Goal: Task Accomplishment & Management: Use online tool/utility

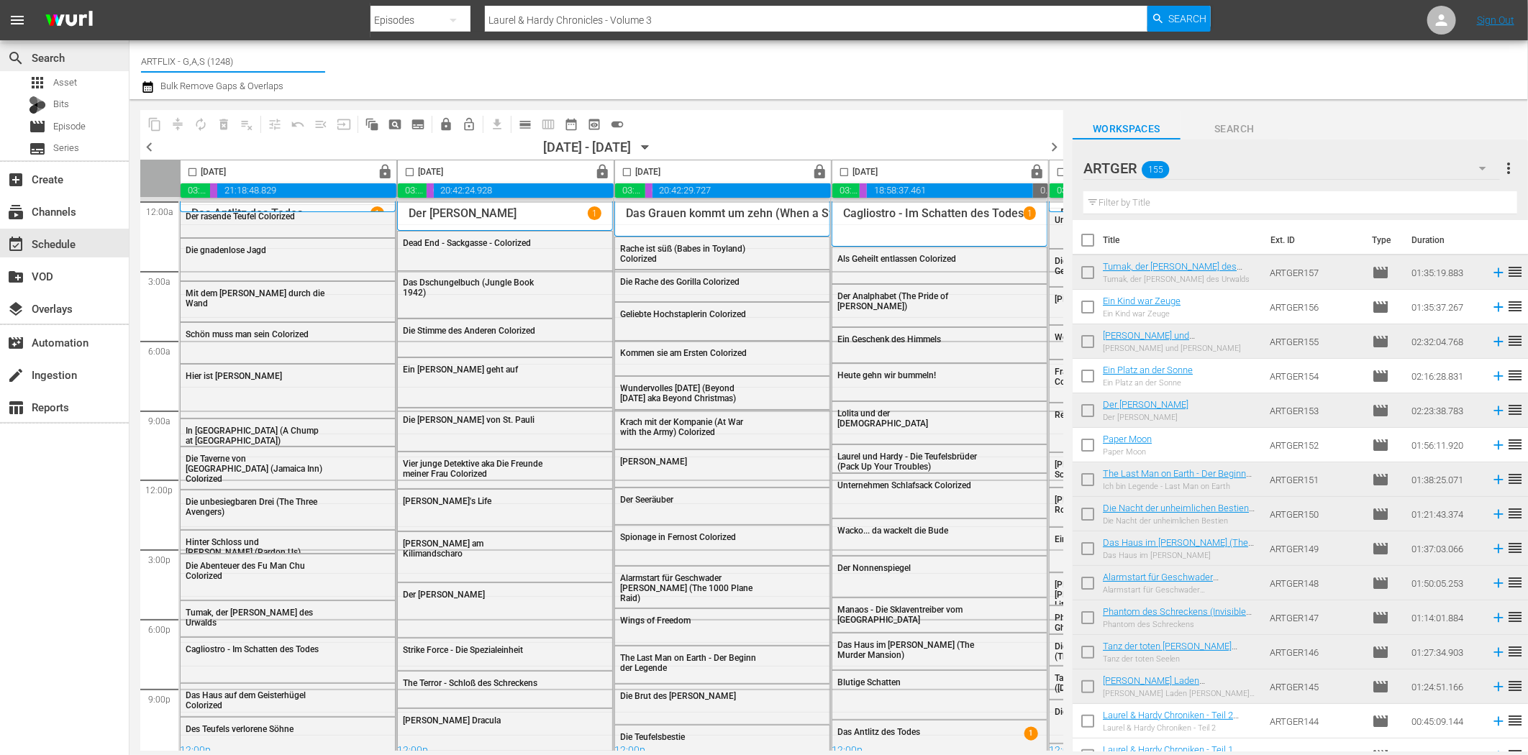
drag, startPoint x: 240, startPoint y: 65, endPoint x: 121, endPoint y: 62, distance: 119.5
click at [130, 0] on div "search Search apps Asset Bits movie Episode subtitles Series add_box Create sub…" at bounding box center [829, 0] width 1399 height 0
type input "ch"
click at [313, 105] on div "Charlie - worldwide (1410 - amogonetworx_charlie_1)" at bounding box center [339, 101] width 373 height 35
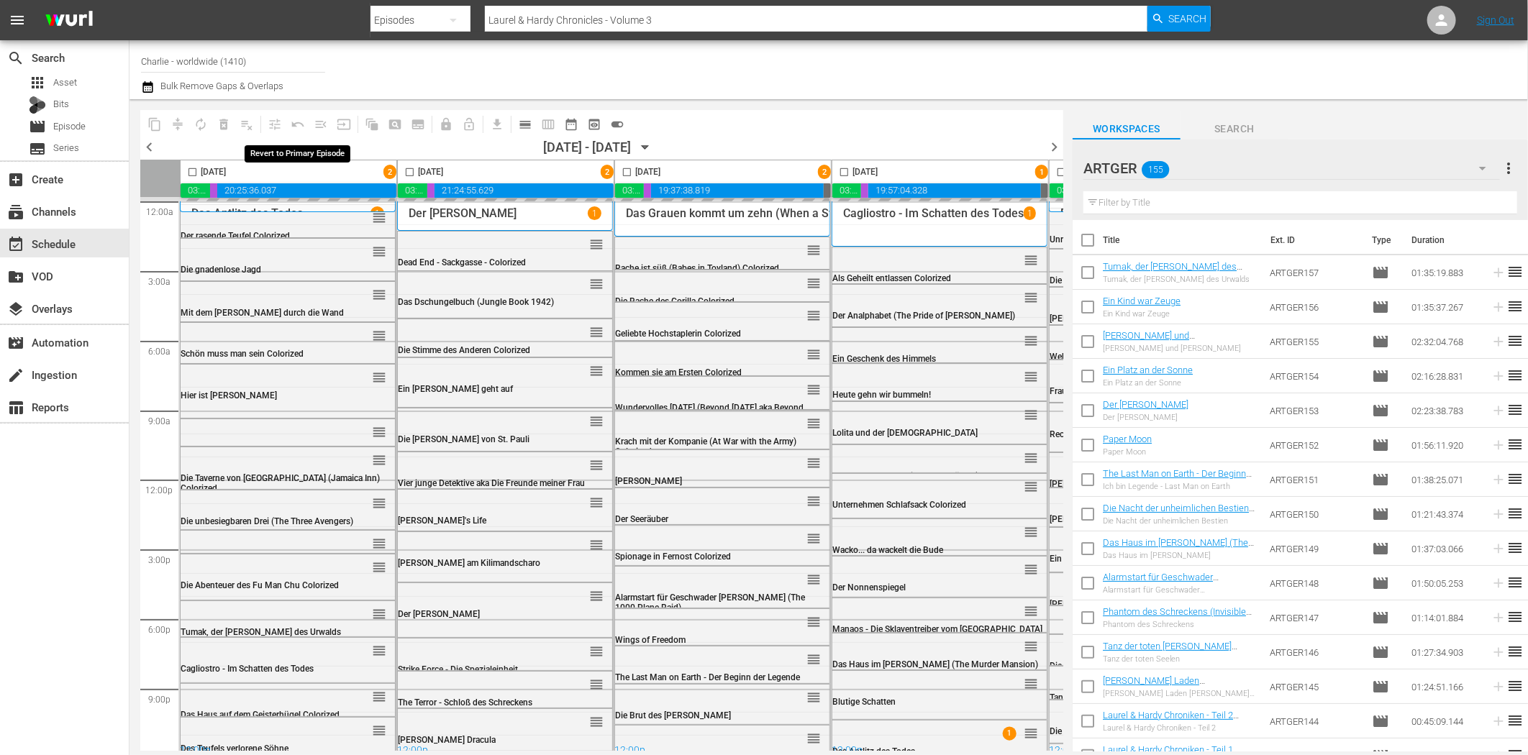
click at [1478, 171] on icon "button" at bounding box center [1482, 168] width 17 height 17
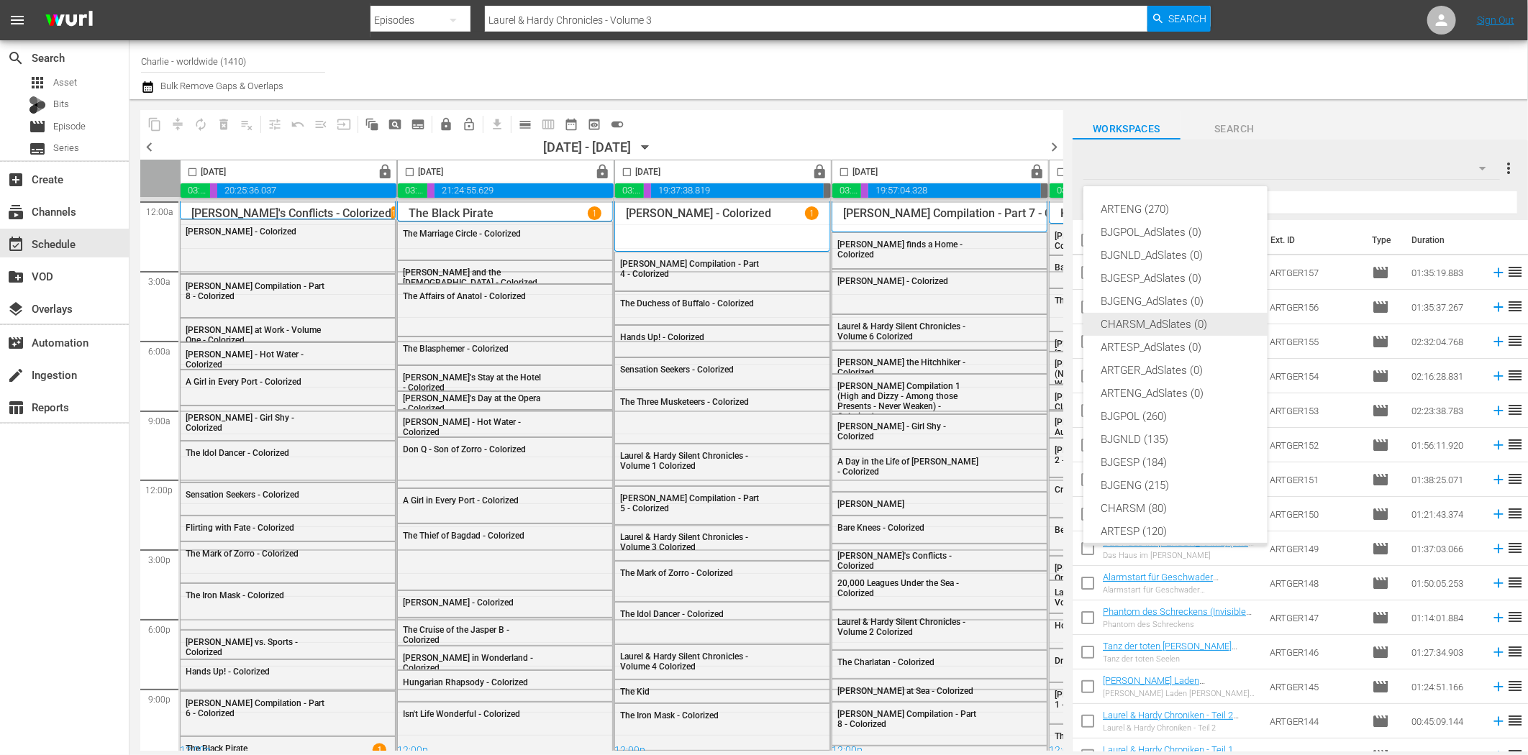
scroll to position [54, 0]
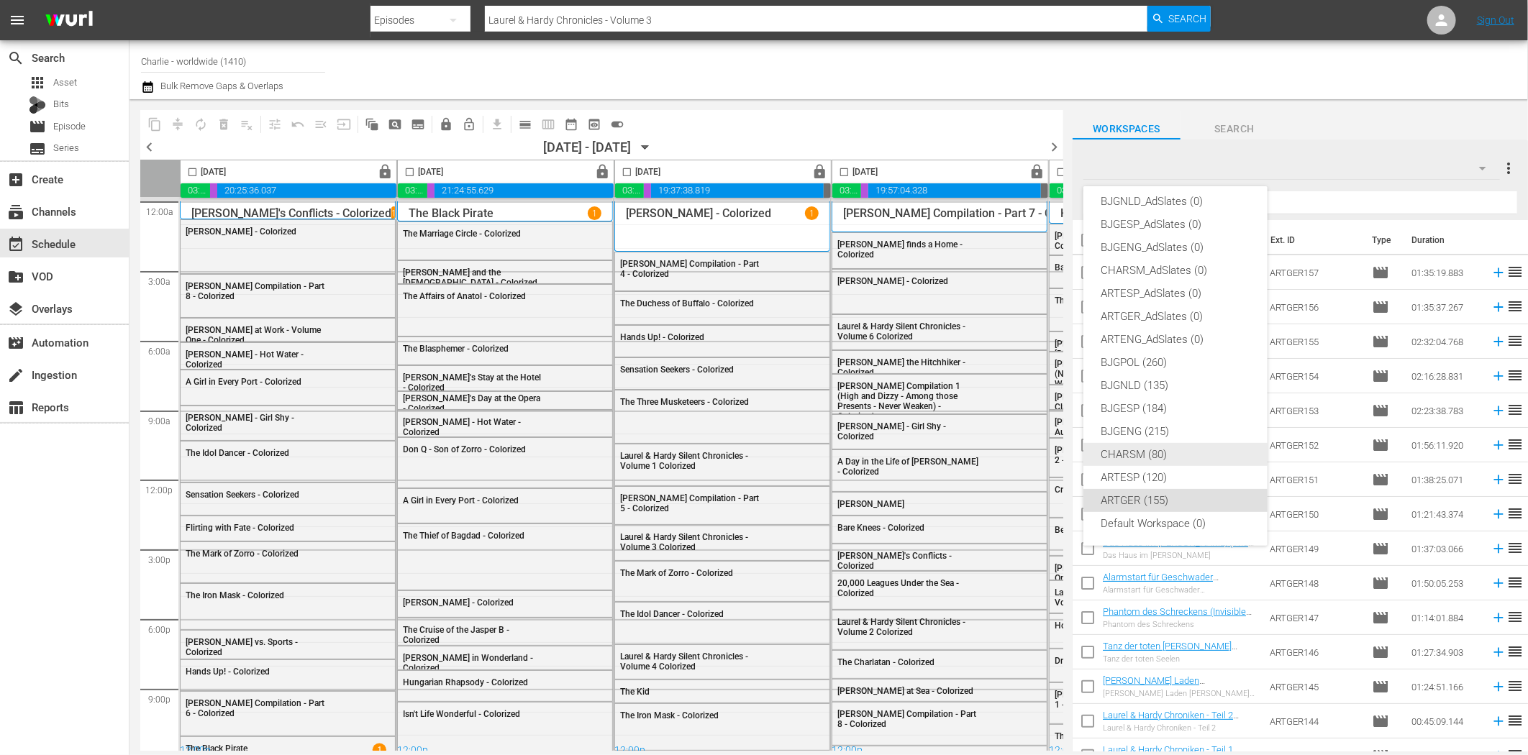
click at [1152, 452] on div "CHARSM (80)" at bounding box center [1176, 454] width 150 height 23
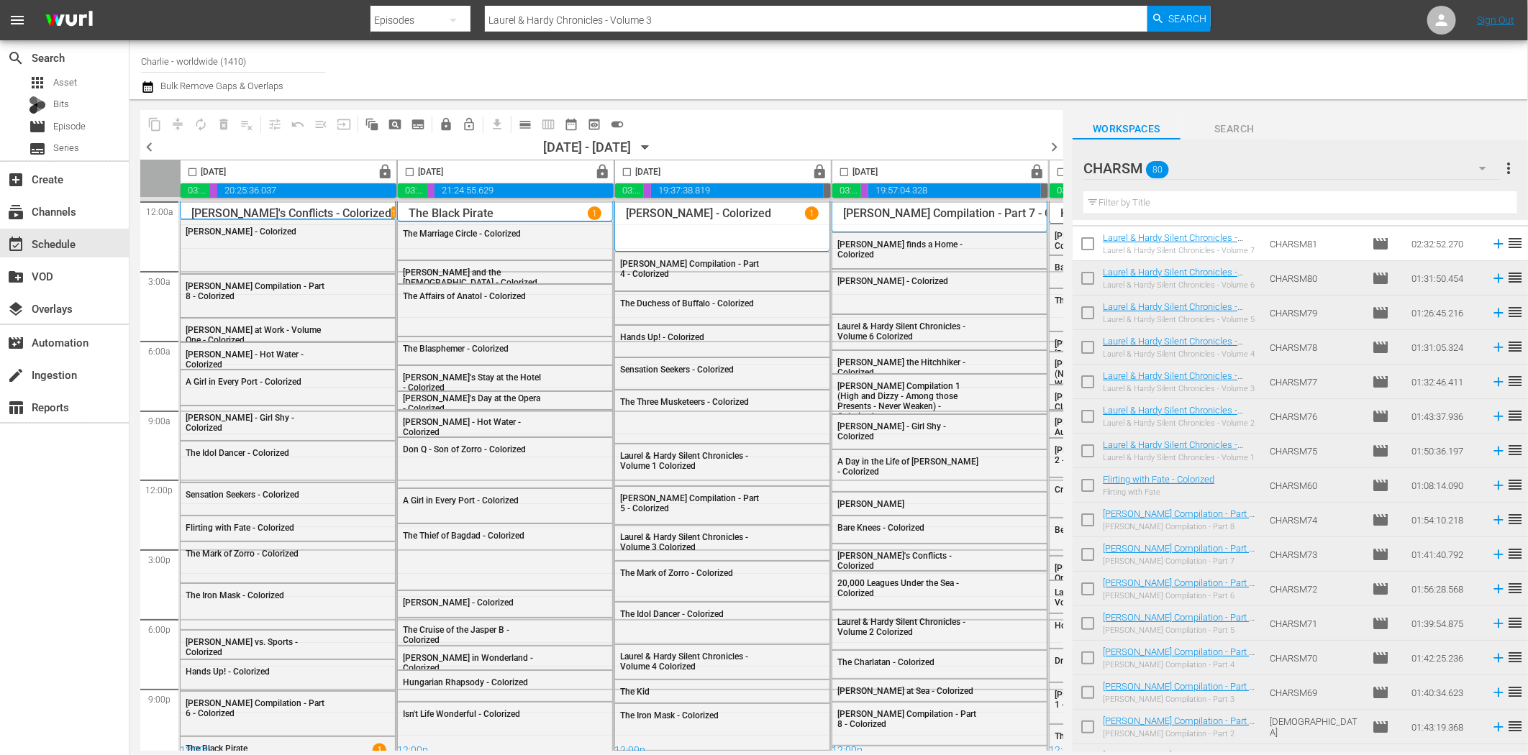
scroll to position [0, 0]
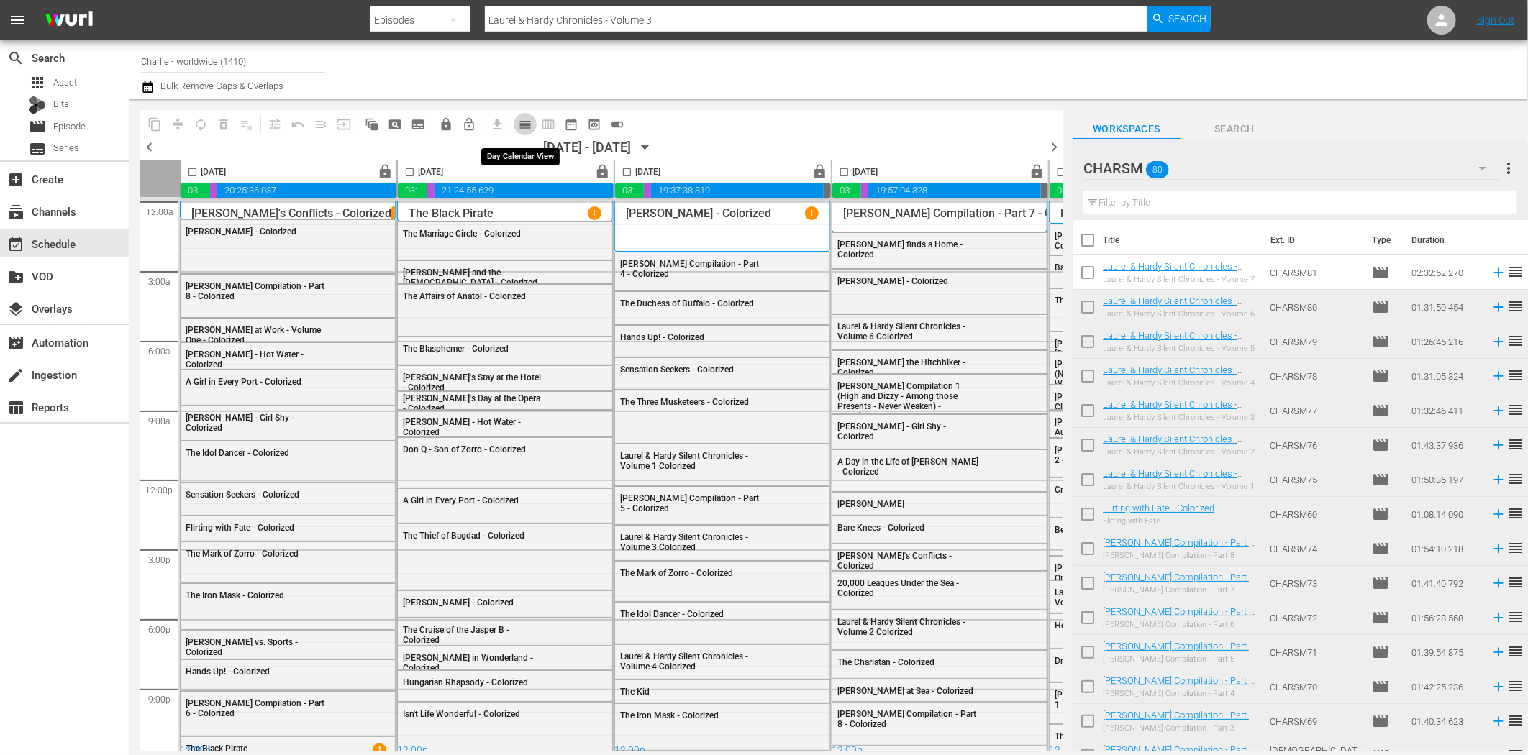
click at [526, 124] on span "calendar_view_day_outlined" at bounding box center [525, 124] width 14 height 14
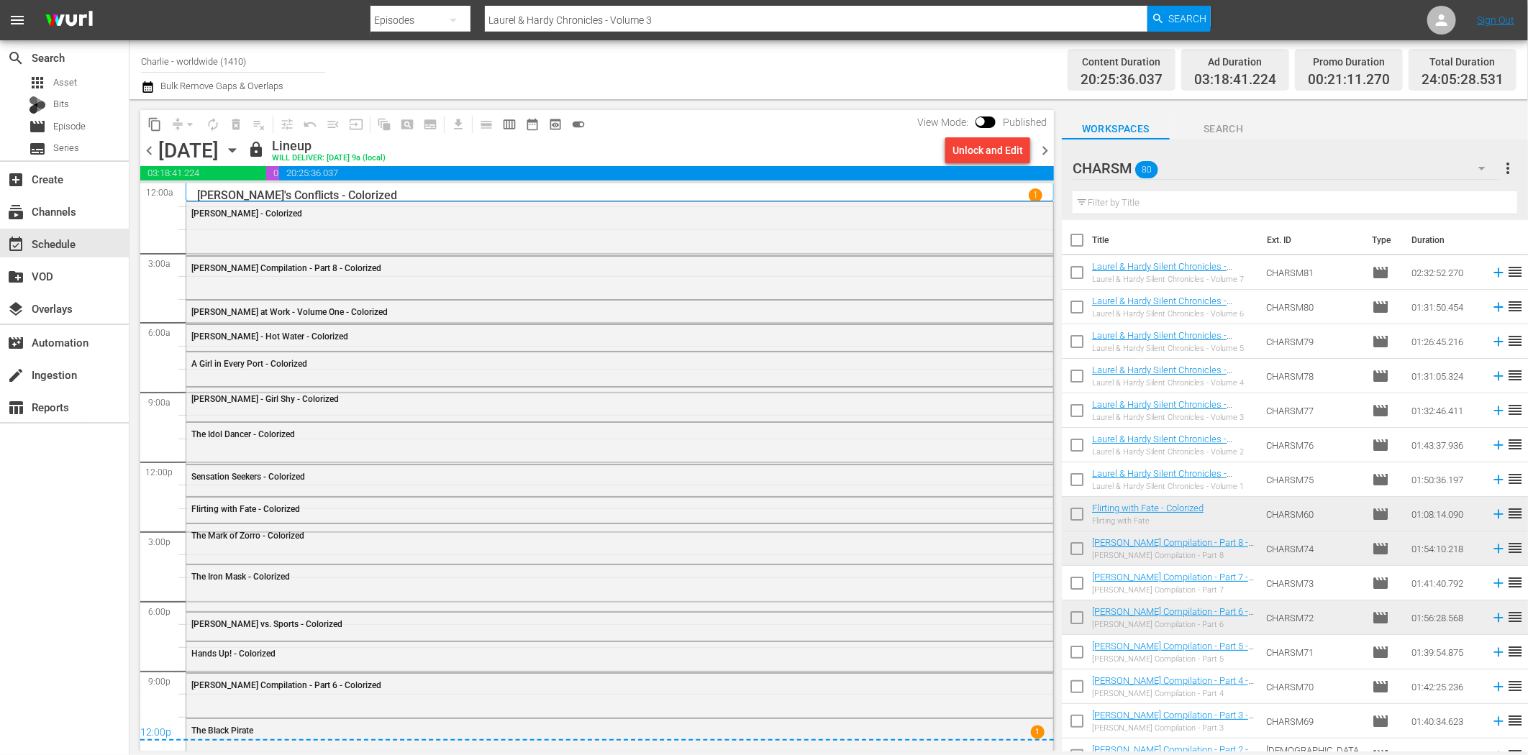
click at [235, 149] on icon "button" at bounding box center [232, 151] width 6 height 4
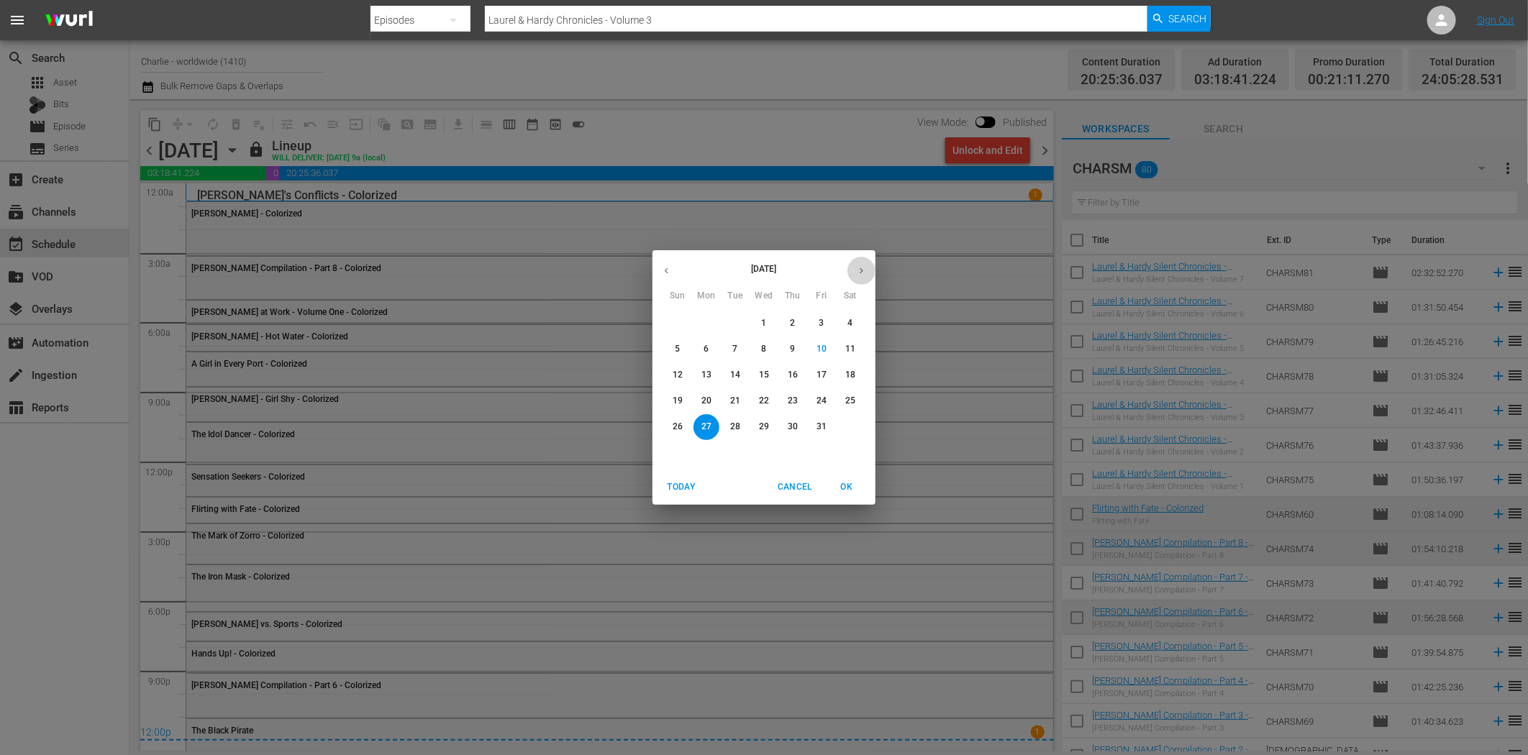
click at [860, 273] on icon "button" at bounding box center [861, 270] width 11 height 11
click at [706, 350] on p "3" at bounding box center [706, 349] width 5 height 12
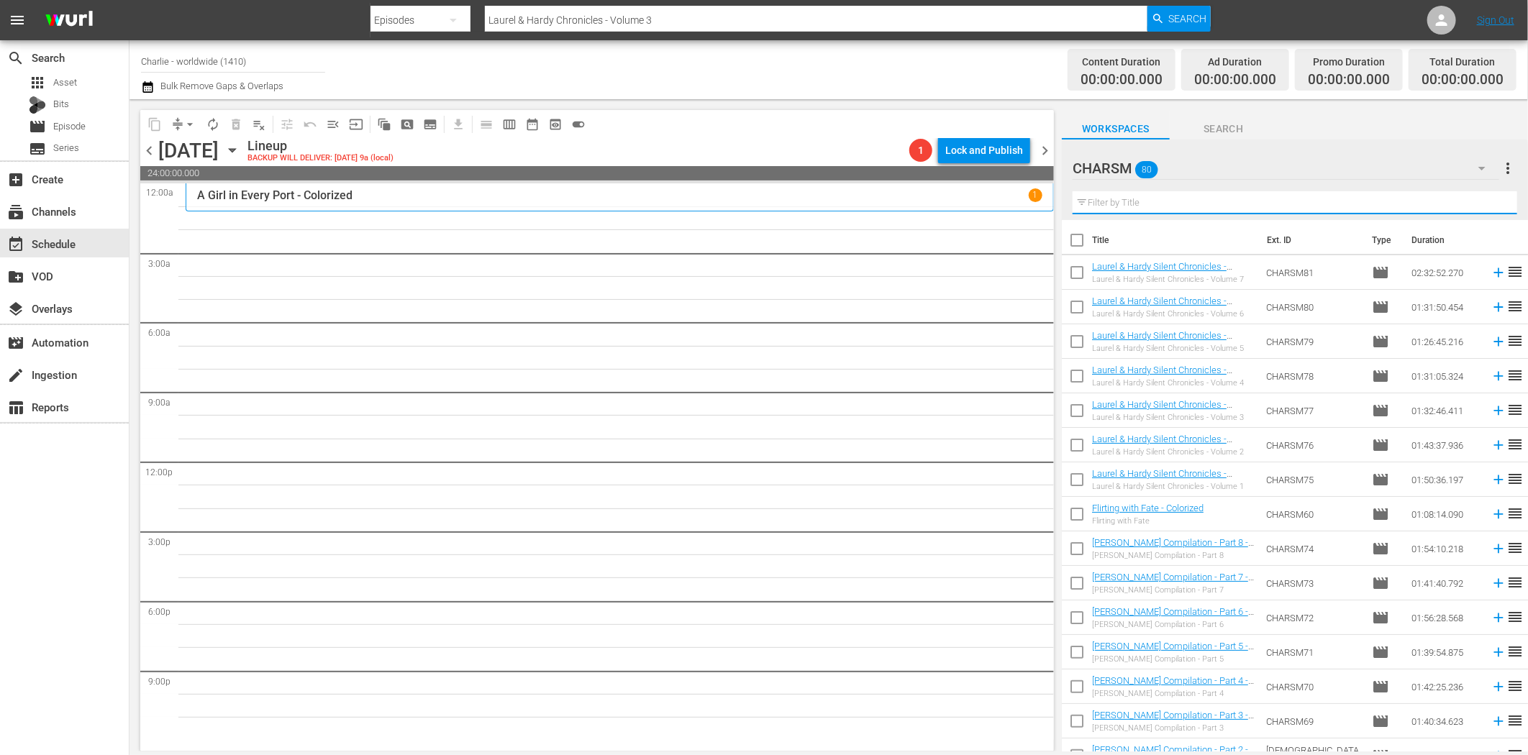
click at [1141, 199] on input "text" at bounding box center [1295, 202] width 445 height 23
paste input "Flirting with Fate"
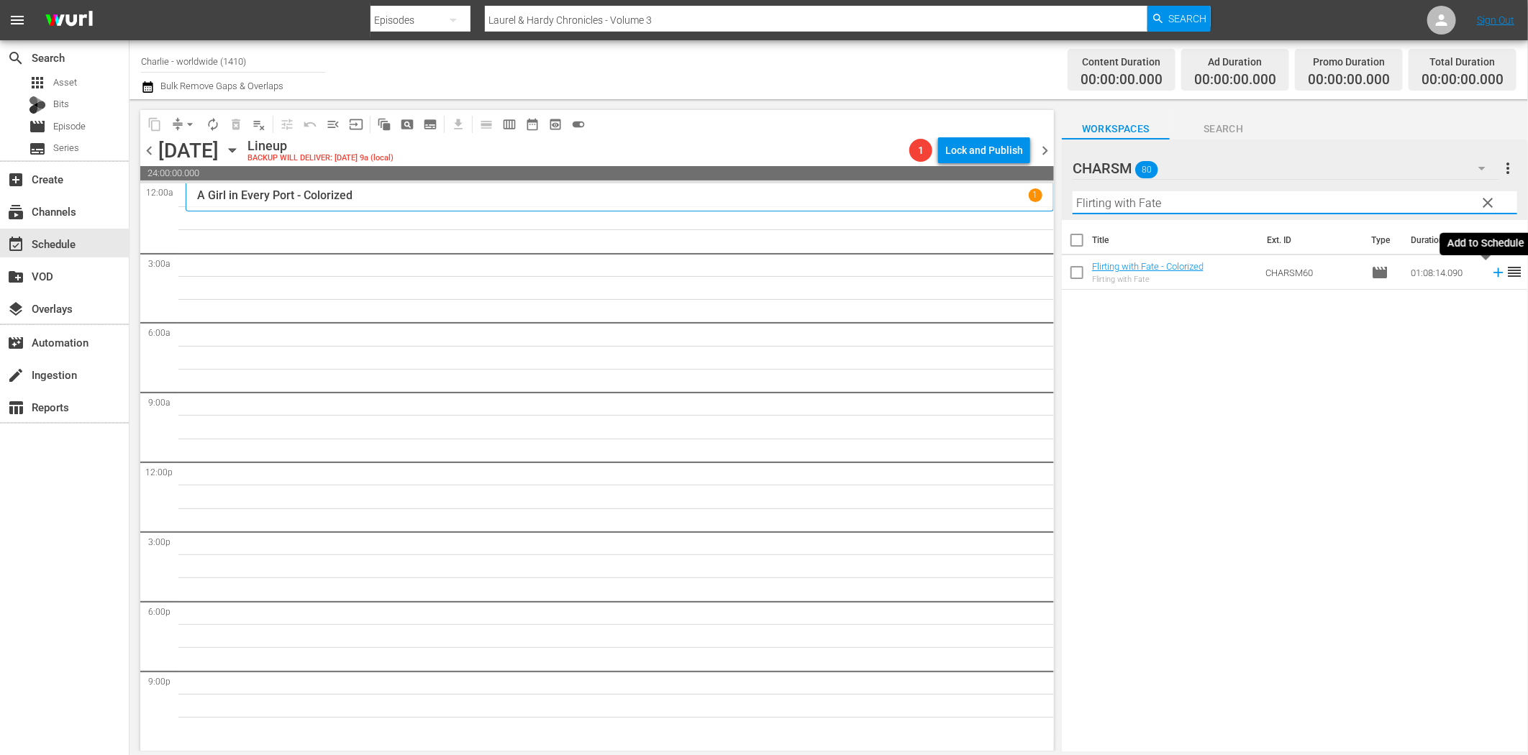
click at [1491, 271] on icon at bounding box center [1499, 273] width 16 height 16
click at [1216, 203] on input "Flirting with Fate" at bounding box center [1295, 202] width 445 height 23
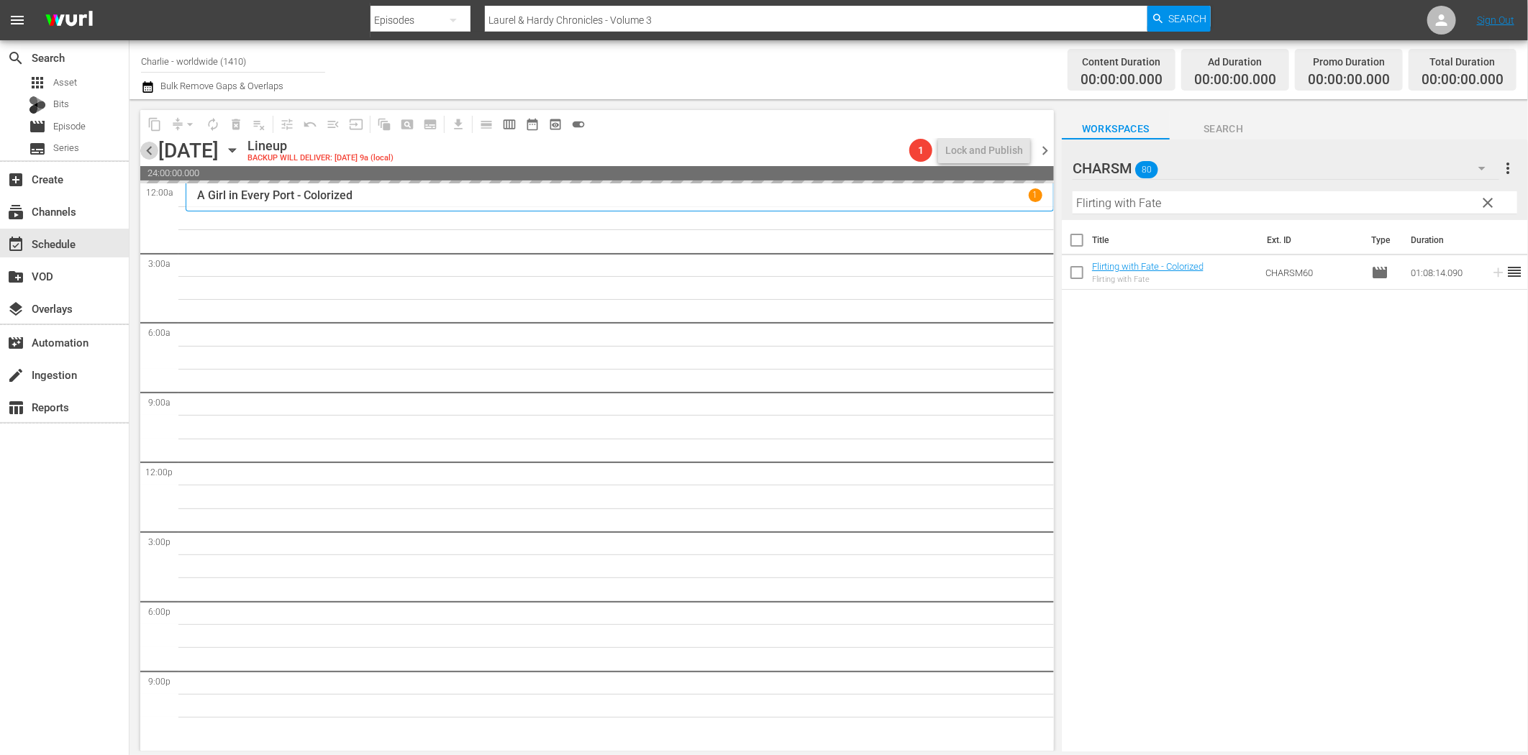
click at [147, 155] on span "chevron_left" at bounding box center [149, 151] width 18 height 18
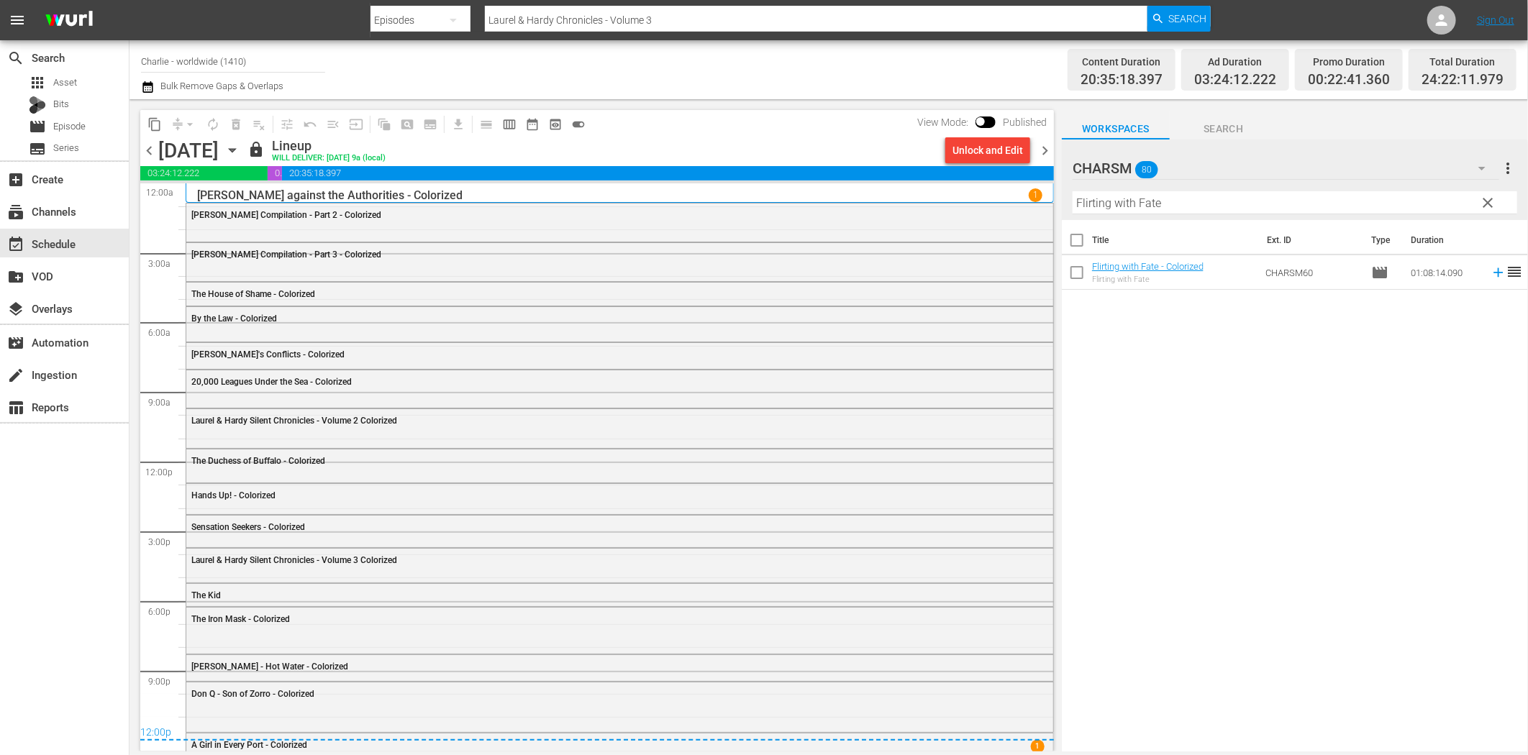
click at [1048, 146] on span "chevron_right" at bounding box center [1045, 151] width 18 height 18
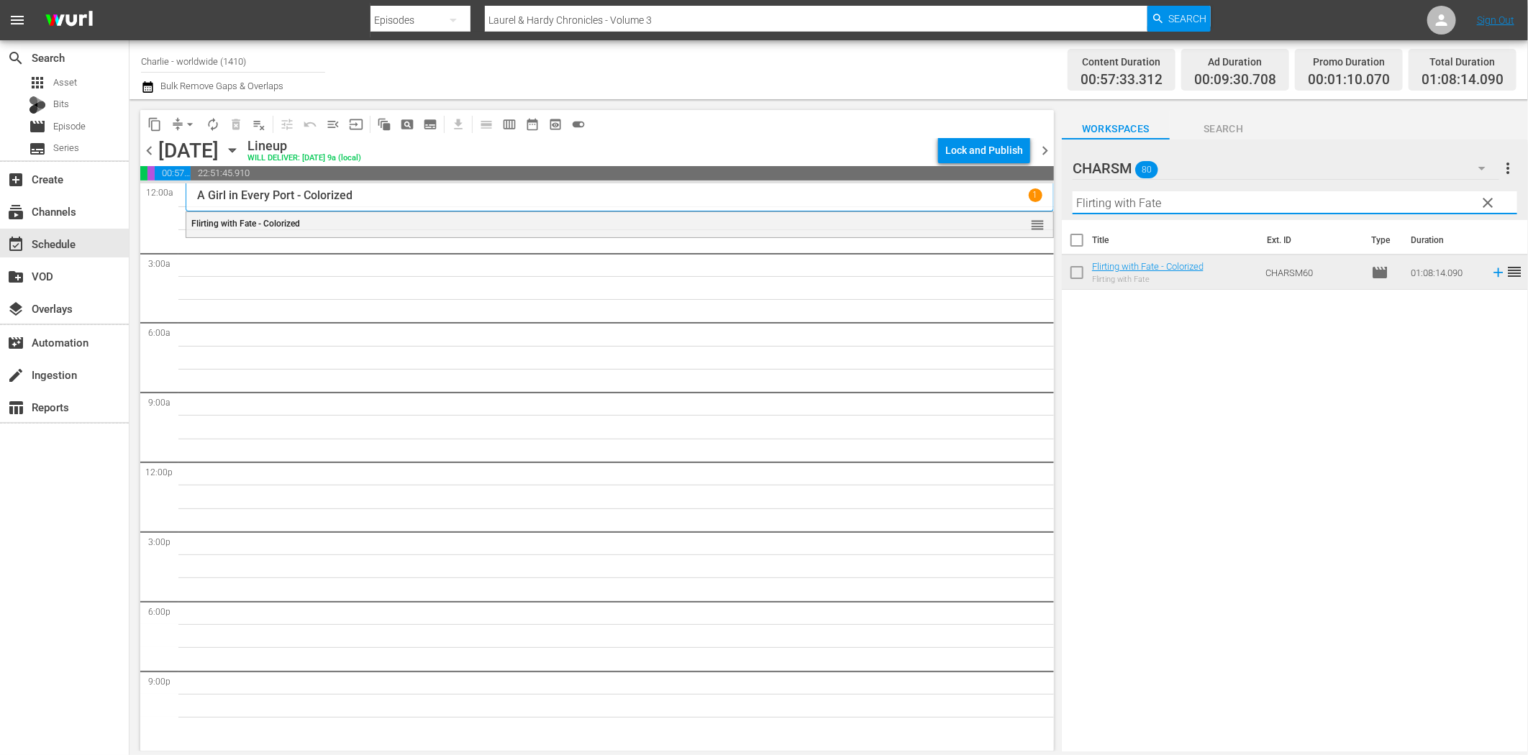
click at [1160, 200] on input "Flirting with Fate" at bounding box center [1295, 202] width 445 height 23
paste input "[PERSON_NAME] in the Army"
type input "[PERSON_NAME] in the Army"
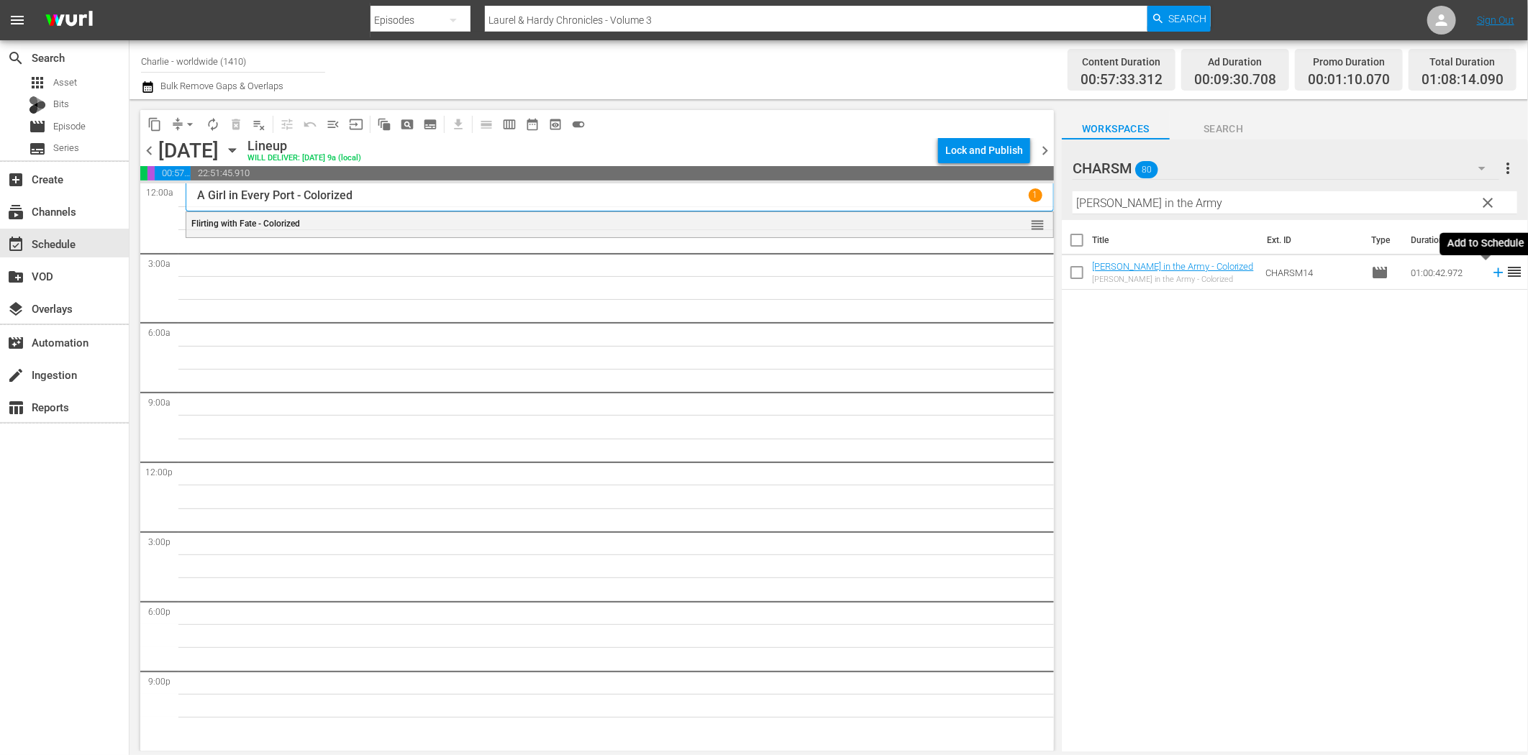
click at [1491, 275] on icon at bounding box center [1499, 273] width 16 height 16
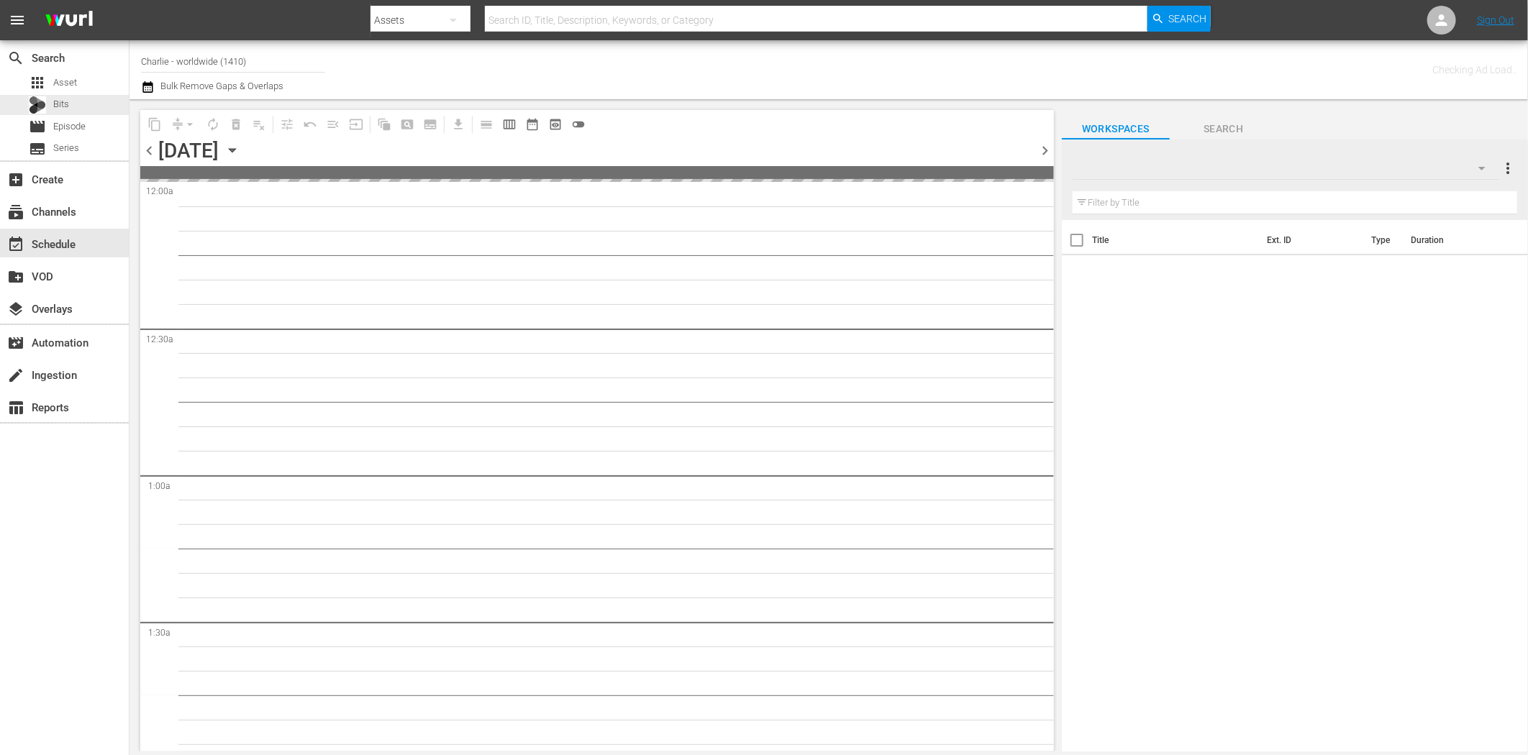
type input "Charlie - worldwide (1410)"
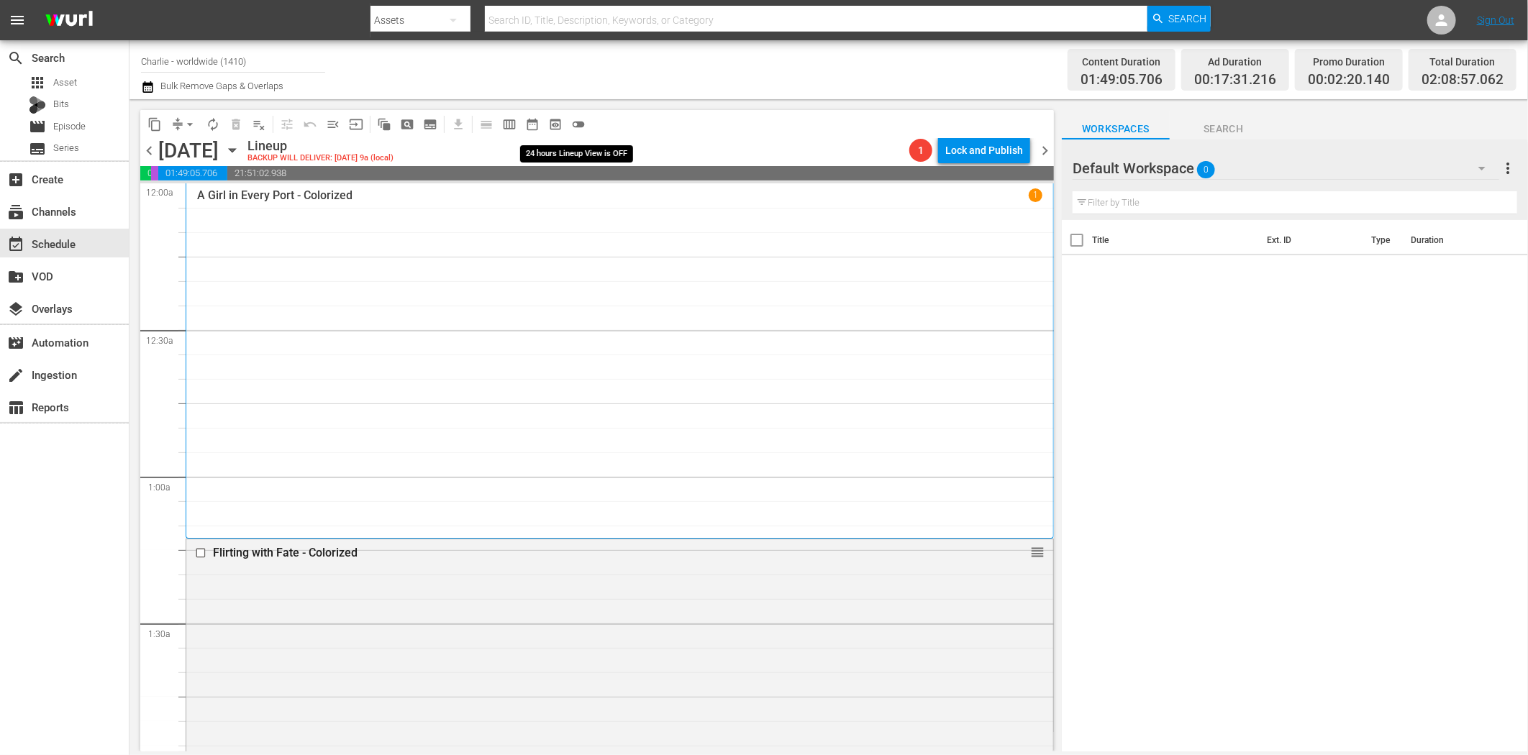
click at [573, 123] on span "toggle_off" at bounding box center [578, 124] width 14 height 14
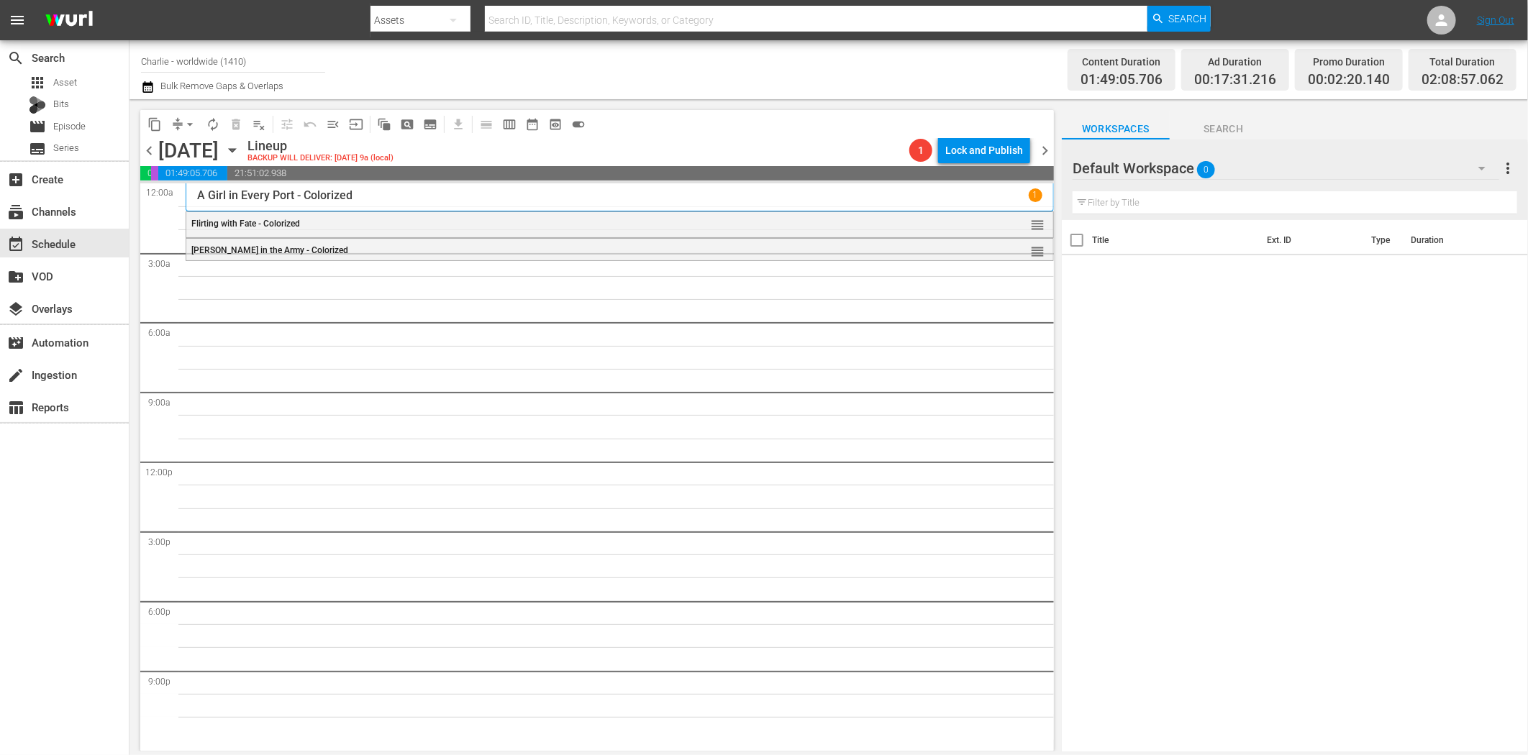
click at [1486, 169] on icon "button" at bounding box center [1481, 168] width 17 height 17
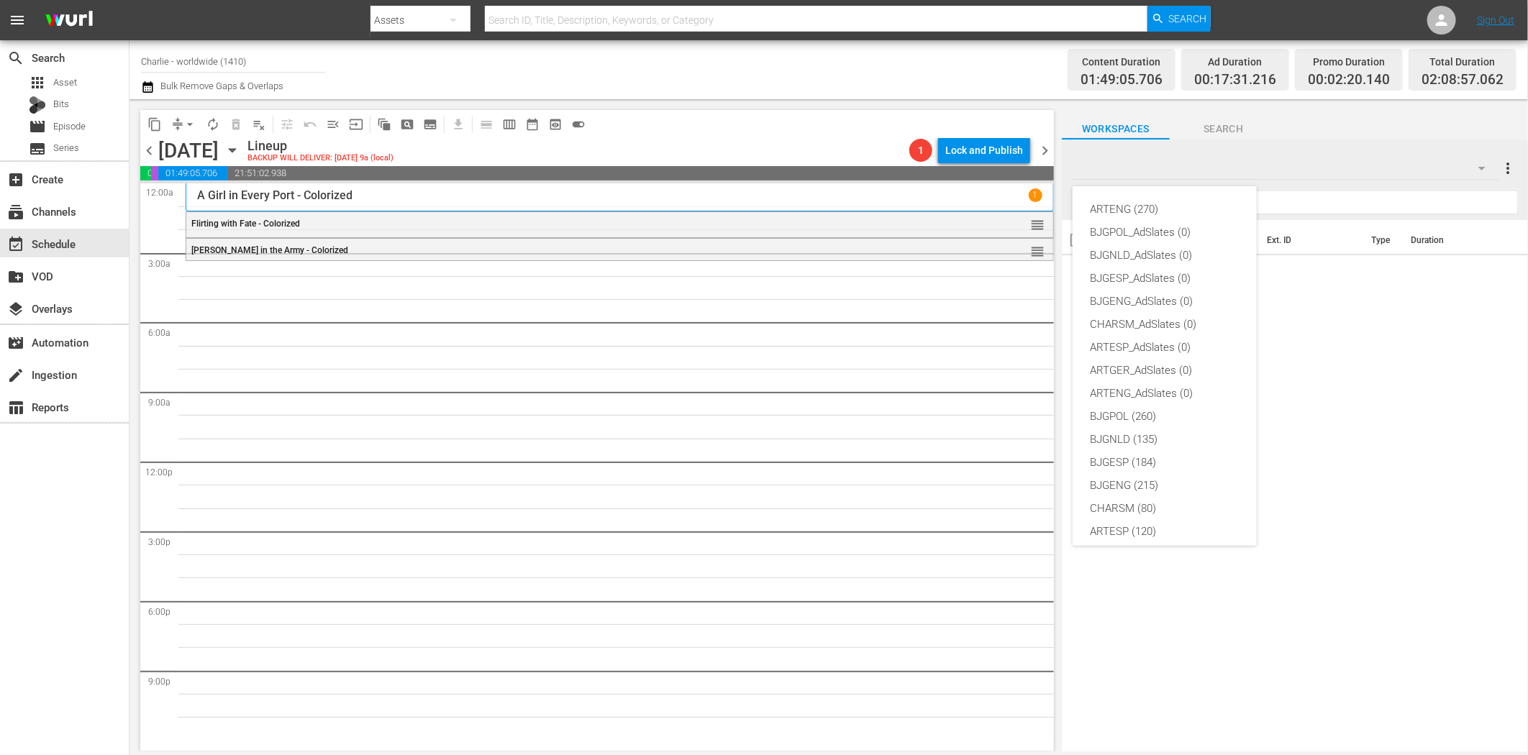
scroll to position [54, 0]
click at [1145, 450] on div "CHARSM (80)" at bounding box center [1165, 454] width 150 height 23
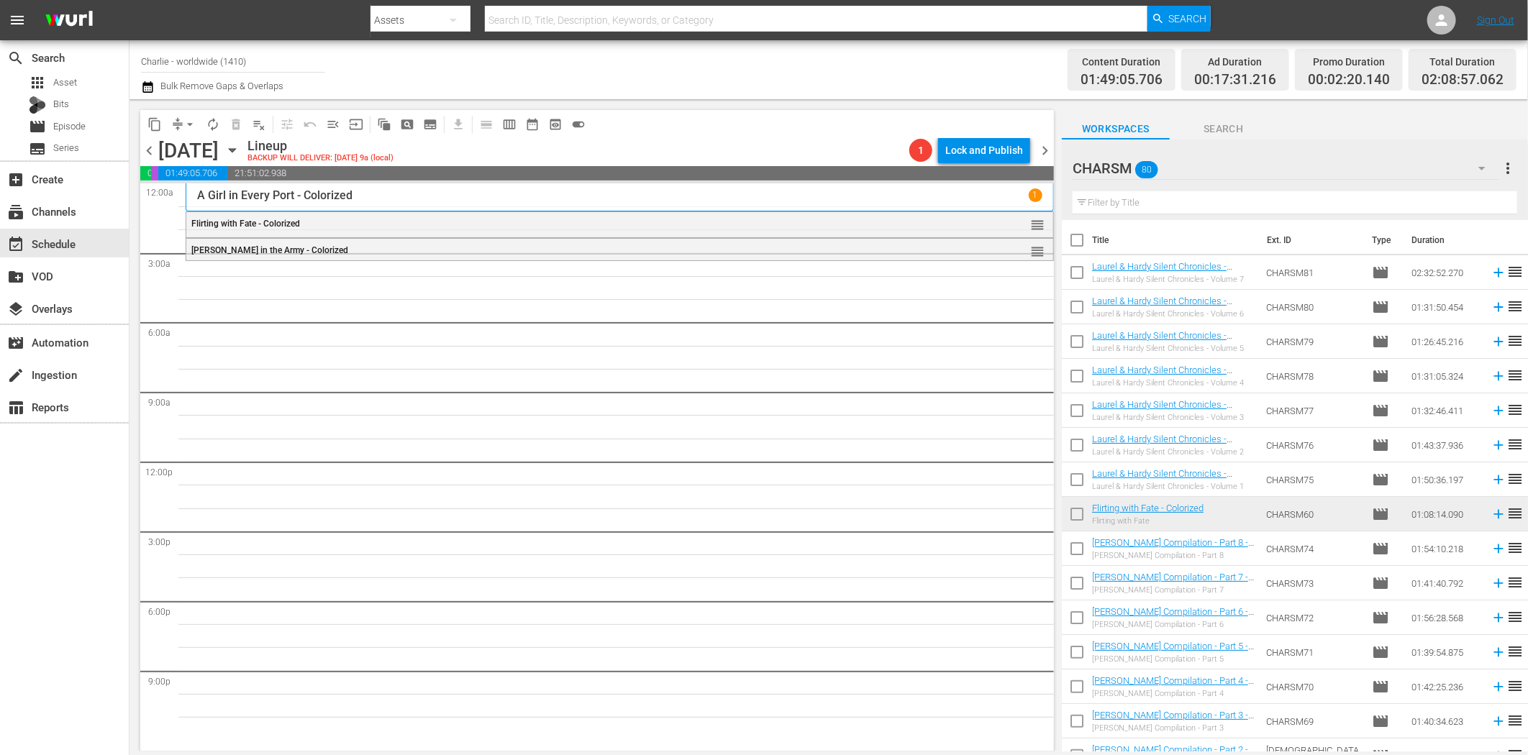
click at [1140, 205] on input "text" at bounding box center [1295, 202] width 445 height 23
paste input "Shoes"
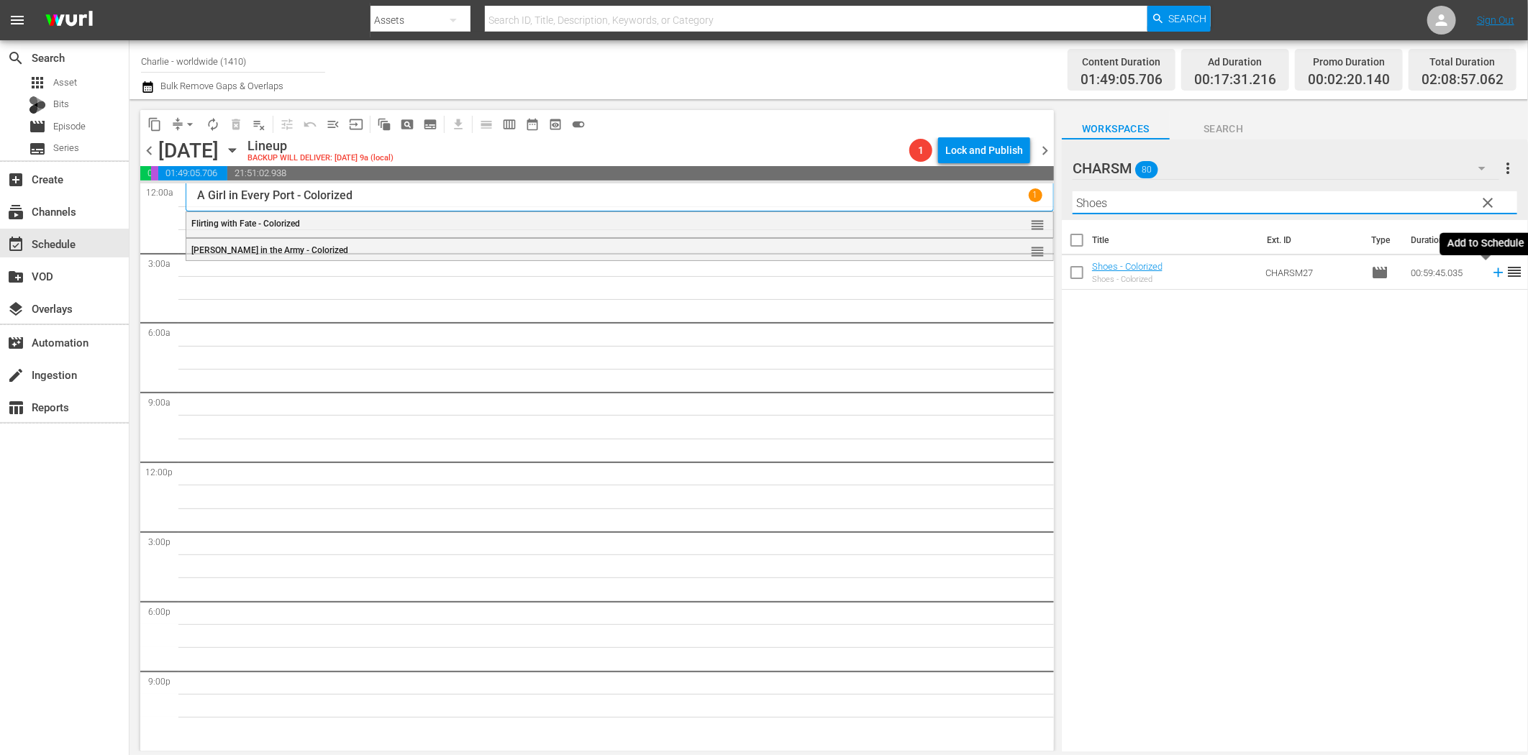
click at [1494, 275] on icon at bounding box center [1498, 272] width 9 height 9
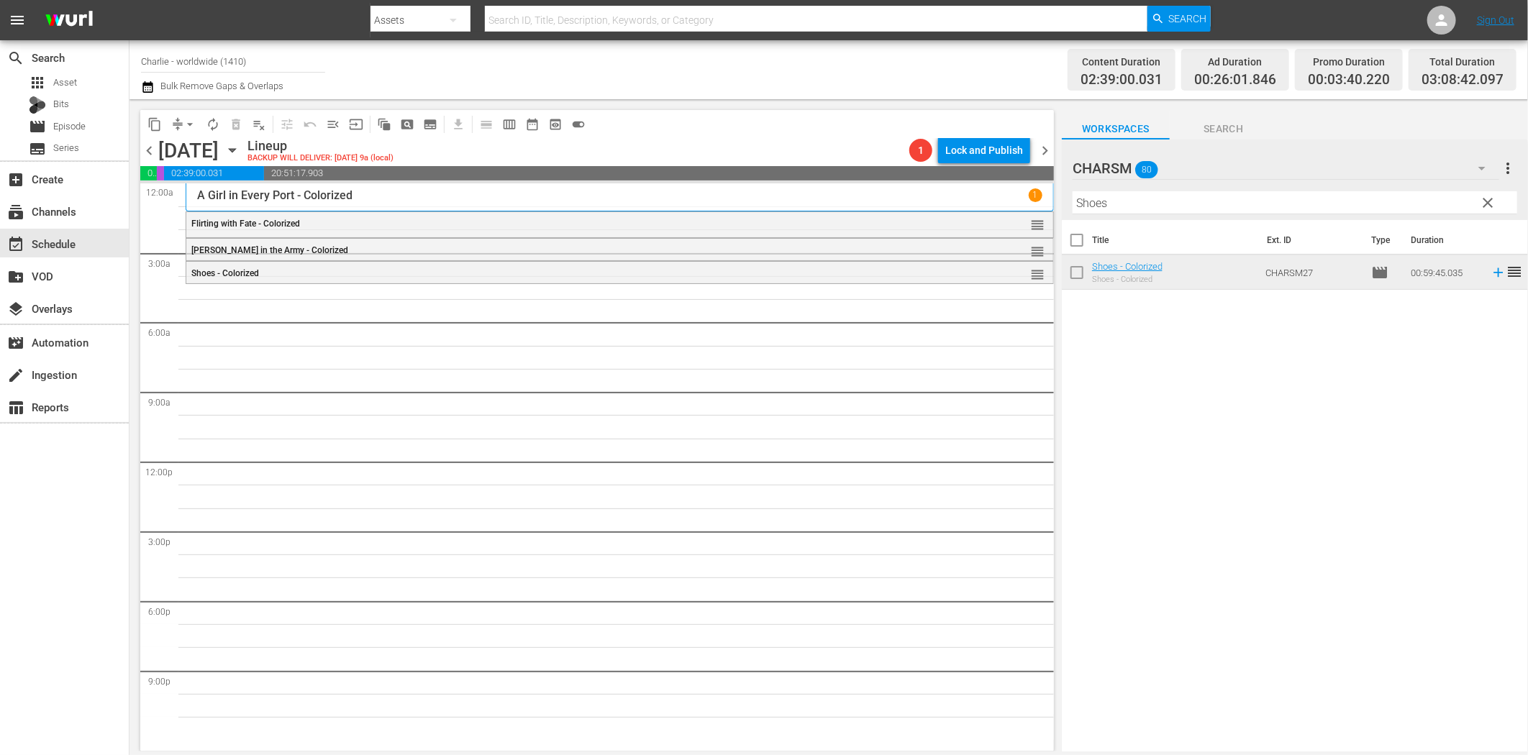
click at [1109, 209] on input "Shoes" at bounding box center [1295, 202] width 445 height 23
paste input "Laurel & Hardy Silent Chronicles - Vol. 5"
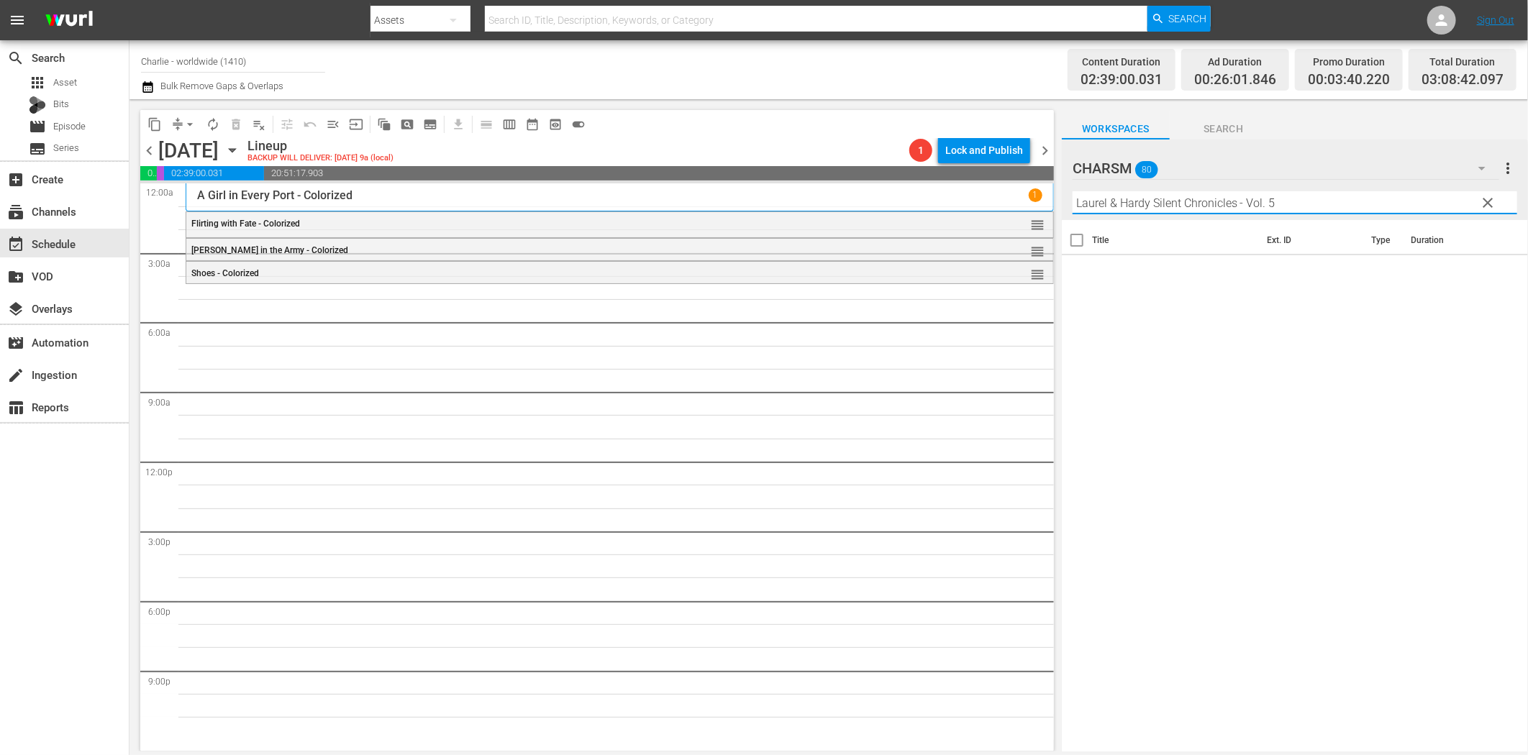
drag, startPoint x: 1237, startPoint y: 199, endPoint x: 1380, endPoint y: 206, distance: 142.6
click at [1364, 204] on input "Laurel & Hardy Silent Chronicles - Vol. 5" at bounding box center [1295, 202] width 445 height 23
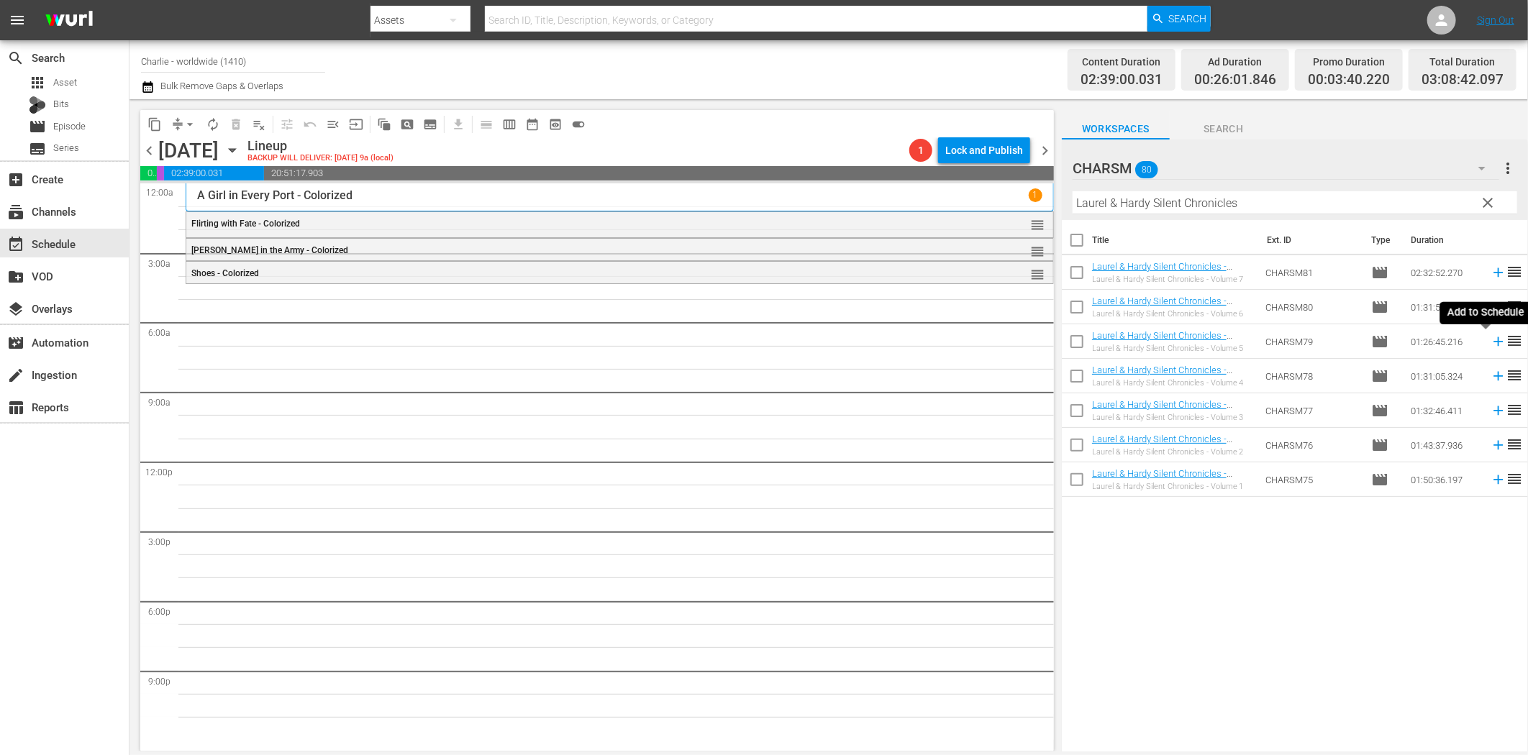
click at [1491, 343] on icon at bounding box center [1499, 342] width 16 height 16
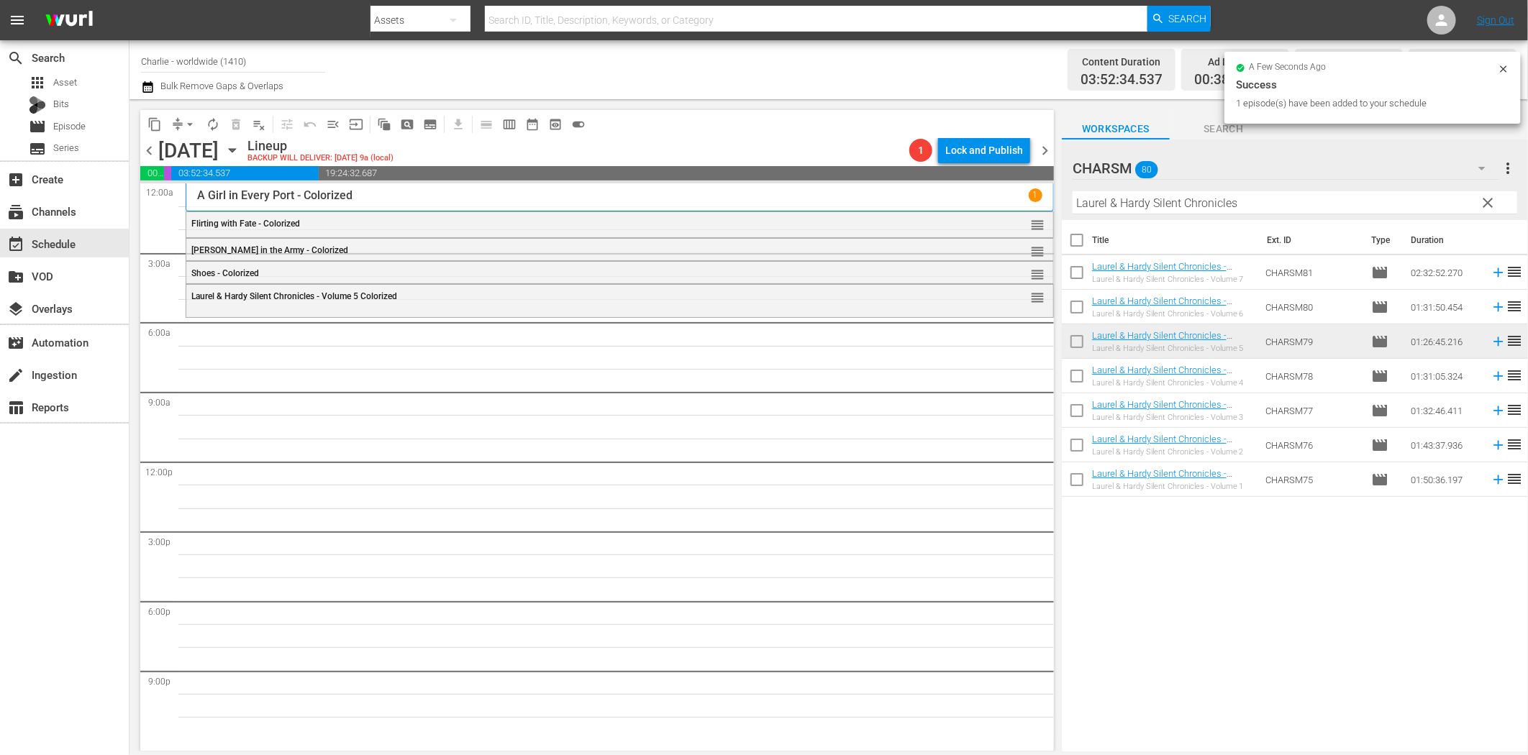
click at [1197, 202] on input "Laurel & Hardy Silent Chronicles" at bounding box center [1295, 202] width 445 height 23
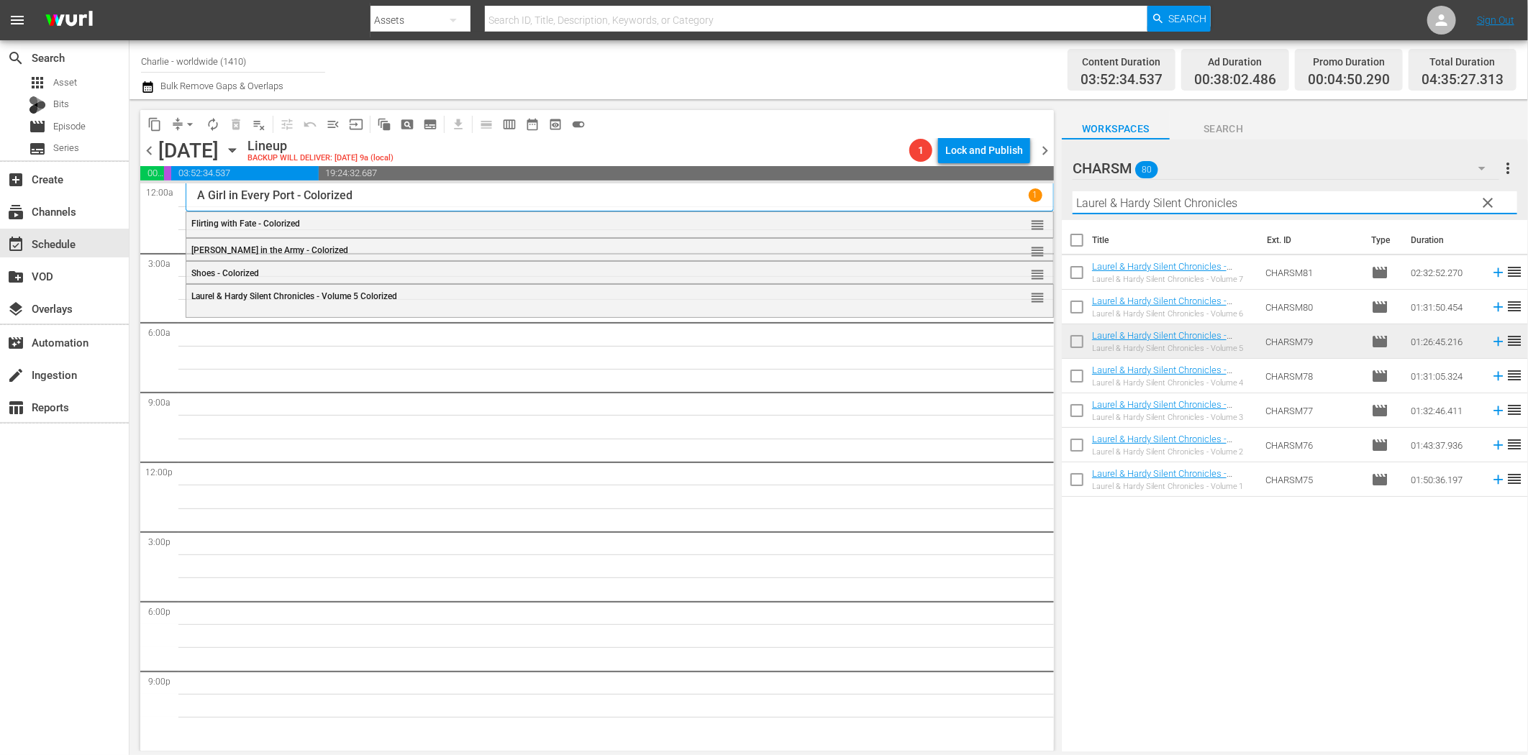
paste input "Hotel Imperial"
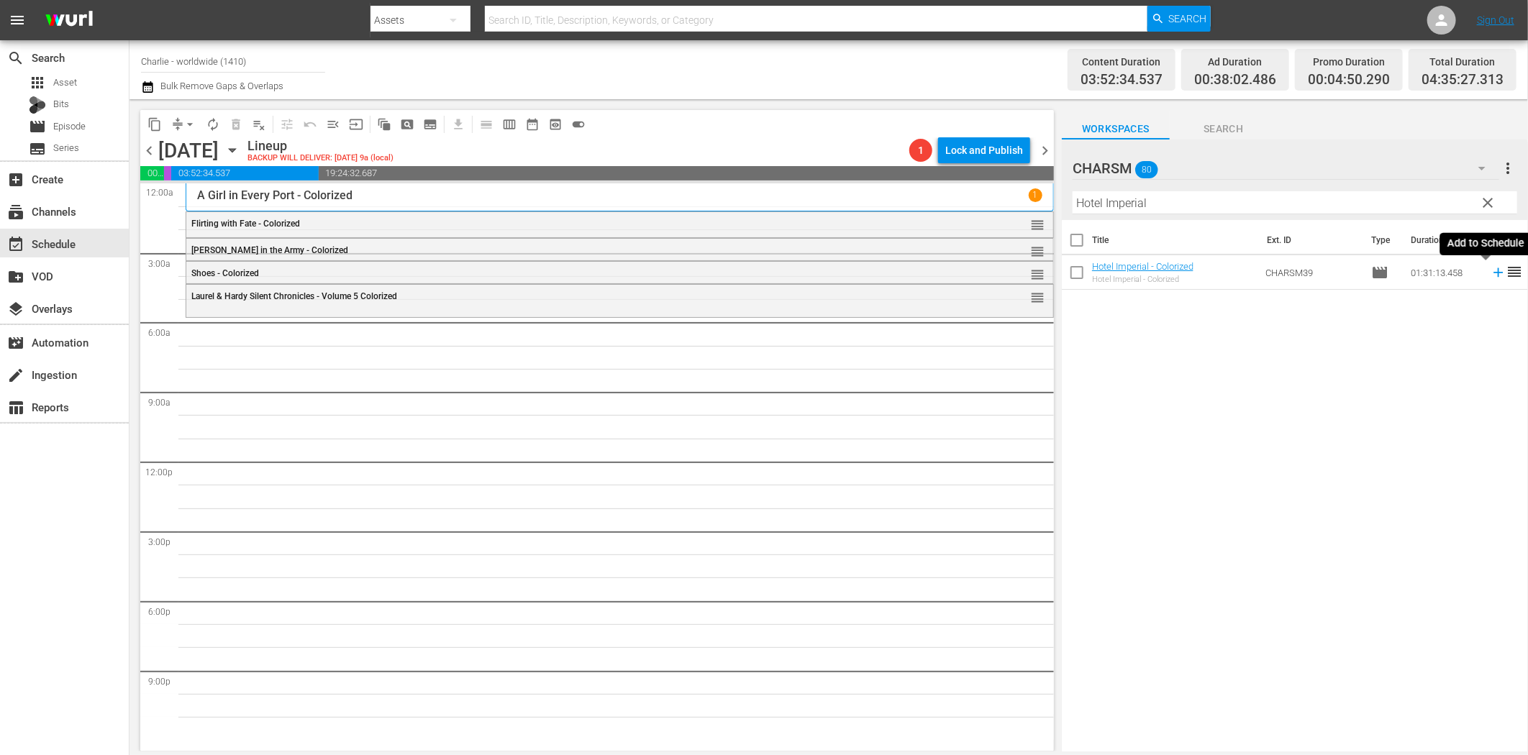
click at [1491, 276] on icon at bounding box center [1499, 273] width 16 height 16
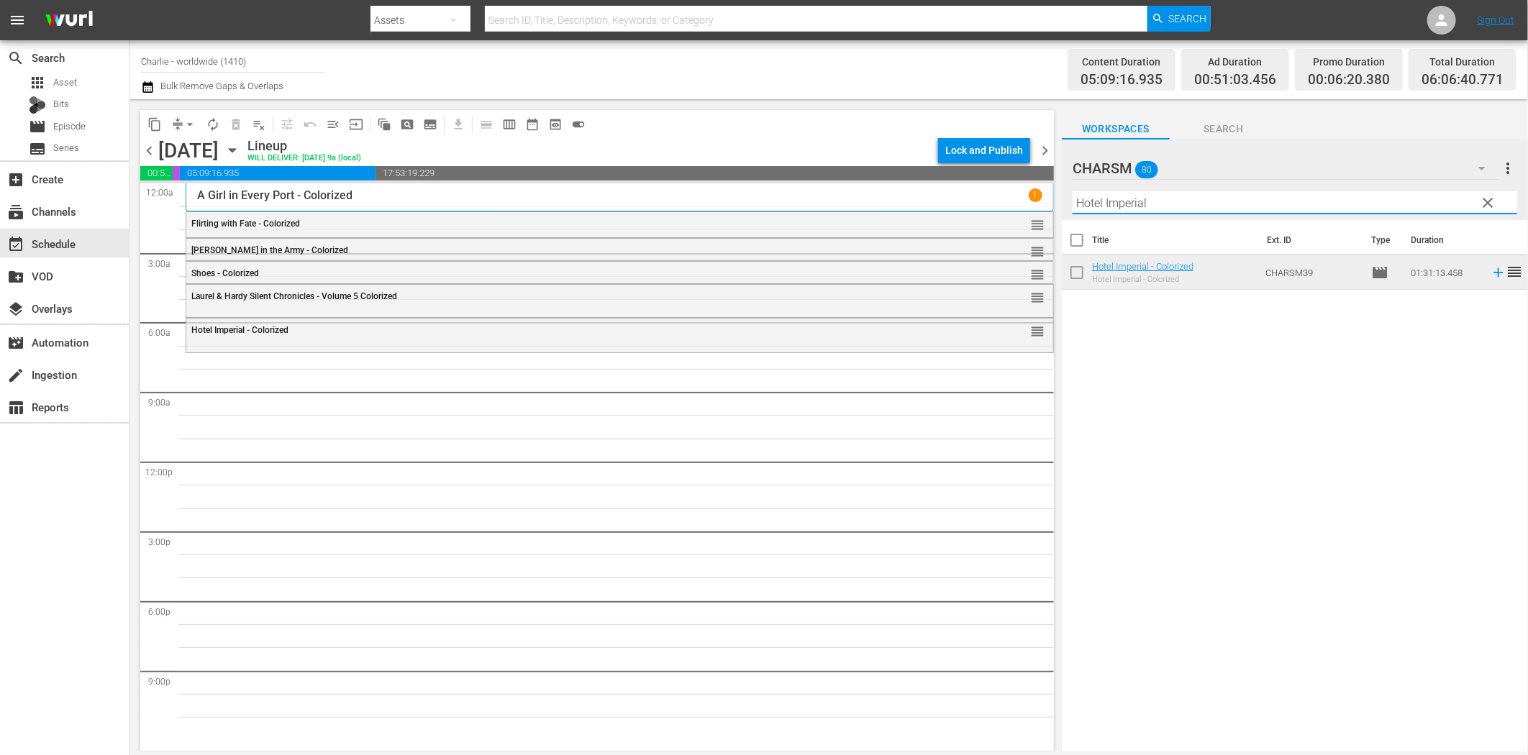
click at [1143, 209] on input "Hotel Imperial" at bounding box center [1295, 202] width 445 height 23
paste input "Dress Parade"
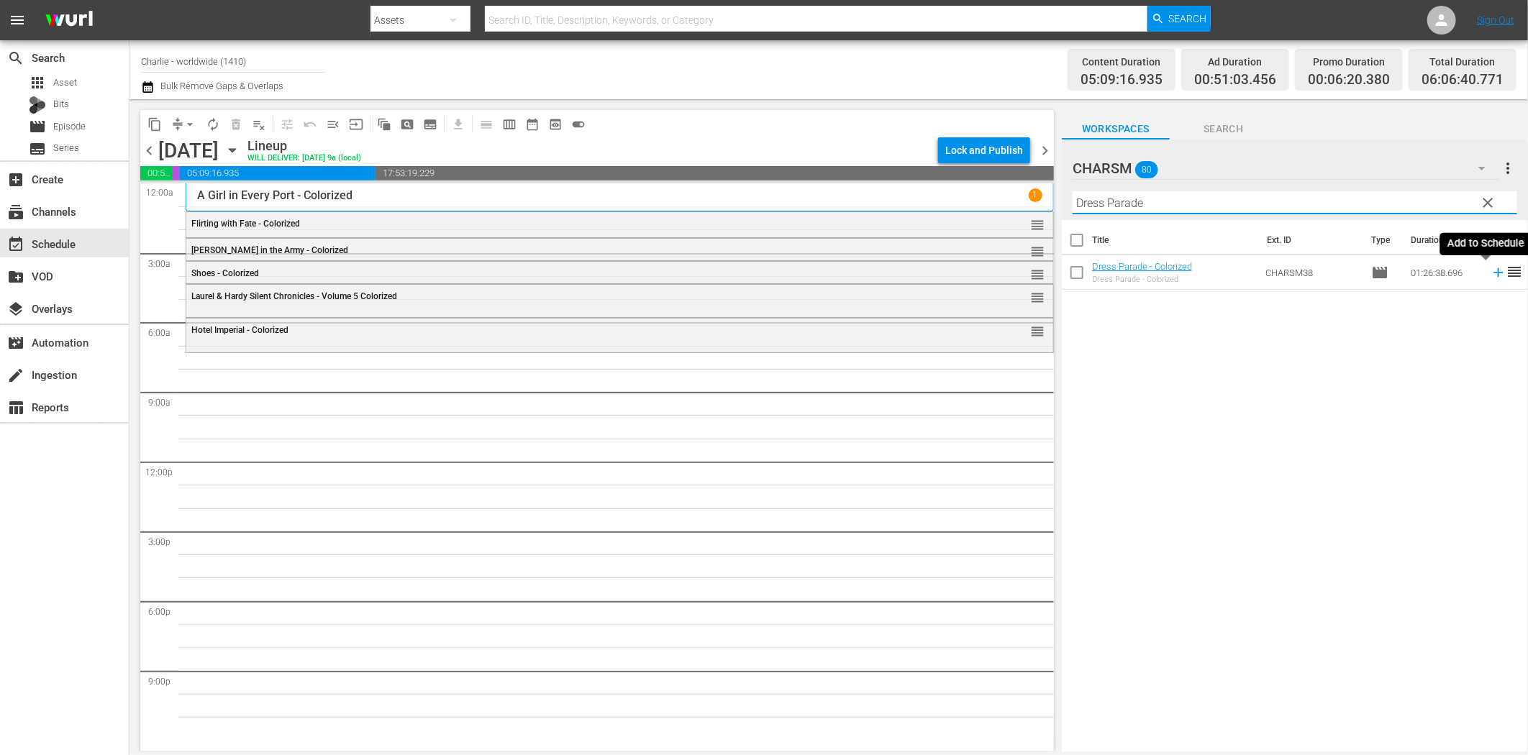
click at [1491, 275] on icon at bounding box center [1499, 273] width 16 height 16
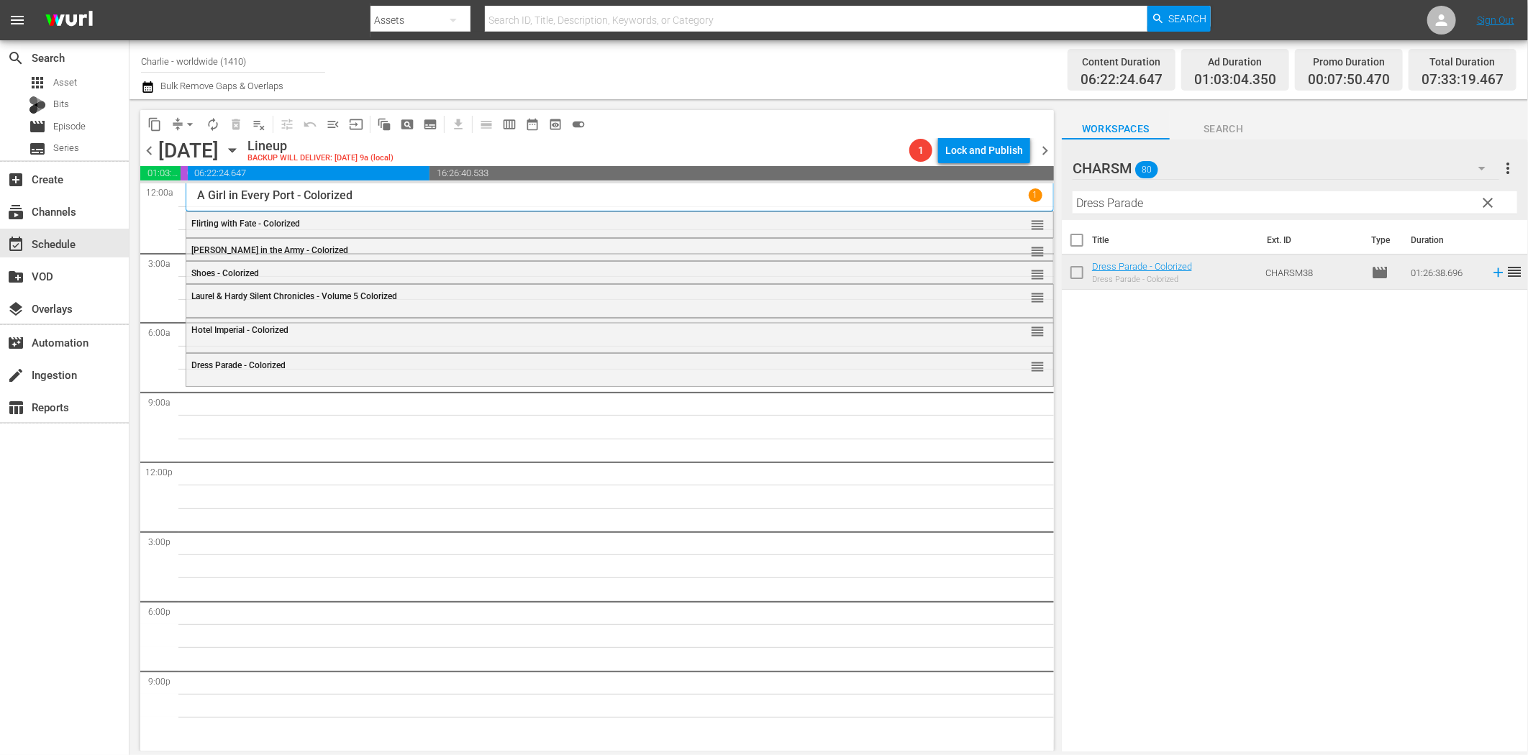
click at [1150, 205] on input "Dress Parade" at bounding box center [1295, 202] width 445 height 23
paste input "A Day in the Life of Baby Peggy"
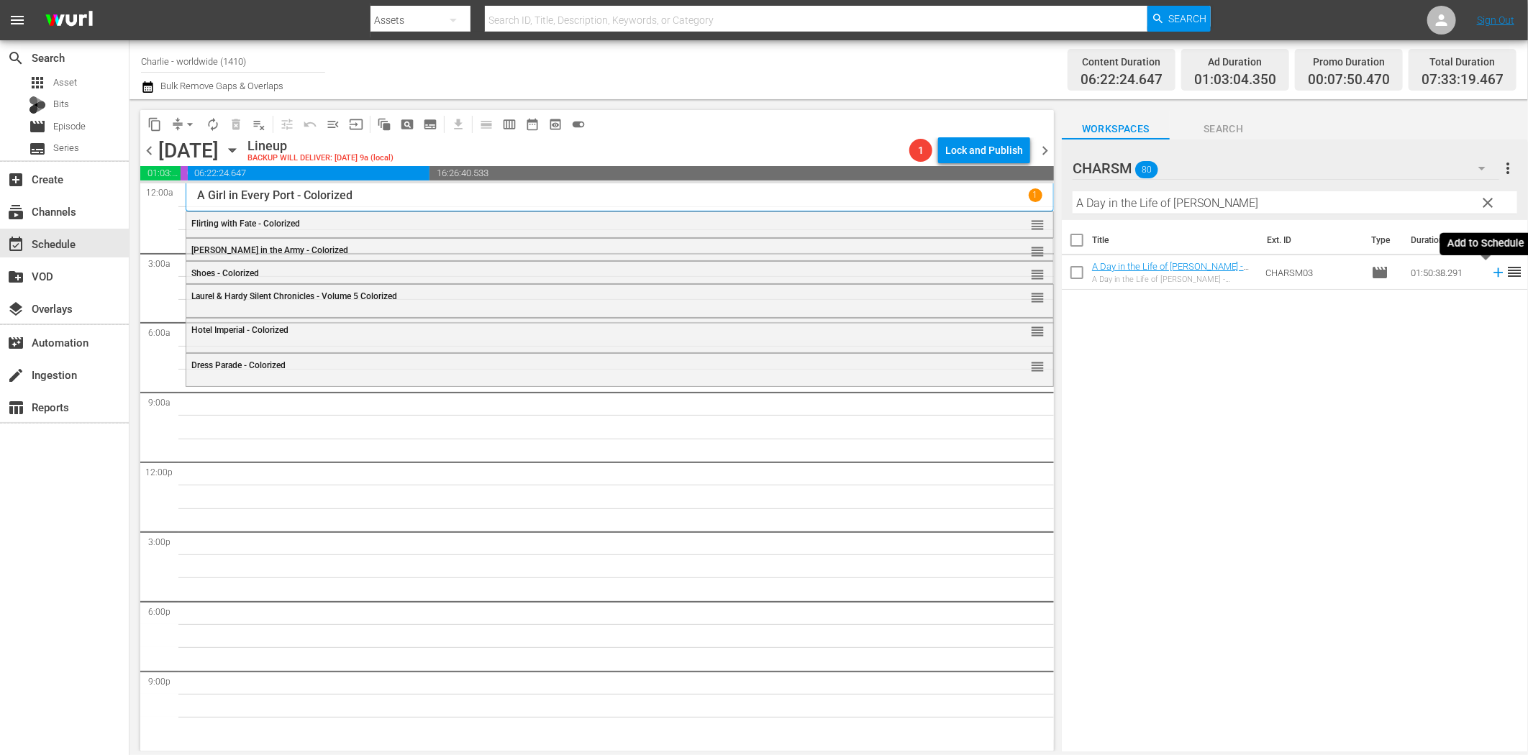
click at [1491, 271] on icon at bounding box center [1499, 273] width 16 height 16
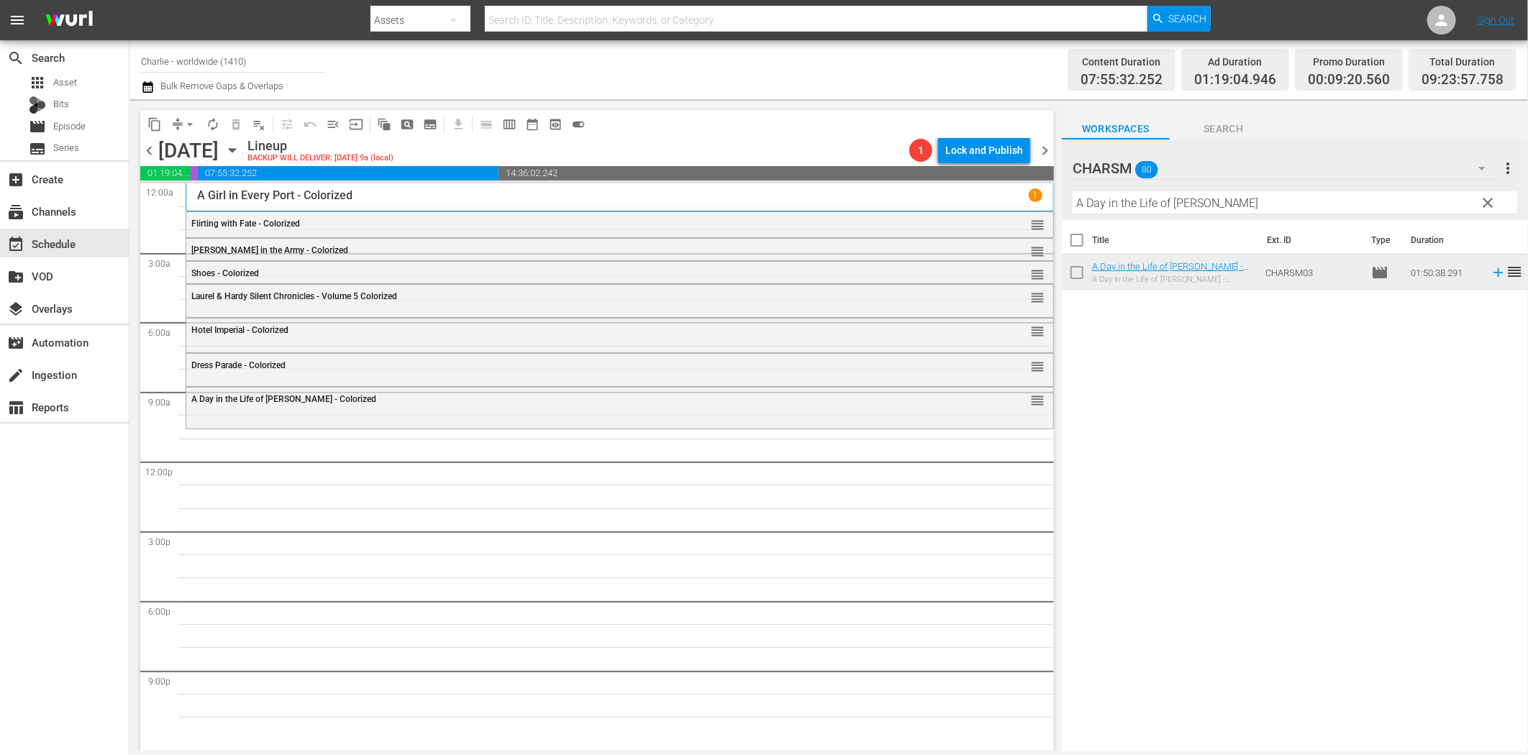
click at [1146, 201] on input "A Day in the Life of Baby Peggy" at bounding box center [1295, 202] width 445 height 23
paste input "[PERSON_NAME]"
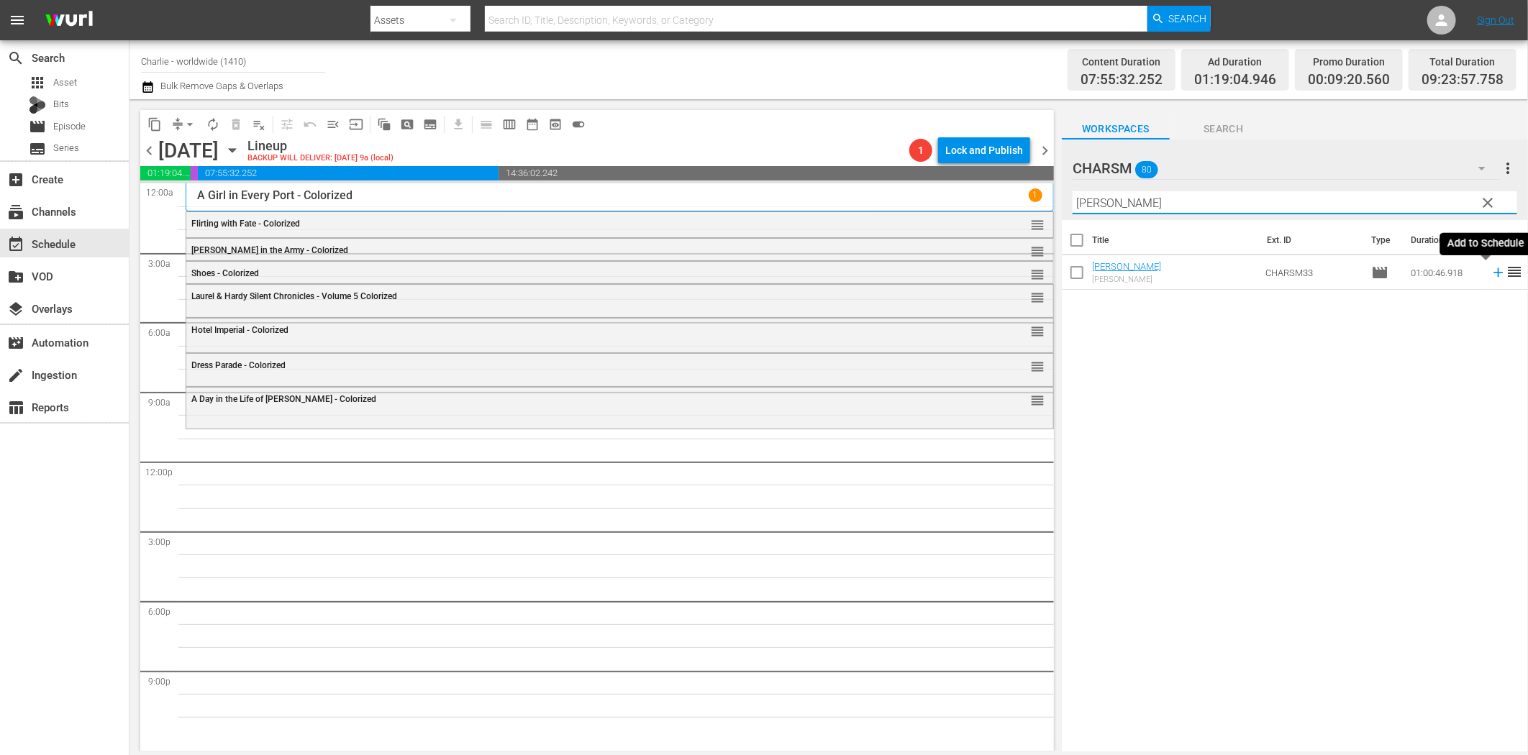
click at [1491, 271] on icon at bounding box center [1499, 273] width 16 height 16
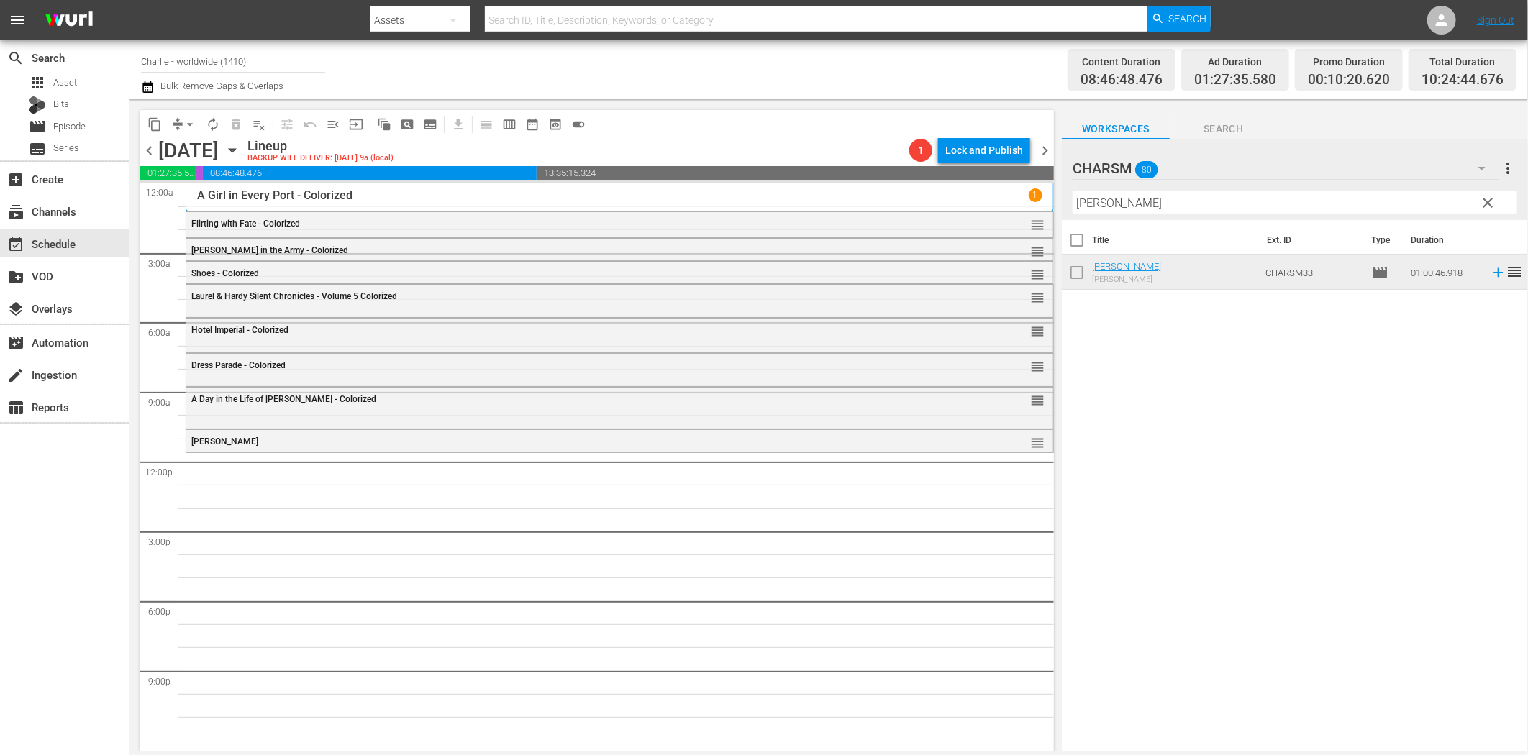
click at [1145, 201] on input "[PERSON_NAME]" at bounding box center [1295, 202] width 445 height 23
paste input "Bare Knee"
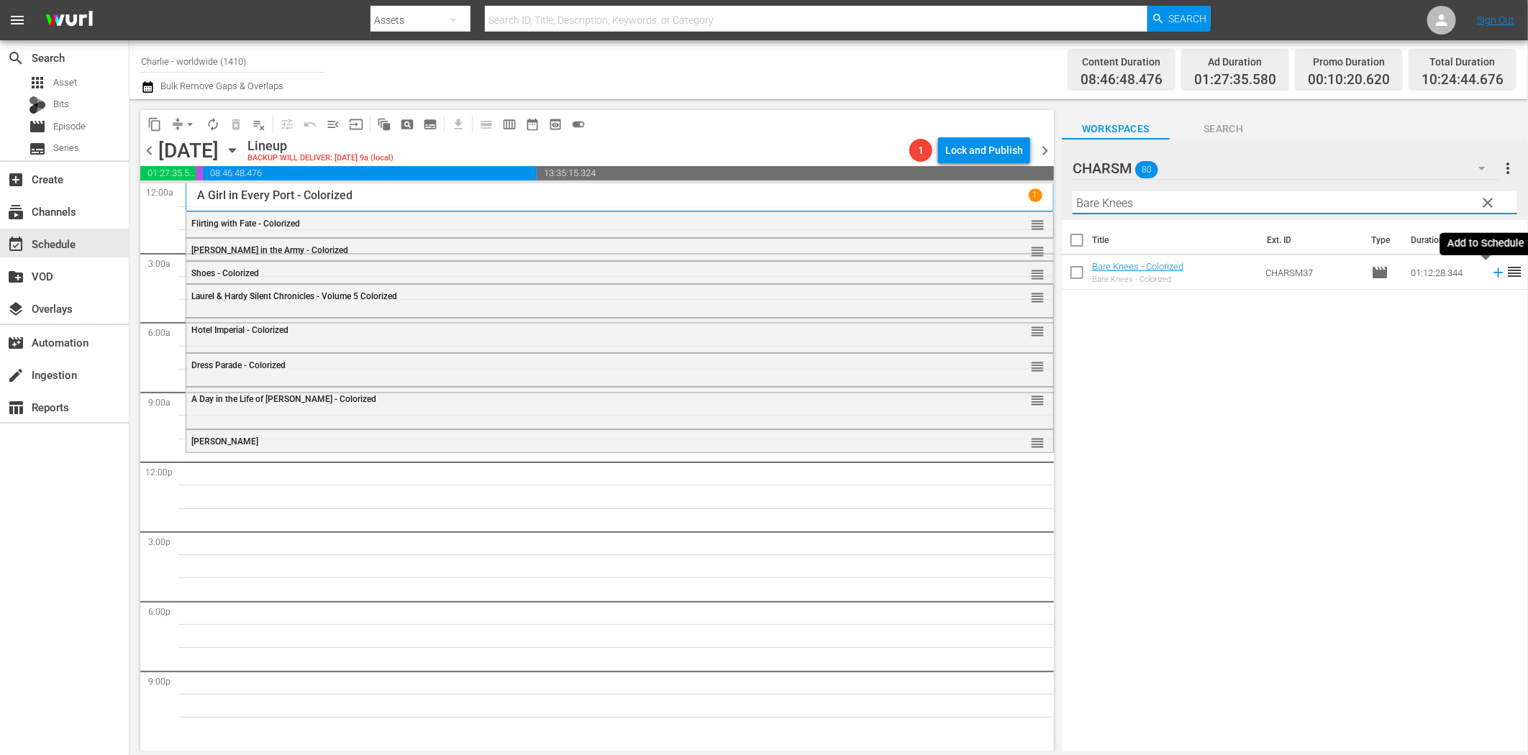
click at [1494, 272] on icon at bounding box center [1498, 272] width 9 height 9
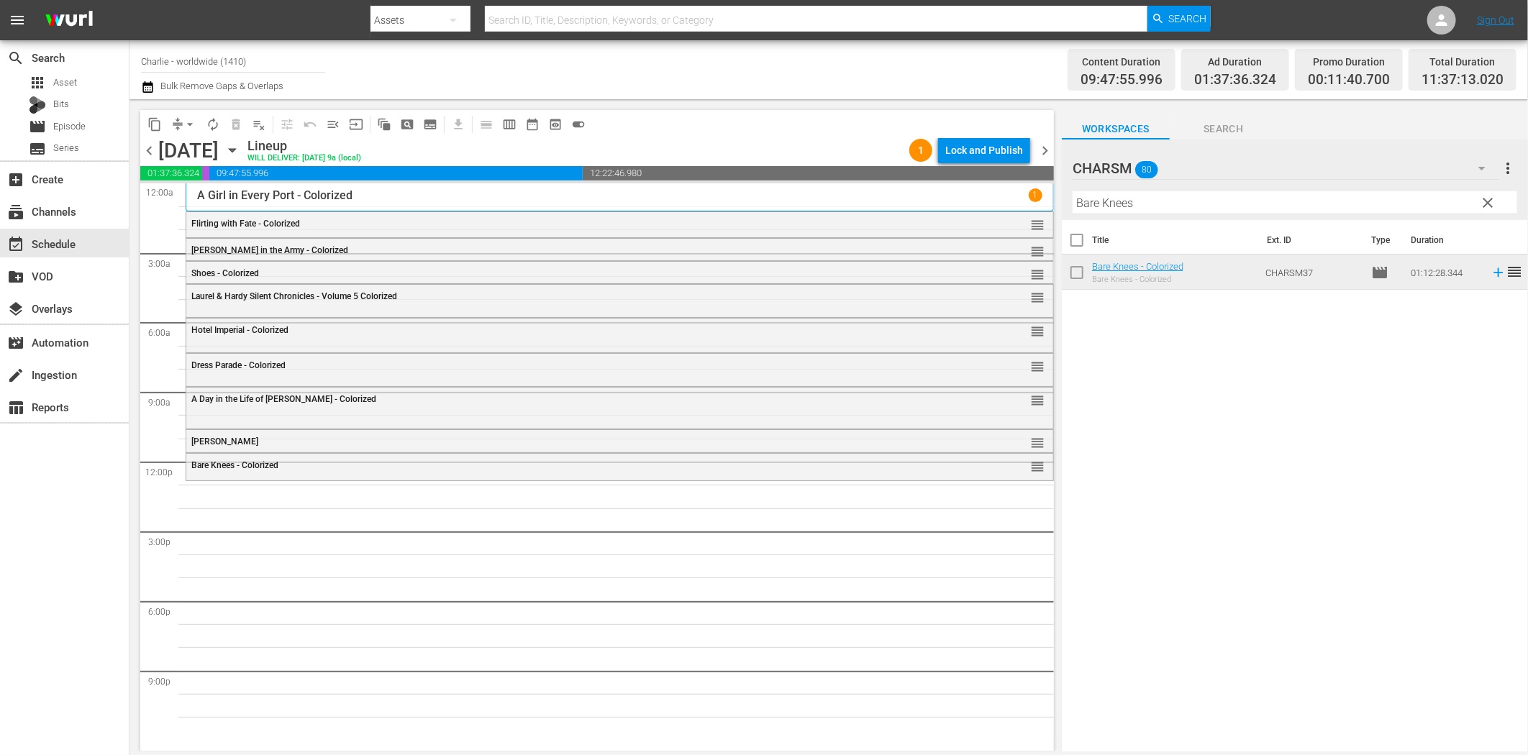
click at [1185, 211] on input "Bare Knees" at bounding box center [1295, 202] width 445 height 23
paste input "Homecoming"
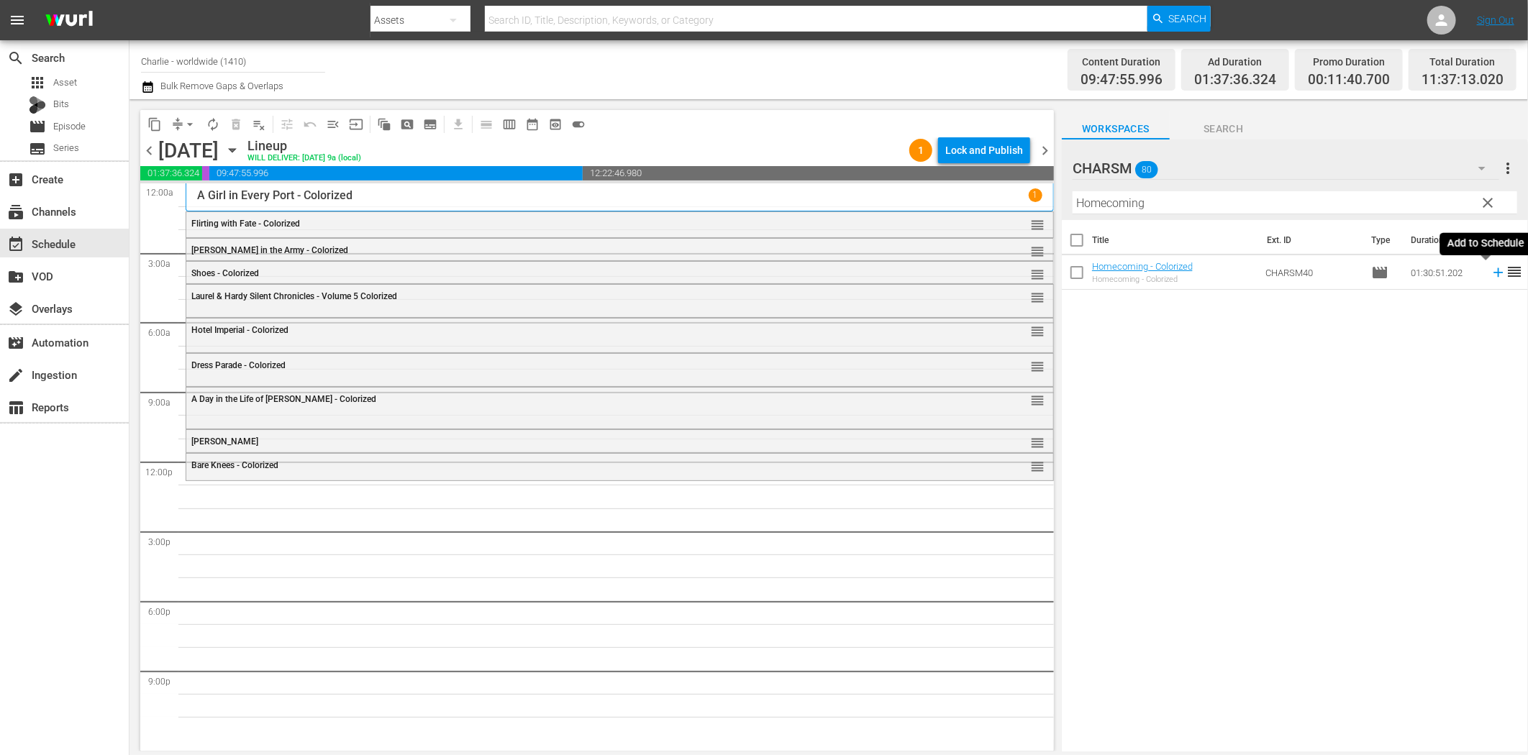
click at [1491, 271] on icon at bounding box center [1499, 273] width 16 height 16
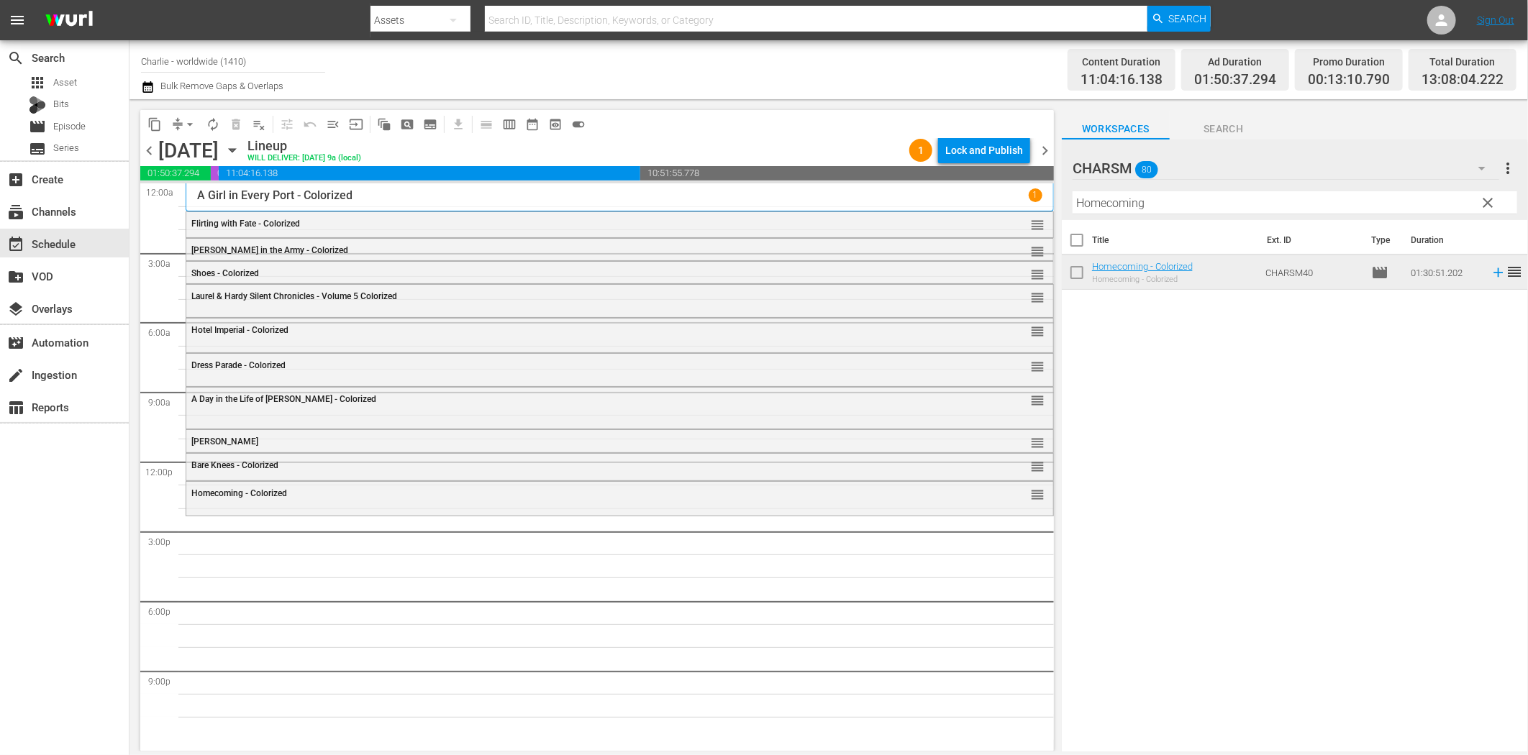
click at [1145, 204] on input "Homecoming" at bounding box center [1295, 202] width 445 height 23
paste input "Charlie's Escape"
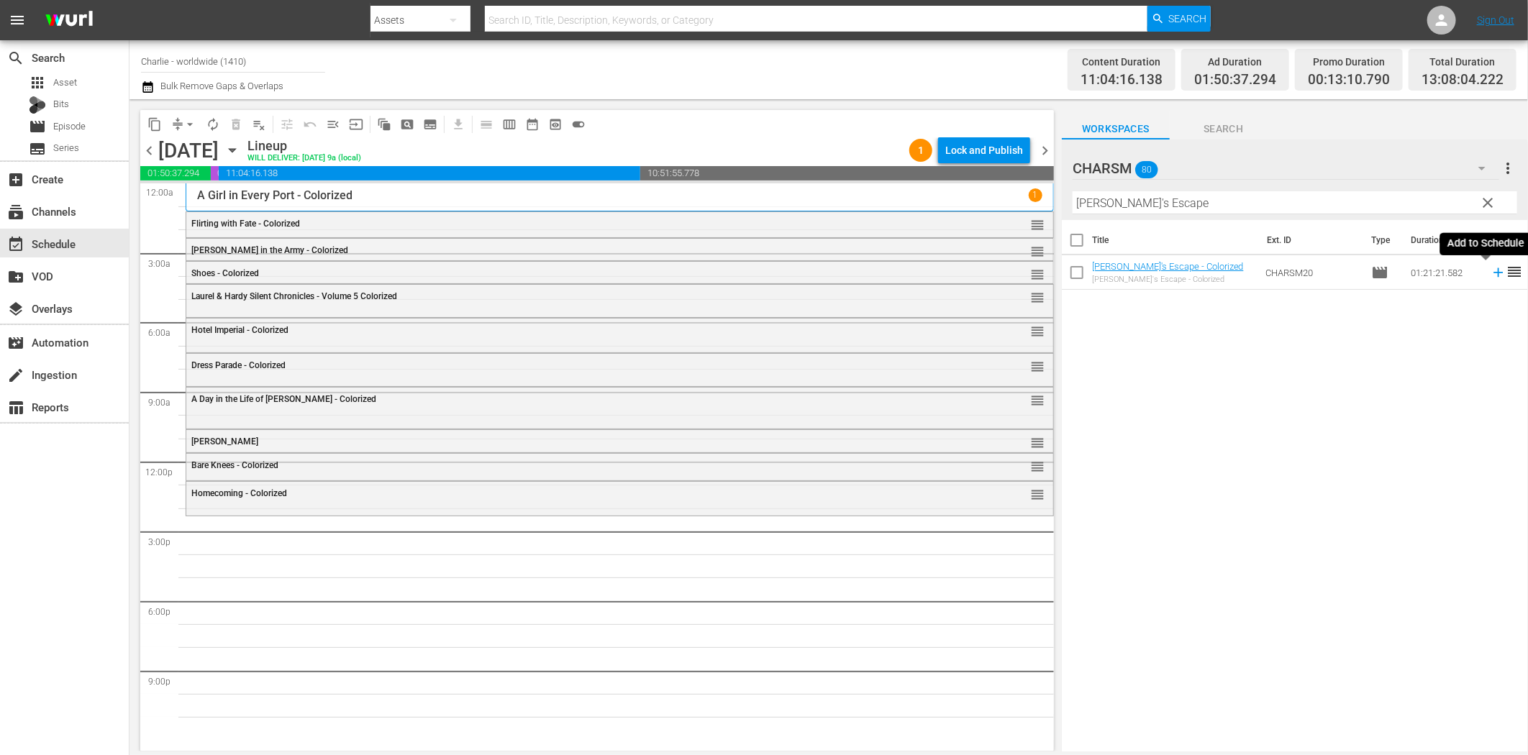
click at [1491, 276] on icon at bounding box center [1499, 273] width 16 height 16
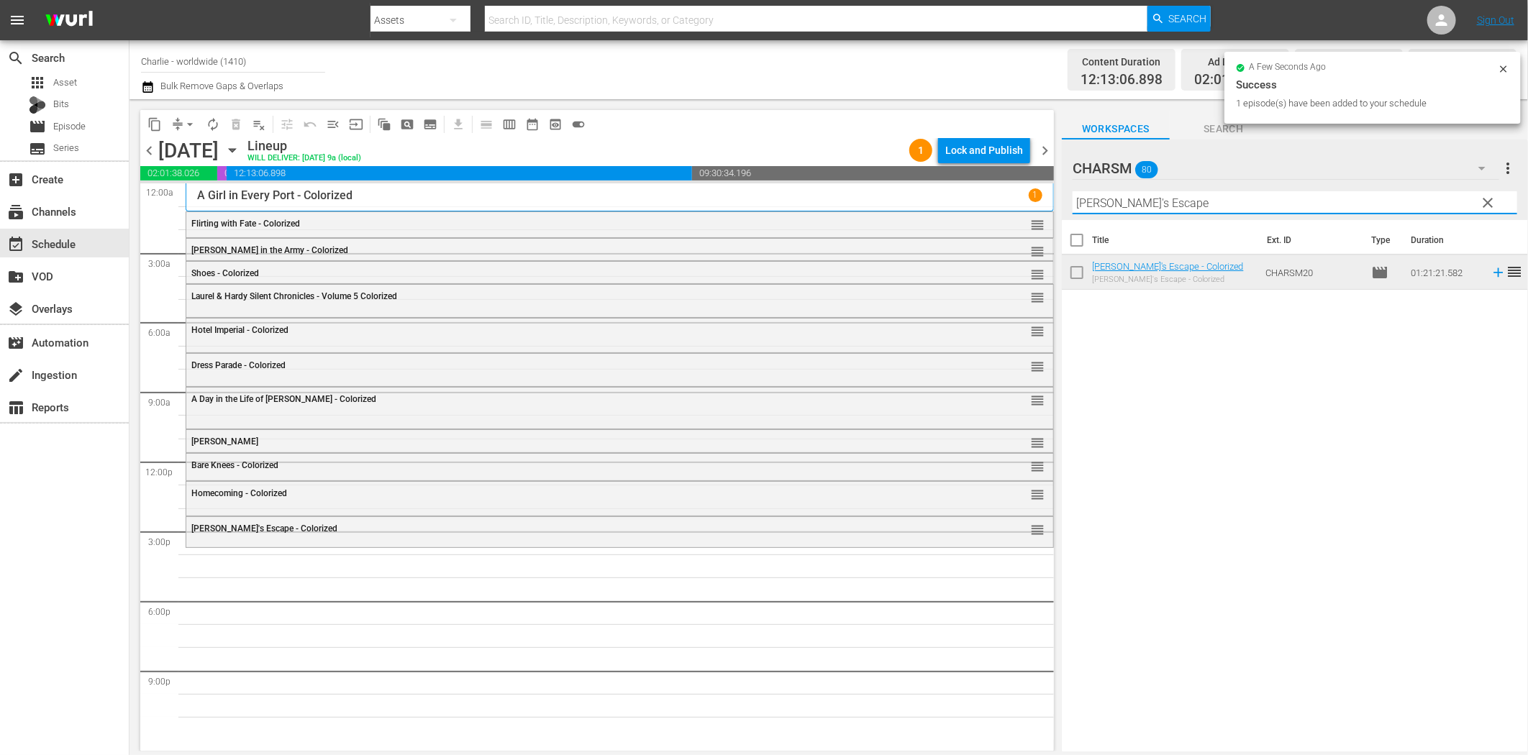
click at [1203, 199] on input "Charlie's Escape" at bounding box center [1295, 202] width 445 height 23
paste input "Battleship Potemkin"
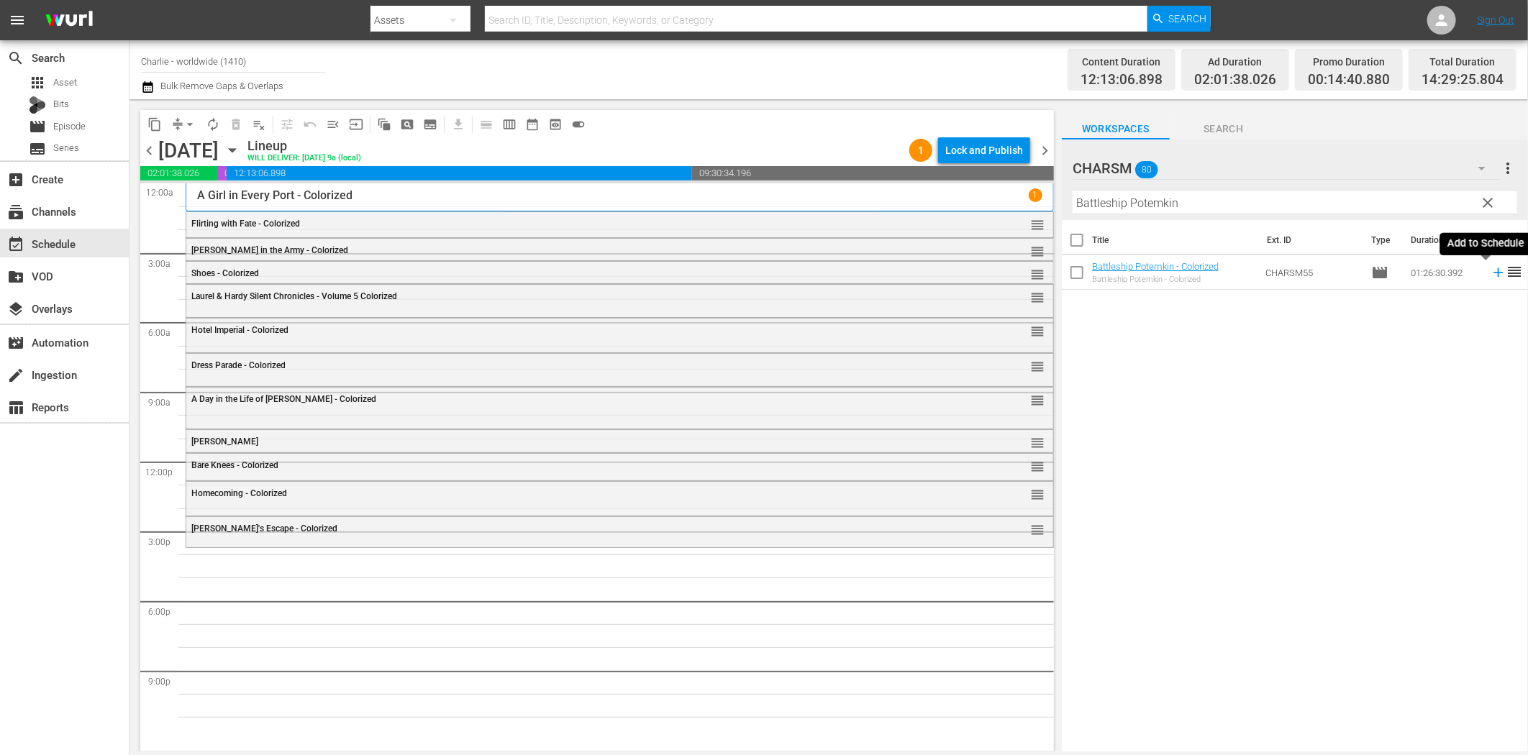
click at [1491, 271] on icon at bounding box center [1499, 273] width 16 height 16
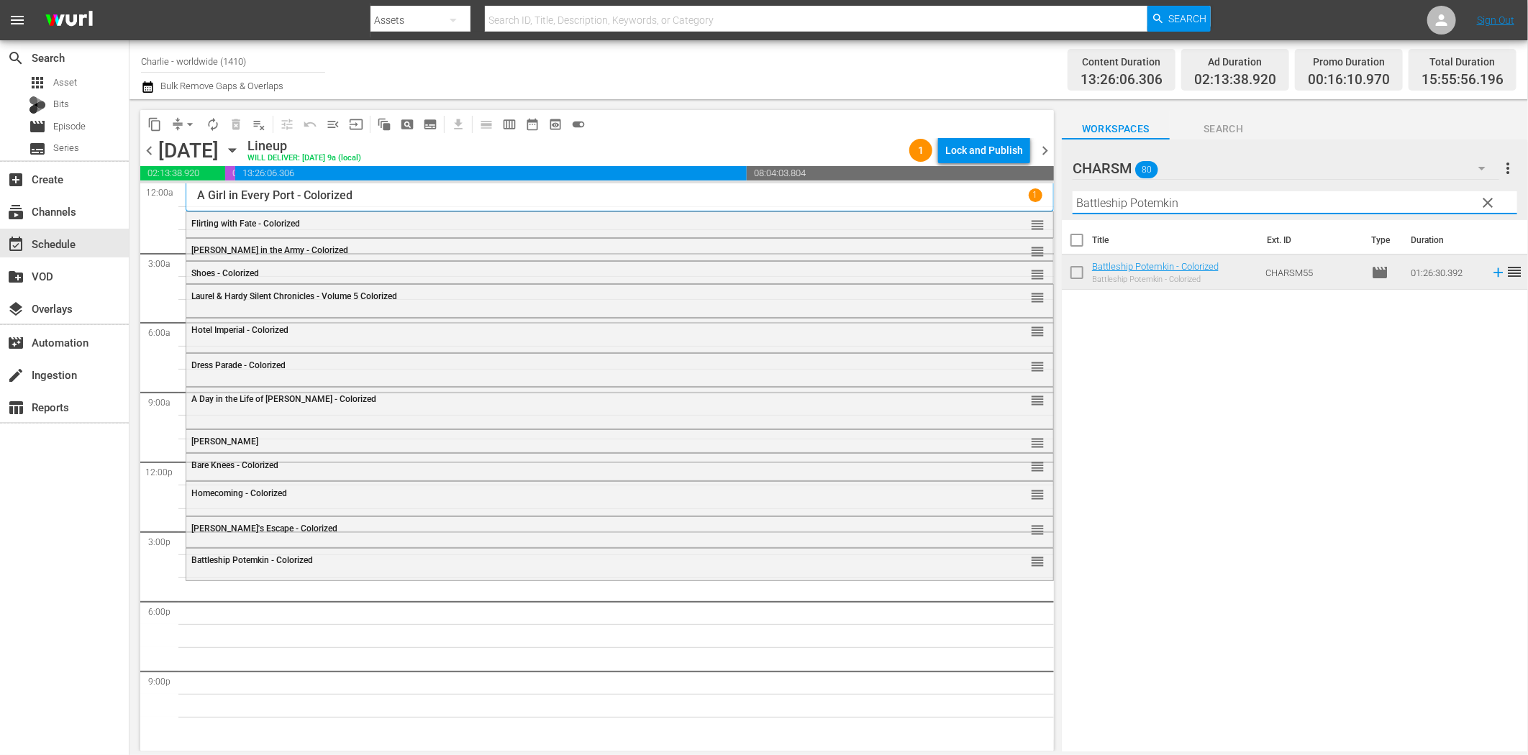
click at [1138, 206] on input "Battleship Potemkin" at bounding box center [1295, 202] width 445 height 23
paste input "Laurel & Hardy Silent Chronicles - Vol. 1"
drag, startPoint x: 1248, startPoint y: 199, endPoint x: 1361, endPoint y: 203, distance: 112.3
click at [1361, 203] on input "Laurel & Hardy Silent Chronicles - Vol. 1" at bounding box center [1295, 202] width 445 height 23
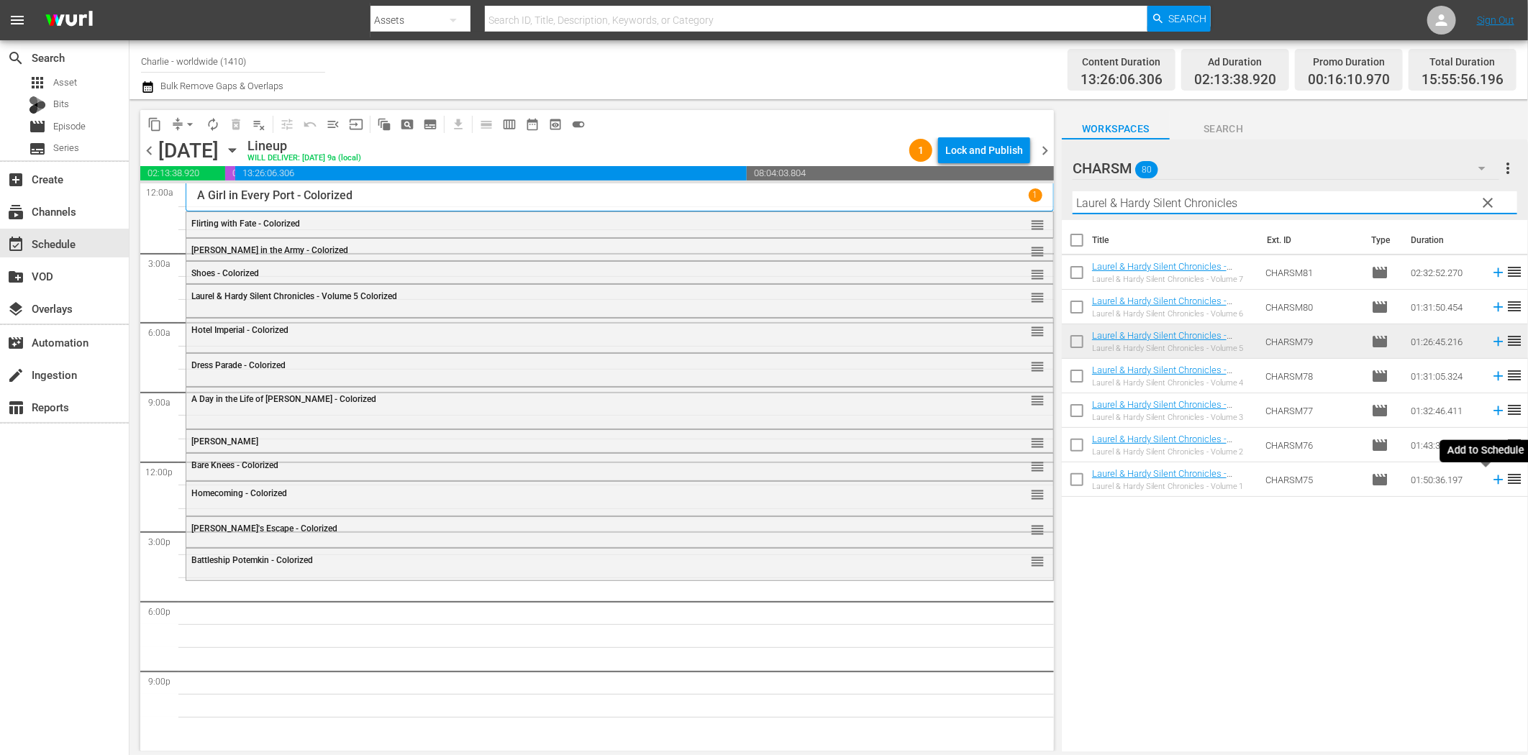
click at [1491, 481] on icon at bounding box center [1499, 480] width 16 height 16
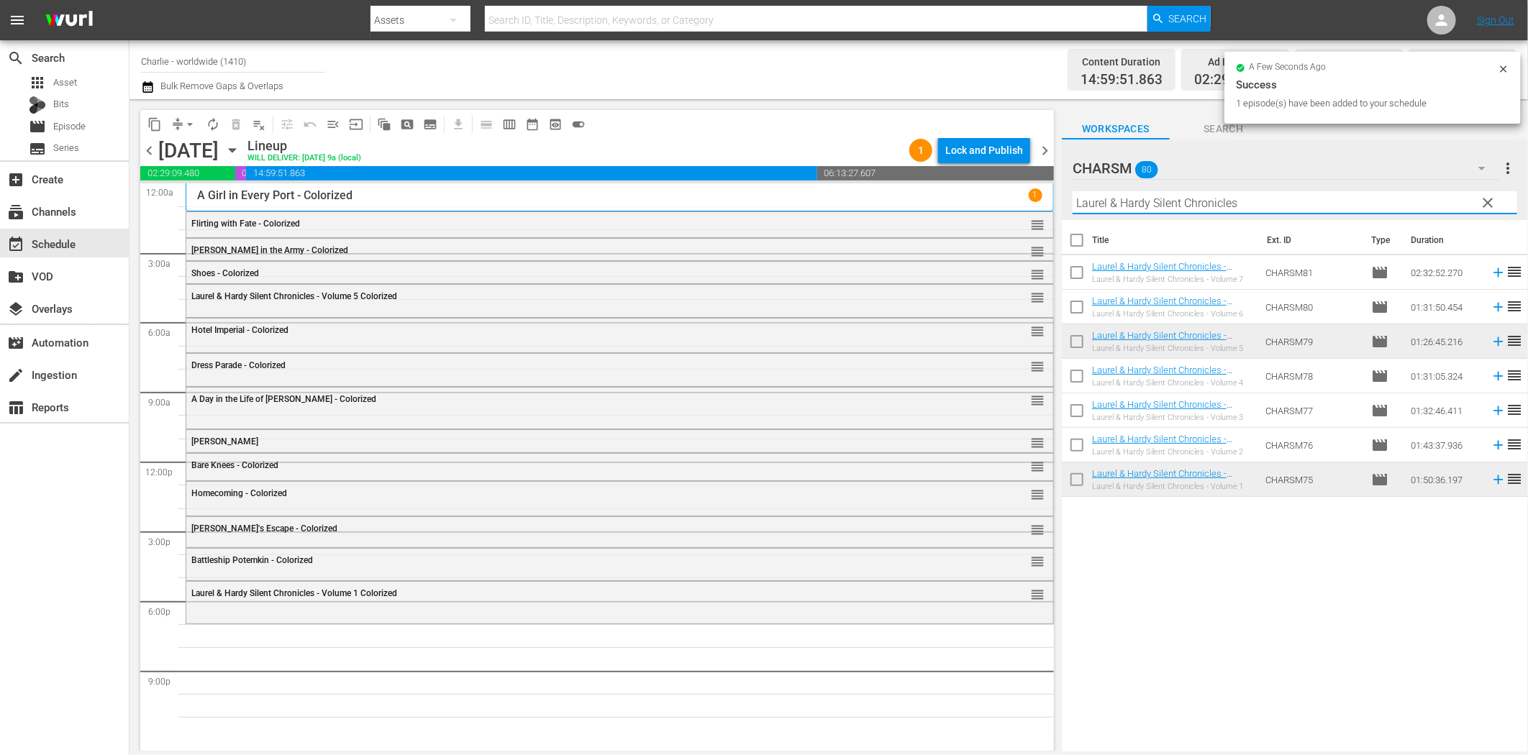
click at [1126, 203] on input "Laurel & Hardy Silent Chronicles" at bounding box center [1295, 202] width 445 height 23
paste input "The Mark of Zorro"
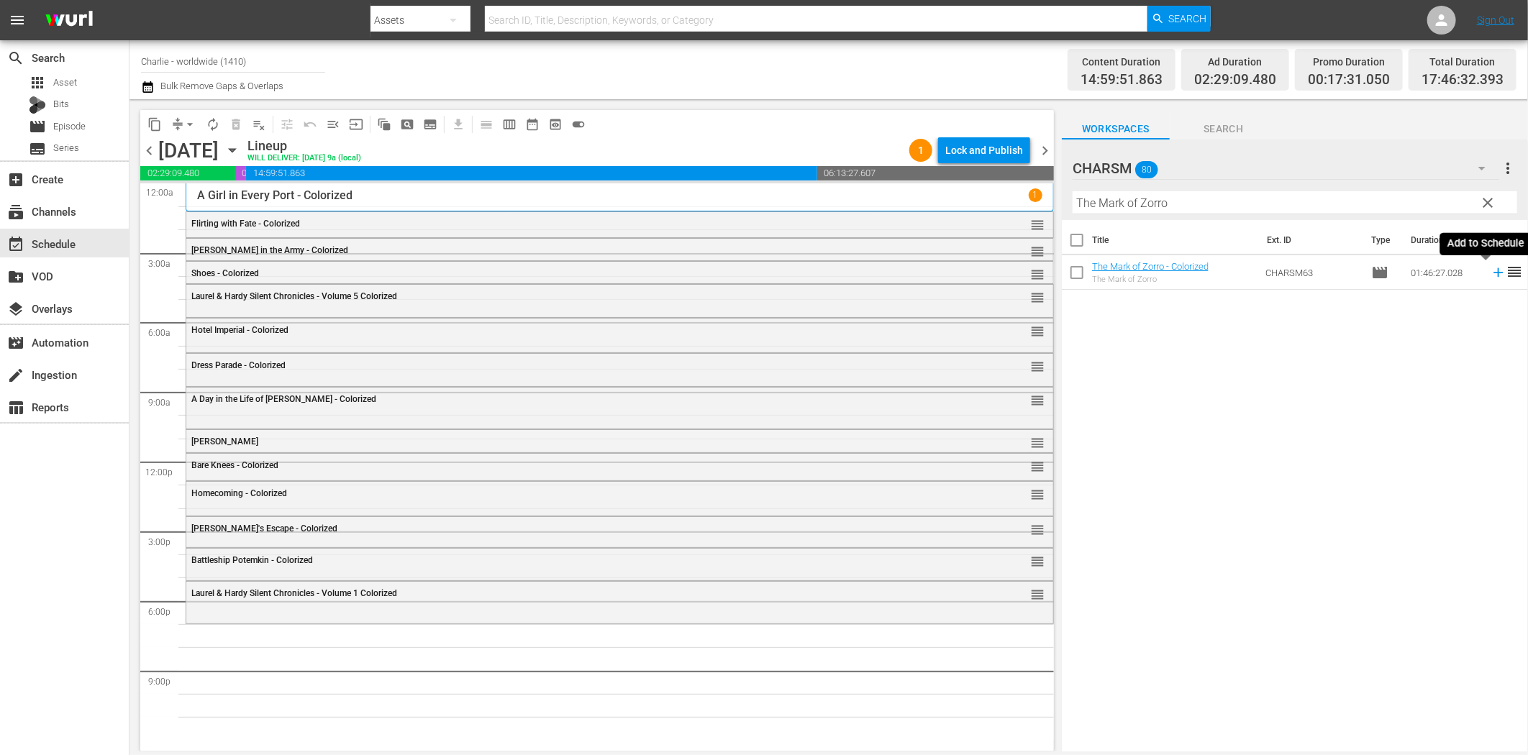
click at [1491, 274] on icon at bounding box center [1499, 273] width 16 height 16
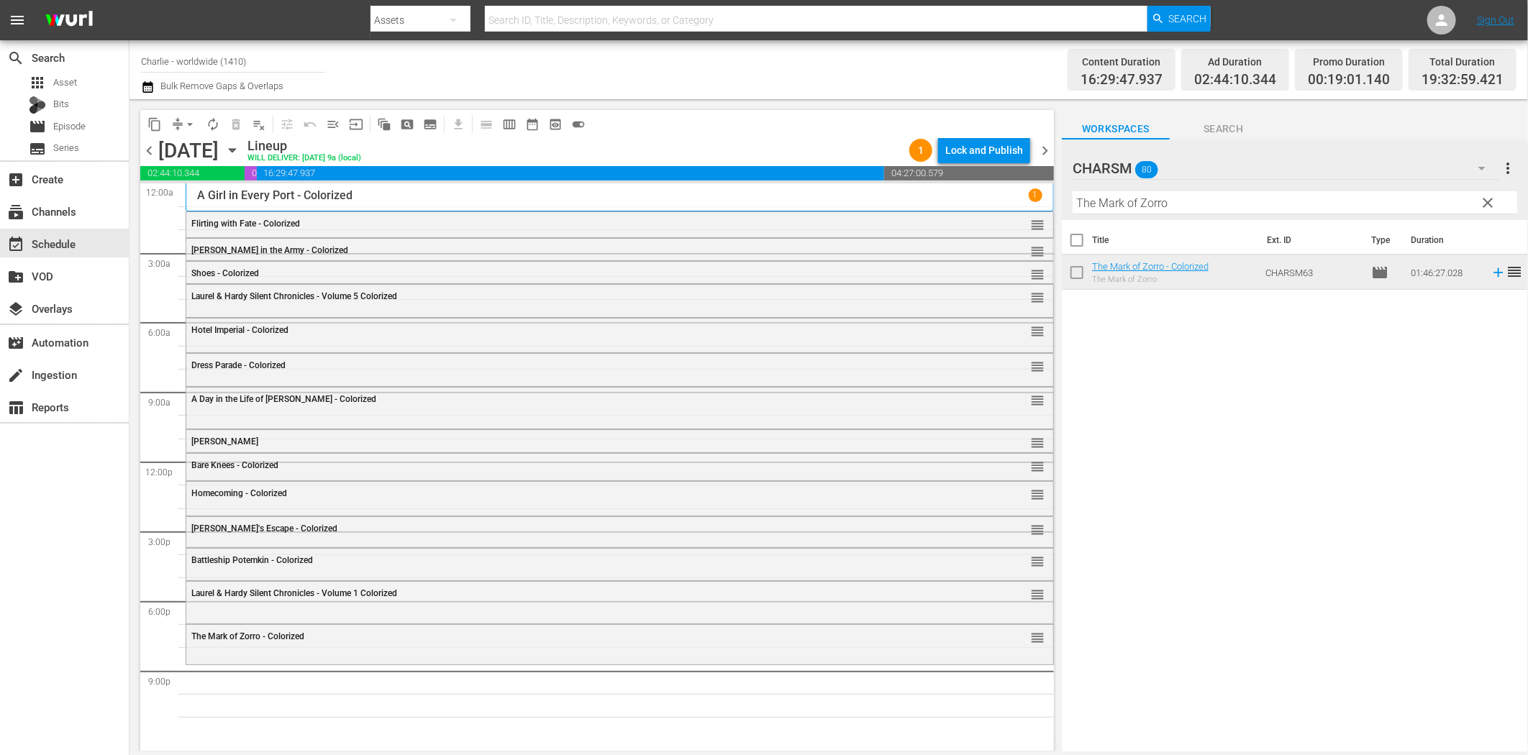
click at [1149, 210] on input "The Mark of Zorro" at bounding box center [1295, 202] width 445 height 23
paste input "Idol Dancer"
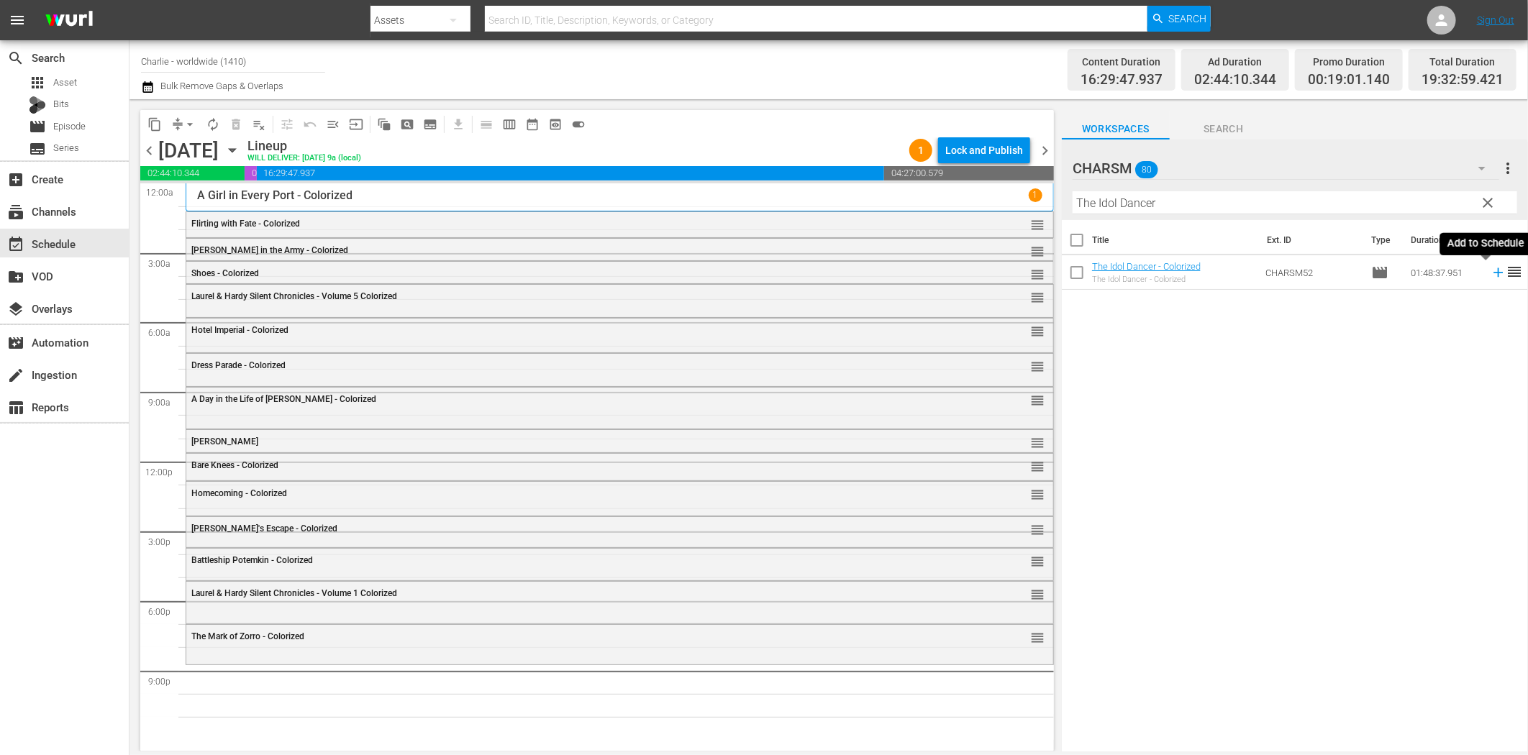
click at [1491, 270] on icon at bounding box center [1499, 273] width 16 height 16
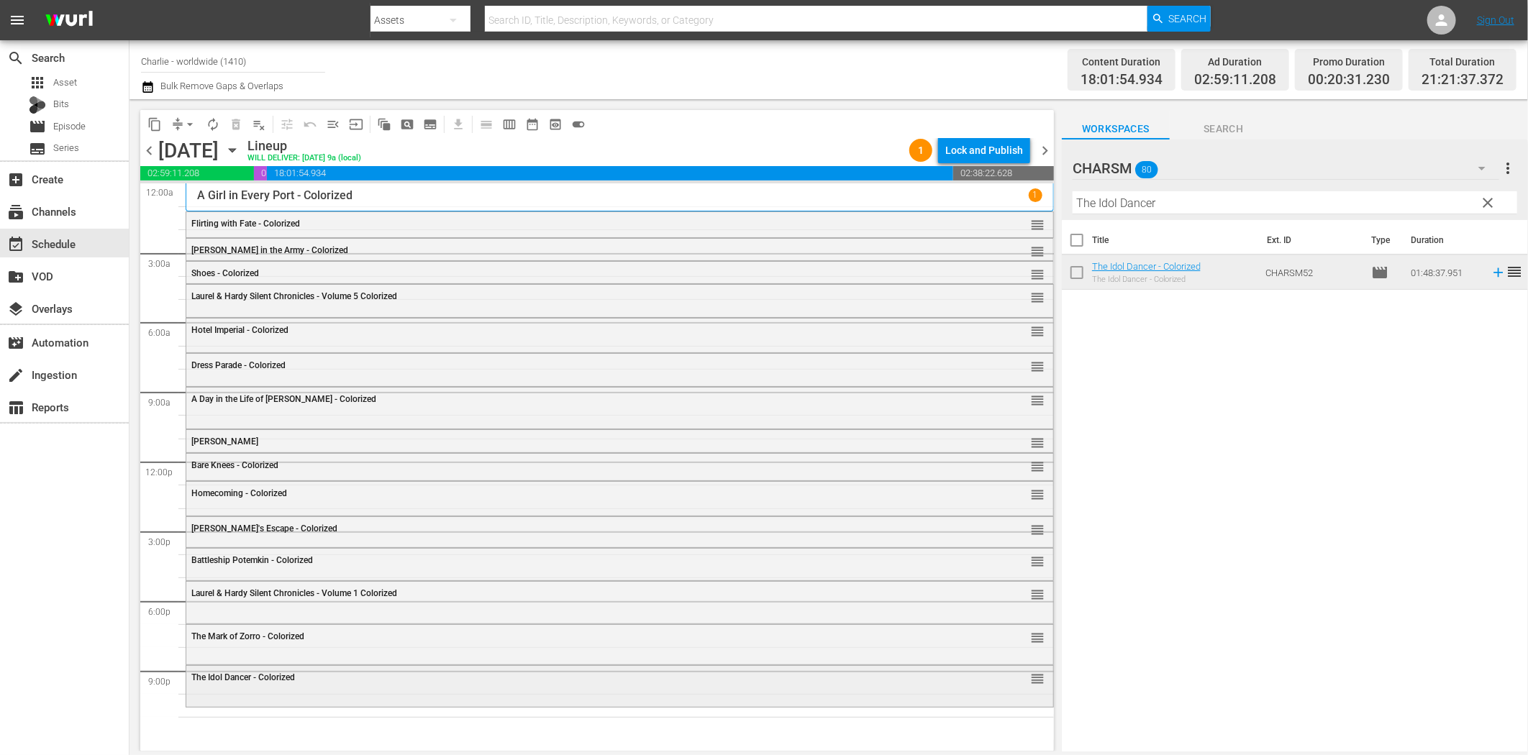
click at [302, 689] on div "The Idol Dancer - Colorized reorder" at bounding box center [619, 678] width 867 height 24
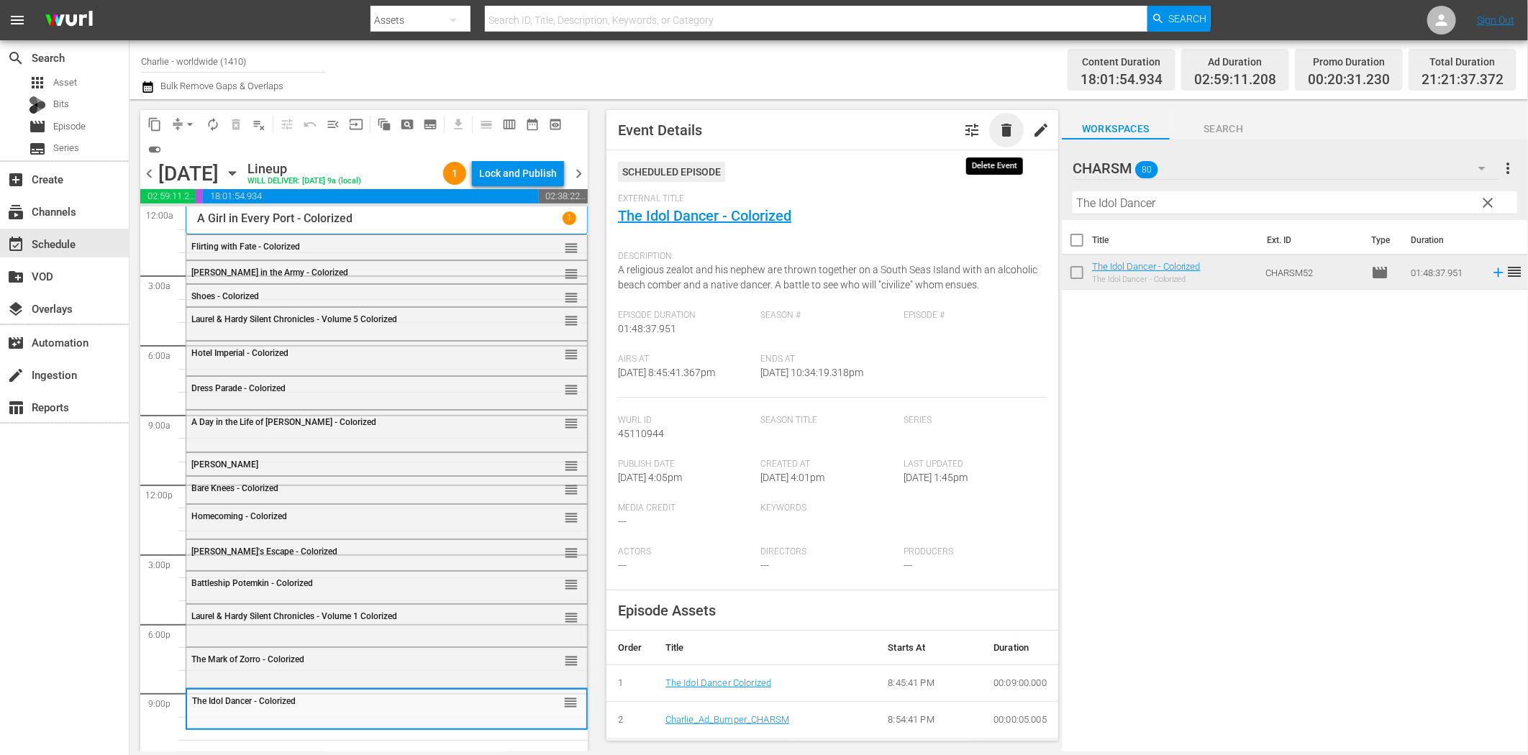
click at [998, 124] on span "delete" at bounding box center [1006, 130] width 17 height 17
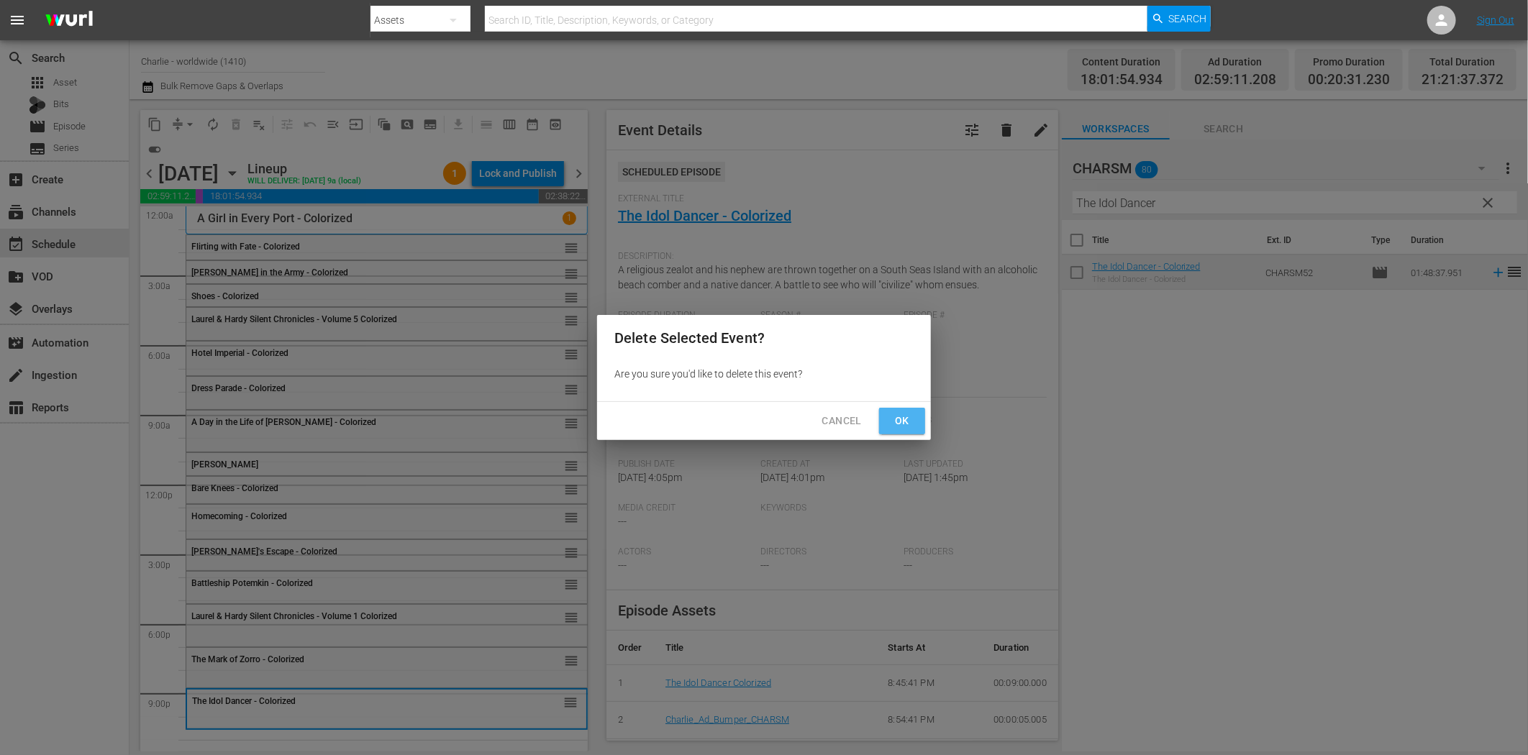
click at [896, 418] on span "Ok" at bounding box center [902, 421] width 23 height 18
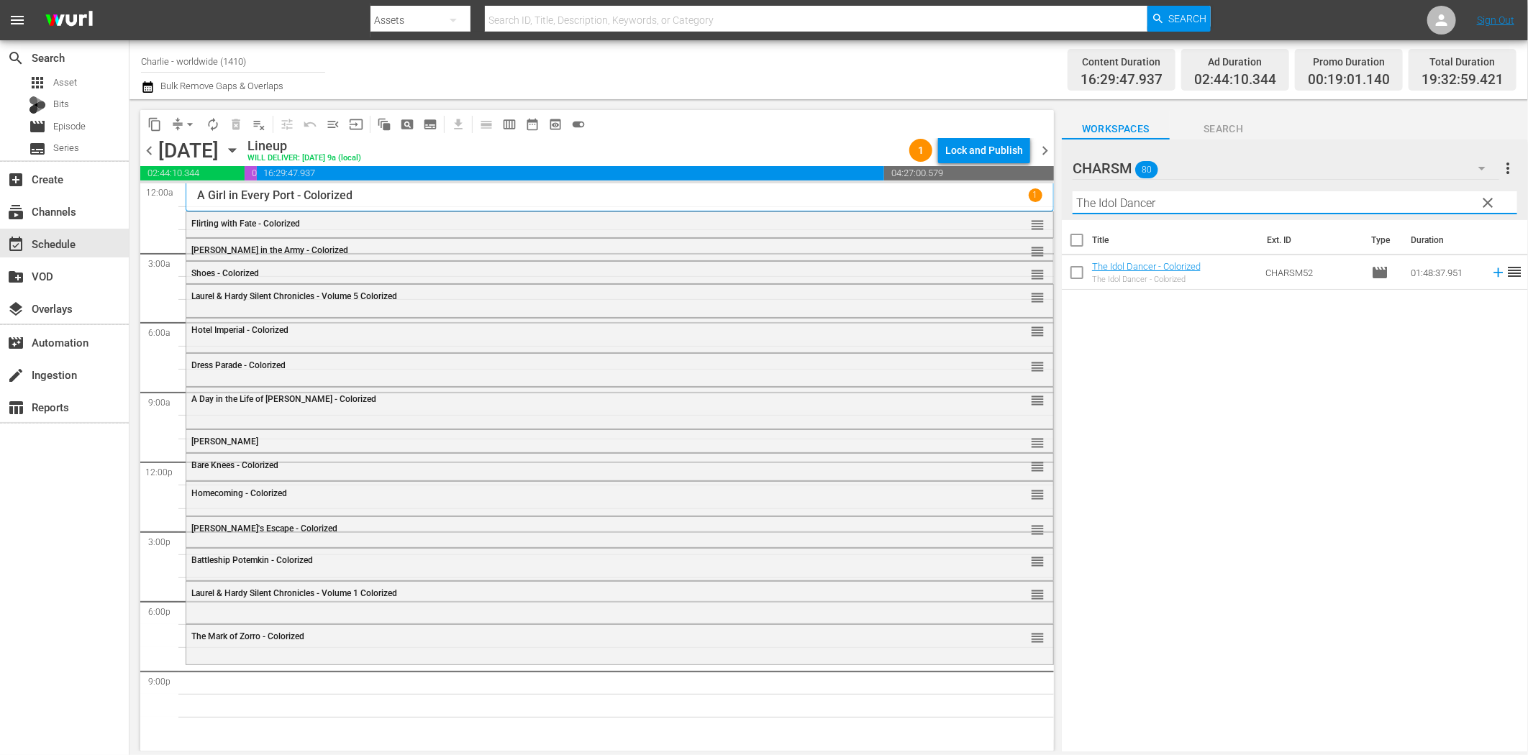
click at [1134, 204] on input "The Idol Dancer" at bounding box center [1295, 202] width 445 height 23
paste input "General"
click at [1494, 272] on icon at bounding box center [1498, 272] width 9 height 9
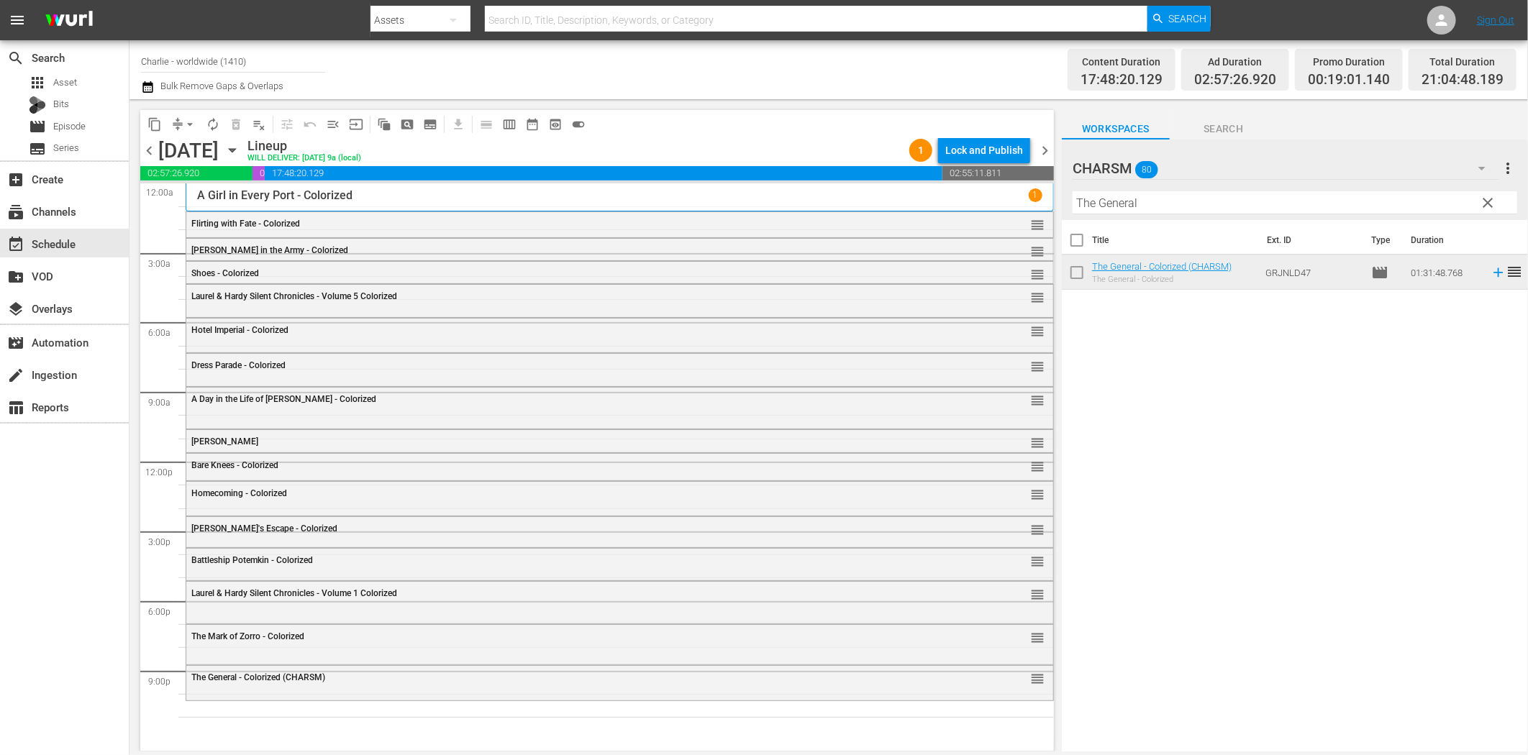
click at [1164, 211] on input "The General" at bounding box center [1295, 202] width 445 height 23
paste input "Idol Dancer"
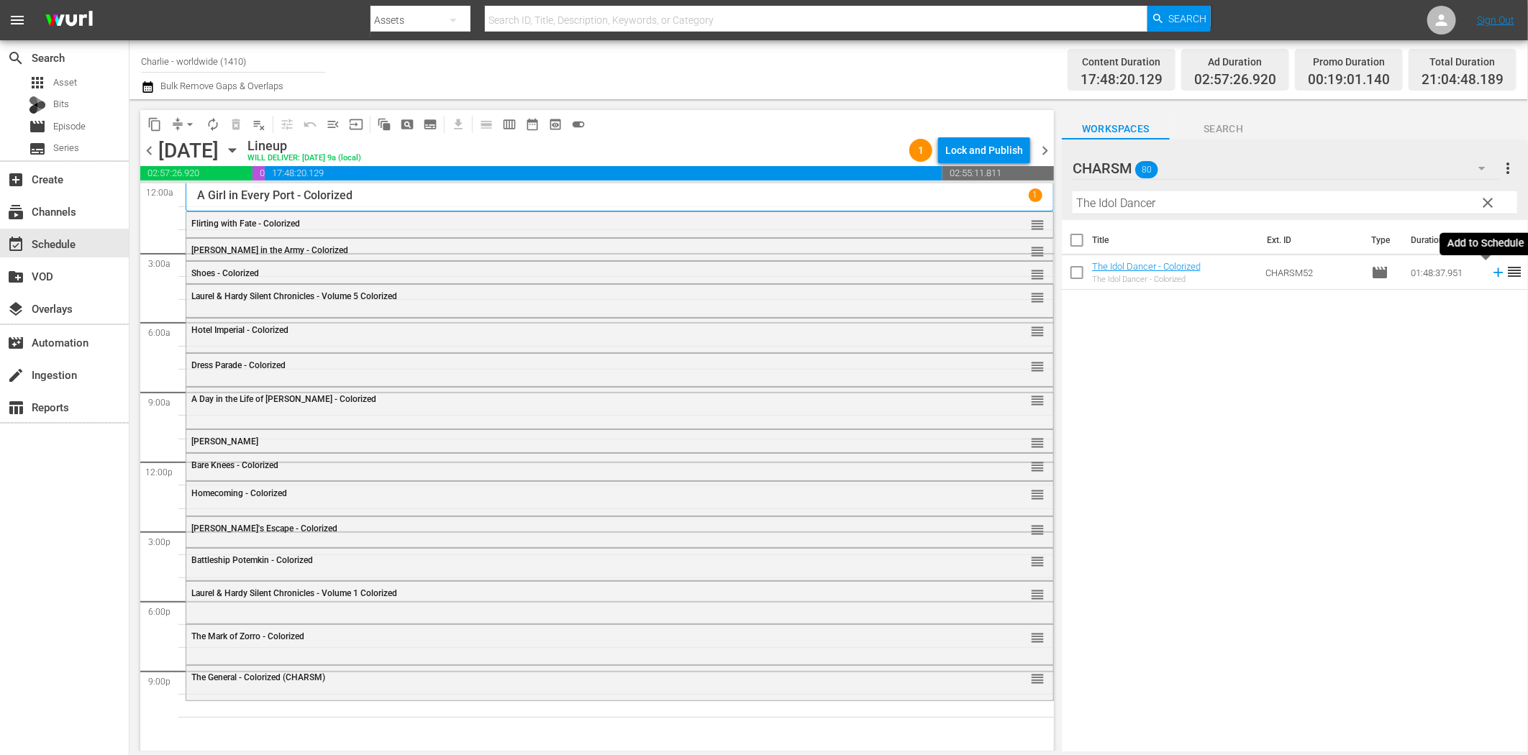
click at [1494, 273] on icon at bounding box center [1498, 272] width 9 height 9
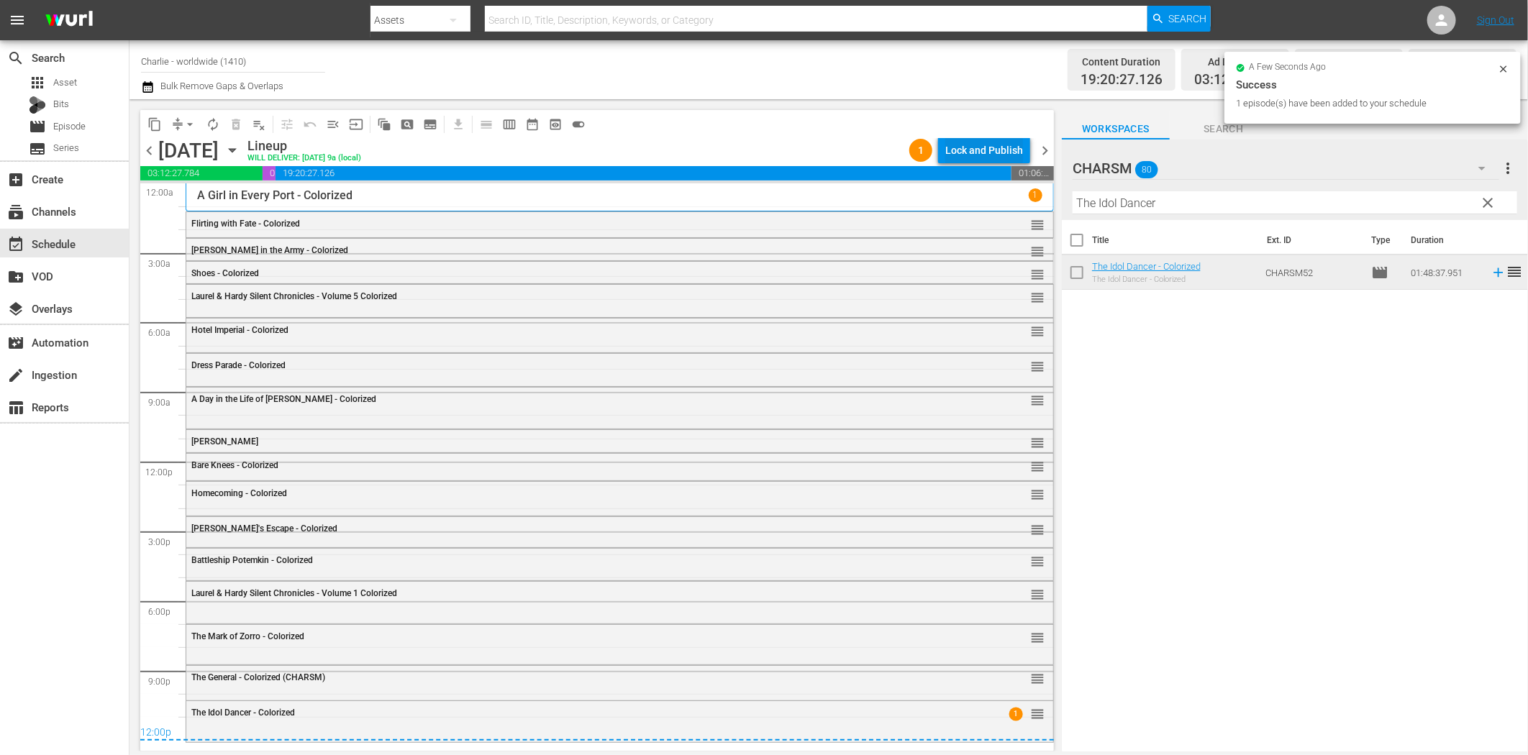
click at [976, 147] on div "Lock and Publish" at bounding box center [984, 150] width 78 height 26
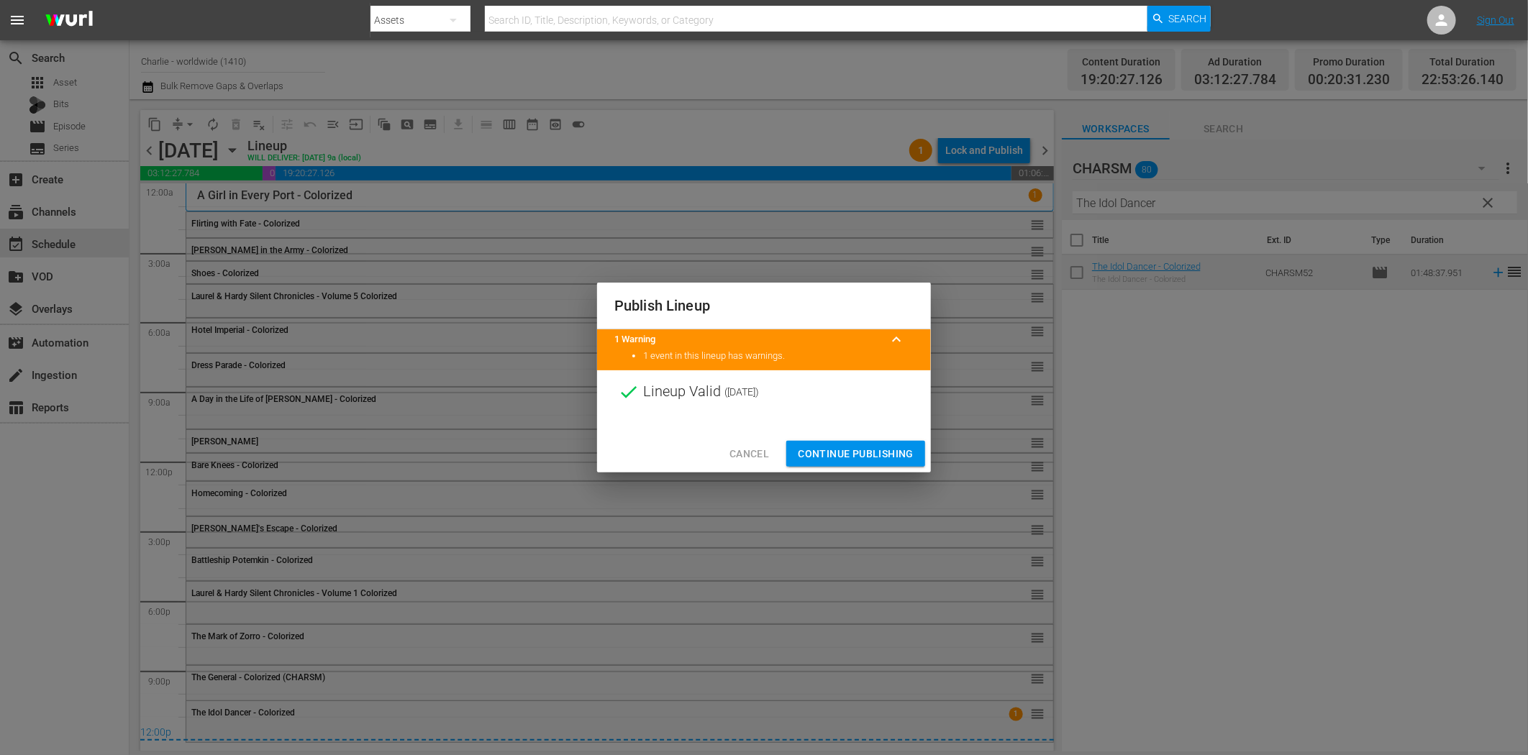
click at [884, 452] on span "Continue Publishing" at bounding box center [856, 454] width 116 height 18
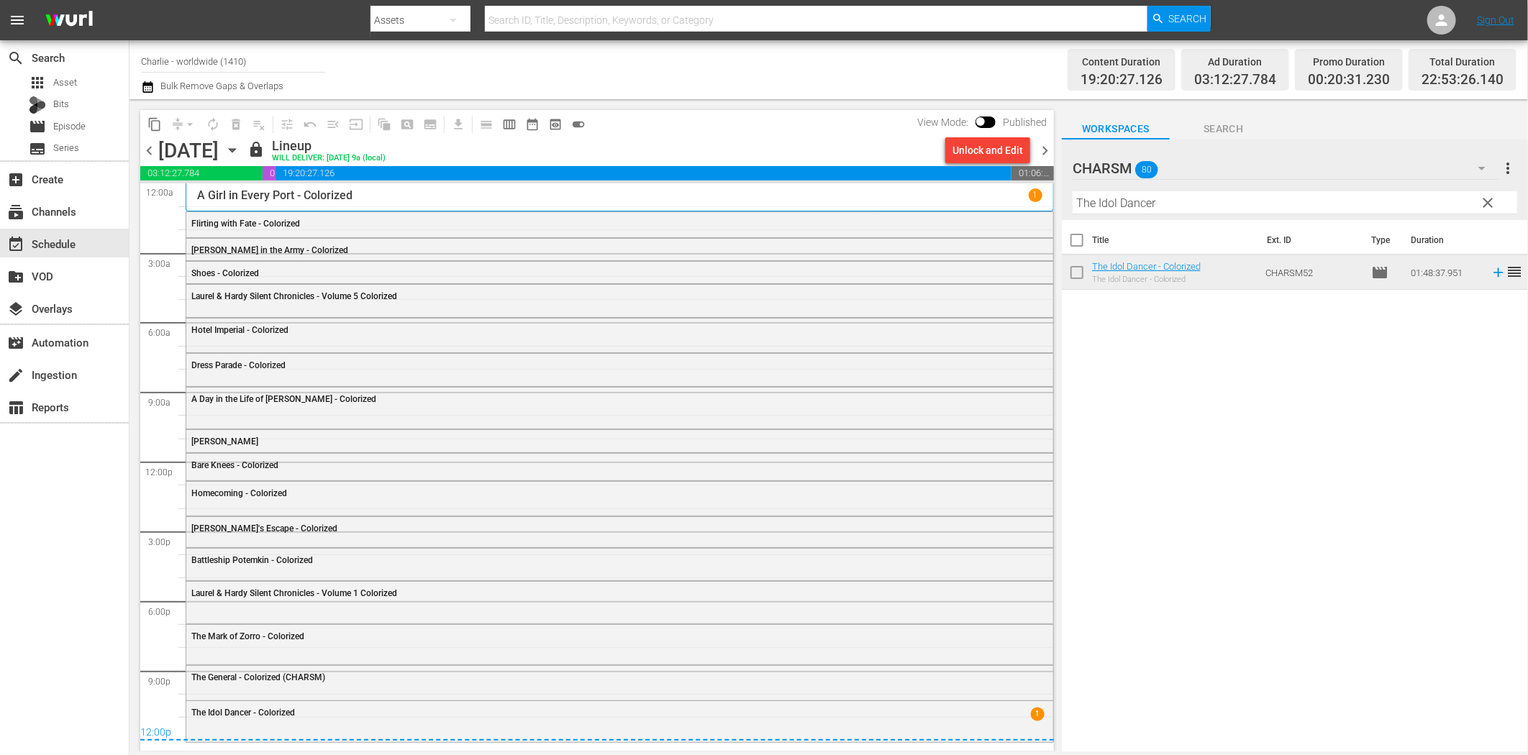
drag, startPoint x: 1040, startPoint y: 158, endPoint x: 1083, endPoint y: 181, distance: 48.0
click at [1041, 158] on span "chevron_right" at bounding box center [1045, 151] width 18 height 18
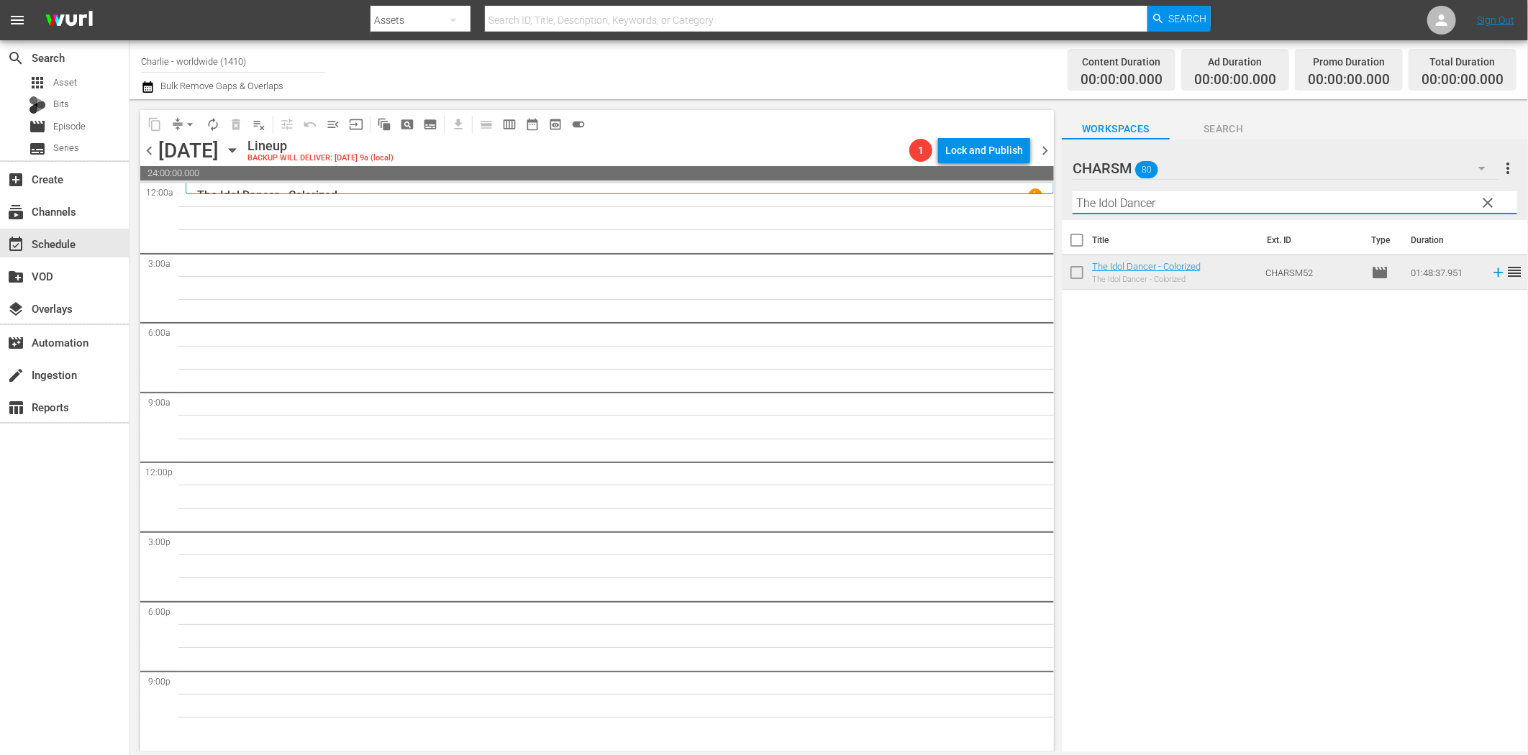
click at [1181, 198] on input "The Idol Dancer" at bounding box center [1295, 202] width 445 height 23
paste input "Isn't Life Wonderful"
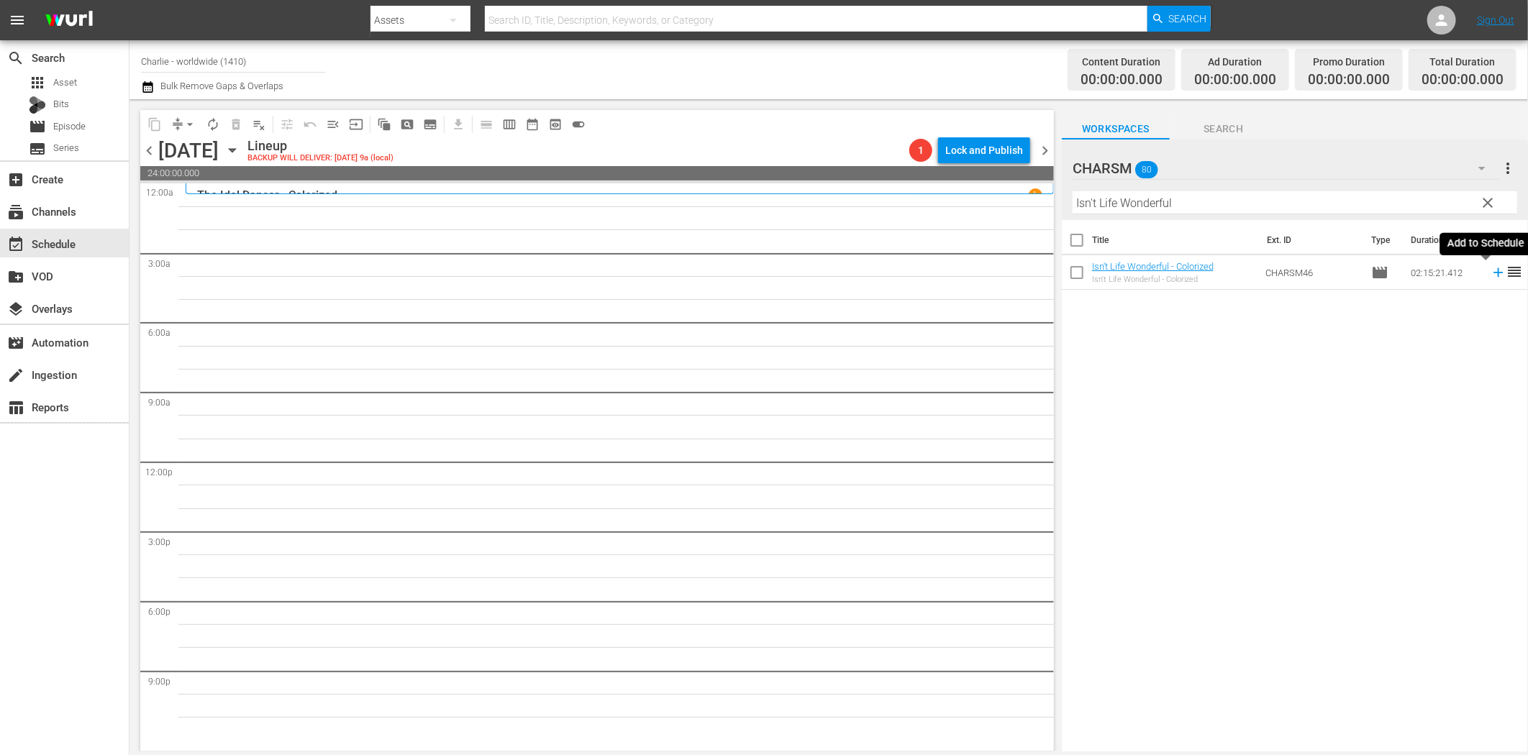
click at [1491, 278] on icon at bounding box center [1499, 273] width 16 height 16
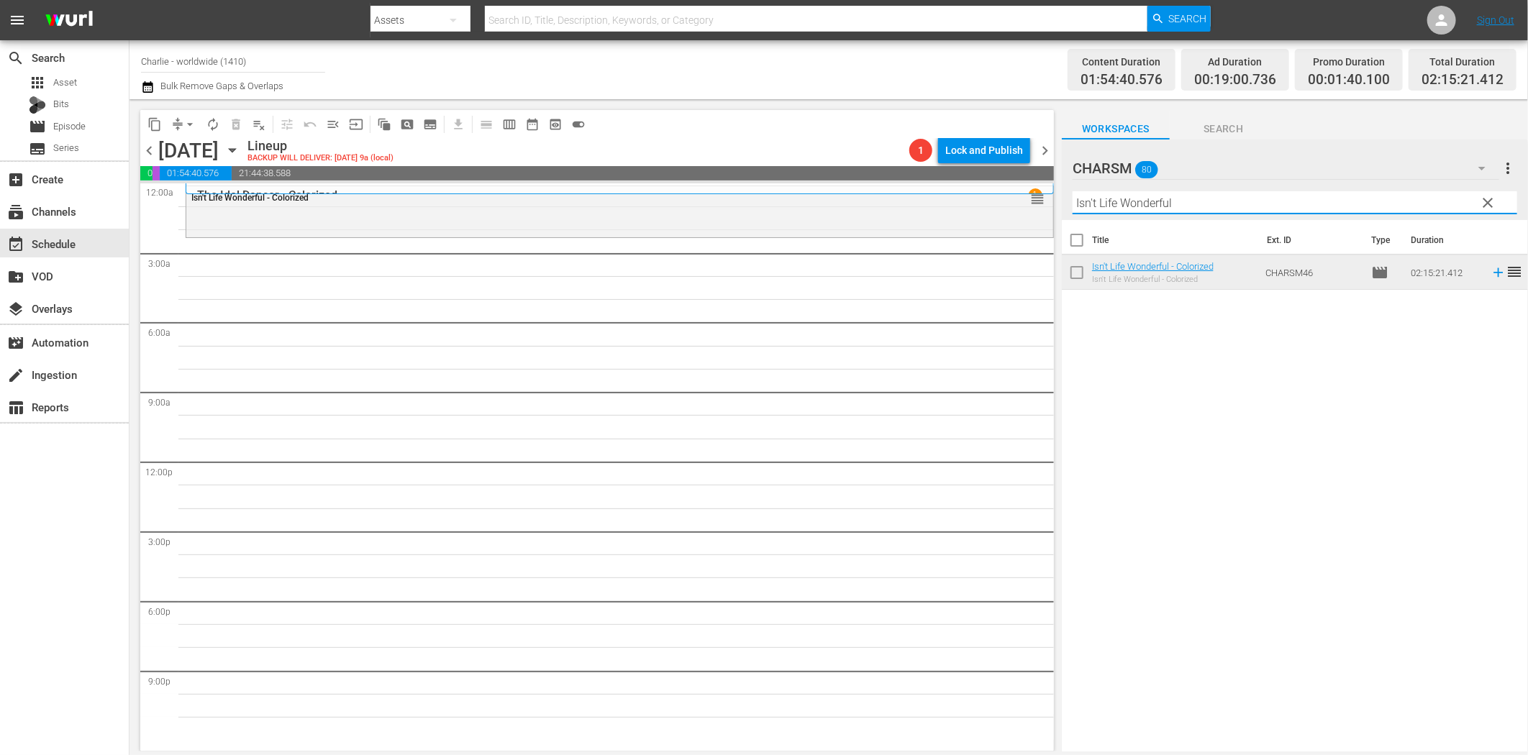
click at [1140, 204] on input "Isn't Life Wonderful" at bounding box center [1295, 202] width 445 height 23
paste input "Alice in Wonderland"
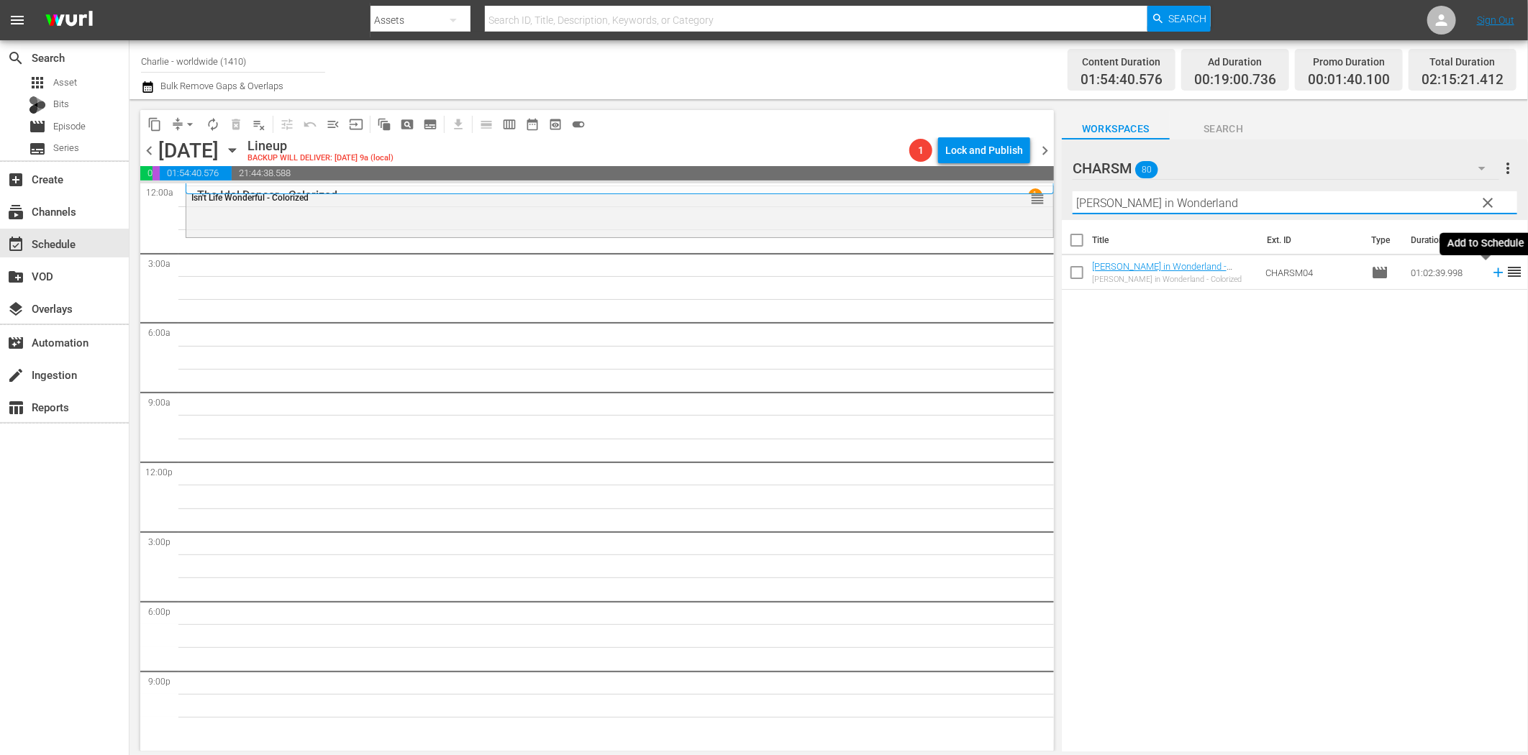
click at [1491, 271] on icon at bounding box center [1499, 273] width 16 height 16
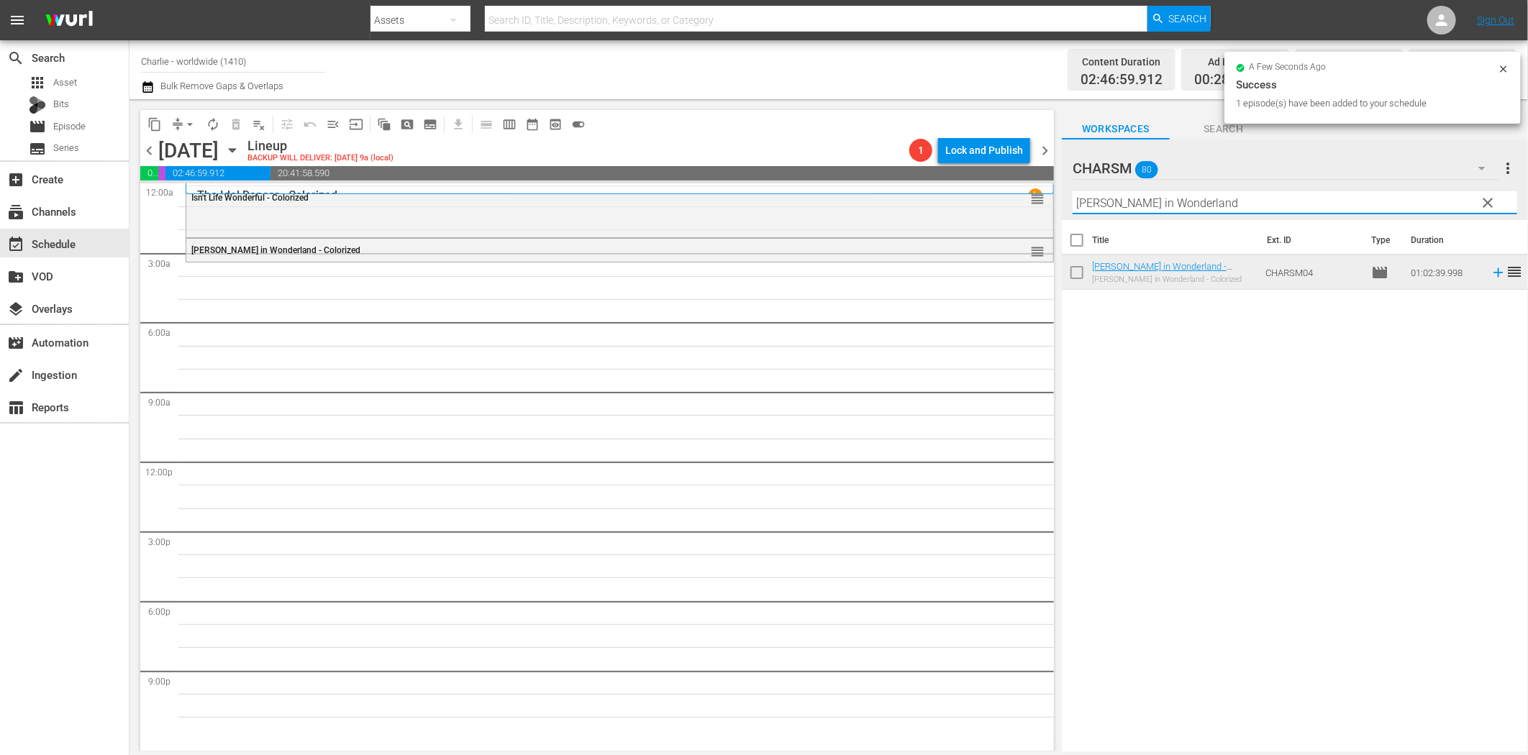
click at [1115, 204] on input "Alice in Wonderland" at bounding box center [1295, 202] width 445 height 23
paste input "Hungarian Rhapsody"
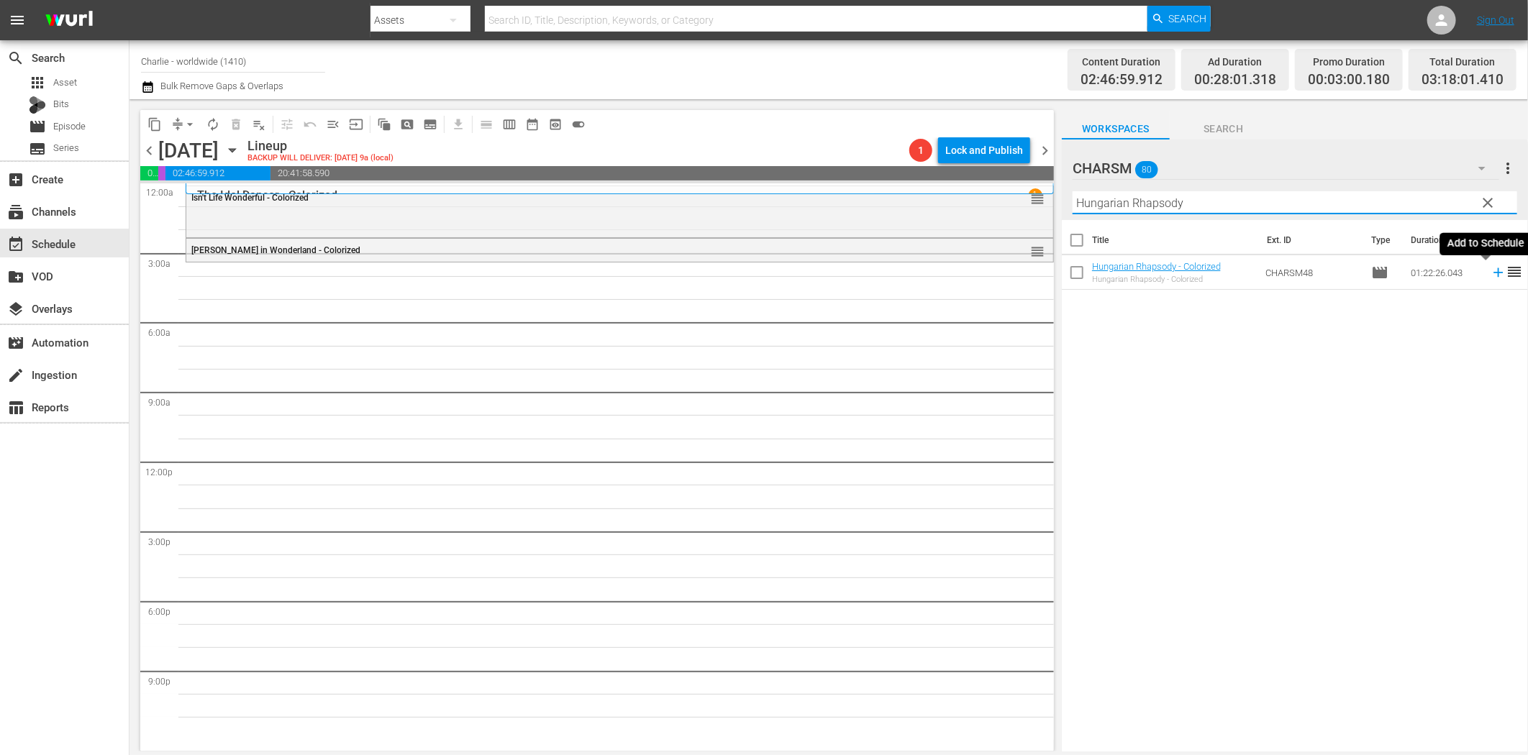
click at [1491, 271] on icon at bounding box center [1499, 273] width 16 height 16
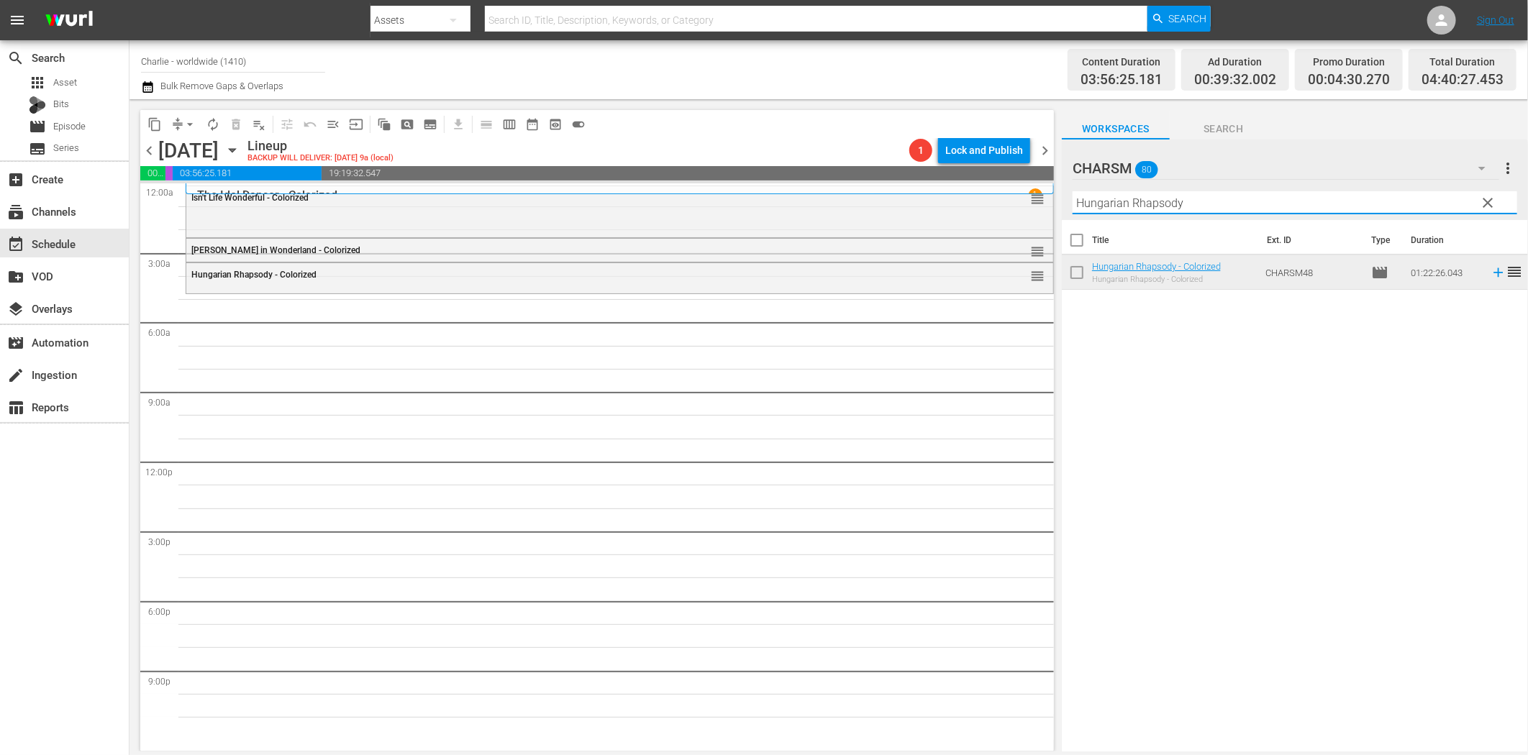
click at [1154, 203] on input "Hungarian Rhapsody" at bounding box center [1295, 202] width 445 height 23
paste input "A Chapter in Her Life"
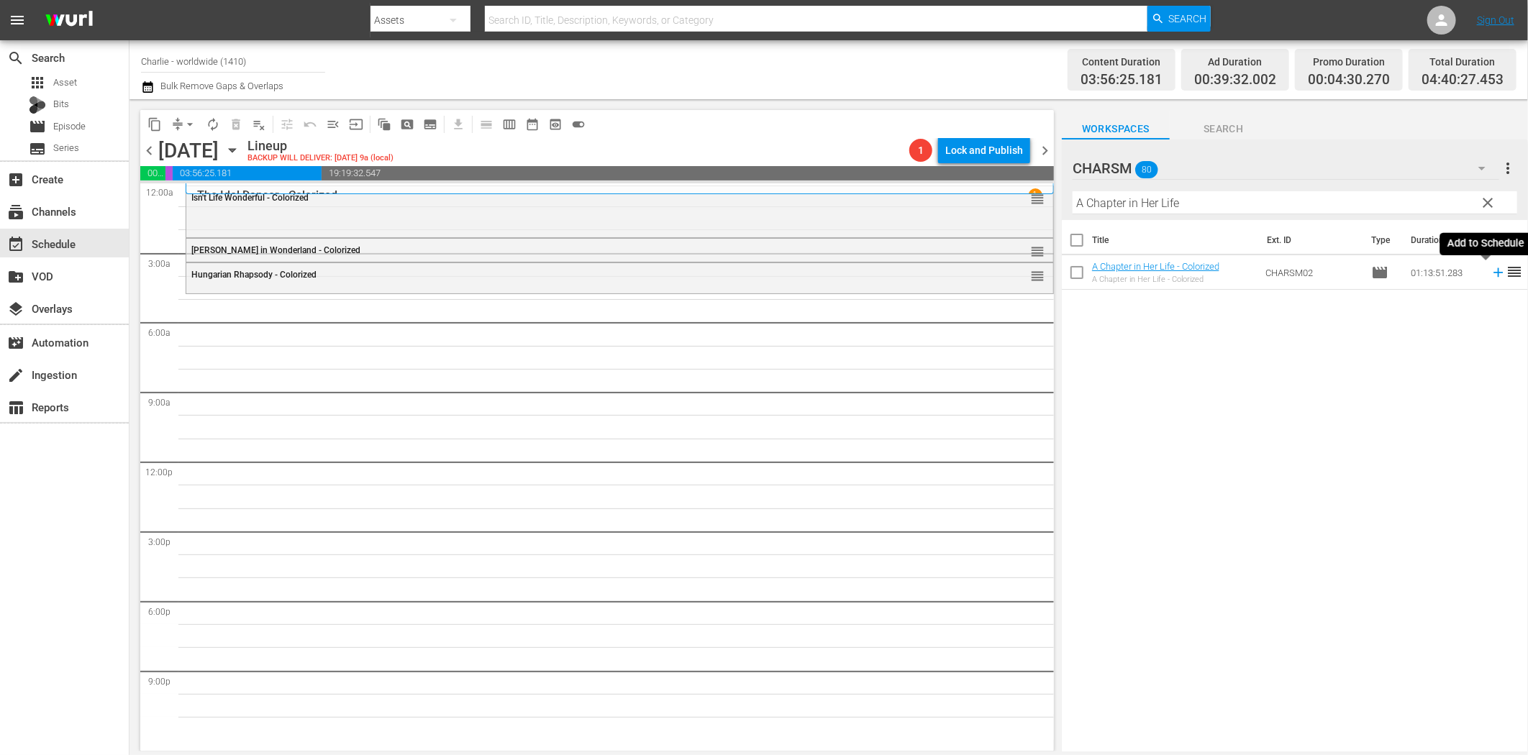
click at [1494, 273] on icon at bounding box center [1498, 272] width 9 height 9
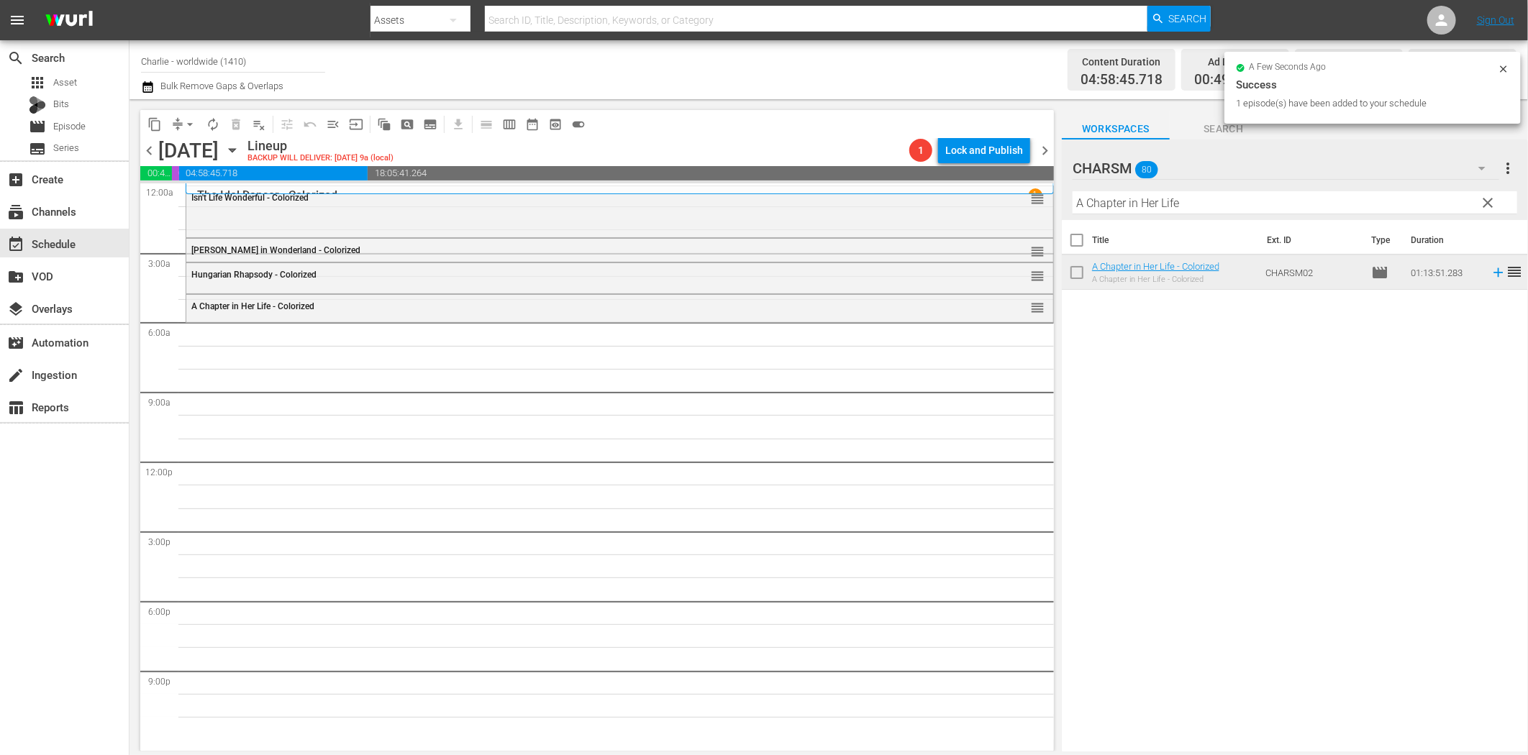
click at [1170, 201] on input "A Chapter in Her Life" at bounding box center [1295, 202] width 445 height 23
paste input "Charlie's Adventures in the Park"
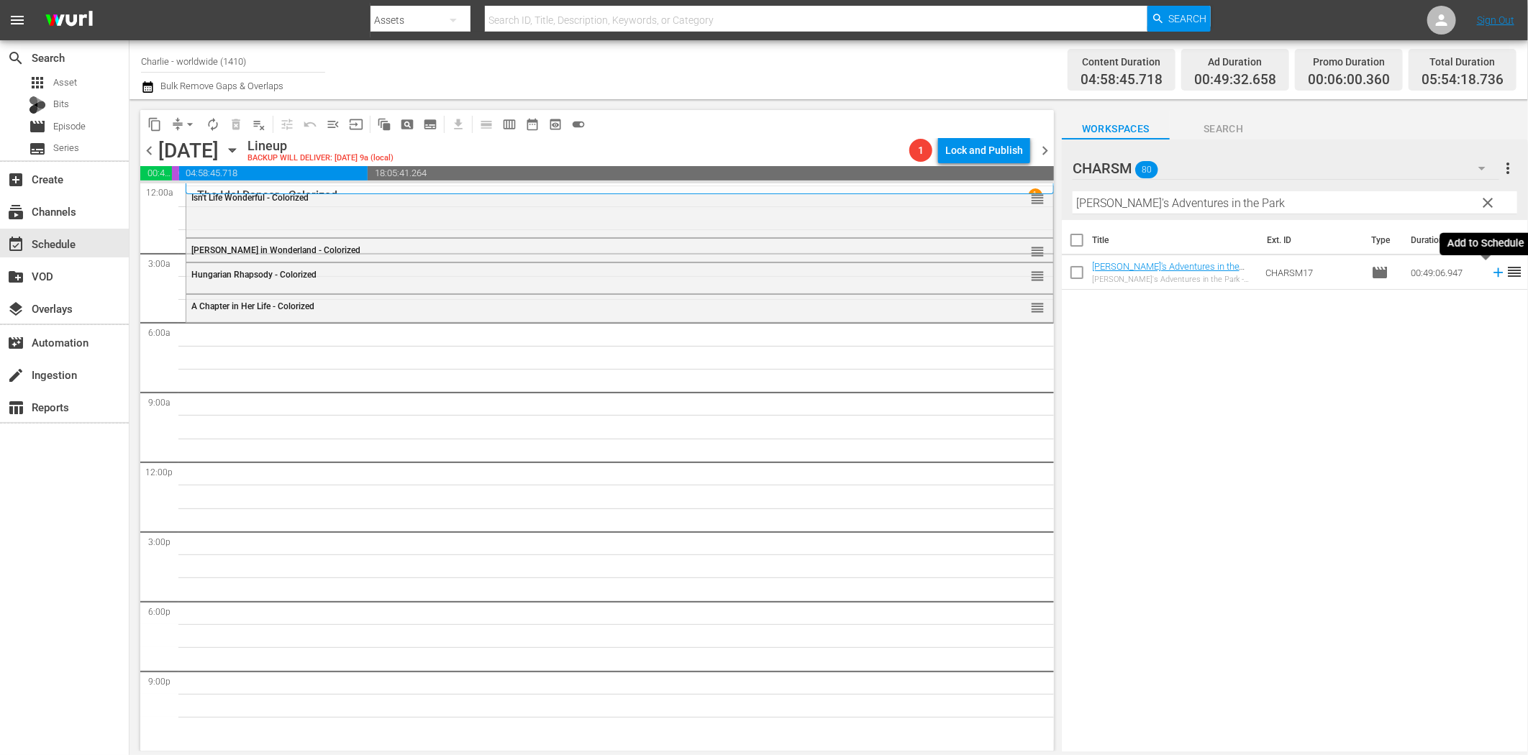
click at [1494, 273] on icon at bounding box center [1498, 272] width 9 height 9
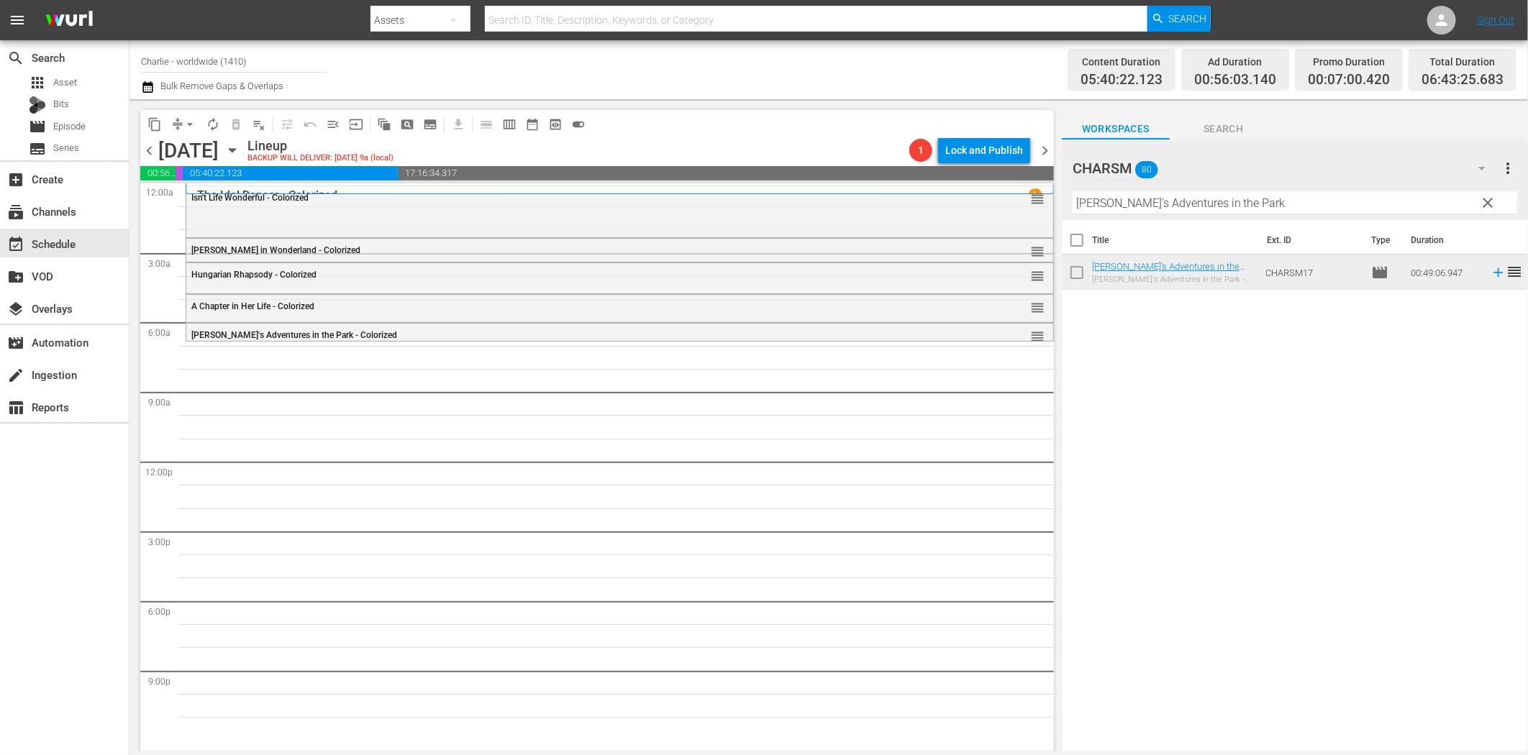
click at [1191, 212] on input "Charlie's Adventures in the Park" at bounding box center [1295, 202] width 445 height 23
paste input "Harold Lloyd - Why Worry?"
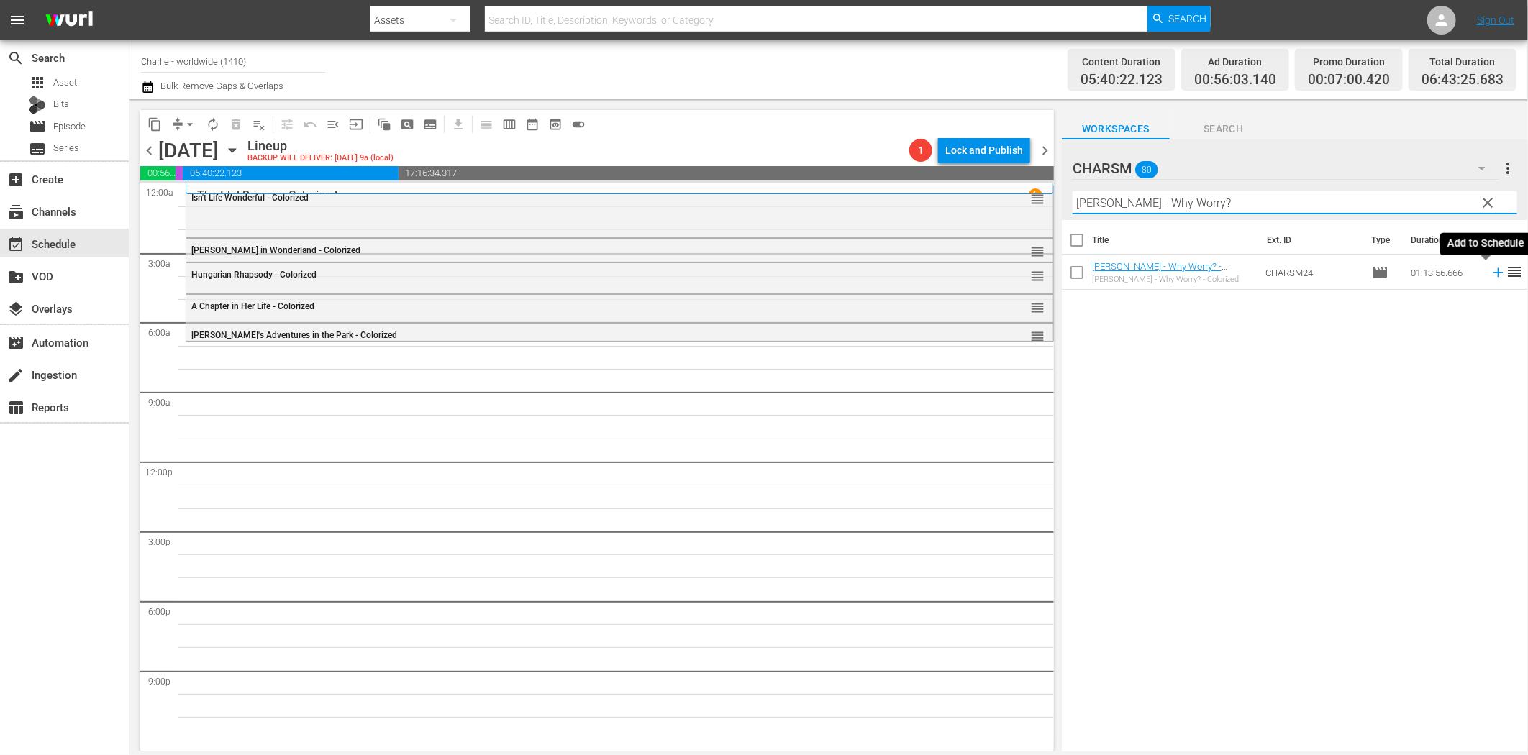
click at [1491, 279] on icon at bounding box center [1499, 273] width 16 height 16
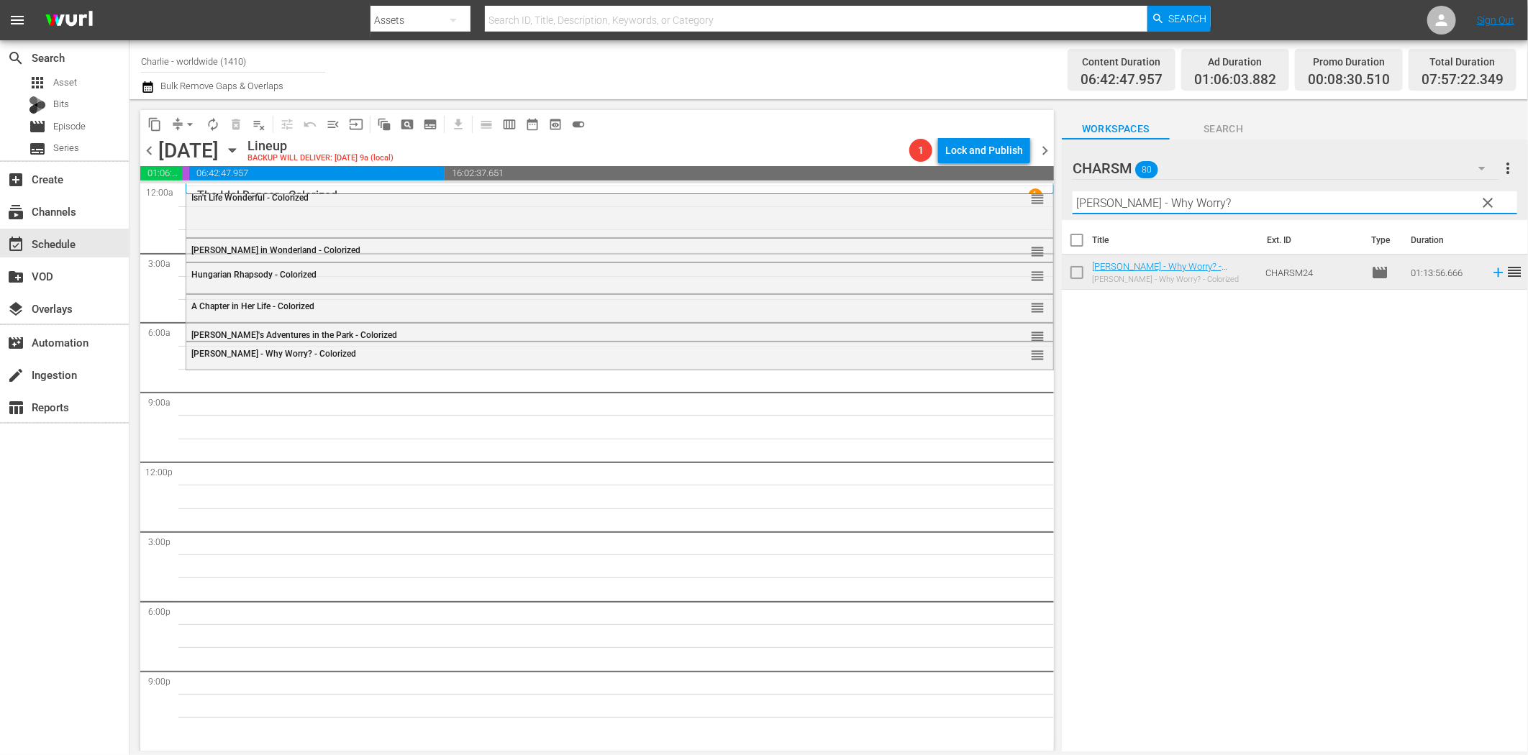
click at [1127, 203] on input "Harold Lloyd - Why Worry?" at bounding box center [1295, 202] width 445 height 23
paste input "Crime and Punishment"
click at [1491, 276] on icon at bounding box center [1499, 273] width 16 height 16
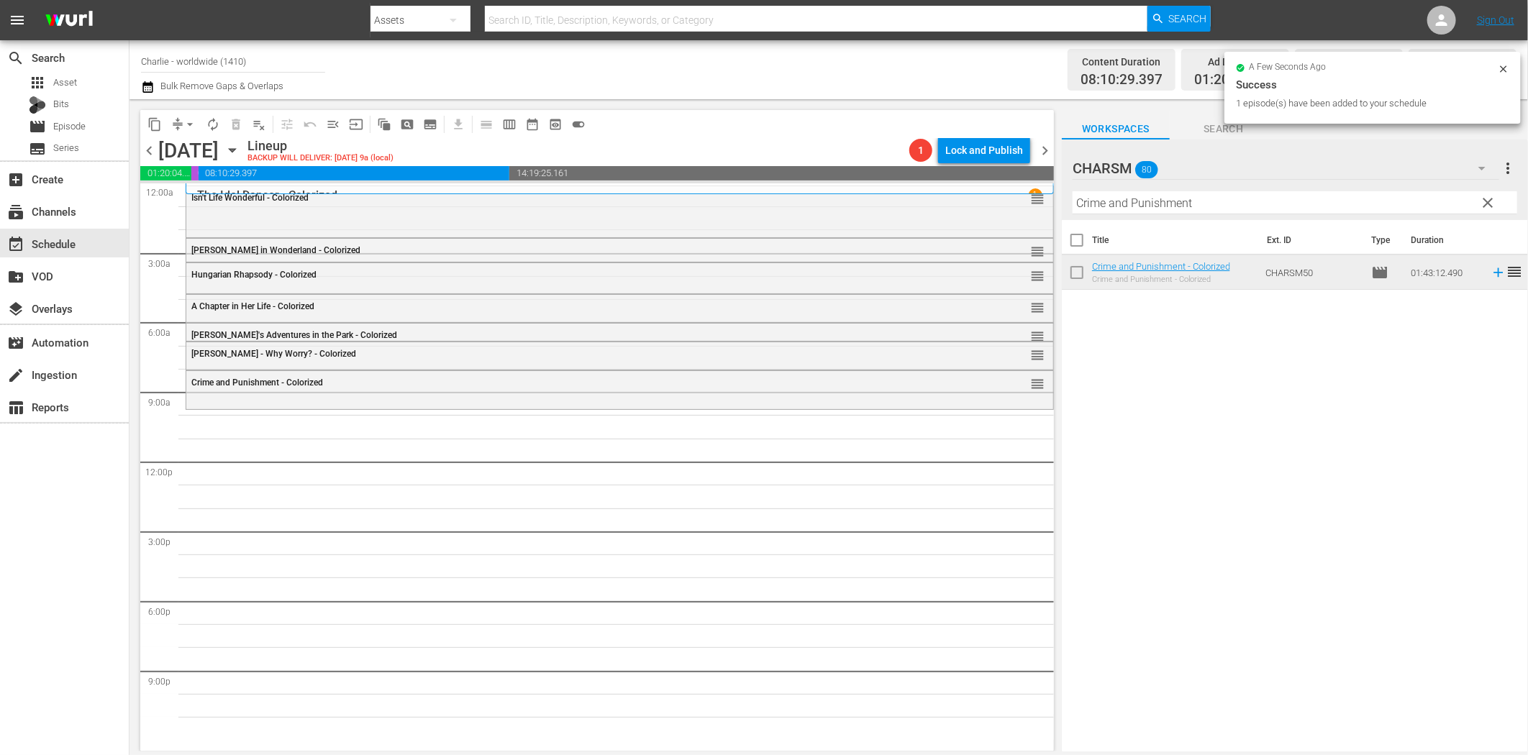
click at [1191, 209] on input "Crime and Punishment" at bounding box center [1295, 202] width 445 height 23
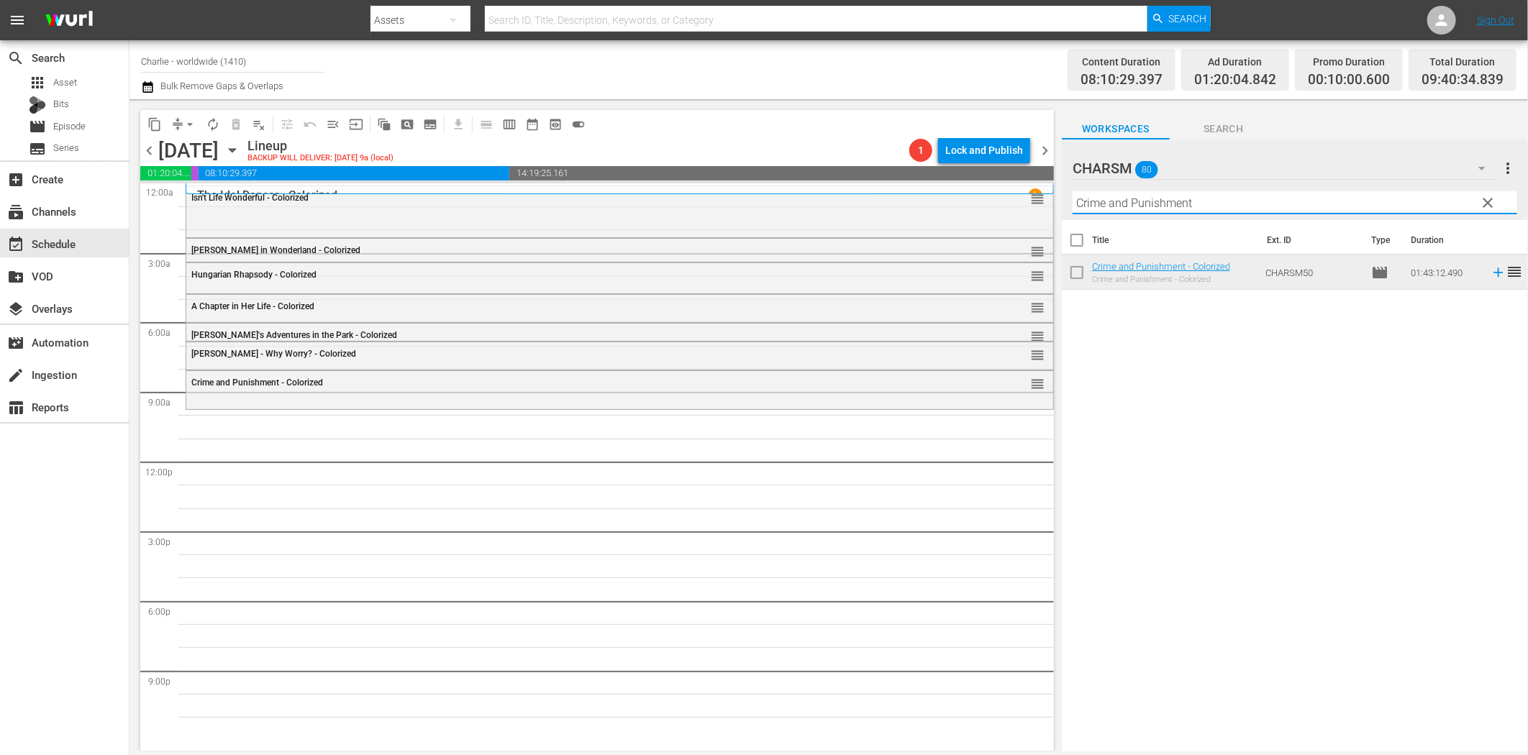
paste input "Beggars of Life"
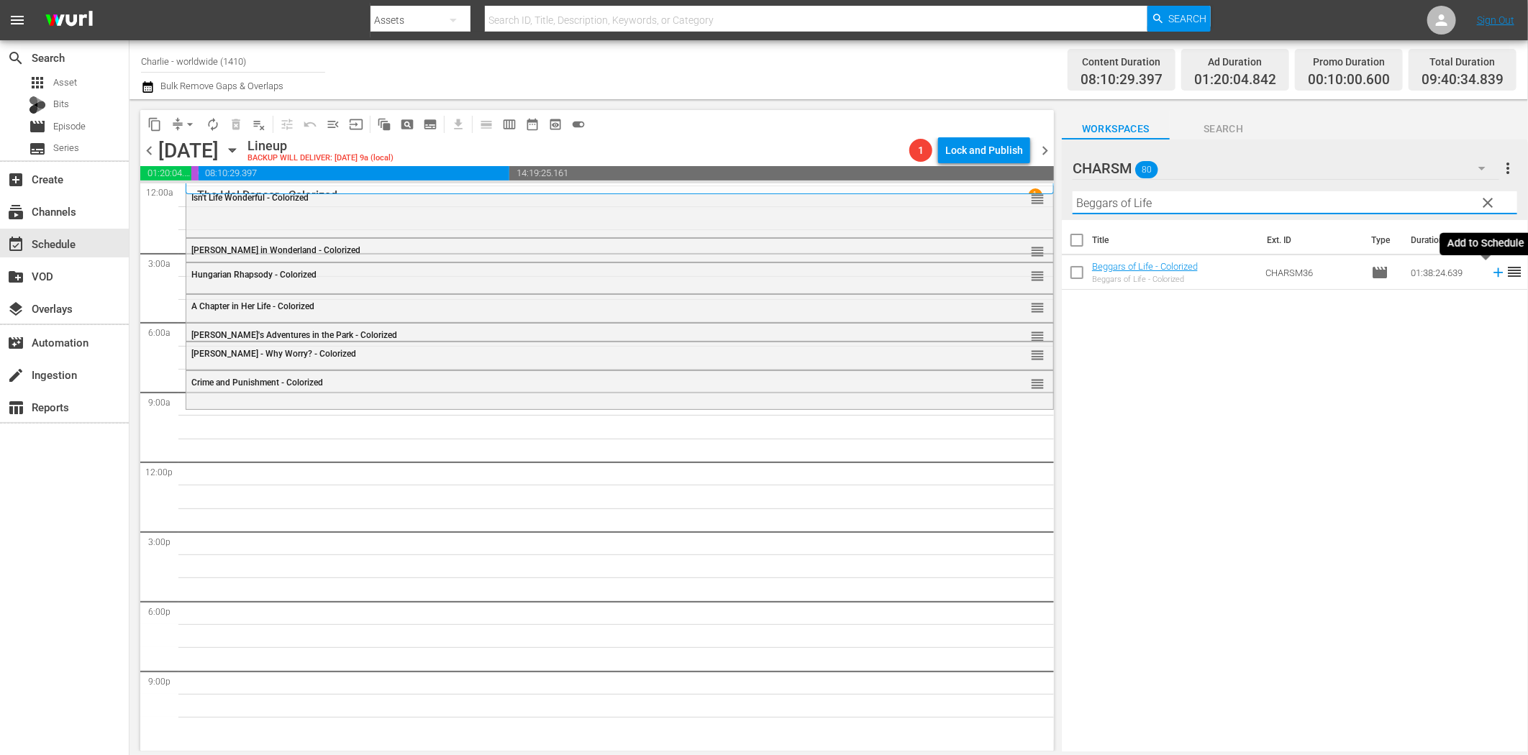
click at [1491, 279] on icon at bounding box center [1499, 273] width 16 height 16
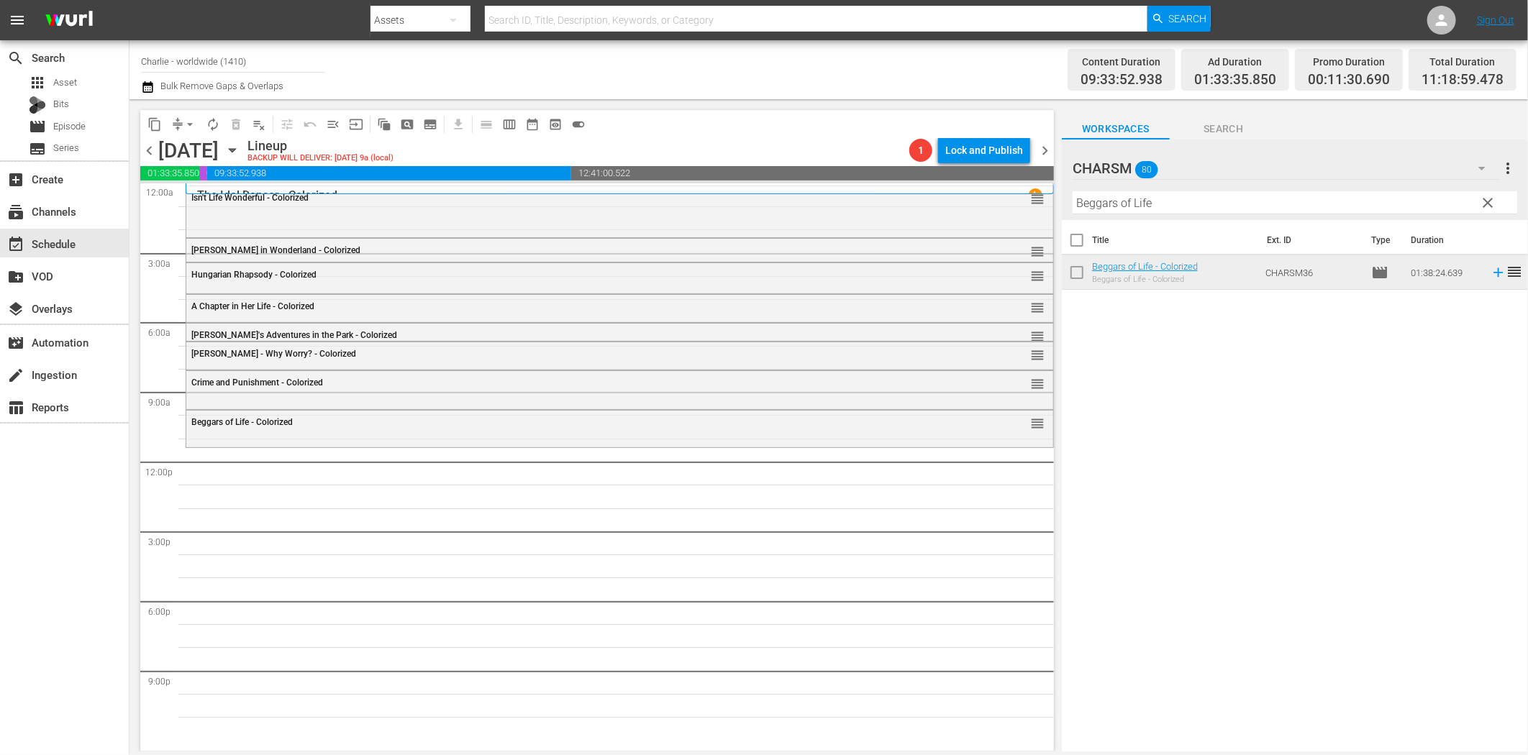
click at [1213, 207] on input "Beggars of Life" at bounding box center [1295, 202] width 445 height 23
paste input "Charlie at Work - Volume On"
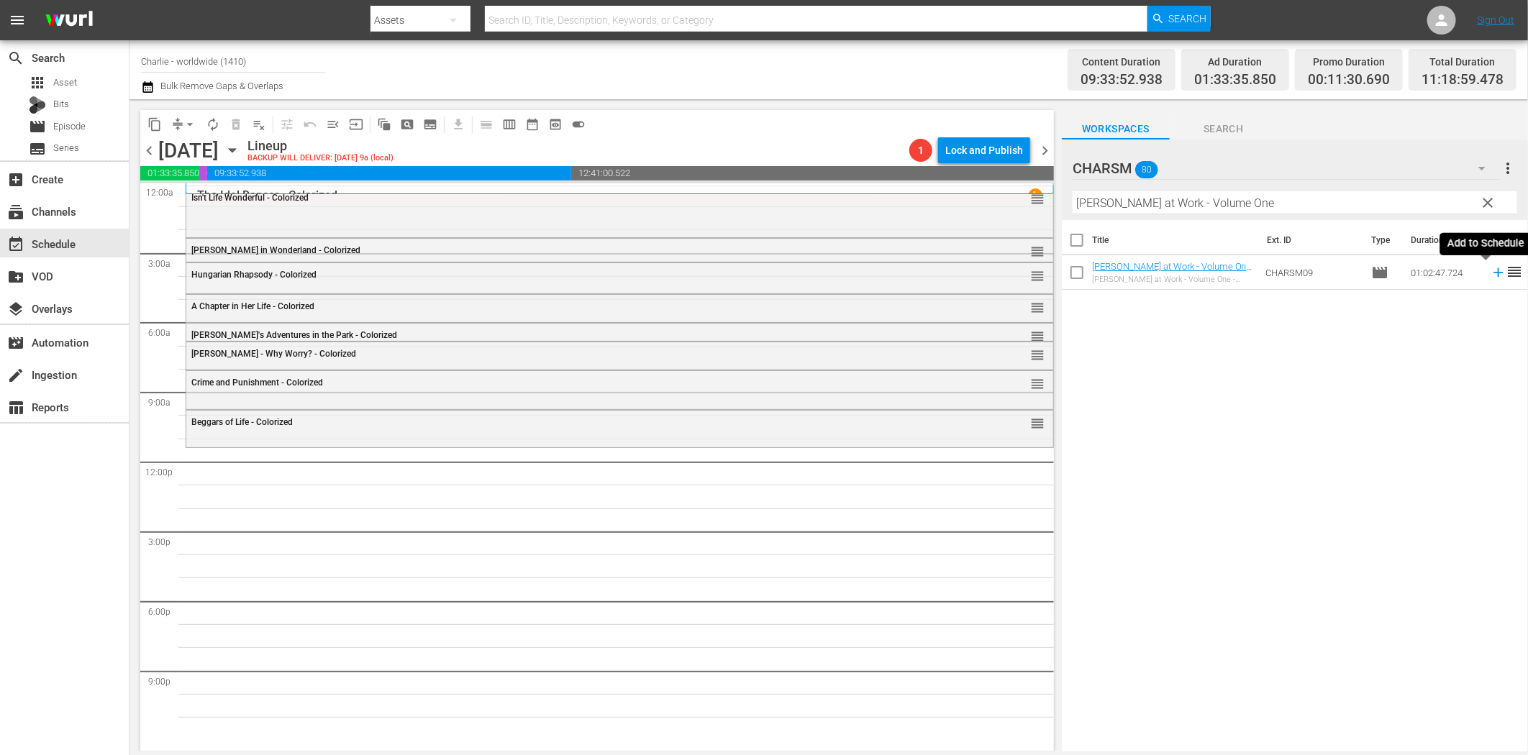
click at [1491, 271] on icon at bounding box center [1499, 273] width 16 height 16
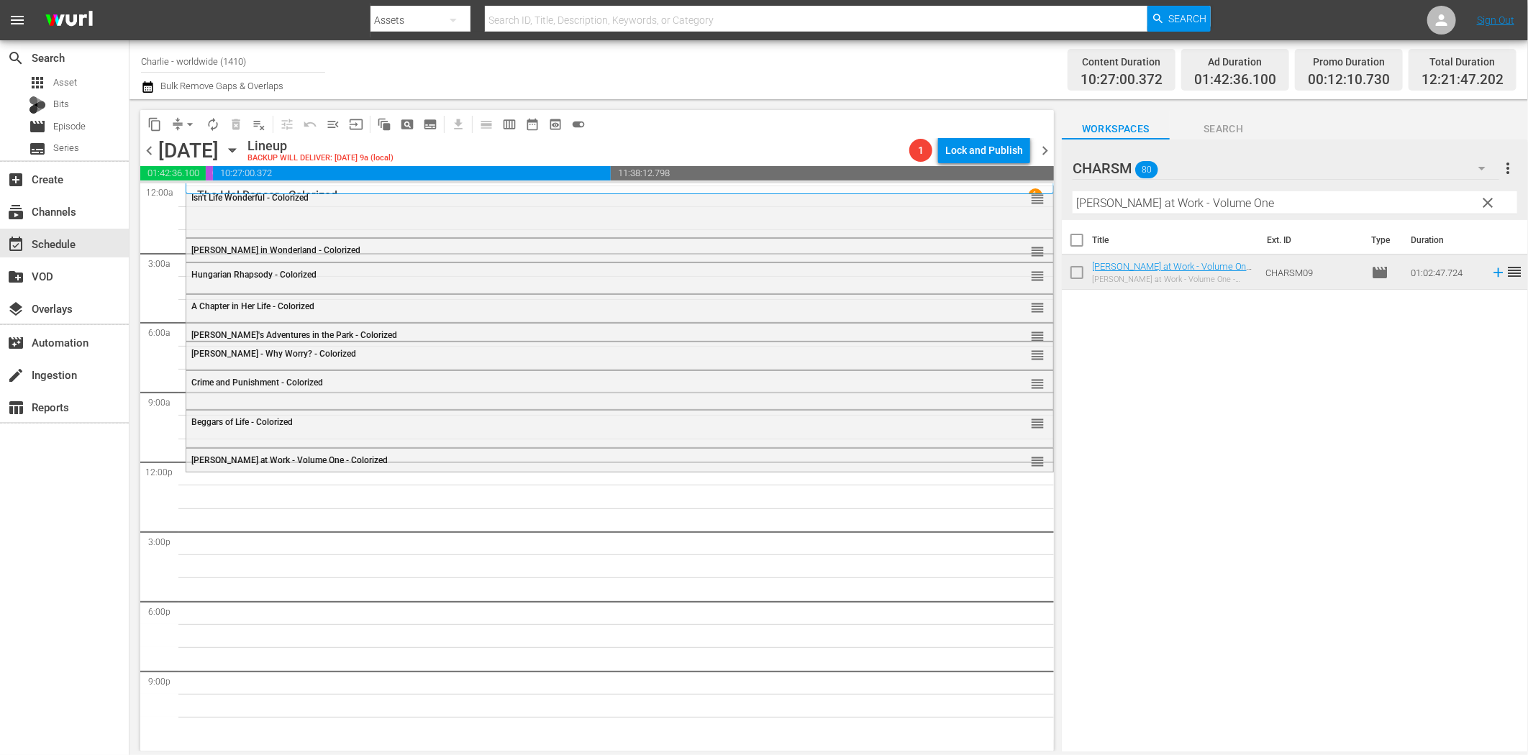
click at [1220, 201] on input "Charlie at Work - Volume One" at bounding box center [1295, 202] width 445 height 23
paste input "Two"
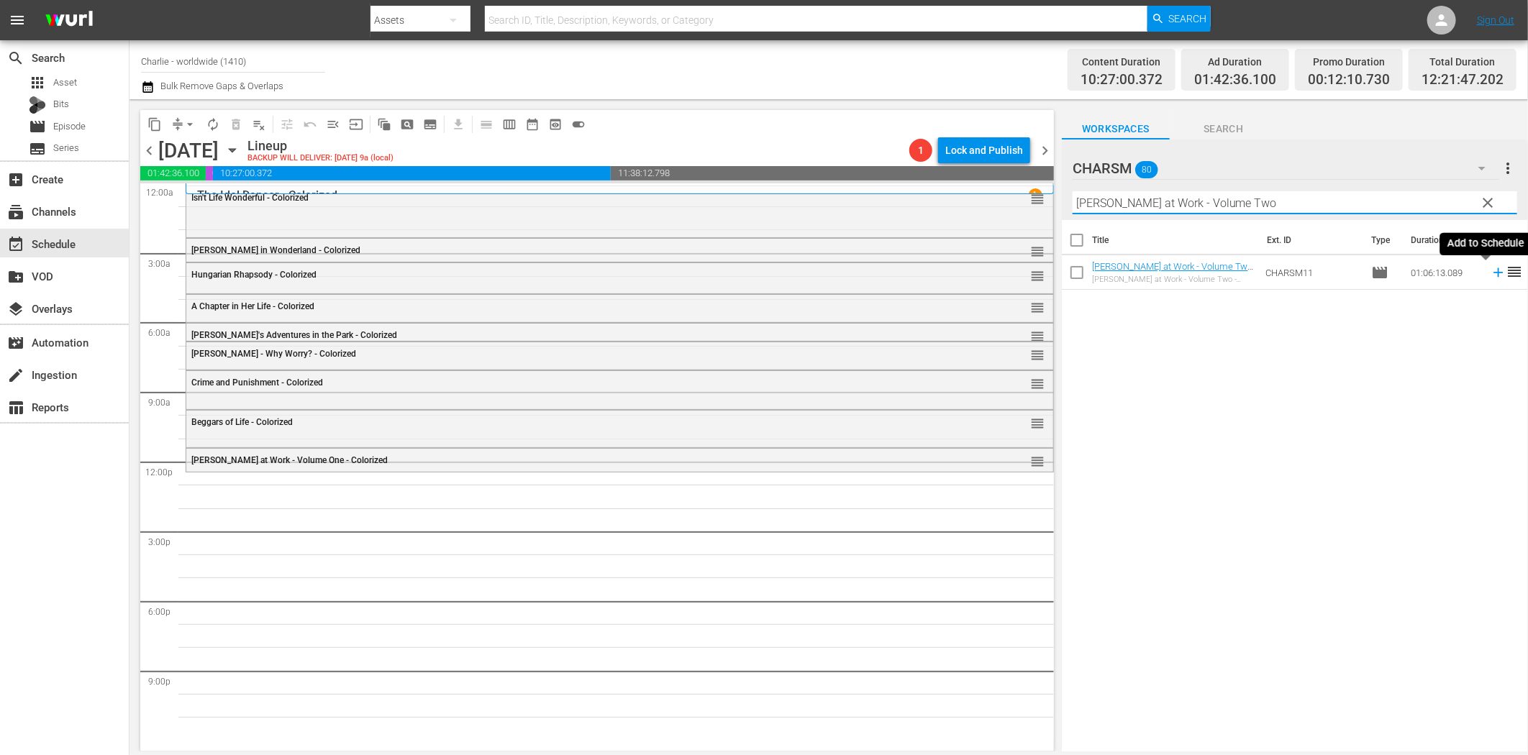
click at [1491, 274] on icon at bounding box center [1499, 273] width 16 height 16
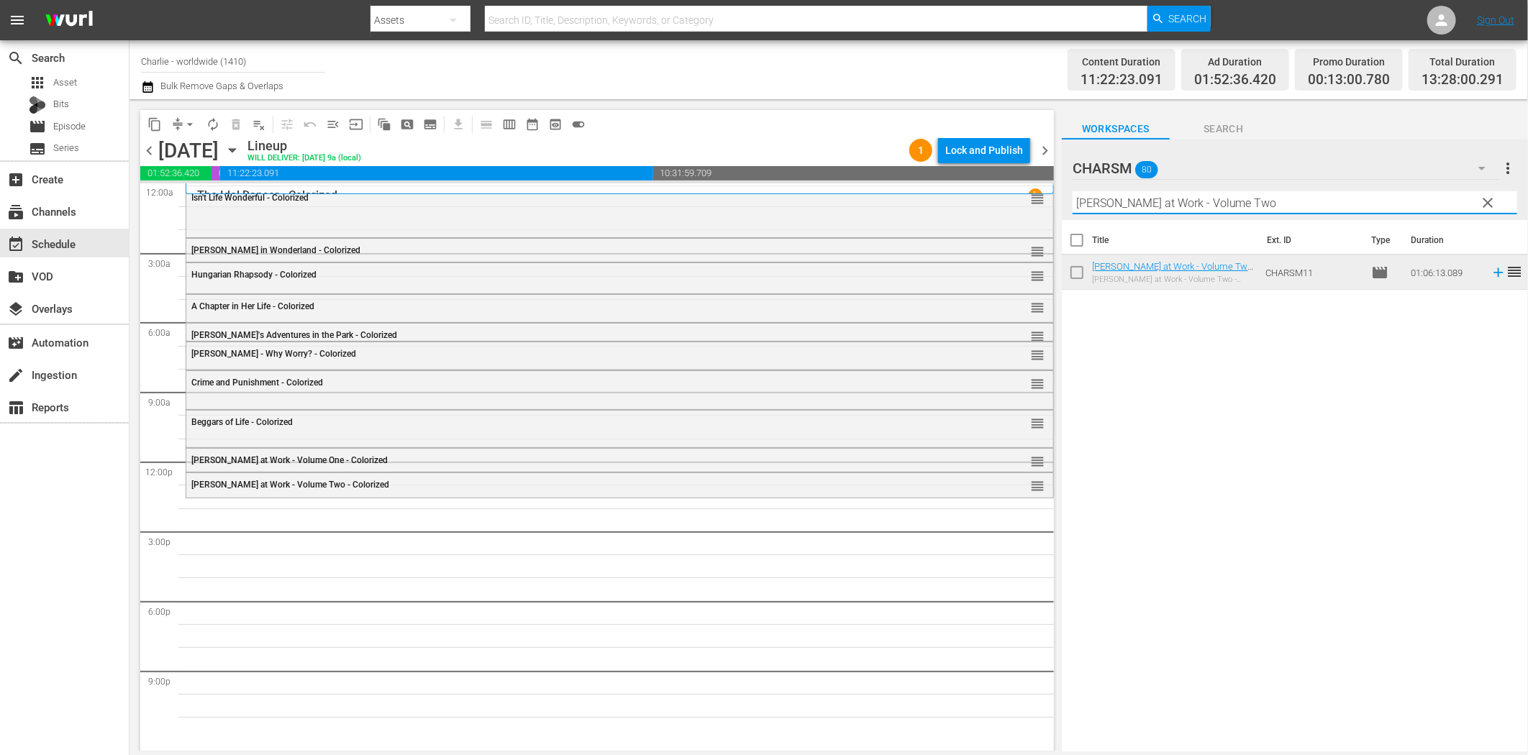
click at [1132, 209] on input "Charlie at Work - Volume Two" at bounding box center [1295, 202] width 445 height 23
paste input "hree"
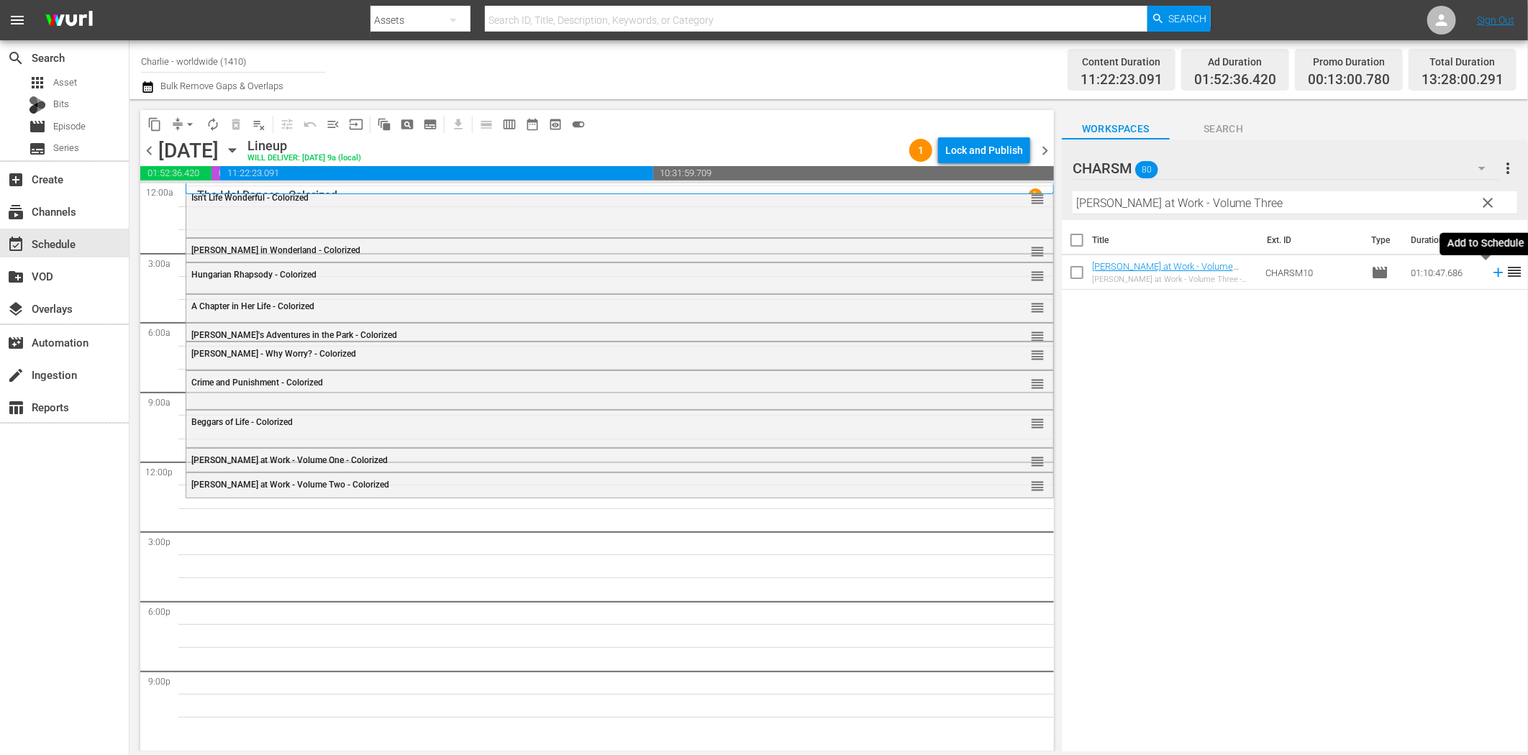
click at [1491, 274] on icon at bounding box center [1499, 273] width 16 height 16
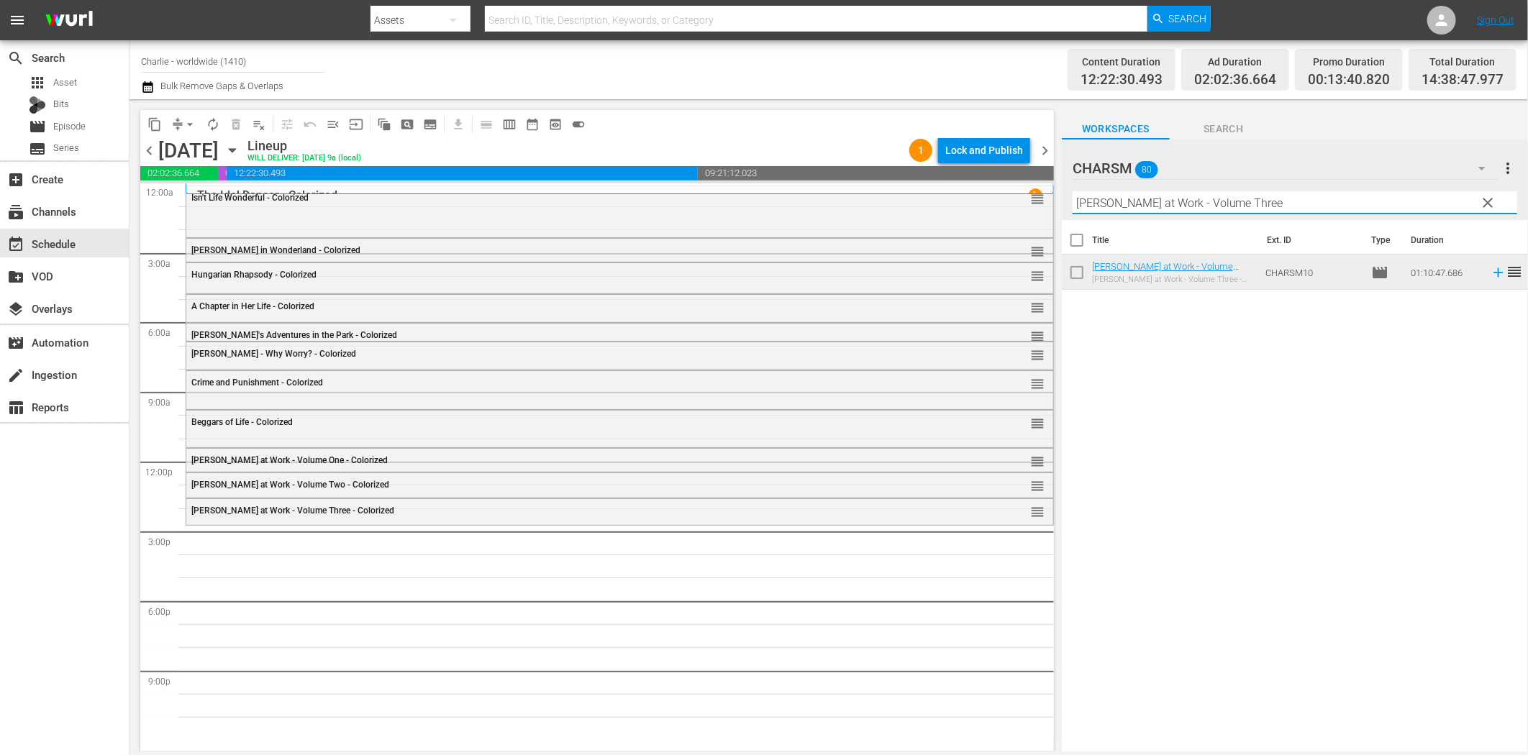
click at [1180, 205] on input "Charlie at Work - Volume Three" at bounding box center [1295, 202] width 445 height 23
paste input "The Phantom of the Opera"
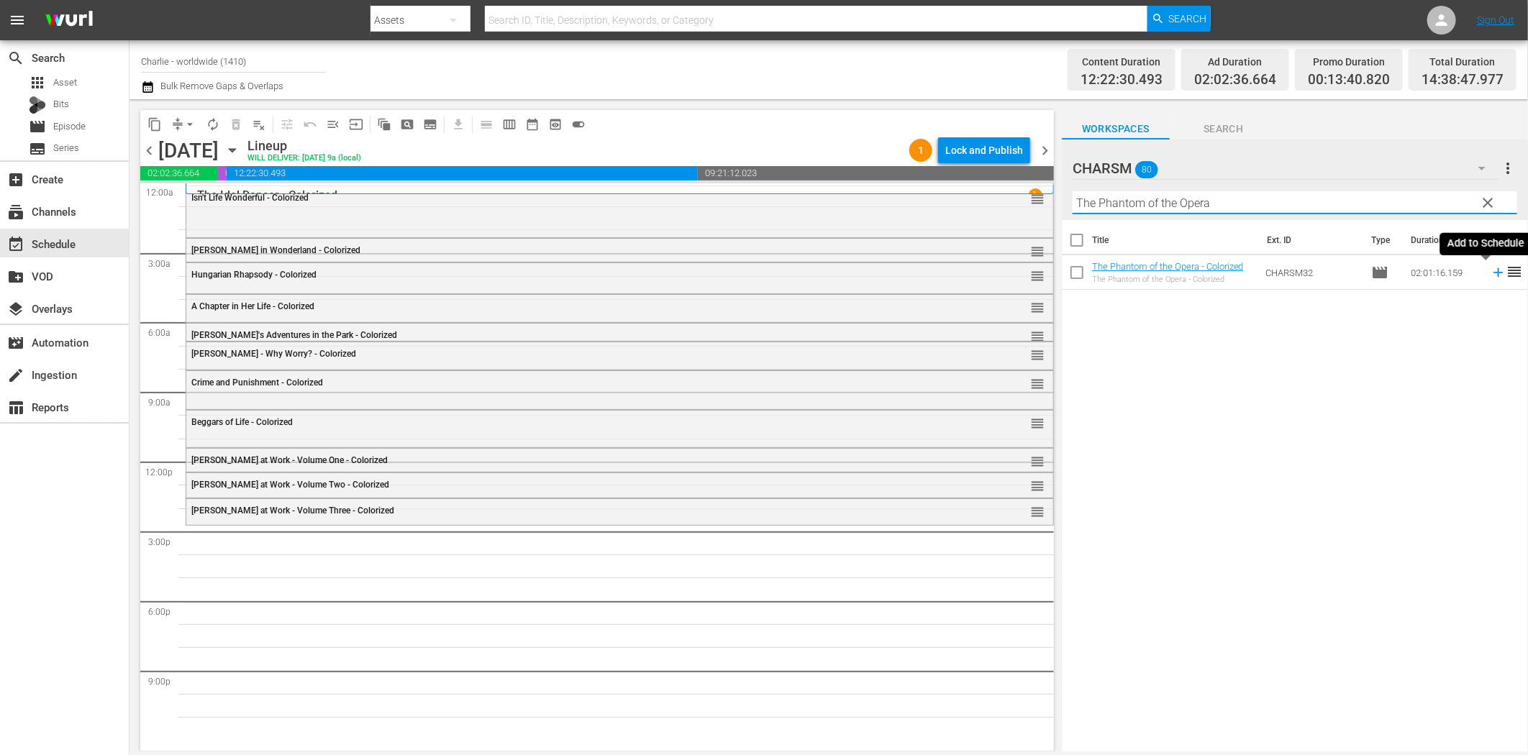
click at [1491, 278] on icon at bounding box center [1499, 273] width 16 height 16
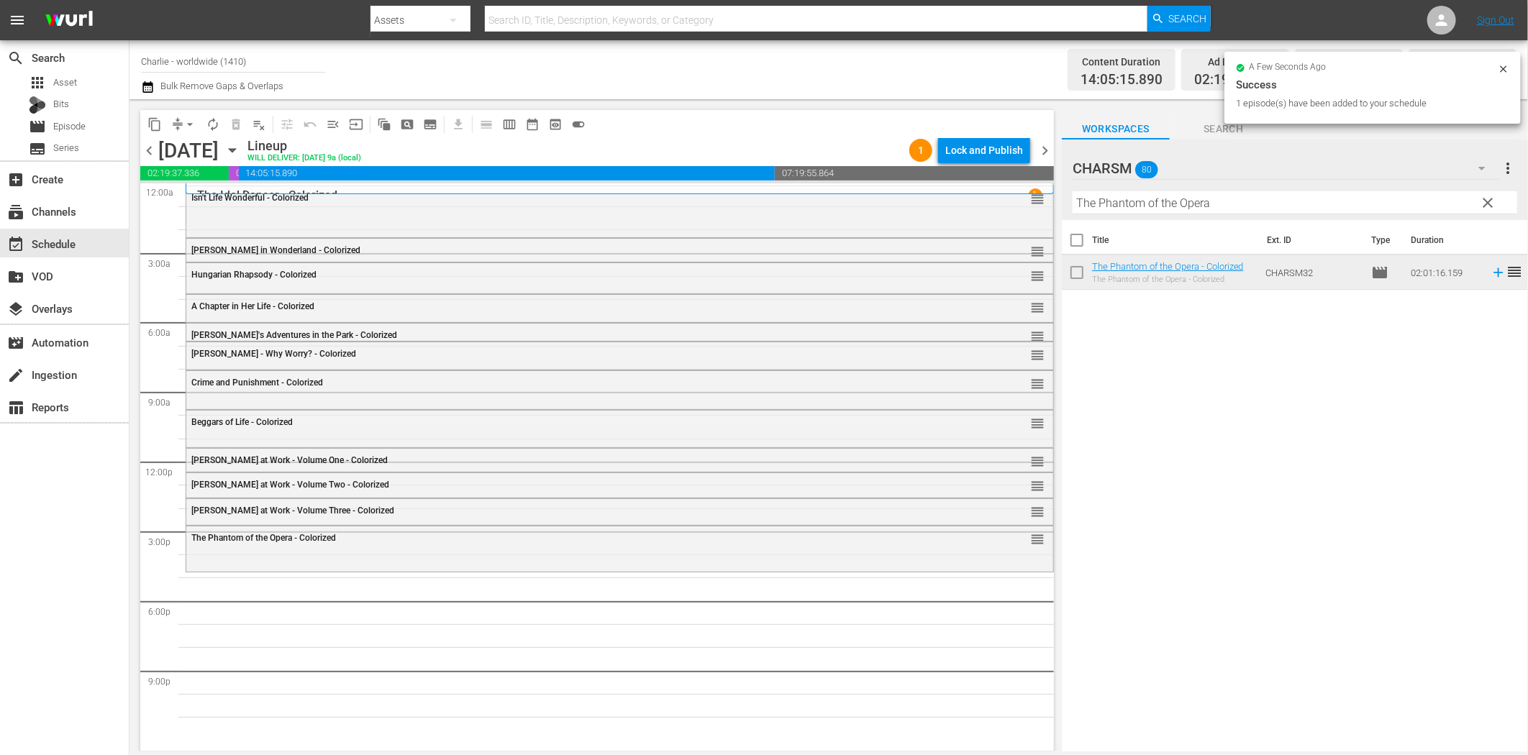
click at [1202, 207] on input "The Phantom of the Opera" at bounding box center [1295, 202] width 445 height 23
paste input "Charlatan"
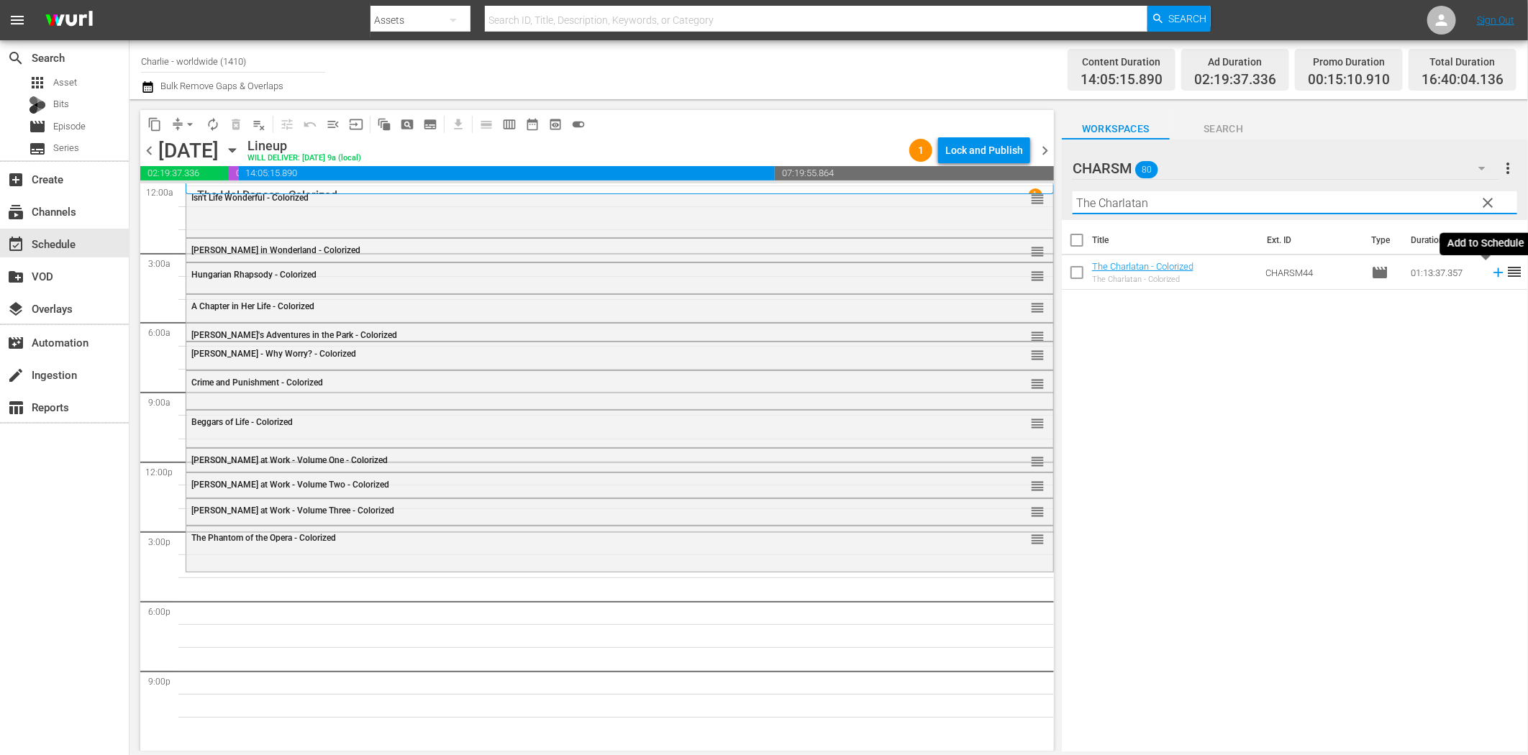
click at [1491, 274] on icon at bounding box center [1499, 273] width 16 height 16
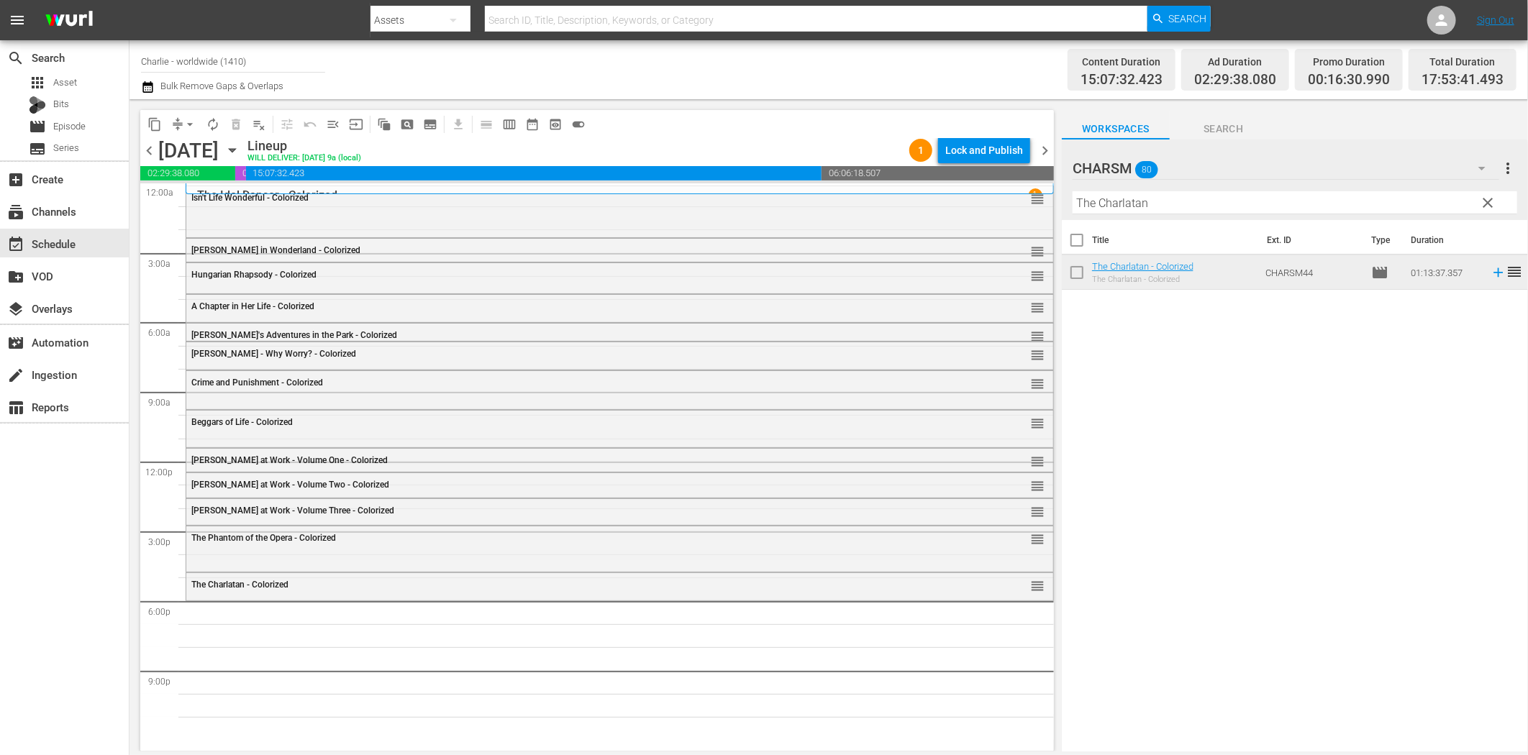
click at [1135, 210] on input "The Charlatan" at bounding box center [1295, 202] width 445 height 23
paste input "Charlie at Sea"
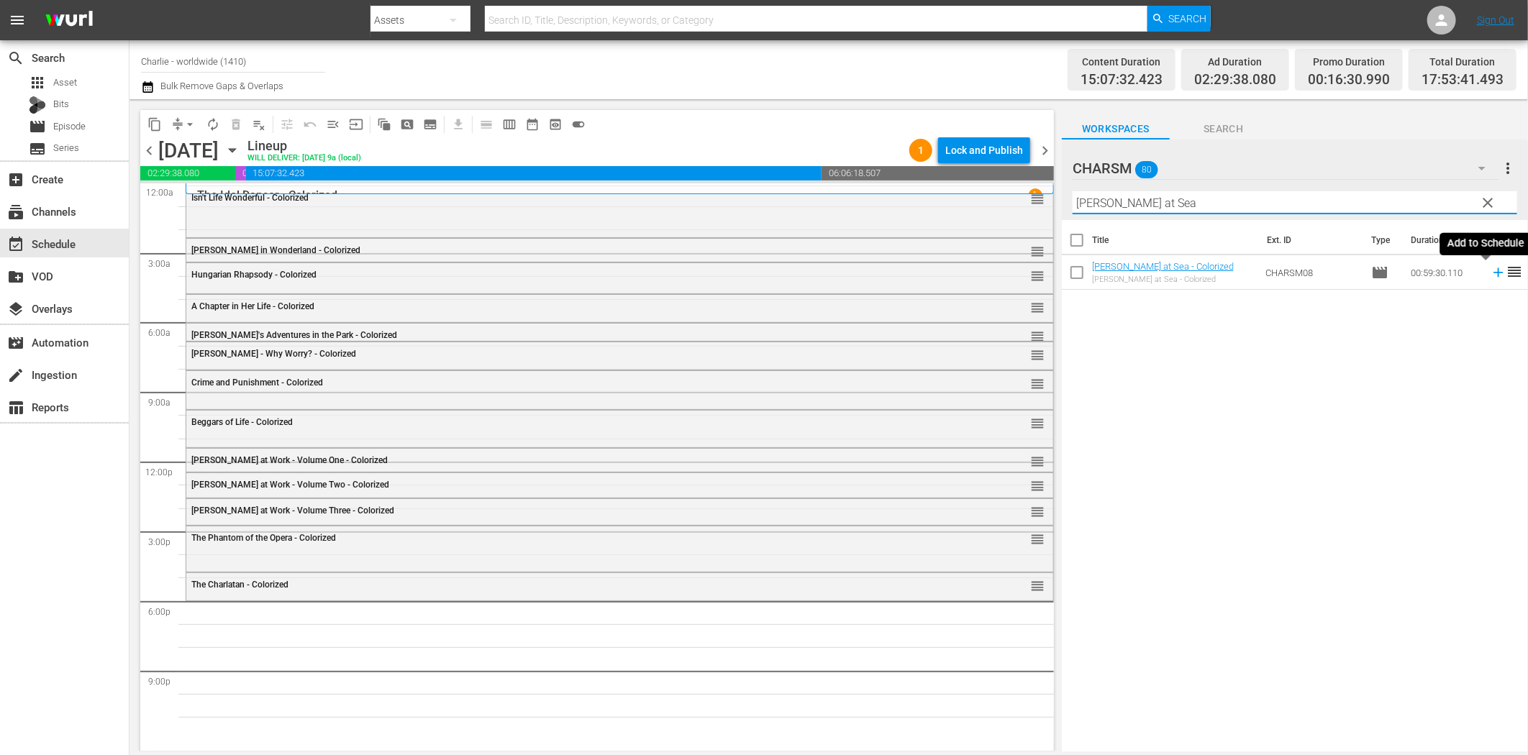
click at [1491, 270] on icon at bounding box center [1499, 273] width 16 height 16
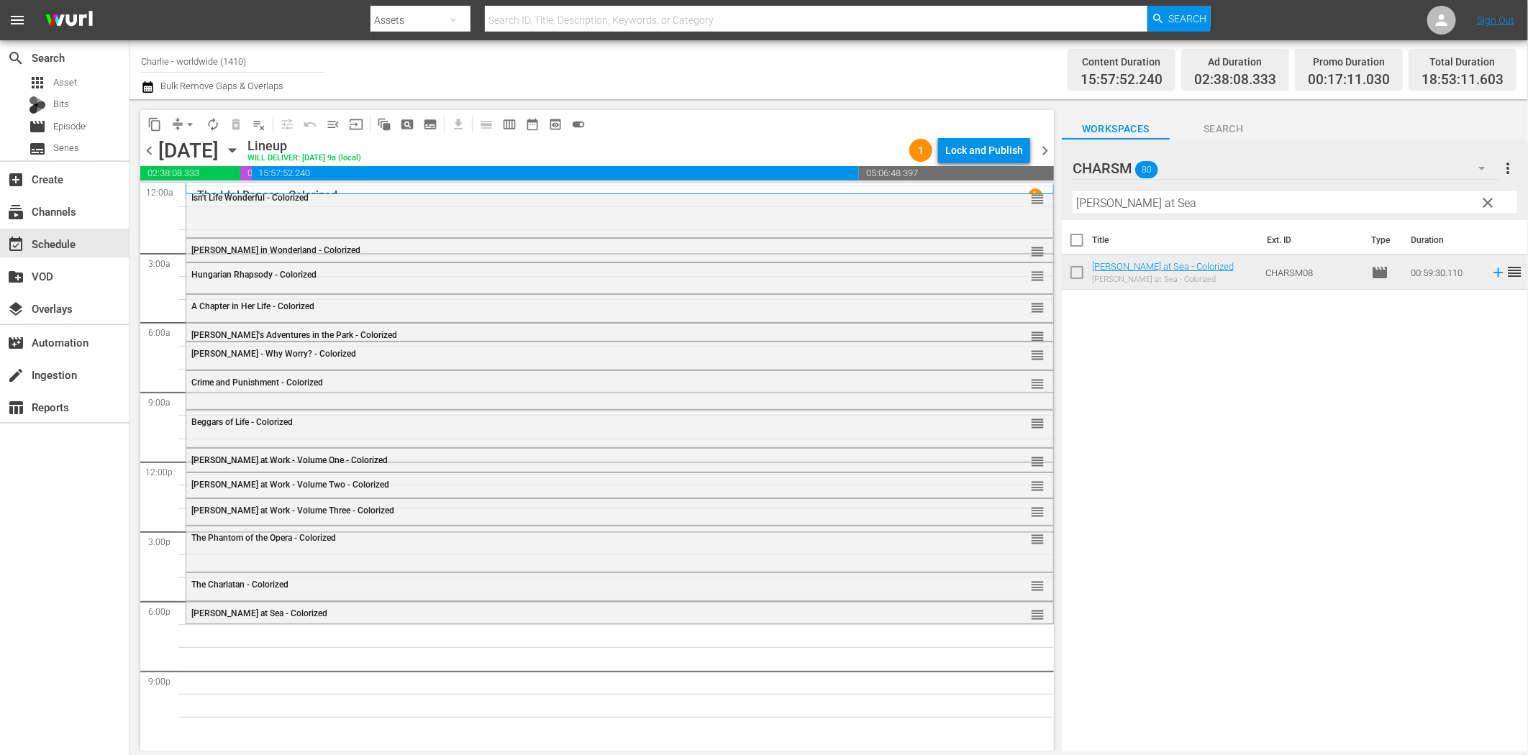
click at [1271, 206] on input "Charlie at Sea" at bounding box center [1295, 202] width 445 height 23
paste input "Buster Keaton Compilation – Part 8"
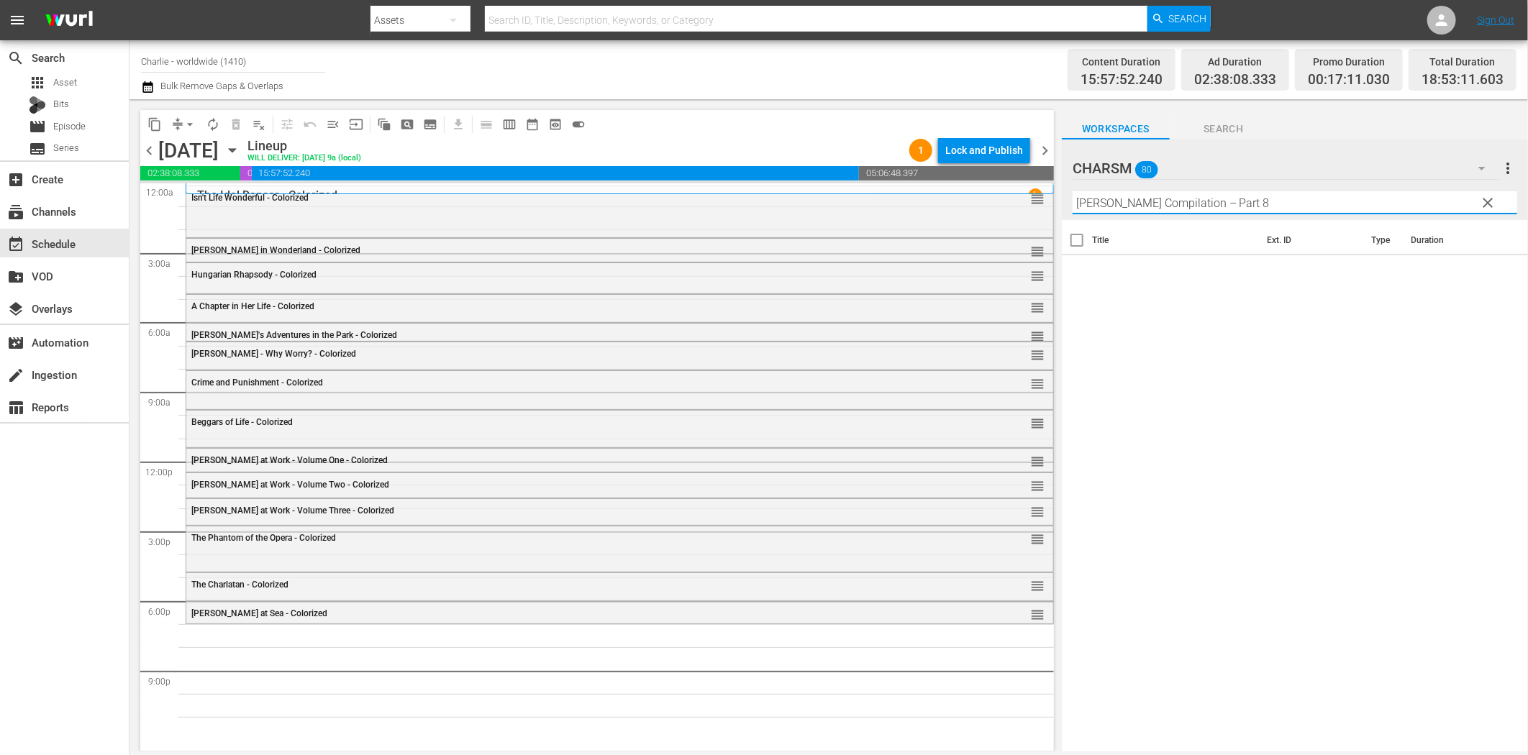
drag, startPoint x: 1212, startPoint y: 194, endPoint x: 1341, endPoint y: 204, distance: 129.8
click at [1341, 204] on input "Buster Keaton Compilation – Part 8" at bounding box center [1295, 202] width 445 height 23
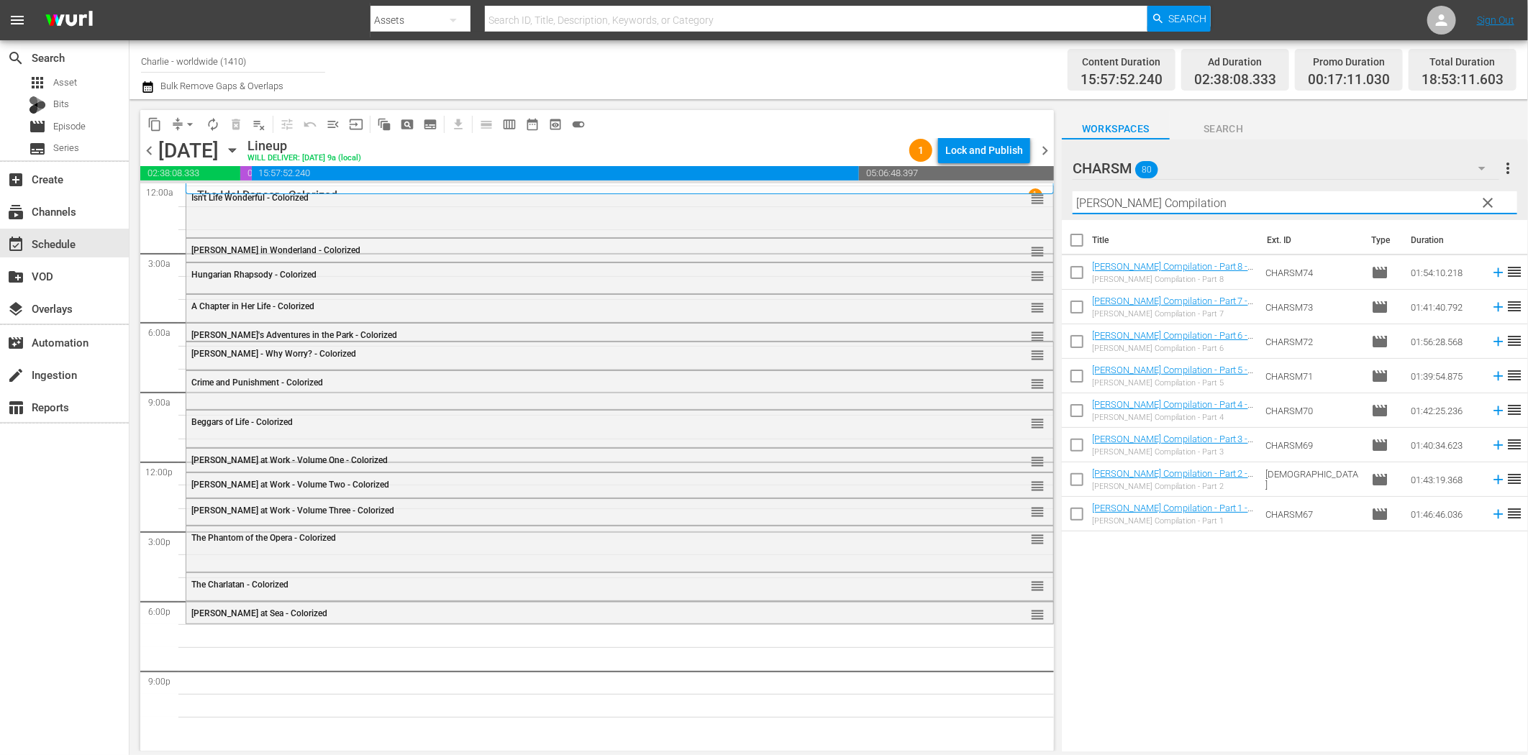
click at [1380, 602] on div "Title Ext. ID Type Duration Buster Keaton Compilation - Part 8 - Colorized Bust…" at bounding box center [1295, 487] width 466 height 534
click at [1491, 276] on icon at bounding box center [1499, 273] width 16 height 16
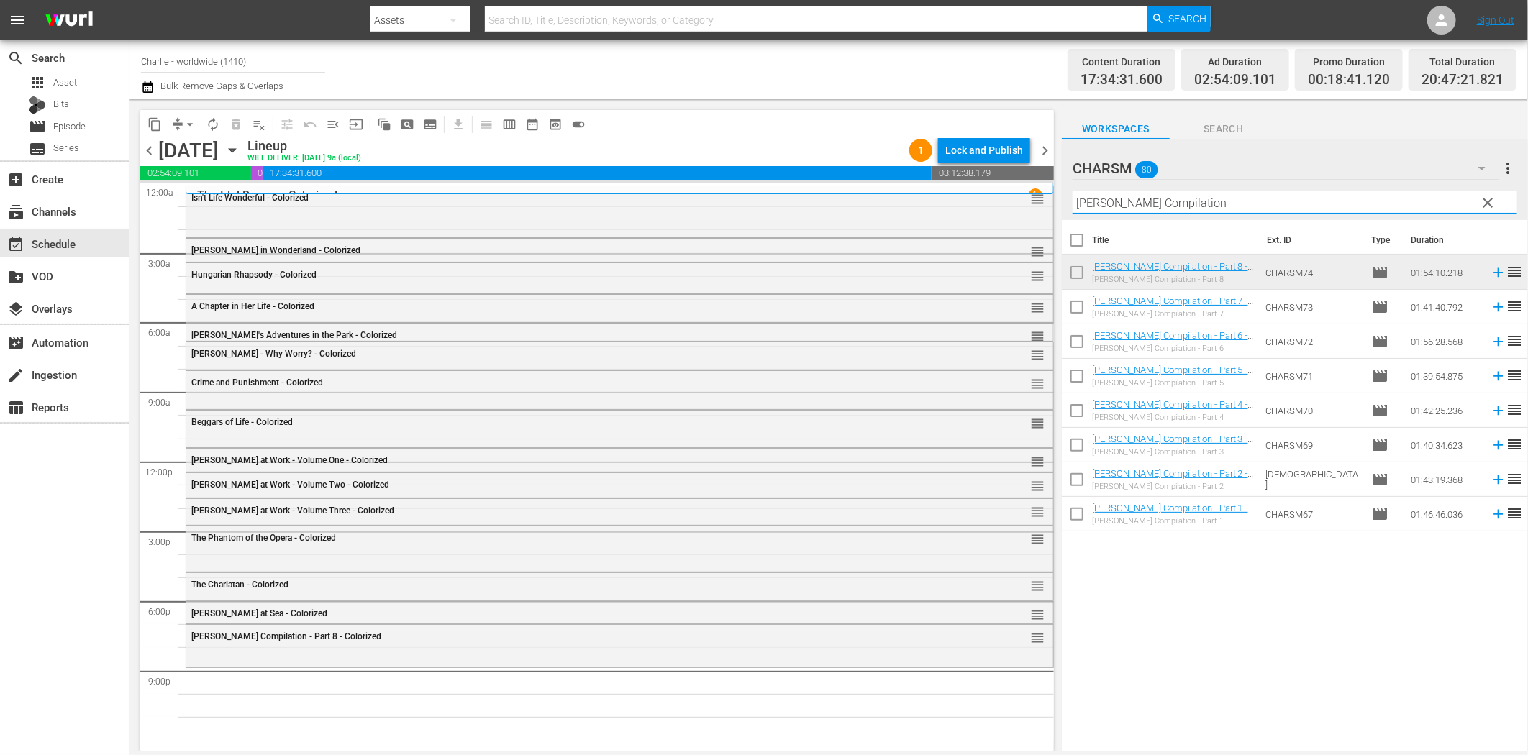
click at [1139, 205] on input "Buster Keaton Compilation" at bounding box center [1295, 202] width 445 height 23
paste input "[PERSON_NAME]"
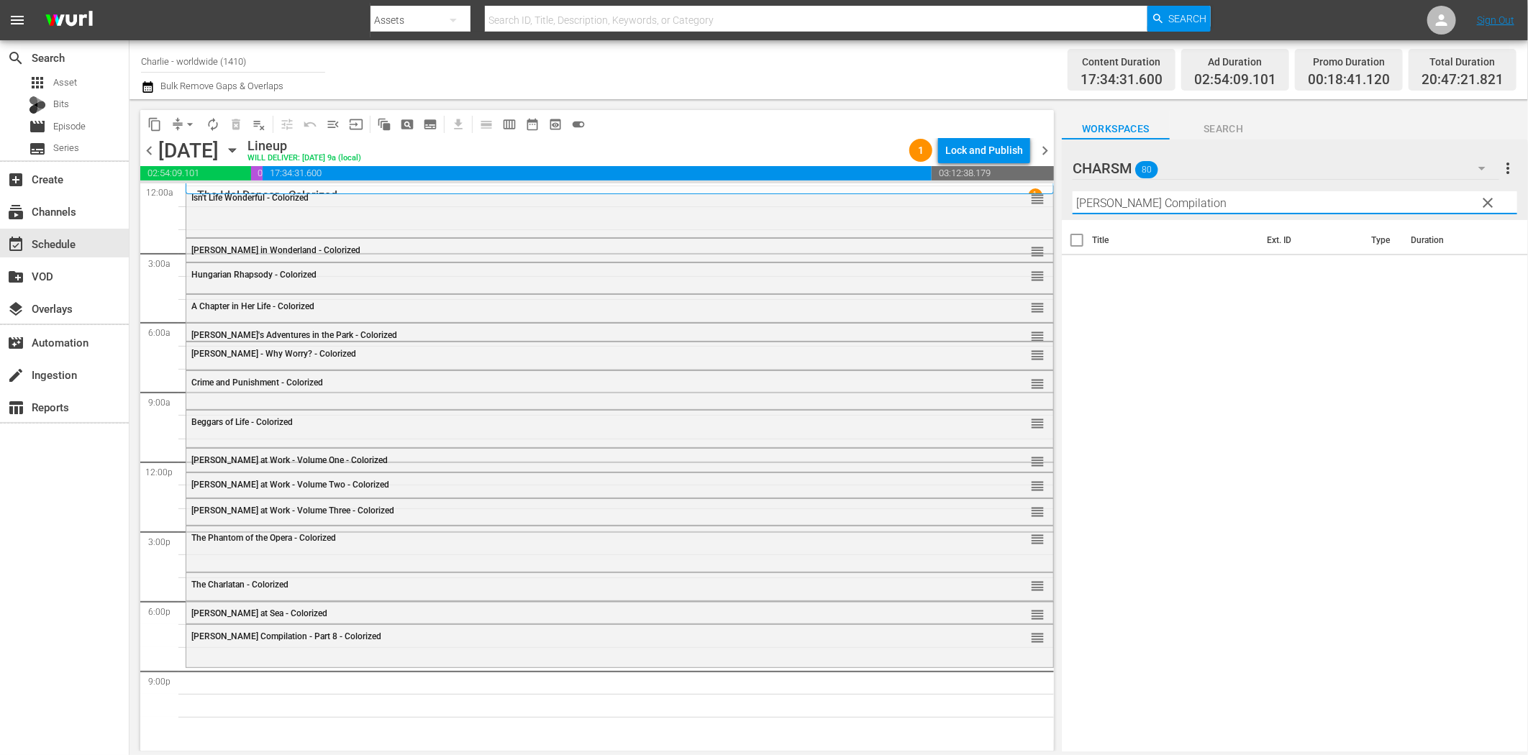
paste input "text"
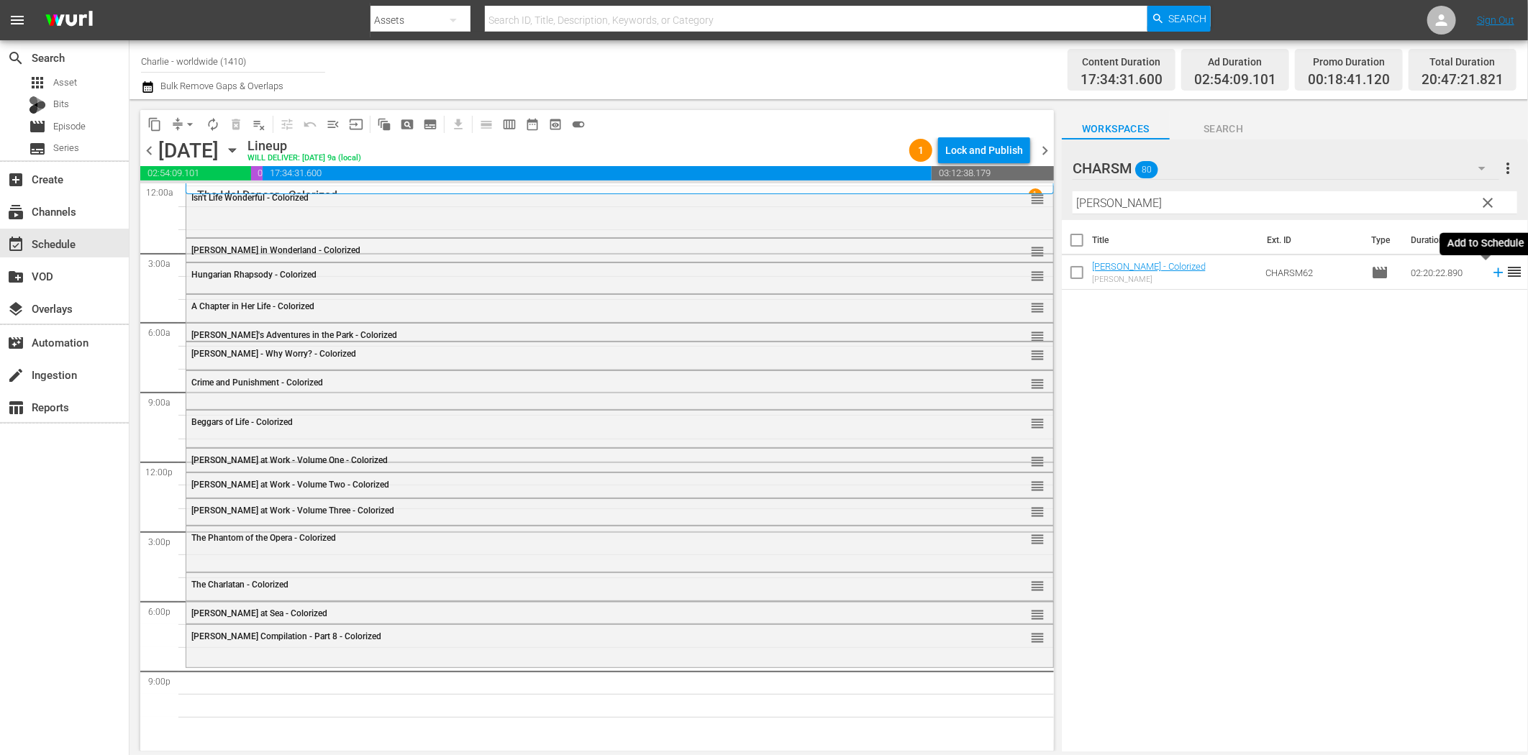
click at [1494, 275] on icon at bounding box center [1498, 272] width 9 height 9
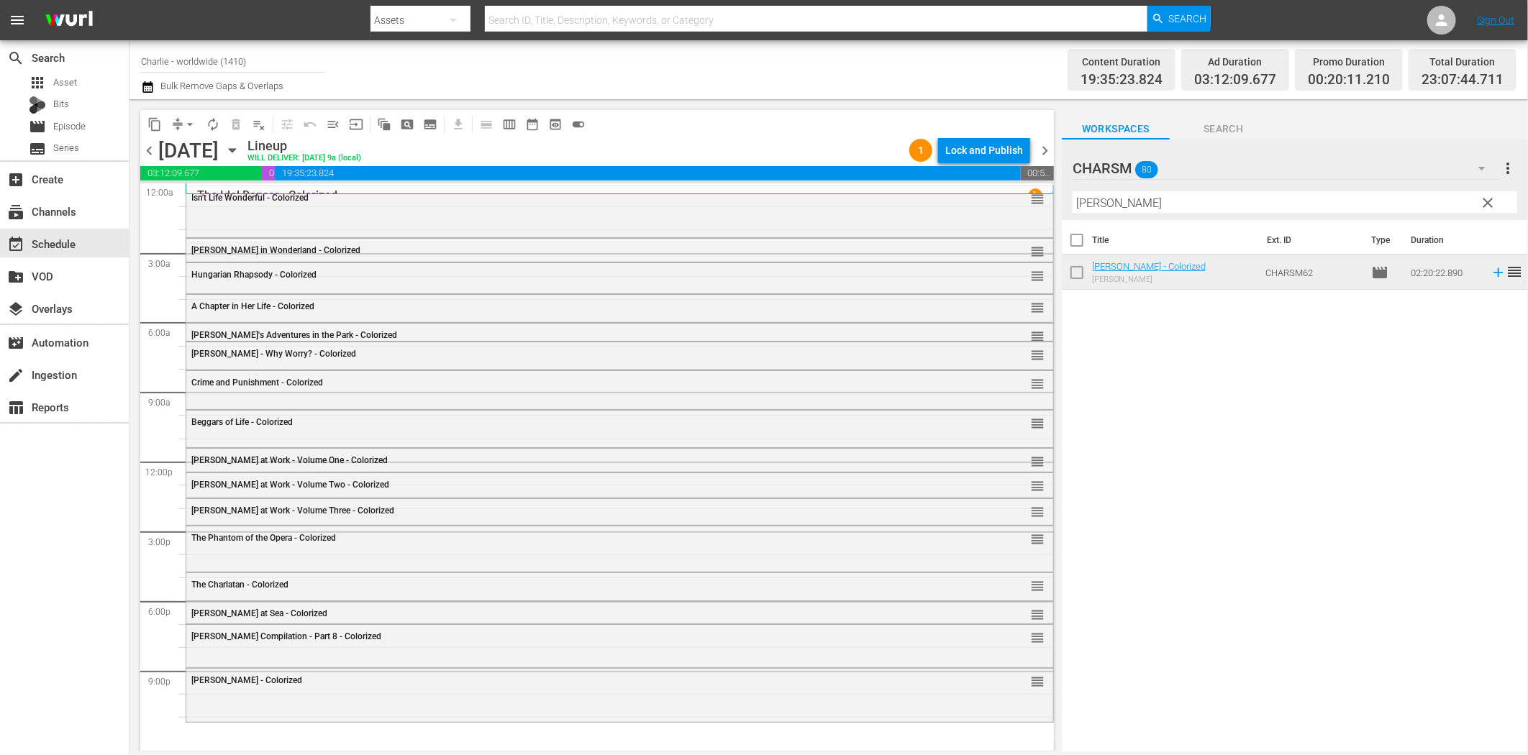
click at [1158, 209] on input "[PERSON_NAME]" at bounding box center [1295, 202] width 445 height 23
paste input "Charlie finds a Home"
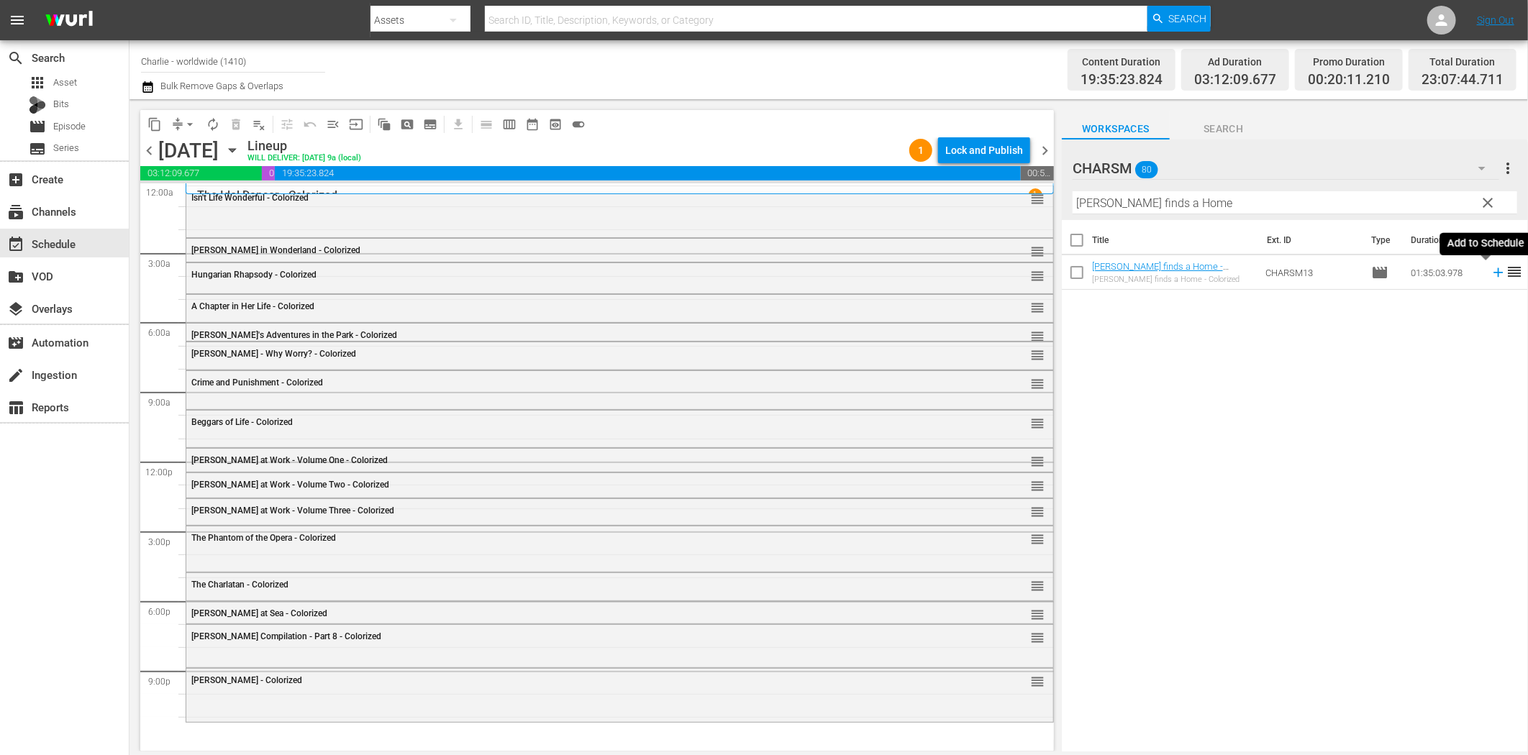
click at [1491, 274] on icon at bounding box center [1499, 273] width 16 height 16
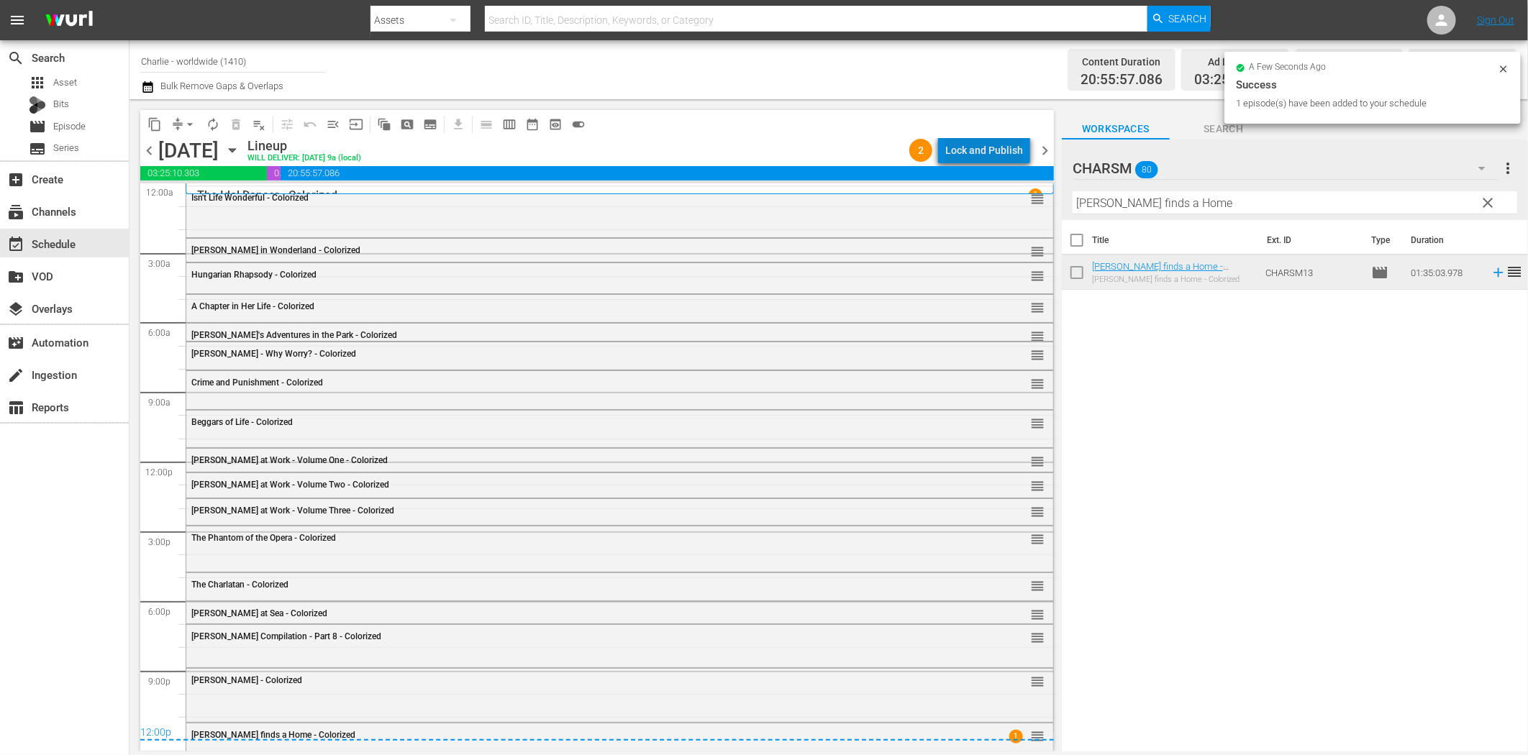
click at [996, 158] on div "Lock and Publish" at bounding box center [984, 150] width 78 height 26
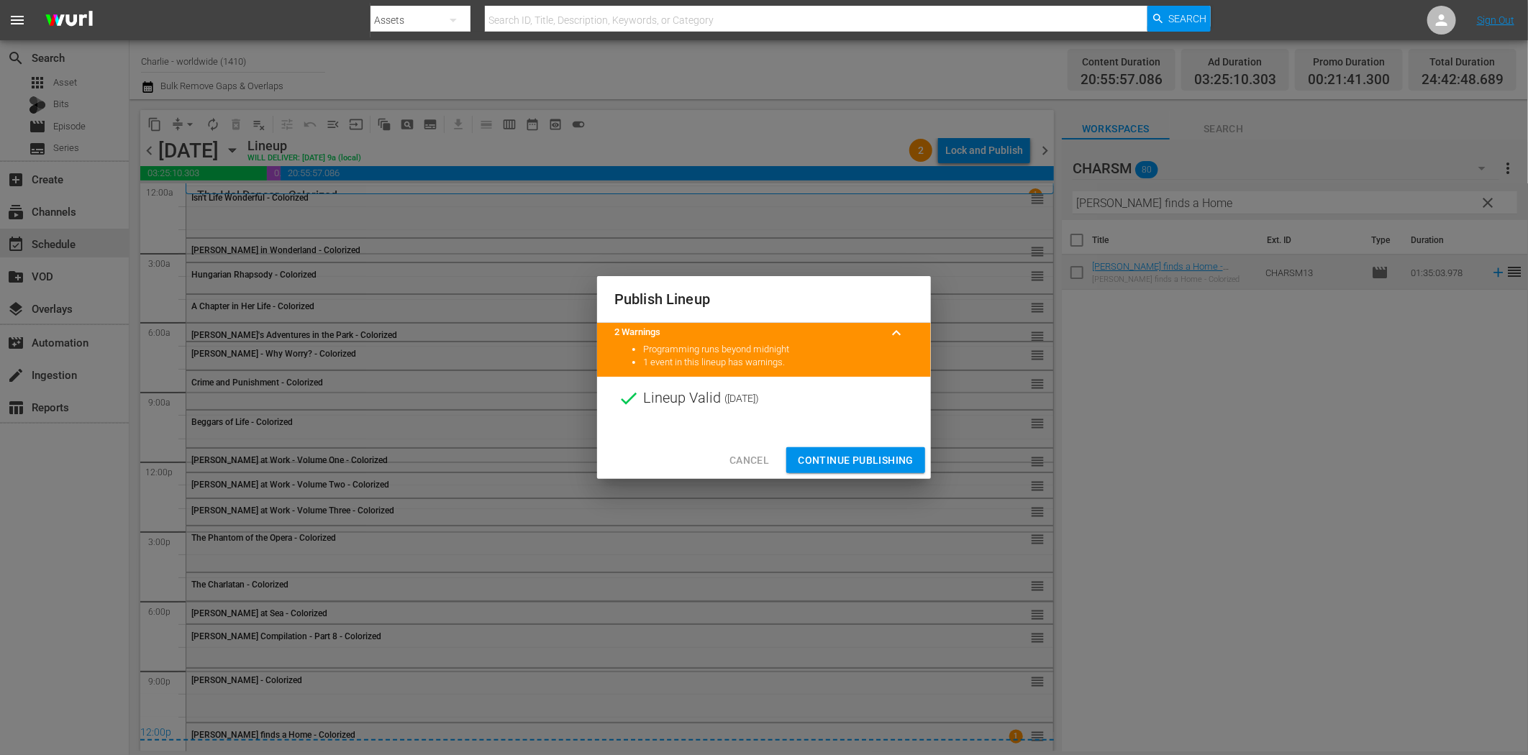
click at [890, 453] on span "Continue Publishing" at bounding box center [856, 461] width 116 height 18
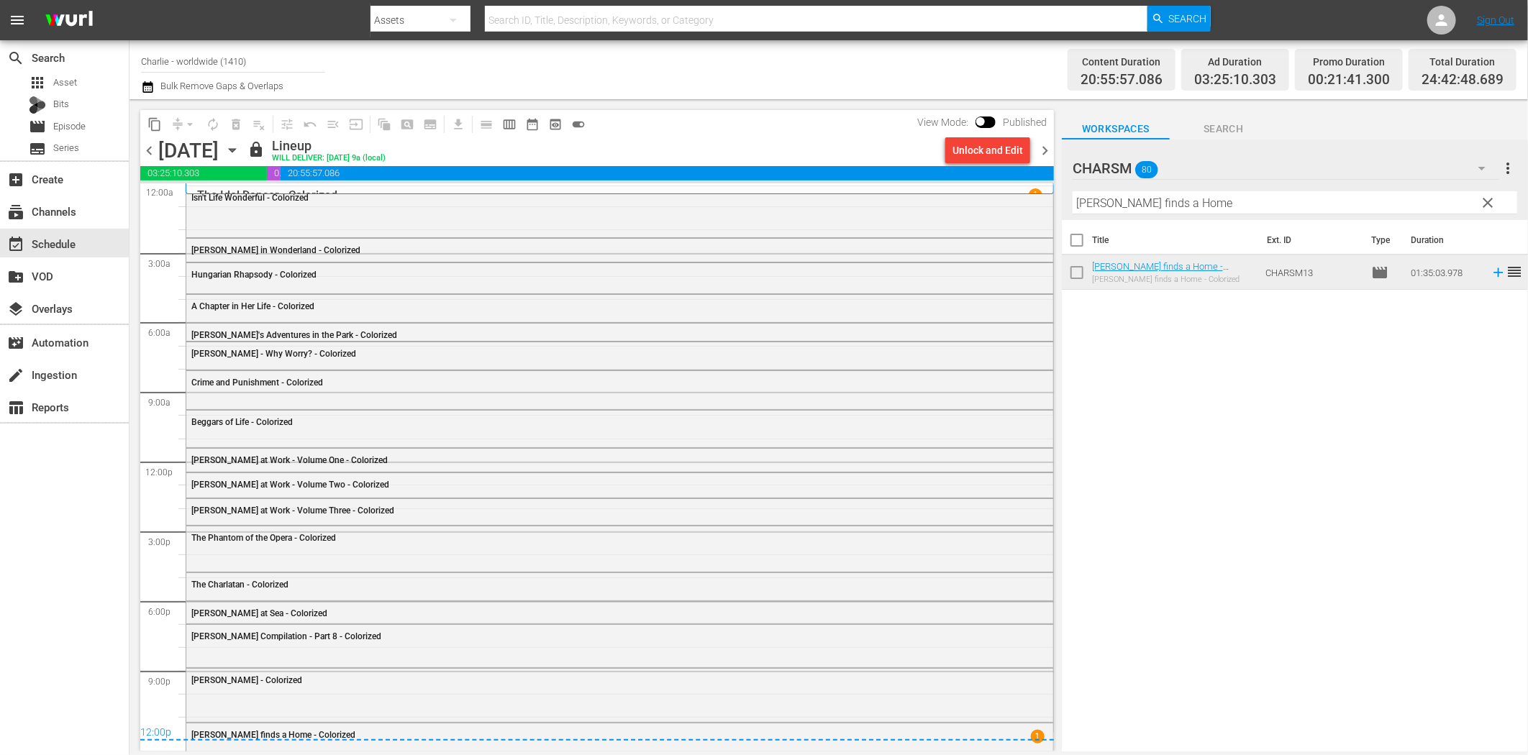
click at [1045, 147] on span "chevron_right" at bounding box center [1045, 151] width 18 height 18
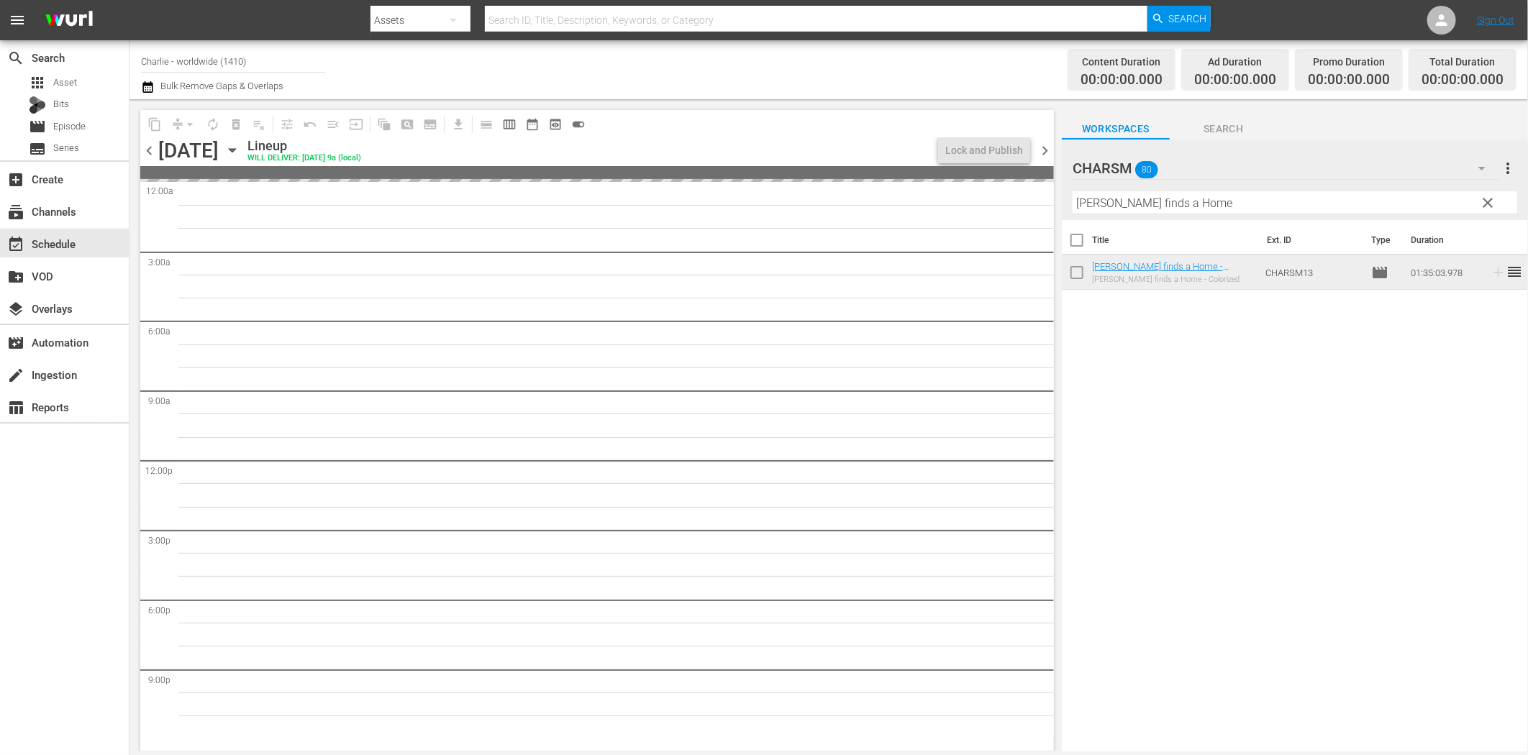
click at [1162, 203] on input "Charlie finds a Home" at bounding box center [1295, 202] width 445 height 23
paste input "[PERSON_NAME] Compilation - Part 1"
click at [155, 145] on span "chevron_left" at bounding box center [149, 151] width 18 height 18
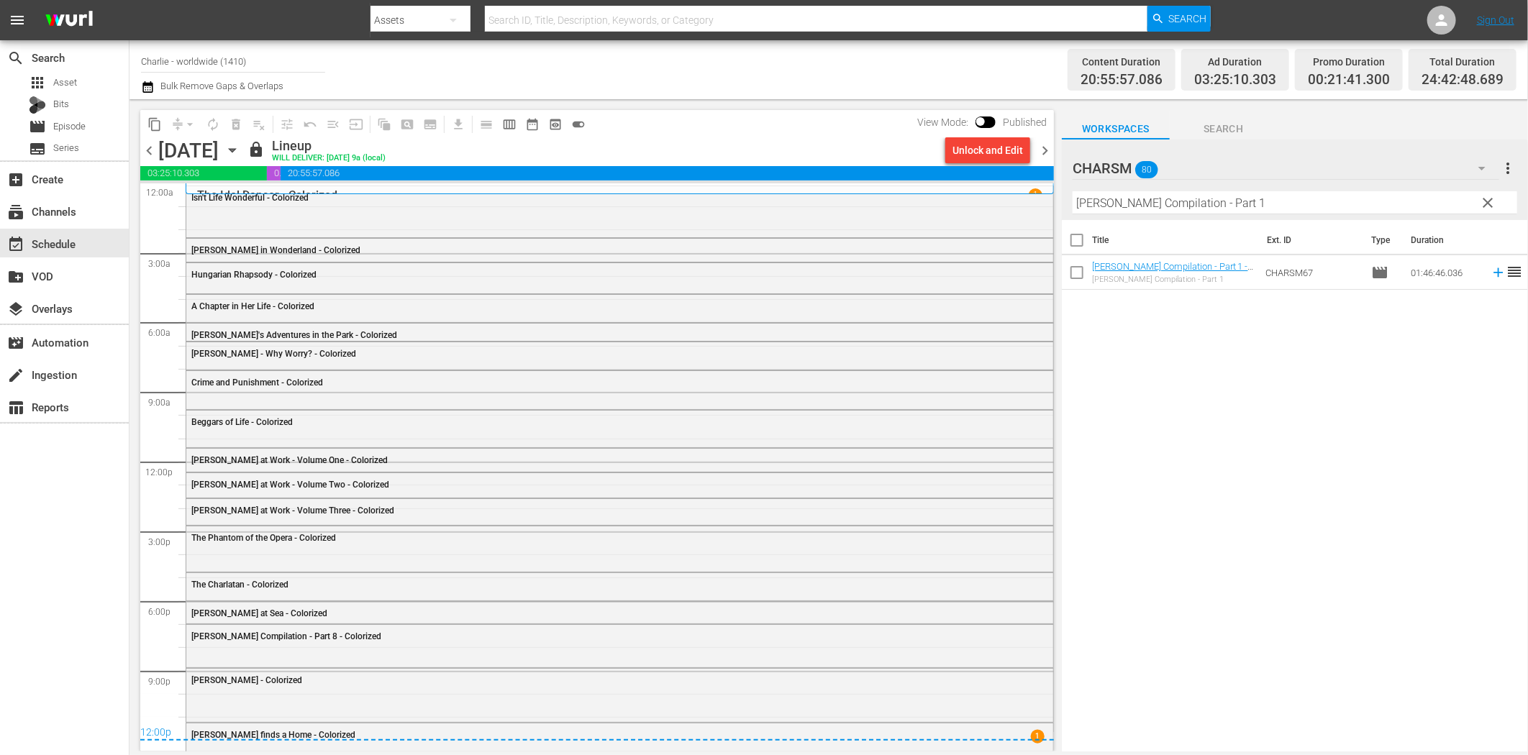
click at [1048, 149] on span "chevron_right" at bounding box center [1045, 151] width 18 height 18
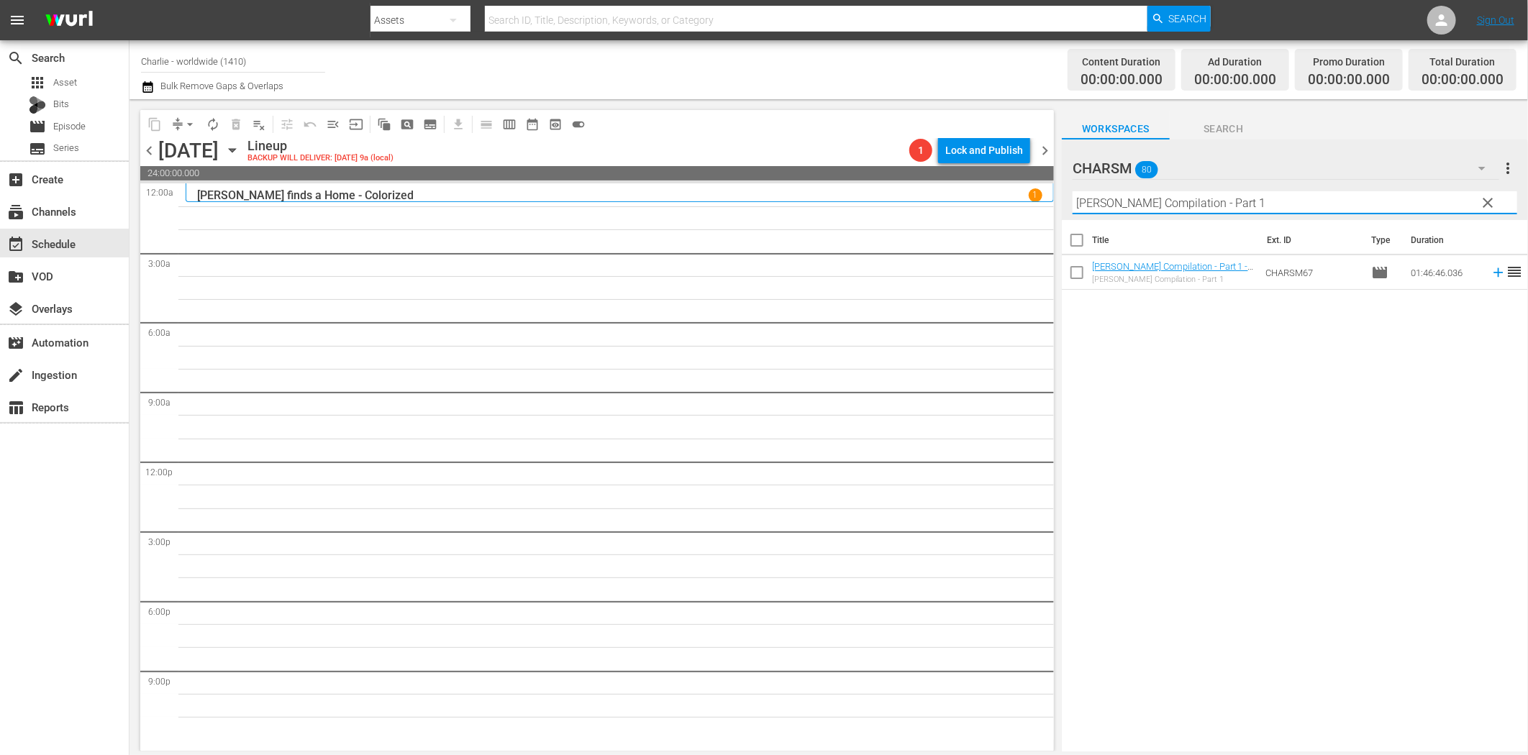
click at [1239, 203] on input "[PERSON_NAME] Compilation - Part 1" at bounding box center [1295, 202] width 445 height 23
click at [1491, 276] on icon at bounding box center [1499, 273] width 16 height 16
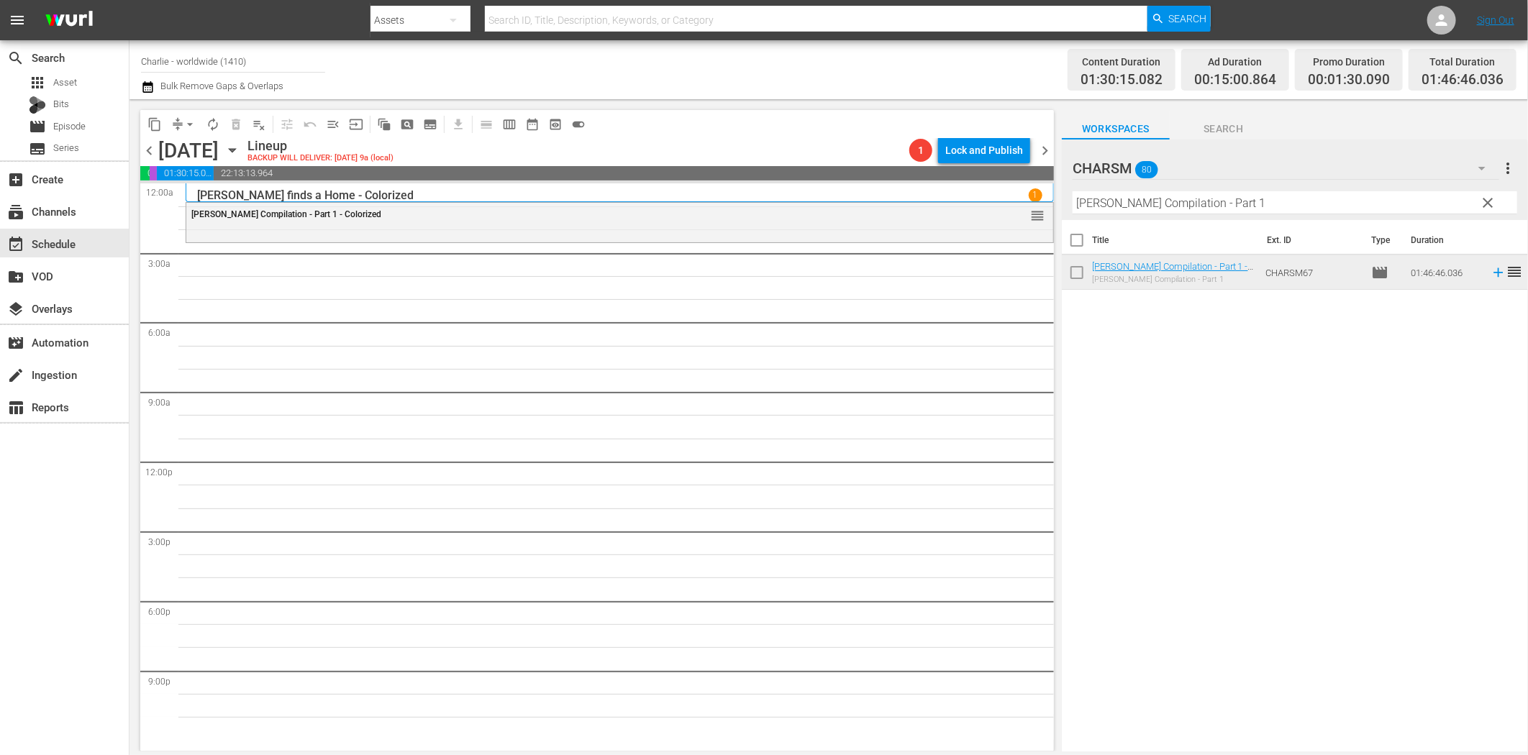
click at [1236, 204] on input "[PERSON_NAME] Compilation - Part 1" at bounding box center [1295, 202] width 445 height 23
paste input "Laurel & Hardy Silent Chronicles - Vol. 6"
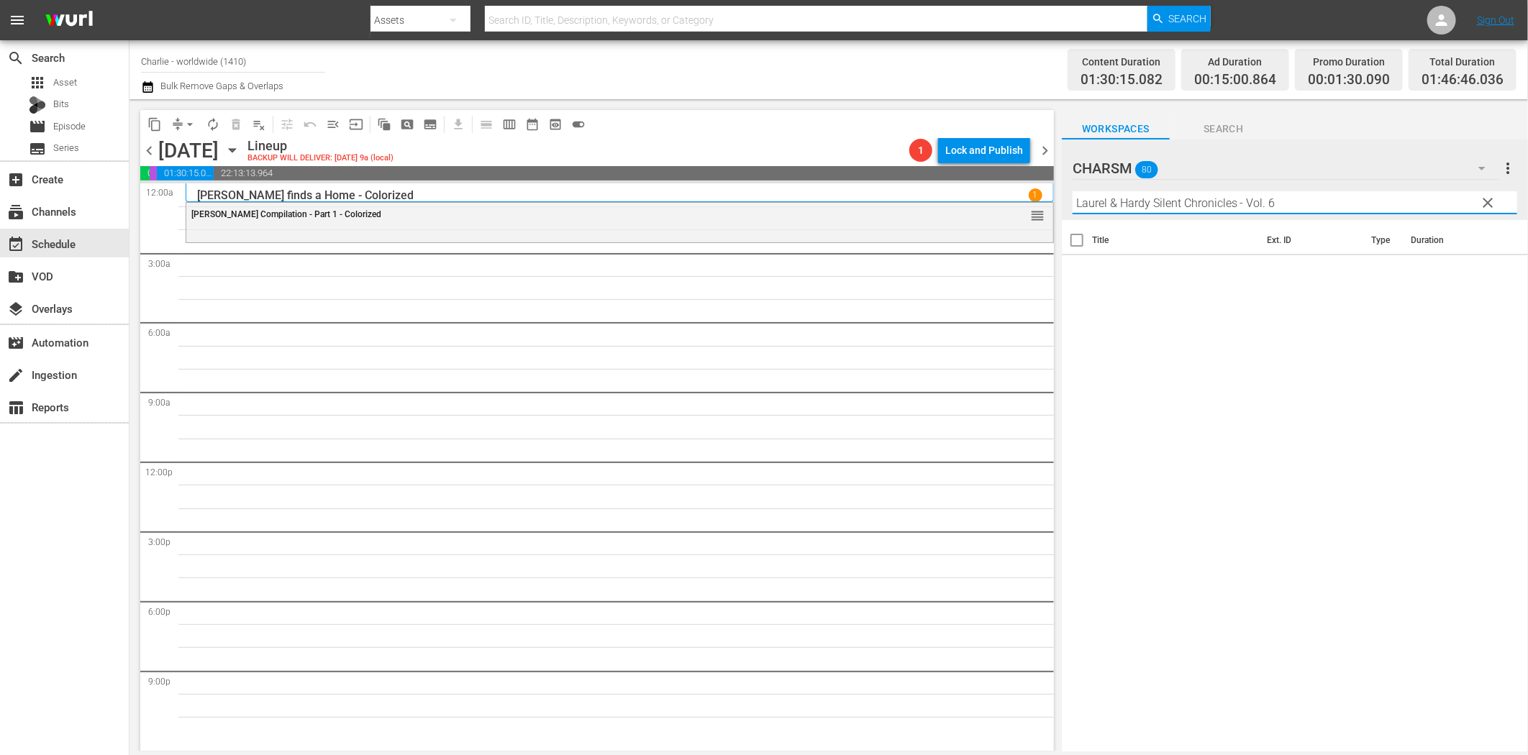
drag, startPoint x: 1241, startPoint y: 199, endPoint x: 1435, endPoint y: 224, distance: 195.2
click at [1410, 221] on div "CHARSM 80 CHARSM more_vert clear Filter by Title Laurel & Hardy Silent Chronicl…" at bounding box center [1295, 450] width 466 height 620
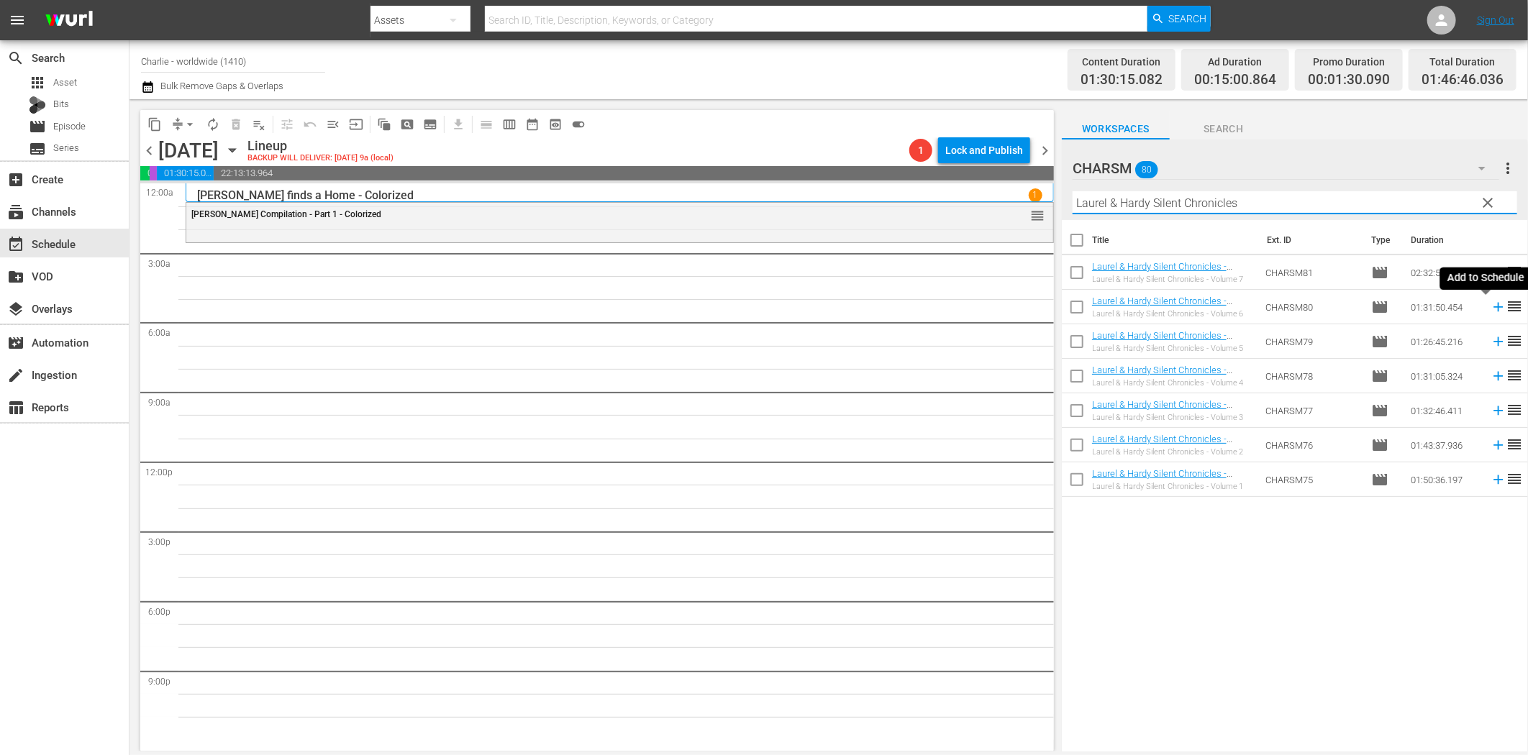
click at [1491, 306] on icon at bounding box center [1499, 307] width 16 height 16
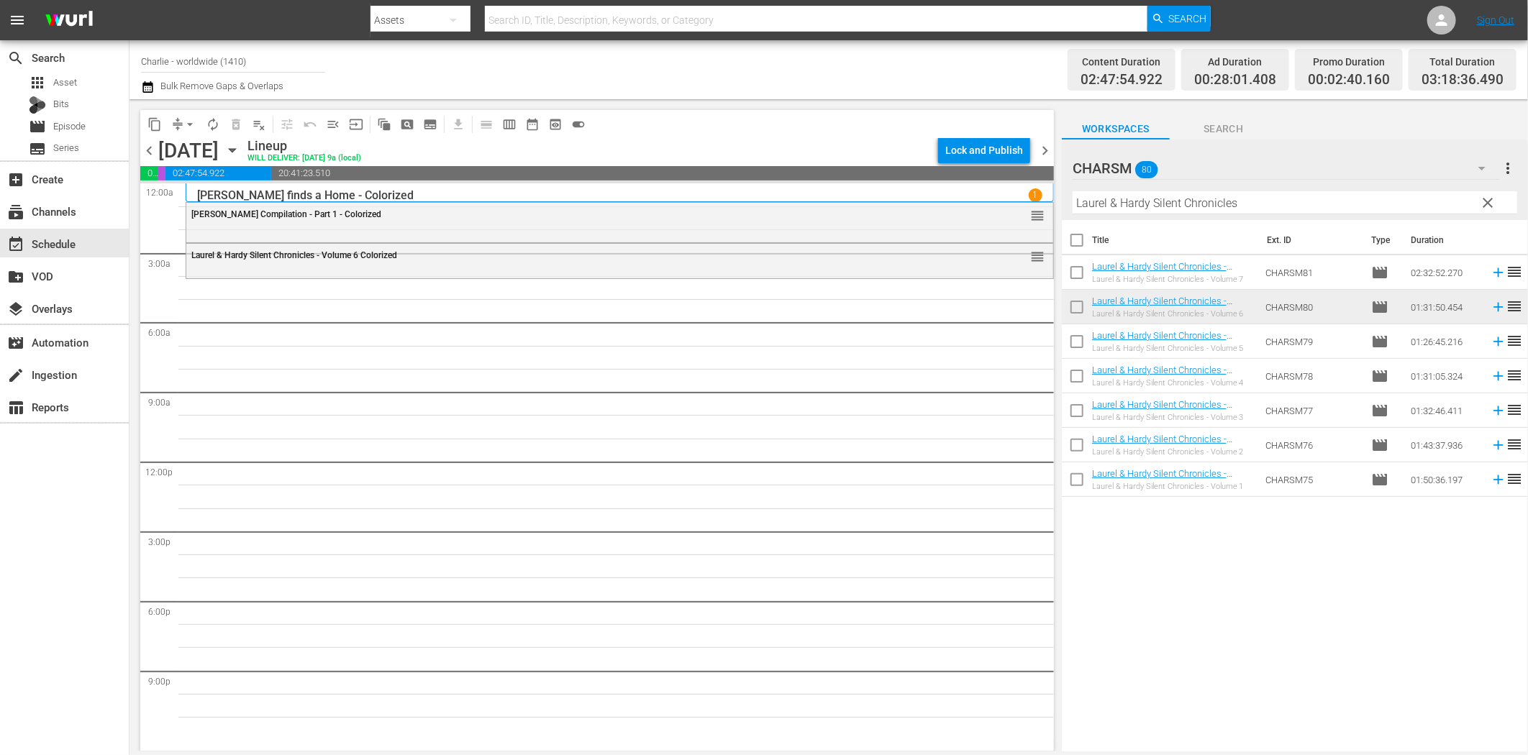
click at [1249, 206] on input "Laurel & Hardy Silent Chronicles" at bounding box center [1295, 202] width 445 height 23
paste input "Peter Pan"
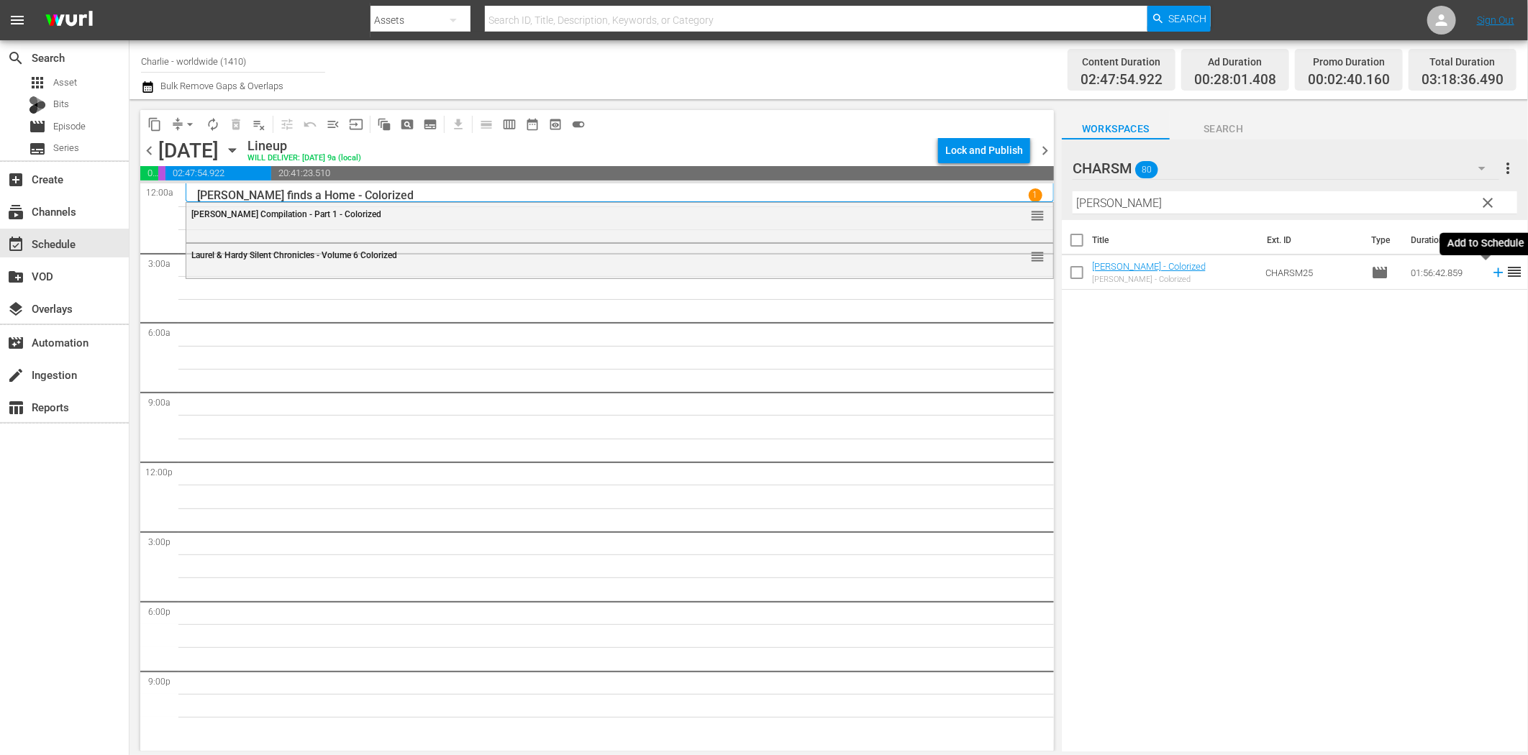
click at [1491, 272] on icon at bounding box center [1499, 273] width 16 height 16
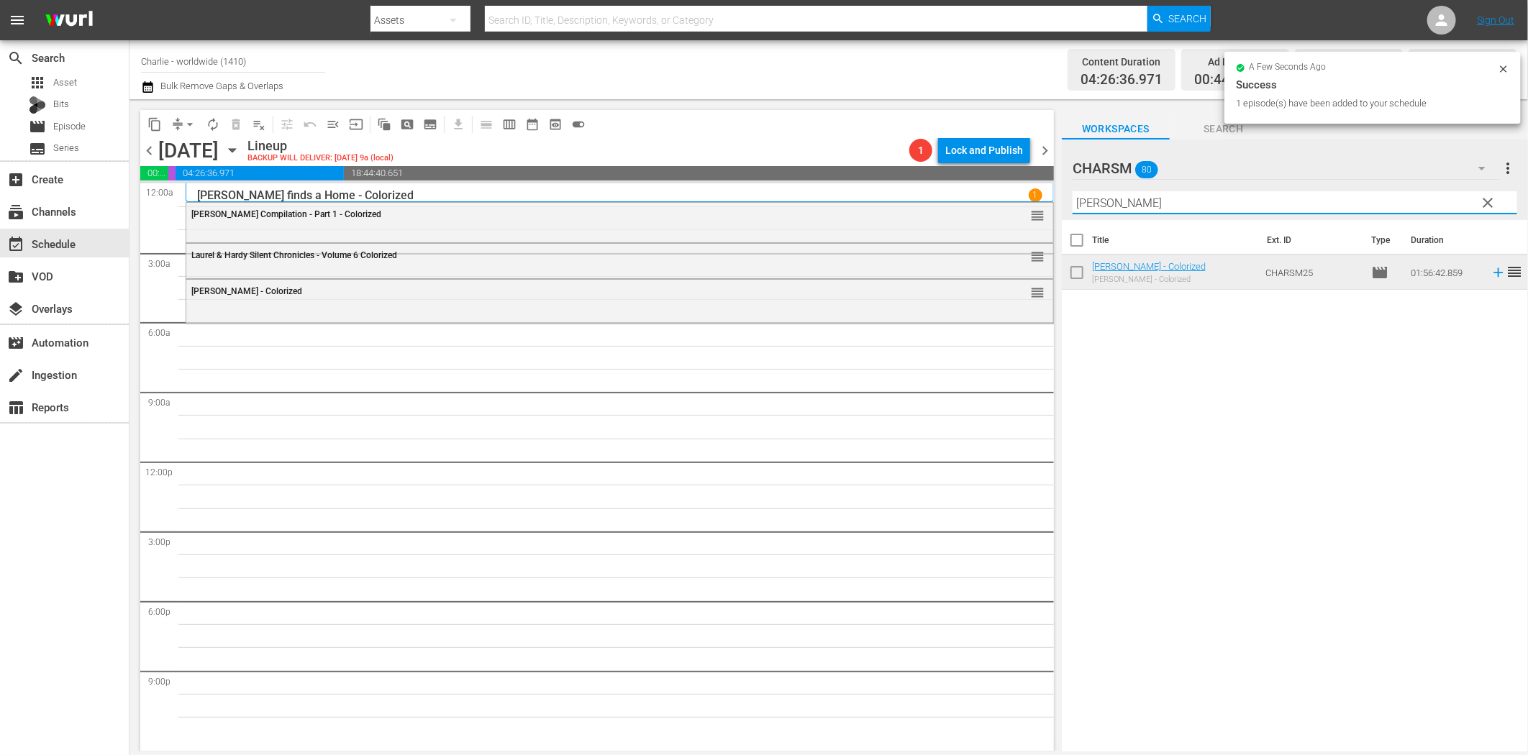
click at [1123, 204] on input "Peter Pan" at bounding box center [1295, 202] width 445 height 23
paste input "Buster Keaton Compilation – Part 7"
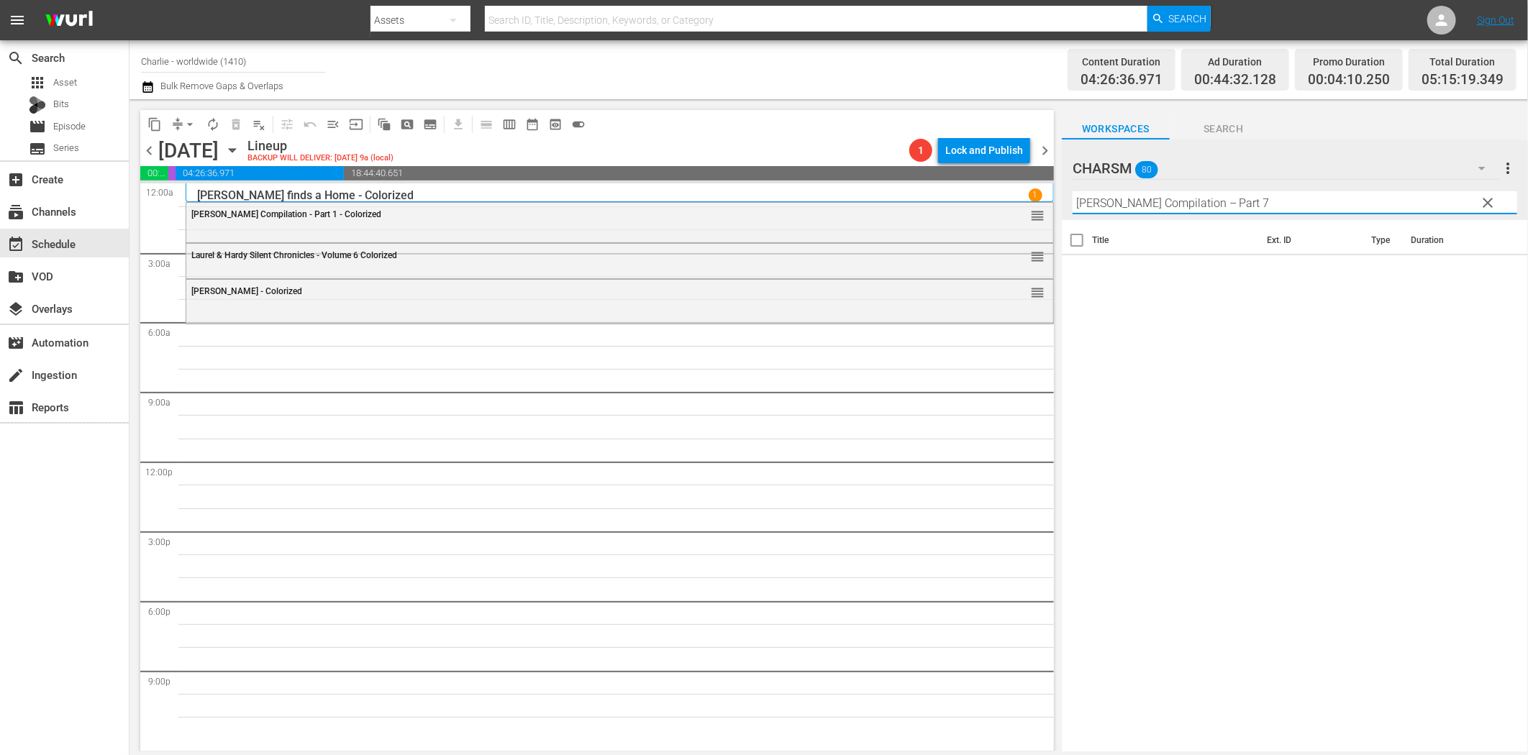
drag, startPoint x: 1214, startPoint y: 202, endPoint x: 1355, endPoint y: 217, distance: 141.7
click at [1332, 207] on input "Buster Keaton Compilation – Part 7" at bounding box center [1295, 202] width 445 height 23
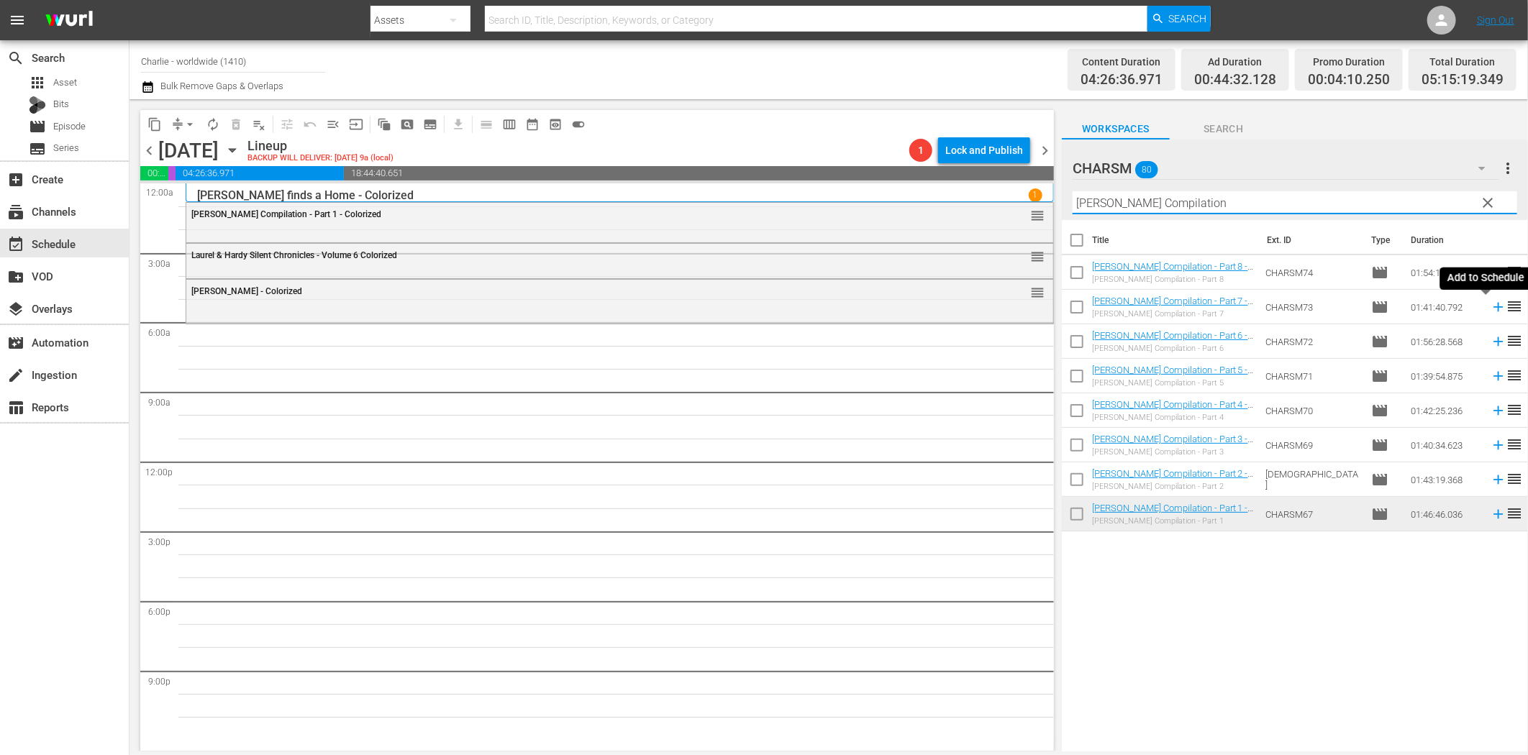
click at [1494, 307] on icon at bounding box center [1498, 307] width 9 height 9
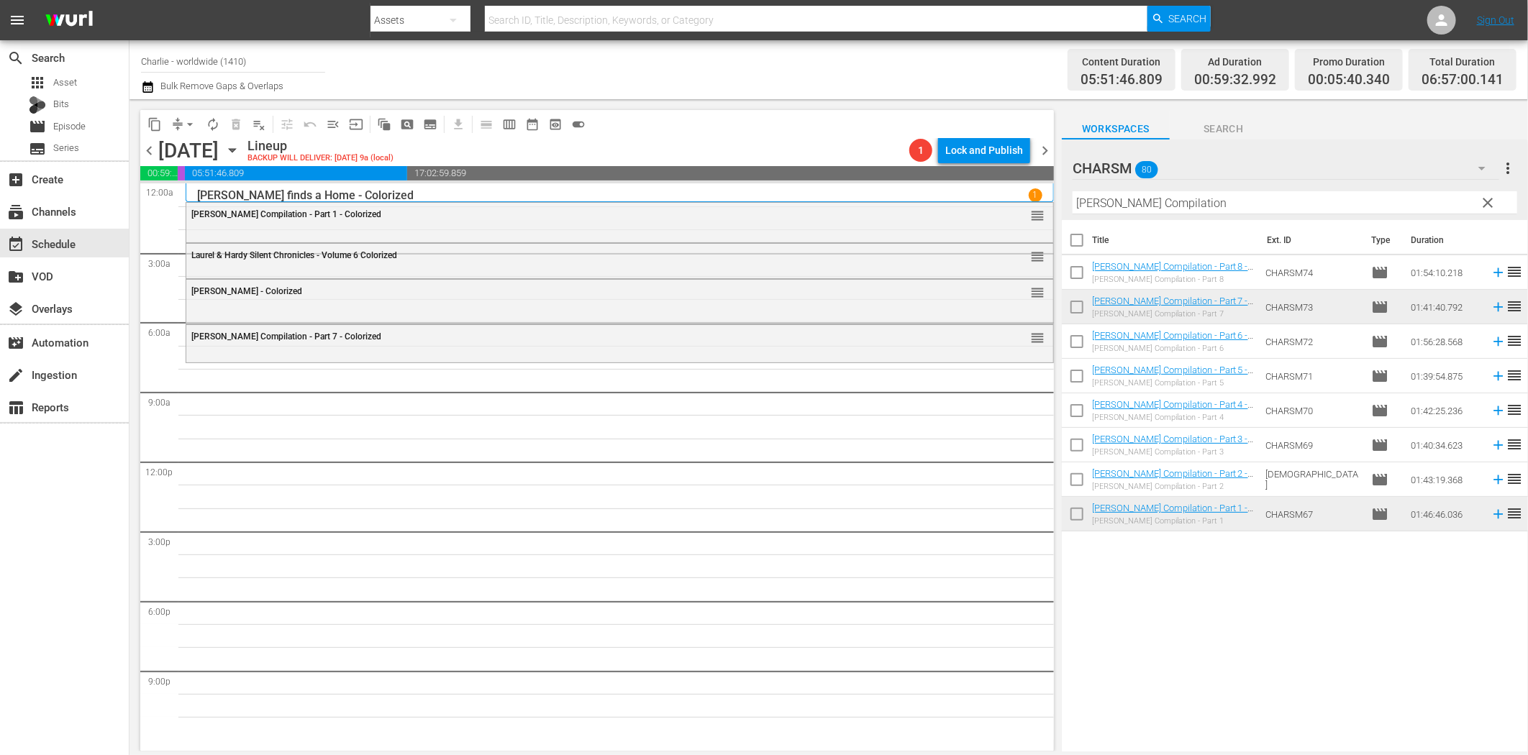
click at [1289, 207] on input "Buster Keaton Compilation" at bounding box center [1295, 202] width 445 height 23
paste input "The Blasphemer"
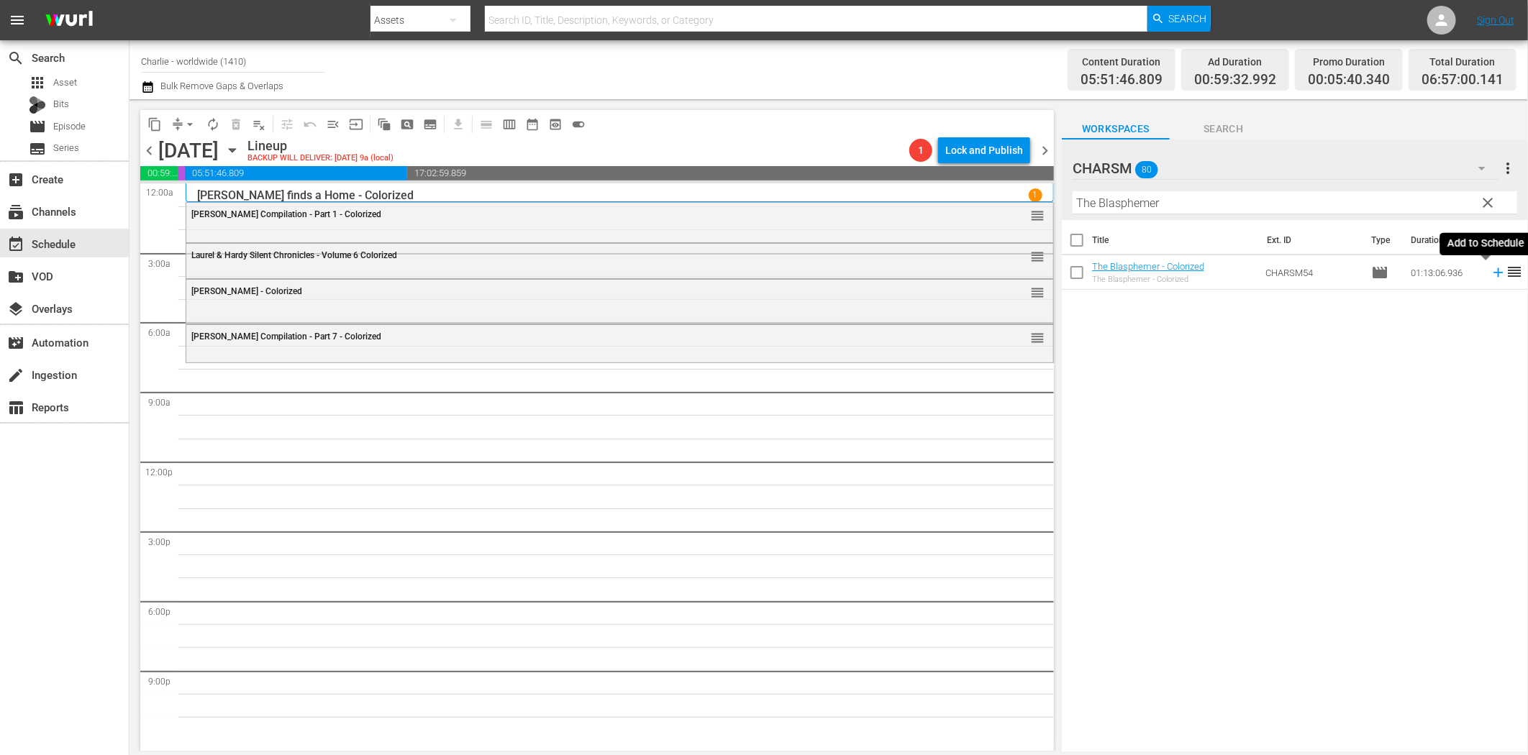
click at [1491, 273] on icon at bounding box center [1499, 273] width 16 height 16
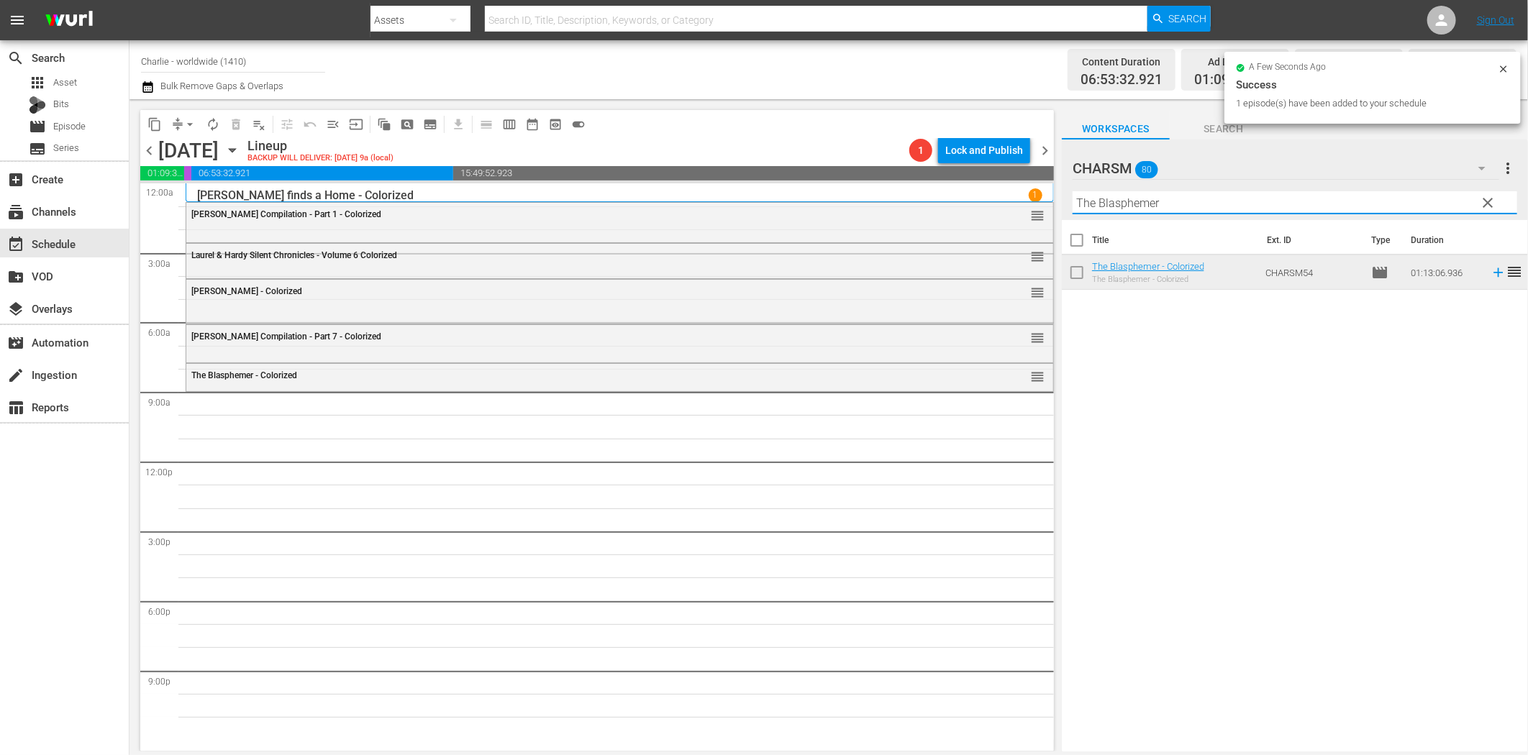
click at [1218, 201] on input "The Blasphemer" at bounding box center [1295, 202] width 445 height 23
paste input "Charlie's Stay at the Hotel"
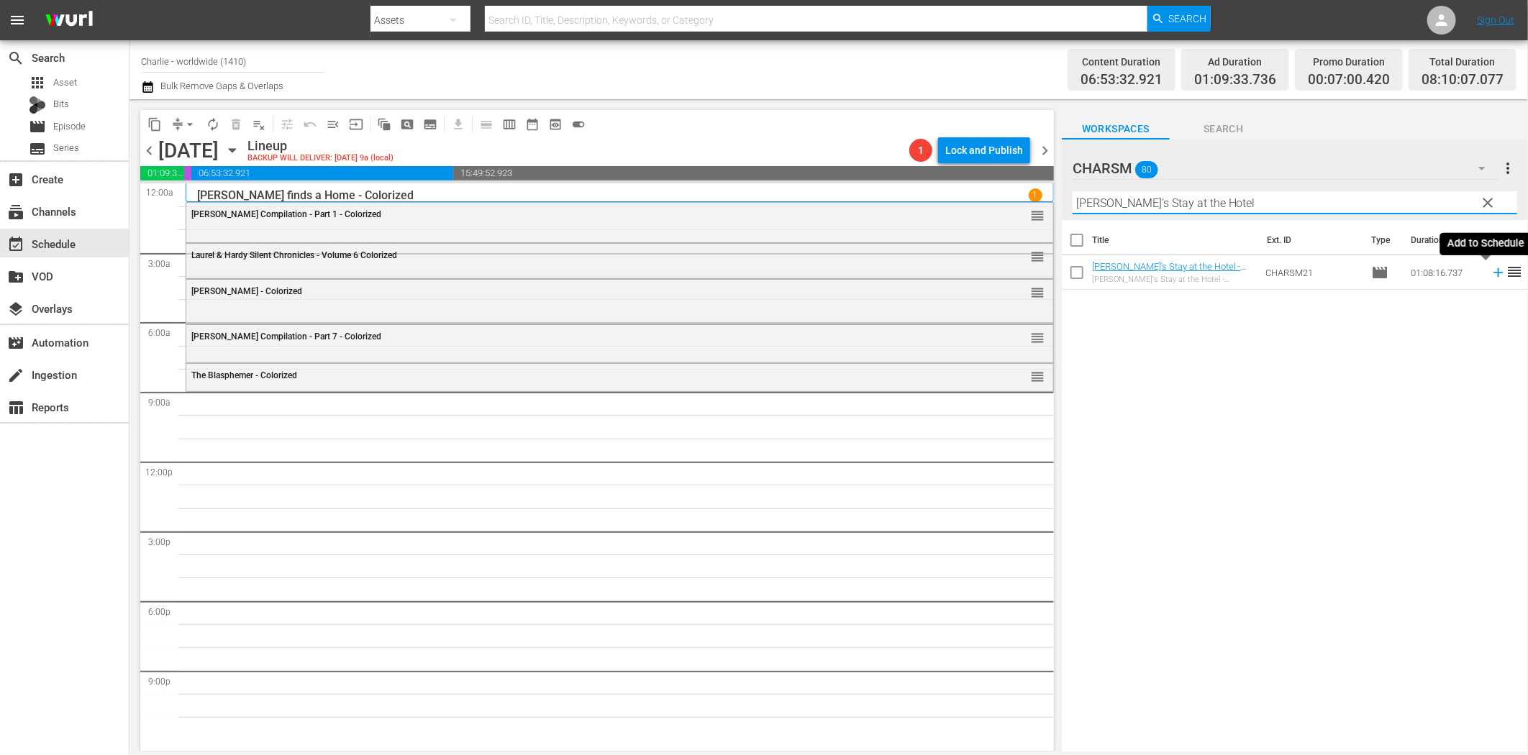
click at [1494, 273] on icon at bounding box center [1498, 272] width 9 height 9
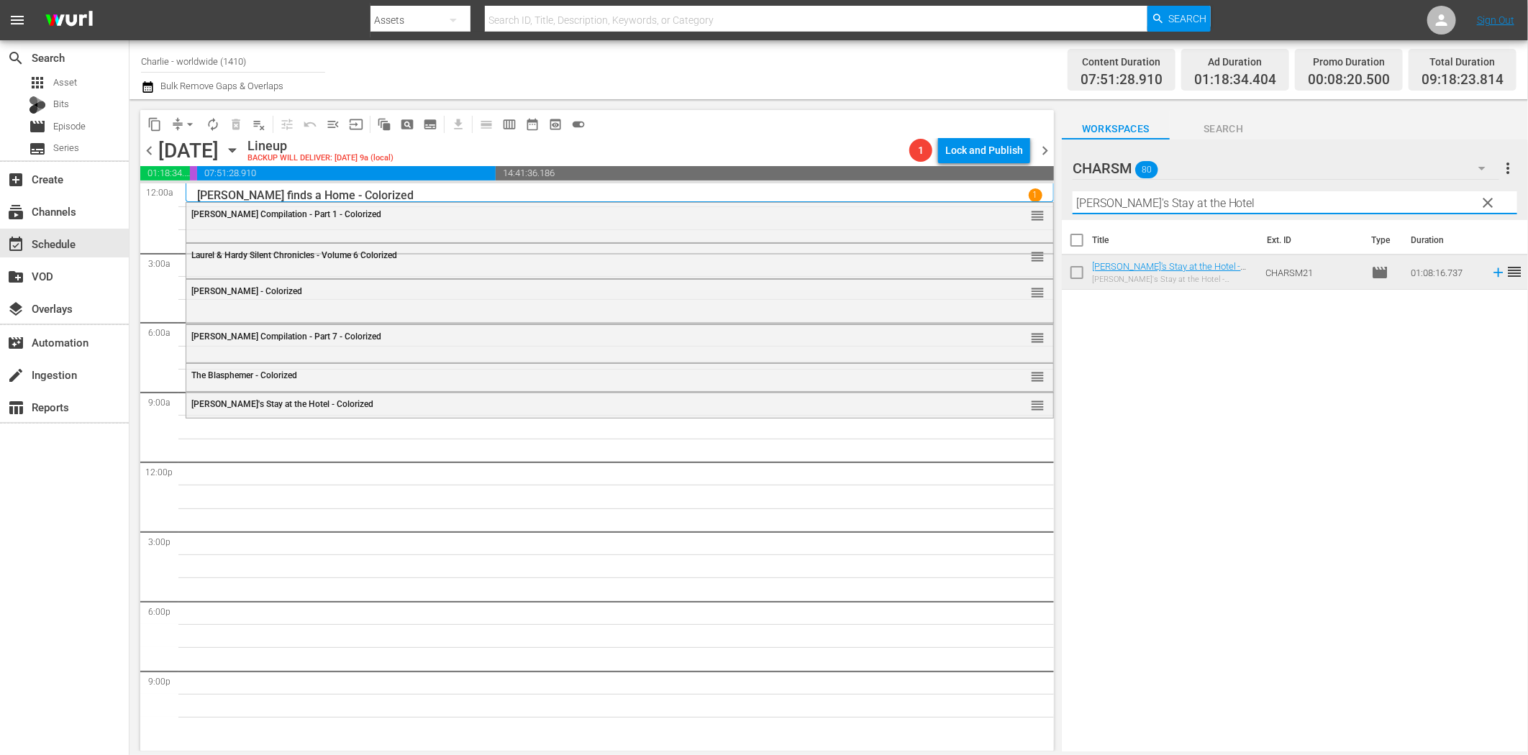
click at [1149, 204] on input "Charlie's Stay at the Hotel" at bounding box center [1295, 202] width 445 height 23
paste input "Buster Keaton Compilation – Part 4"
drag, startPoint x: 1216, startPoint y: 199, endPoint x: 1351, endPoint y: 199, distance: 135.3
click at [1346, 198] on input "Buster Keaton Compilation – Part 4" at bounding box center [1295, 202] width 445 height 23
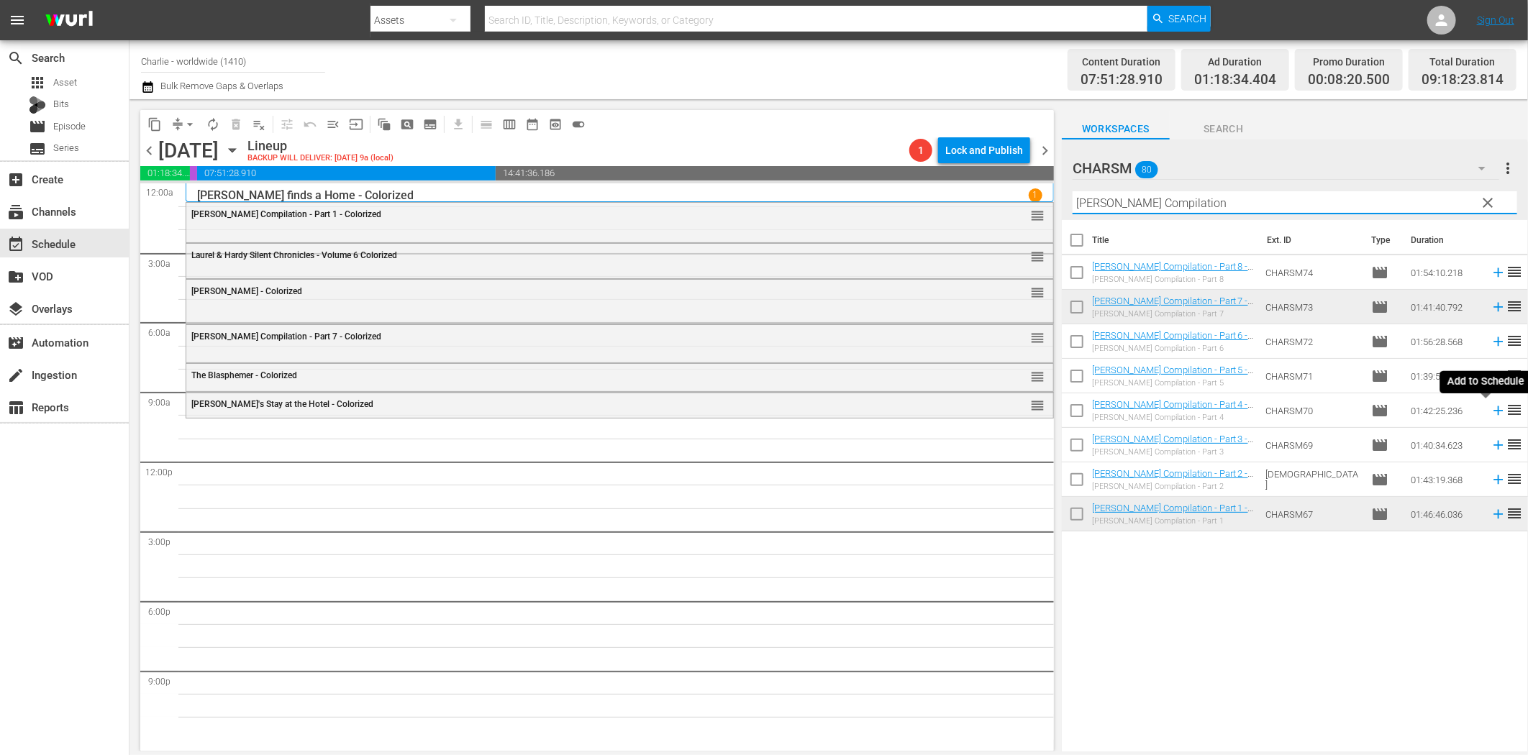
click at [1491, 411] on icon at bounding box center [1499, 411] width 16 height 16
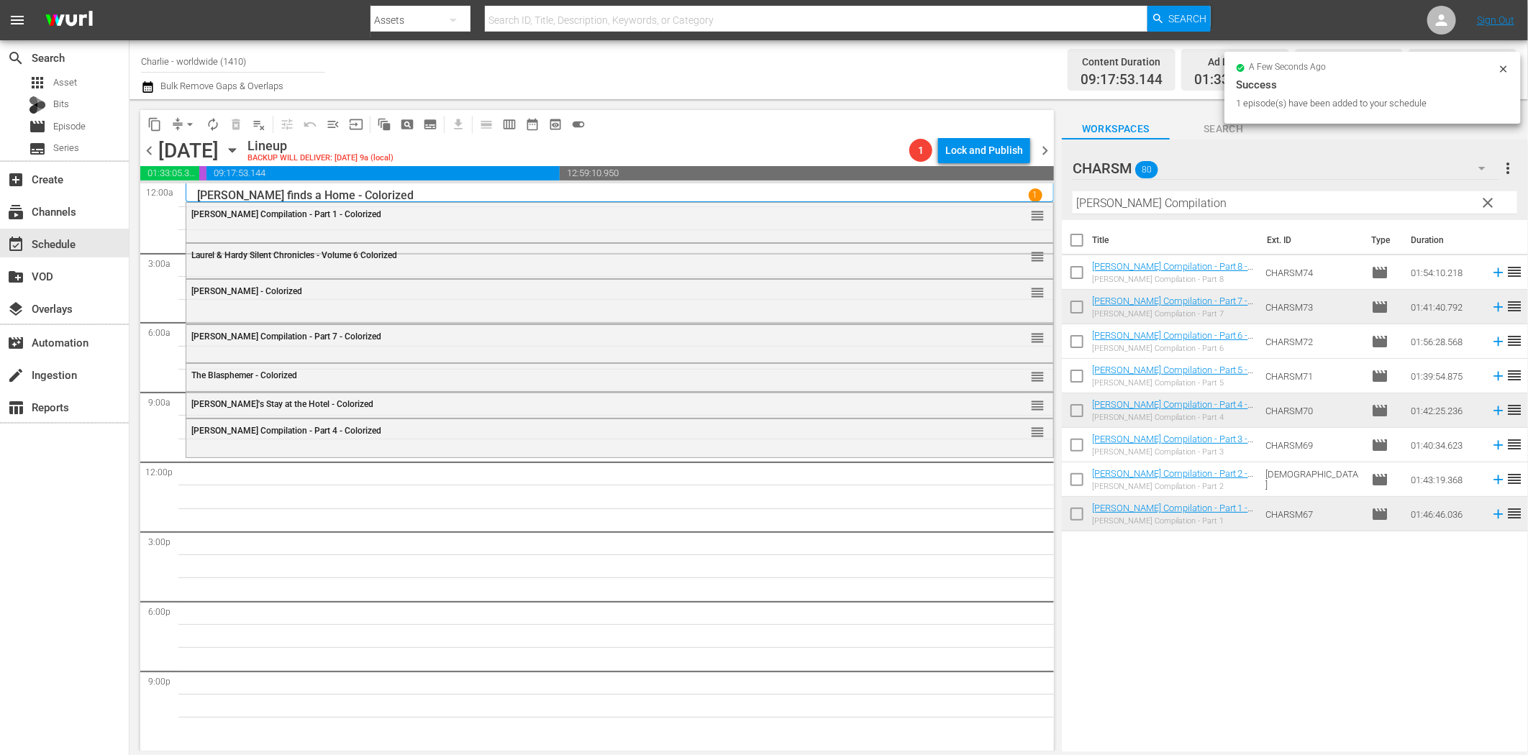
click at [1164, 199] on input "Buster Keaton Compilation" at bounding box center [1295, 202] width 445 height 23
paste input "Charlie's Day at the Opera"
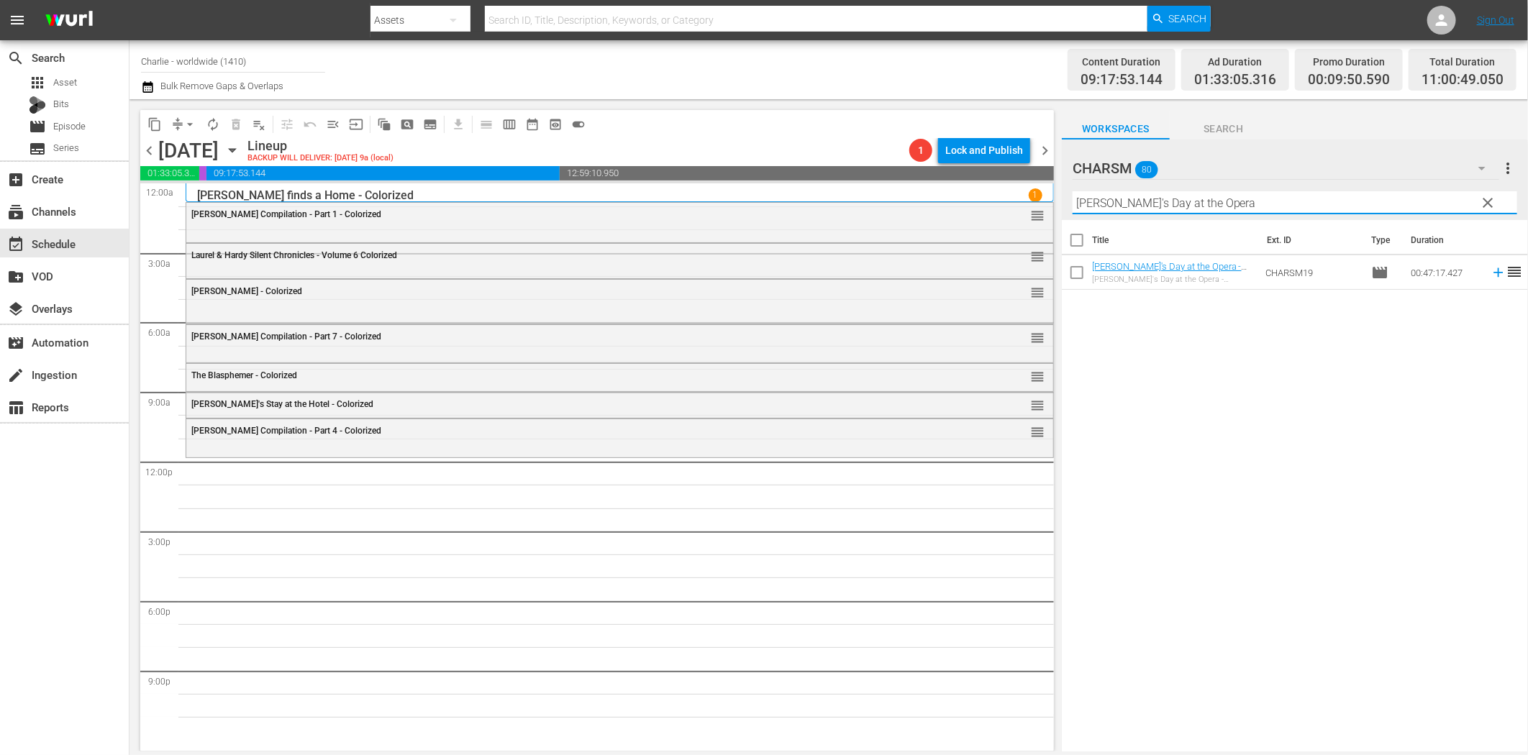
click at [1491, 276] on icon at bounding box center [1499, 273] width 16 height 16
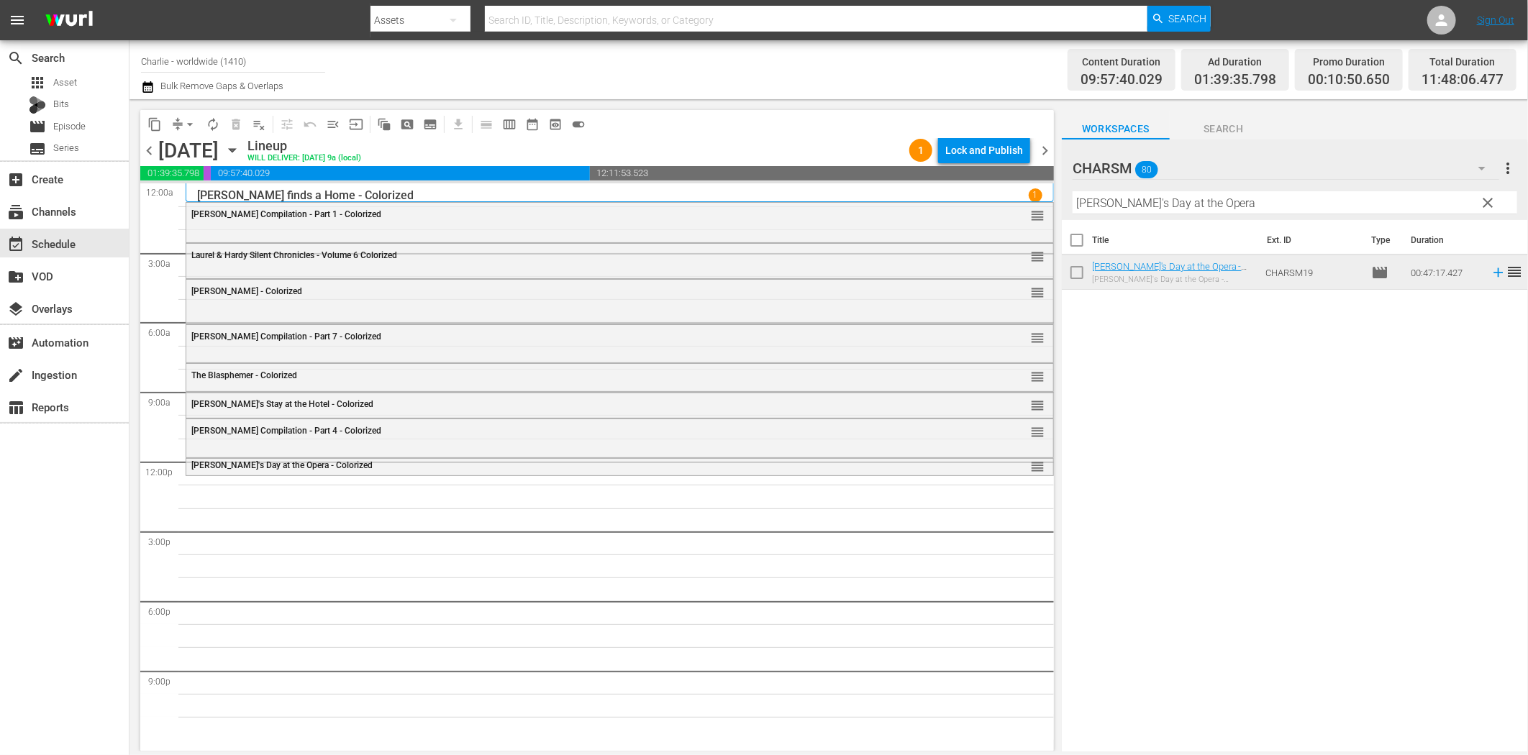
click at [1256, 206] on input "Charlie's Day at the Opera" at bounding box center [1295, 202] width 445 height 23
paste input "Wagon Tracks"
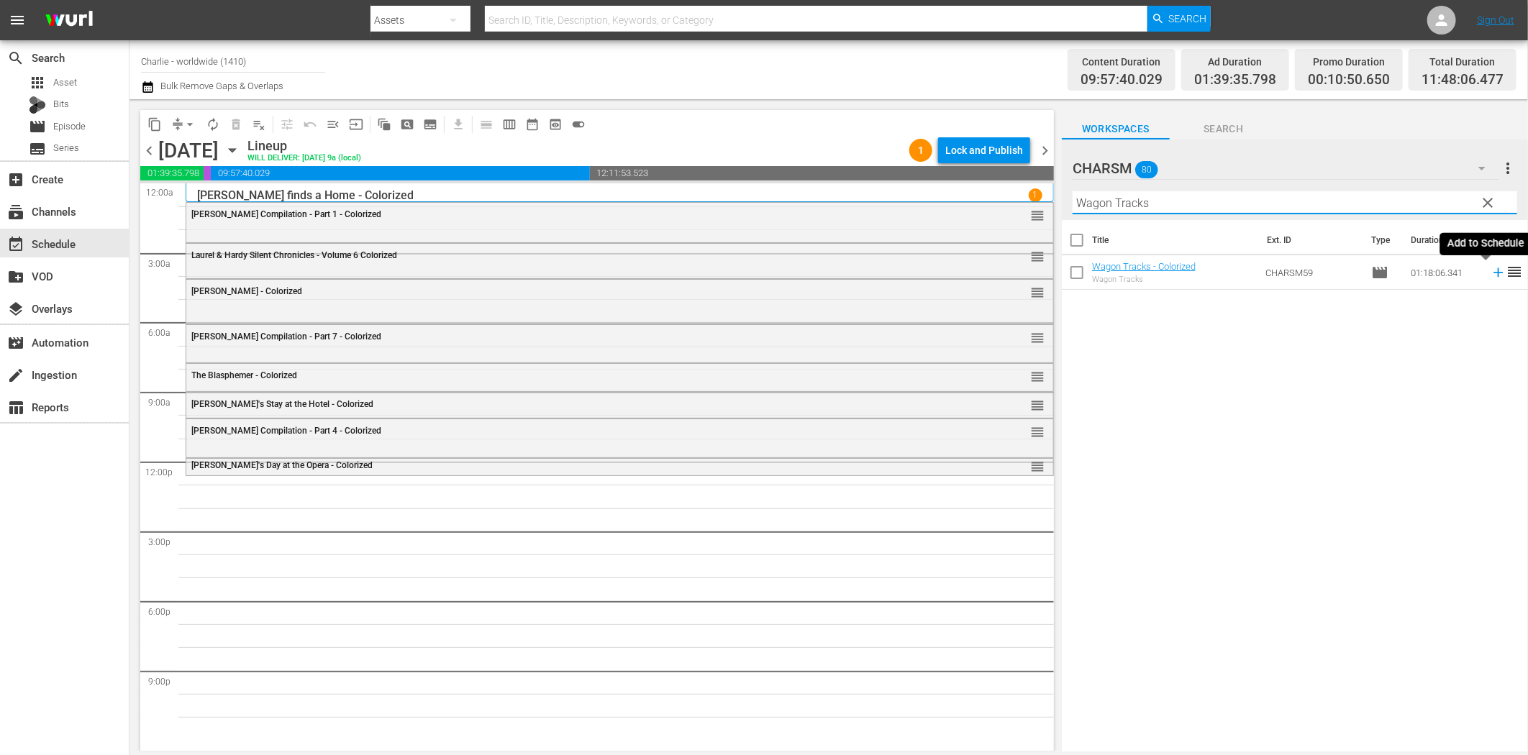
click at [1491, 274] on icon at bounding box center [1499, 273] width 16 height 16
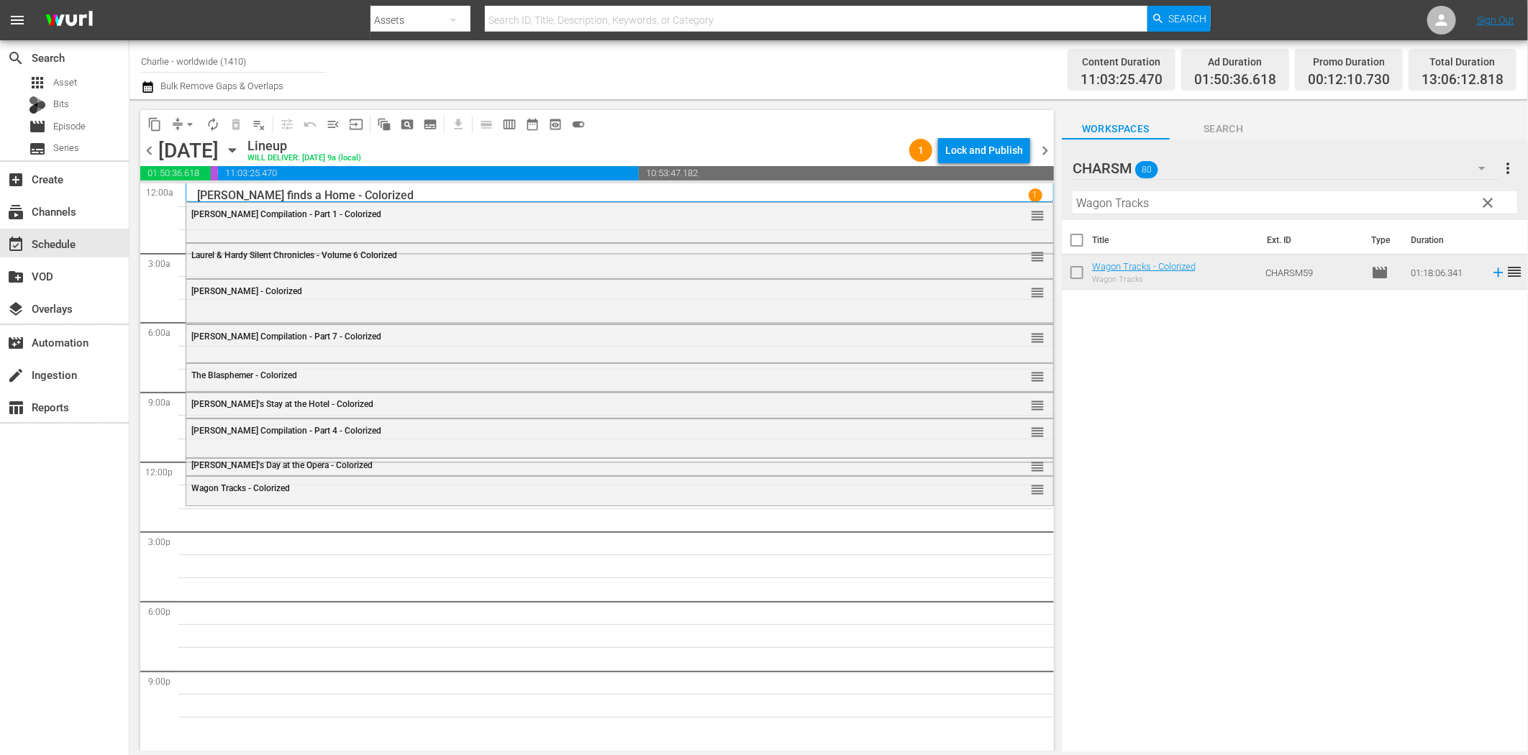
click at [1296, 204] on input "Wagon Tracks" at bounding box center [1295, 202] width 445 height 23
paste input "Charlie vs. Sport"
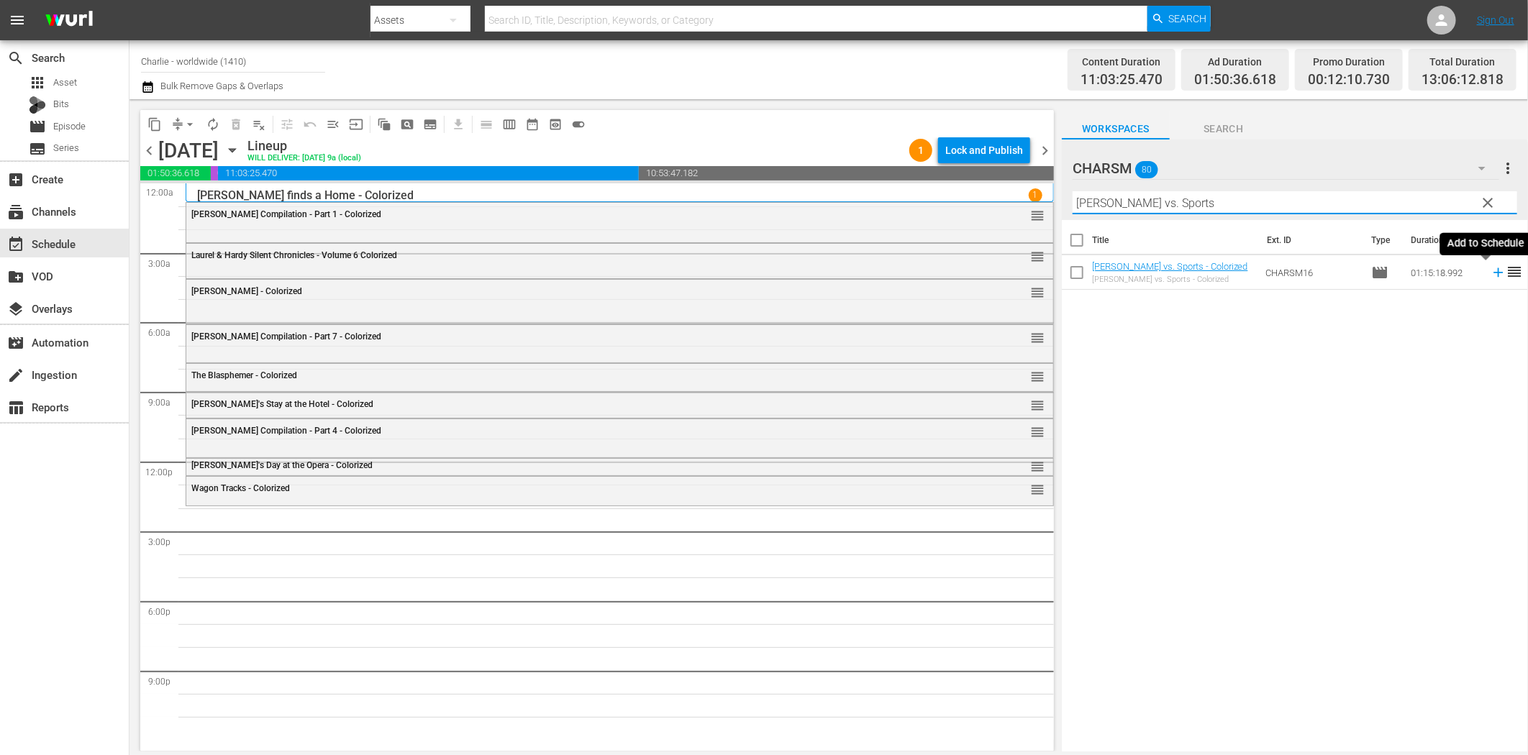
click at [1491, 270] on icon at bounding box center [1499, 273] width 16 height 16
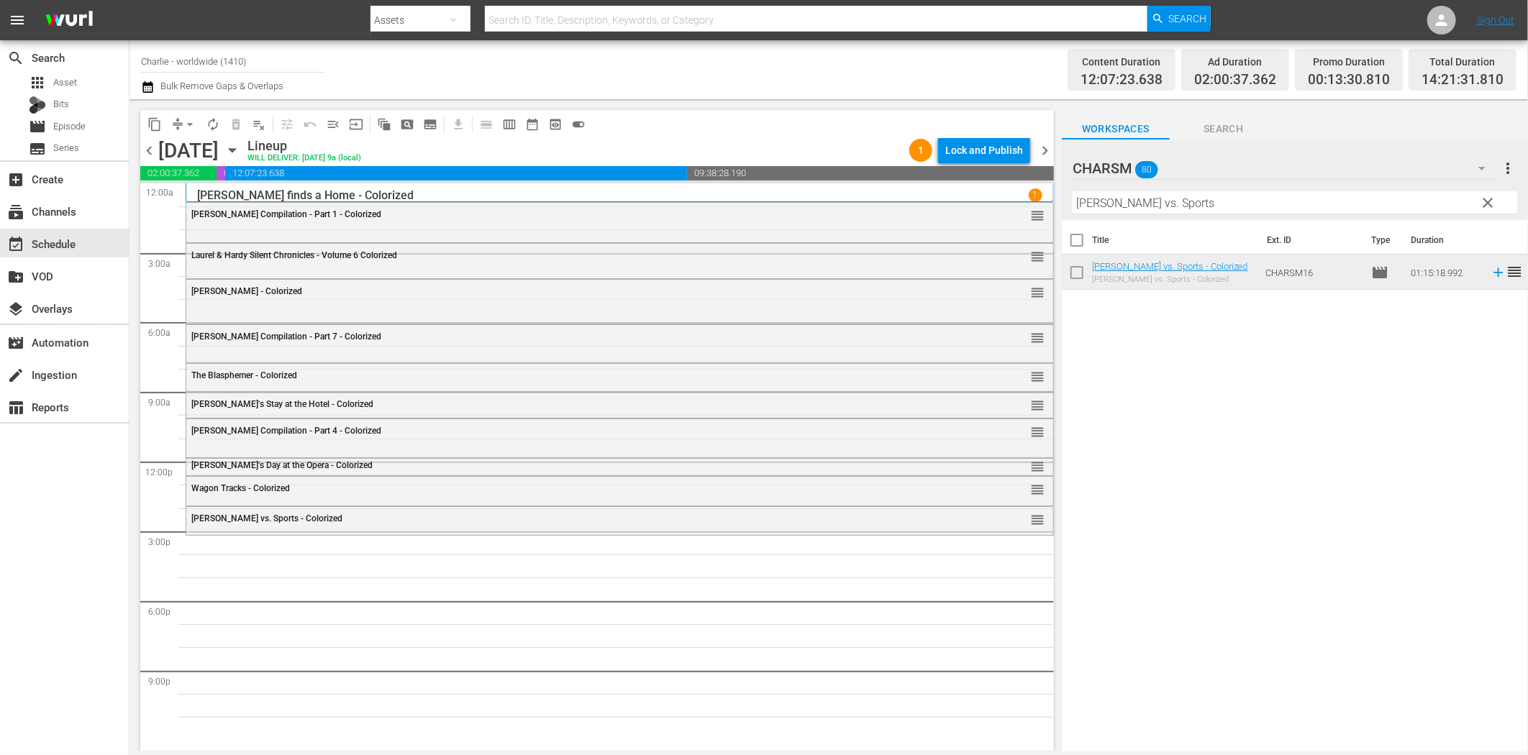
click at [1183, 202] on input "Charlie vs. Sports" at bounding box center [1295, 202] width 445 height 23
paste input "The Sea Lion"
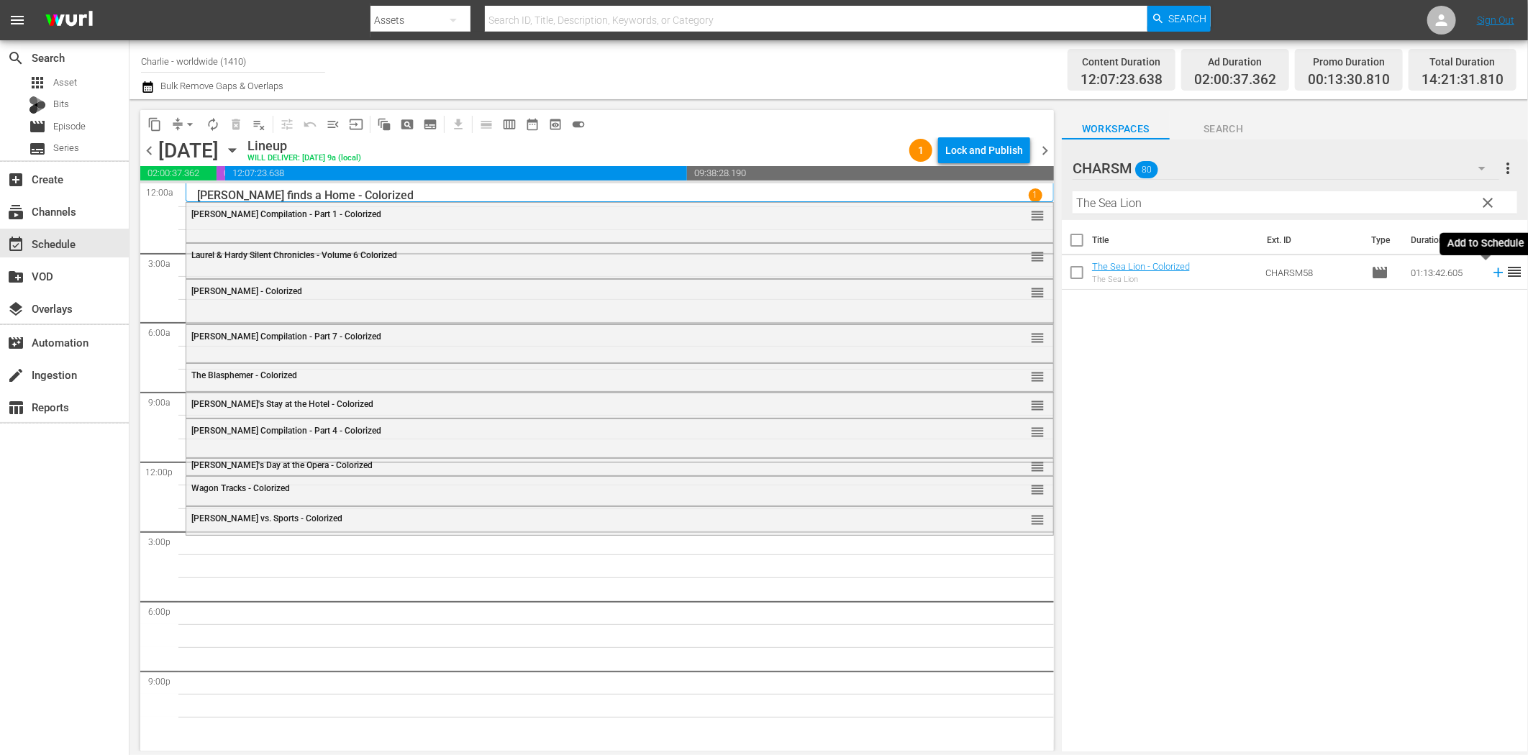
drag, startPoint x: 1486, startPoint y: 272, endPoint x: 1417, endPoint y: 277, distance: 69.3
click at [1494, 272] on icon at bounding box center [1498, 272] width 9 height 9
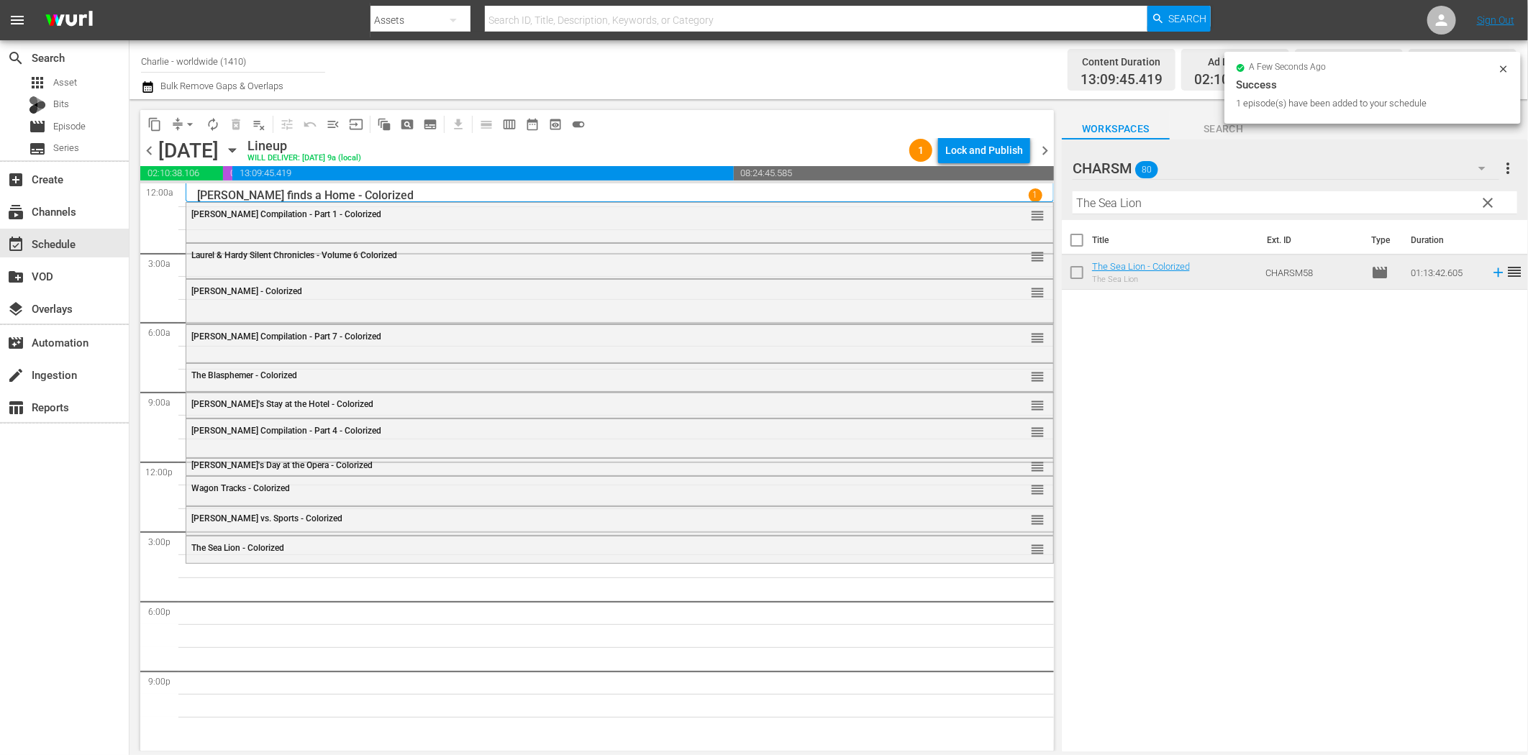
click at [1205, 212] on input "The Sea Lion" at bounding box center [1295, 202] width 445 height 23
paste input "Buster Keaton Compilation – Part 6"
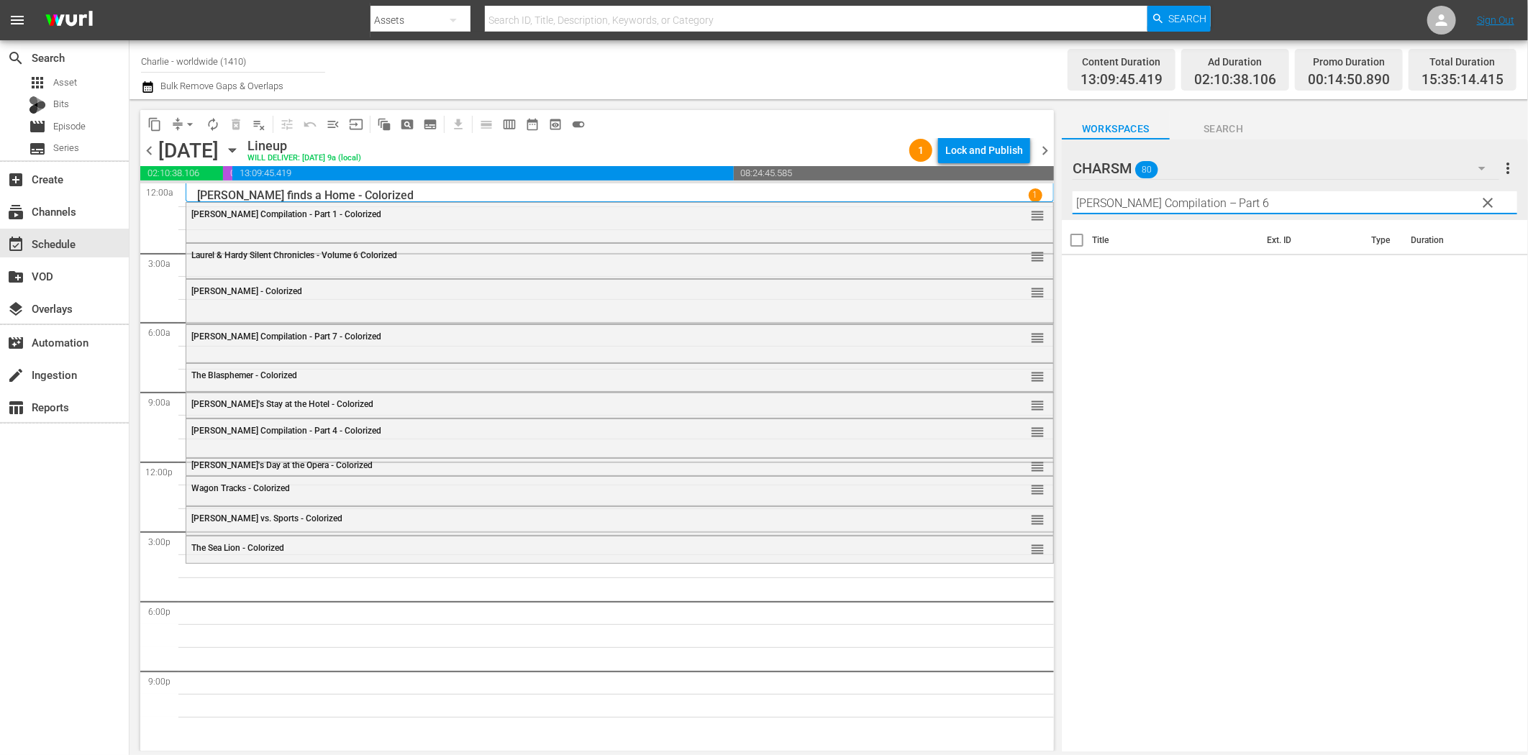
drag, startPoint x: 1212, startPoint y: 205, endPoint x: 1455, endPoint y: 224, distance: 243.2
click at [1412, 219] on div "Filter by Title Buster Keaton Compilation – Part 6" at bounding box center [1295, 203] width 445 height 35
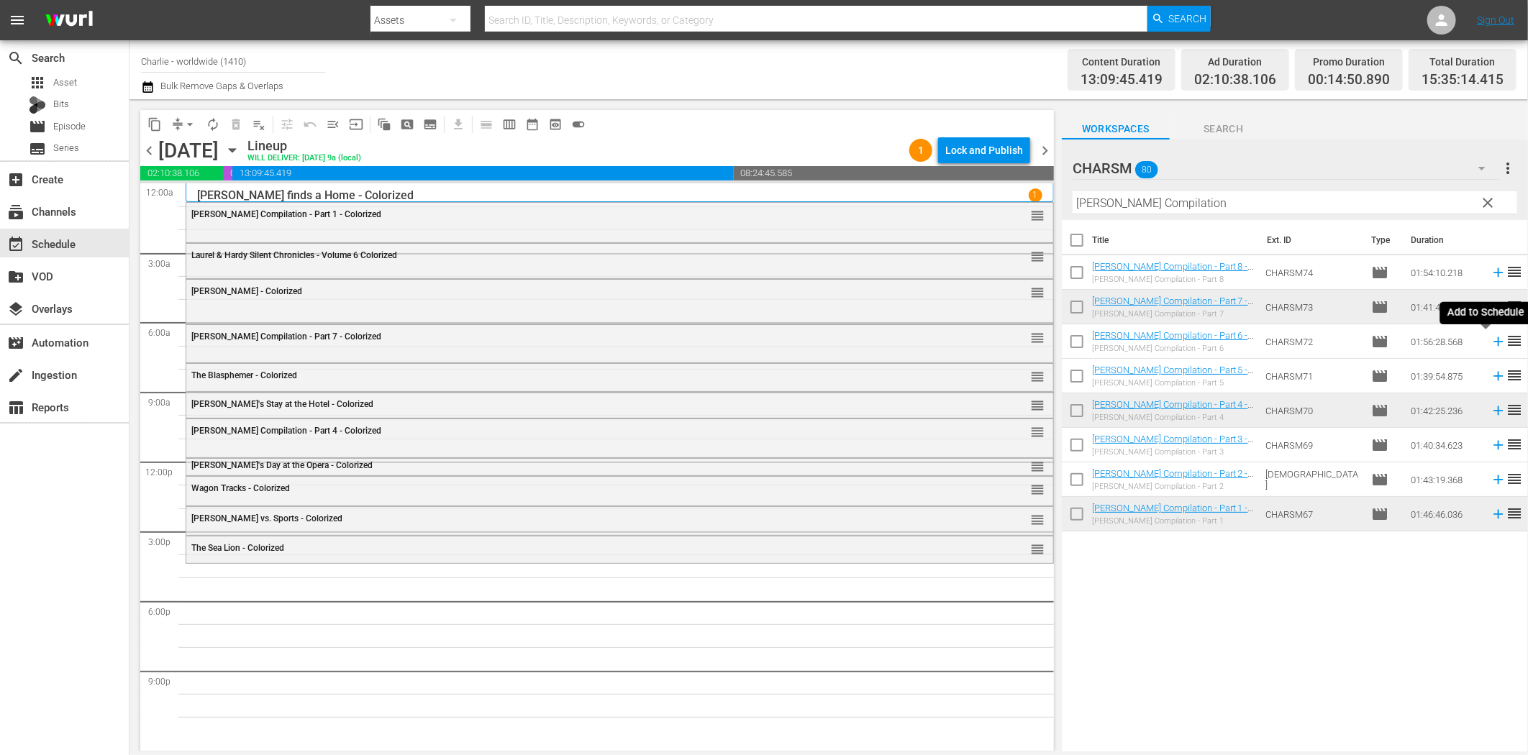
click at [1494, 339] on icon at bounding box center [1498, 341] width 9 height 9
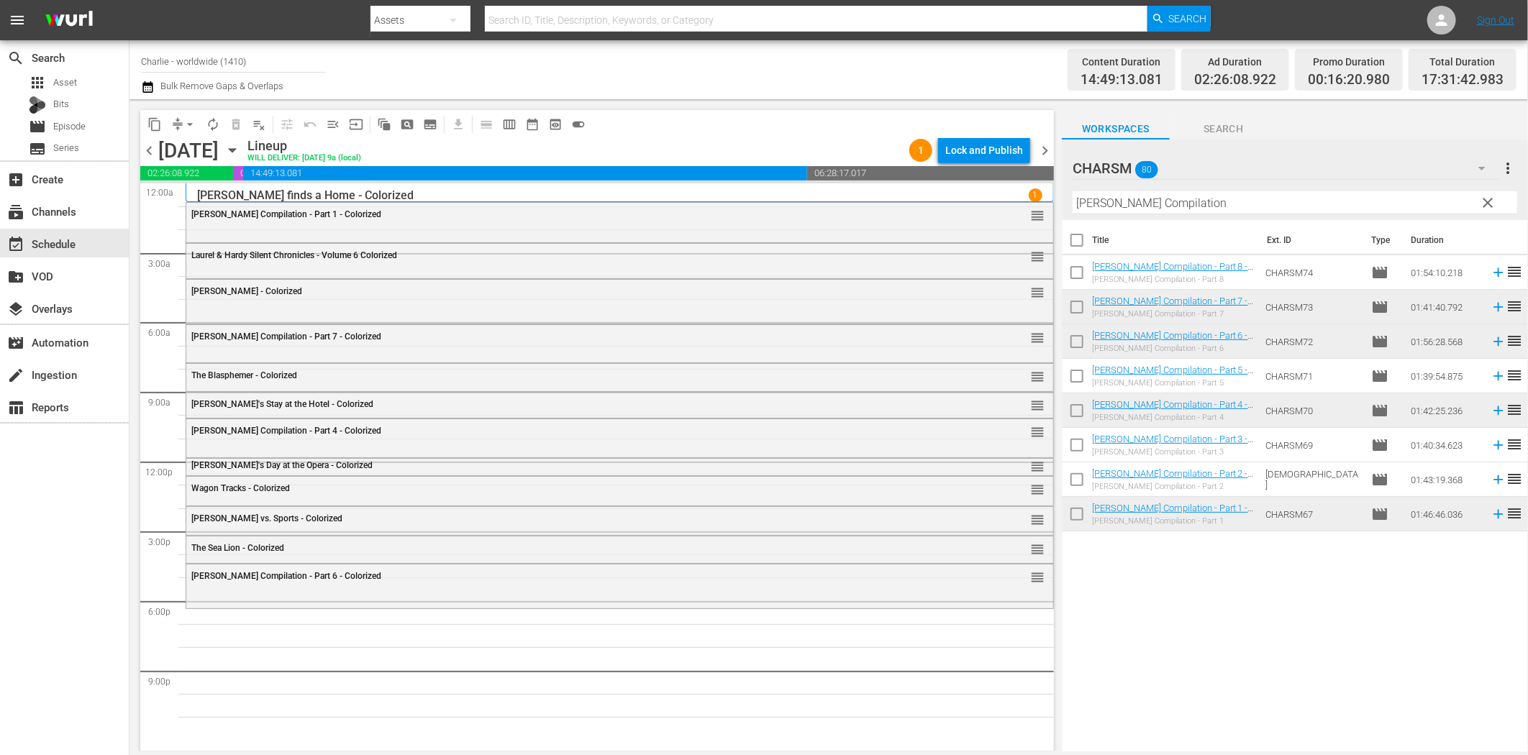
click at [1150, 204] on input "Buster Keaton Compilation" at bounding box center [1295, 202] width 445 height 23
paste input "The Ice Flood"
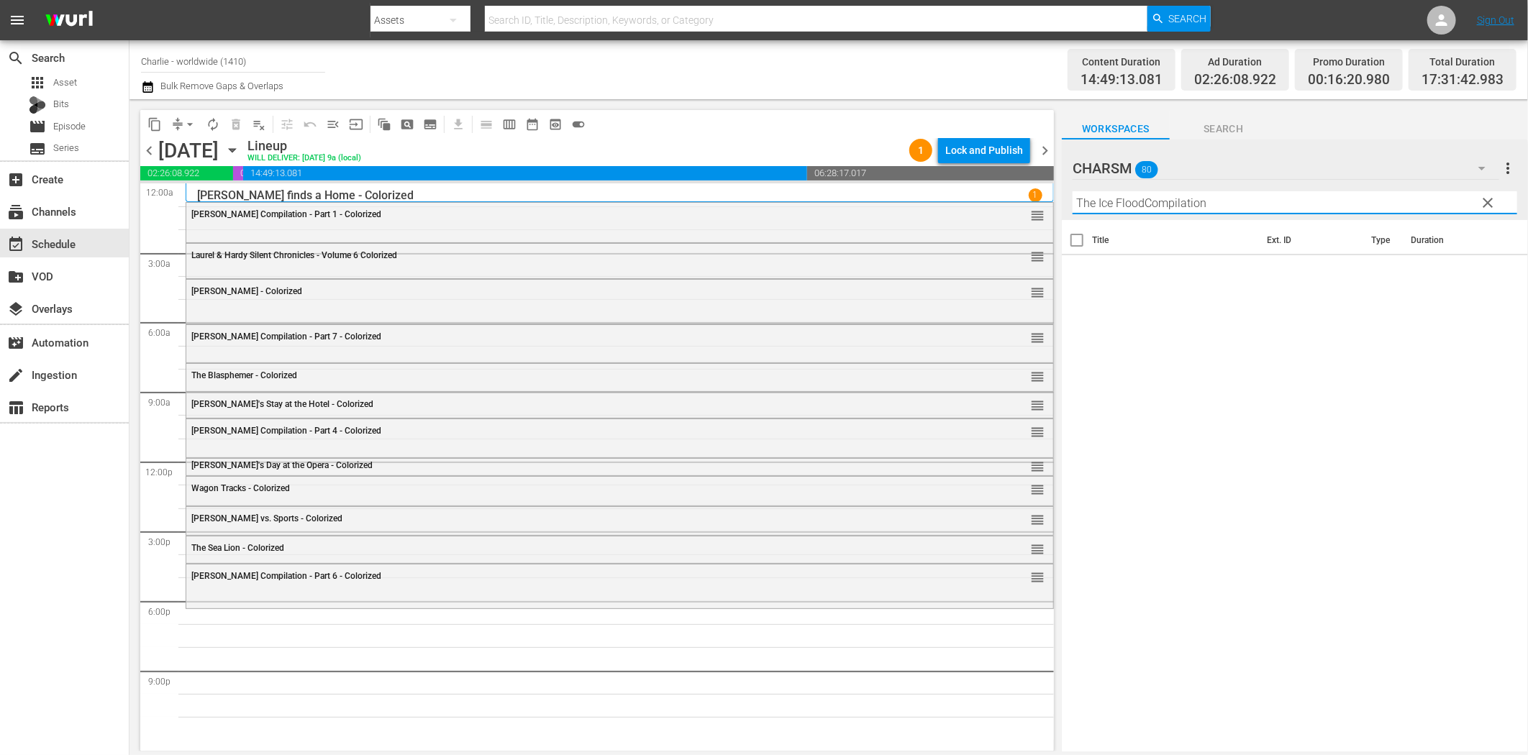
paste input "text"
click at [1491, 275] on icon at bounding box center [1499, 273] width 16 height 16
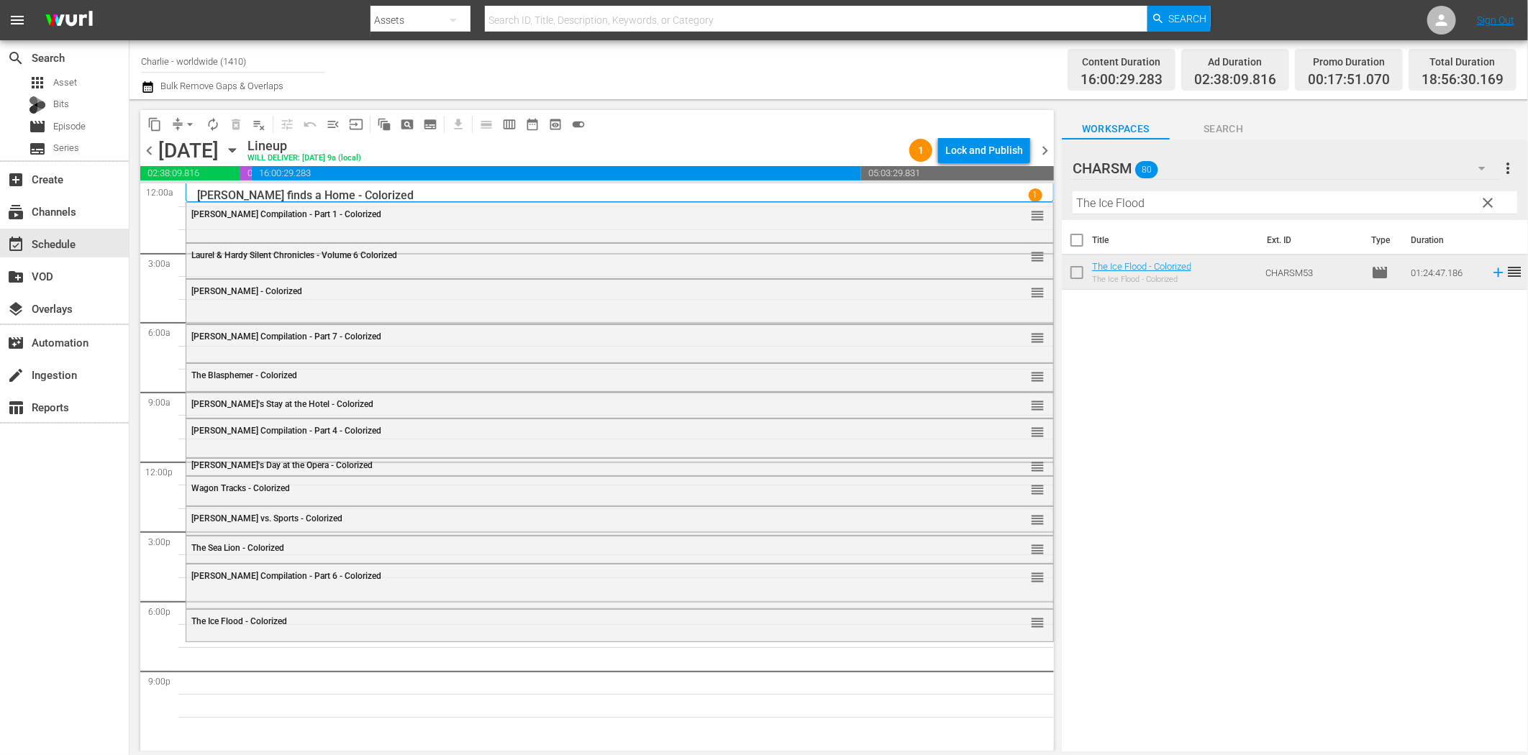
click at [1176, 214] on hr at bounding box center [1295, 214] width 445 height 1
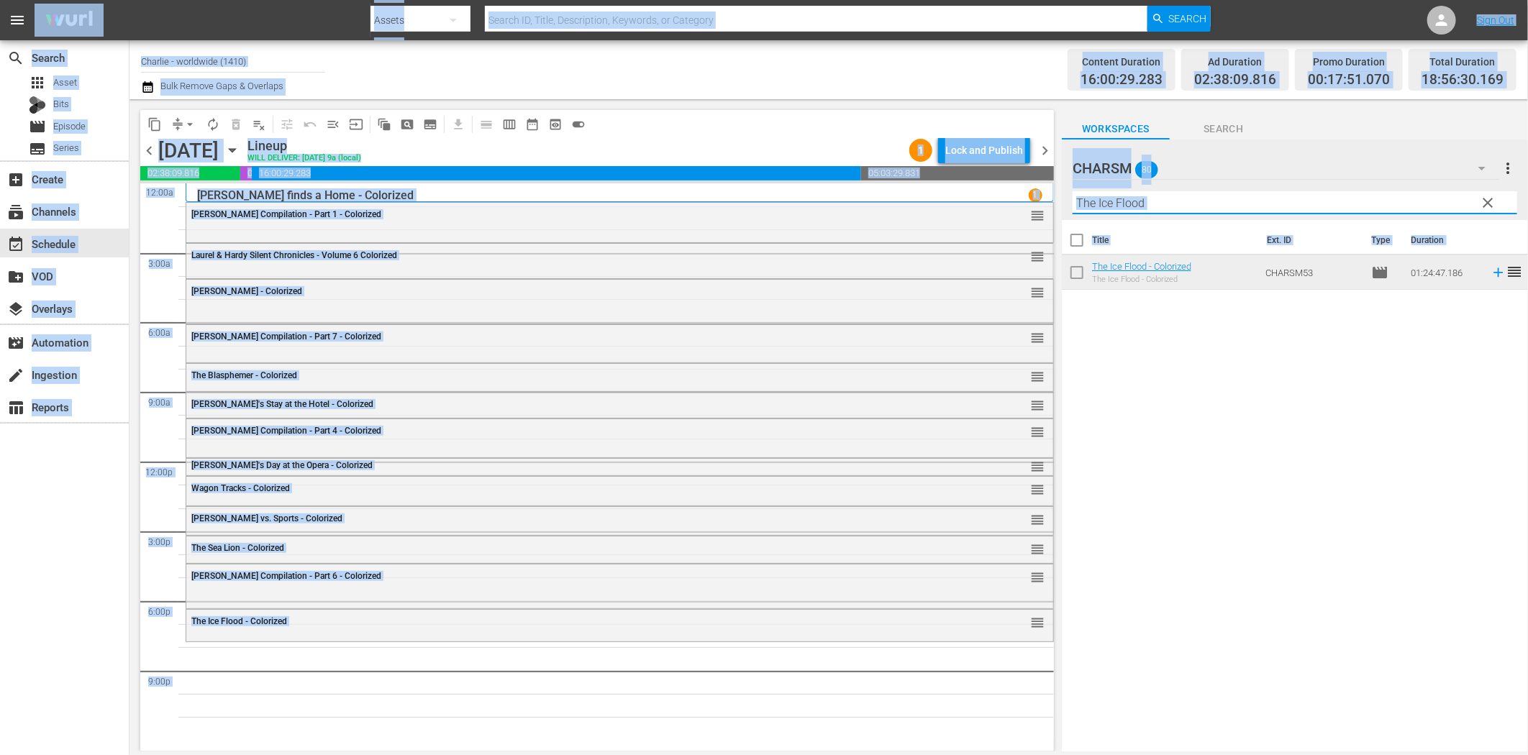
click at [1195, 199] on input "The Ice Flood" at bounding box center [1295, 202] width 445 height 23
click at [1187, 383] on div "Title Ext. ID Type Duration The Ice Flood - Colorized The Ice Flood - Colorized…" at bounding box center [1295, 487] width 466 height 534
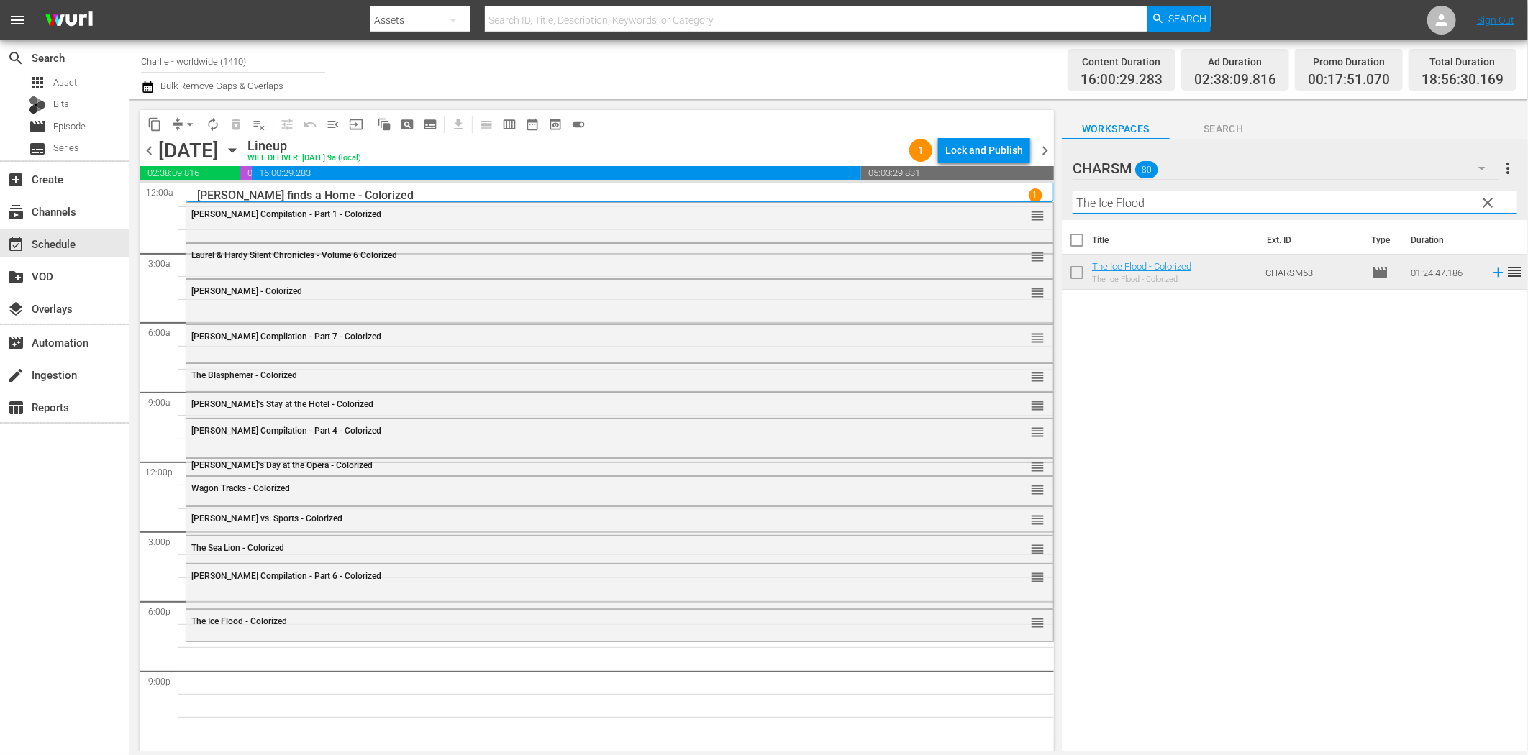
click at [1130, 203] on input "The Ice Flood" at bounding box center [1295, 202] width 445 height 23
paste input "Charlie the Hitchhiker"
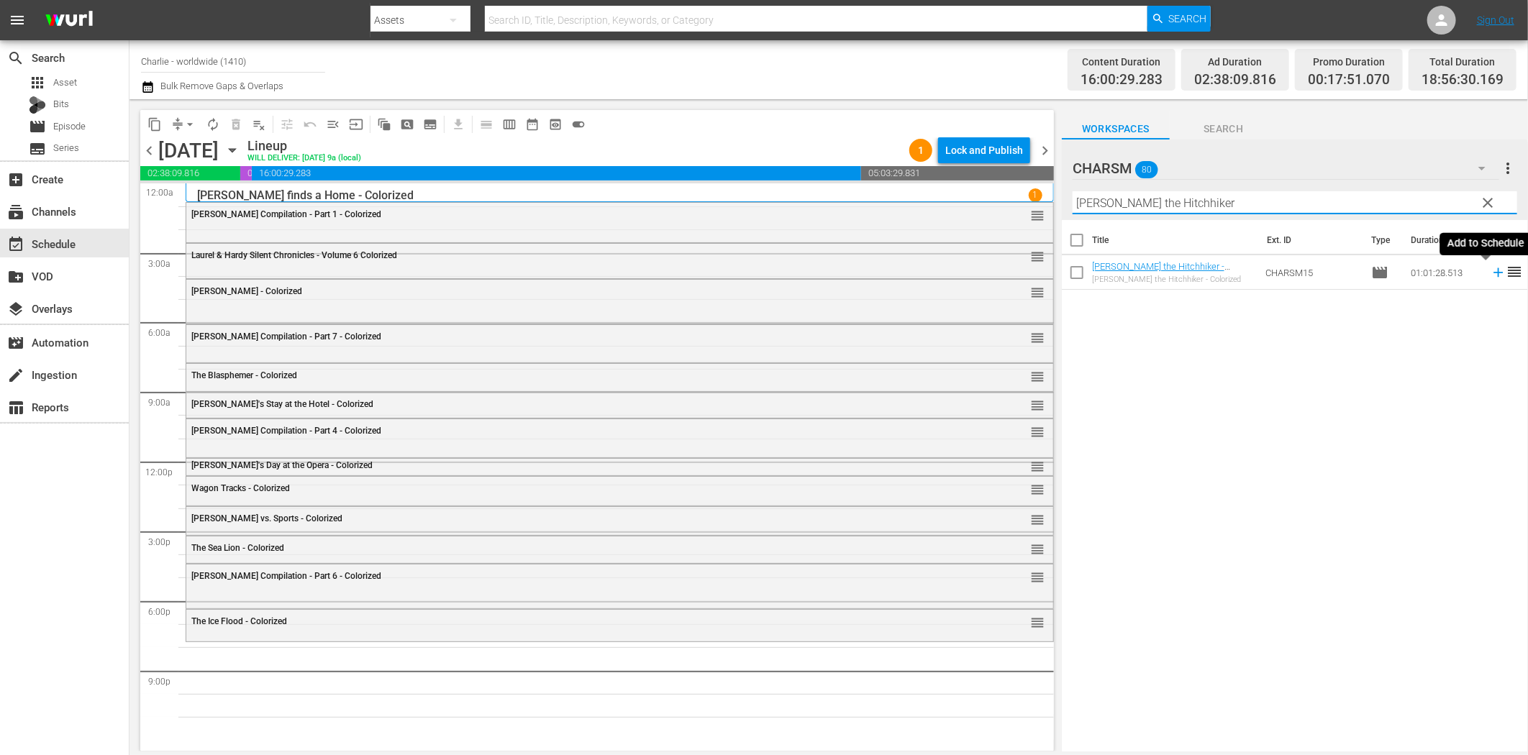
click at [1491, 276] on icon at bounding box center [1499, 273] width 16 height 16
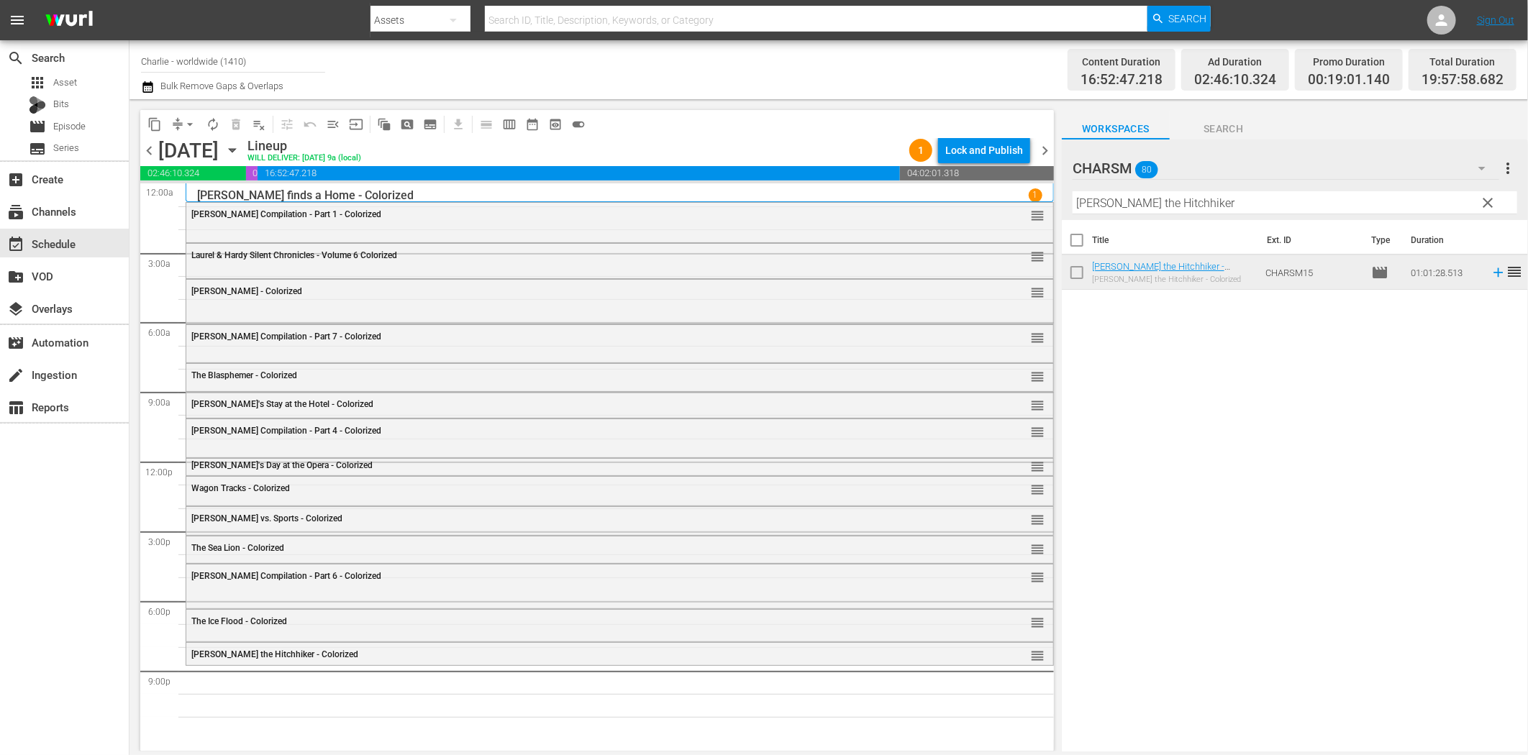
click at [1161, 209] on input "Charlie the Hitchhiker" at bounding box center [1295, 202] width 445 height 23
paste input "Harold Lloyd Compilation 1"
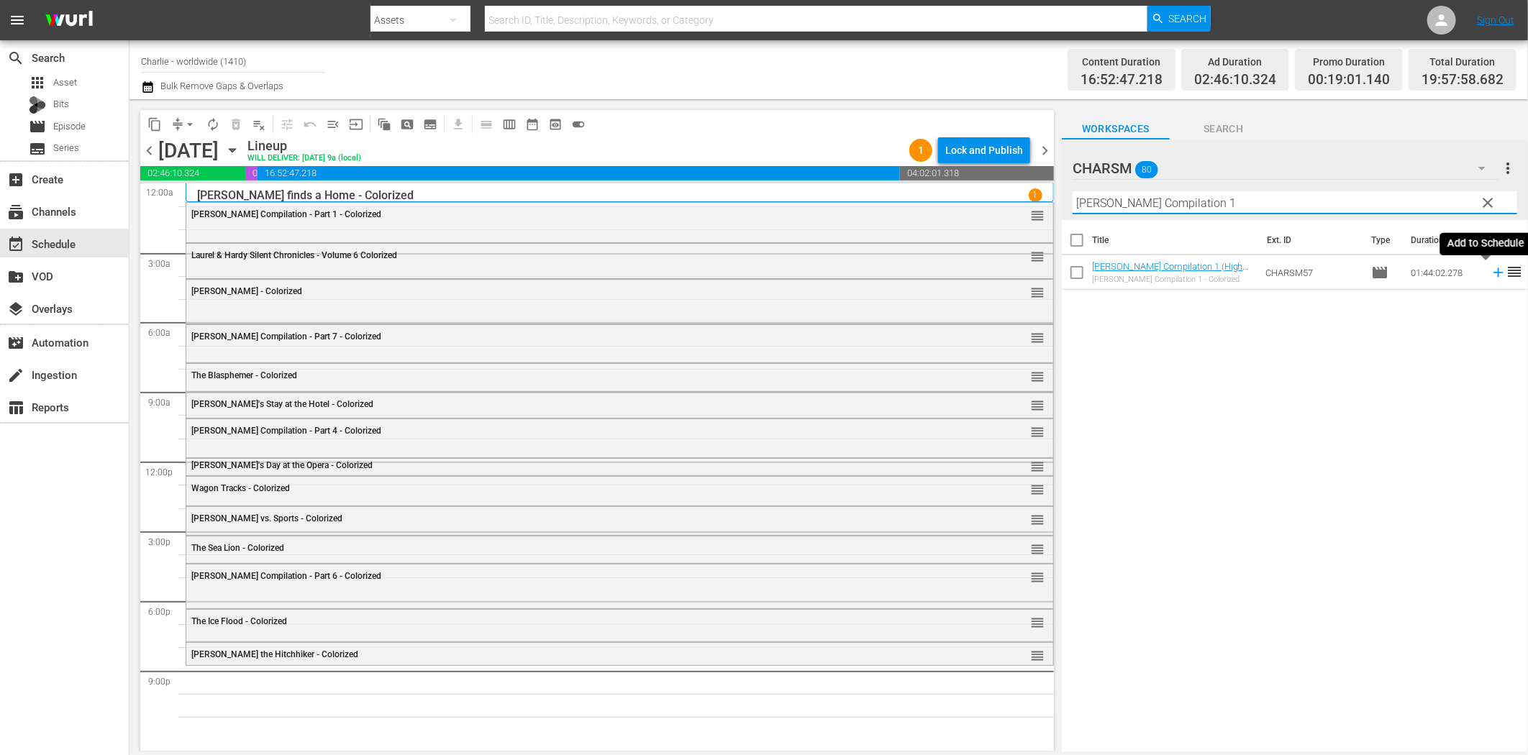
click at [1494, 272] on icon at bounding box center [1498, 272] width 9 height 9
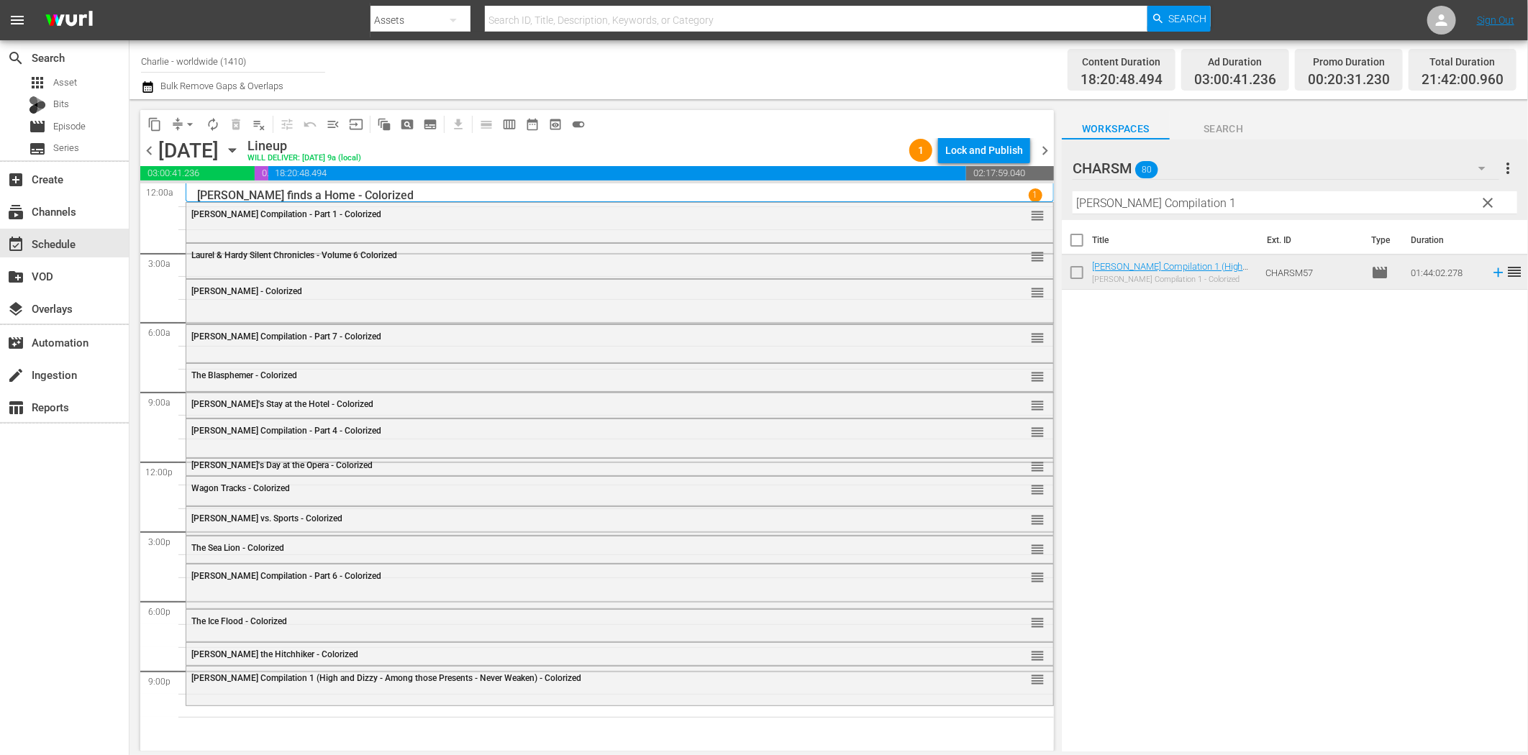
click at [1228, 200] on input "Harold Lloyd Compilation 1" at bounding box center [1295, 202] width 445 height 23
paste input "- Girl Shy"
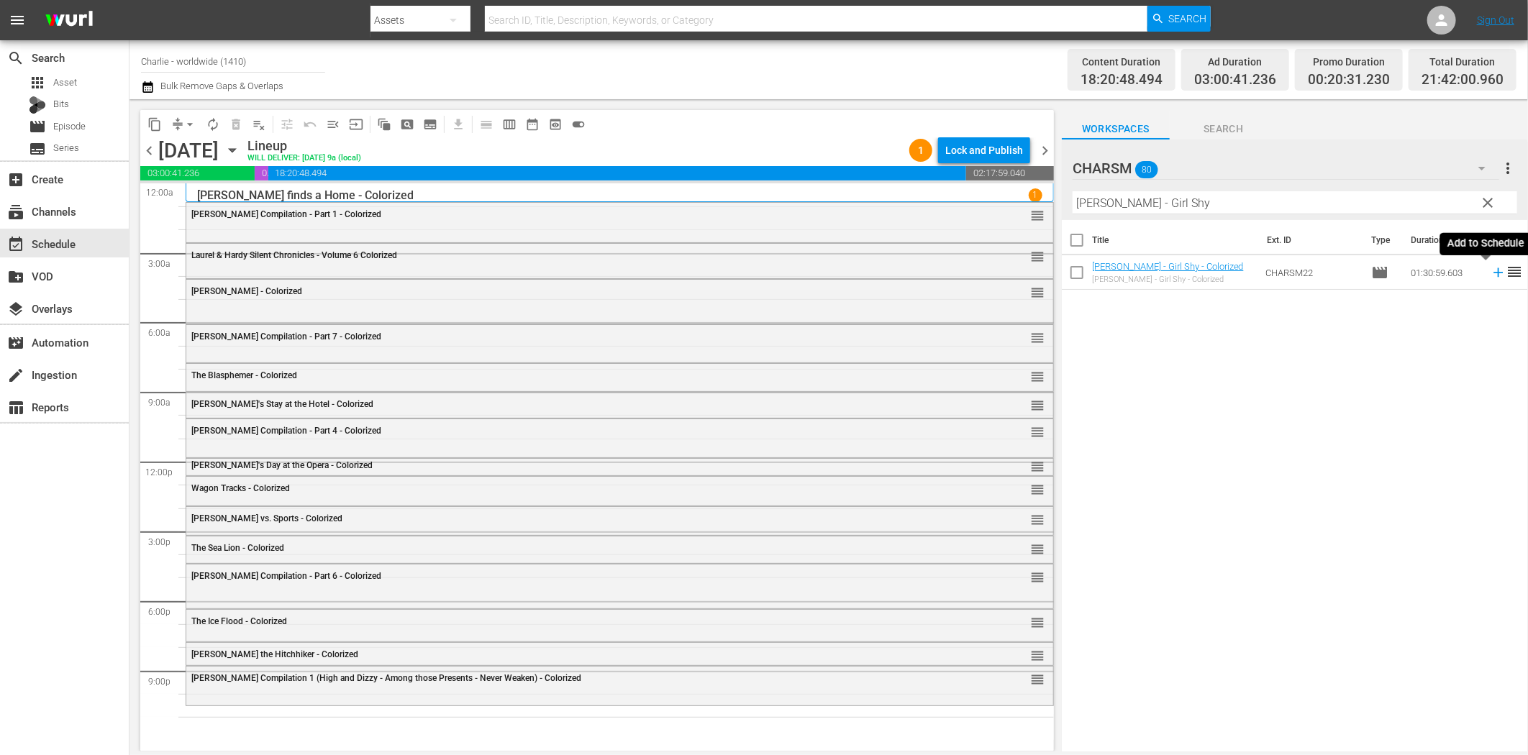
click at [1491, 272] on icon at bounding box center [1499, 273] width 16 height 16
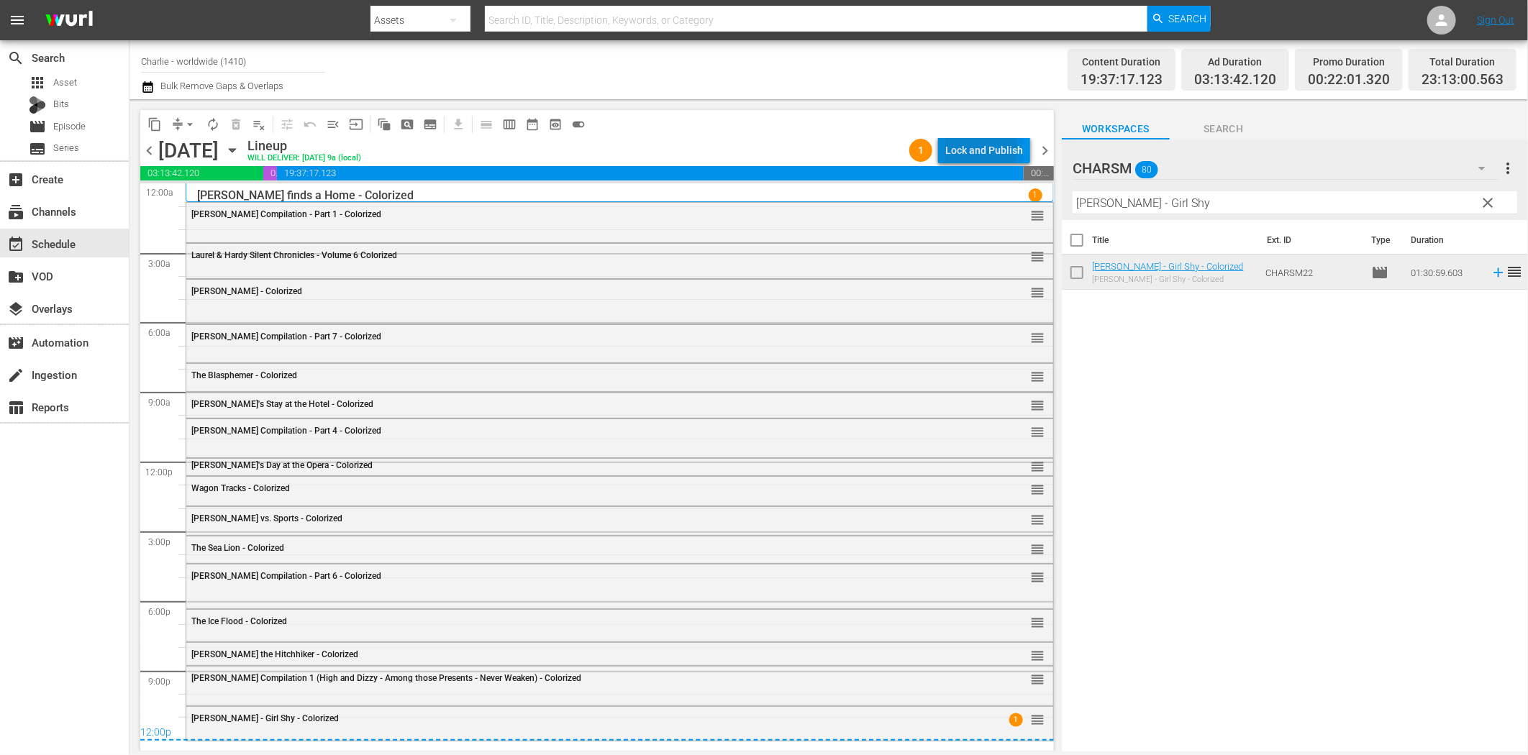
click at [973, 148] on div "Lock and Publish" at bounding box center [984, 150] width 78 height 26
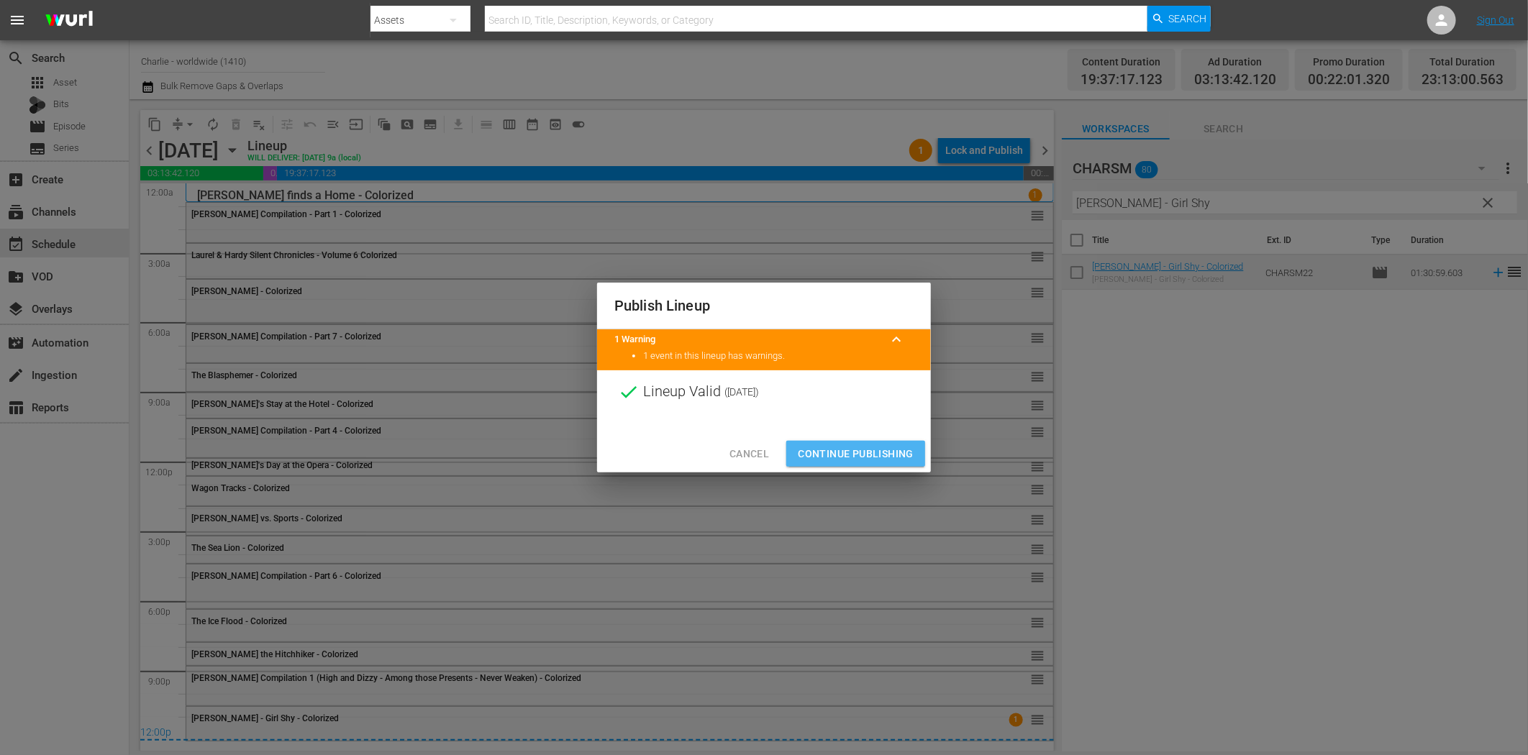
click at [857, 454] on span "Continue Publishing" at bounding box center [856, 454] width 116 height 18
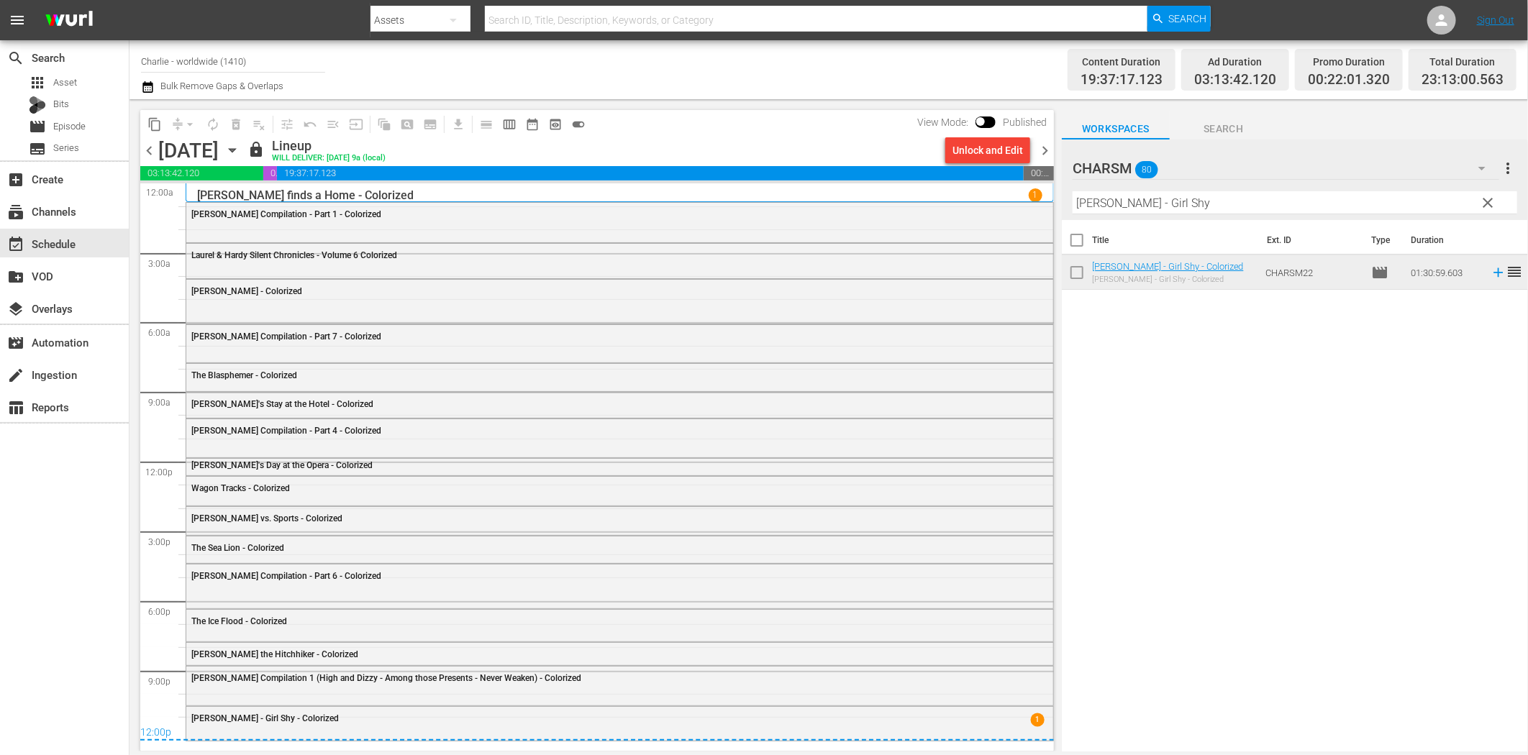
click at [1045, 155] on span "chevron_right" at bounding box center [1045, 151] width 18 height 18
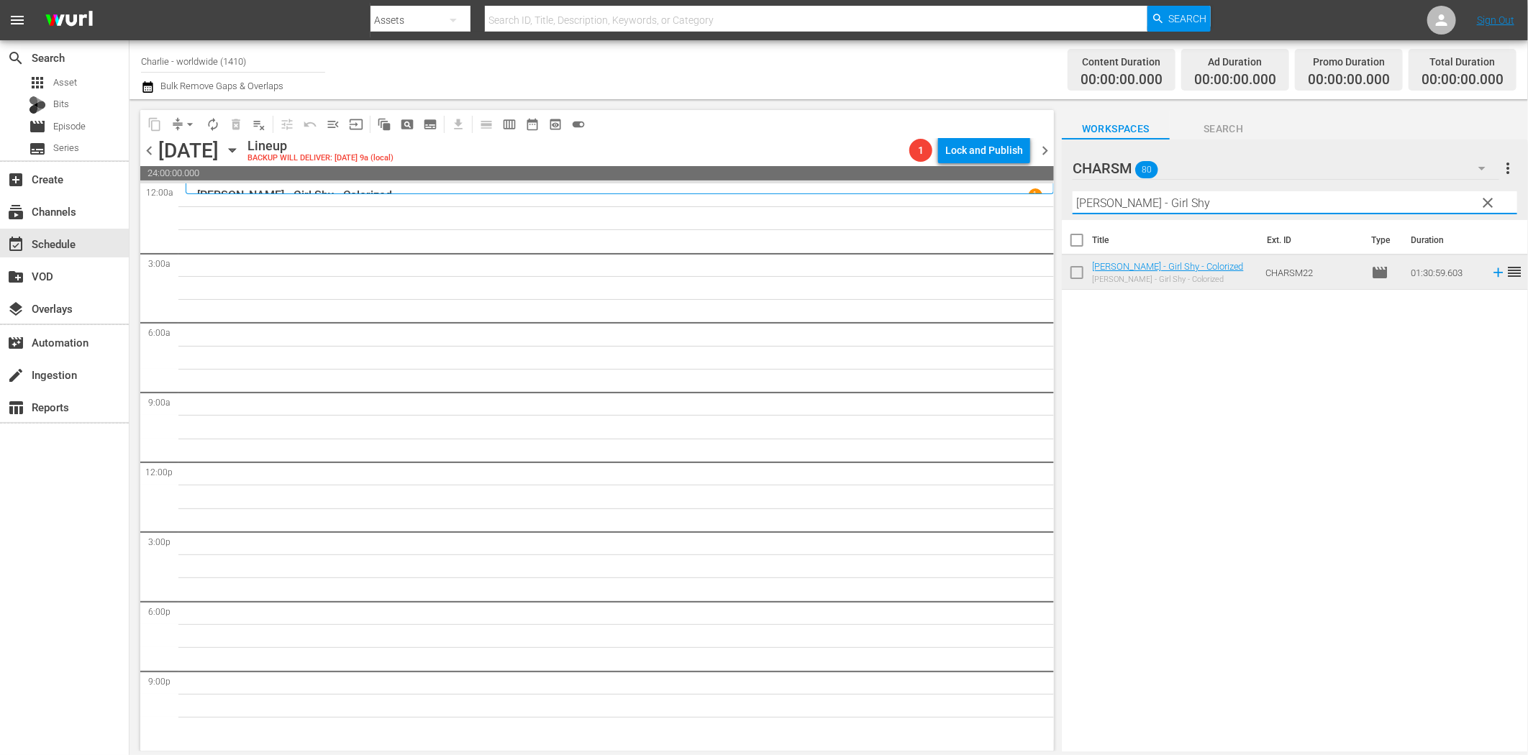
click at [1180, 204] on input "Harold Lloyd - Girl Shy" at bounding box center [1295, 202] width 445 height 23
paste input "The Black Pirate"
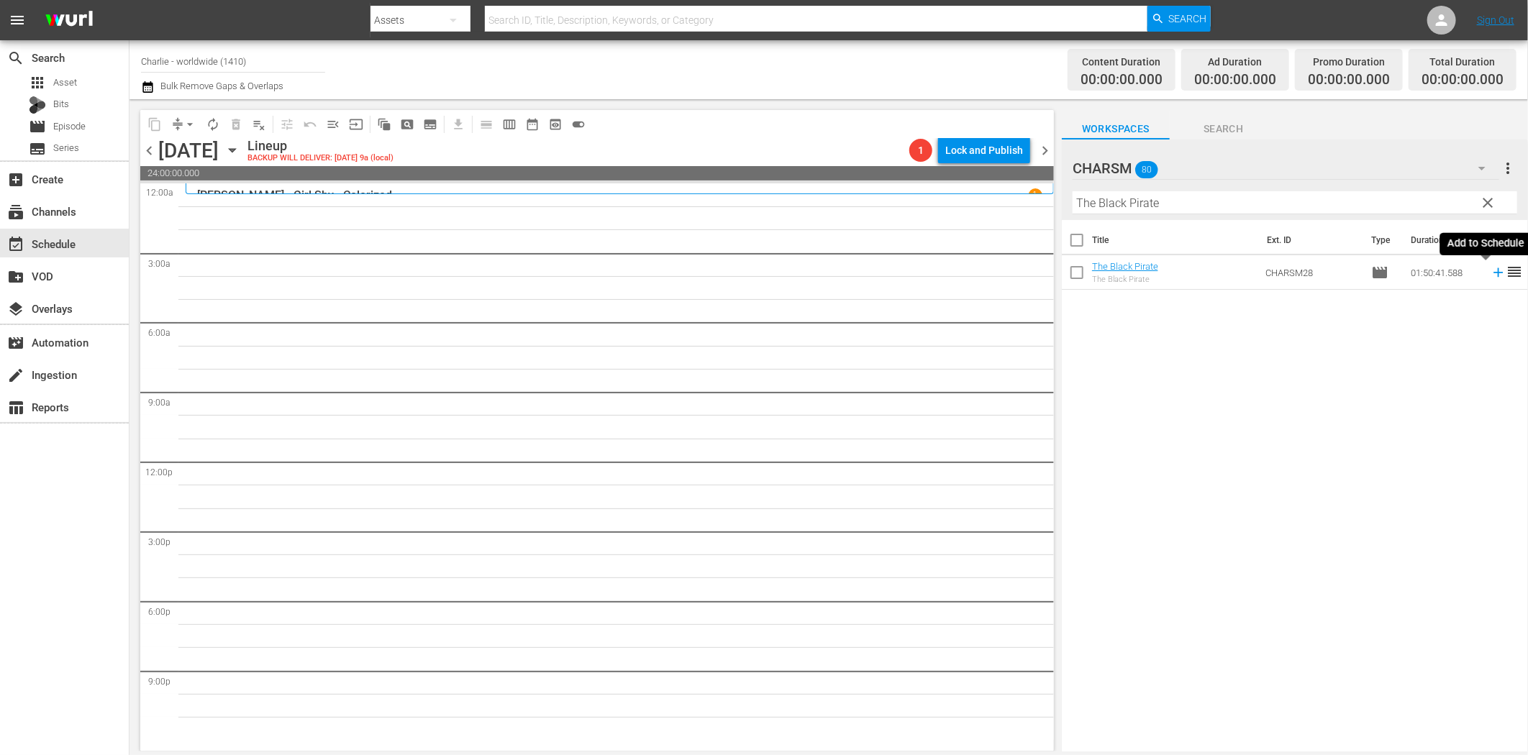
click at [1494, 276] on icon at bounding box center [1498, 272] width 9 height 9
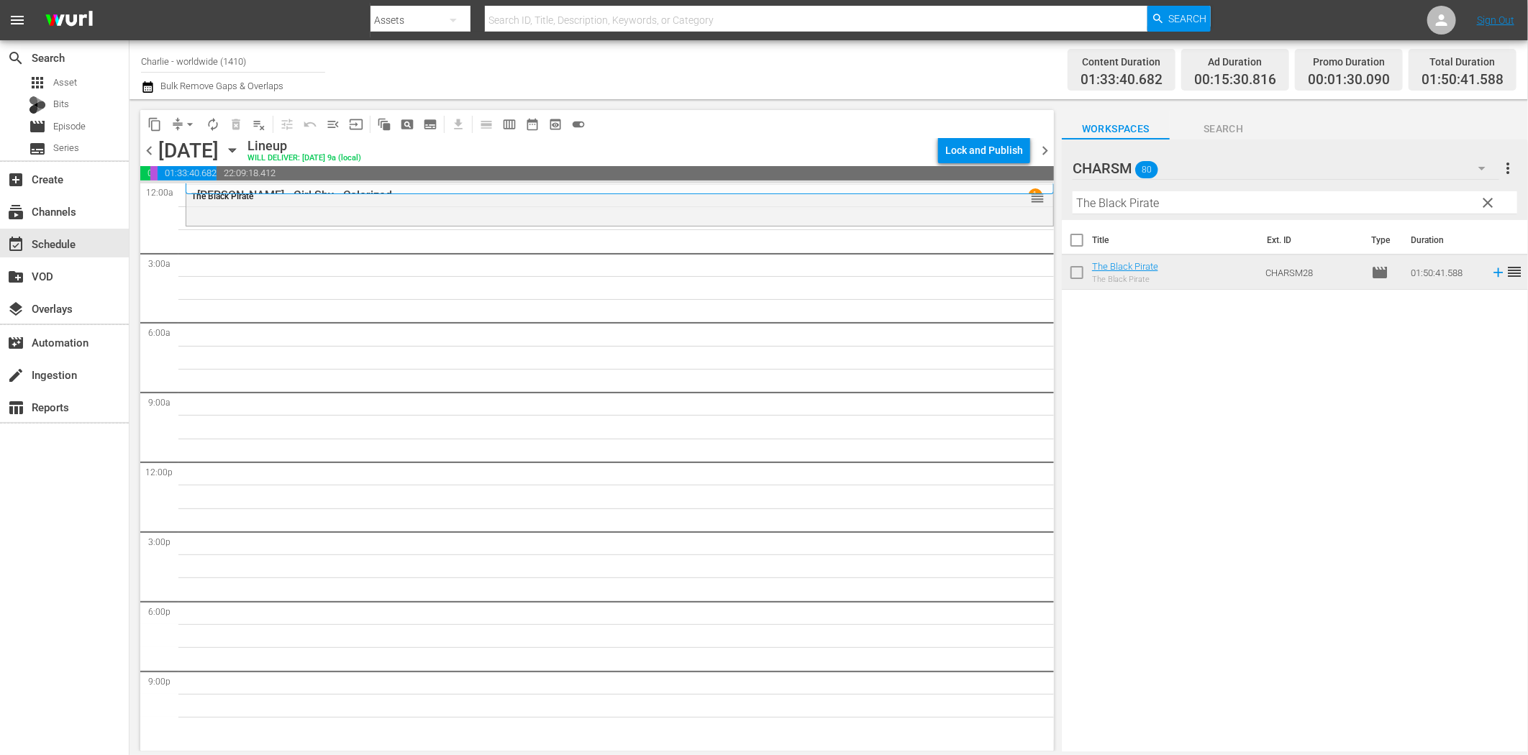
click at [1186, 207] on input "The Black Pirate" at bounding box center [1295, 202] width 445 height 23
paste input "Charlie Chaplin - A Burlesque on Carmen"
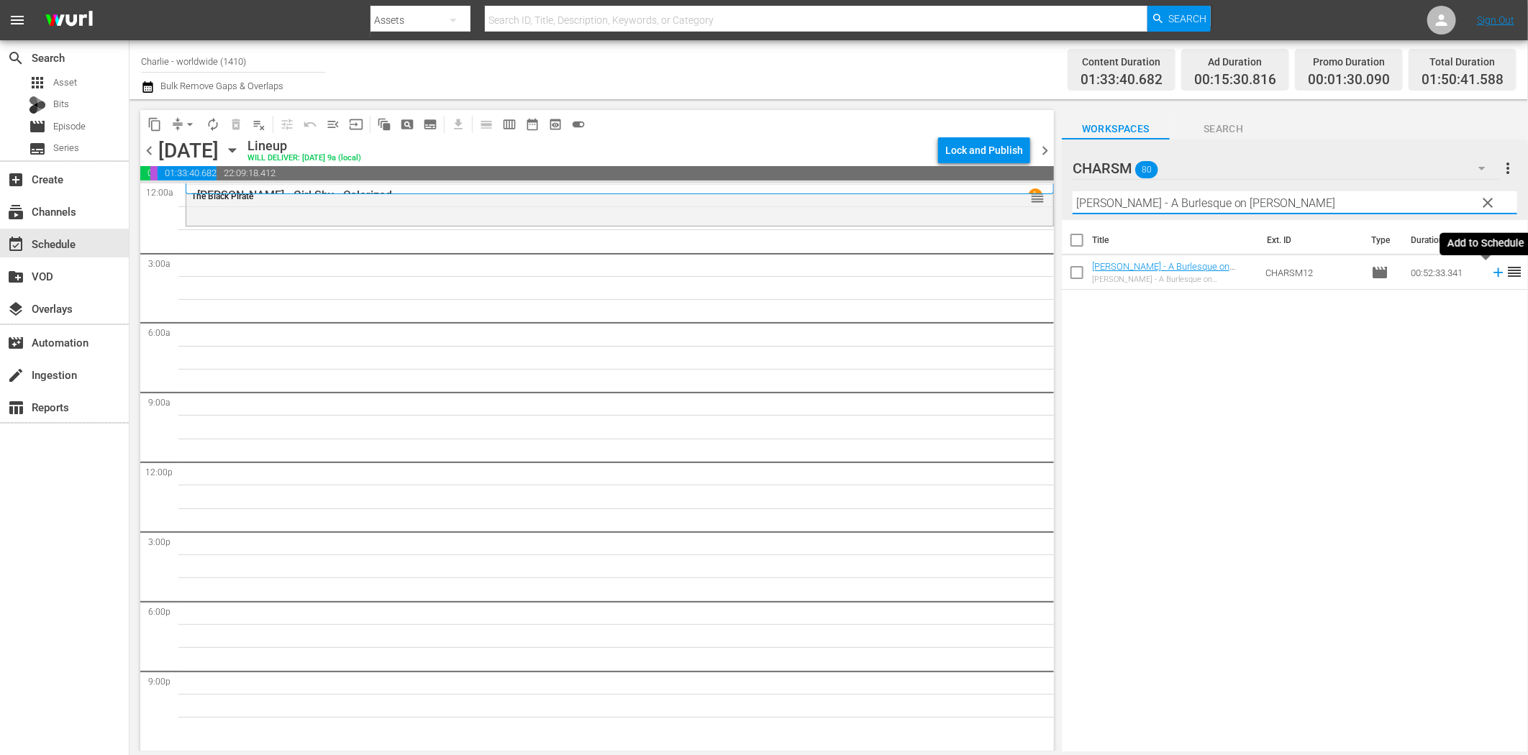
click at [1494, 272] on icon at bounding box center [1498, 272] width 9 height 9
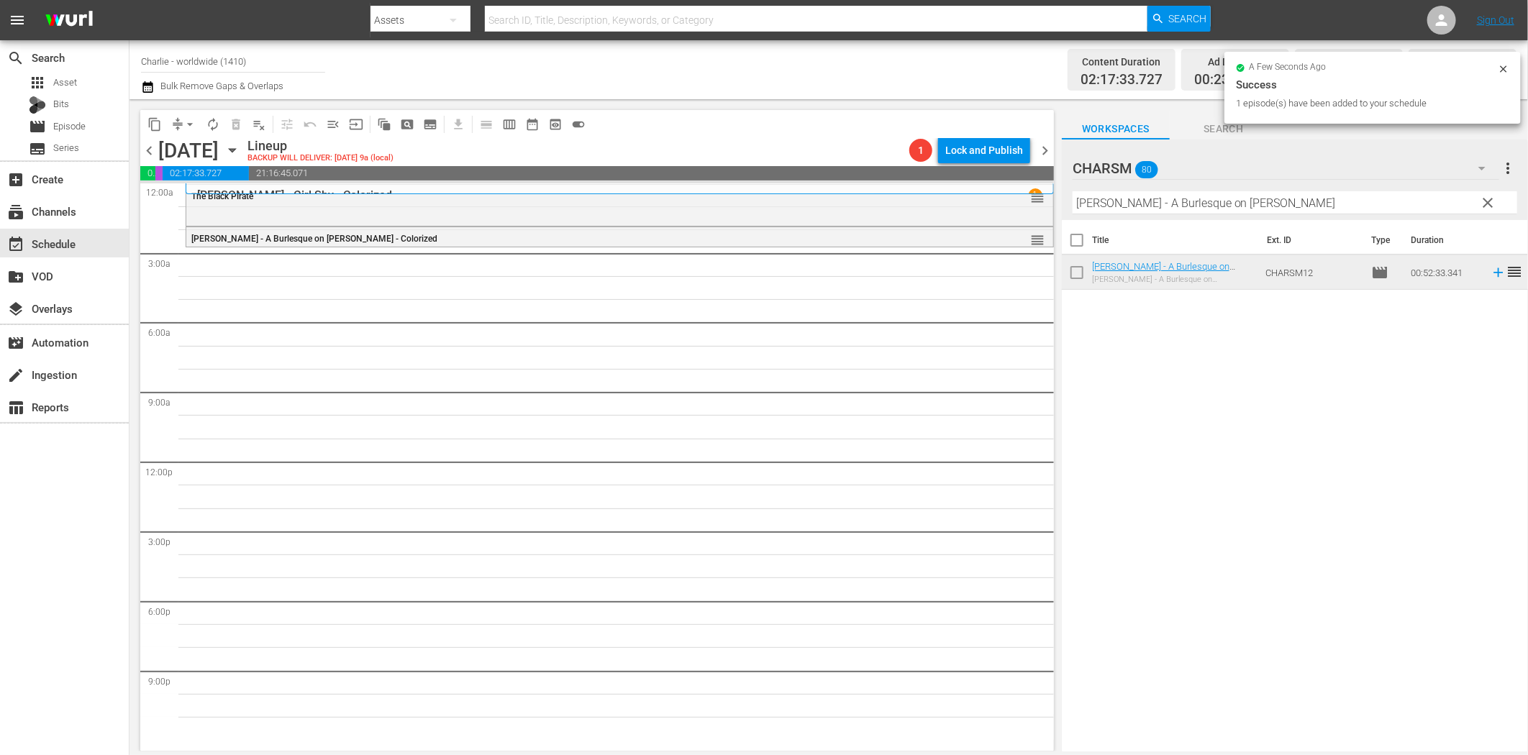
click at [1247, 206] on input "Charlie Chaplin - A Burlesque on Carmen" at bounding box center [1295, 202] width 445 height 23
paste input "Harold Lloyd Compilation 2"
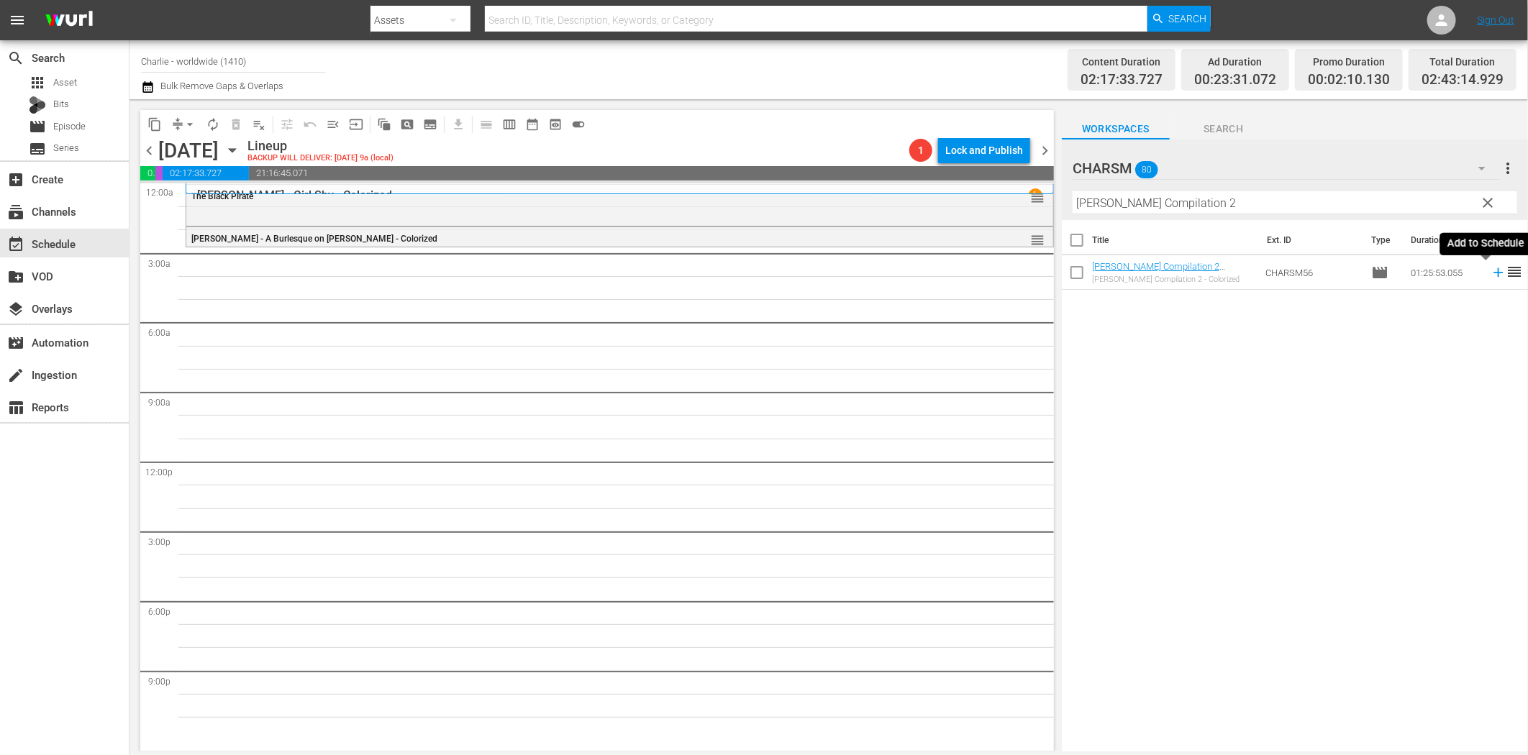
click at [1491, 274] on icon at bounding box center [1499, 273] width 16 height 16
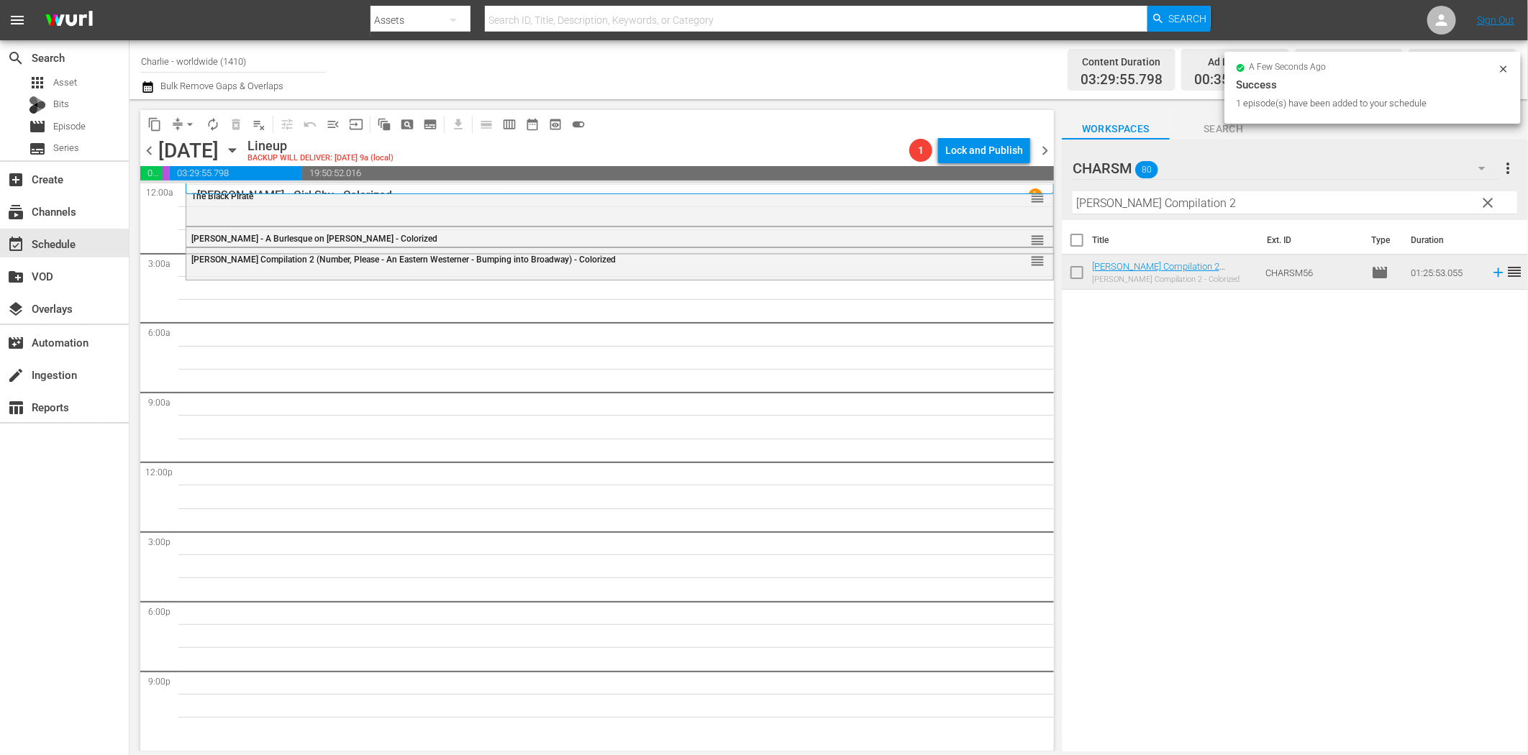
click at [1166, 197] on input "Harold Lloyd Compilation 2" at bounding box center [1295, 202] width 445 height 23
paste input "The Three Musketeers"
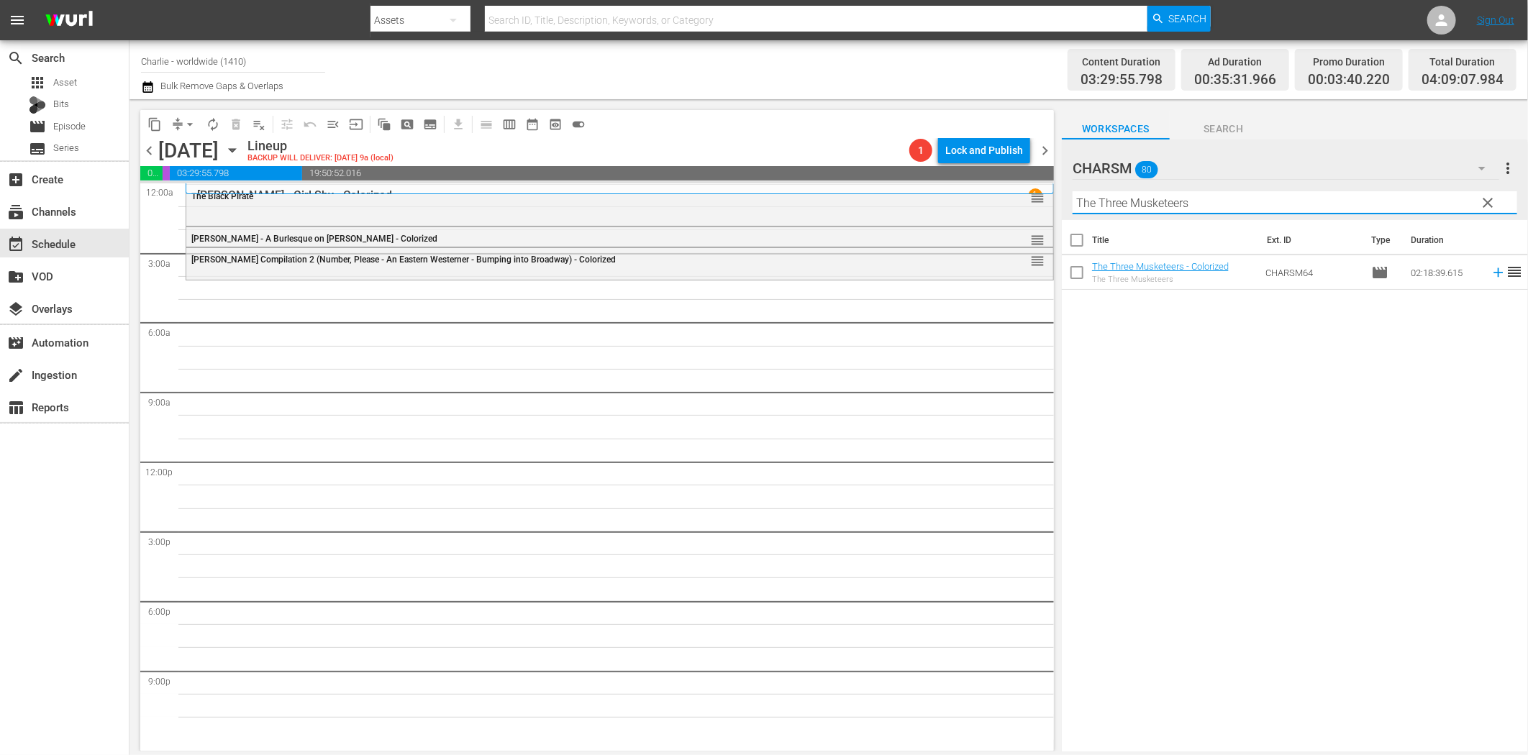
click at [1491, 271] on icon at bounding box center [1499, 273] width 16 height 16
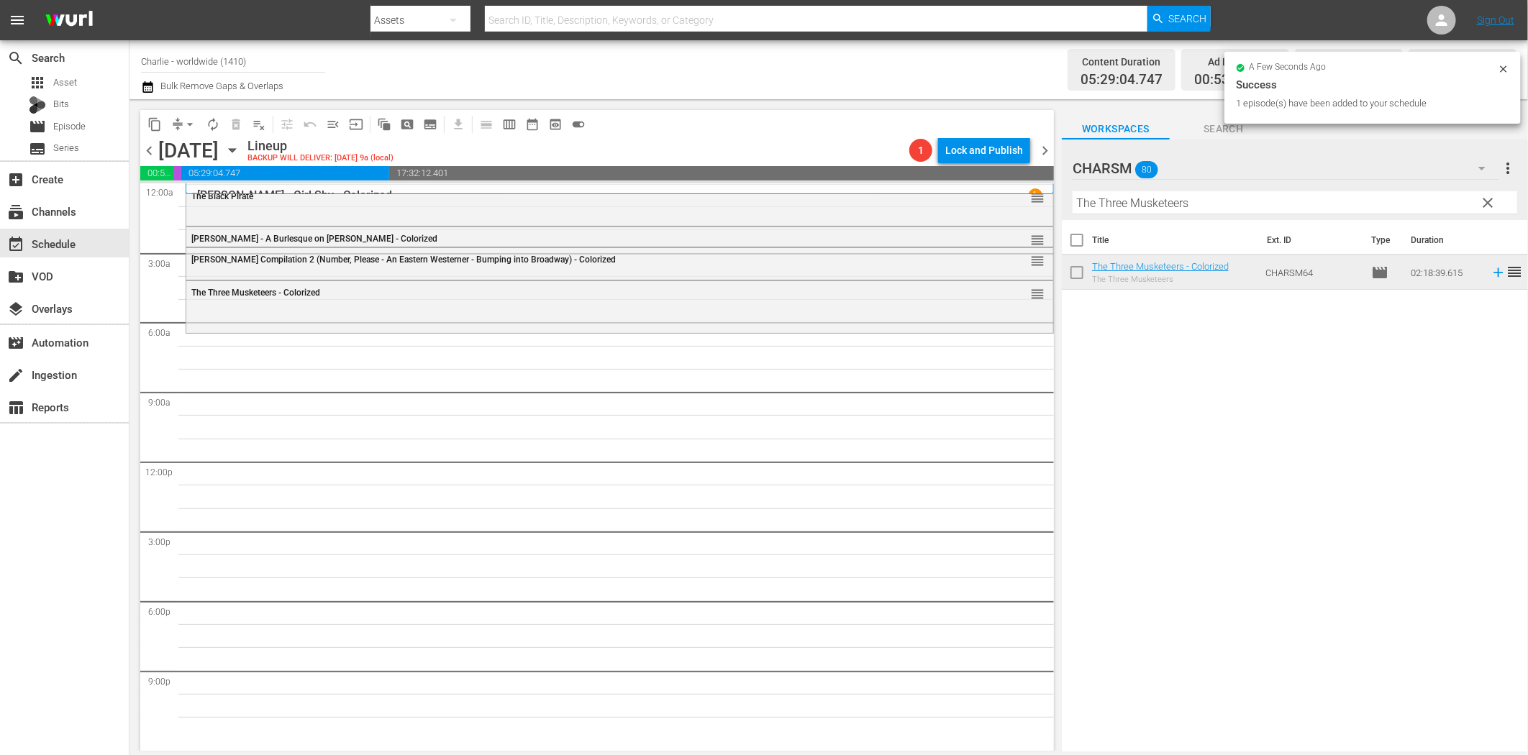
click at [1189, 205] on input "The Three Musketeers" at bounding box center [1295, 202] width 445 height 23
paste input "Laurel & Hardy Silent Chronicles - Vol. 4"
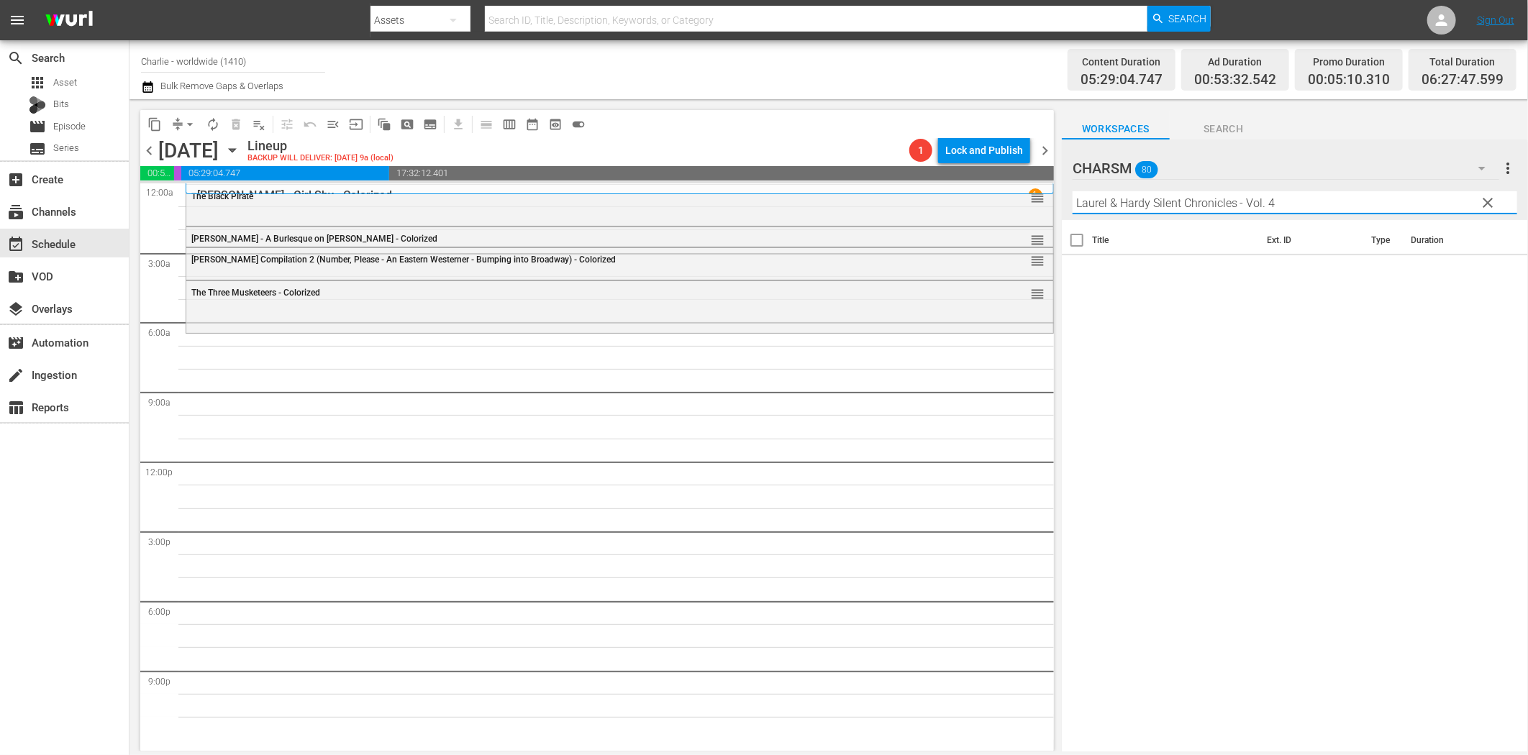
drag, startPoint x: 1239, startPoint y: 201, endPoint x: 1380, endPoint y: 214, distance: 141.5
click at [1362, 211] on input "Laurel & Hardy Silent Chronicles - Vol. 4" at bounding box center [1295, 202] width 445 height 23
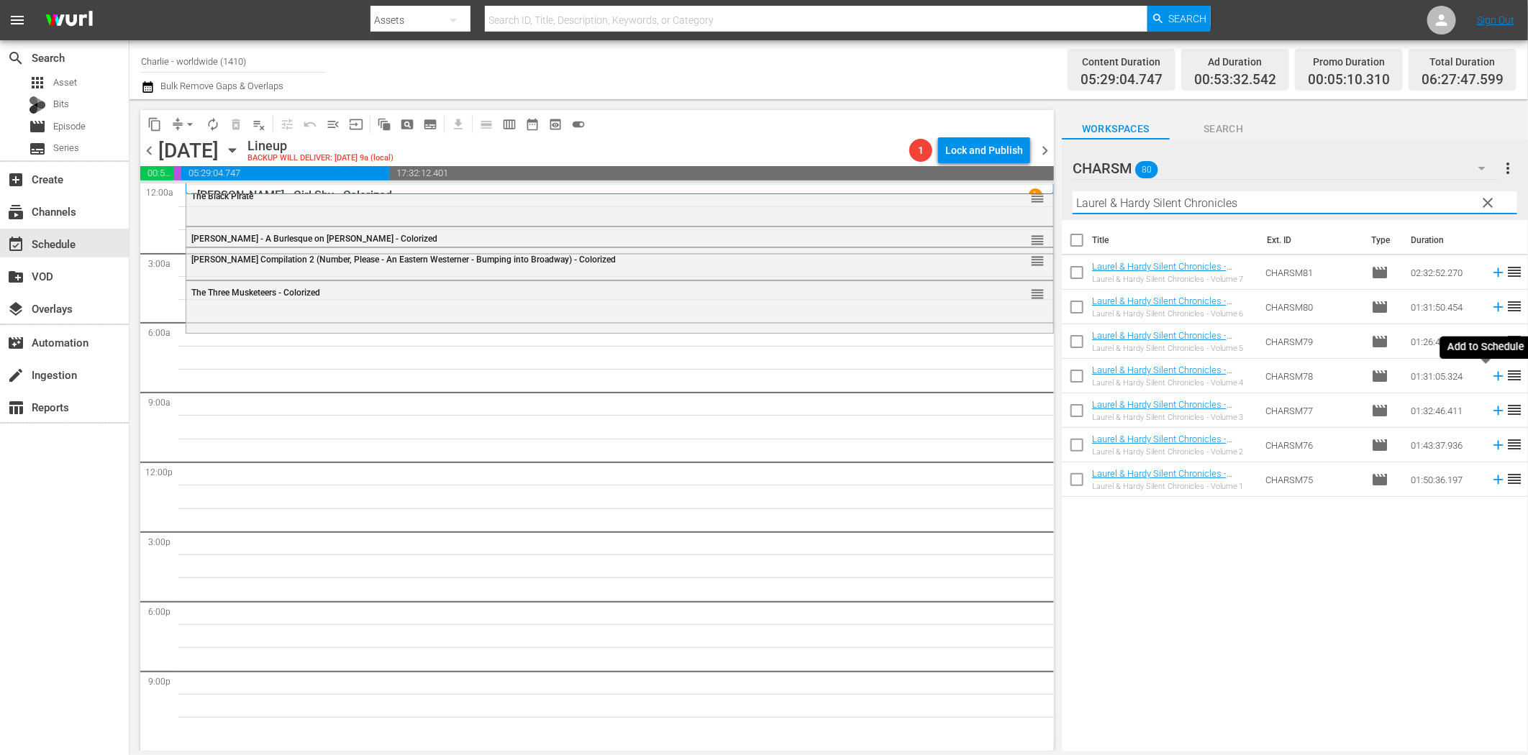
click at [1491, 380] on icon at bounding box center [1499, 376] width 16 height 16
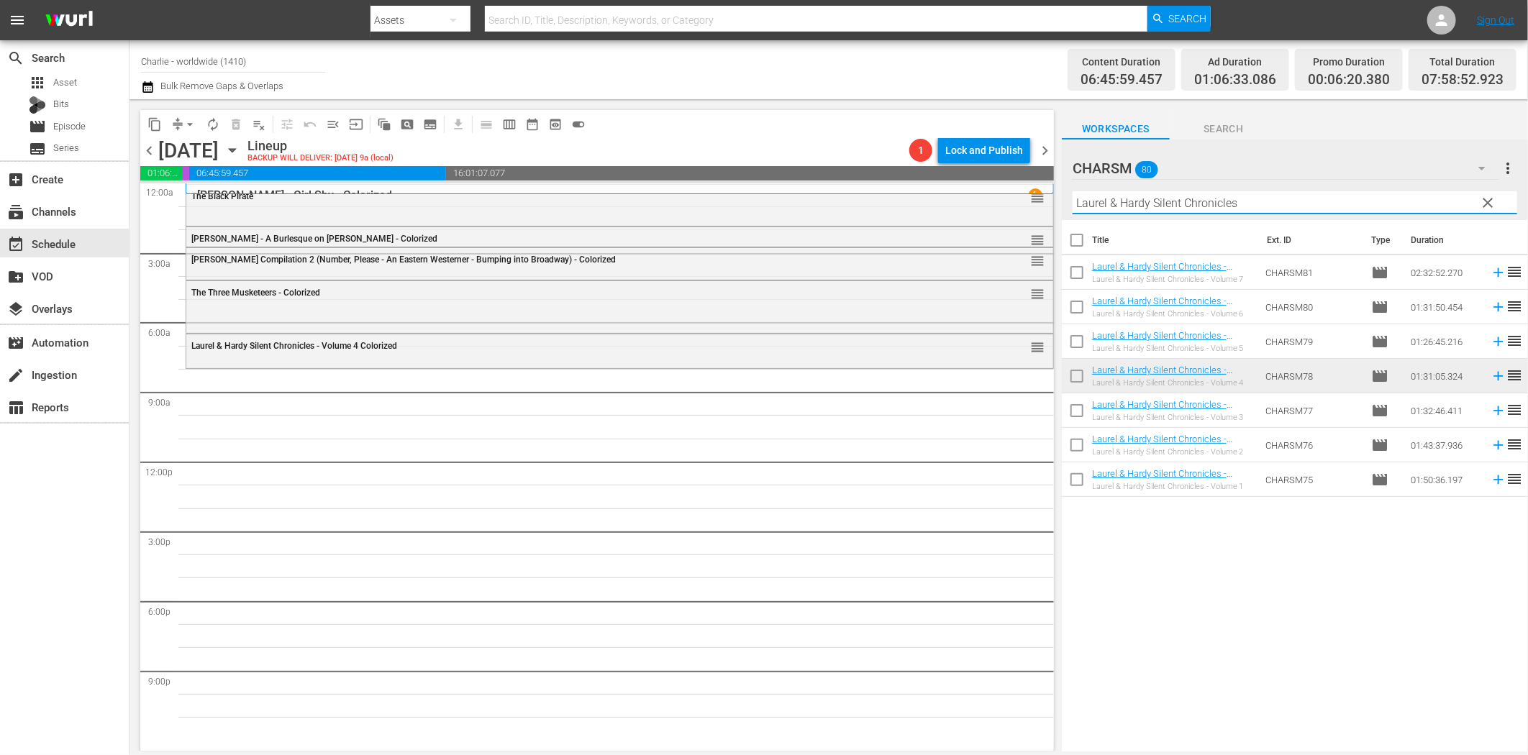
click at [1148, 206] on input "Laurel & Hardy Silent Chronicles" at bounding box center [1295, 202] width 445 height 23
paste input "Buster Keaton Compilation – Part 5"
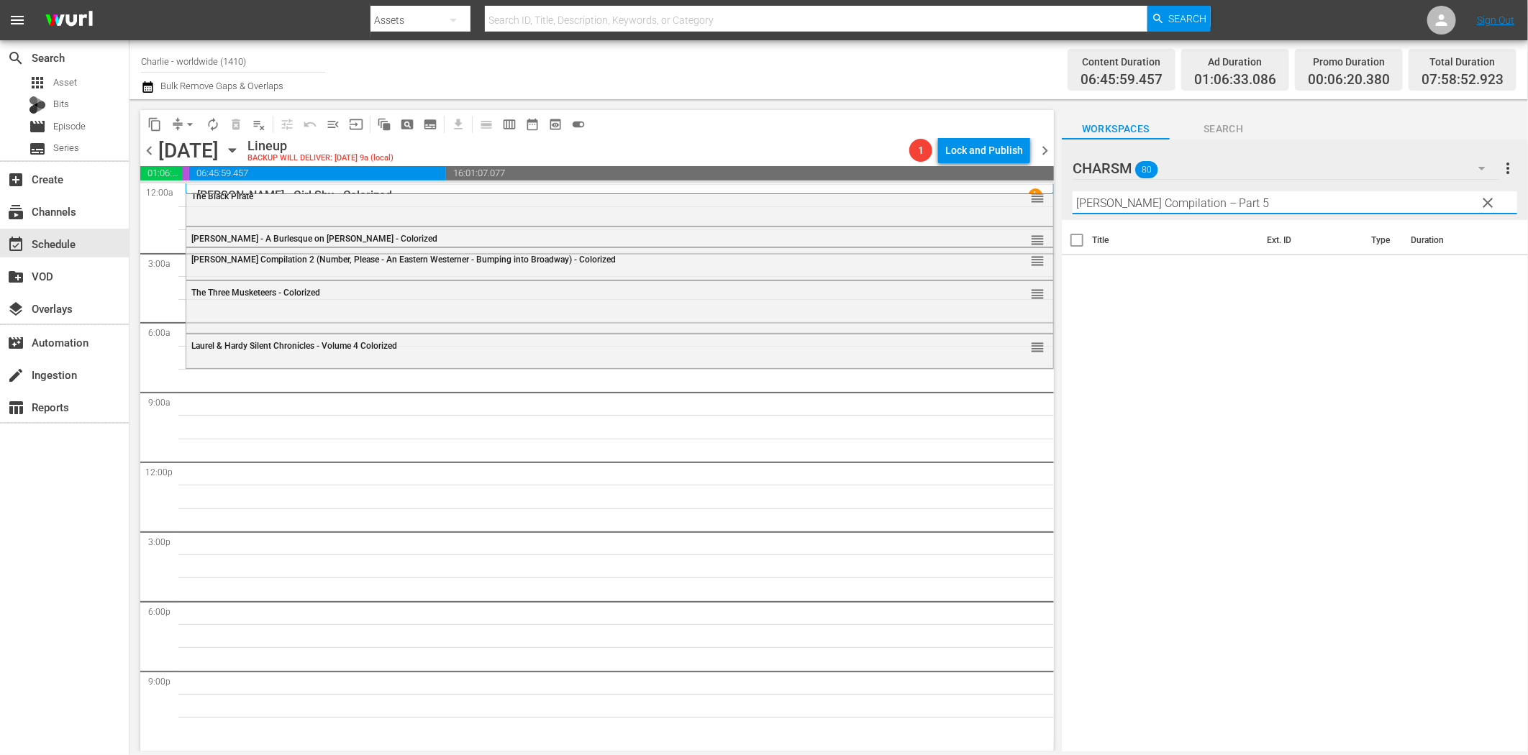
drag, startPoint x: 1206, startPoint y: 194, endPoint x: 1394, endPoint y: 218, distance: 189.3
click at [1328, 210] on input "Buster Keaton Compilation – Part 5" at bounding box center [1295, 202] width 445 height 23
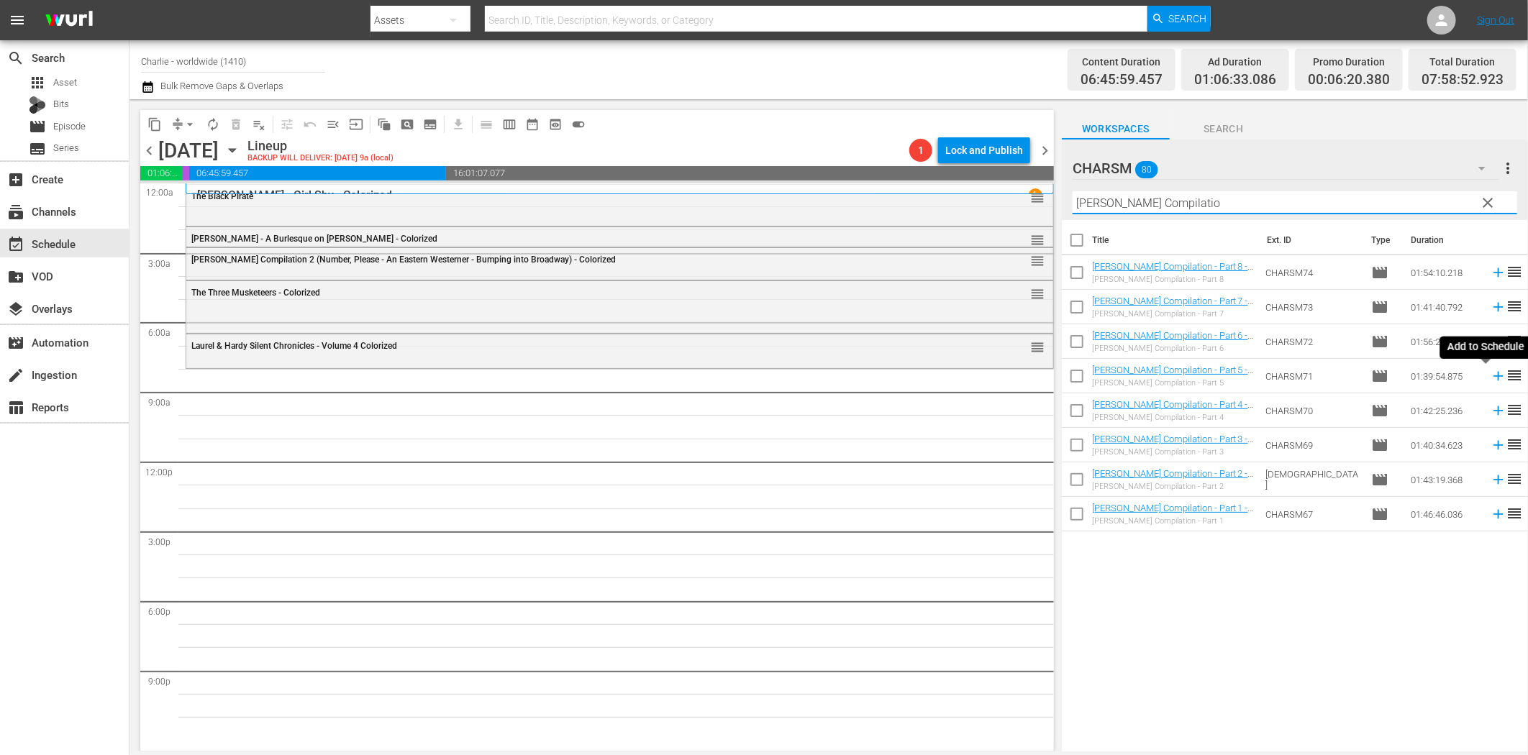
click at [1491, 373] on icon at bounding box center [1499, 376] width 16 height 16
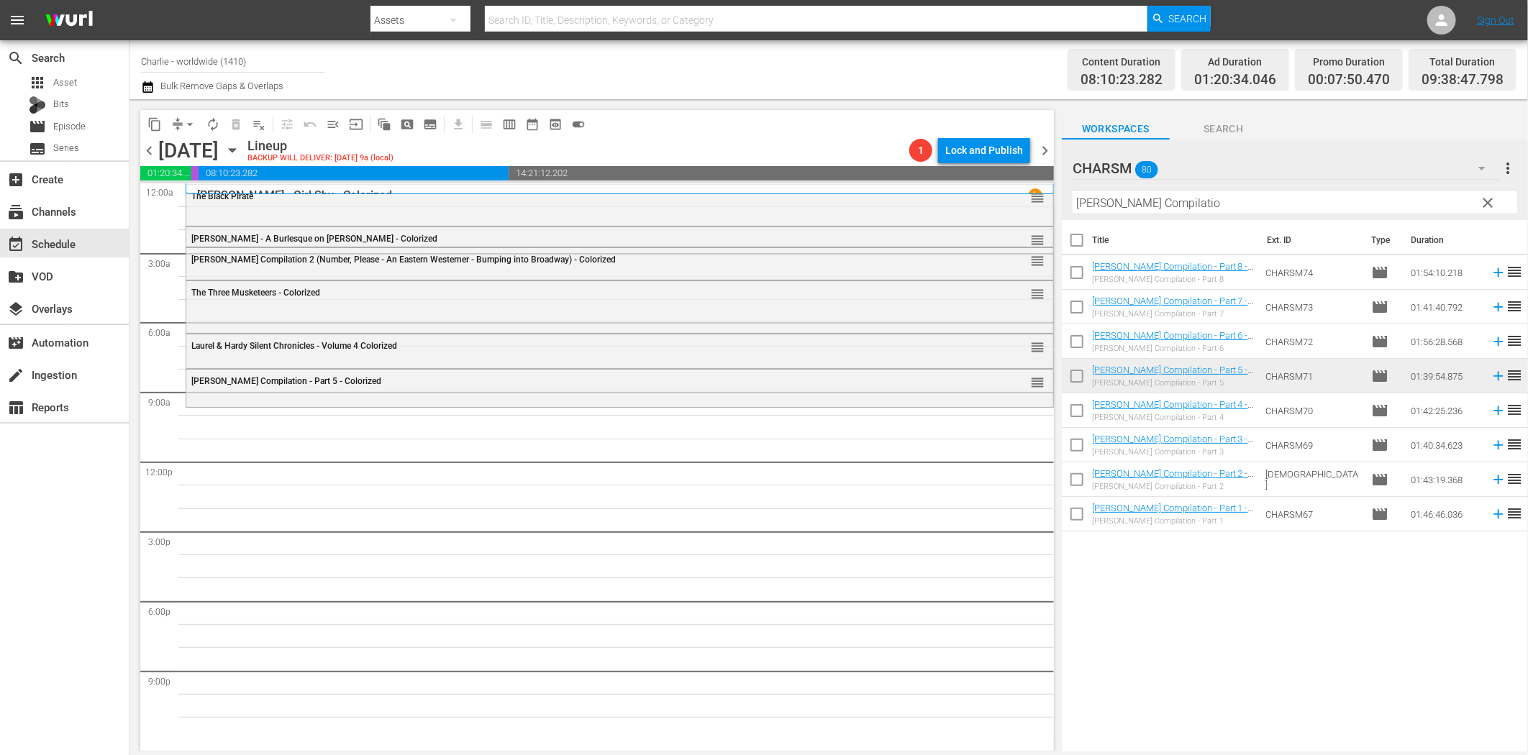
click at [1226, 196] on input "Buster Keaton Compilatio" at bounding box center [1295, 202] width 445 height 23
paste input "The Marriage Circle"
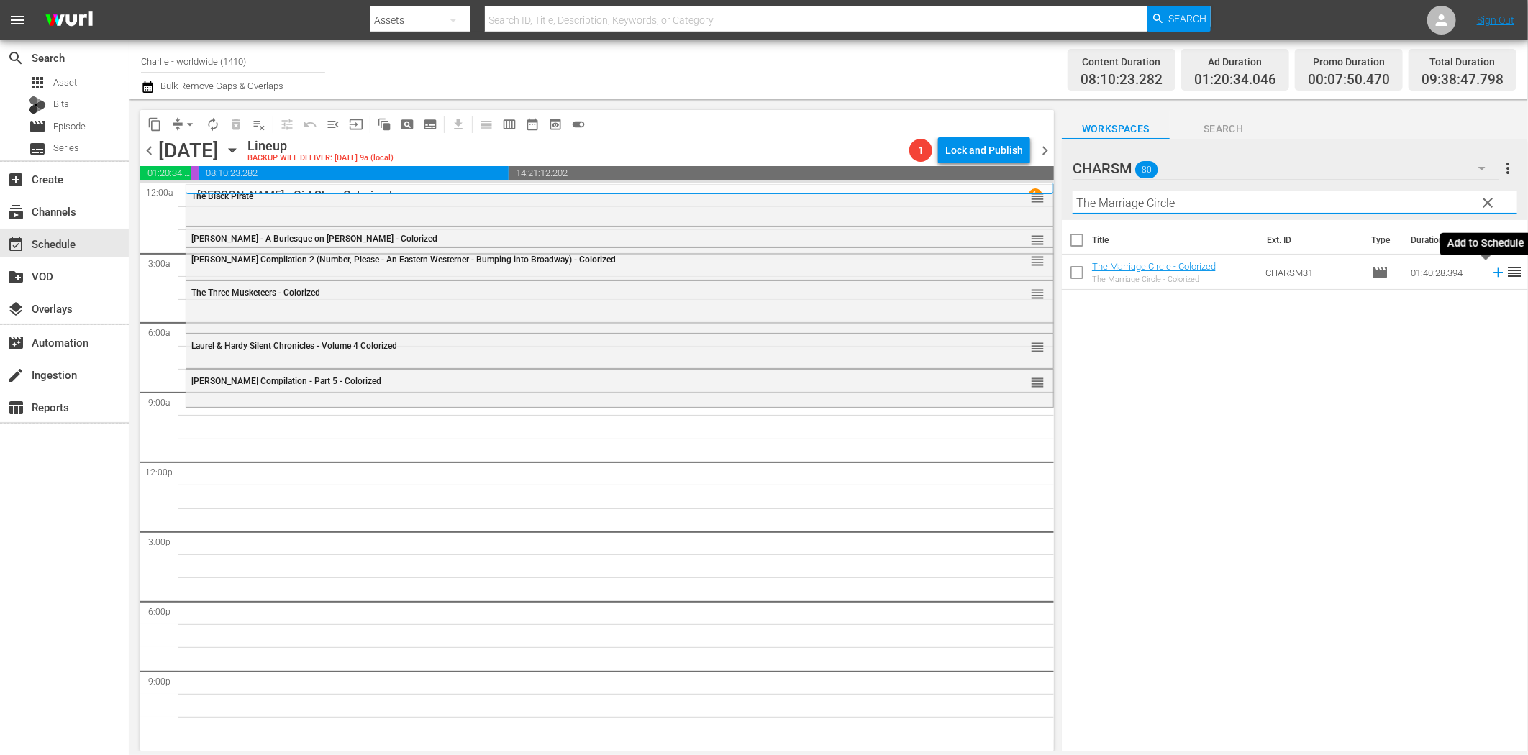
click at [1491, 276] on icon at bounding box center [1499, 273] width 16 height 16
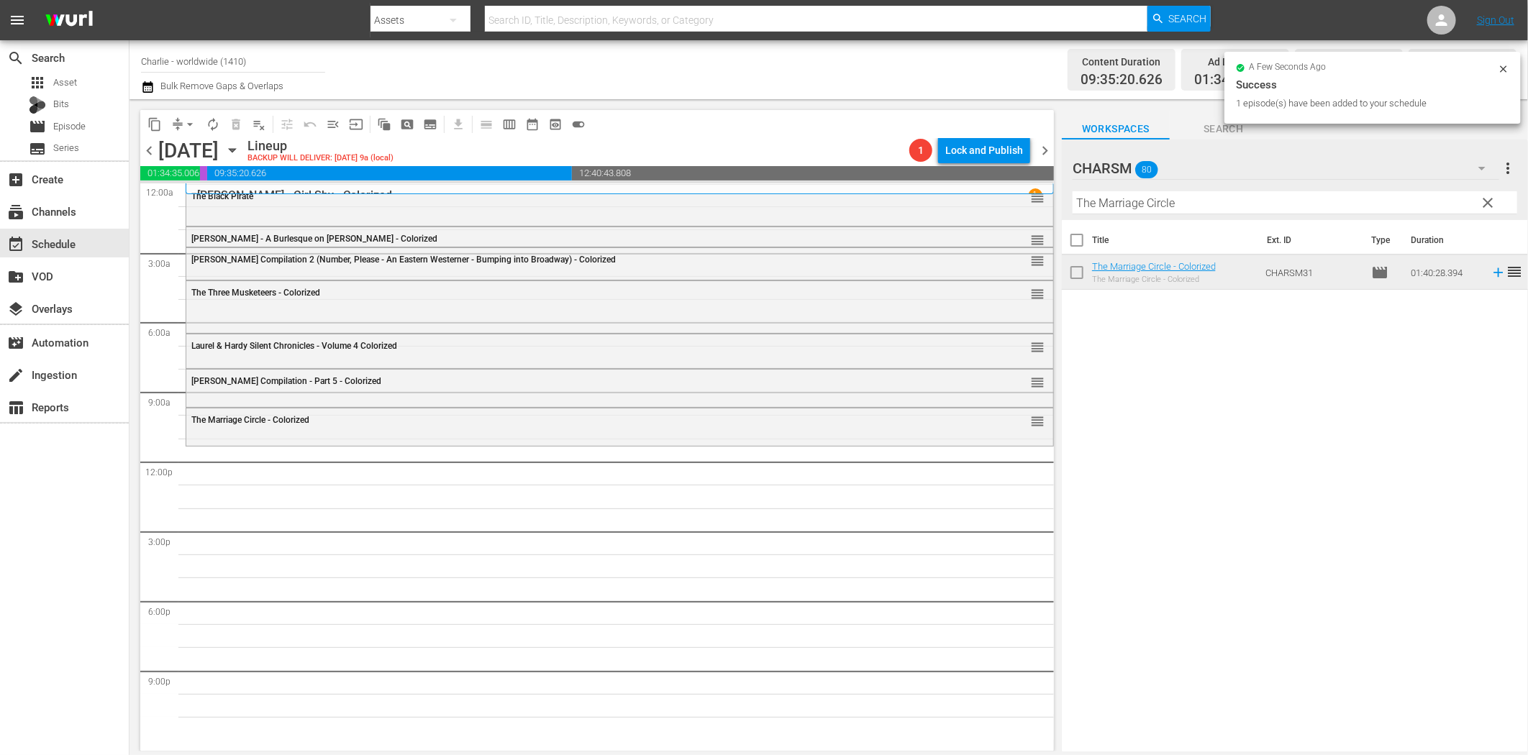
click at [1157, 204] on input "The Marriage Circle" at bounding box center [1295, 202] width 445 height 23
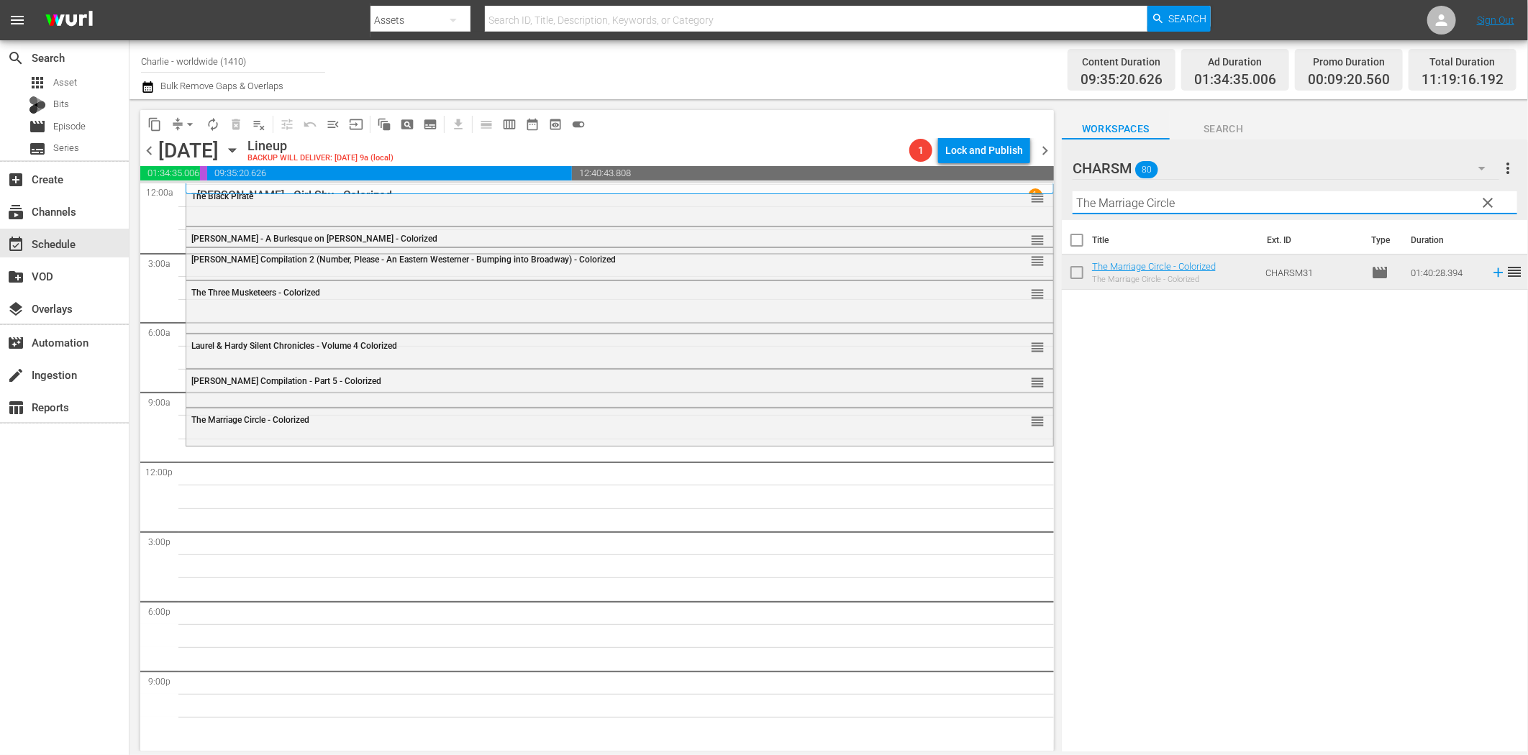
paste input "Charlie and the Ladies"
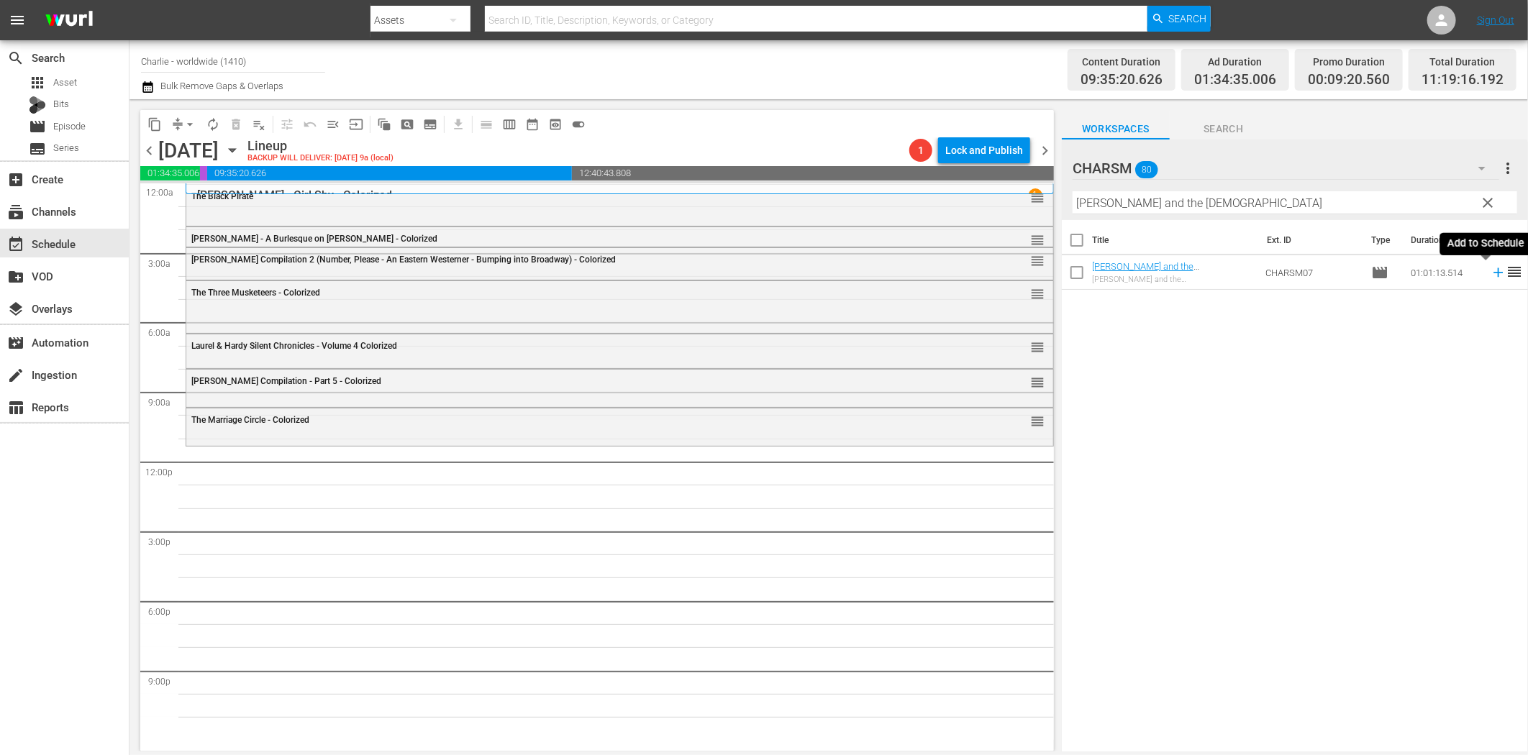
click at [1491, 271] on icon at bounding box center [1499, 273] width 16 height 16
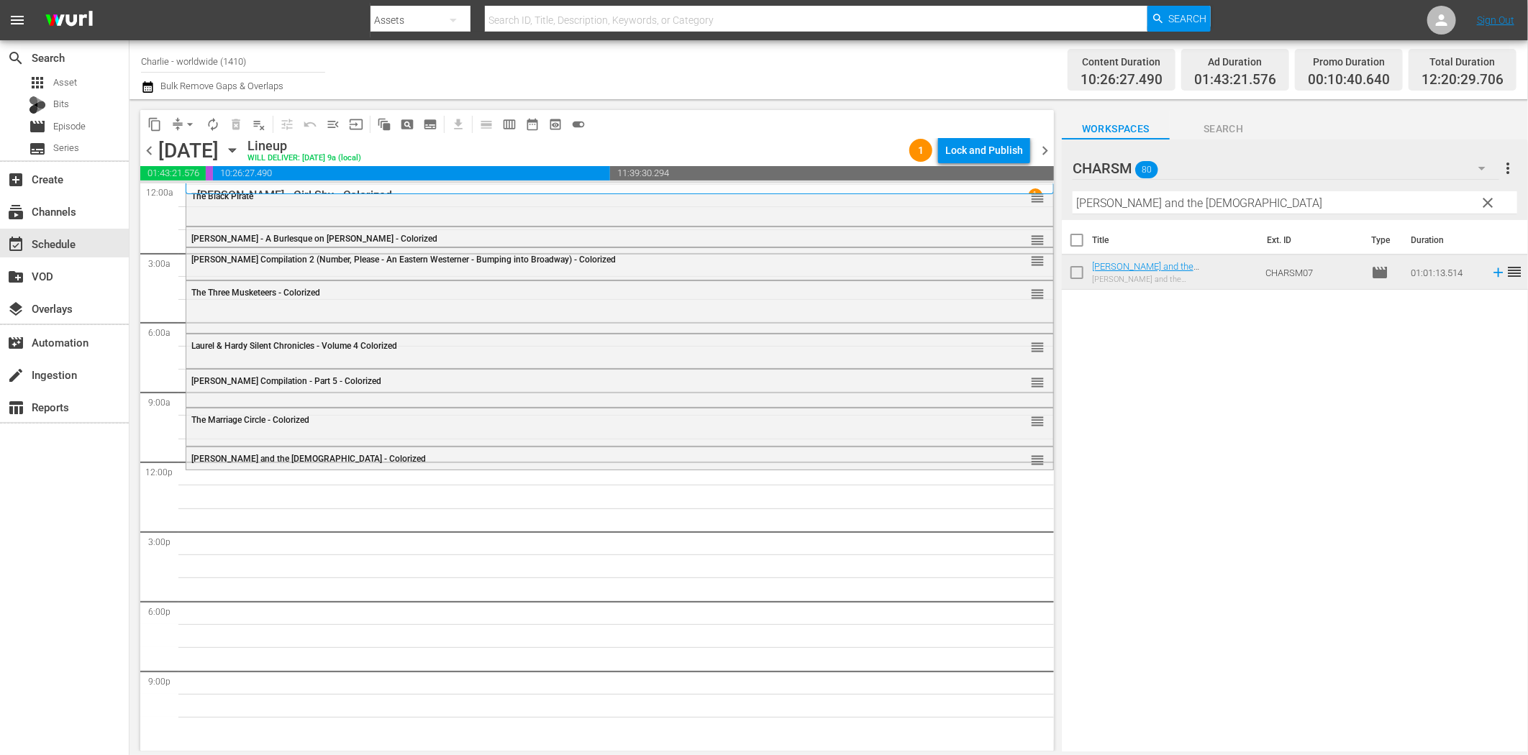
click at [1196, 202] on input "Charlie and the Ladies" at bounding box center [1295, 202] width 445 height 23
paste input "The Affairs of Anatol"
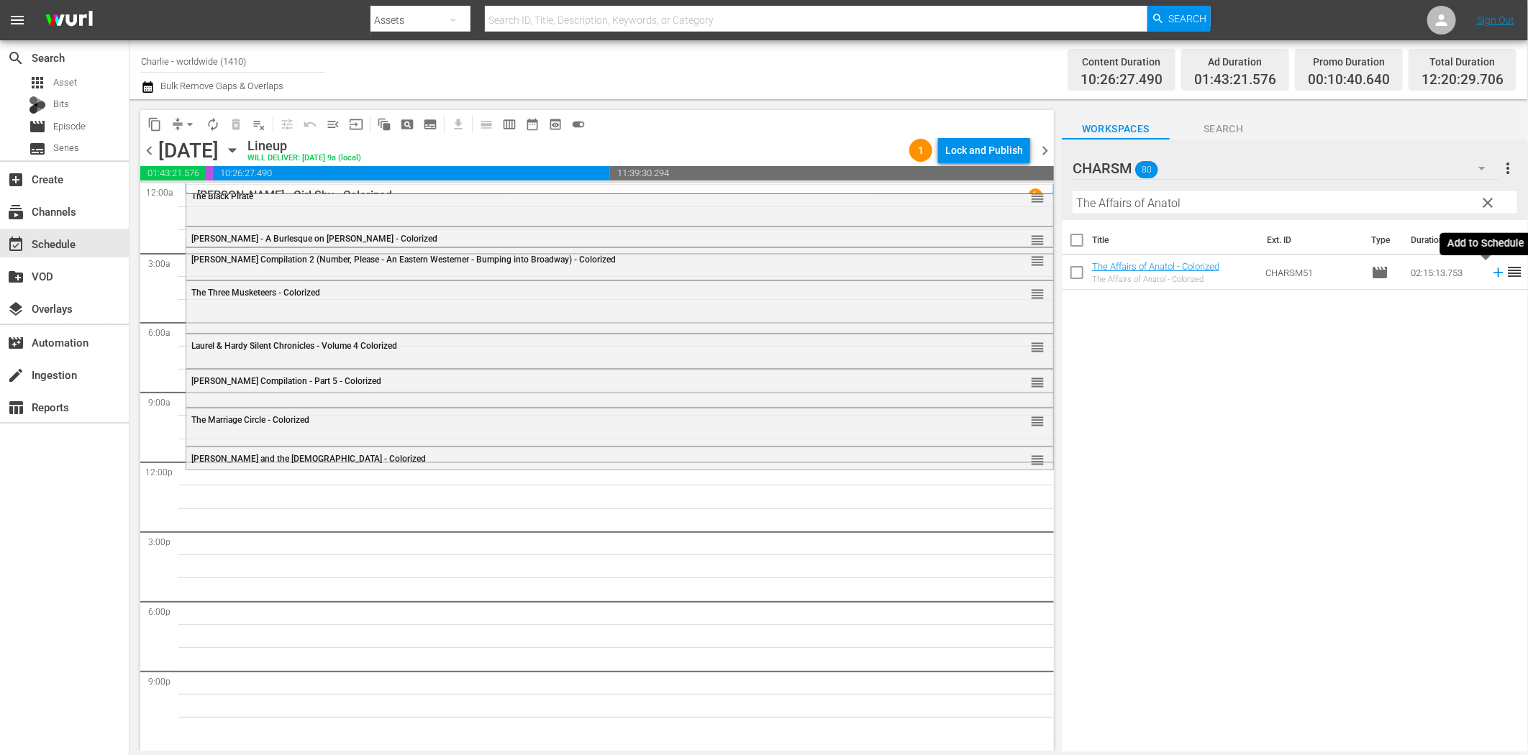
click at [1494, 271] on icon at bounding box center [1498, 272] width 9 height 9
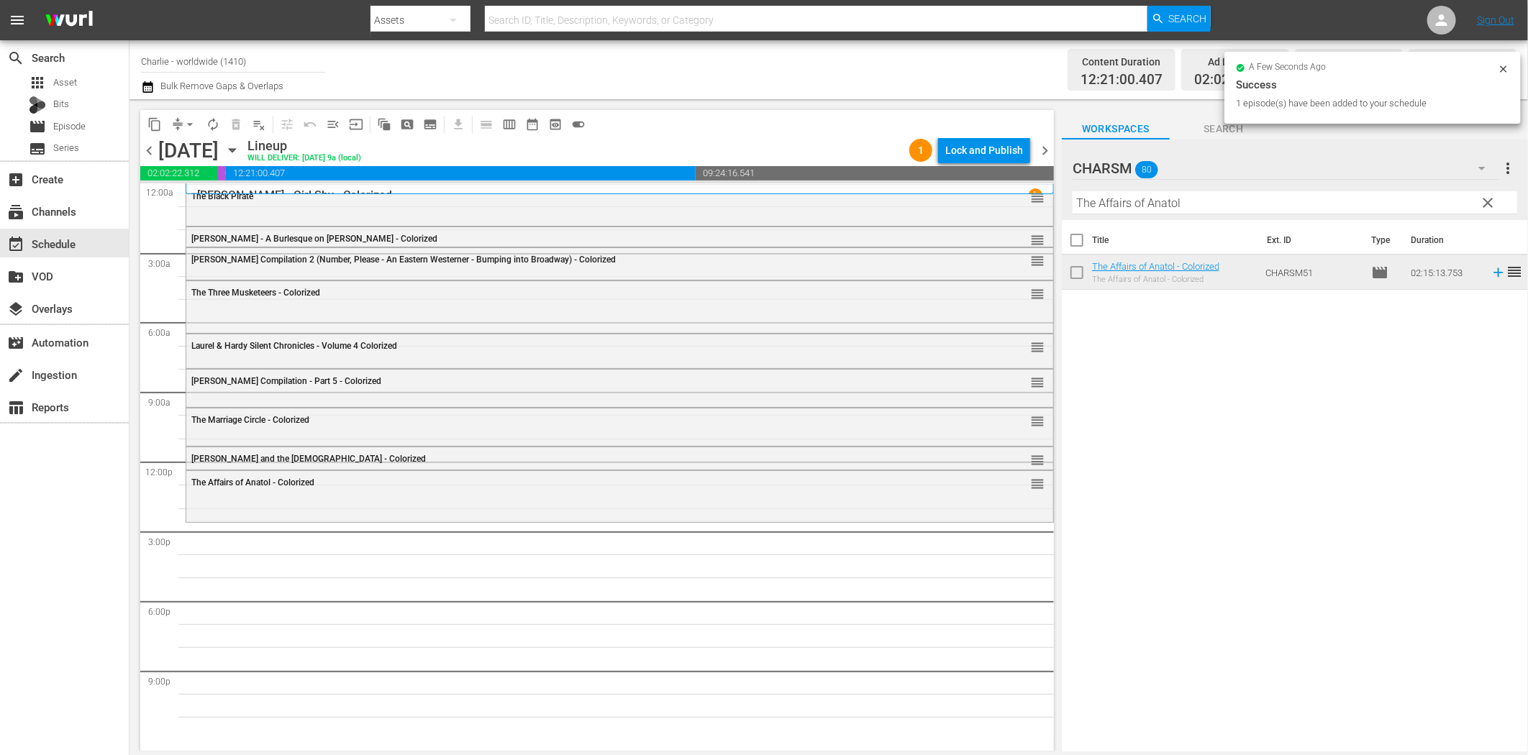
click at [1284, 206] on input "The Affairs of Anatol" at bounding box center [1295, 202] width 445 height 23
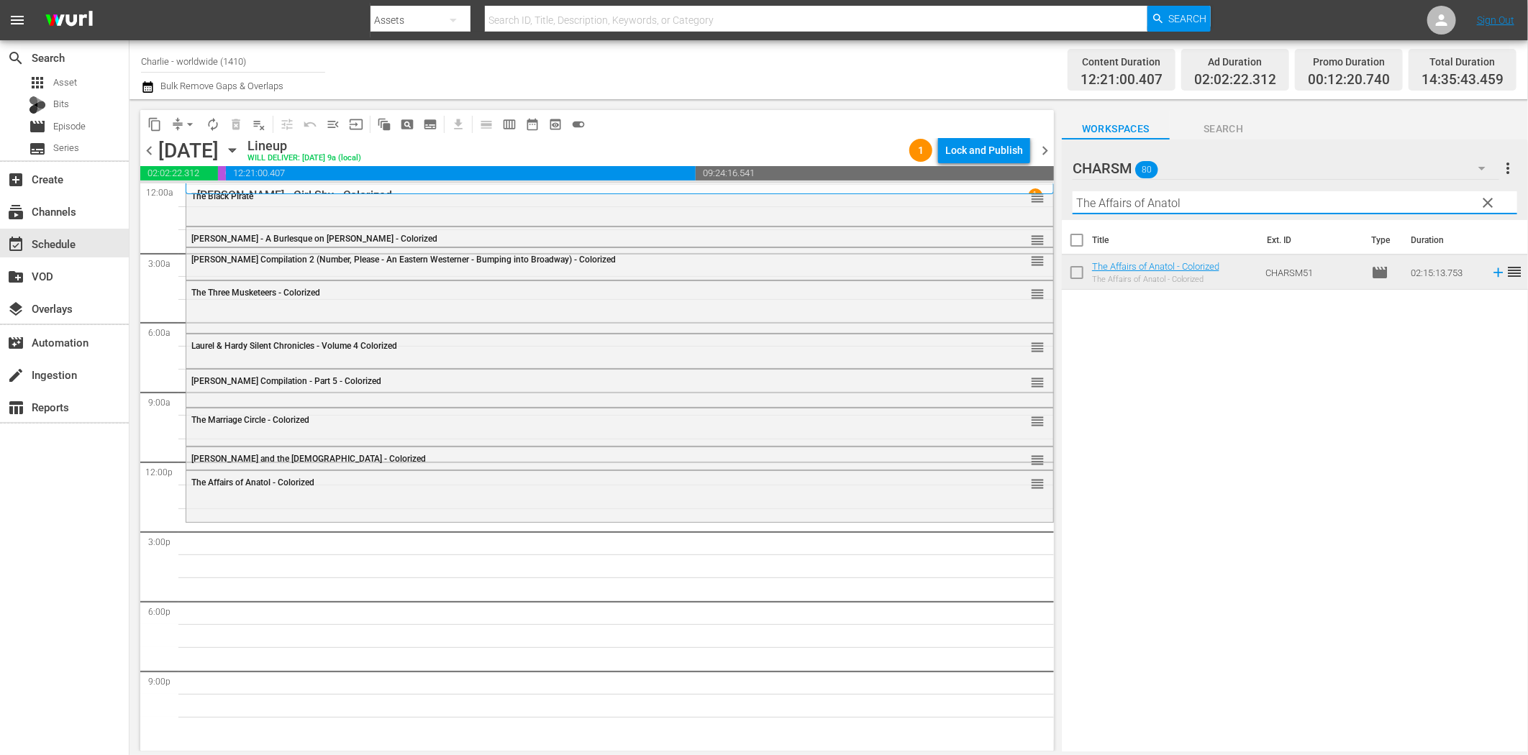
paste input "Thief of Bagdad"
click at [1491, 267] on icon at bounding box center [1499, 273] width 16 height 16
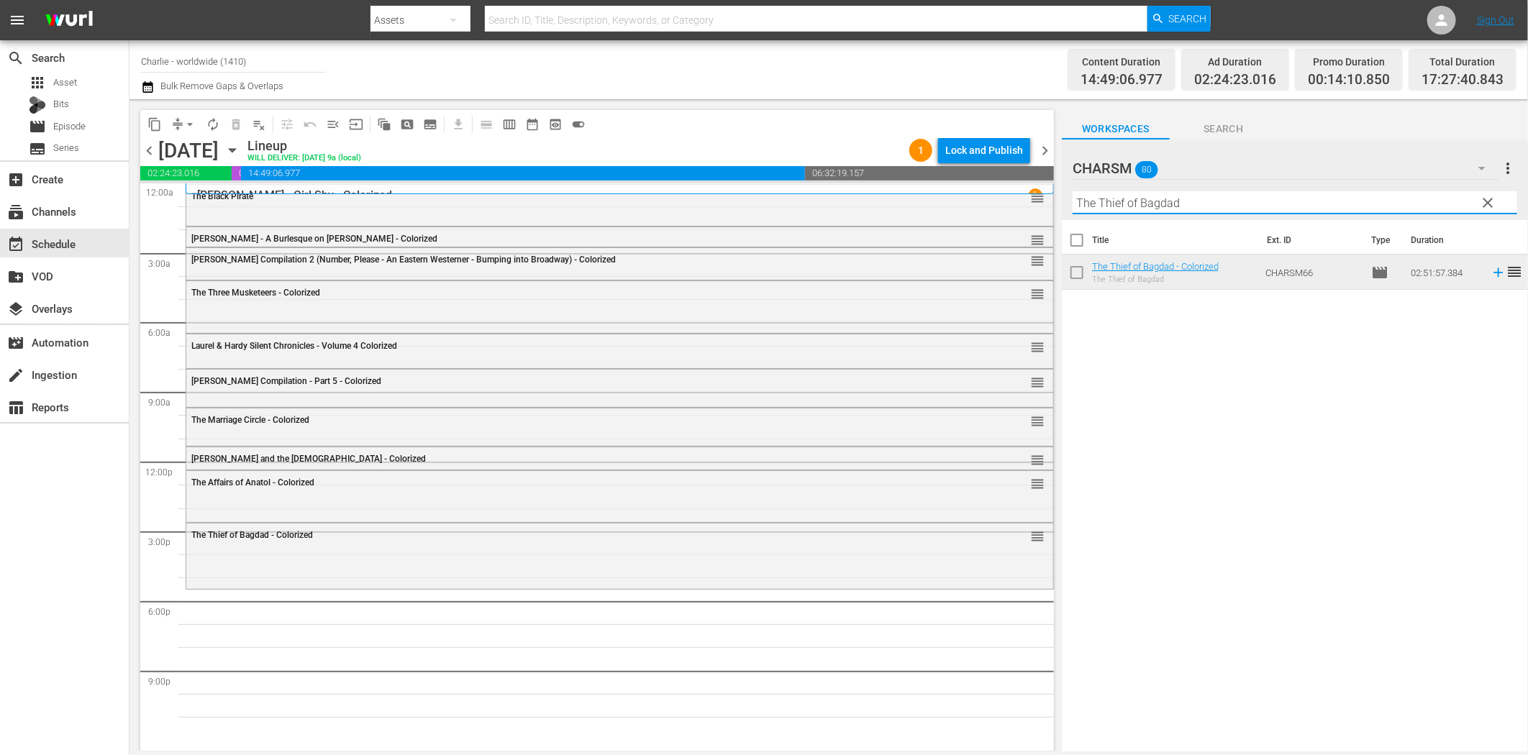
click at [1265, 197] on input "The Thief of Bagdad" at bounding box center [1295, 202] width 445 height 23
paste input "Betsy Ross"
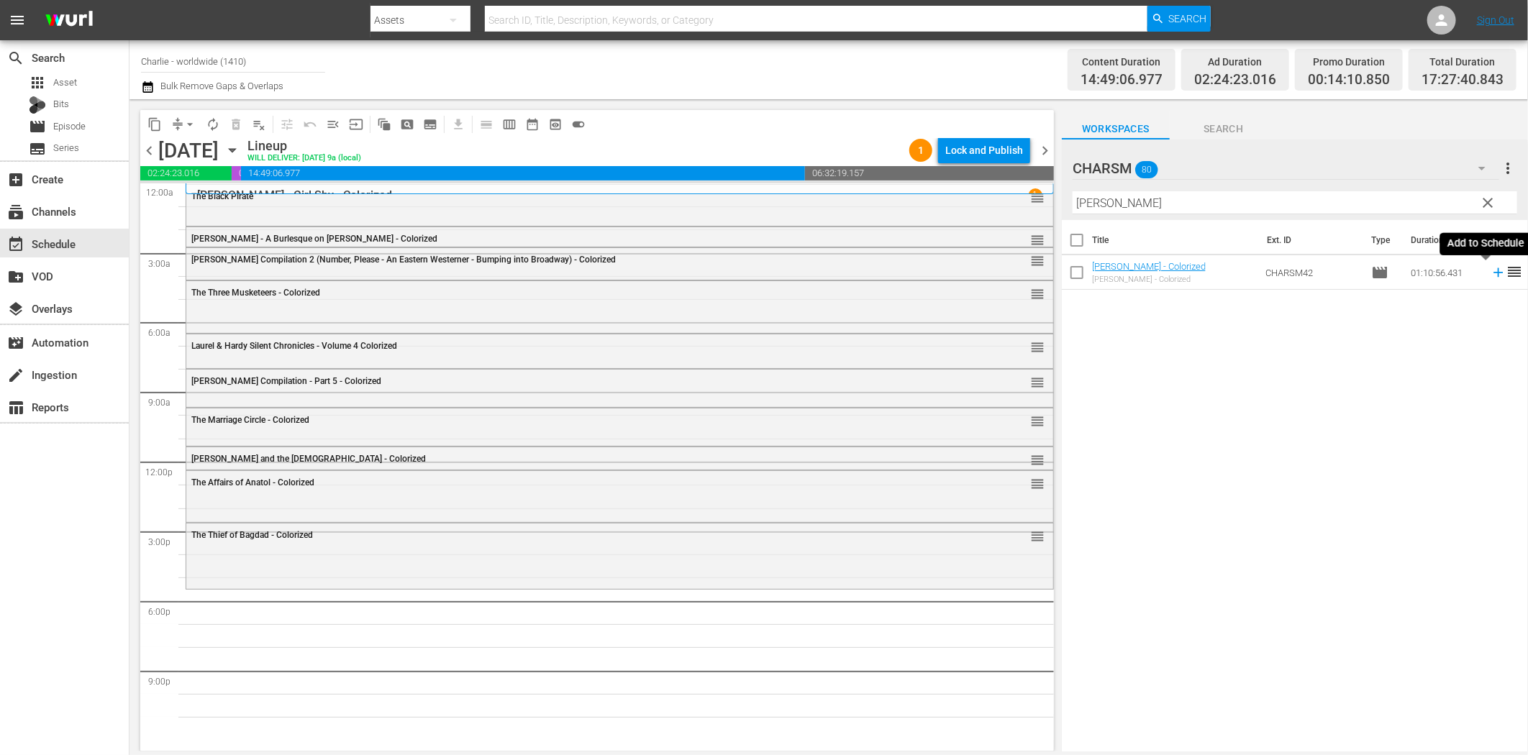
click at [1494, 273] on icon at bounding box center [1498, 272] width 9 height 9
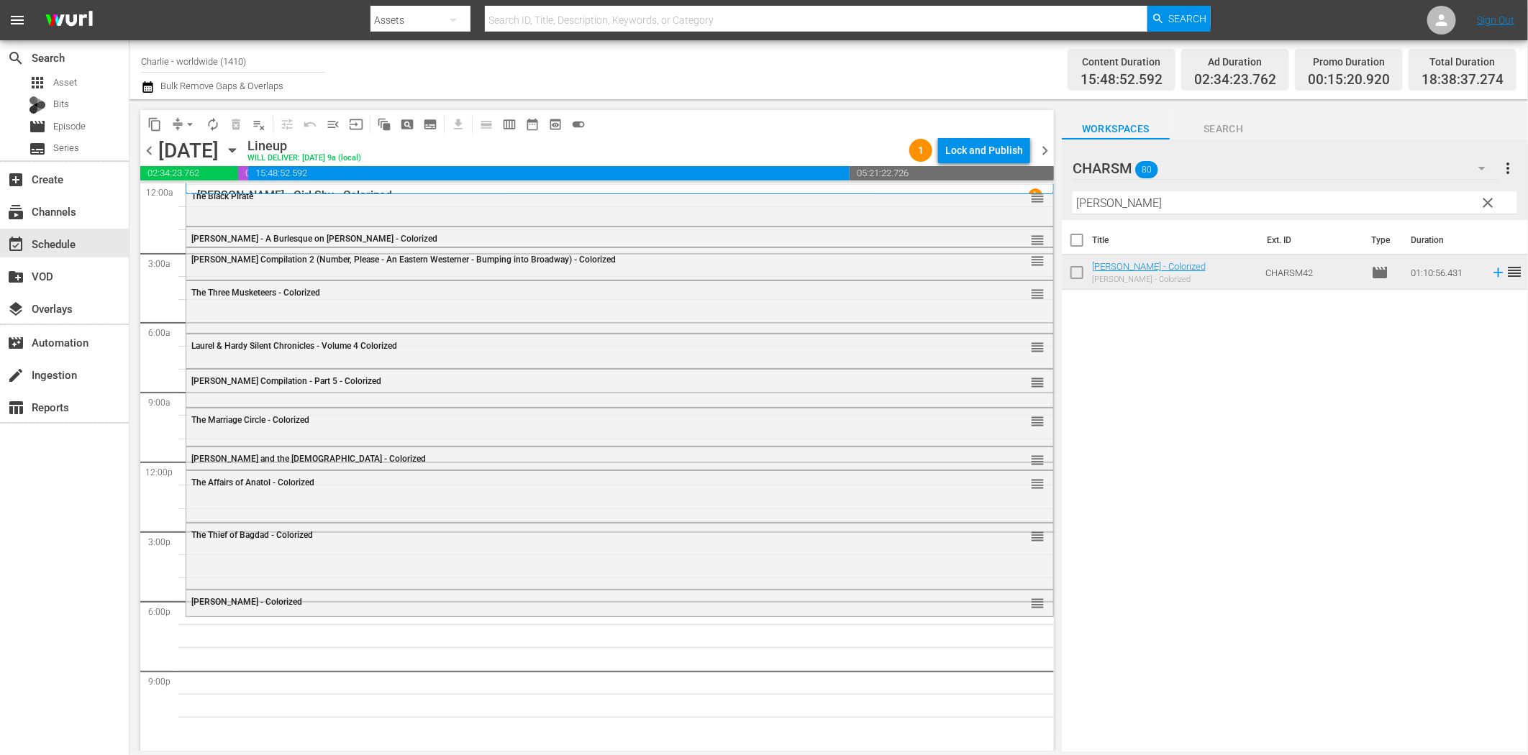
click at [1153, 204] on input "Betsy Ross" at bounding box center [1295, 202] width 445 height 23
paste input "The Cruise of the Jasper B"
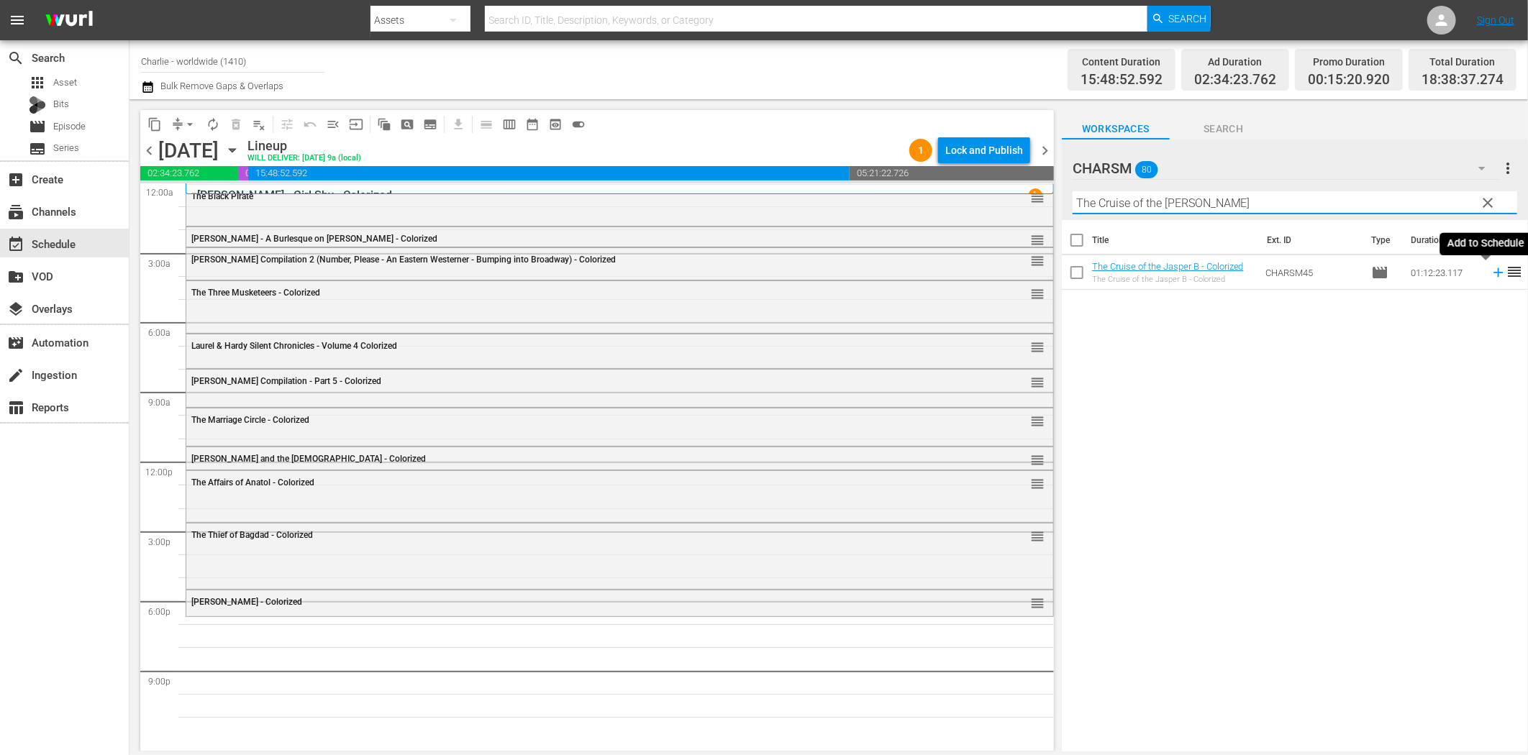
click at [1491, 274] on icon at bounding box center [1499, 273] width 16 height 16
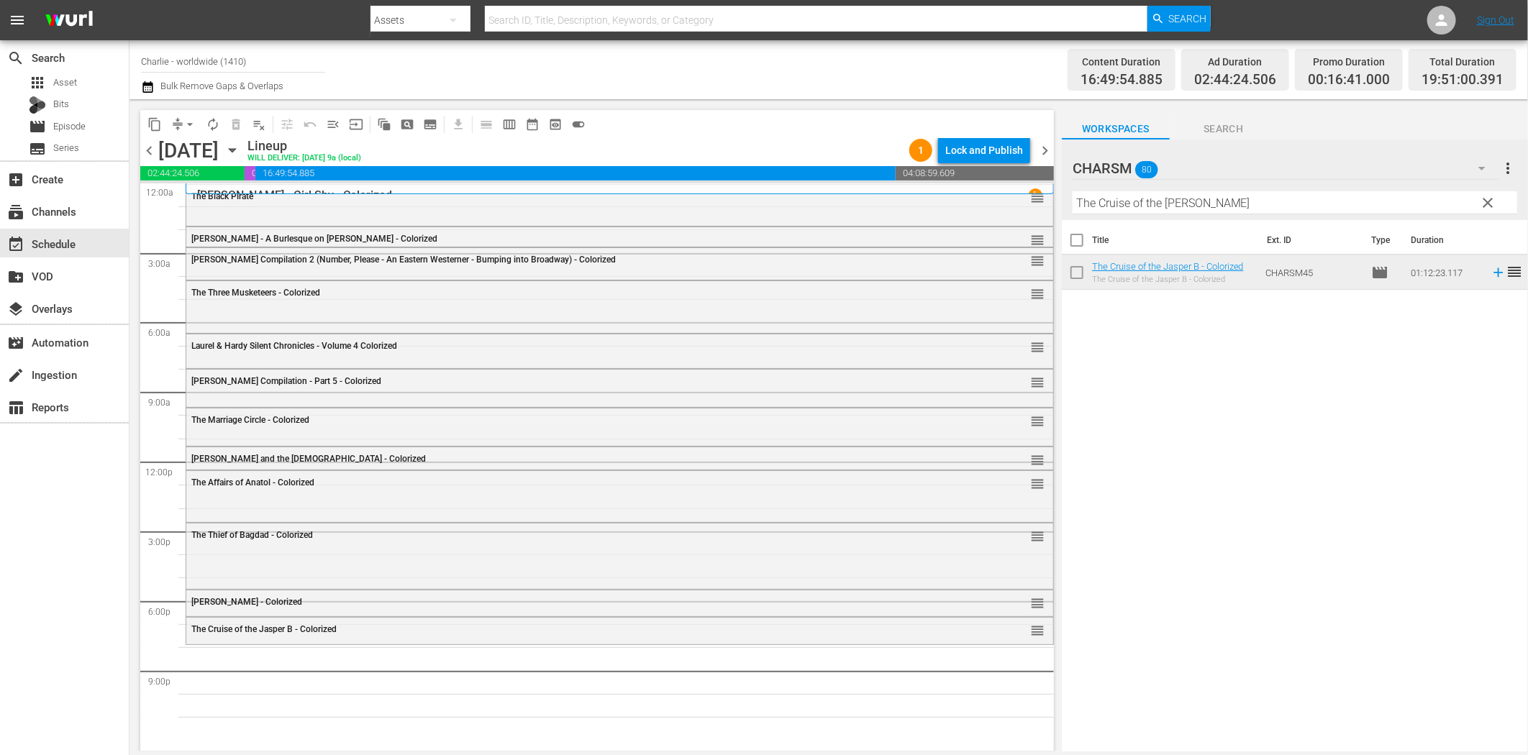
click at [1193, 206] on input "The Cruise of the Jasper B" at bounding box center [1295, 202] width 445 height 23
paste input "[PERSON_NAME] Compilation Part 8"
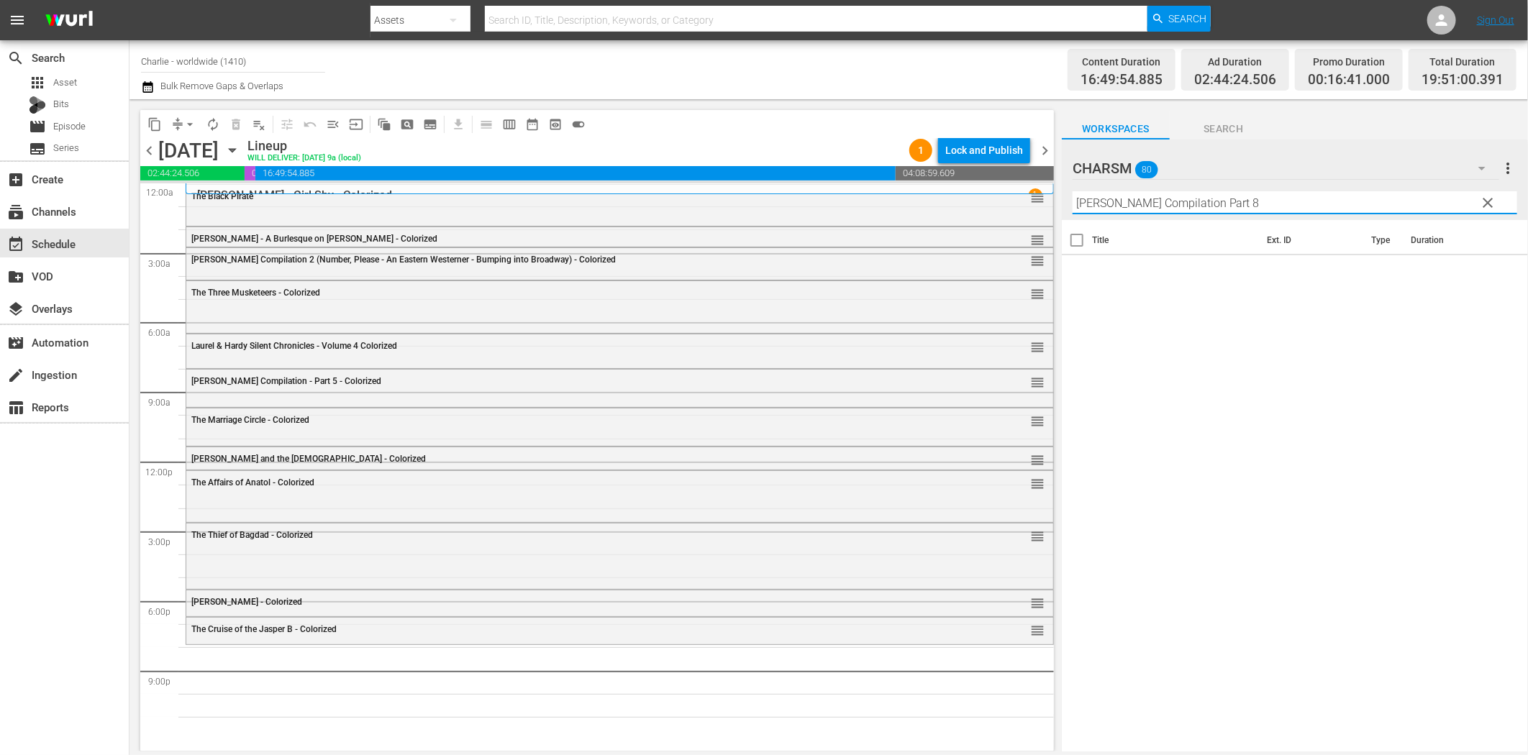
drag, startPoint x: 1217, startPoint y: 198, endPoint x: 1348, endPoint y: 191, distance: 130.4
click at [1331, 189] on div "Filter by Title Buster Keaton Compilation Part 8" at bounding box center [1295, 203] width 445 height 35
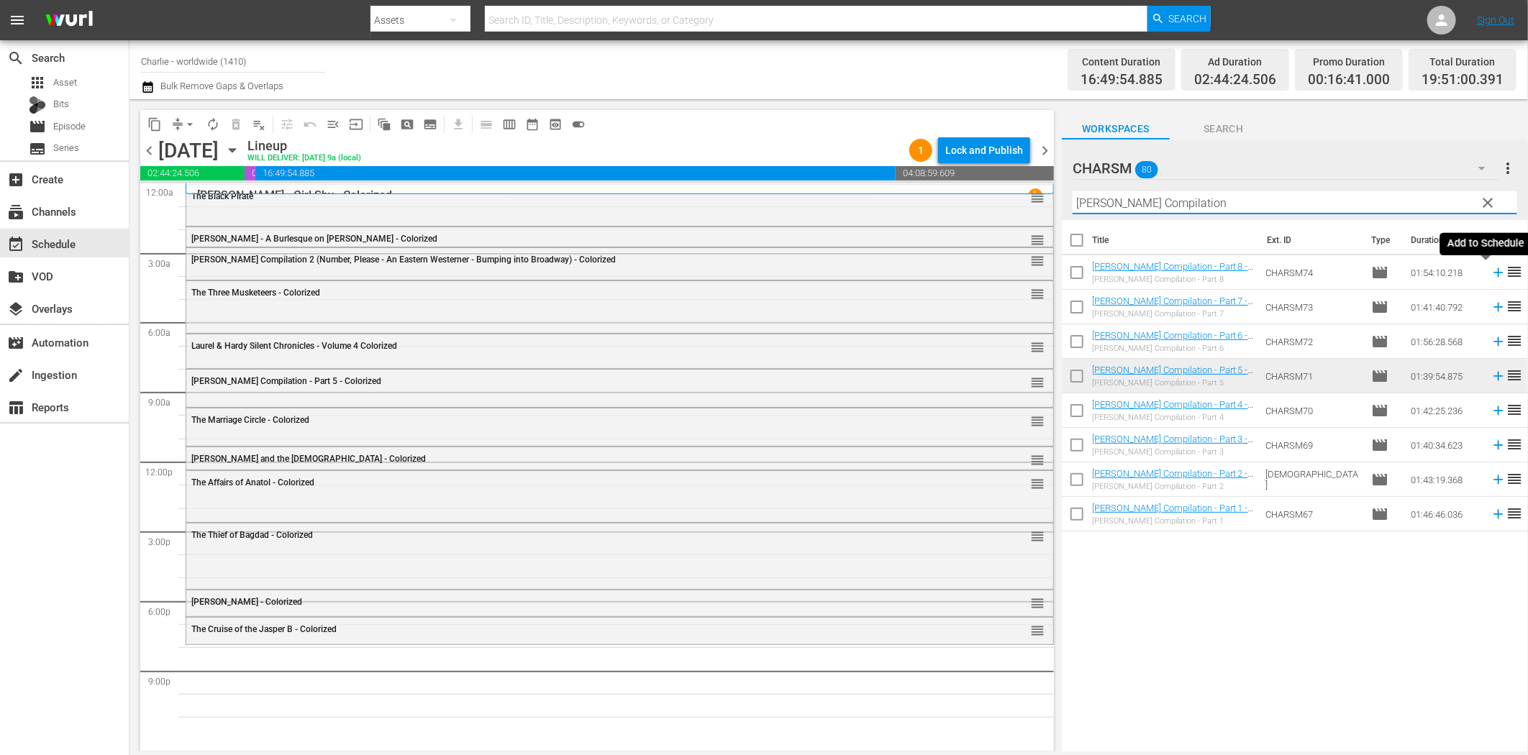
click at [1491, 270] on icon at bounding box center [1499, 273] width 16 height 16
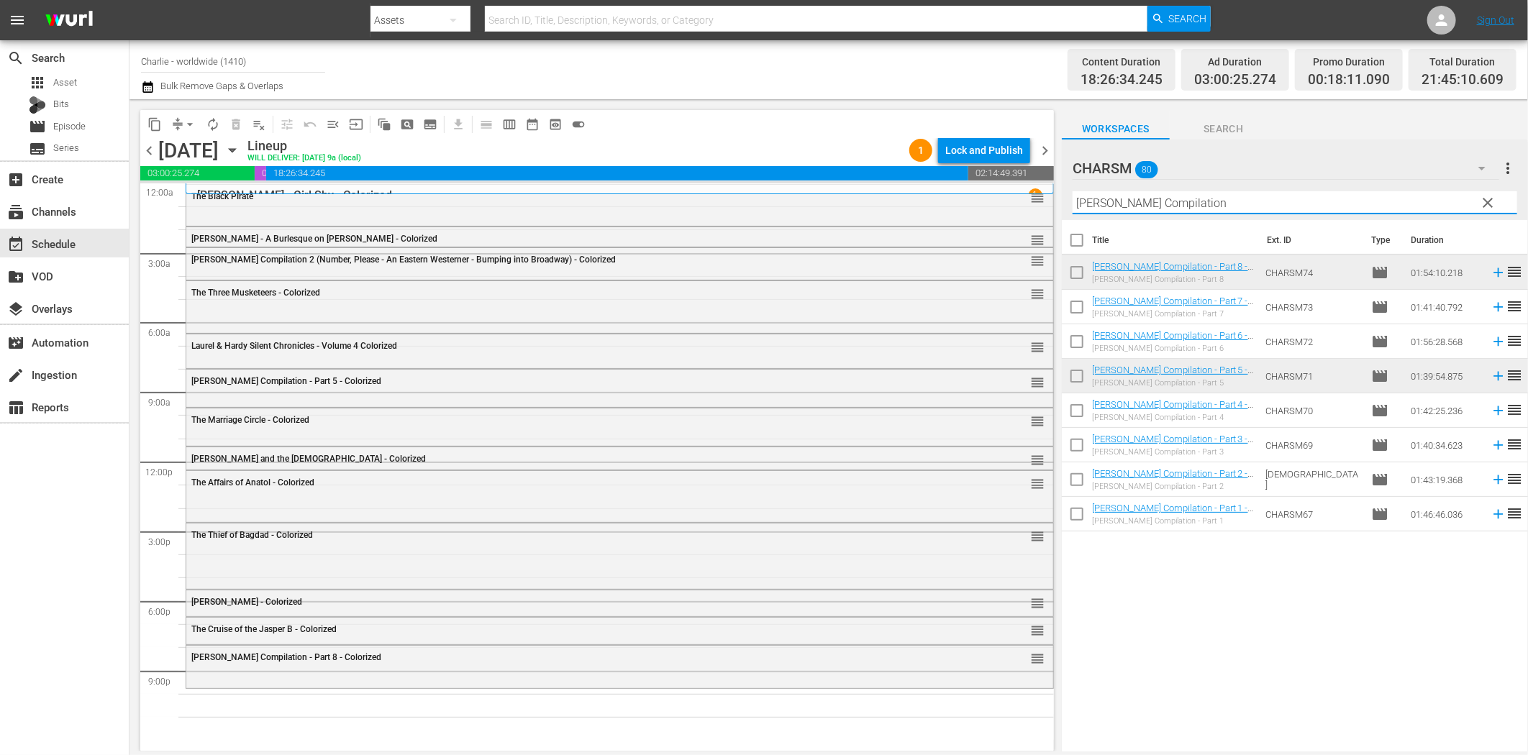
click at [1132, 209] on input "Buster Keaton Compilation" at bounding box center [1295, 202] width 445 height 23
paste input "Laurel & Hardy Silent Chronicles - Vol. 1"
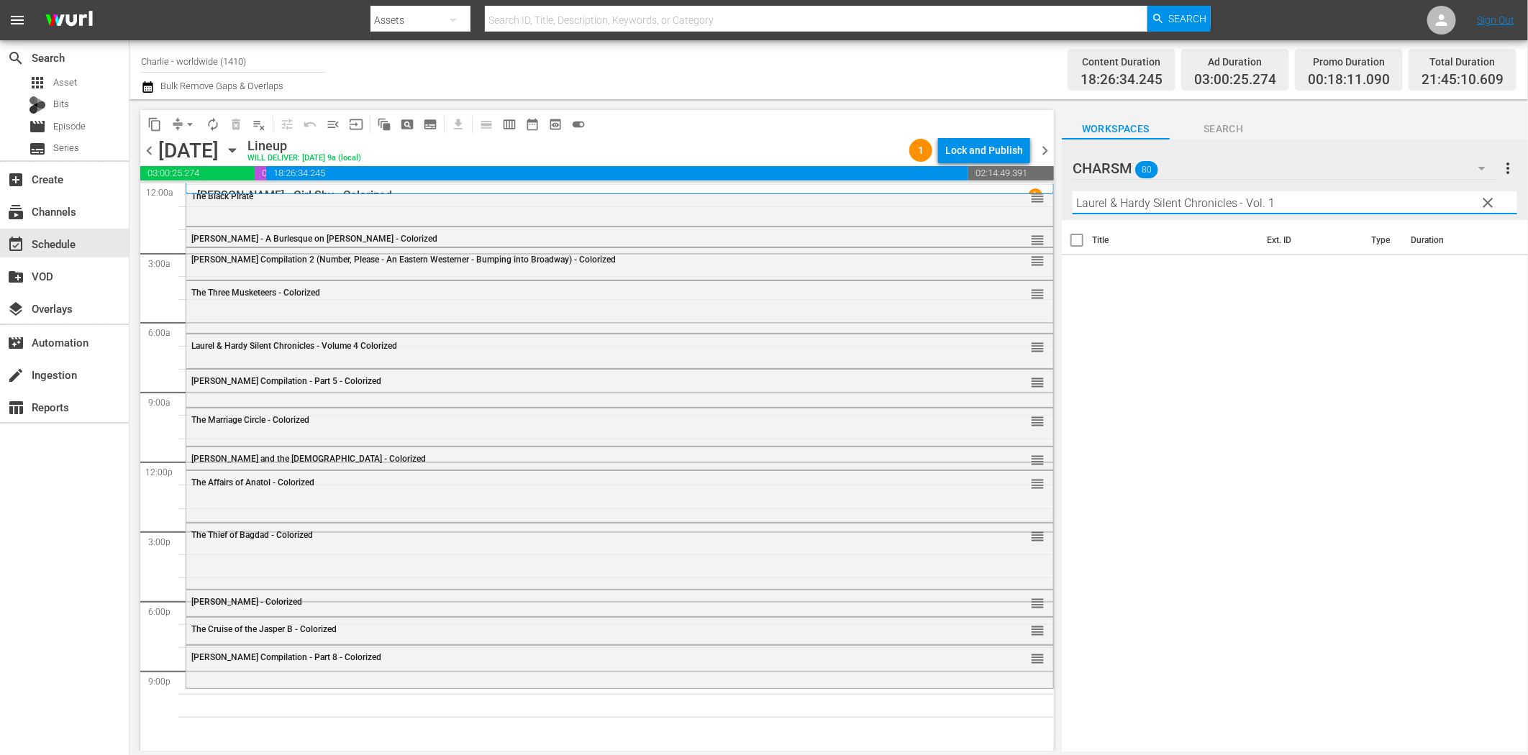
drag, startPoint x: 1240, startPoint y: 201, endPoint x: 1367, endPoint y: 206, distance: 127.4
click at [1307, 196] on input "Laurel & Hardy Silent Chronicles - Vol. 1" at bounding box center [1295, 202] width 445 height 23
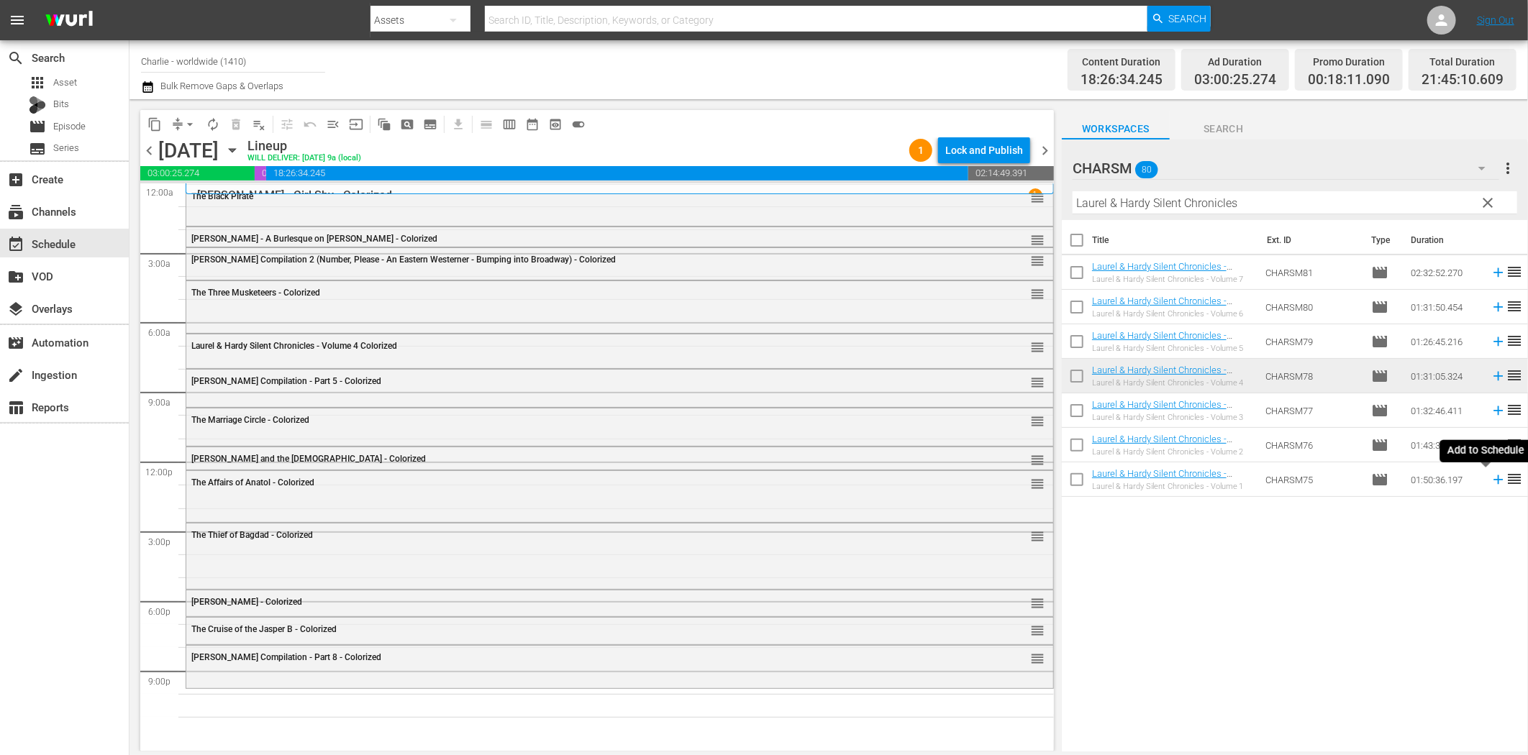
click at [1491, 484] on icon at bounding box center [1499, 480] width 16 height 16
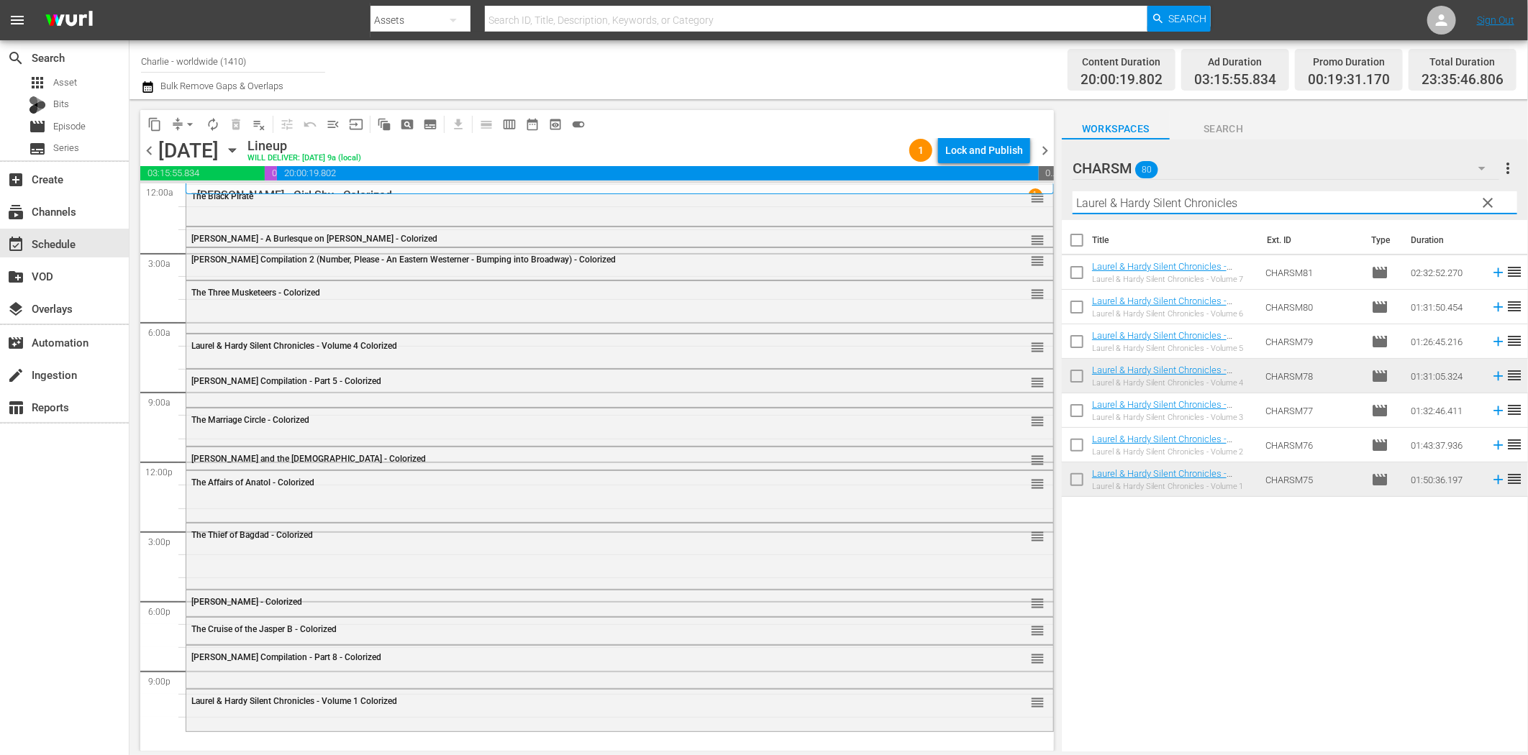
click at [1217, 202] on input "Laurel & Hardy Silent Chronicles" at bounding box center [1295, 202] width 445 height 23
paste input "The Mark of Zorro"
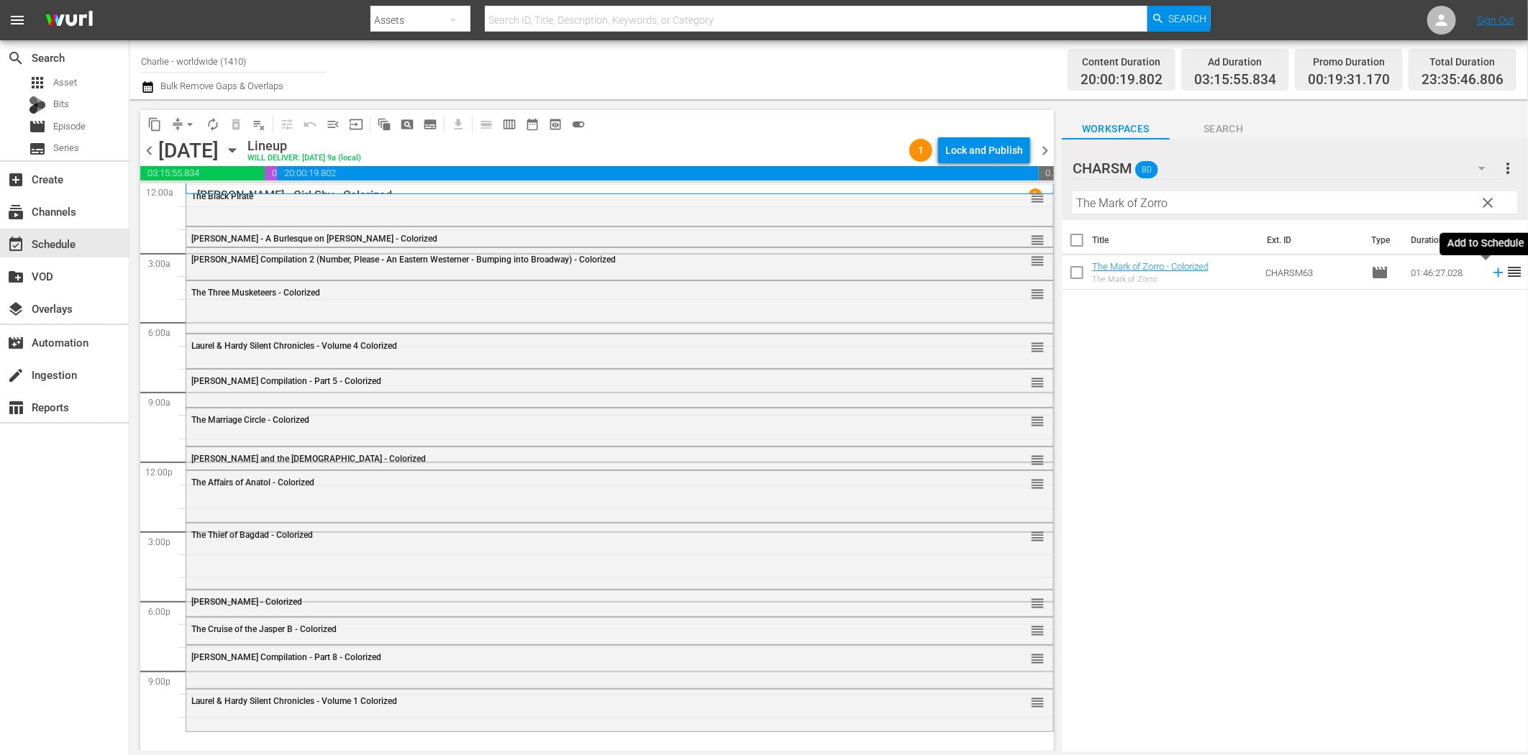
click at [1494, 276] on icon at bounding box center [1498, 272] width 9 height 9
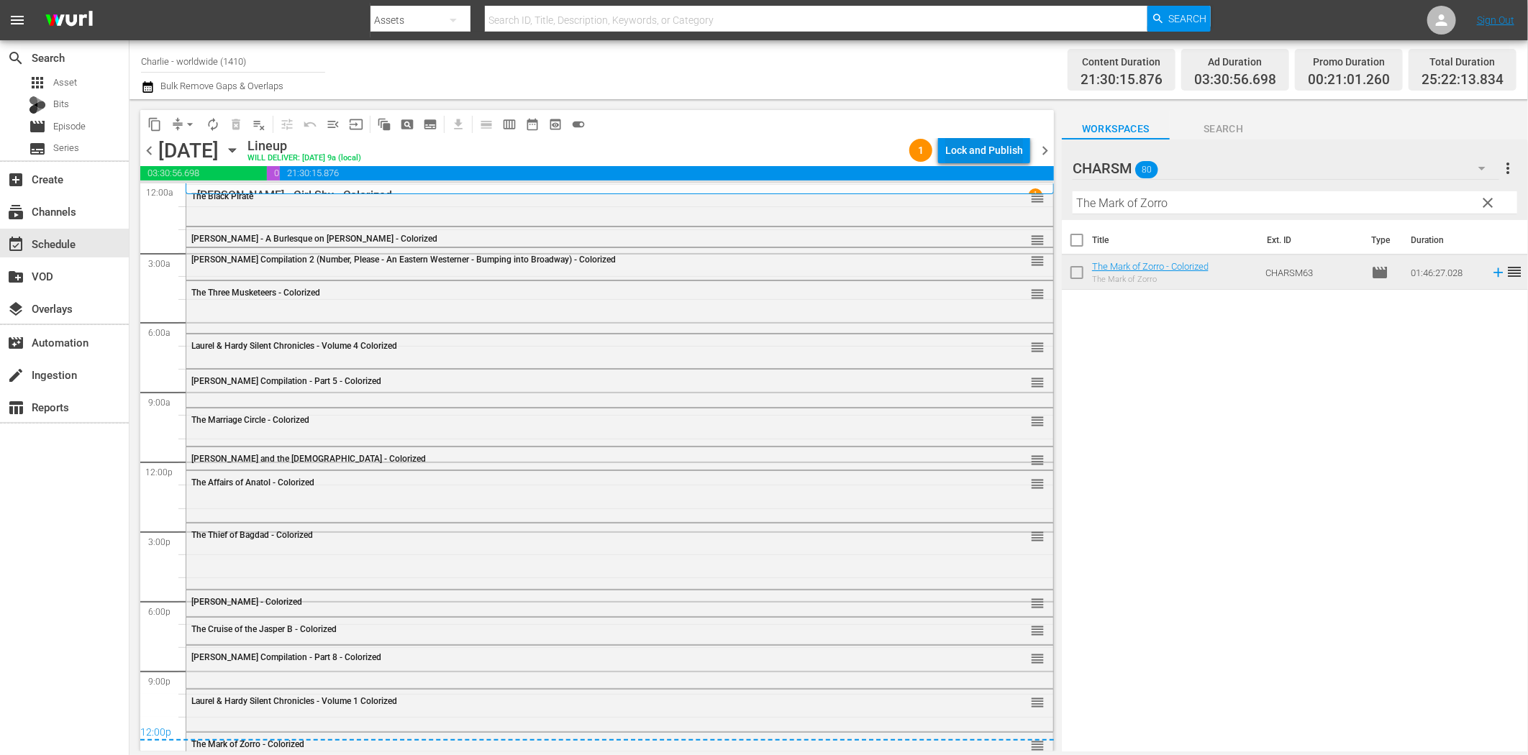
click at [1011, 151] on div "Lock and Publish" at bounding box center [984, 150] width 78 height 26
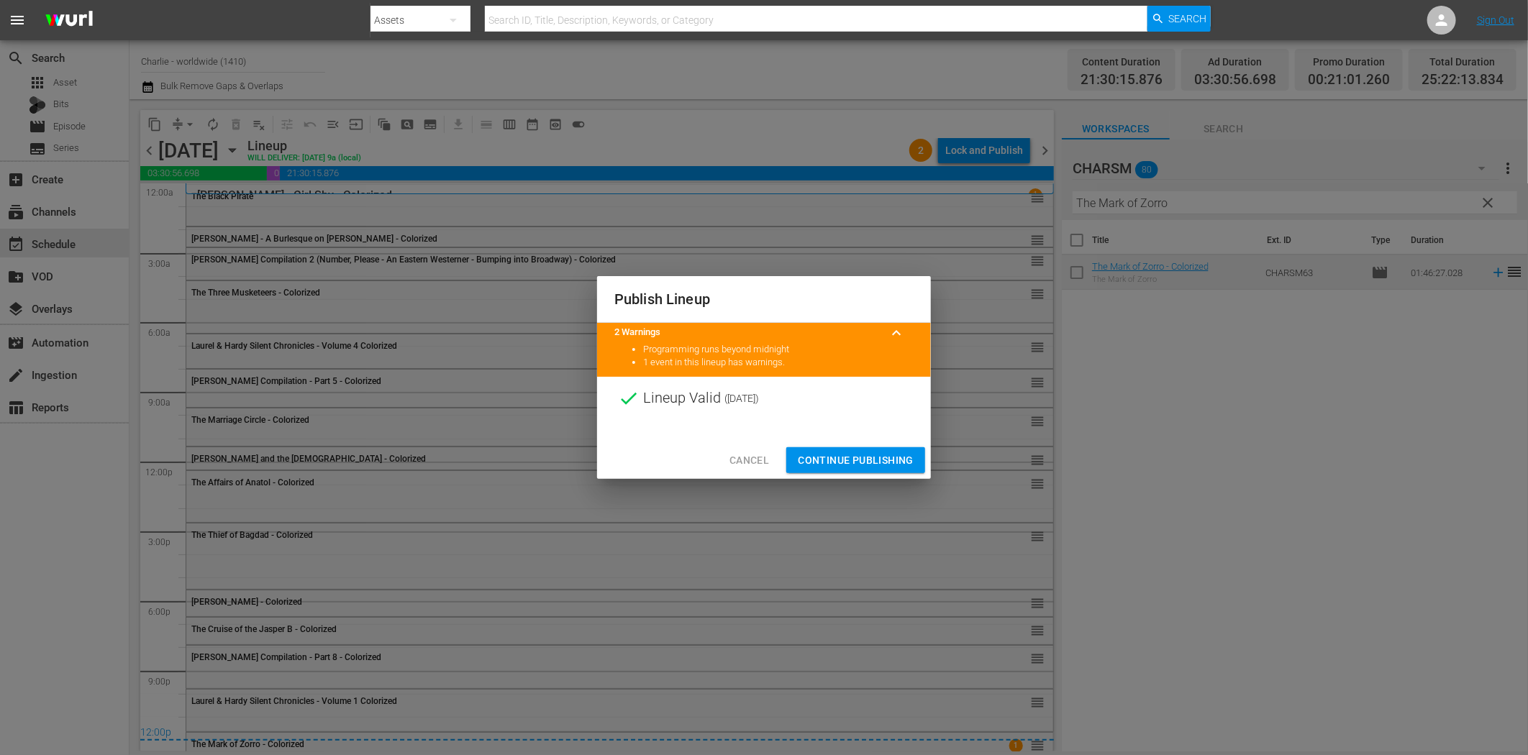
click at [894, 452] on span "Continue Publishing" at bounding box center [856, 461] width 116 height 18
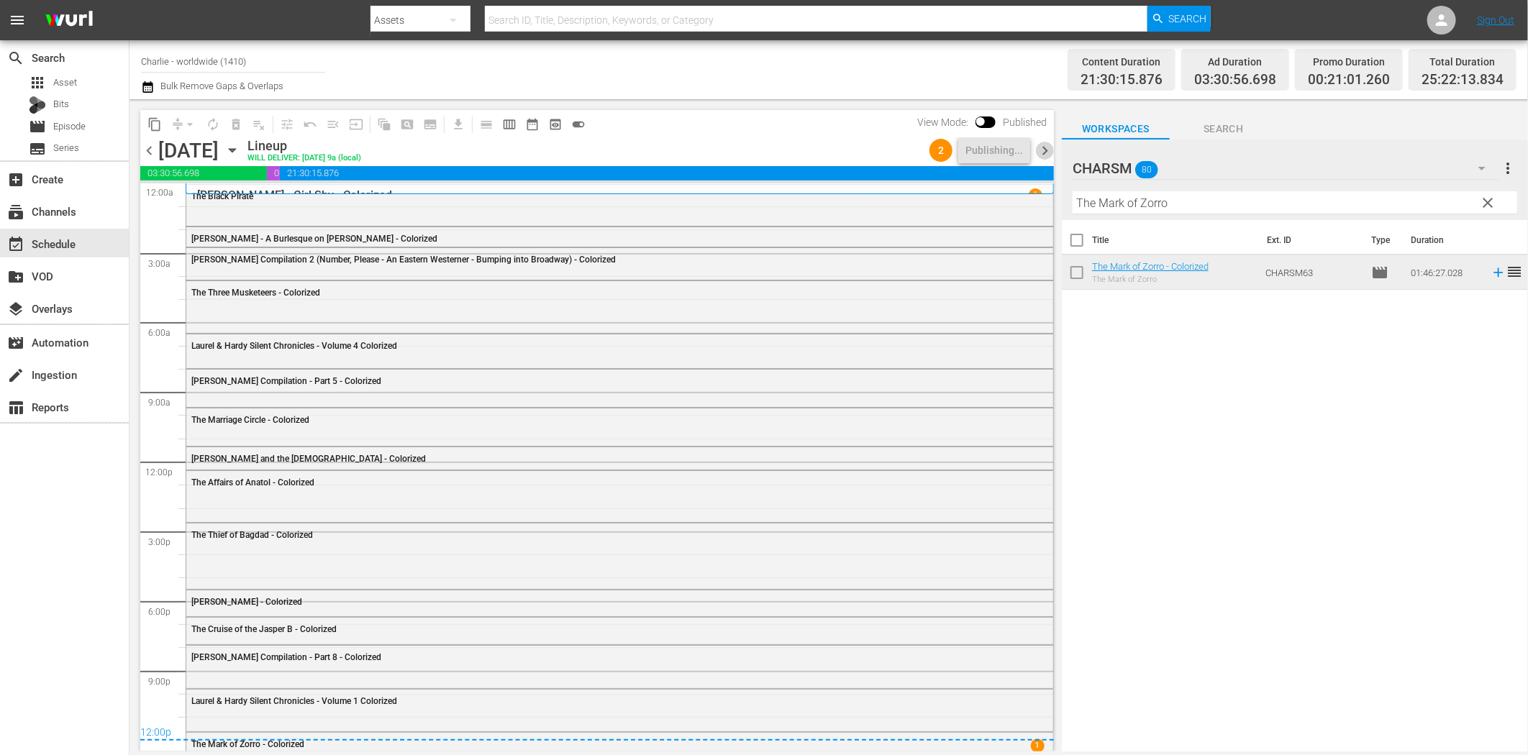
click at [1043, 147] on span "chevron_right" at bounding box center [1045, 151] width 18 height 18
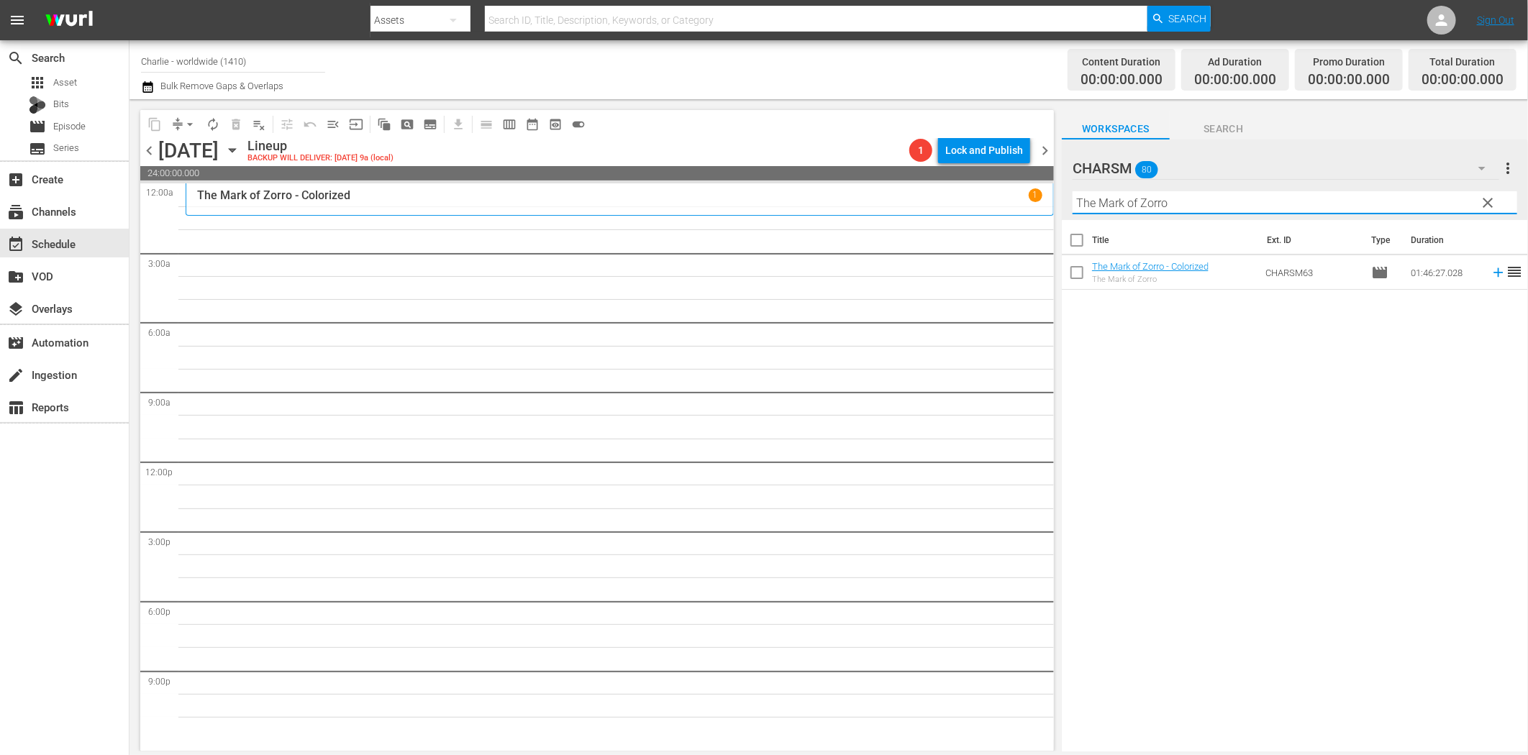
click at [1147, 209] on input "The Mark of Zorro" at bounding box center [1295, 202] width 445 height 23
paste input "Idol Dancer"
click at [1491, 274] on icon at bounding box center [1499, 273] width 16 height 16
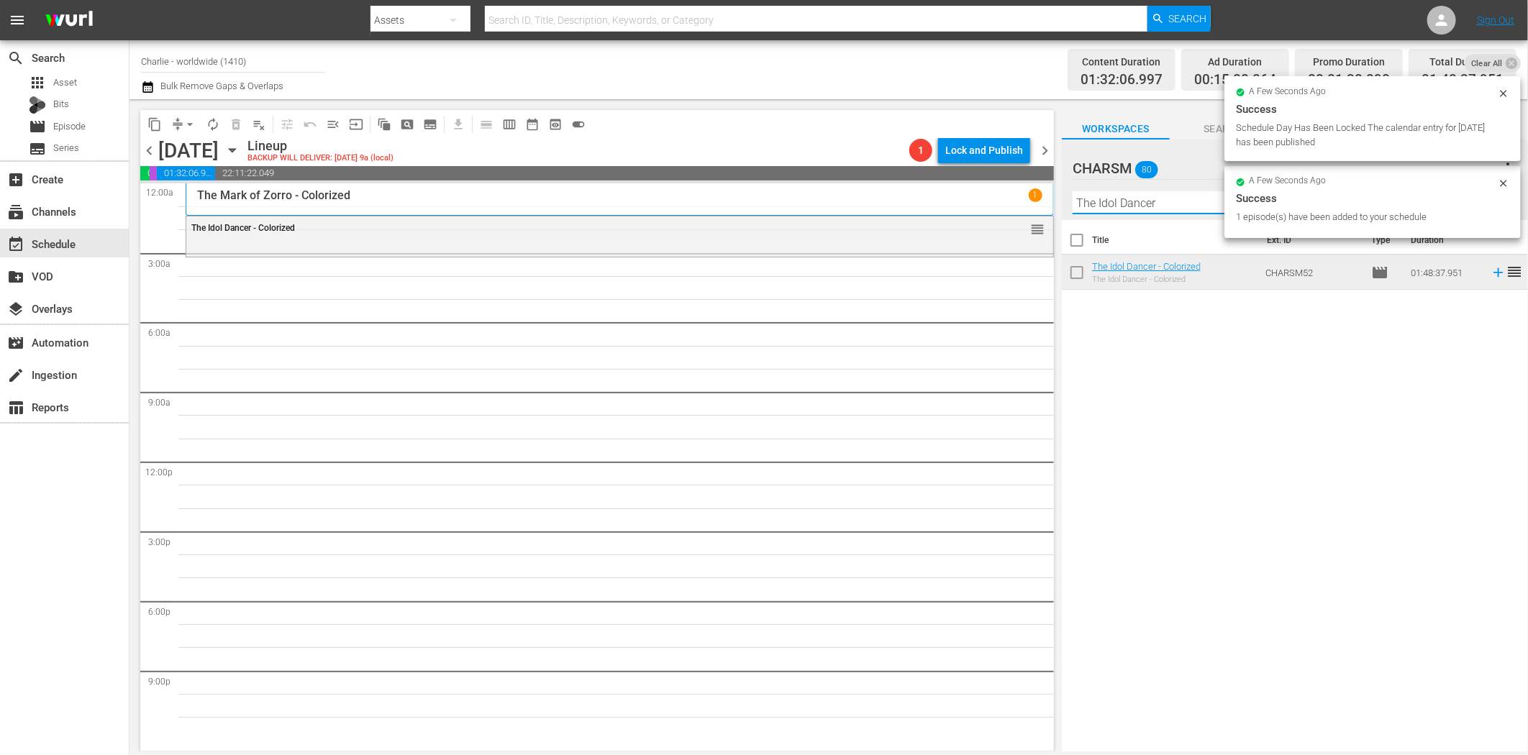
click at [1167, 207] on input "The Idol Dancer" at bounding box center [1295, 202] width 445 height 23
paste input "Charlie at Work - Volume Three"
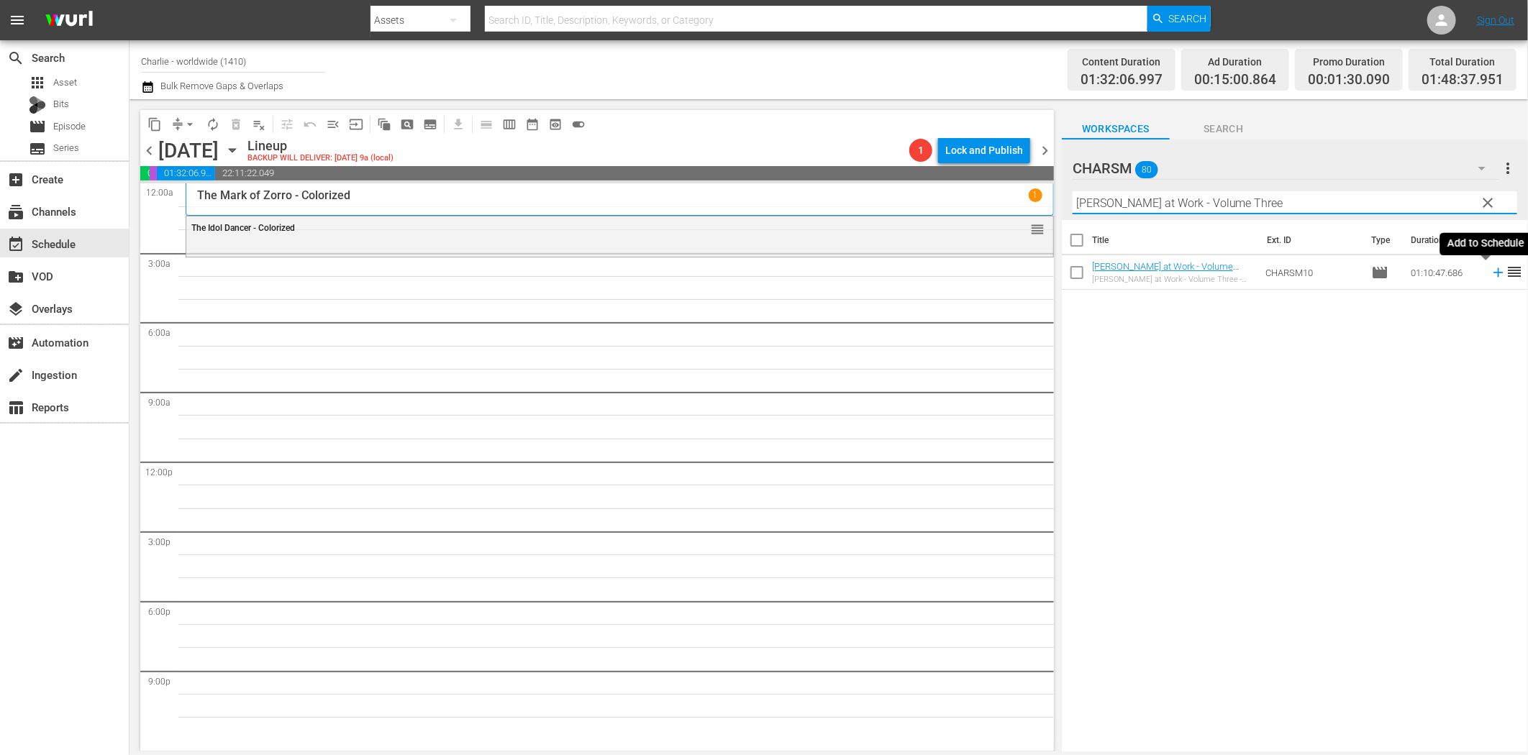
click at [1491, 274] on icon at bounding box center [1499, 273] width 16 height 16
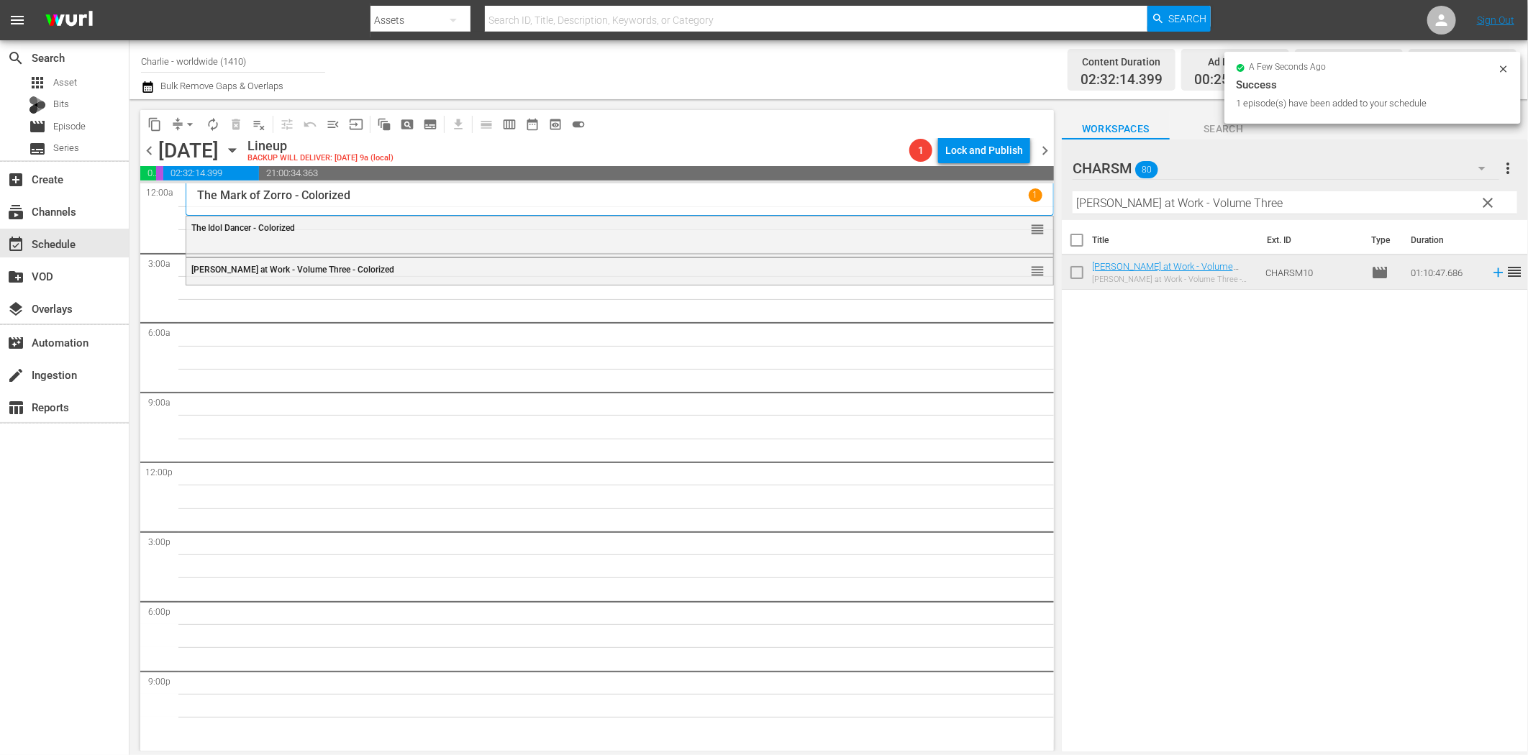
click at [1217, 202] on input "Charlie at Work - Volume Three" at bounding box center [1295, 202] width 445 height 23
paste input "The Phantom of the Opera"
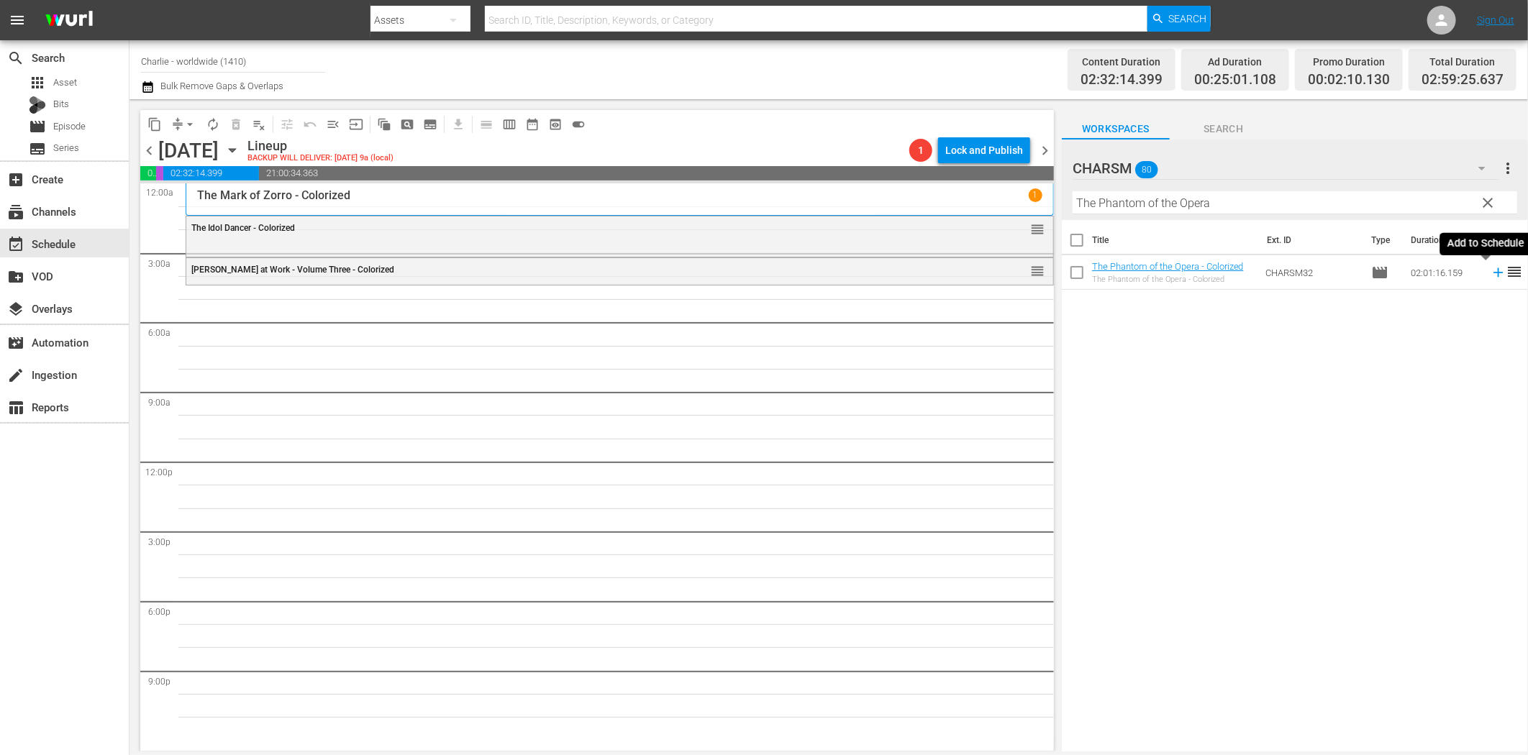
click at [1491, 268] on icon at bounding box center [1499, 273] width 16 height 16
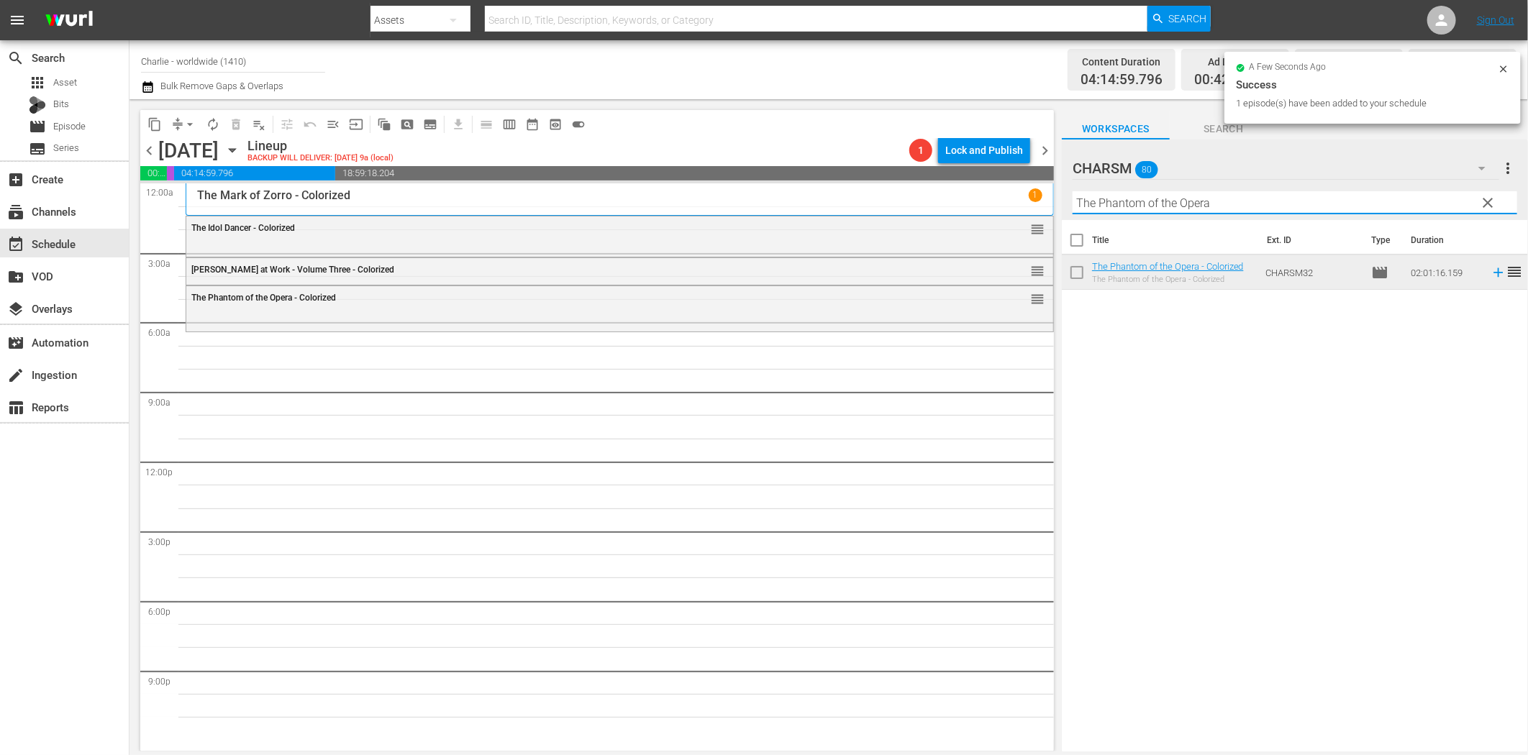
click at [1263, 211] on input "The Phantom of the Opera" at bounding box center [1295, 202] width 445 height 23
paste input "Buster Keaton Compilation – Part 3"
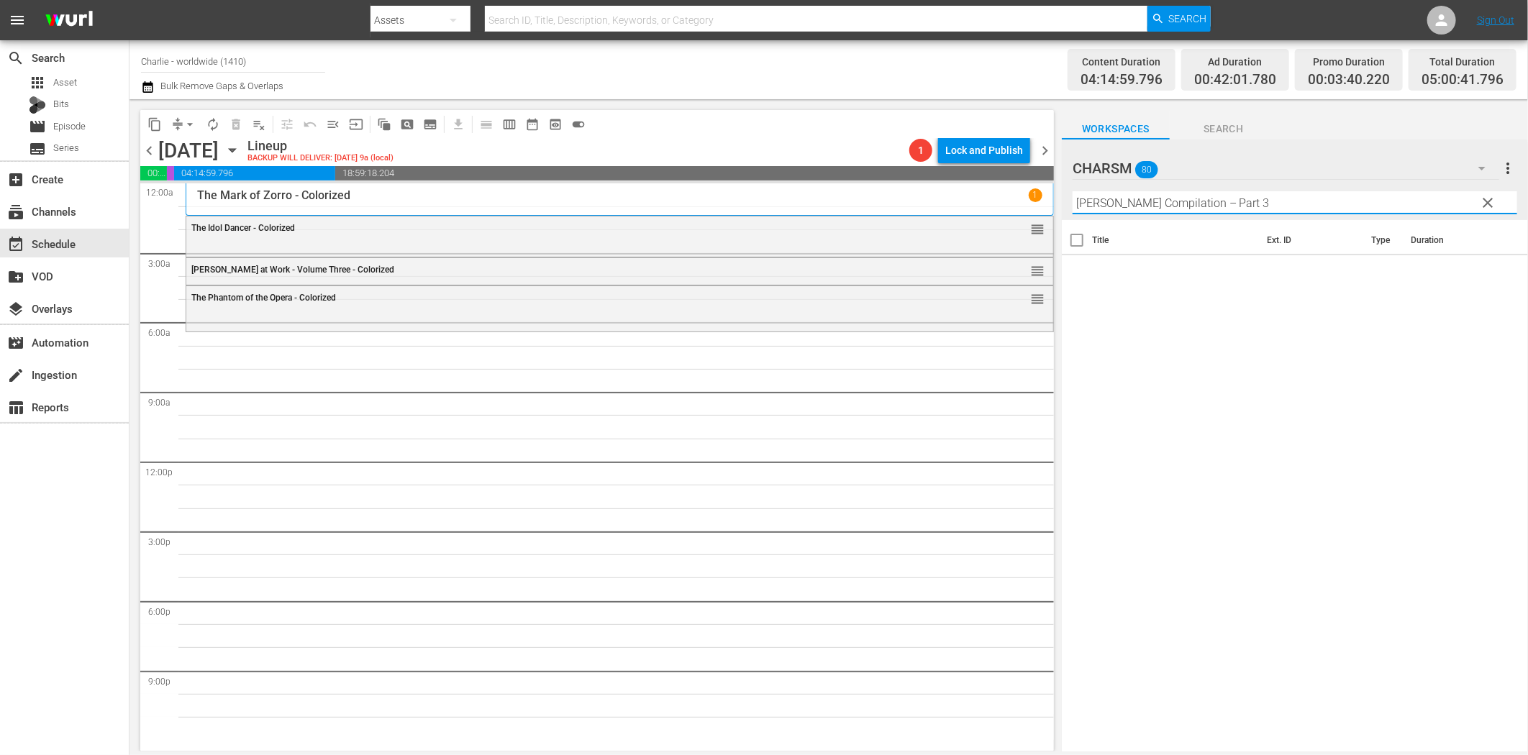
drag, startPoint x: 1213, startPoint y: 201, endPoint x: 1355, endPoint y: 207, distance: 141.9
click at [1330, 206] on input "Buster Keaton Compilation – Part 3" at bounding box center [1295, 202] width 445 height 23
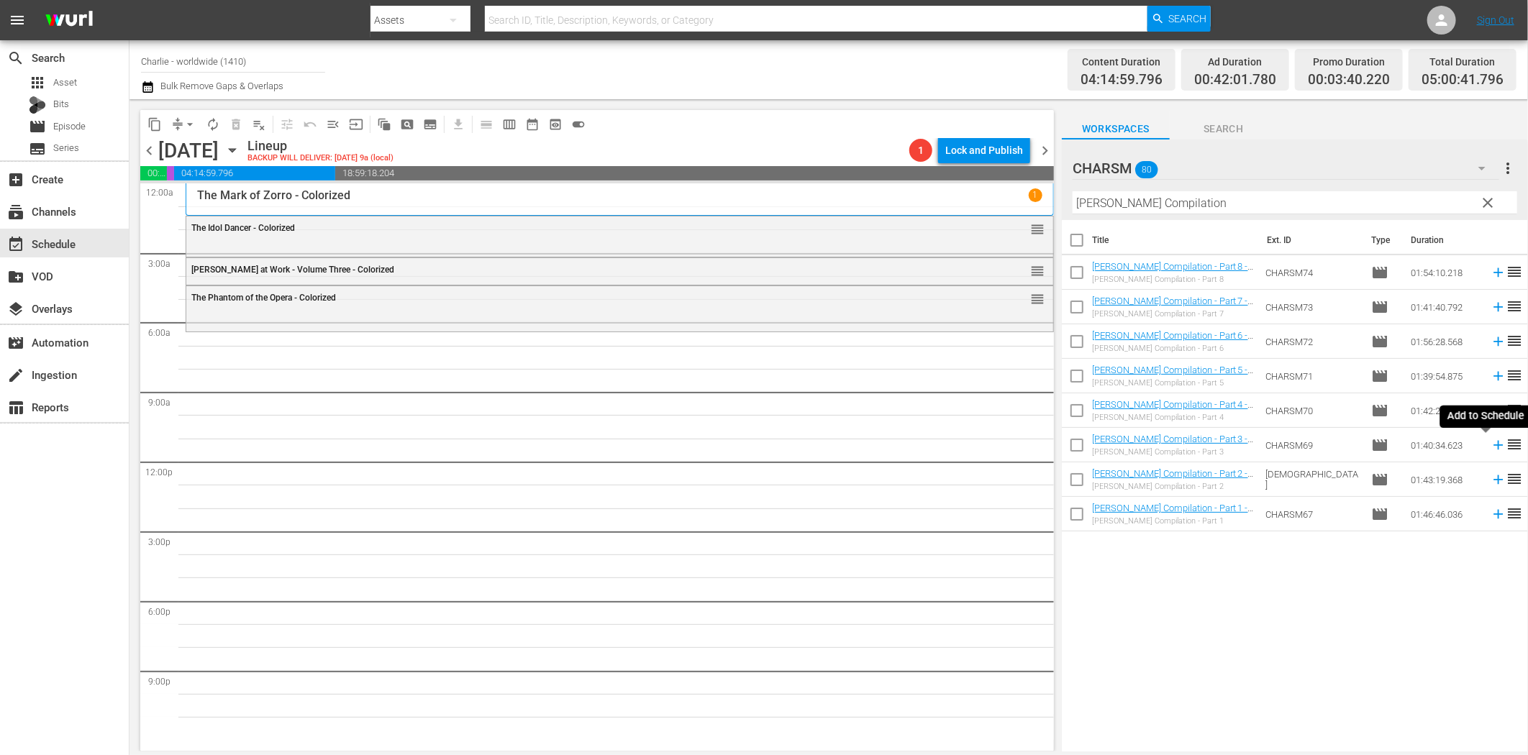
click at [1491, 448] on icon at bounding box center [1499, 445] width 16 height 16
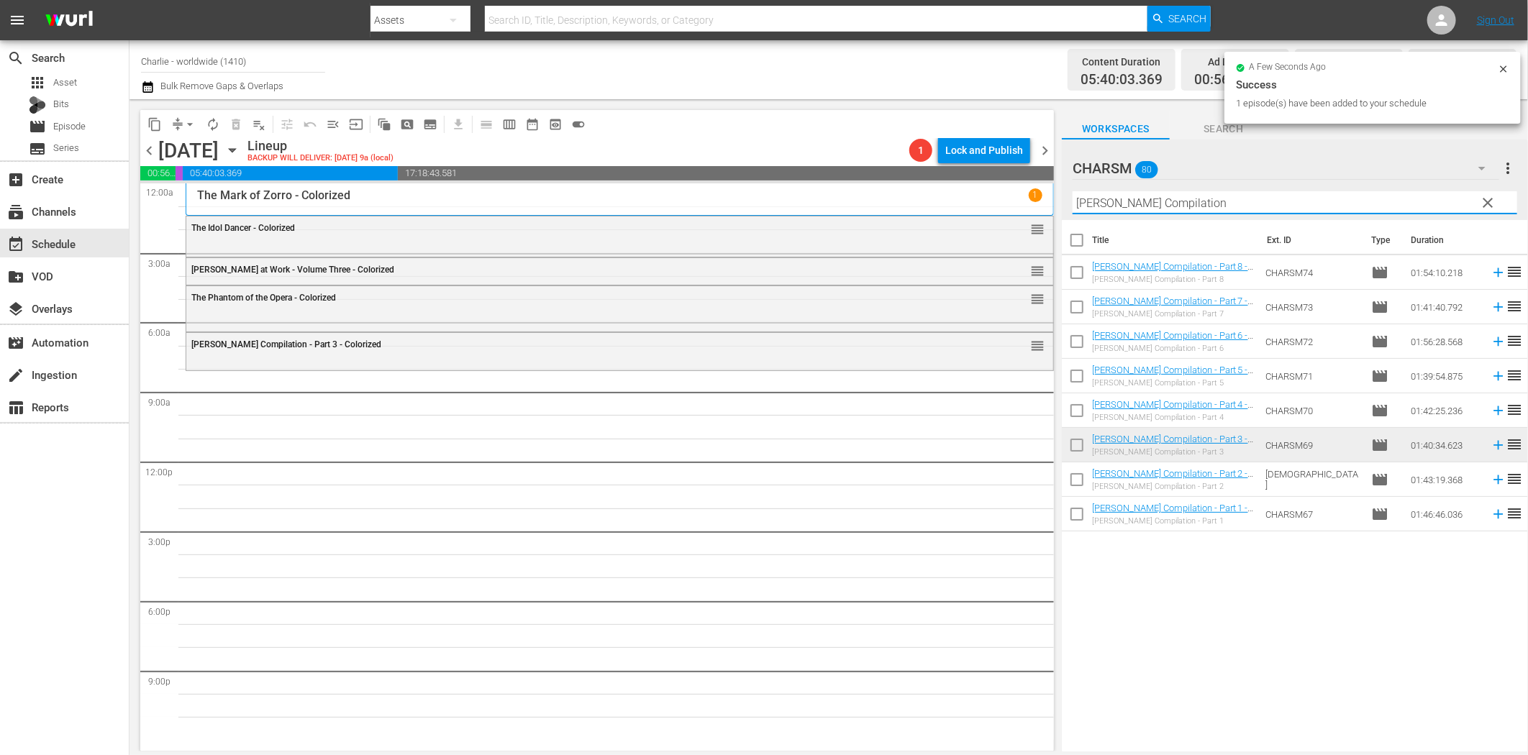
click at [1183, 202] on input "Buster Keaton Compilation" at bounding box center [1295, 202] width 445 height 23
paste input "Charlie at Work - Volume Two"
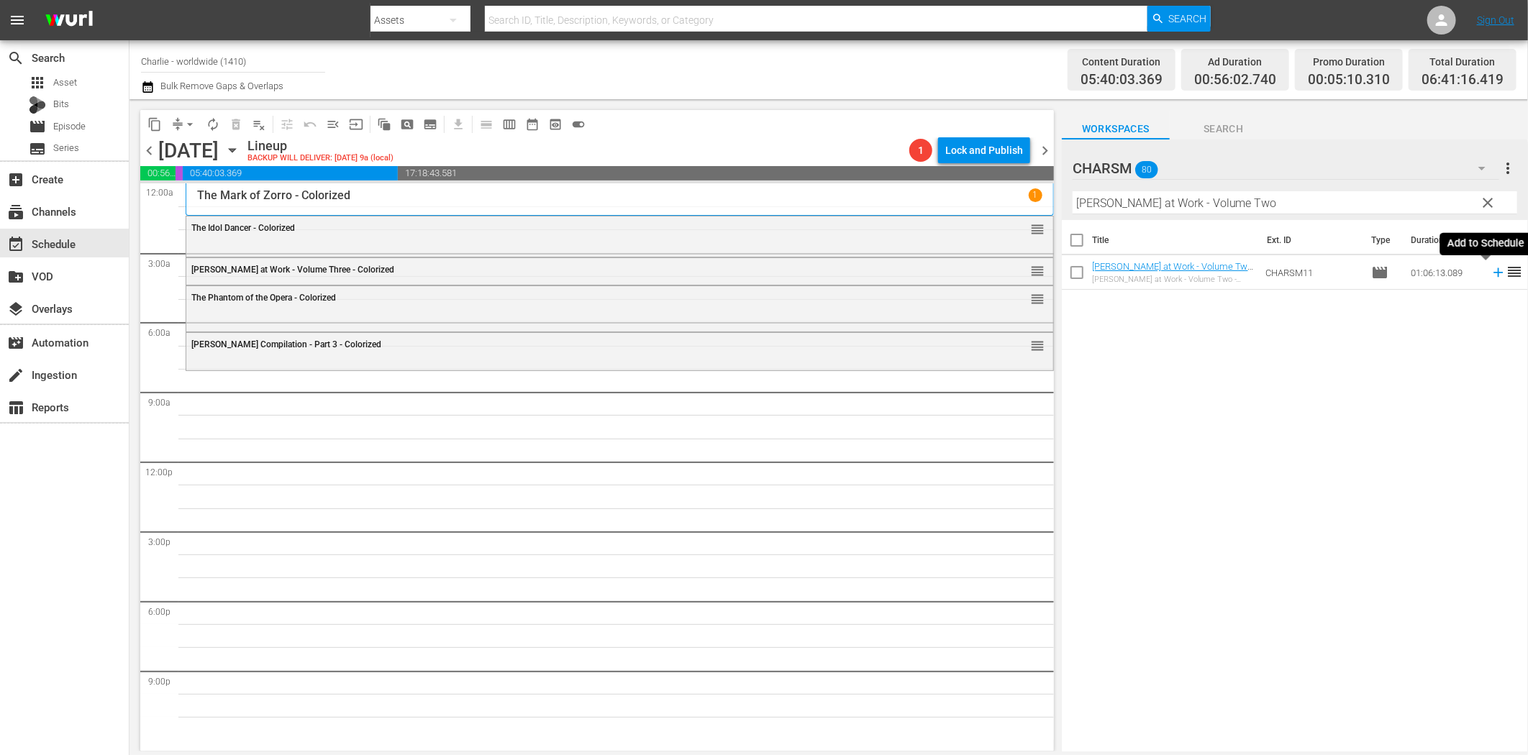
click at [1494, 273] on icon at bounding box center [1498, 272] width 9 height 9
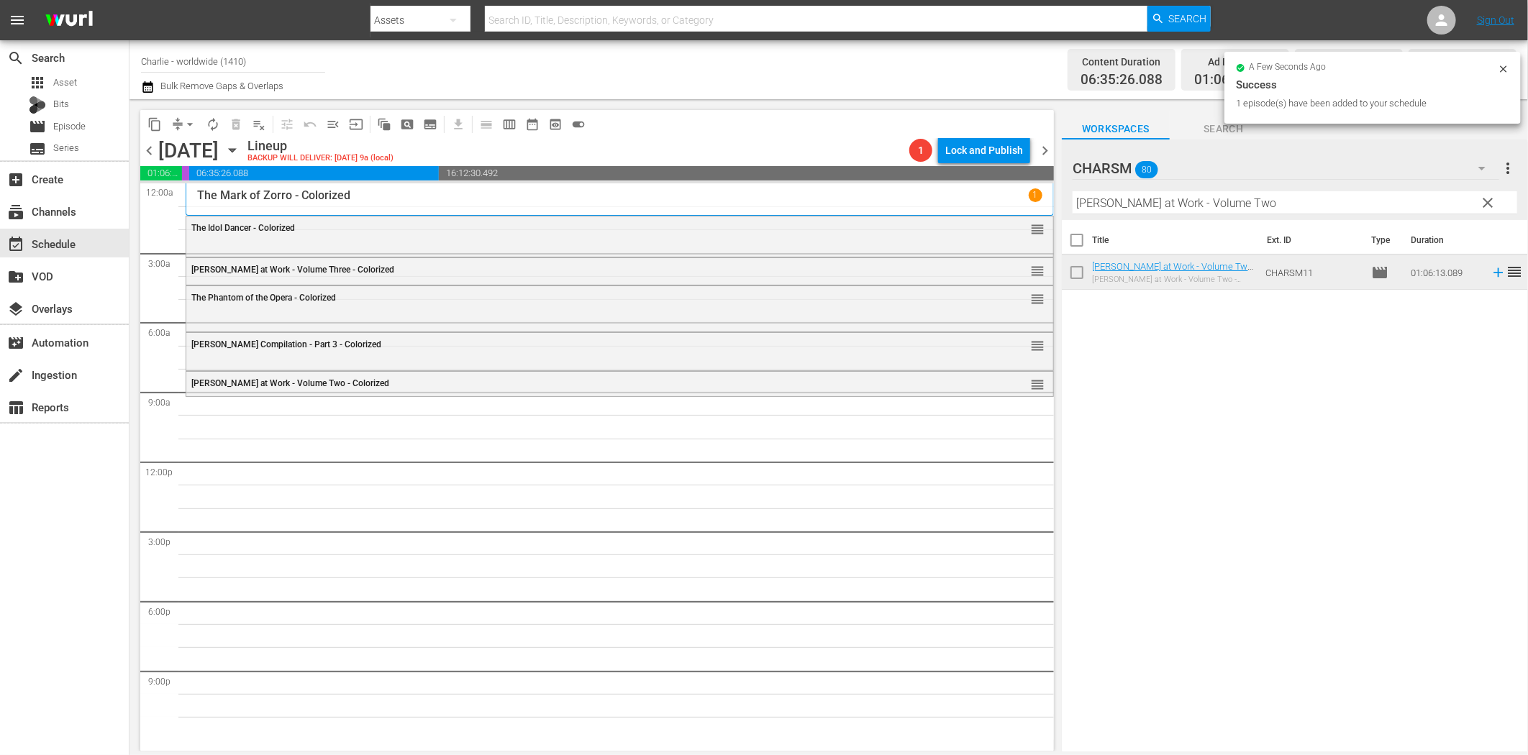
click at [1141, 207] on input "Charlie at Work - Volume Two" at bounding box center [1295, 202] width 445 height 23
paste input "The House of Shame"
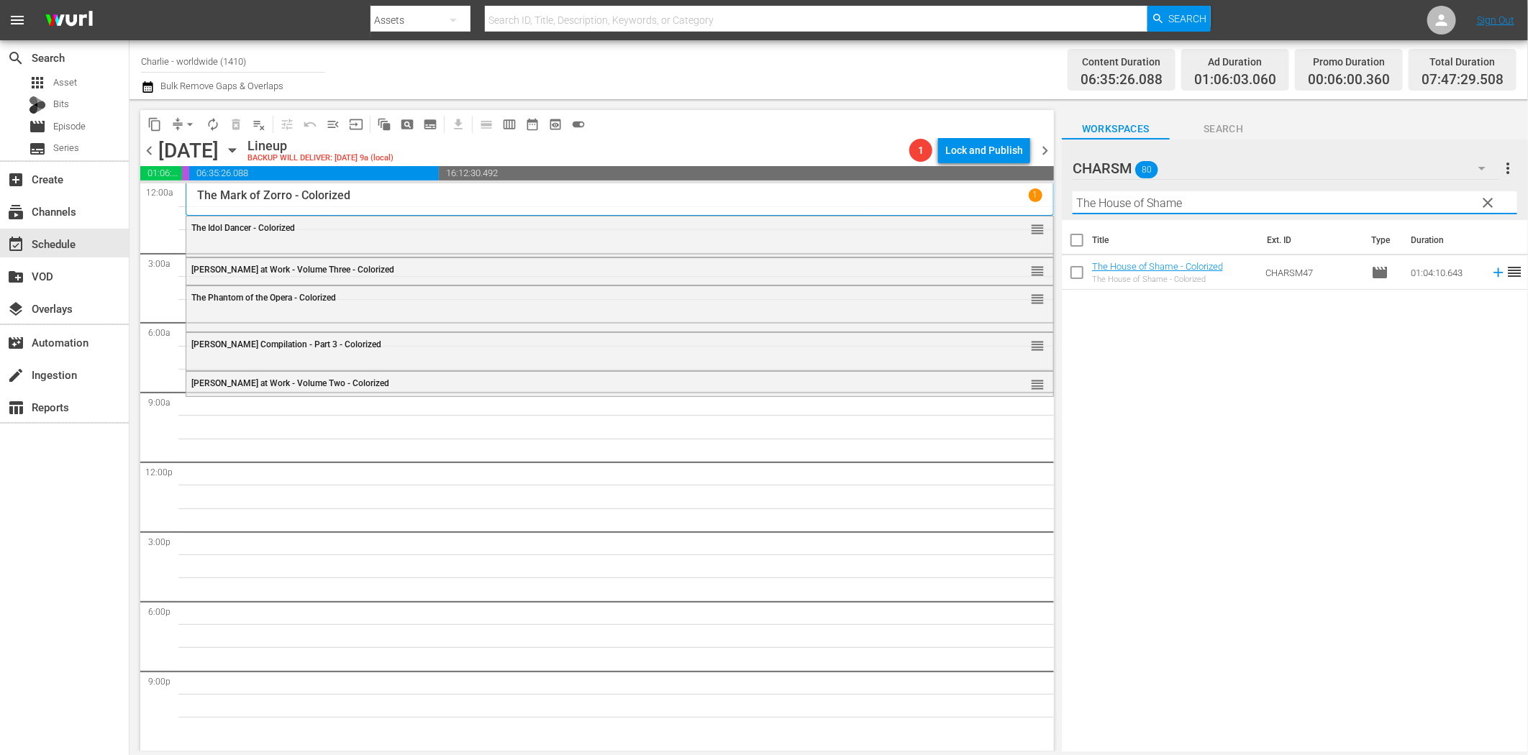
click at [1491, 269] on icon at bounding box center [1499, 273] width 16 height 16
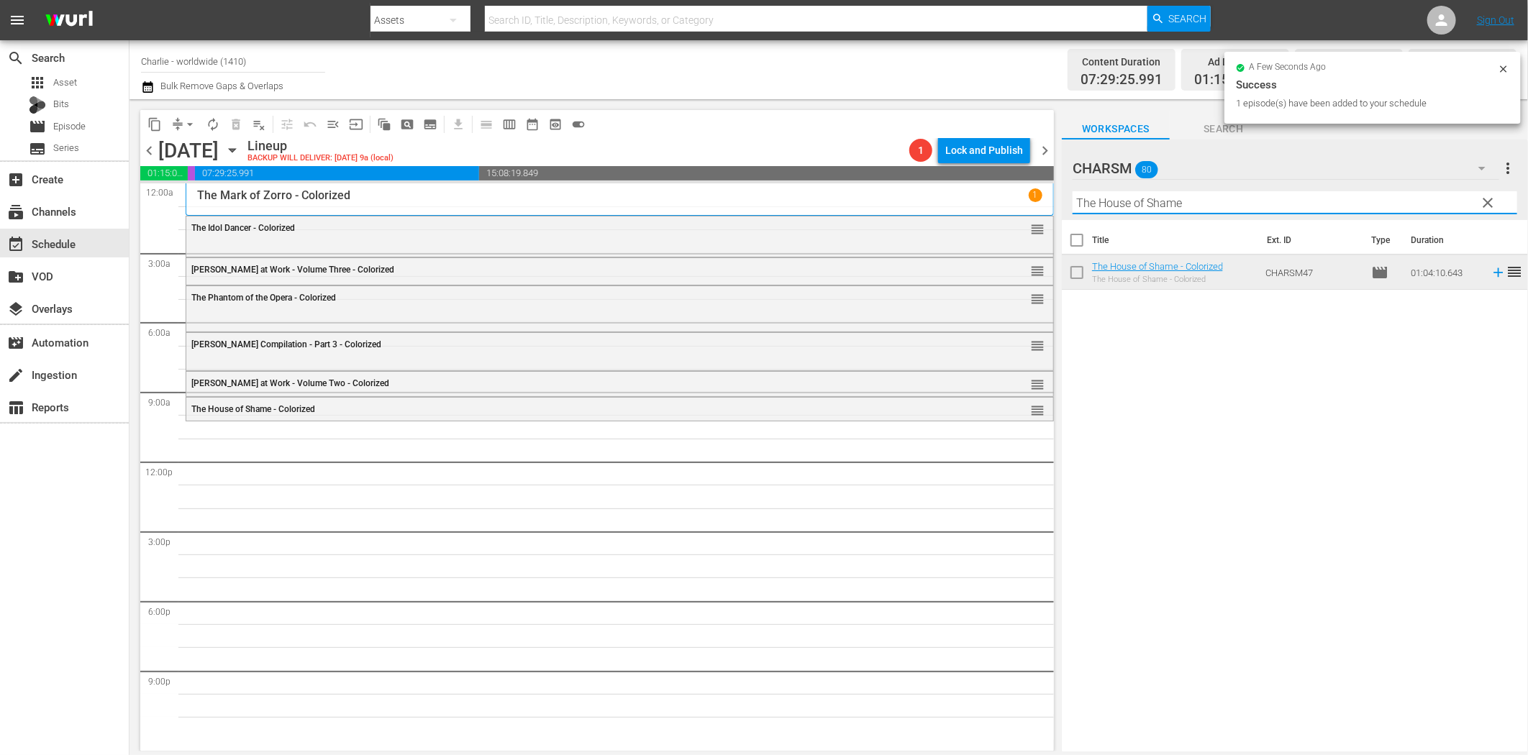
click at [1253, 199] on input "The House of Shame" at bounding box center [1295, 202] width 445 height 23
paste input "By the Law"
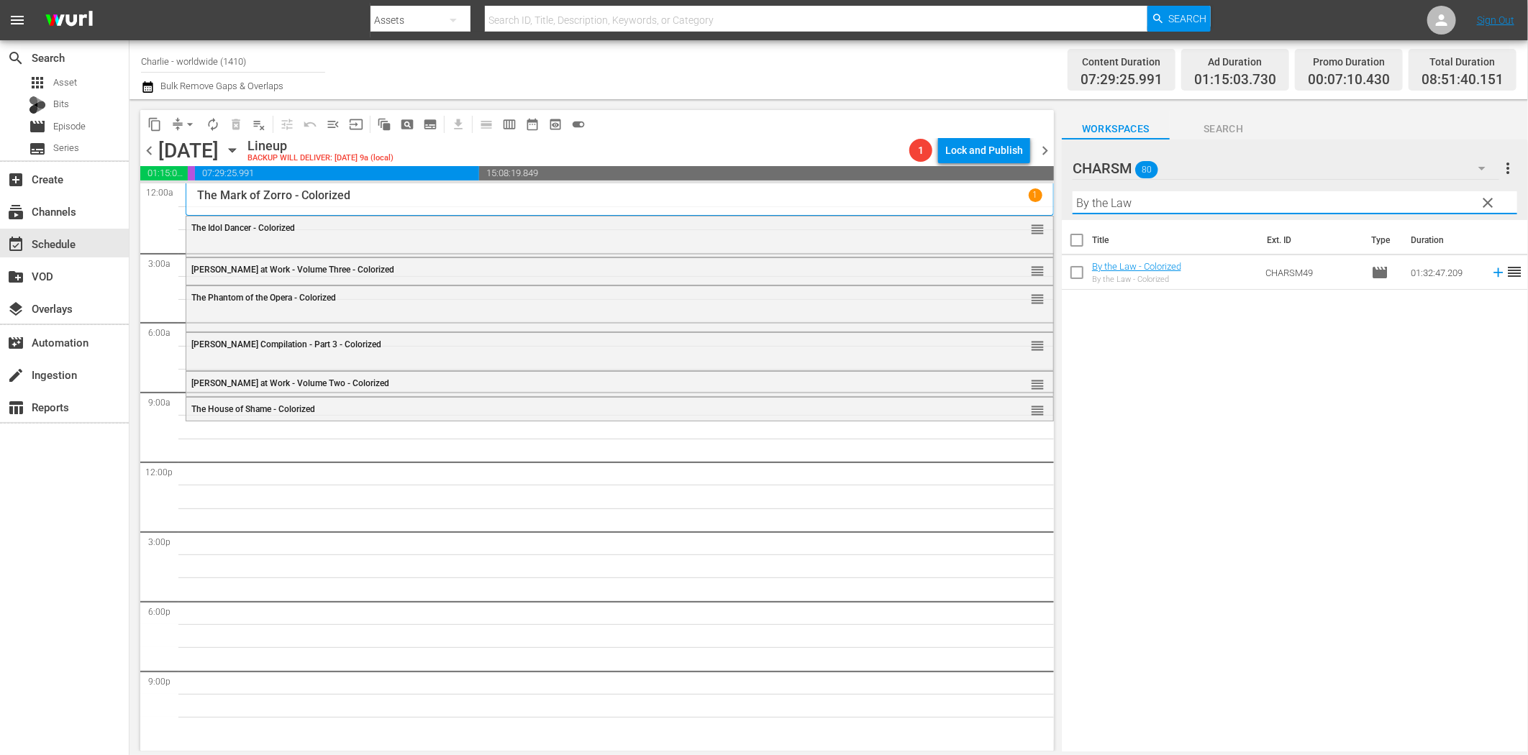
click at [1491, 271] on icon at bounding box center [1499, 273] width 16 height 16
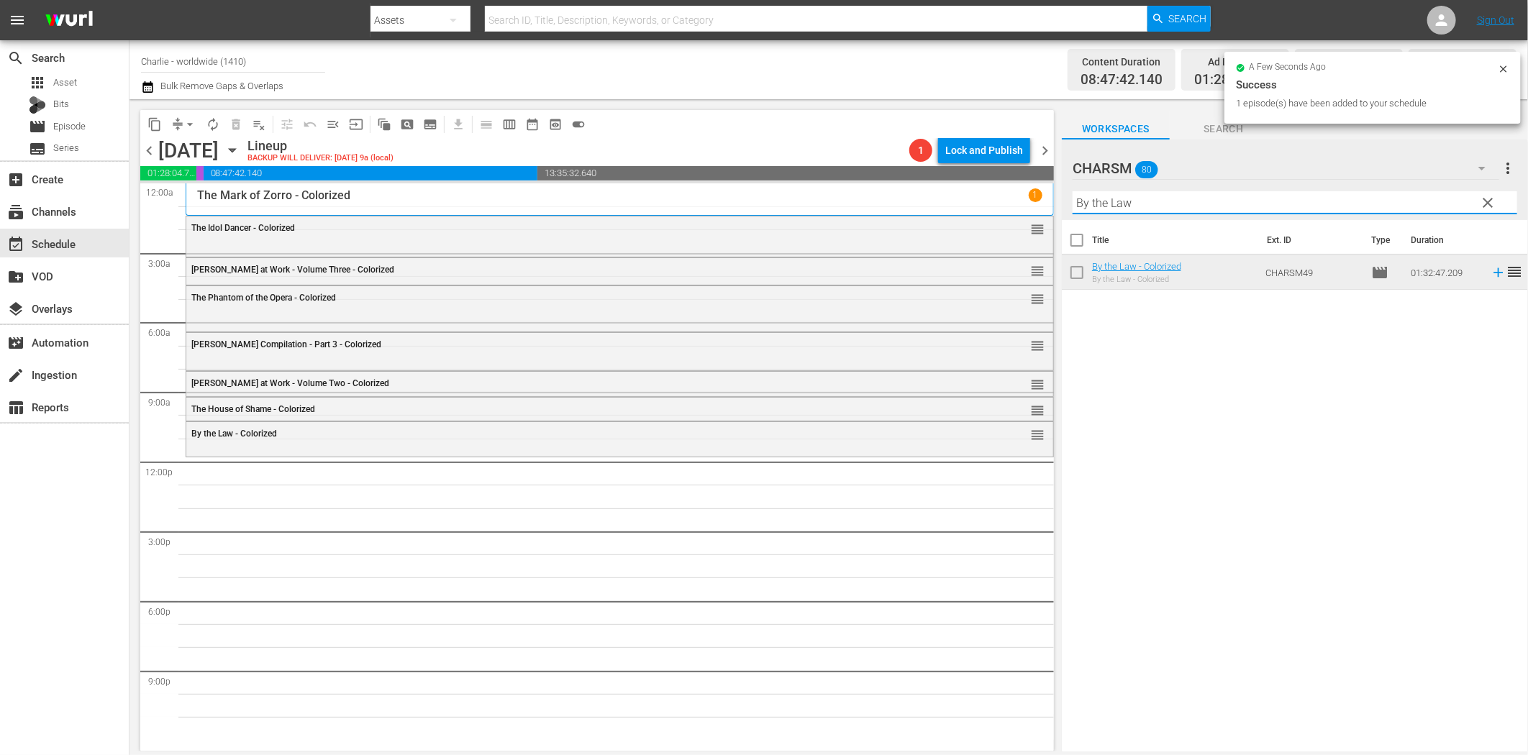
click at [1148, 206] on input "By the Law" at bounding box center [1295, 202] width 445 height 23
paste input "Flirting with Fate"
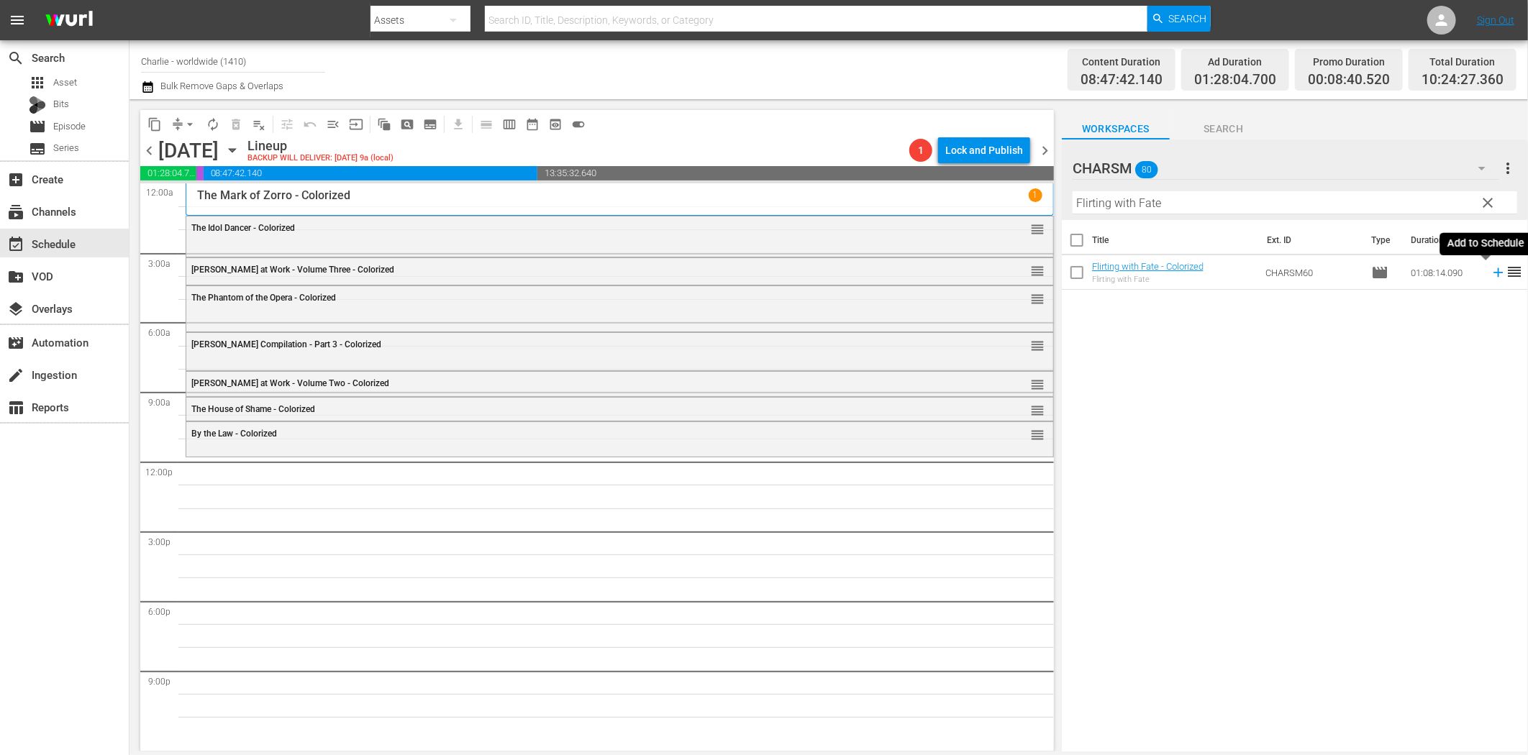
click at [1491, 275] on icon at bounding box center [1499, 273] width 16 height 16
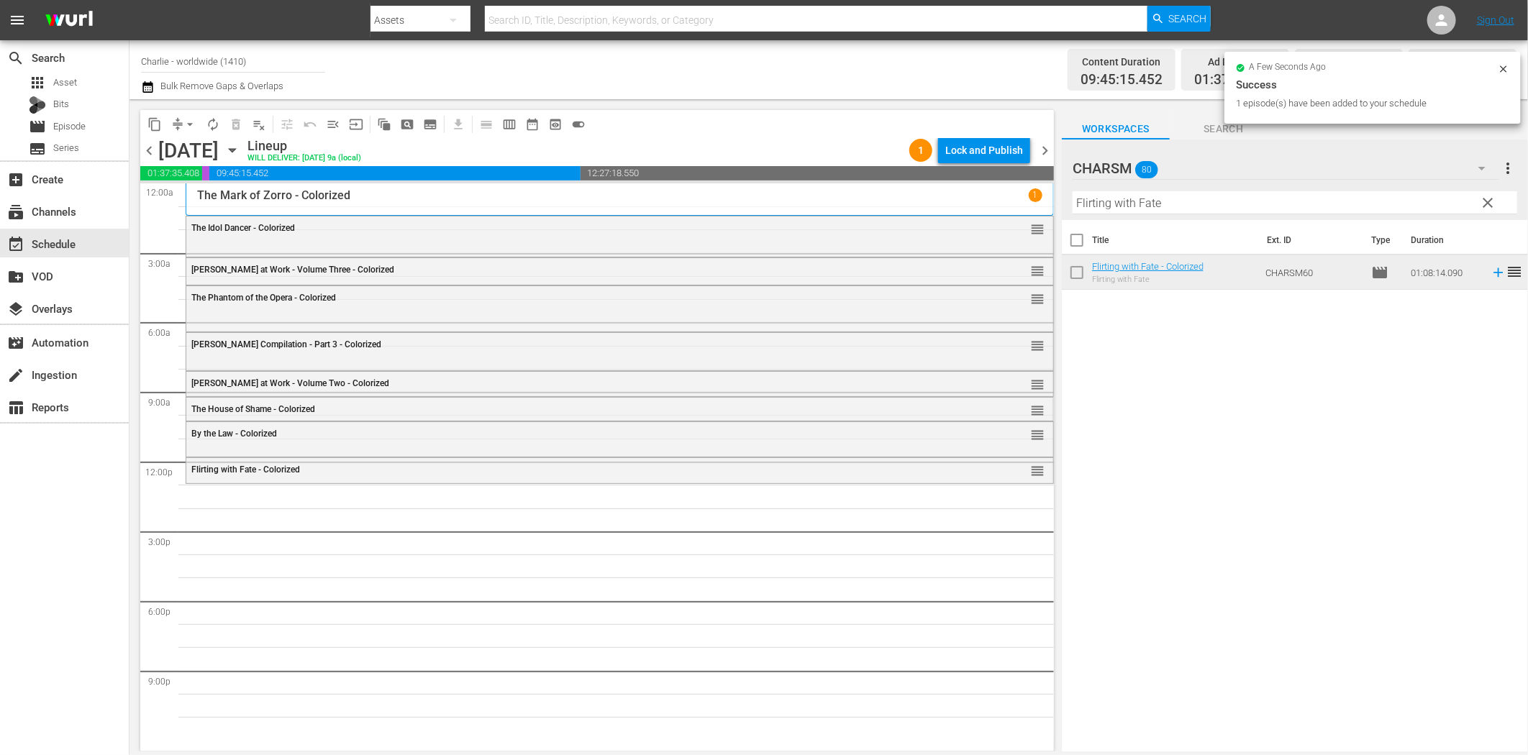
click at [1220, 207] on input "Flirting with Fate" at bounding box center [1295, 202] width 445 height 23
paste input "[PERSON_NAME] in the Army"
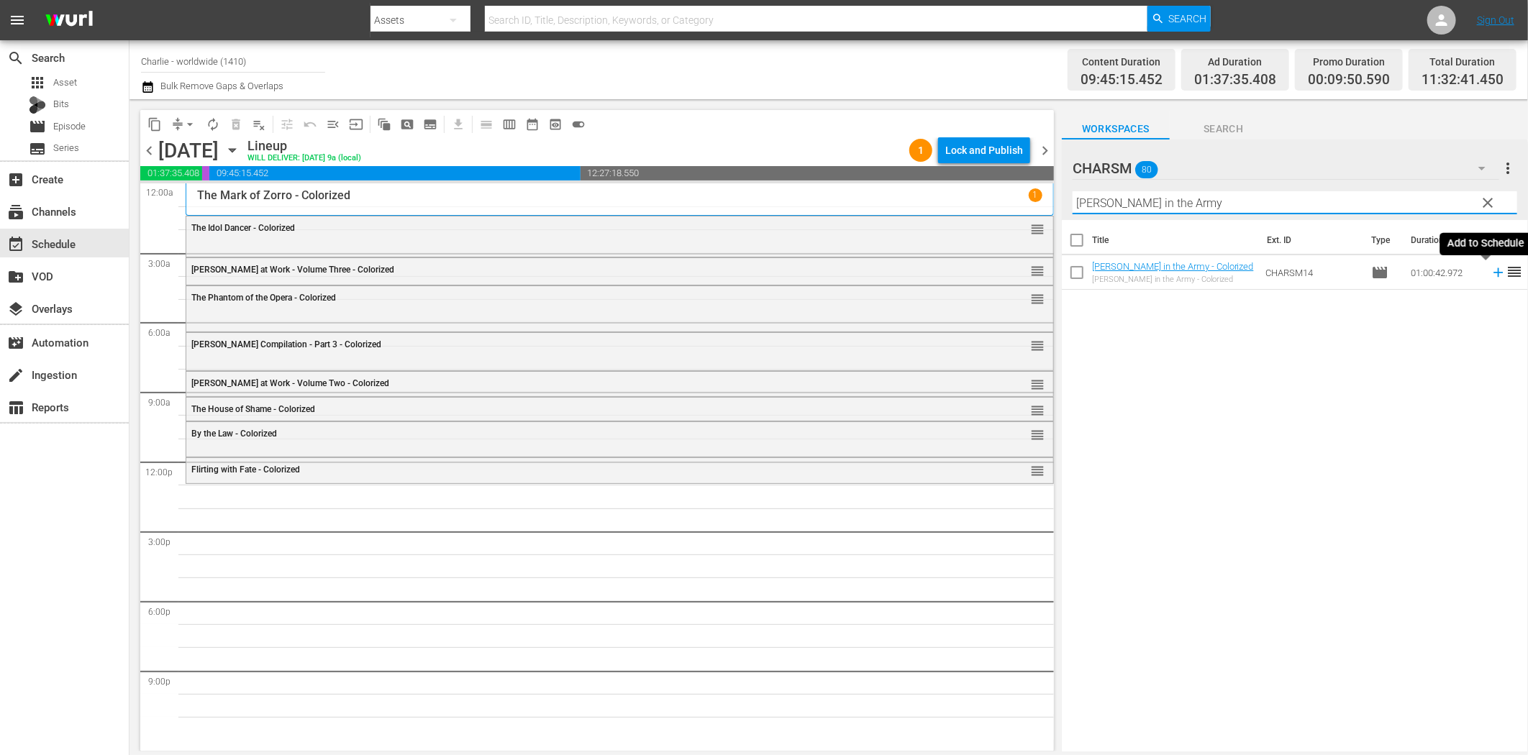
click at [1491, 268] on icon at bounding box center [1499, 273] width 16 height 16
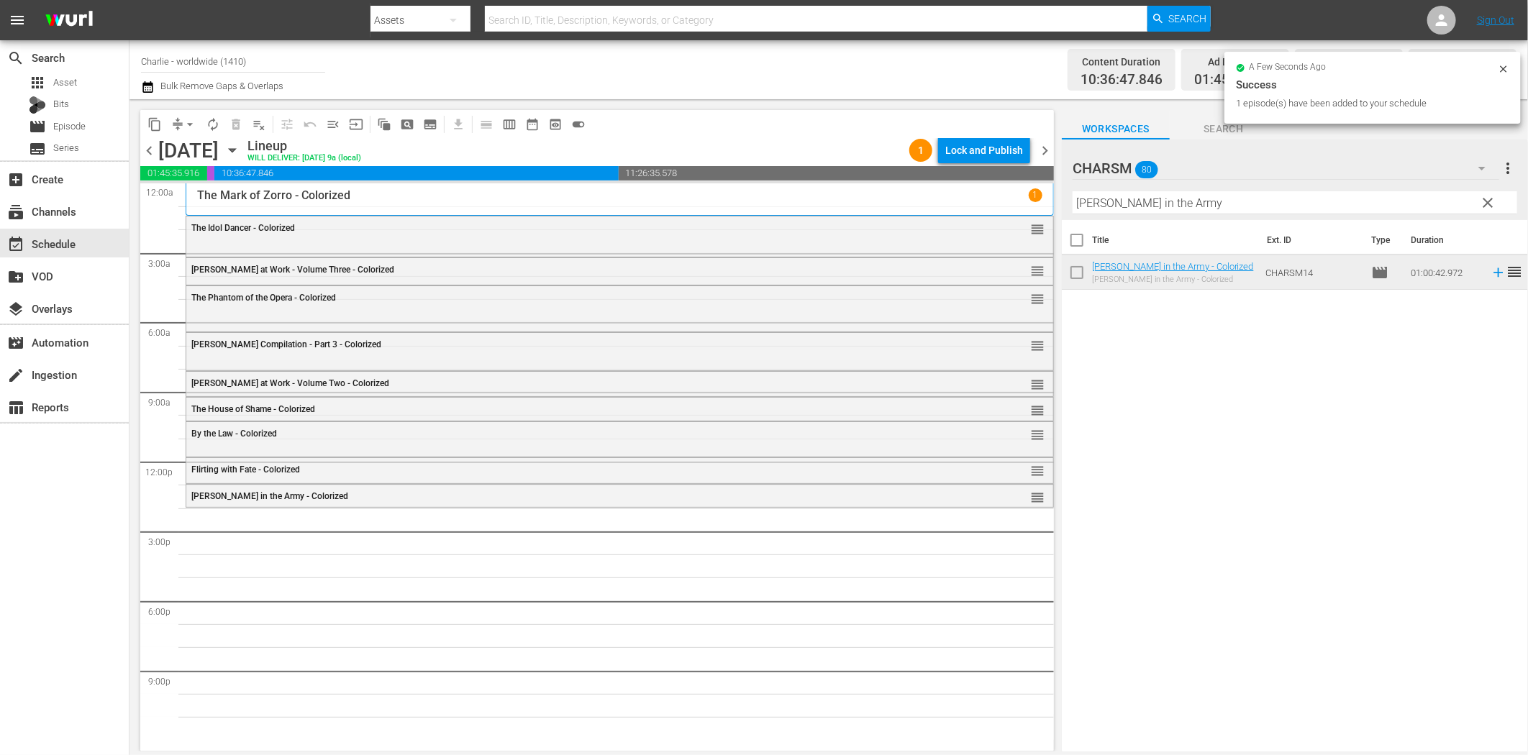
click at [1348, 203] on input "[PERSON_NAME] in the Army" at bounding box center [1295, 202] width 445 height 23
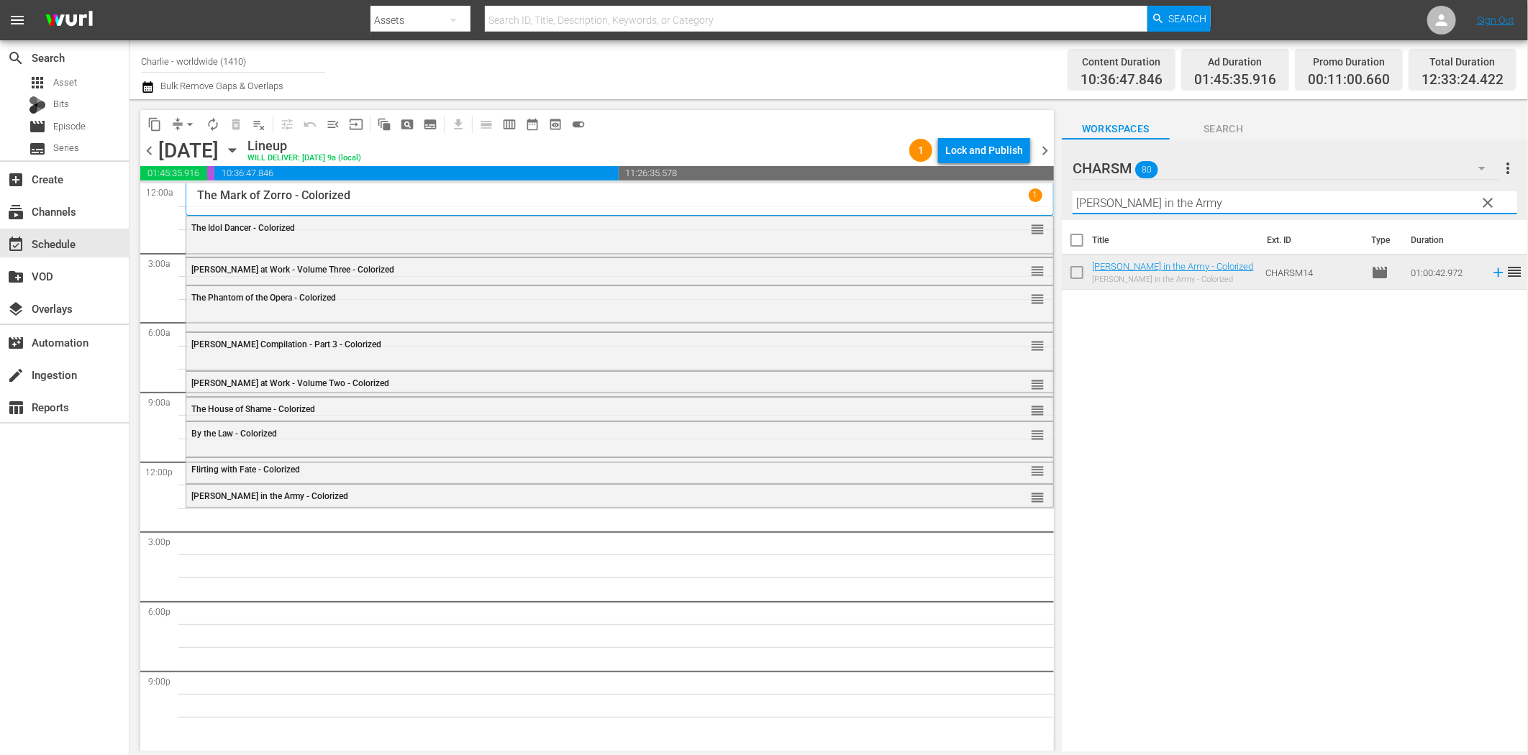
paste input "Shoes"
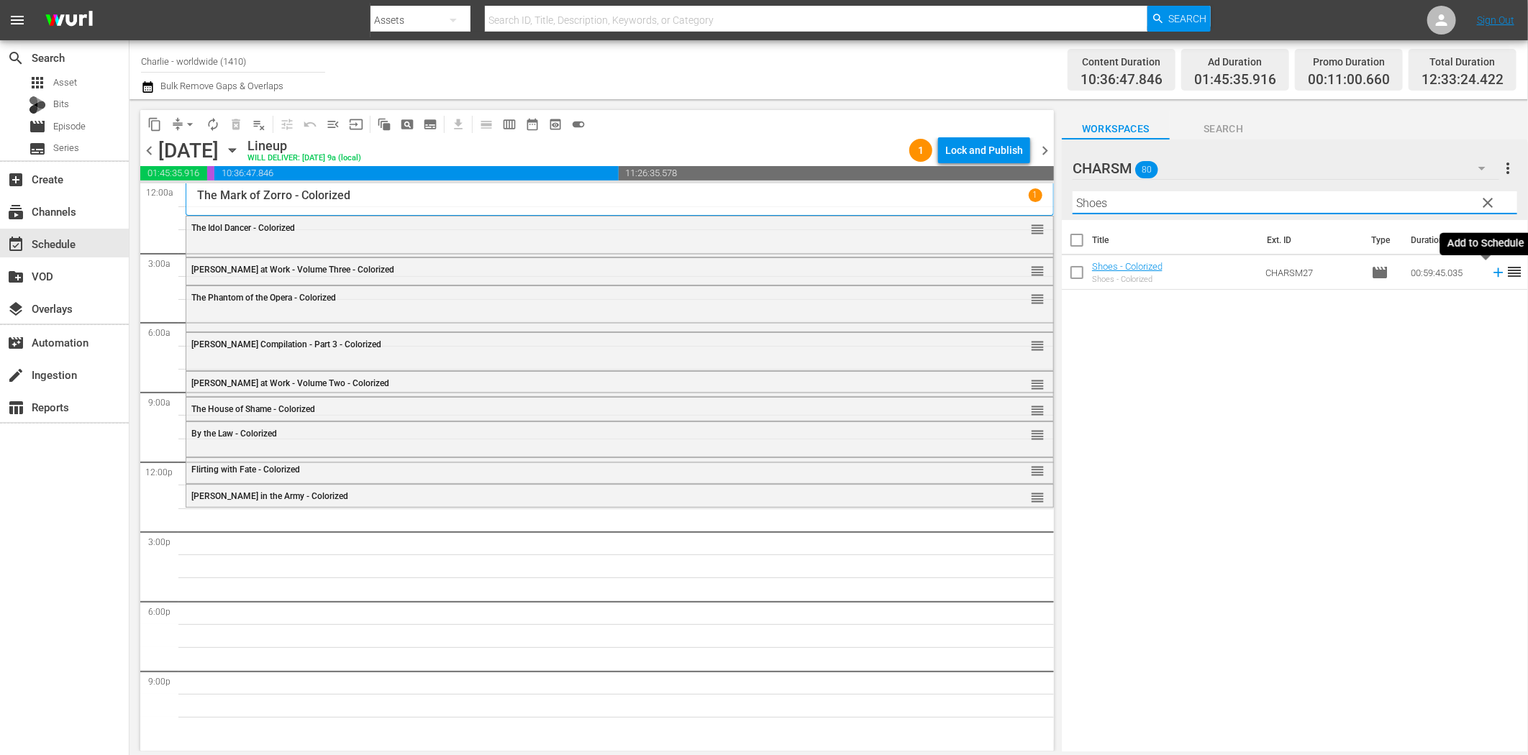
click at [1494, 274] on icon at bounding box center [1498, 272] width 9 height 9
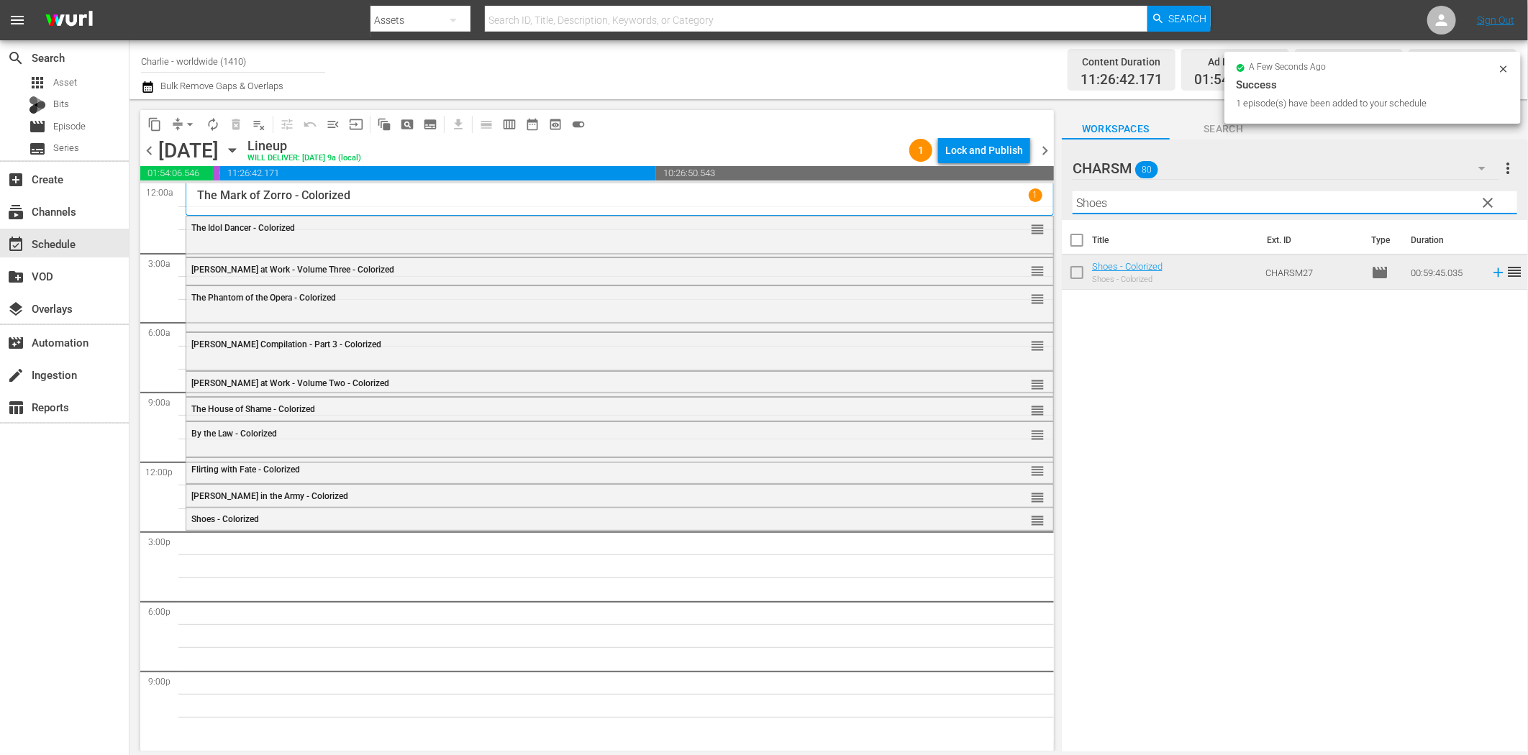
click at [1245, 209] on input "Shoes" at bounding box center [1295, 202] width 445 height 23
paste input "A Day in the Life of Baby Peggy"
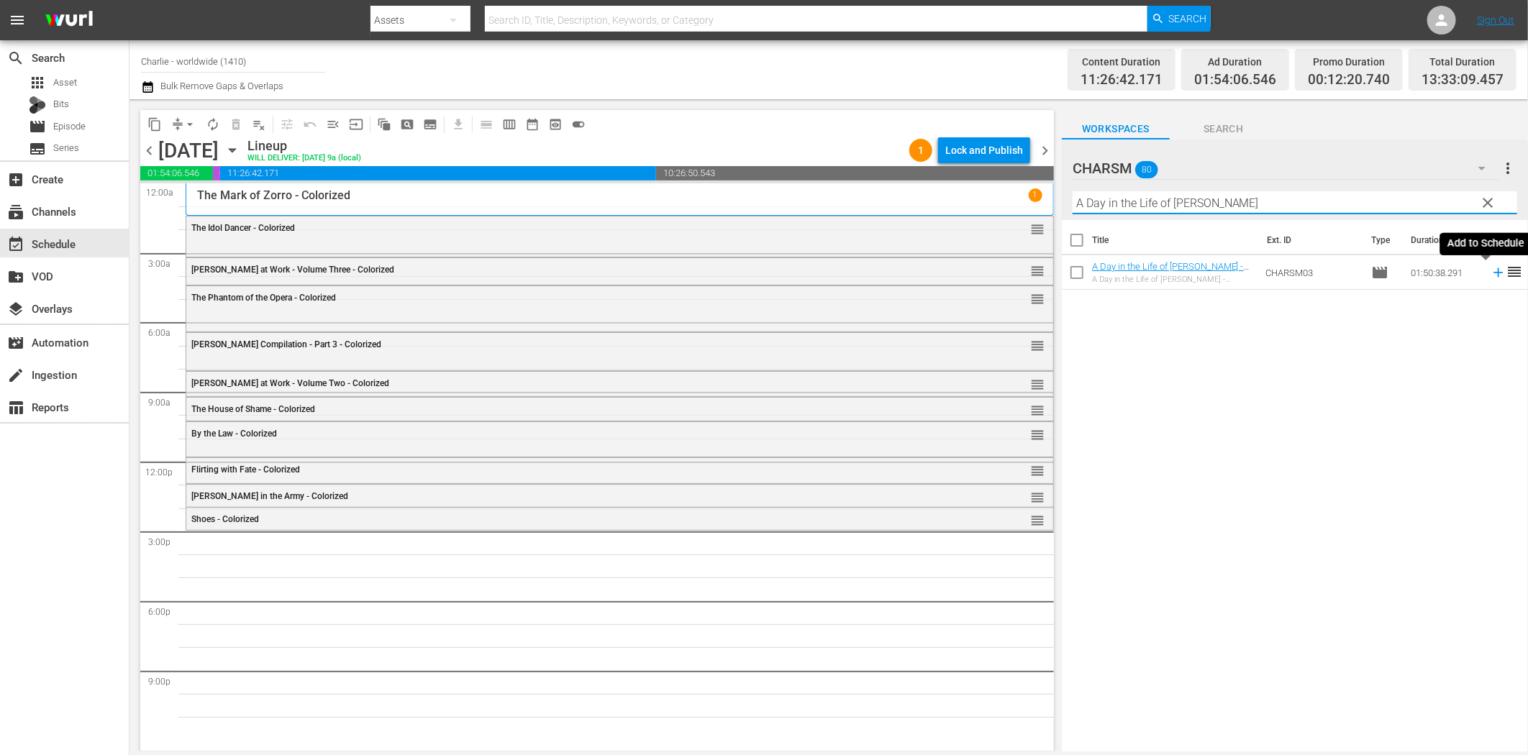
click at [1491, 275] on icon at bounding box center [1499, 273] width 16 height 16
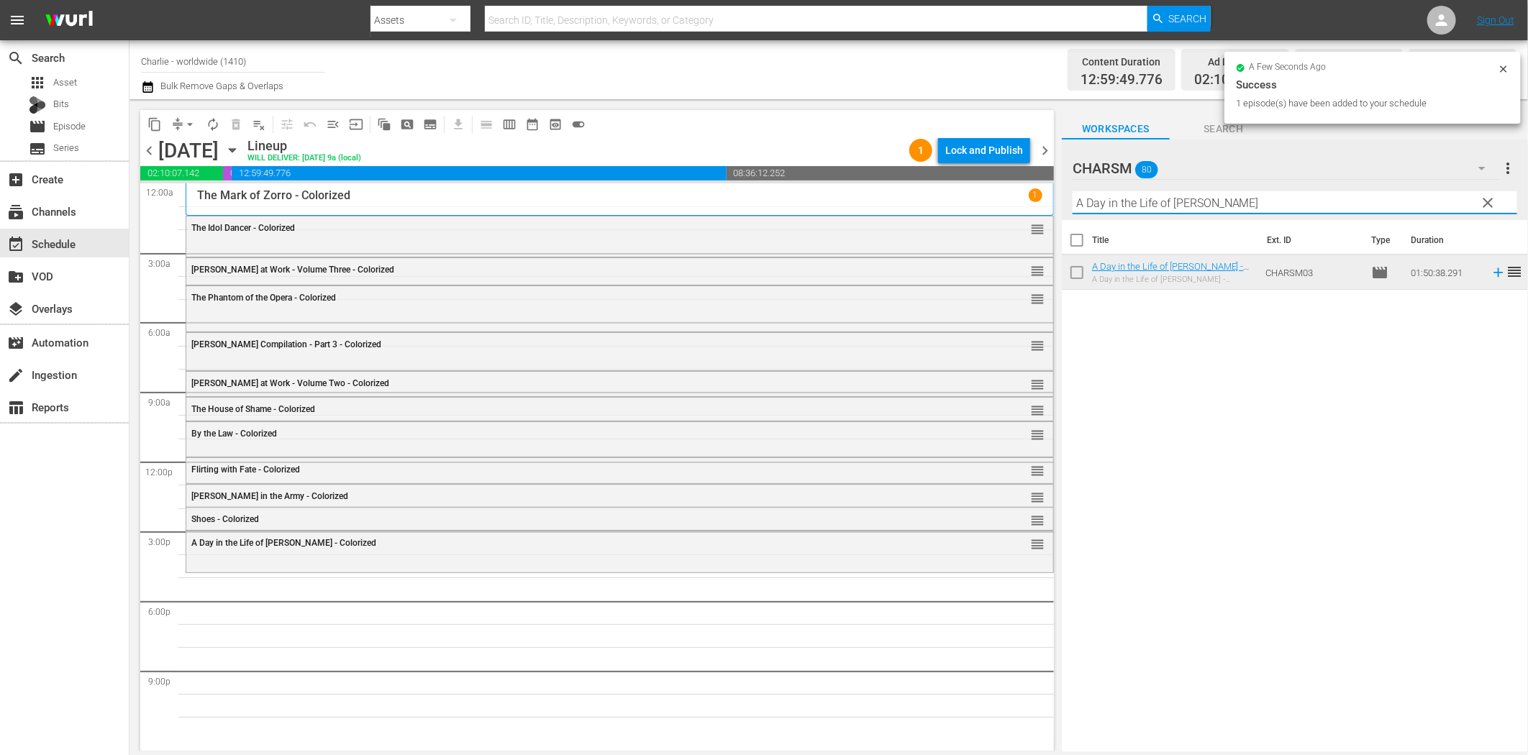
click at [1153, 201] on input "A Day in the Life of Baby Peggy" at bounding box center [1295, 202] width 445 height 23
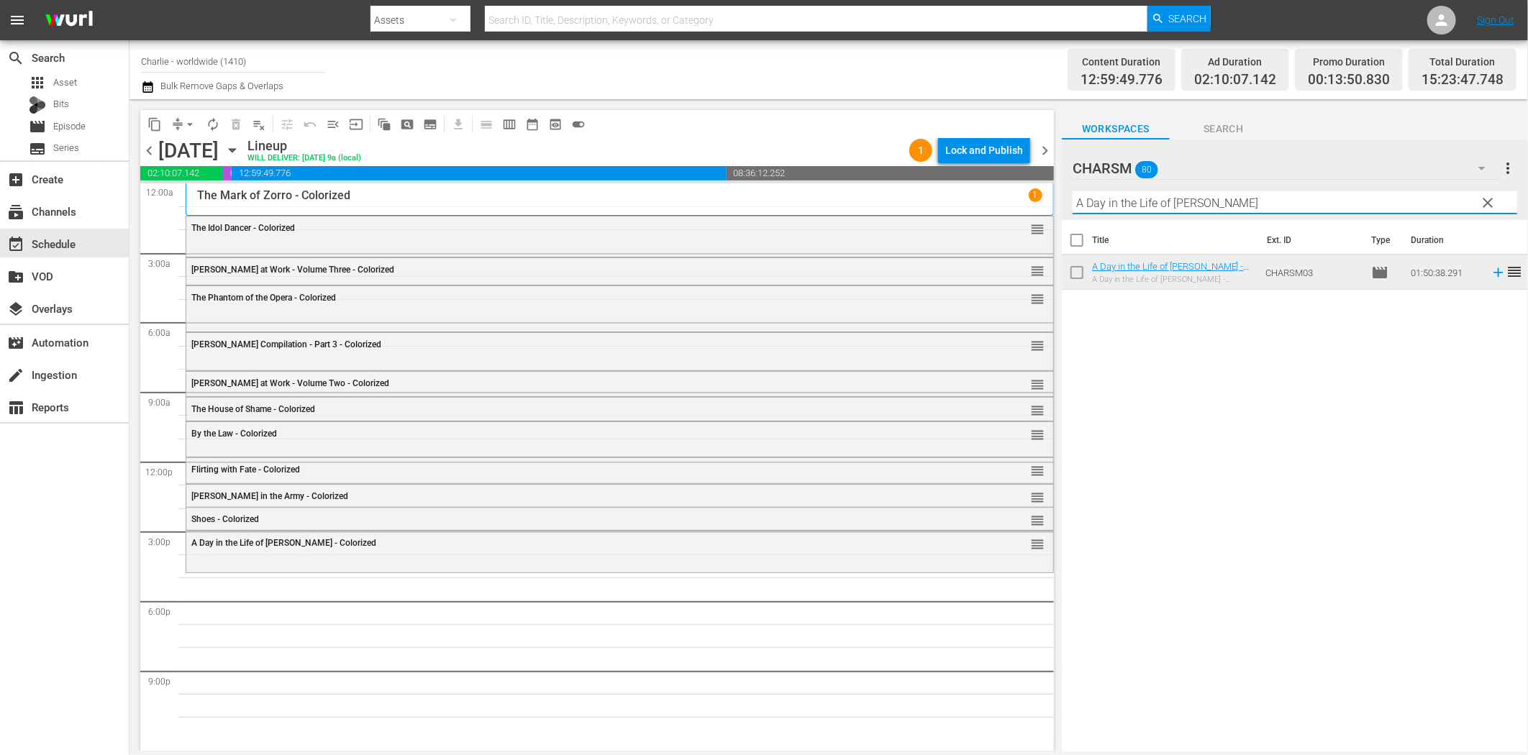
paste input "[PERSON_NAME]"
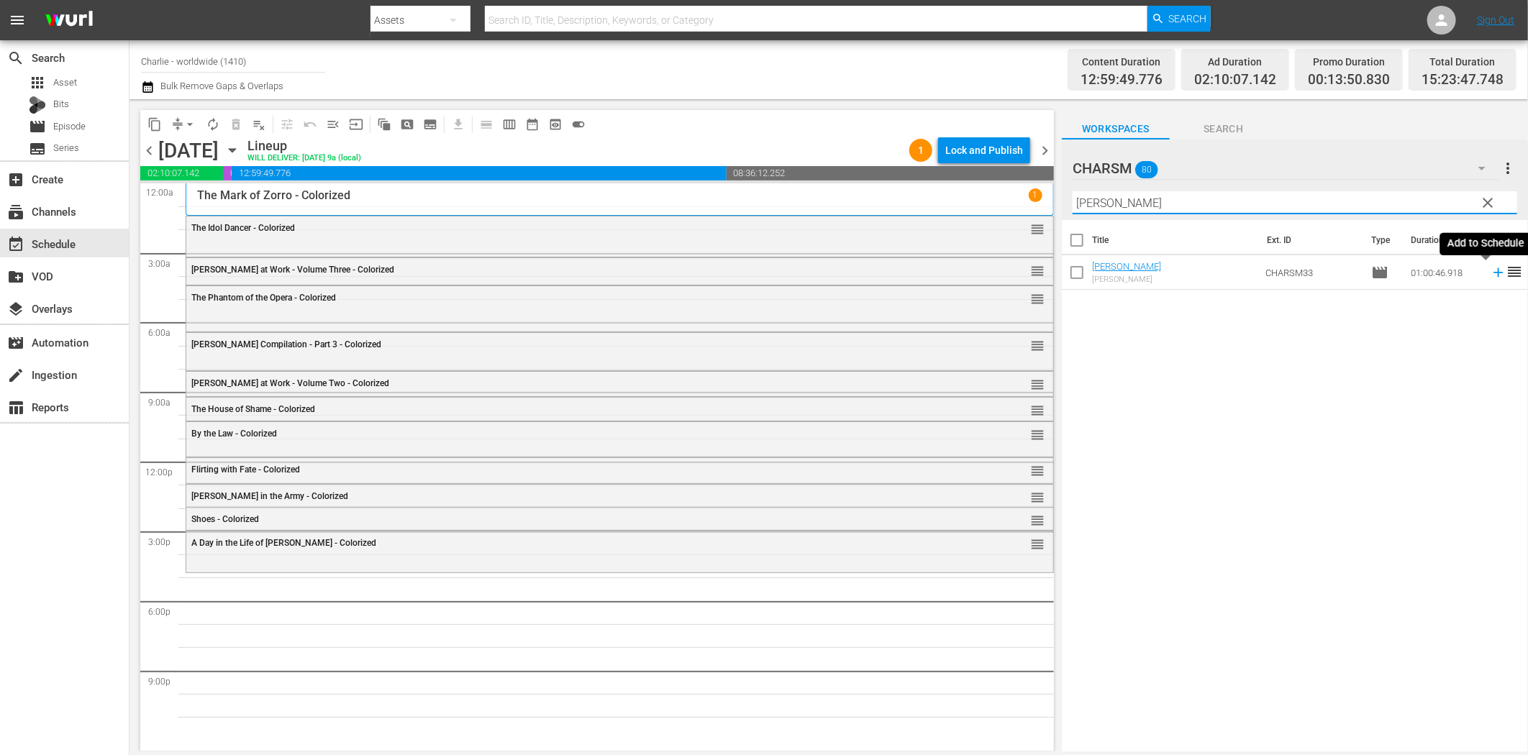
click at [1494, 272] on icon at bounding box center [1498, 272] width 9 height 9
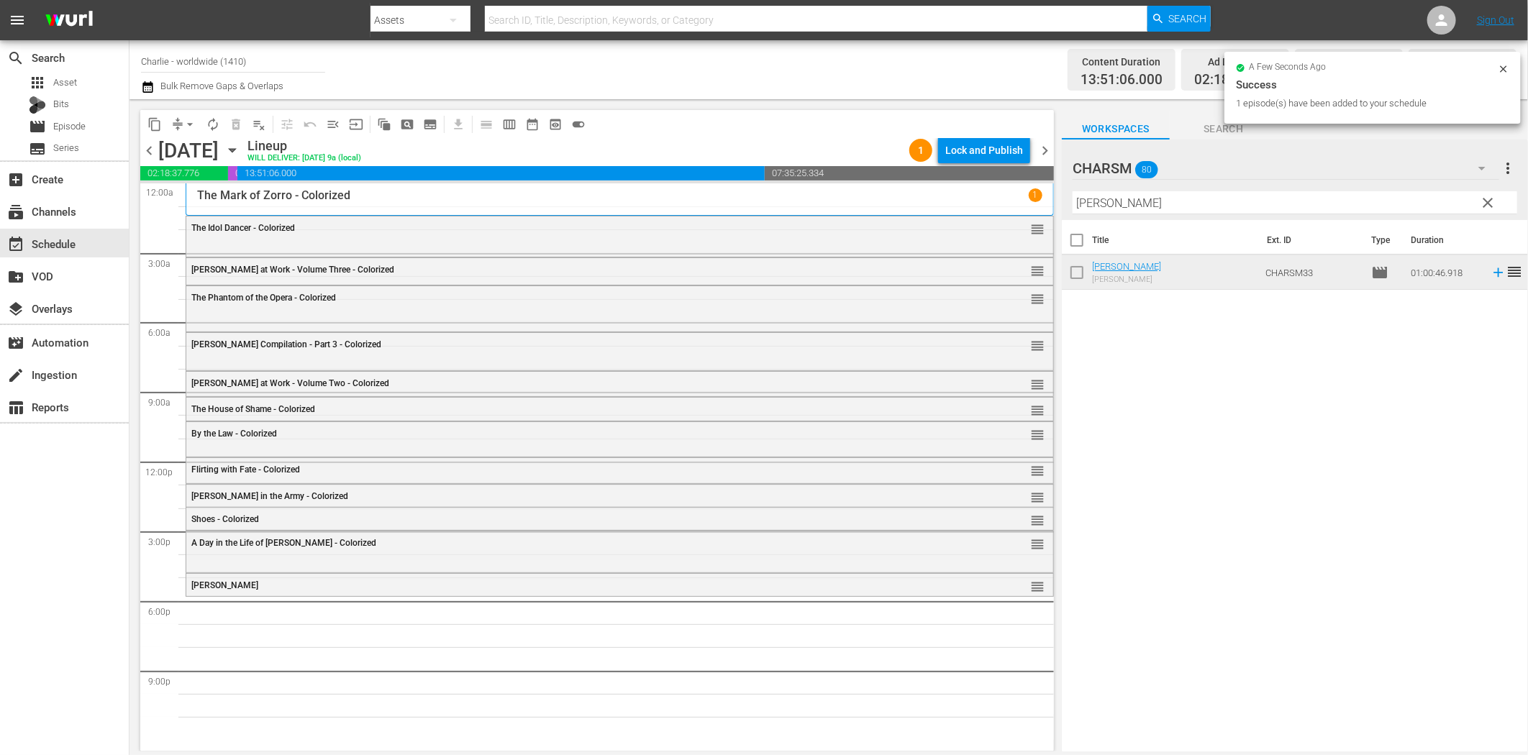
click at [1202, 209] on input "[PERSON_NAME]" at bounding box center [1295, 202] width 445 height 23
paste input "Bare Knee"
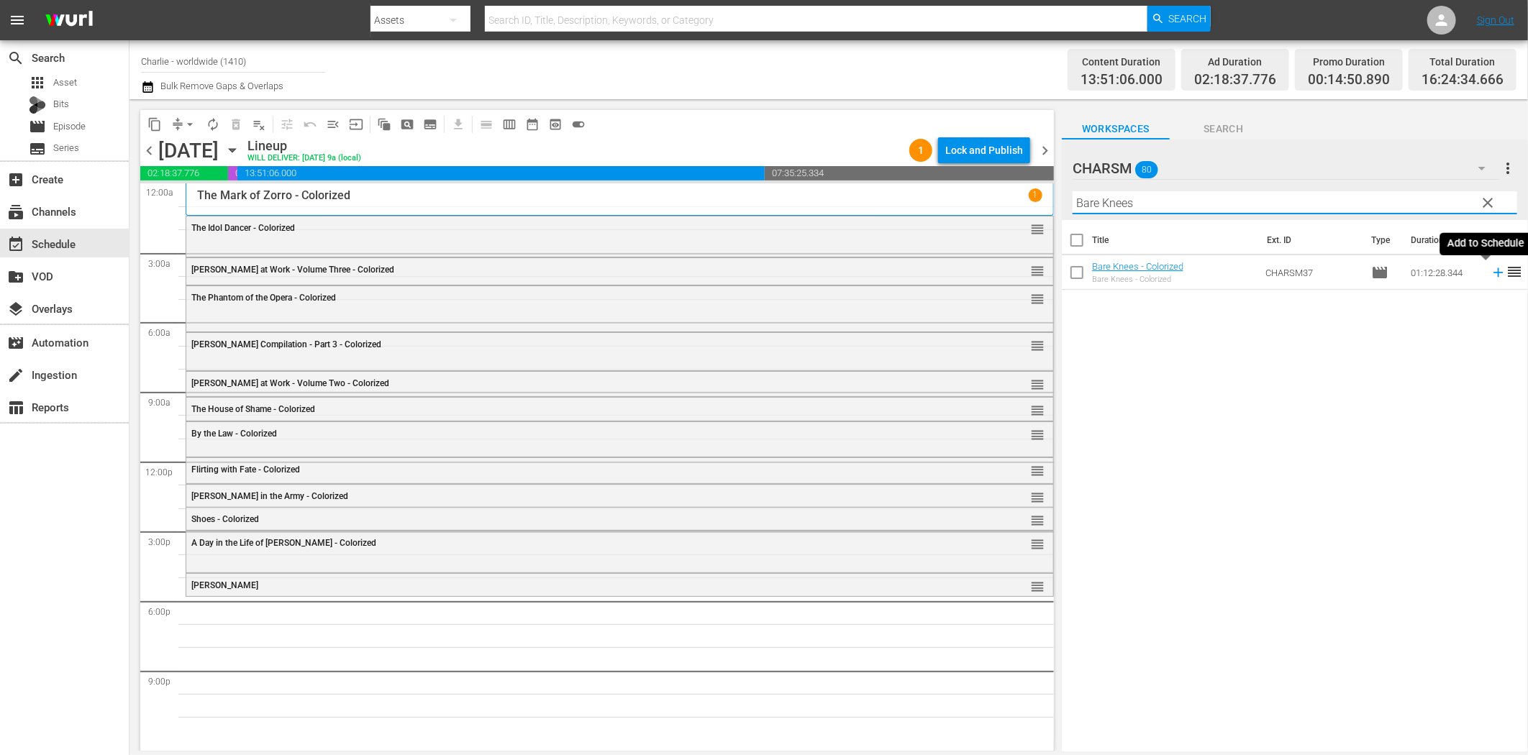
click at [1494, 272] on icon at bounding box center [1498, 272] width 9 height 9
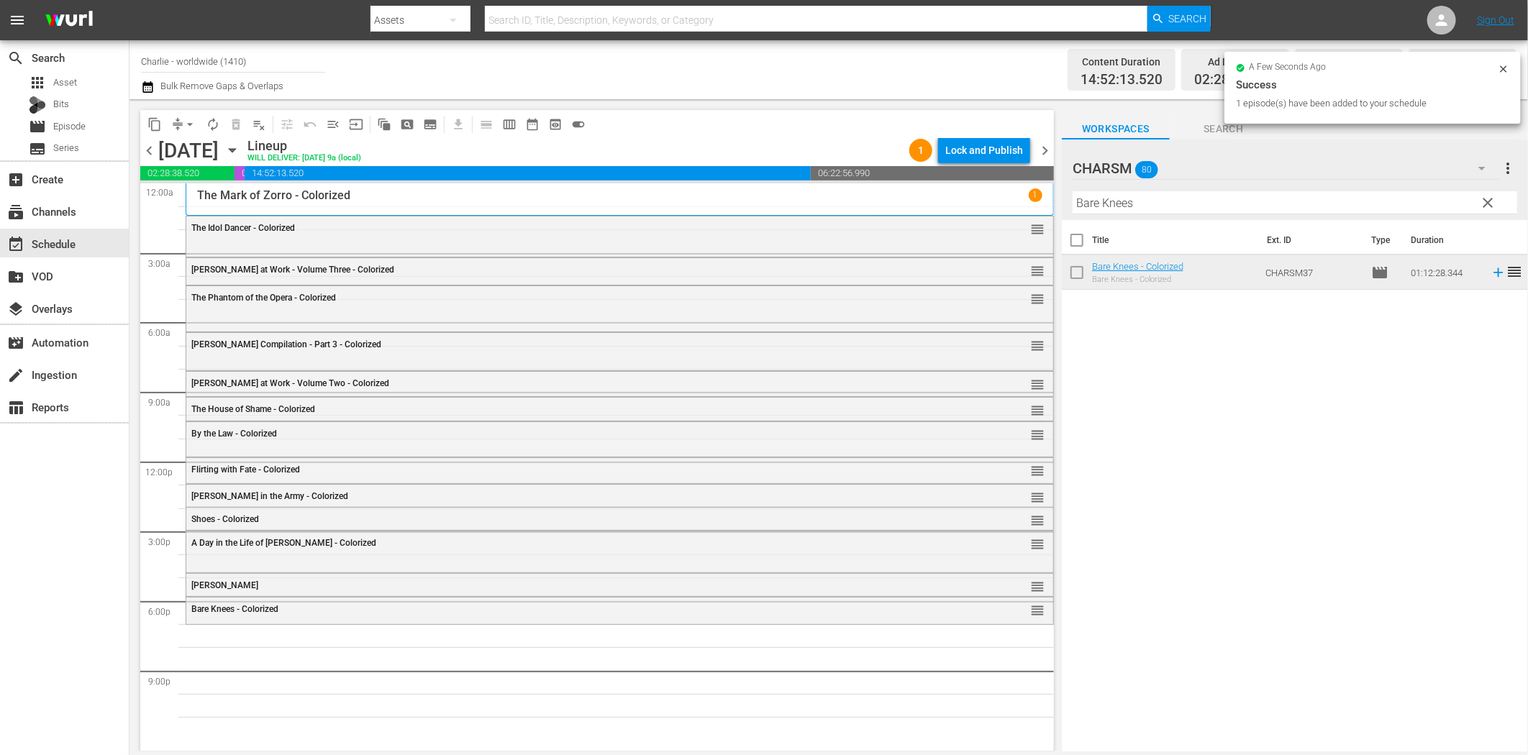
click at [1236, 204] on input "Bare Knees" at bounding box center [1295, 202] width 445 height 23
paste input "A Chapter in Her Life"
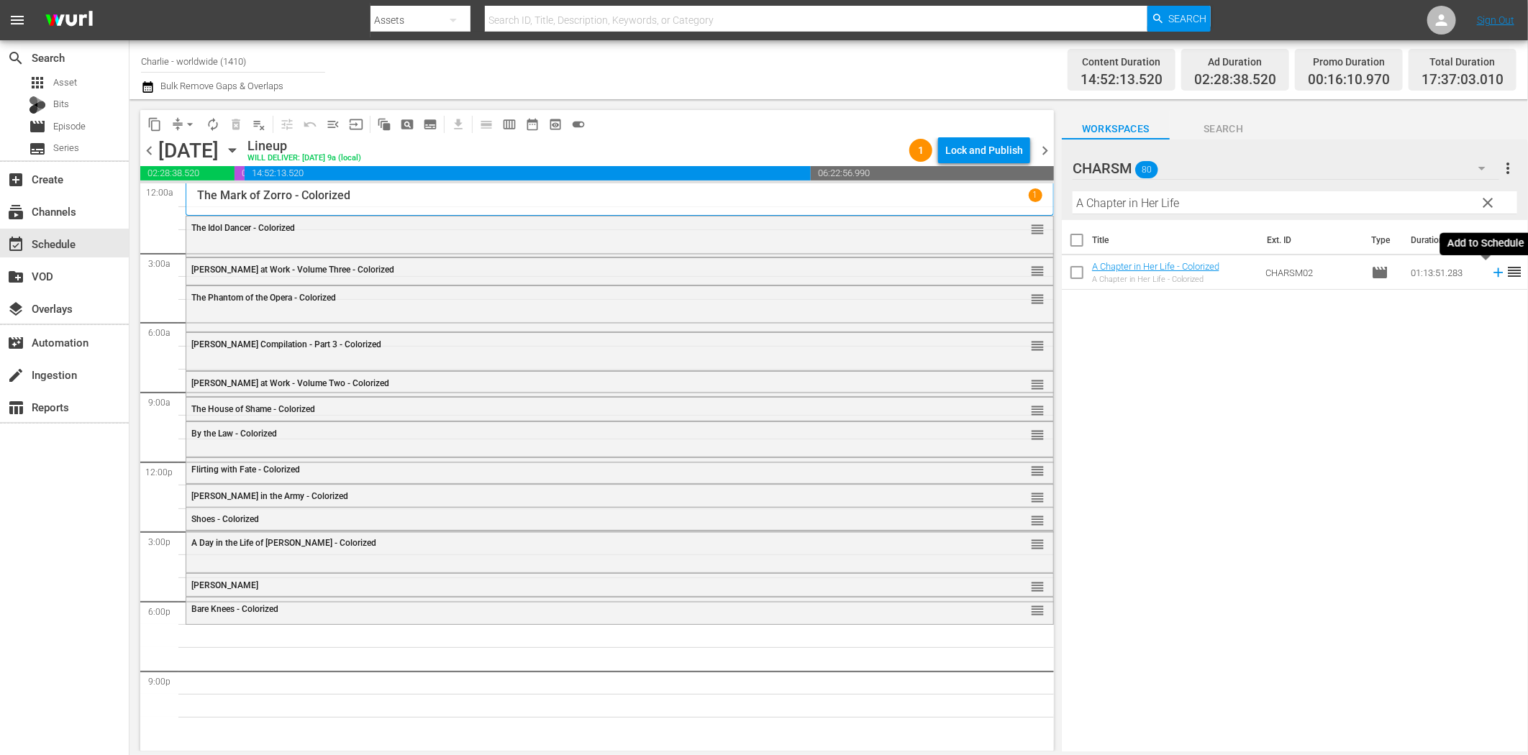
click at [1494, 273] on icon at bounding box center [1498, 272] width 9 height 9
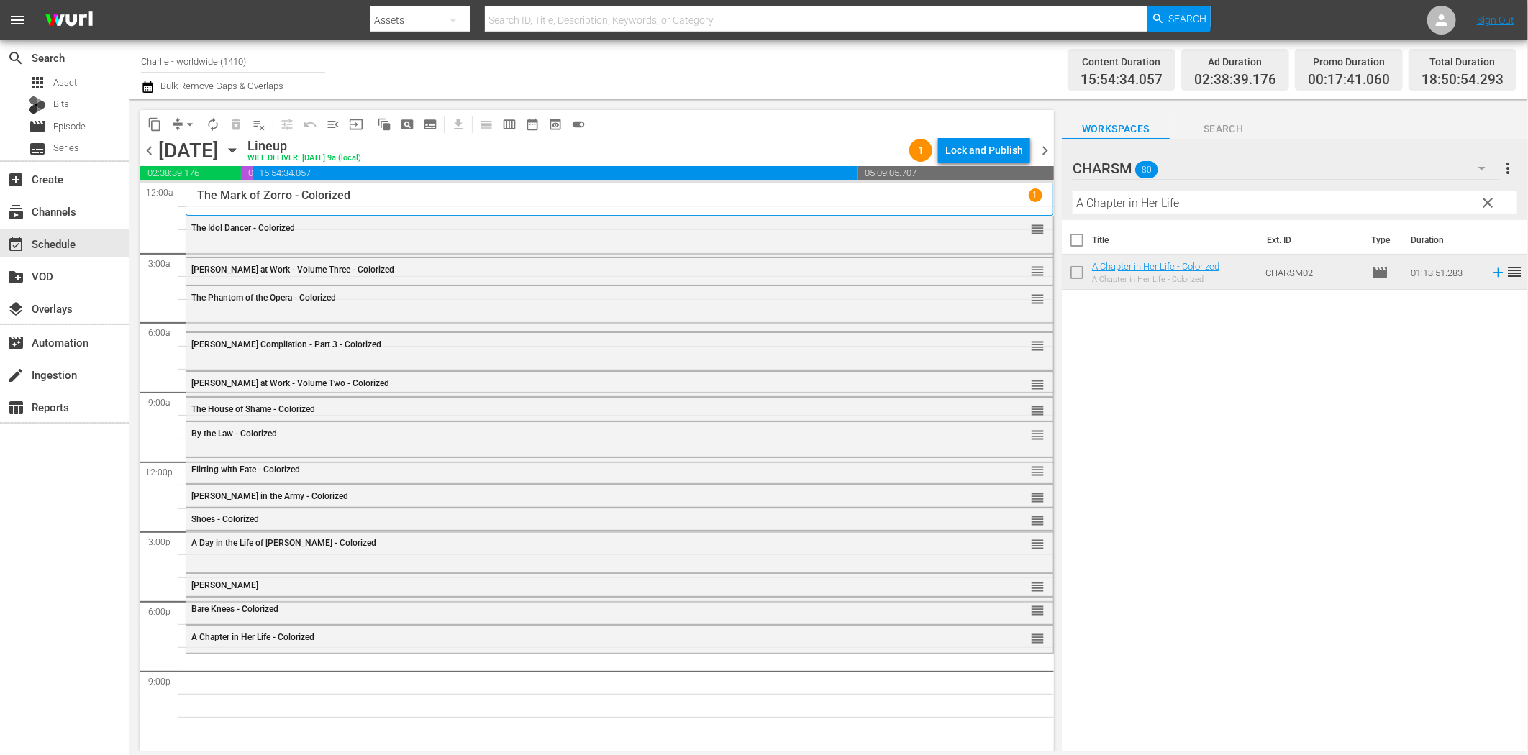
click at [1220, 204] on input "A Chapter in Her Life" at bounding box center [1295, 202] width 445 height 23
paste input "Charlie's Adventures in the Park"
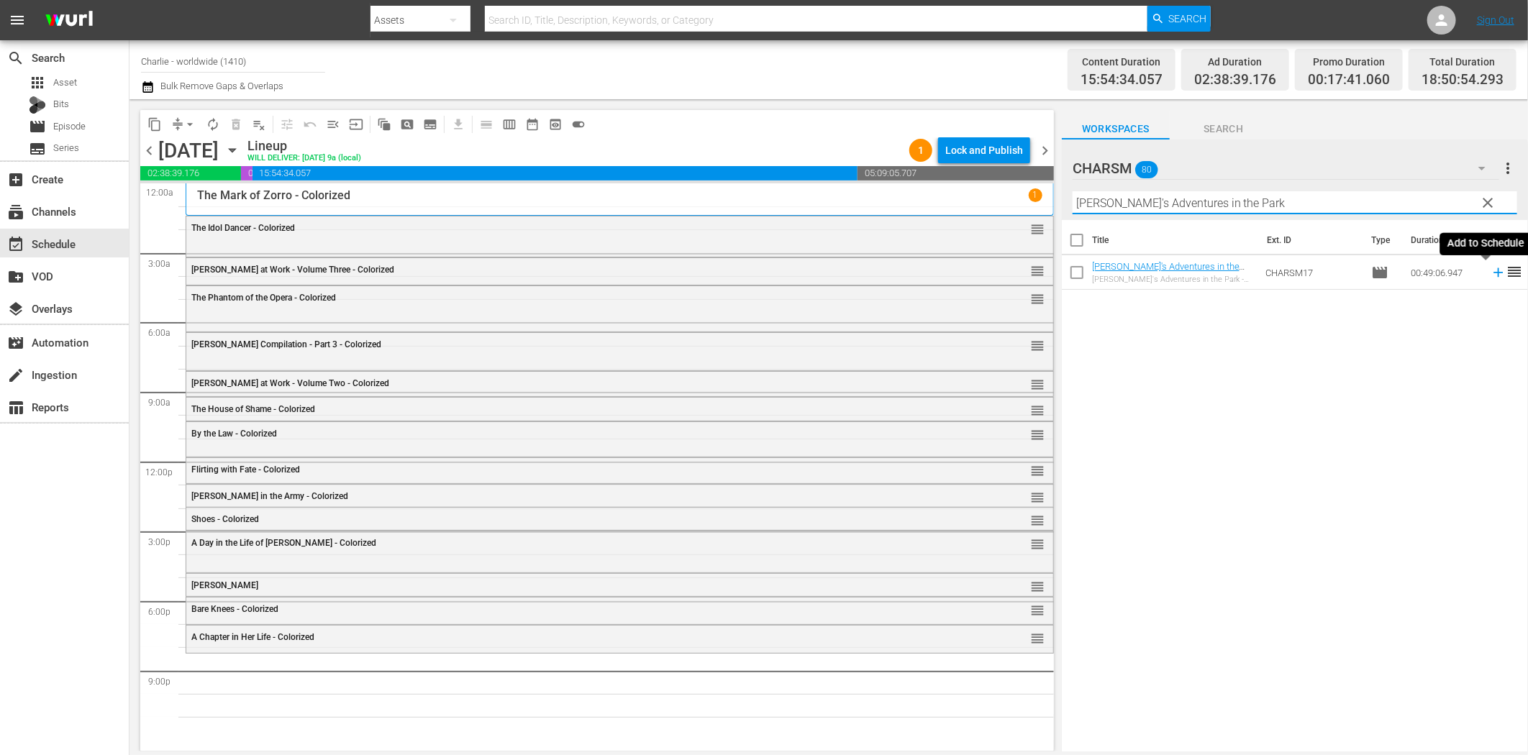
click at [1491, 271] on icon at bounding box center [1499, 273] width 16 height 16
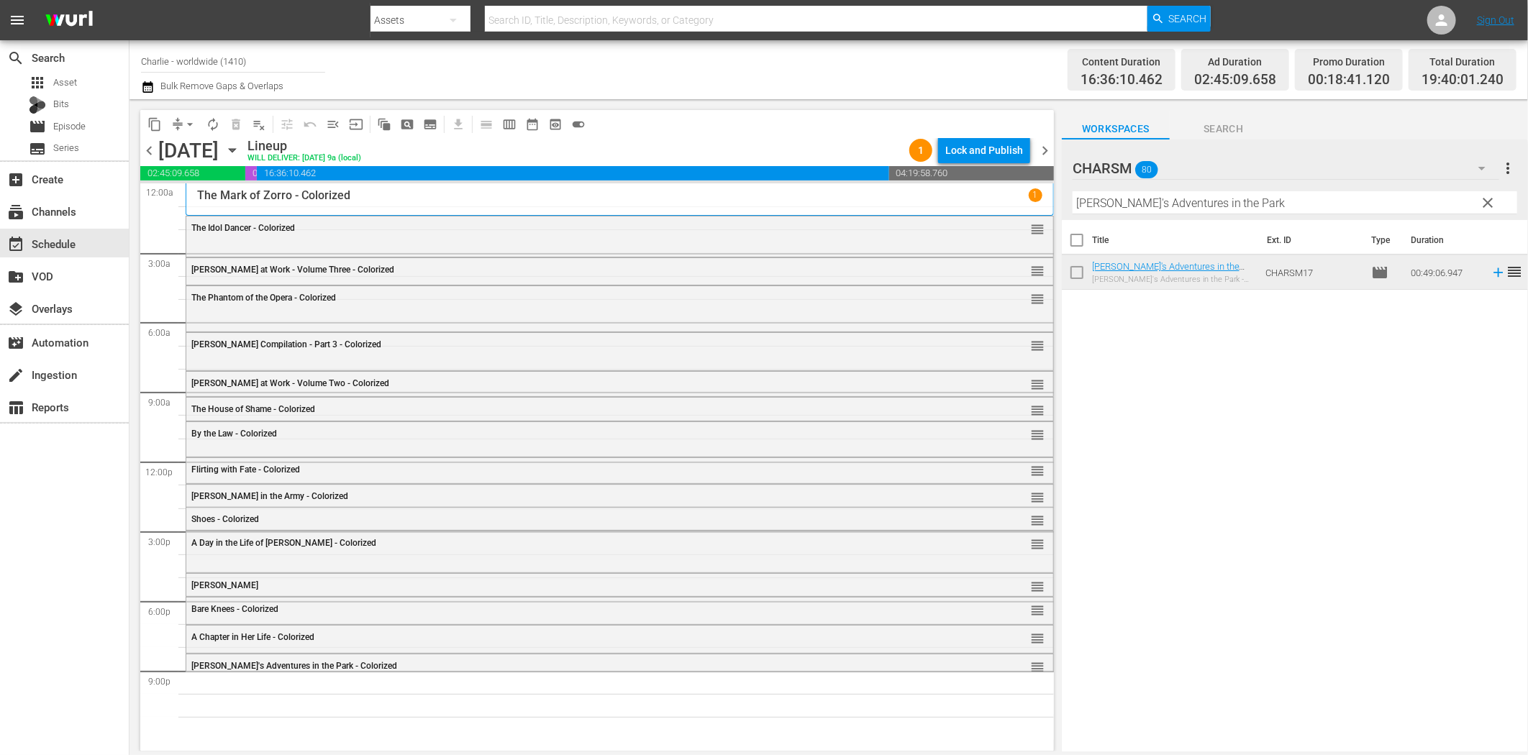
click at [1163, 204] on input "Charlie's Adventures in the Park" at bounding box center [1295, 202] width 445 height 23
paste input "Harold Lloyd - Why Worry?"
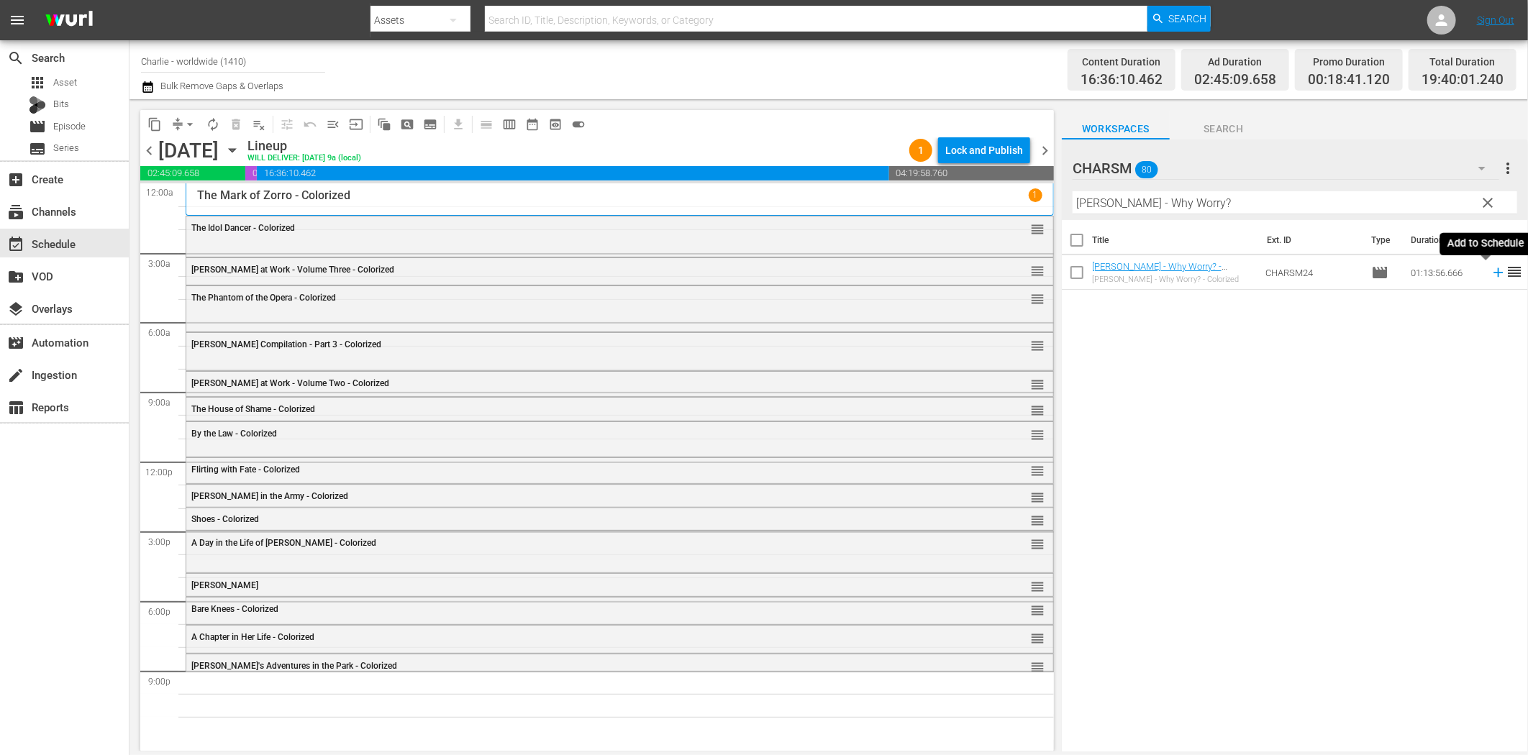
drag, startPoint x: 1486, startPoint y: 270, endPoint x: 1435, endPoint y: 274, distance: 50.5
click at [1491, 270] on icon at bounding box center [1499, 273] width 16 height 16
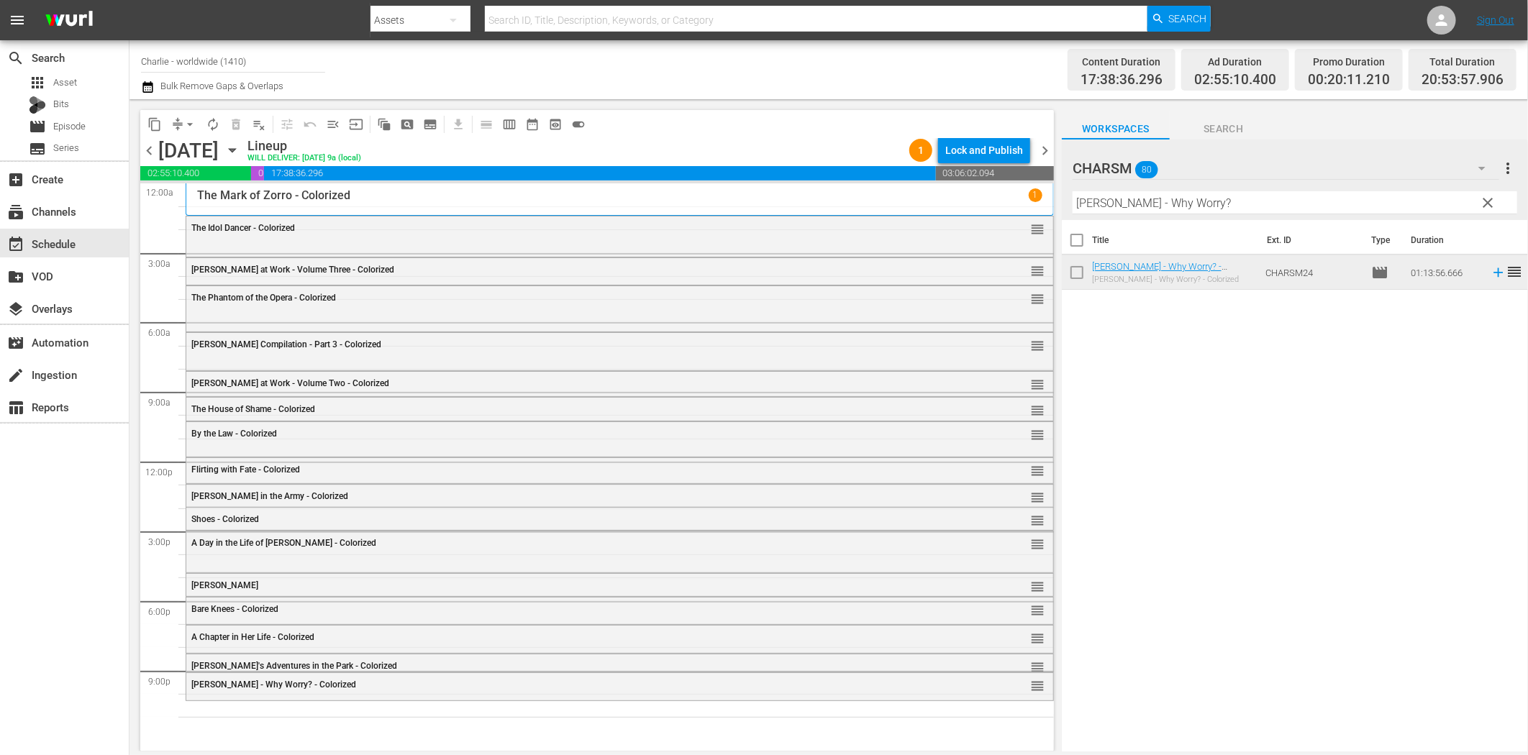
click at [1177, 207] on input "Harold Lloyd - Why Worry?" at bounding box center [1295, 202] width 445 height 23
paste input "The Charlatan"
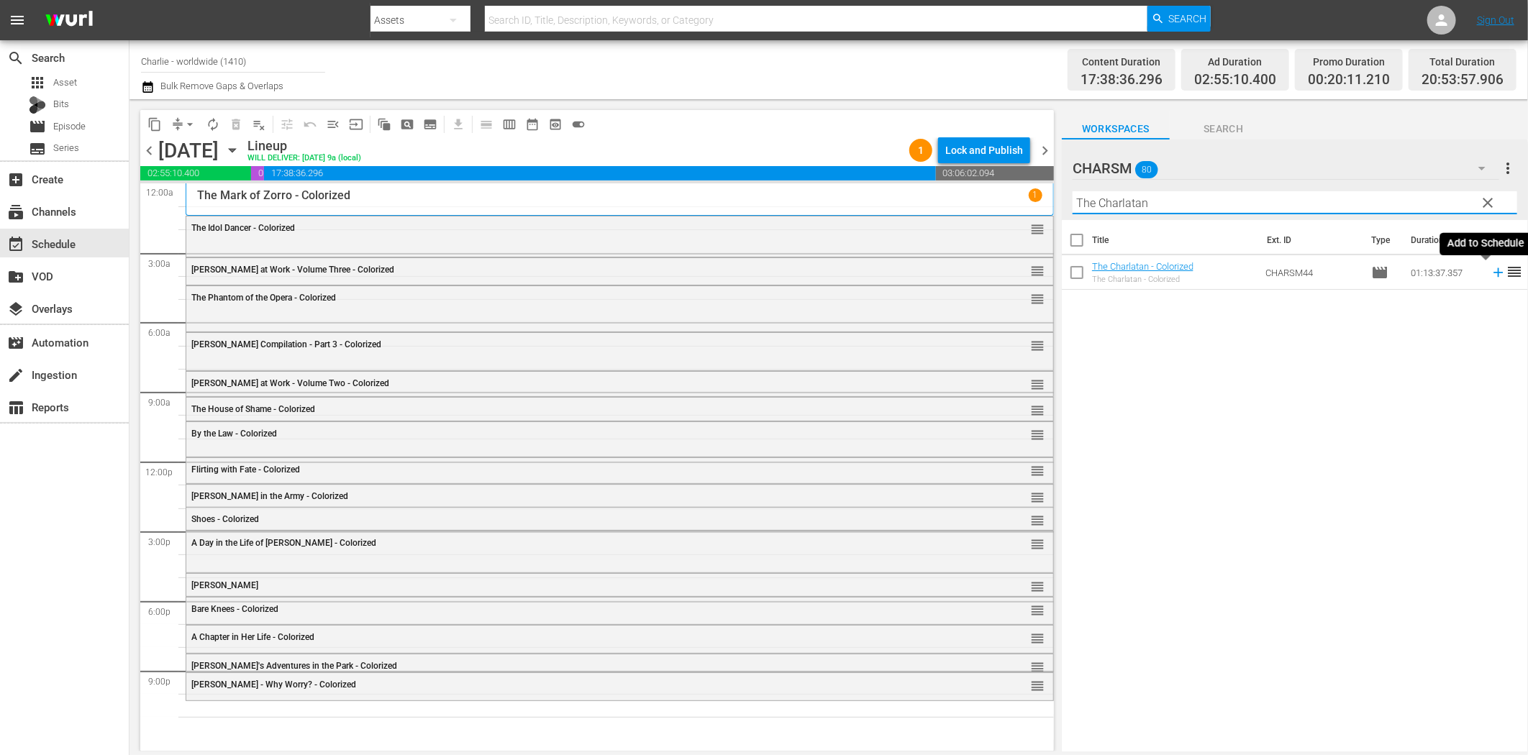
click at [1491, 276] on icon at bounding box center [1499, 273] width 16 height 16
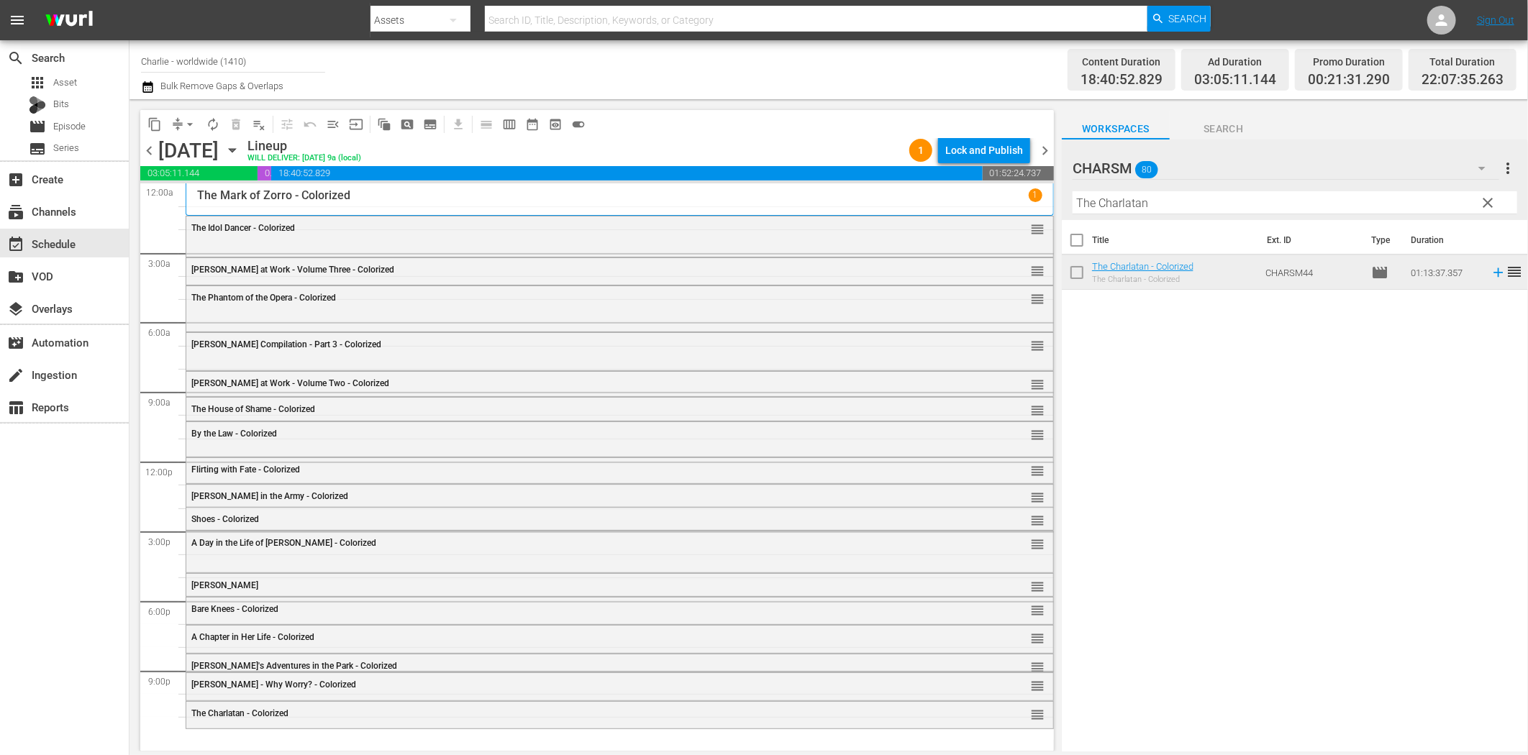
click at [1127, 206] on input "The Charlatan" at bounding box center [1295, 202] width 445 height 23
paste input "Charlie at Sea"
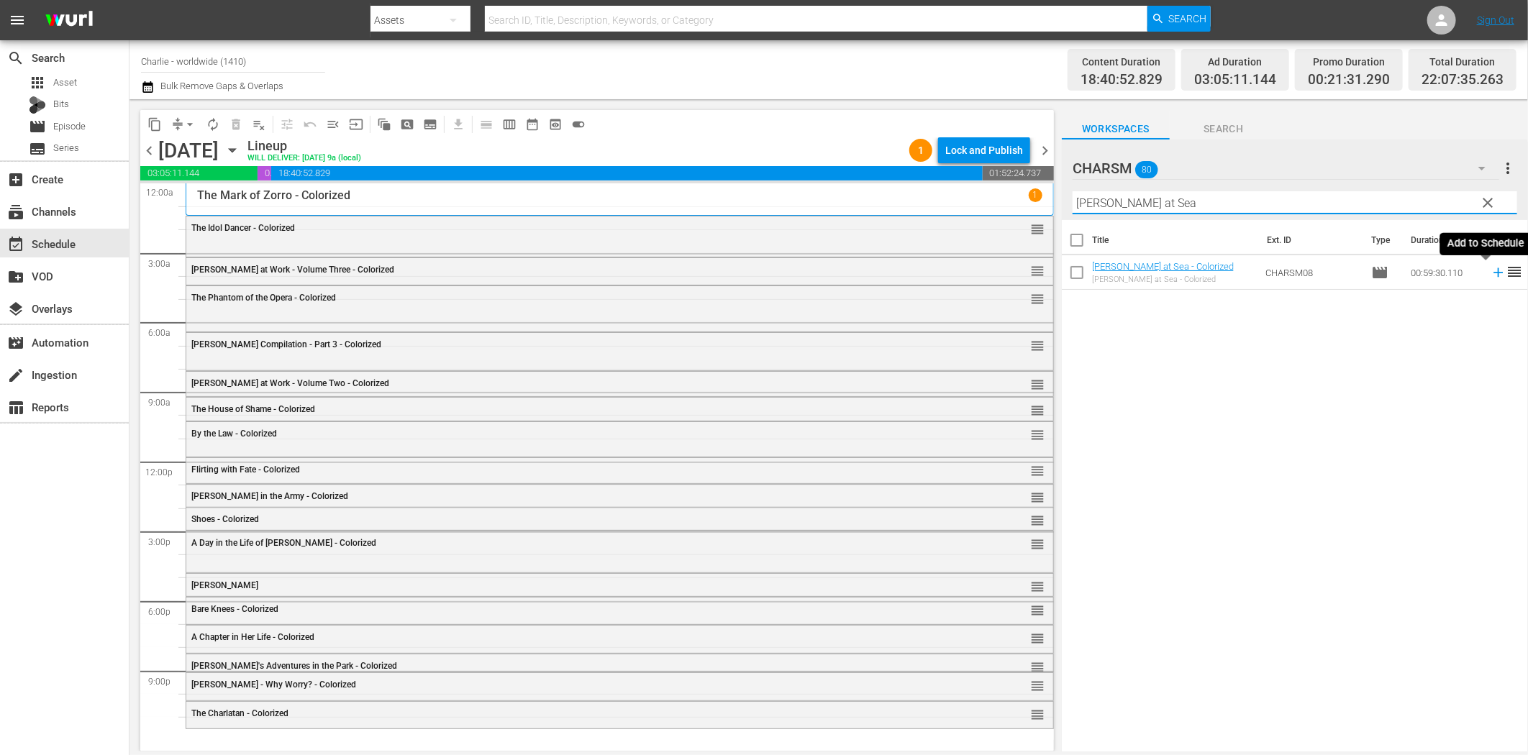
click at [1491, 271] on icon at bounding box center [1499, 273] width 16 height 16
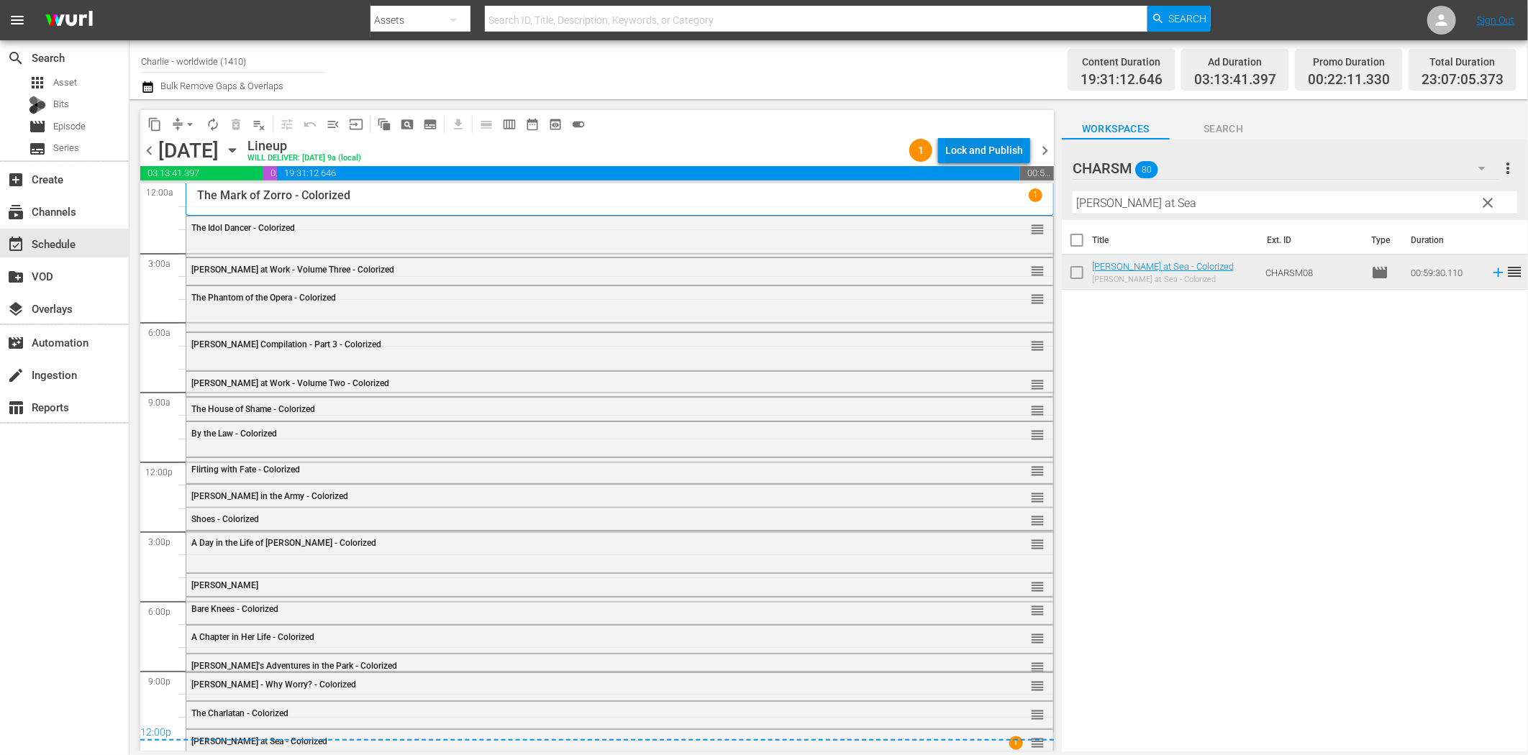
click at [973, 159] on div "Lock and Publish" at bounding box center [984, 150] width 78 height 26
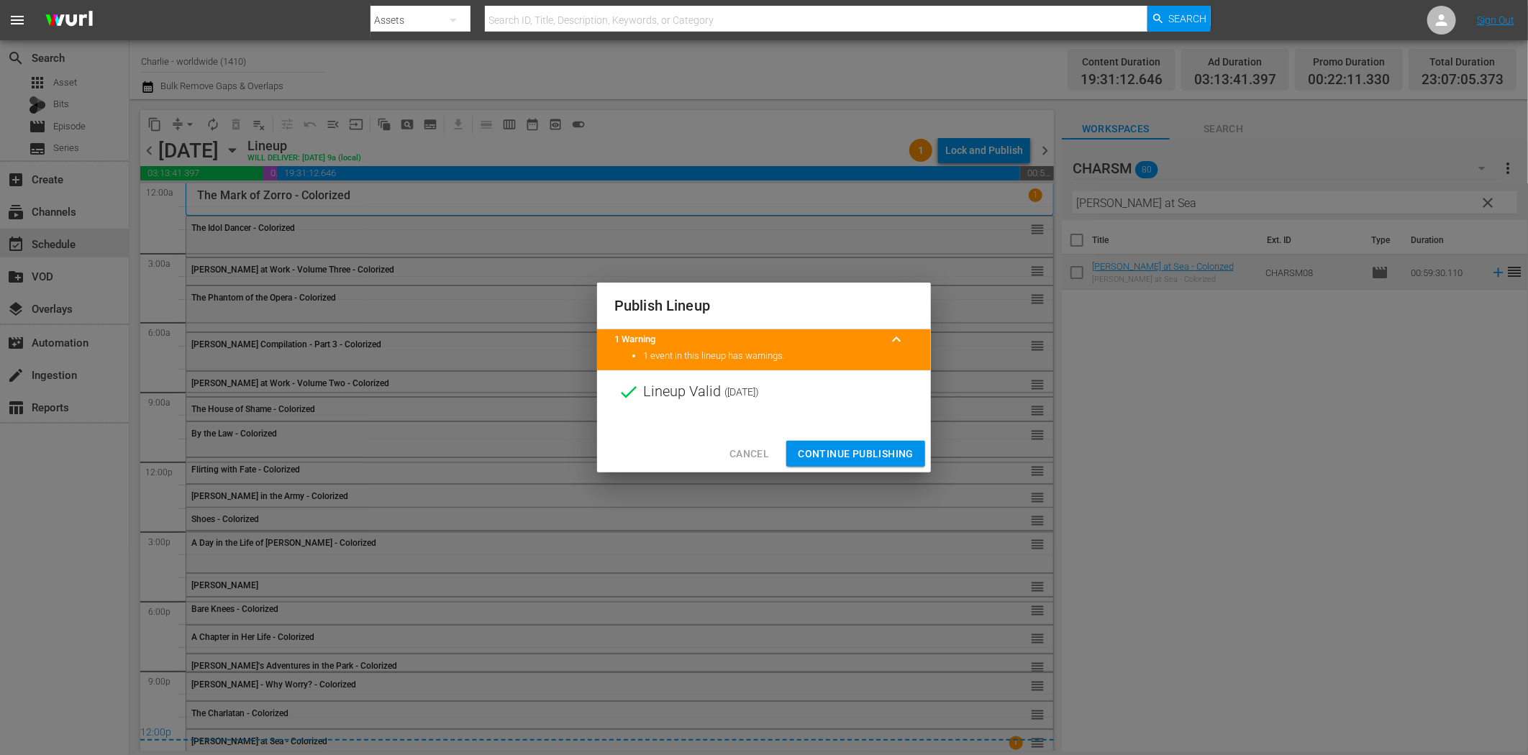
click at [879, 450] on span "Continue Publishing" at bounding box center [856, 454] width 116 height 18
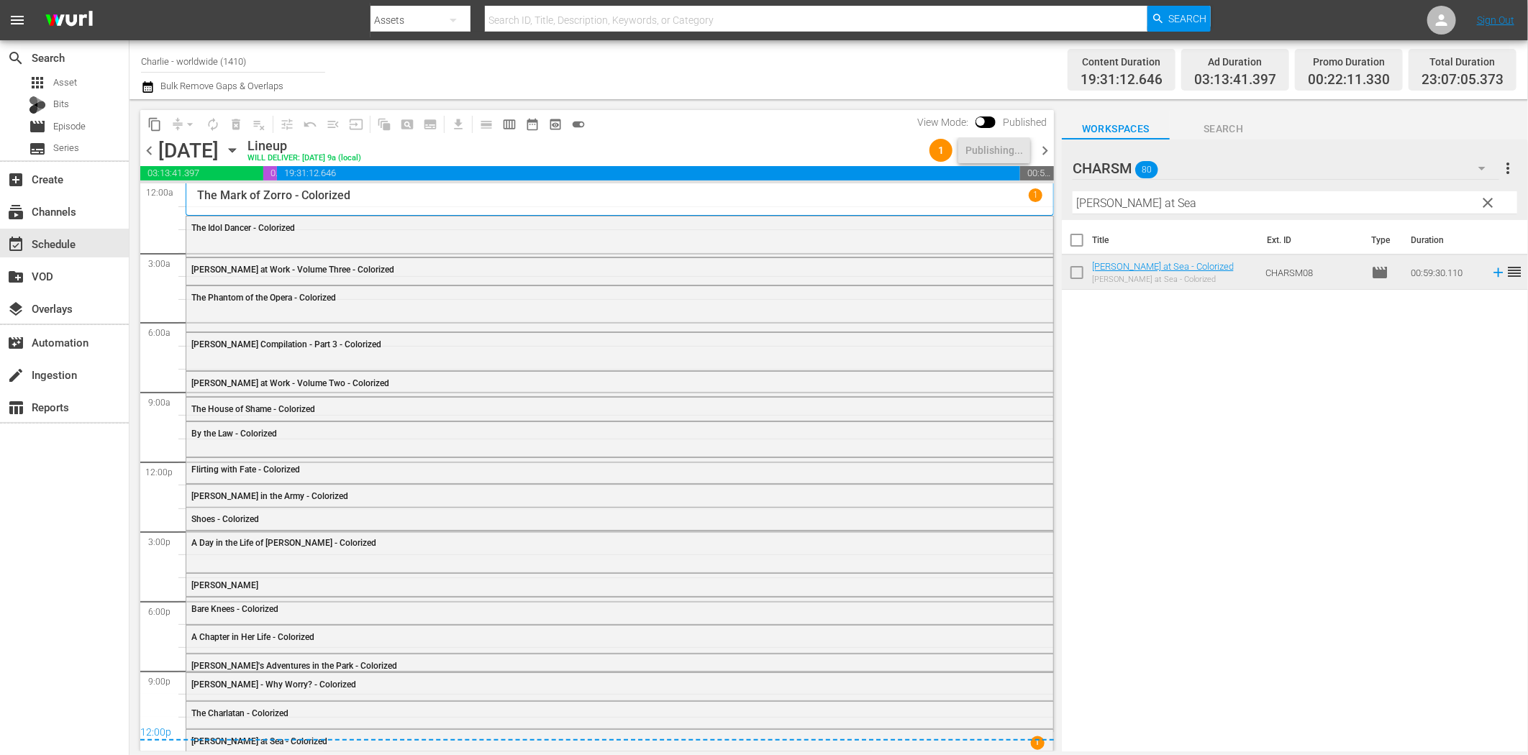
click at [1047, 153] on span "chevron_right" at bounding box center [1045, 151] width 18 height 18
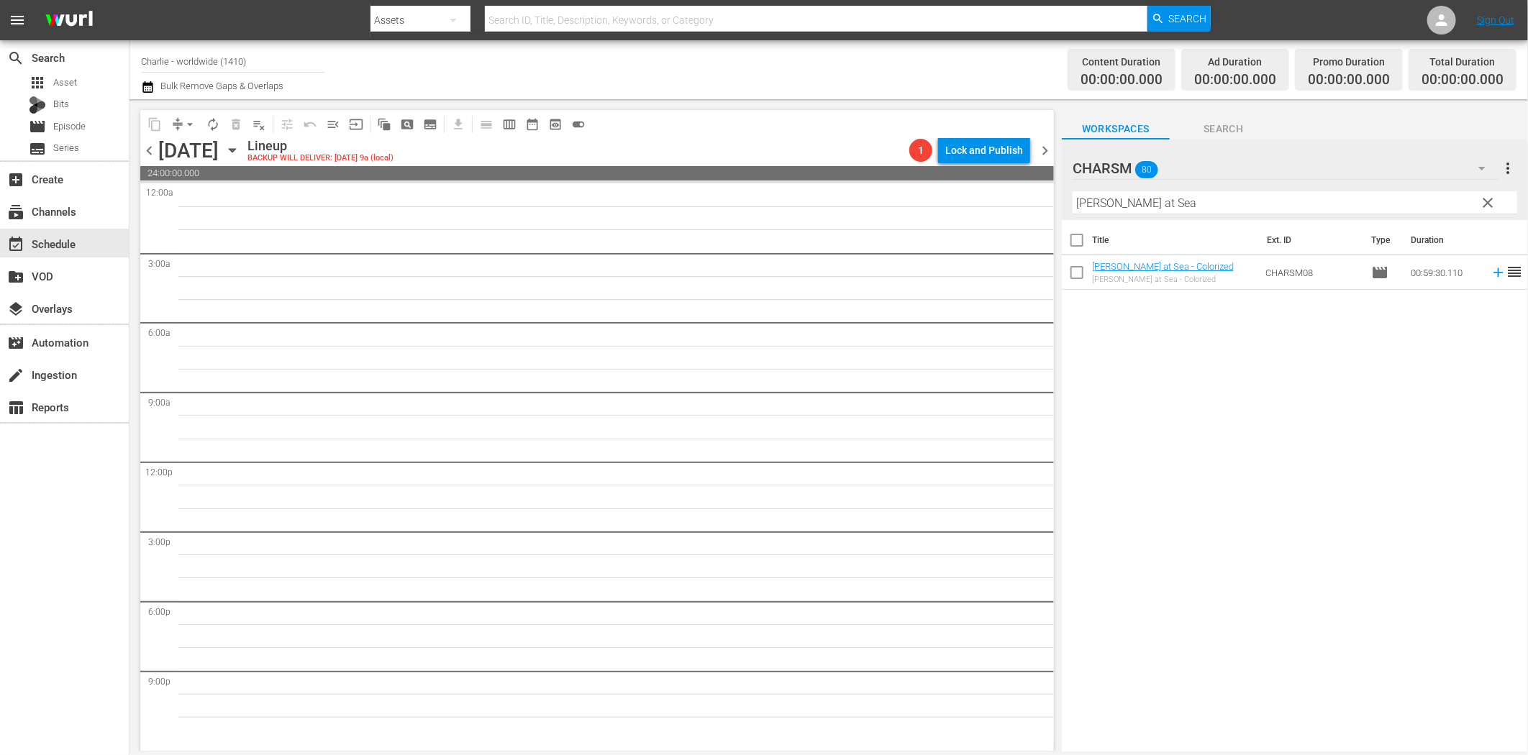
click at [1226, 202] on input "Charlie at Sea" at bounding box center [1295, 202] width 445 height 23
paste input "Buster Keaton Compilation – Part 8"
drag, startPoint x: 1216, startPoint y: 199, endPoint x: 1466, endPoint y: 220, distance: 251.2
click at [1461, 219] on div "CHARSM 80 CHARSM more_vert clear Filter by Title Buster Keaton Compilation – Pa…" at bounding box center [1295, 450] width 466 height 620
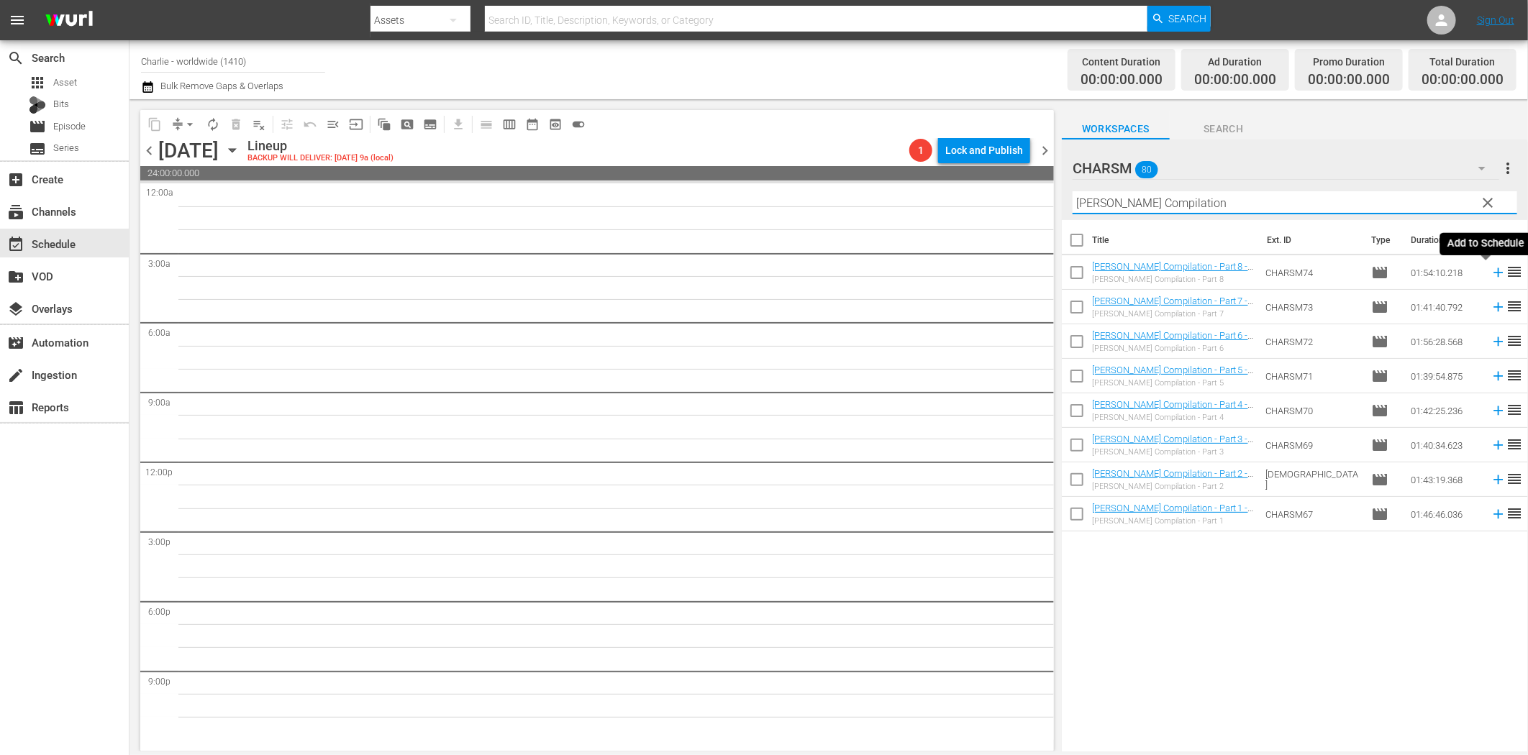
click at [1491, 269] on icon at bounding box center [1499, 273] width 16 height 16
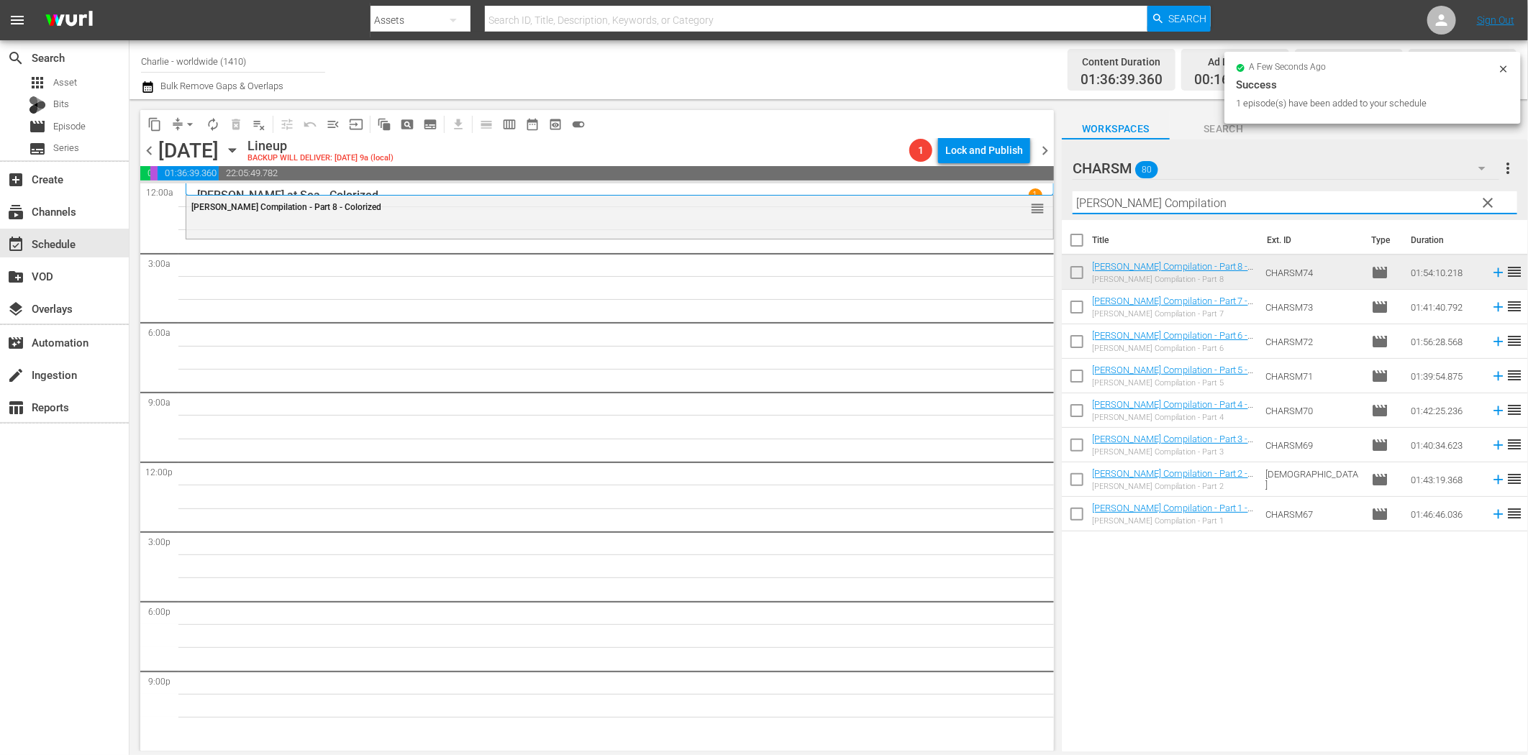
click at [1130, 209] on input "Buster Keaton Compilation" at bounding box center [1295, 202] width 445 height 23
paste input "Crime and Punishment"
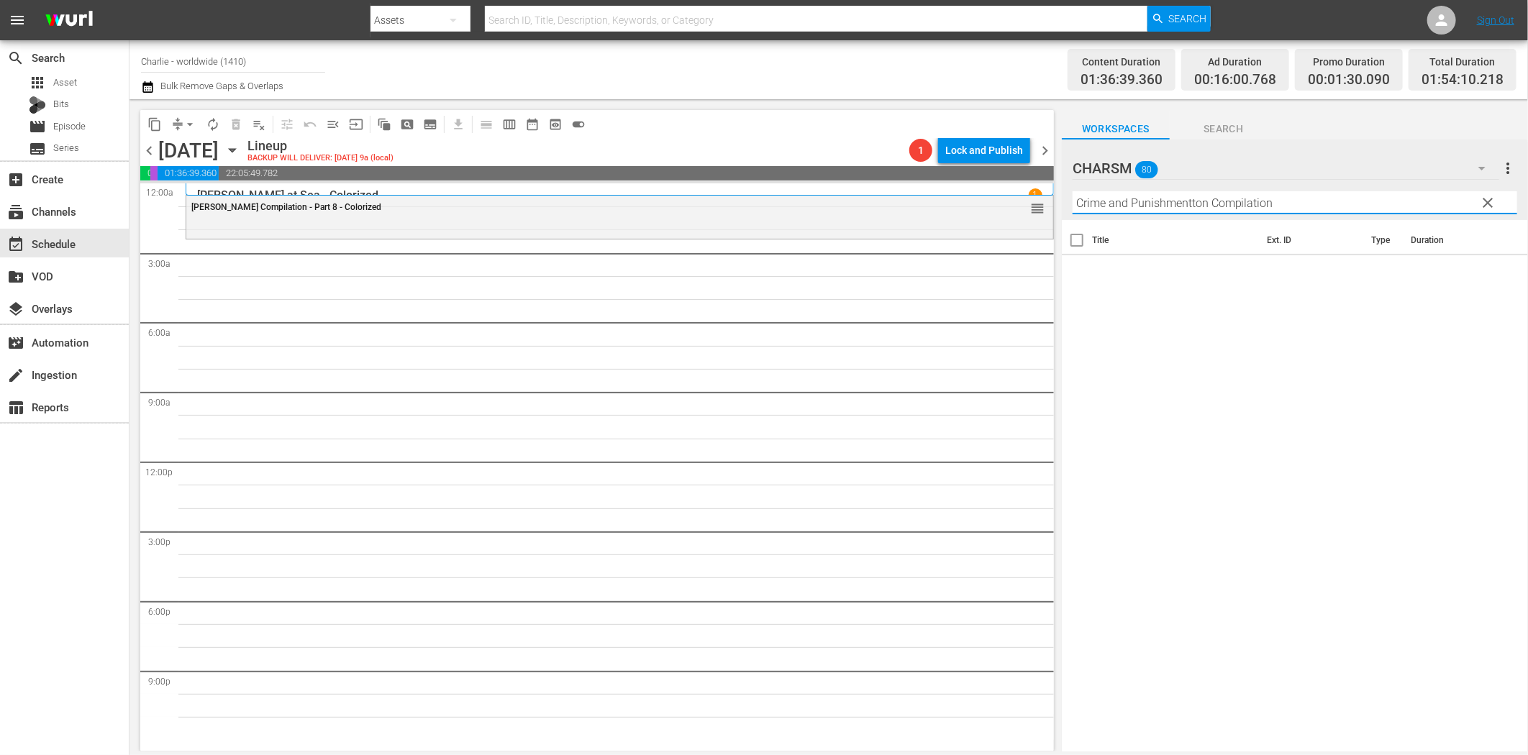
paste input "text"
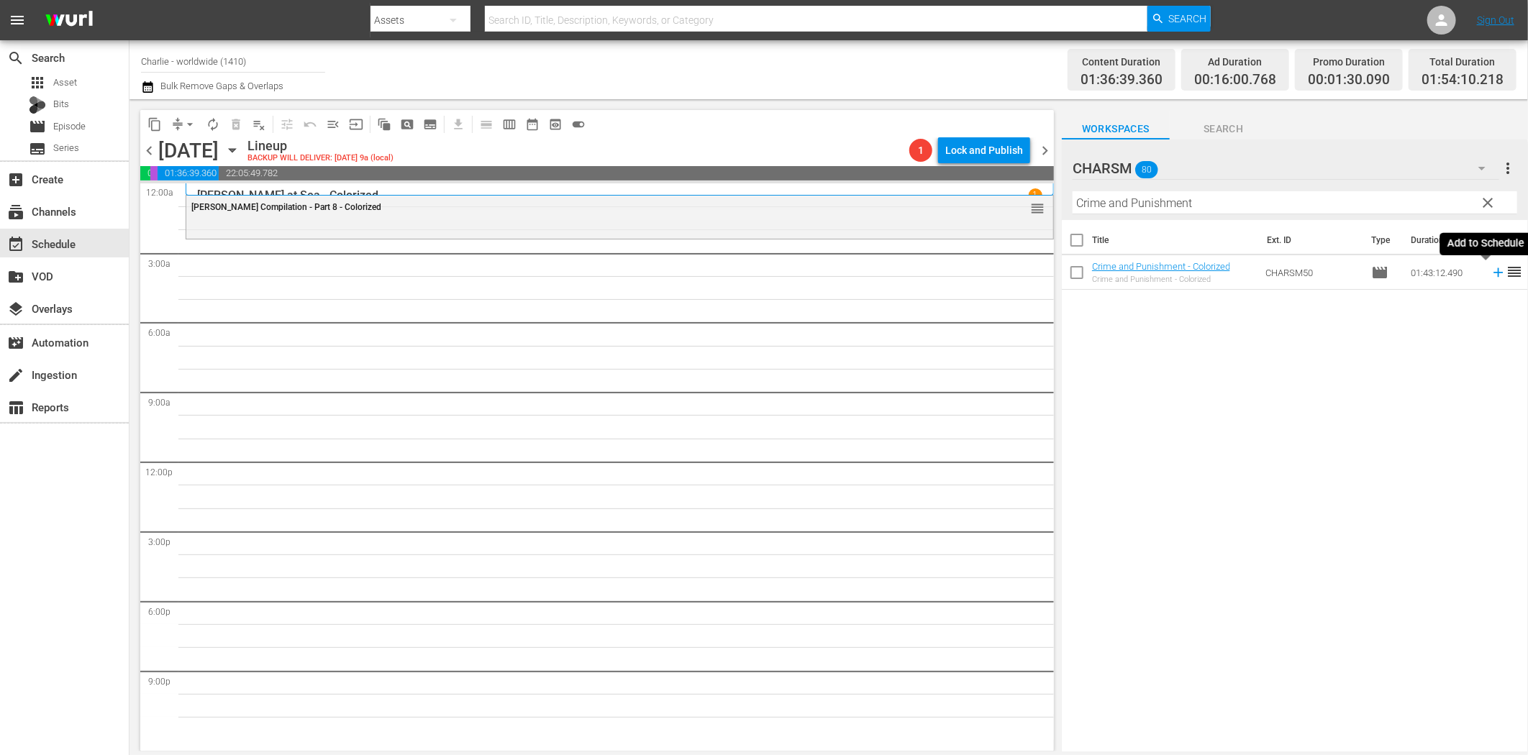
click at [1491, 278] on icon at bounding box center [1499, 273] width 16 height 16
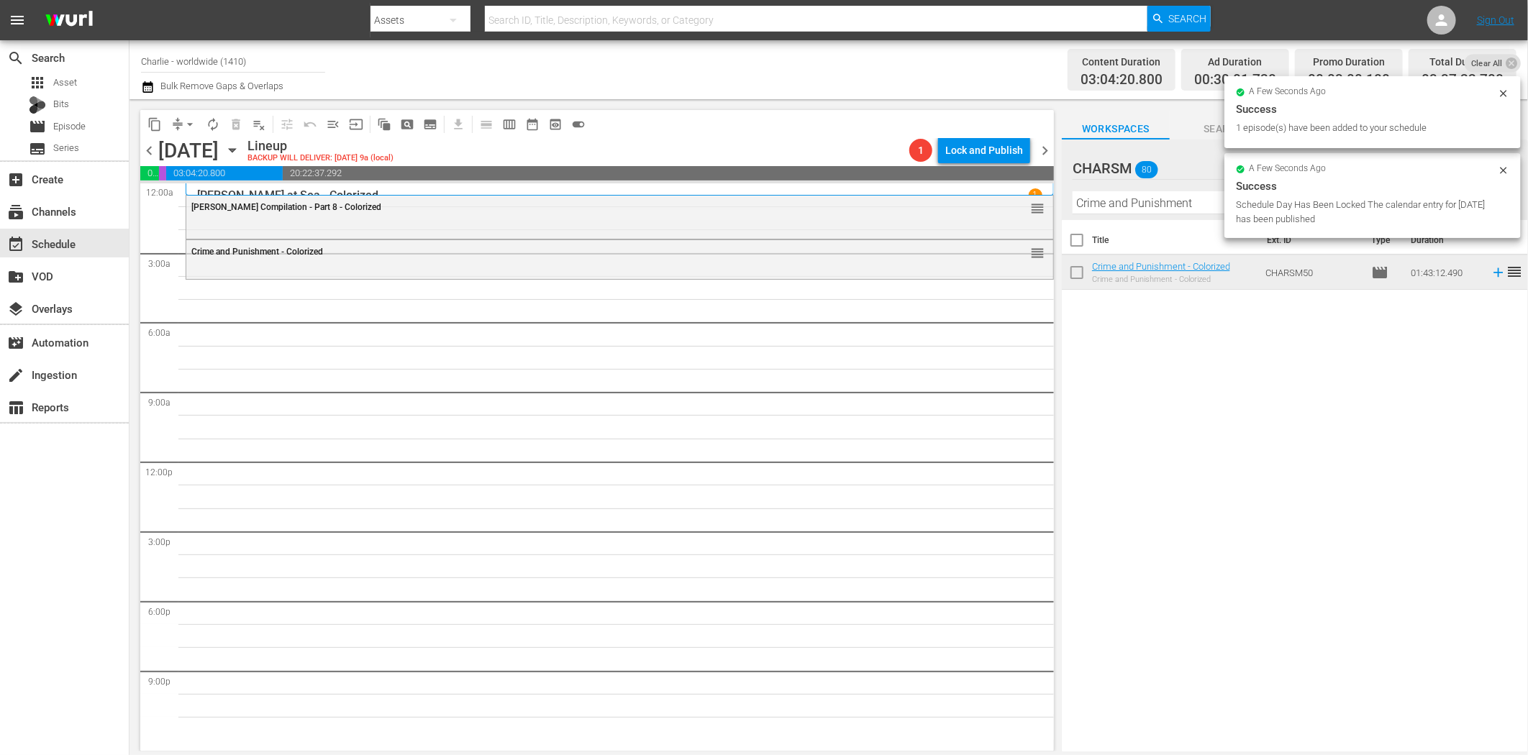
click at [1124, 206] on input "Crime and Punishment" at bounding box center [1295, 202] width 445 height 23
paste input "Beggars of Life"
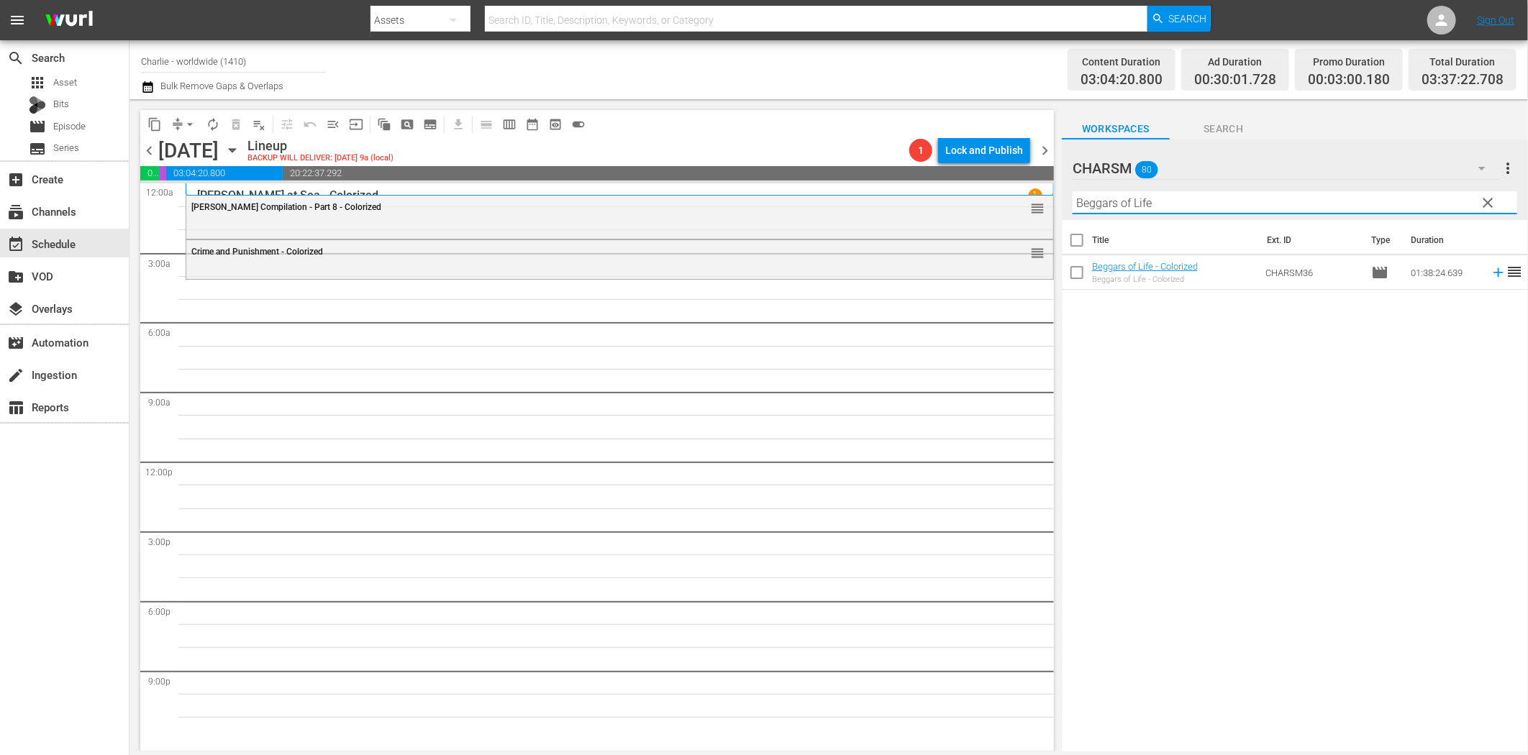
click at [1494, 273] on icon at bounding box center [1498, 272] width 9 height 9
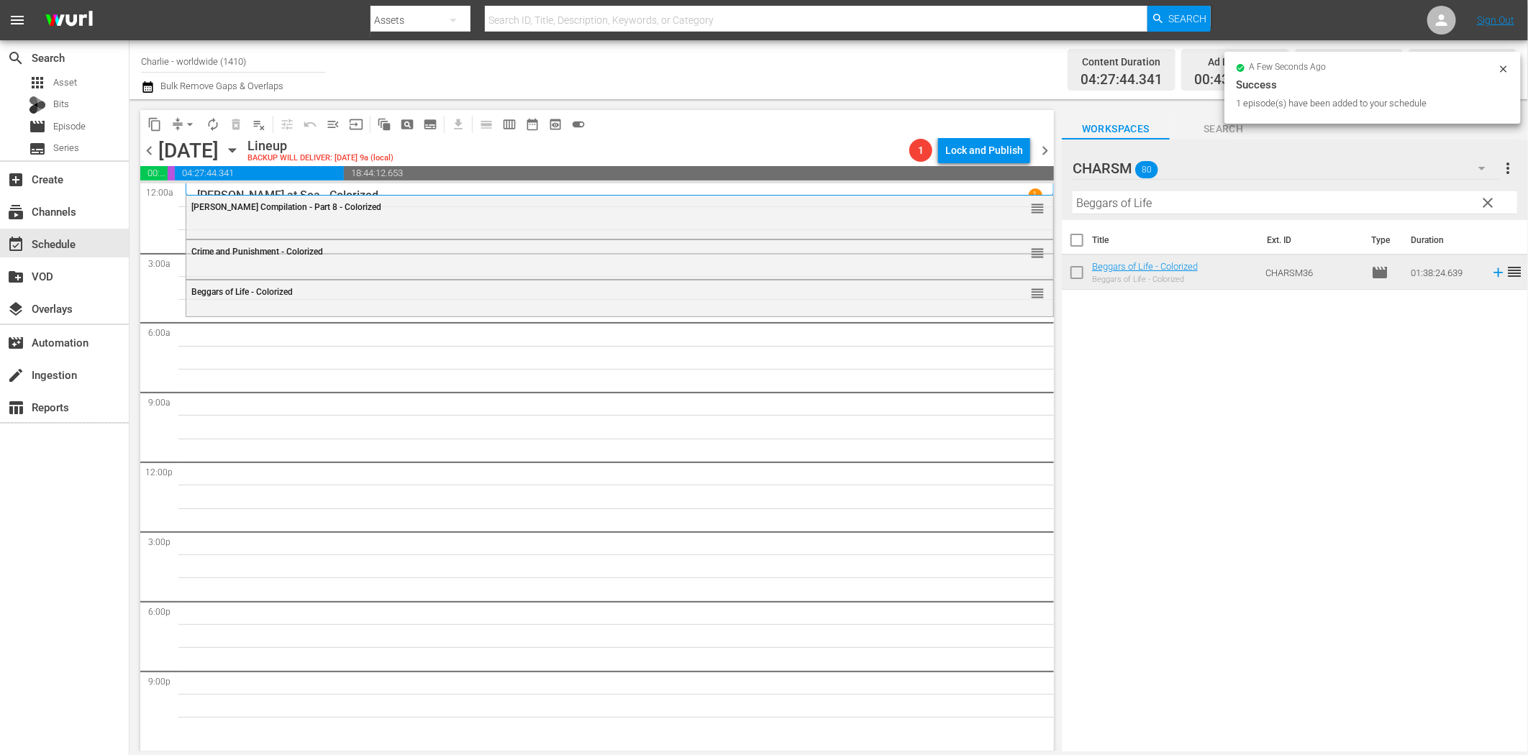
click at [1212, 202] on input "Beggars of Life" at bounding box center [1295, 202] width 445 height 23
paste input "Charlie at Work - Volume On"
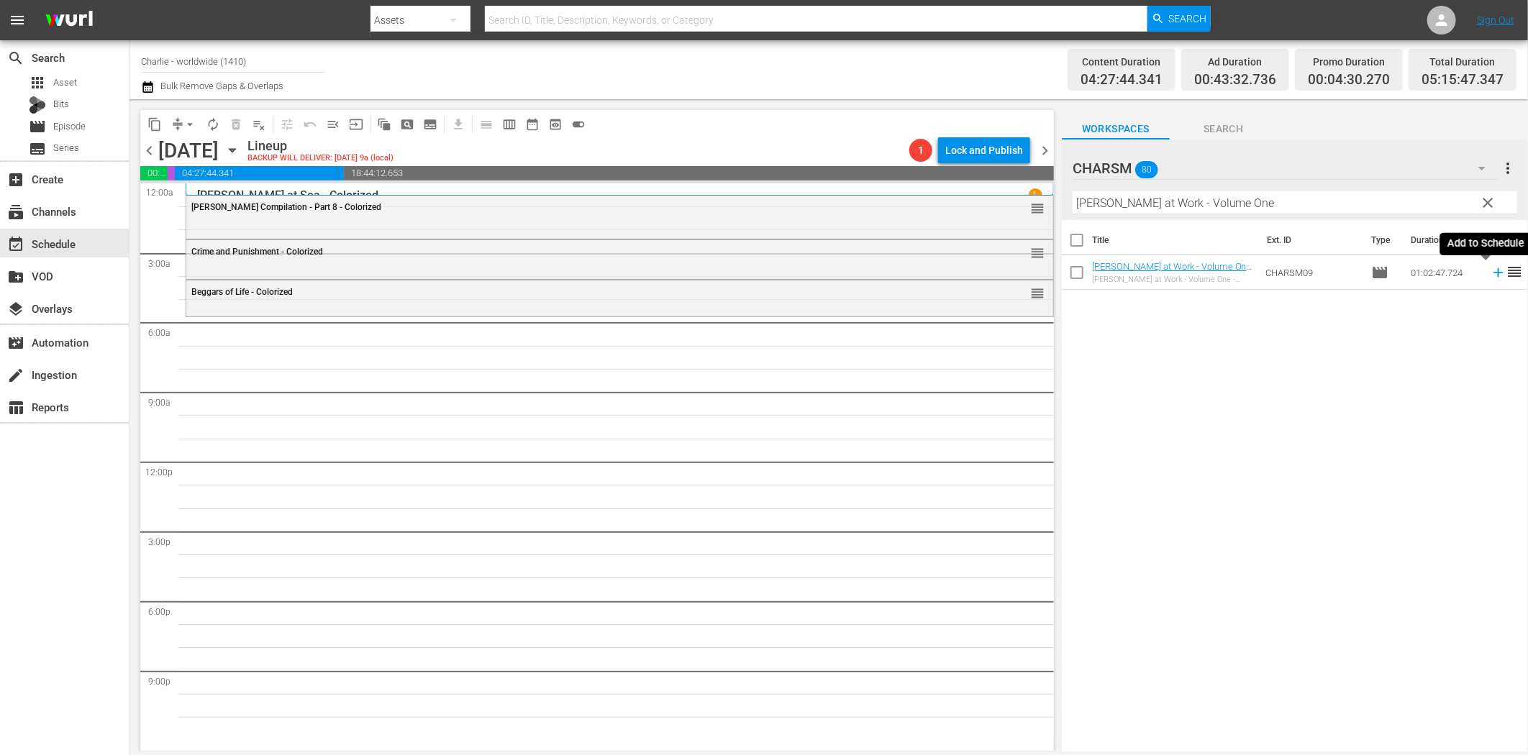
click at [1491, 271] on icon at bounding box center [1499, 273] width 16 height 16
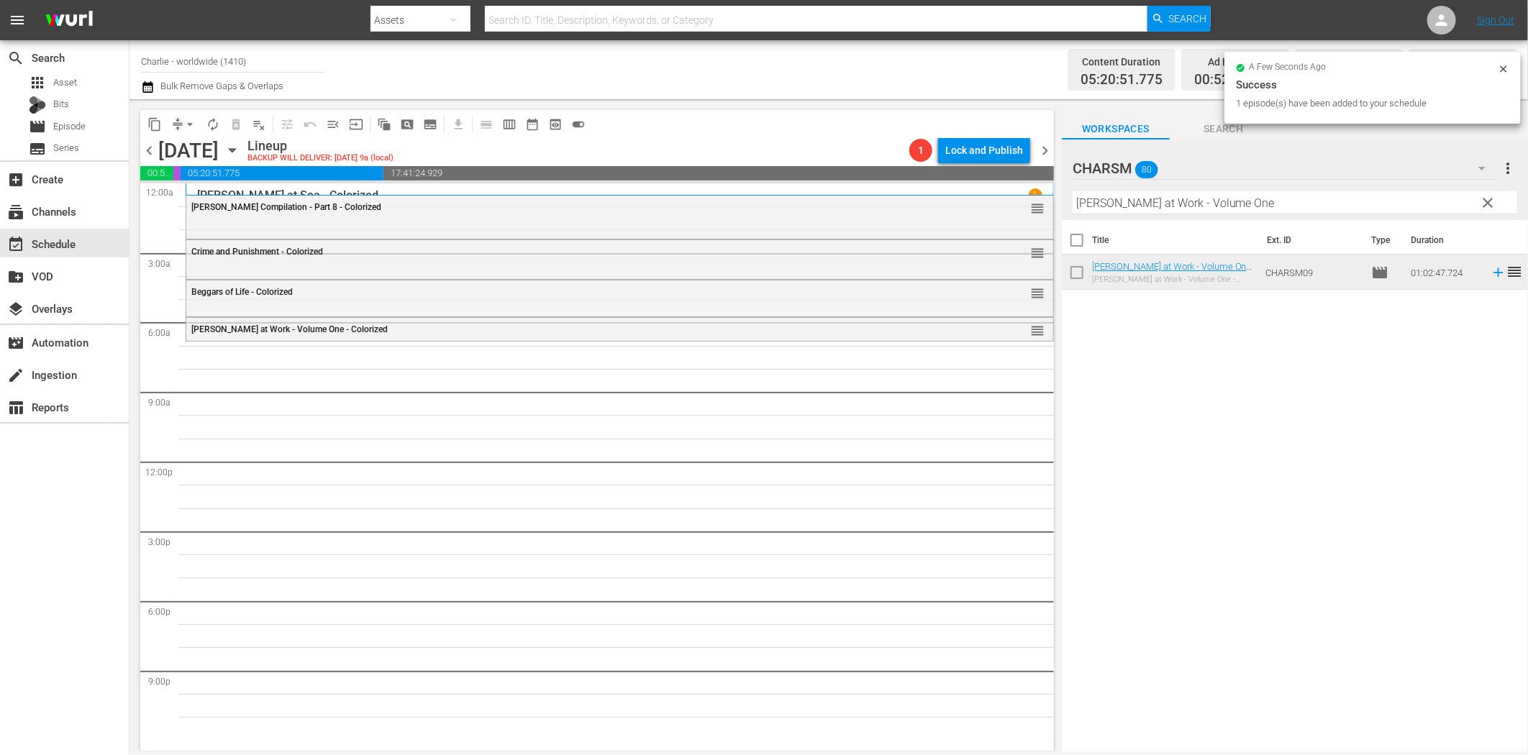
click at [1130, 199] on input "Charlie at Work - Volume One" at bounding box center [1295, 202] width 445 height 23
paste input "The Blasphemer"
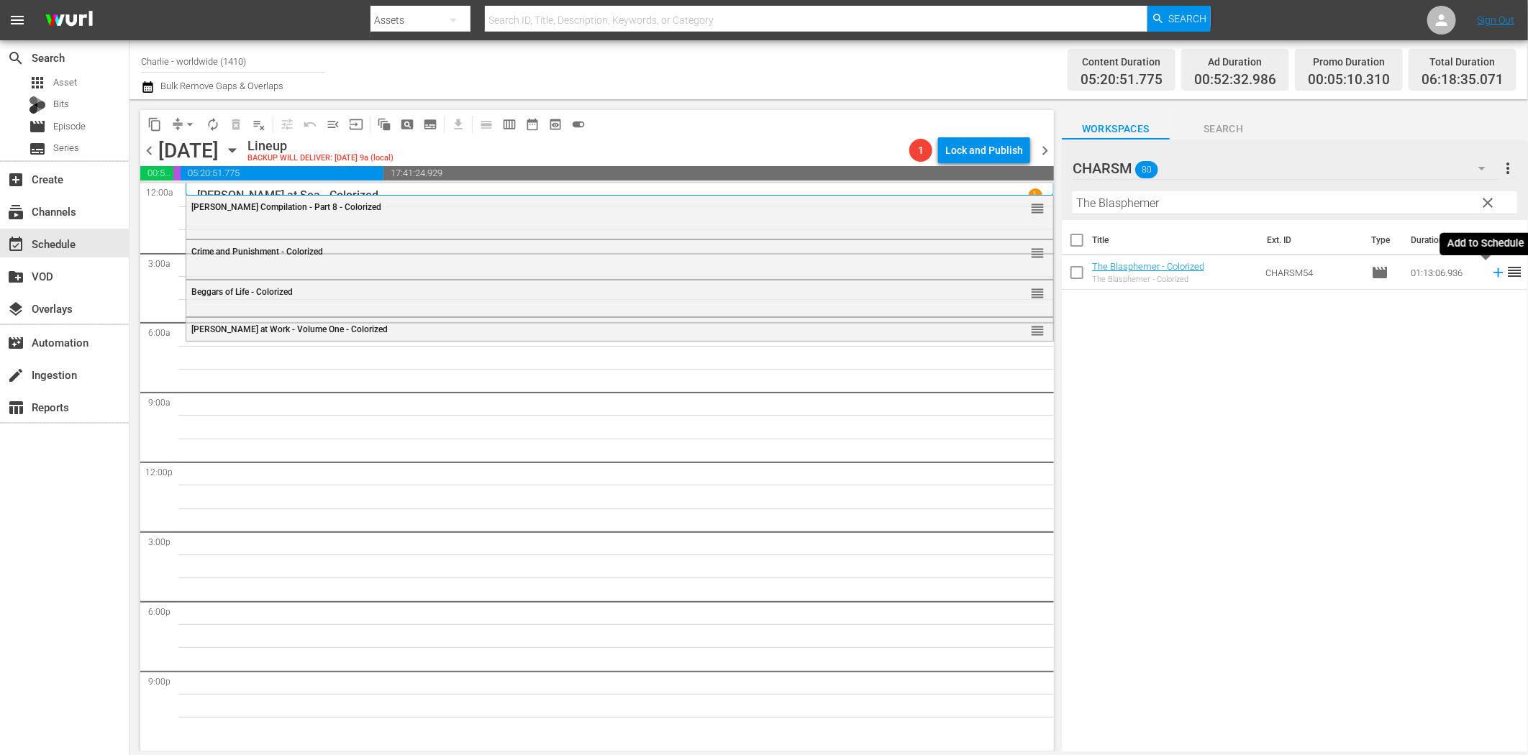
click at [1491, 276] on icon at bounding box center [1499, 273] width 16 height 16
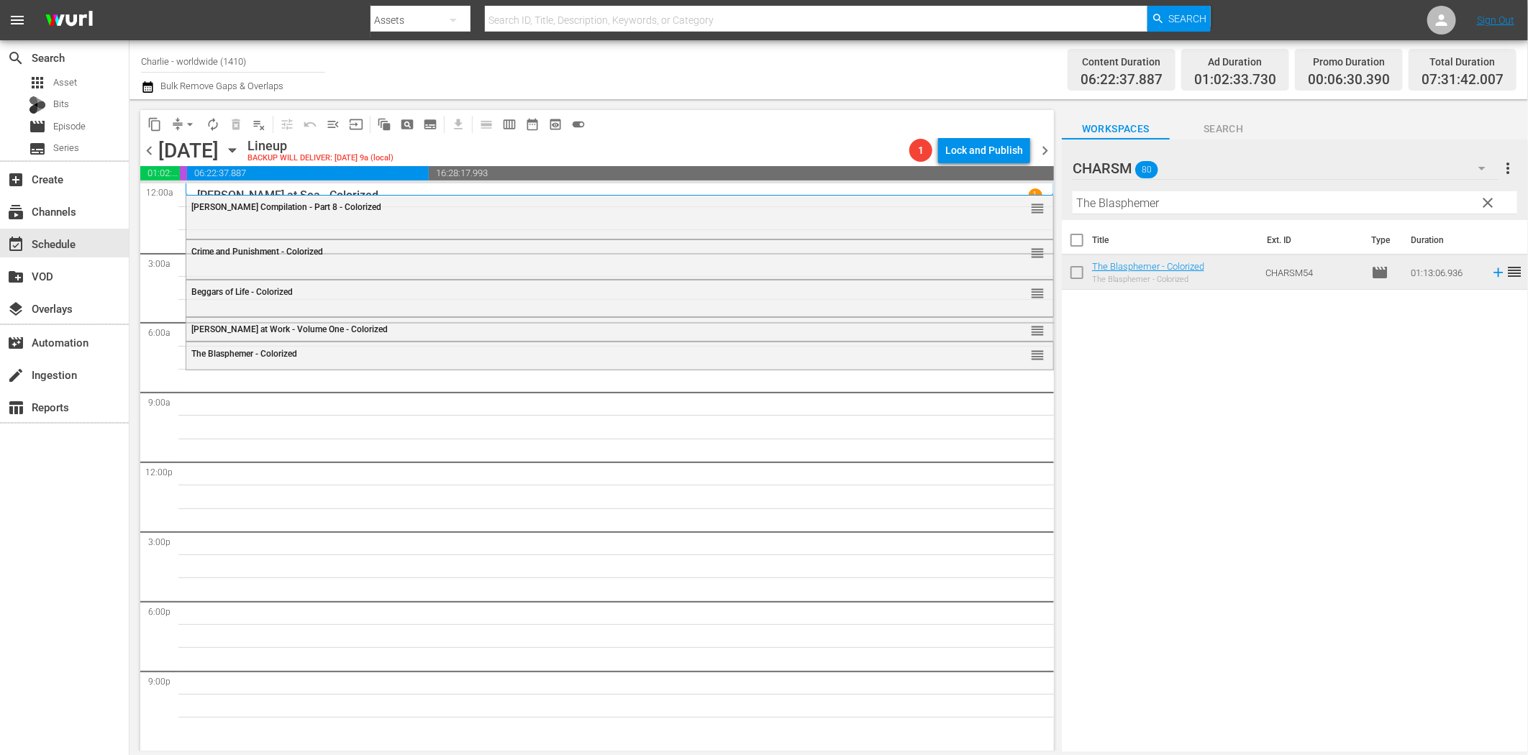
click at [1161, 204] on input "The Blasphemer" at bounding box center [1295, 202] width 445 height 23
paste input "Charlie's Stay at the Hotel"
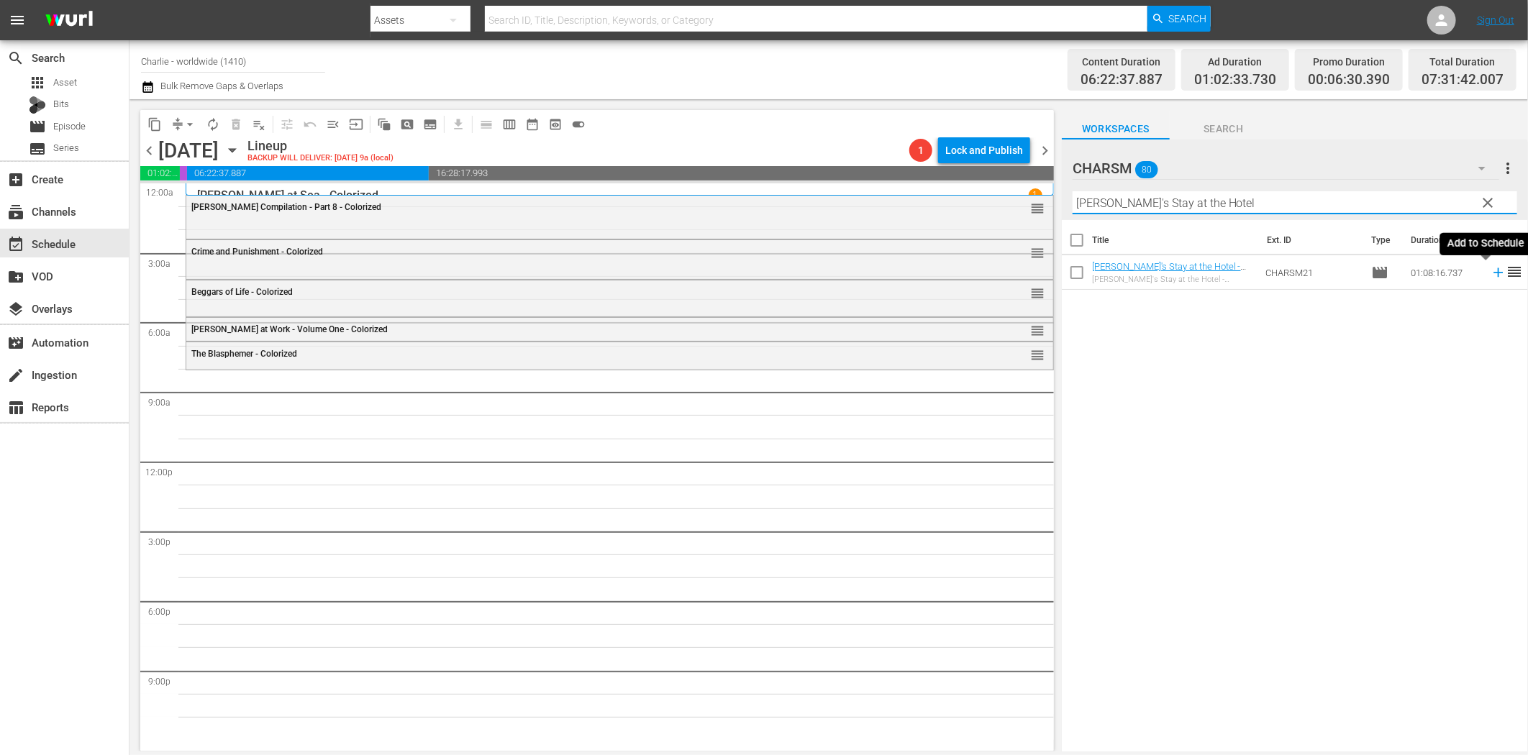
click at [1491, 271] on icon at bounding box center [1499, 273] width 16 height 16
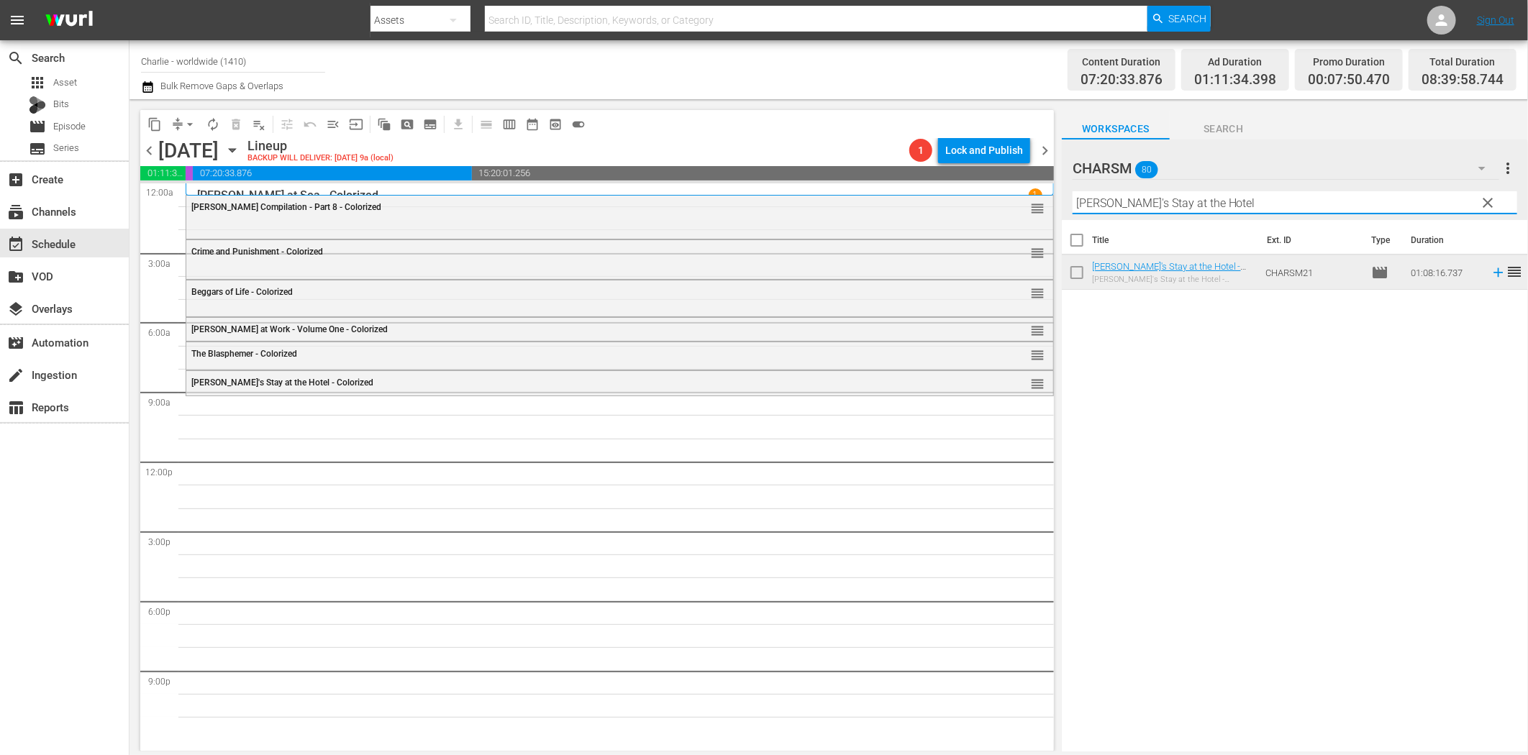
click at [1228, 205] on input "Charlie's Stay at the Hotel" at bounding box center [1295, 202] width 445 height 23
paste input "Day at the Opera"
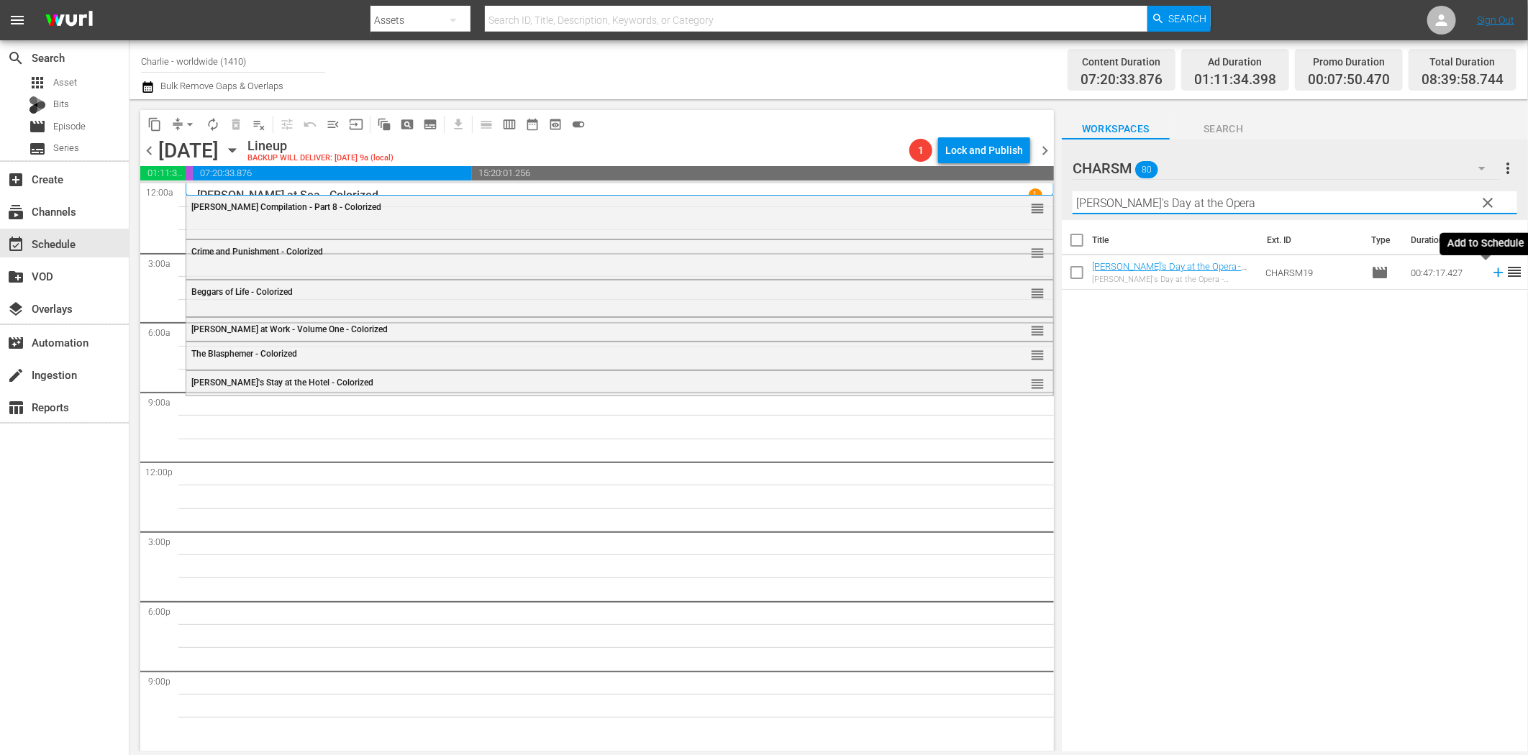
click at [1491, 276] on icon at bounding box center [1499, 273] width 16 height 16
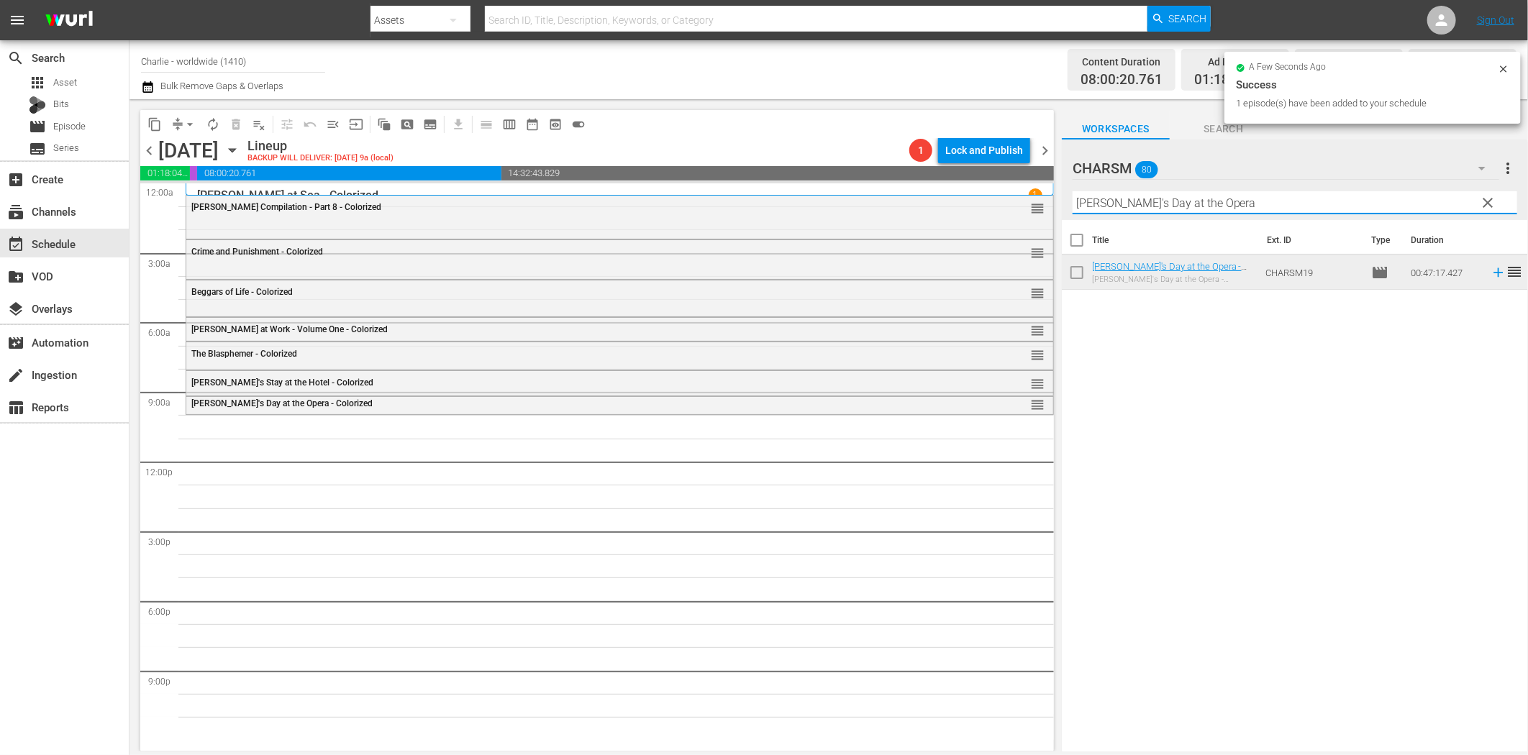
click at [1220, 199] on input "Charlie's Day at the Opera" at bounding box center [1295, 202] width 445 height 23
paste input "[PERSON_NAME] Compilation - Part 1"
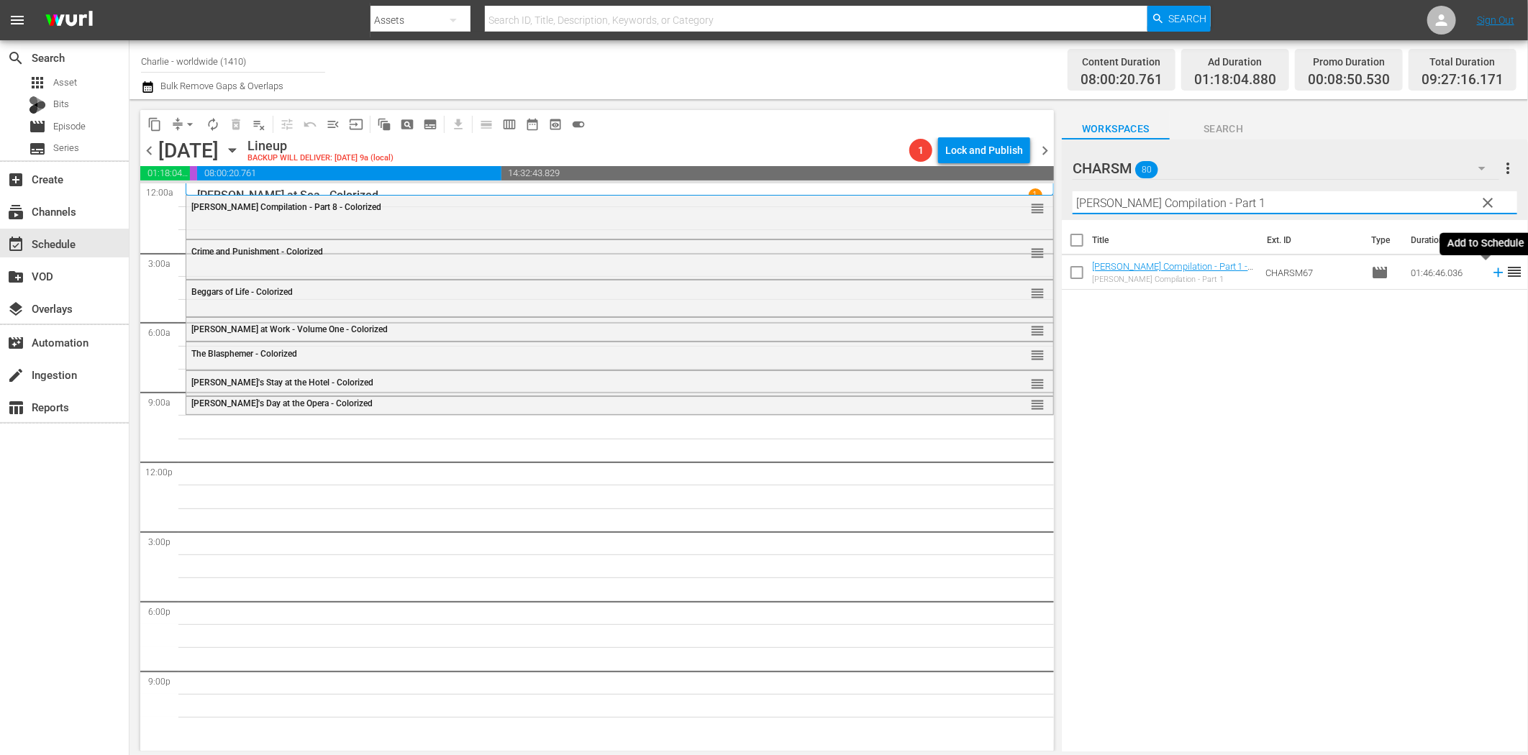
click at [1491, 271] on icon at bounding box center [1499, 273] width 16 height 16
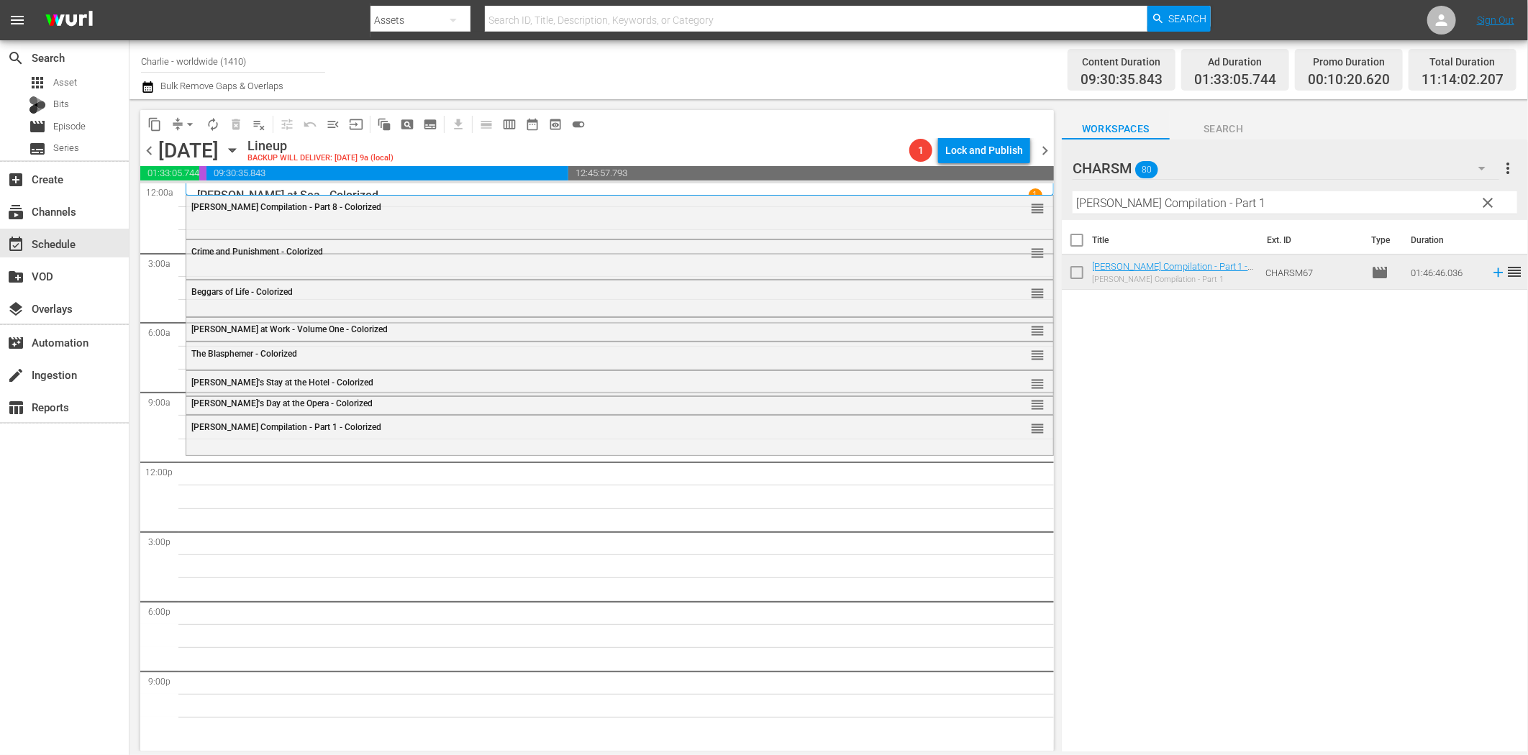
click at [1158, 204] on input "[PERSON_NAME] Compilation - Part 1" at bounding box center [1295, 202] width 445 height 23
paste input "The Thief of Bagdad"
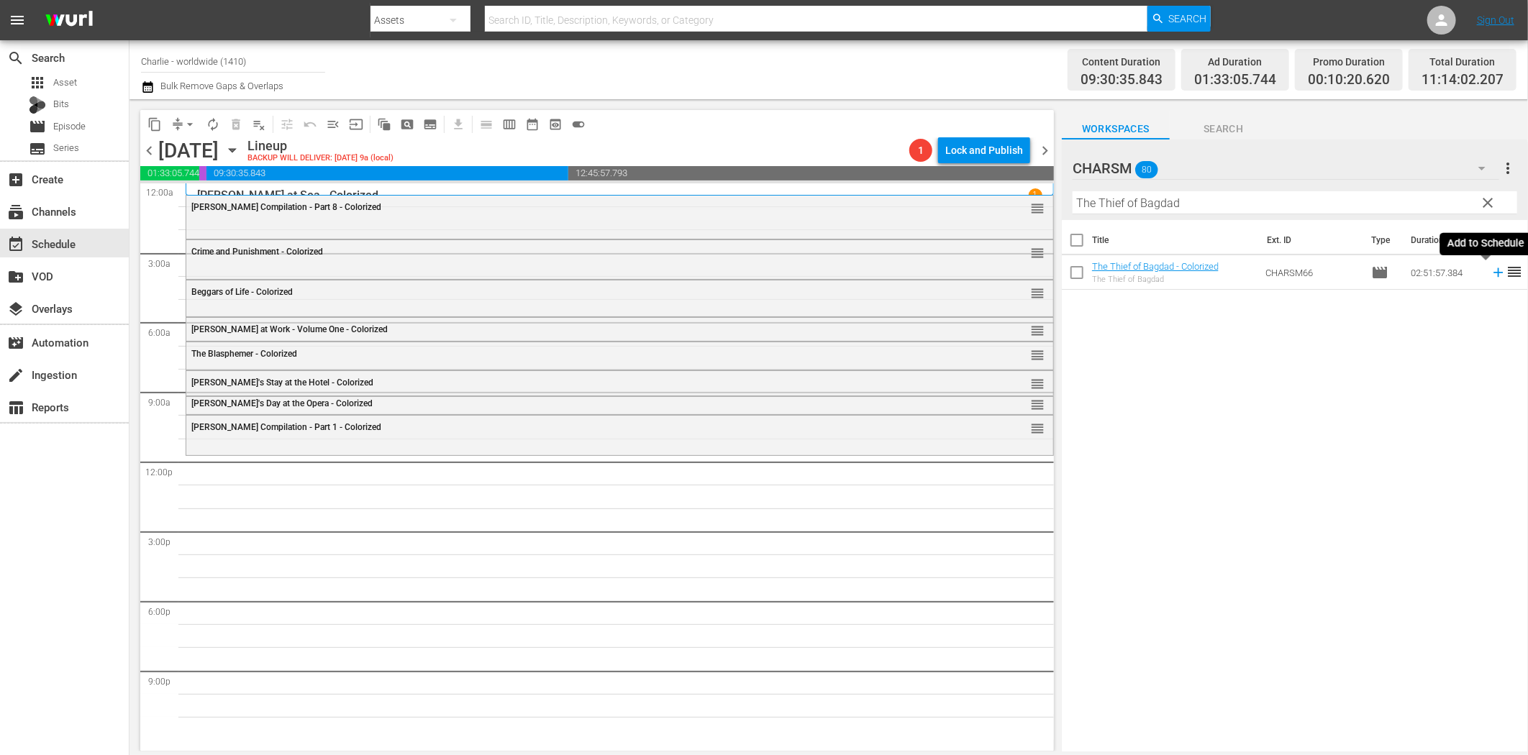
click at [1491, 268] on icon at bounding box center [1499, 273] width 16 height 16
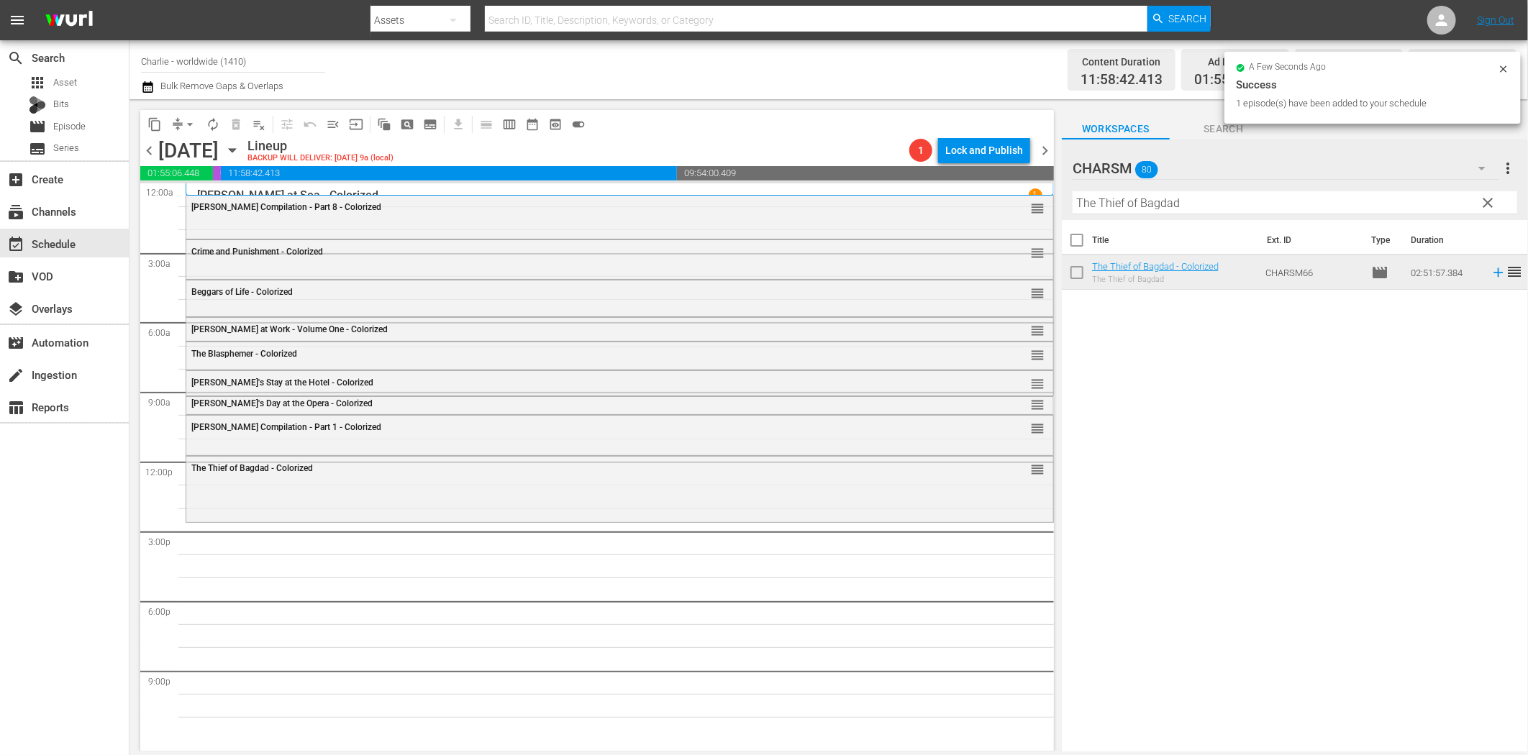
click at [1211, 199] on input "The Thief of Bagdad" at bounding box center [1295, 202] width 445 height 23
paste input "Ice Floo"
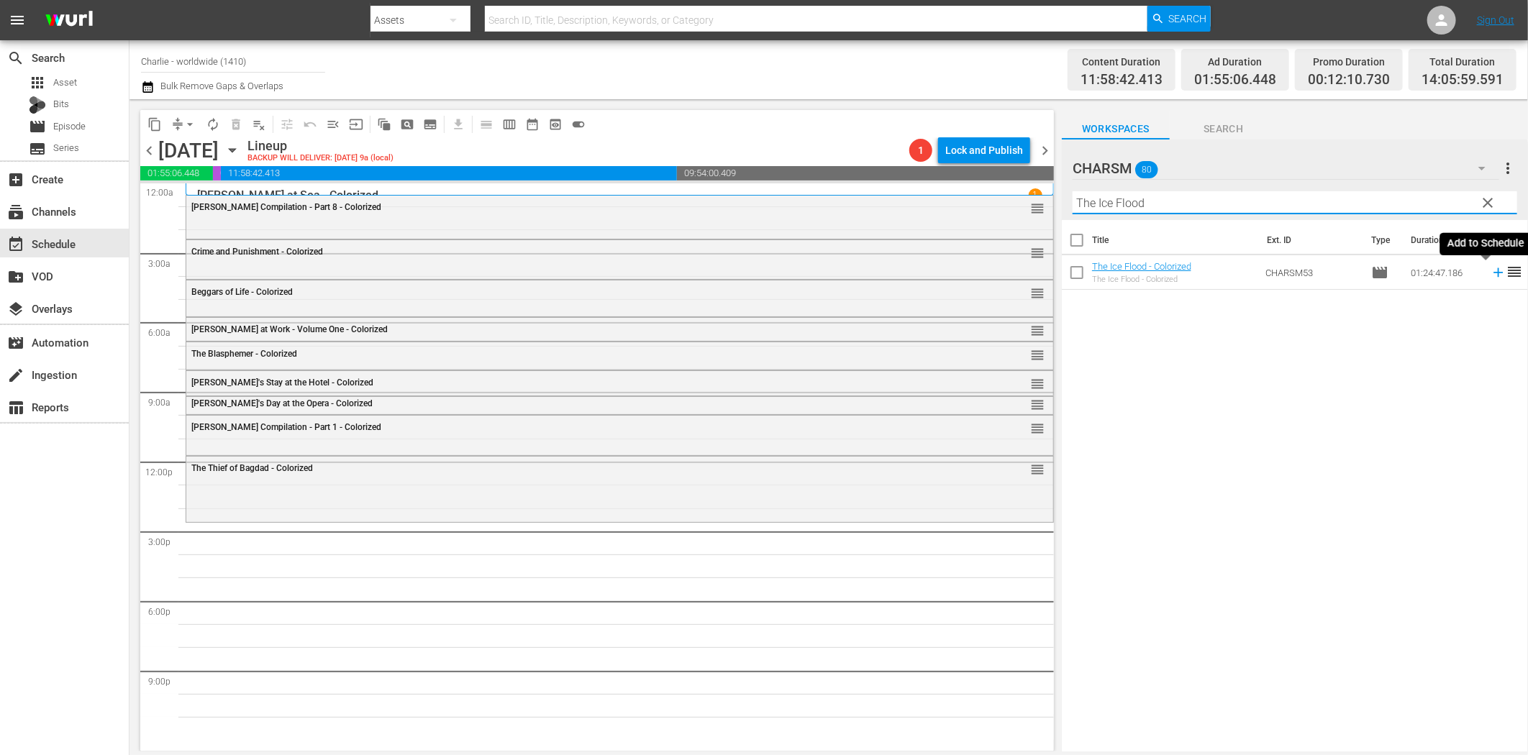
click at [1491, 271] on icon at bounding box center [1499, 273] width 16 height 16
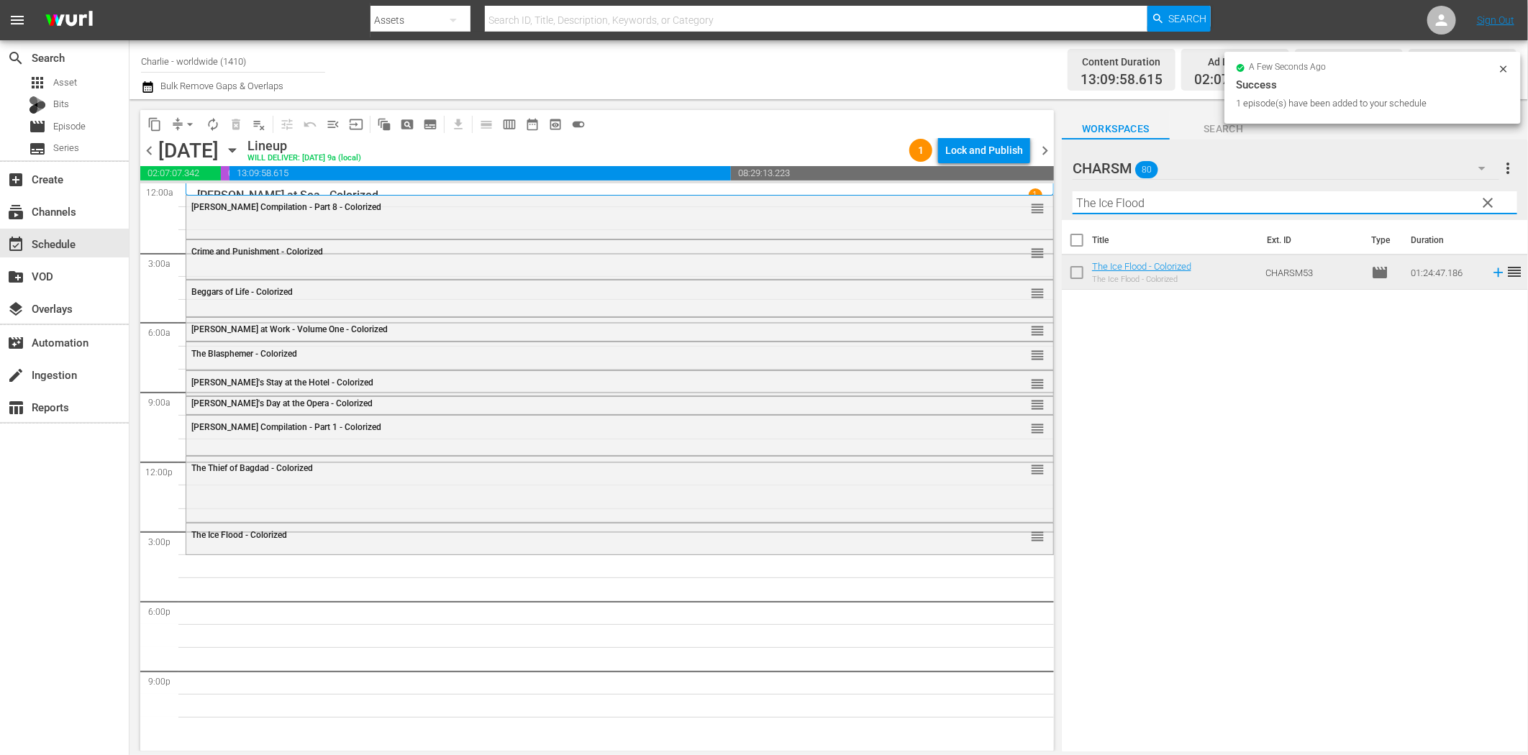
click at [1200, 209] on input "The Ice Flood" at bounding box center [1295, 202] width 445 height 23
paste input "Cruise of the Jasper B"
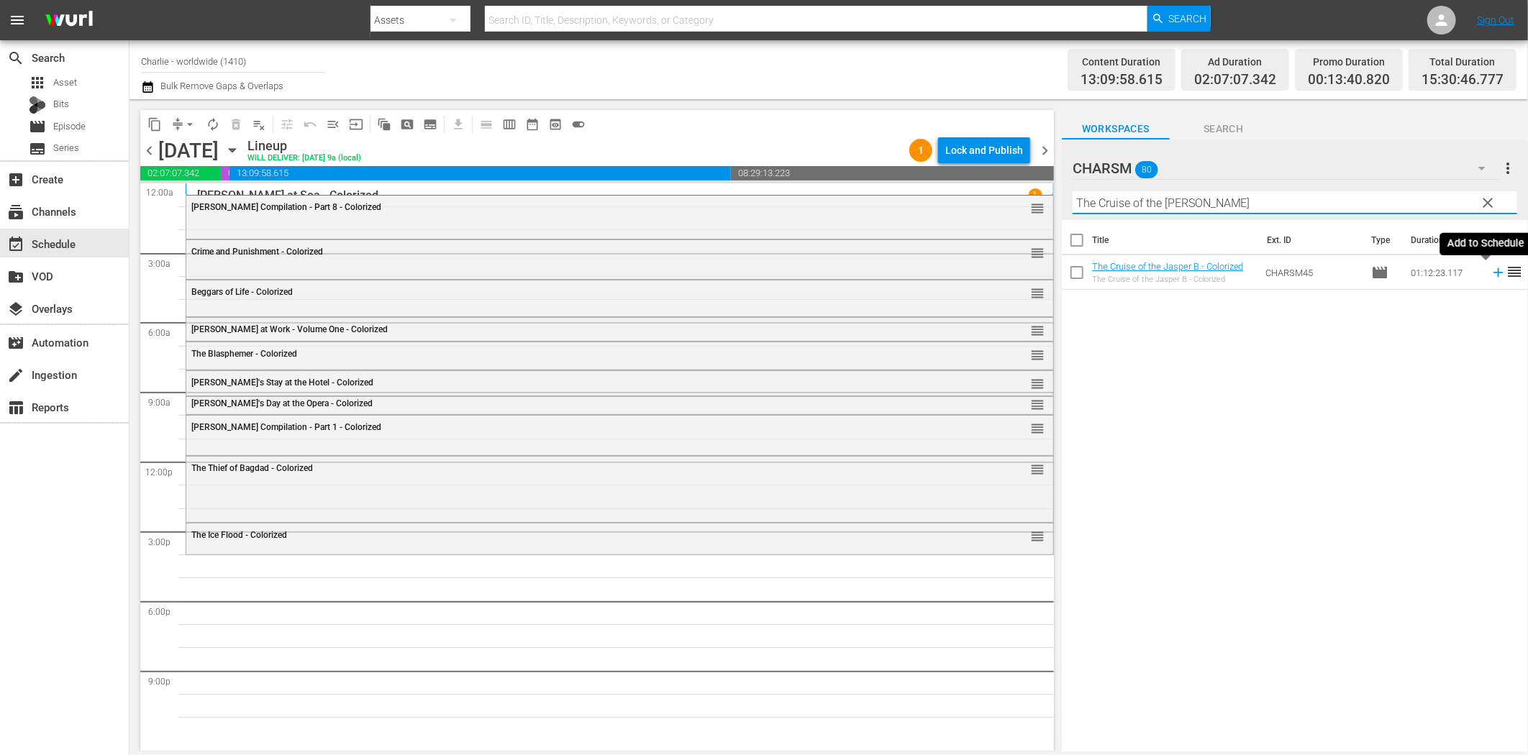
click at [1491, 268] on icon at bounding box center [1499, 273] width 16 height 16
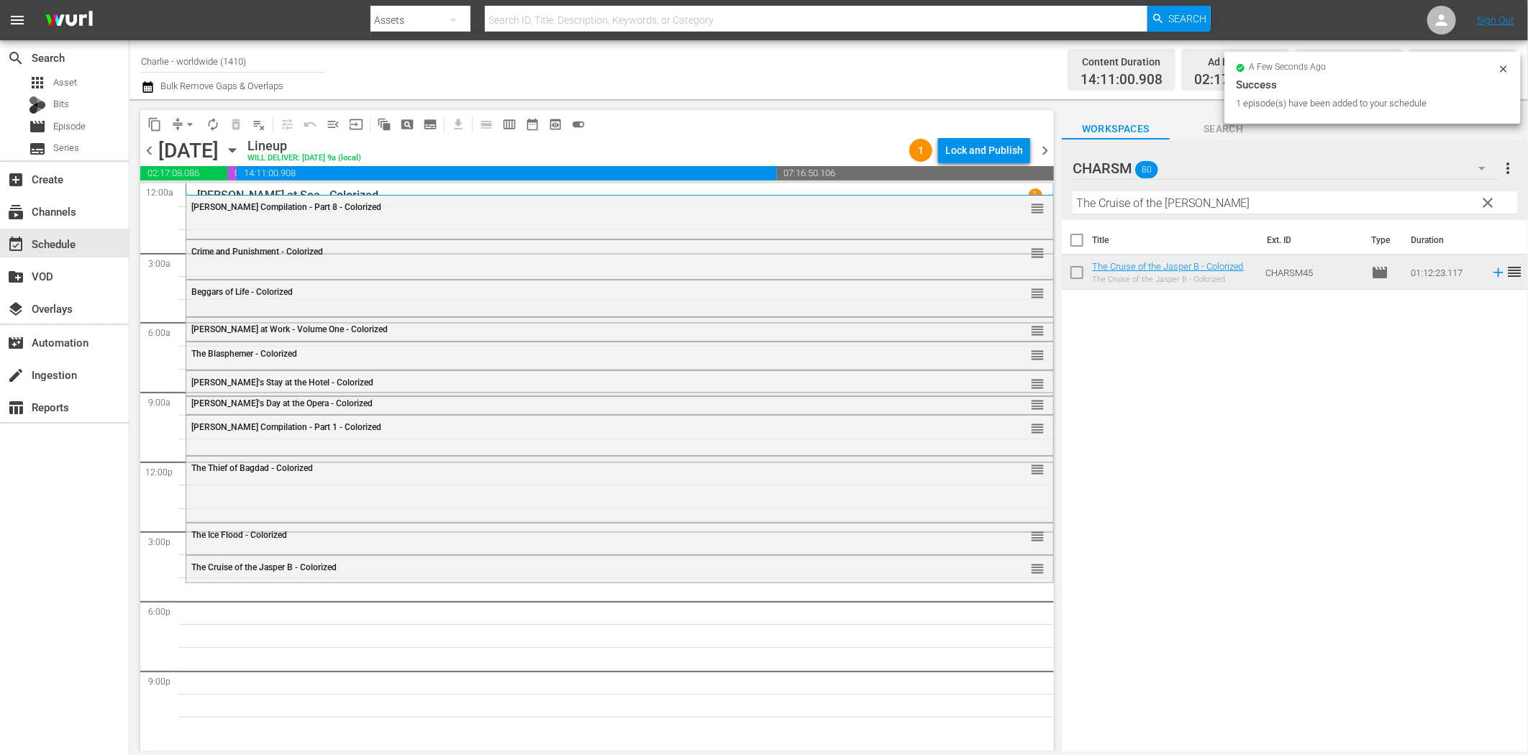
click at [1209, 210] on input "The Cruise of the Jasper B" at bounding box center [1295, 202] width 445 height 23
paste input "Betsy Ross"
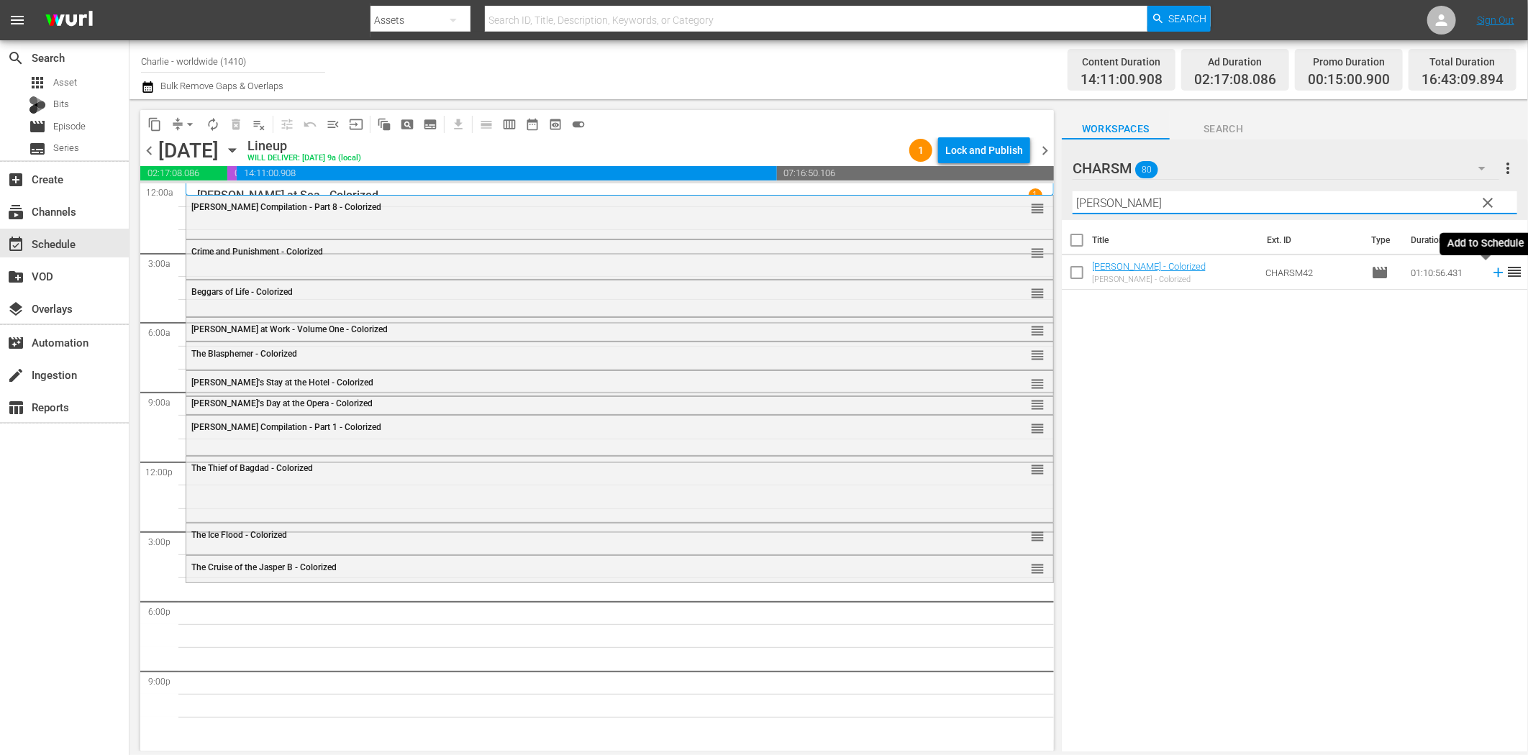
click at [1494, 277] on icon at bounding box center [1498, 272] width 9 height 9
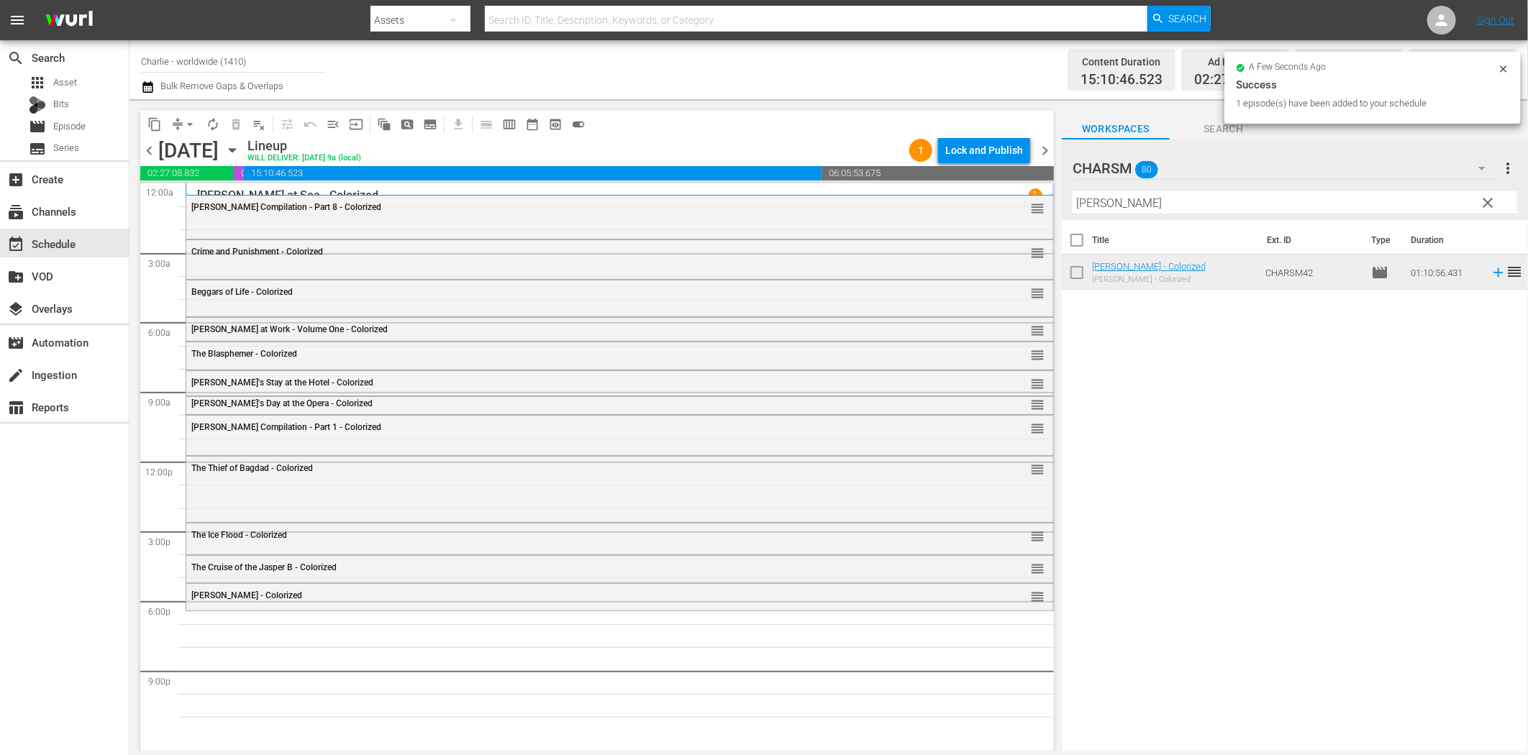
click at [1175, 205] on input "Betsy Ross" at bounding box center [1295, 202] width 445 height 23
paste input "uster Keaton Compilation – Part 6"
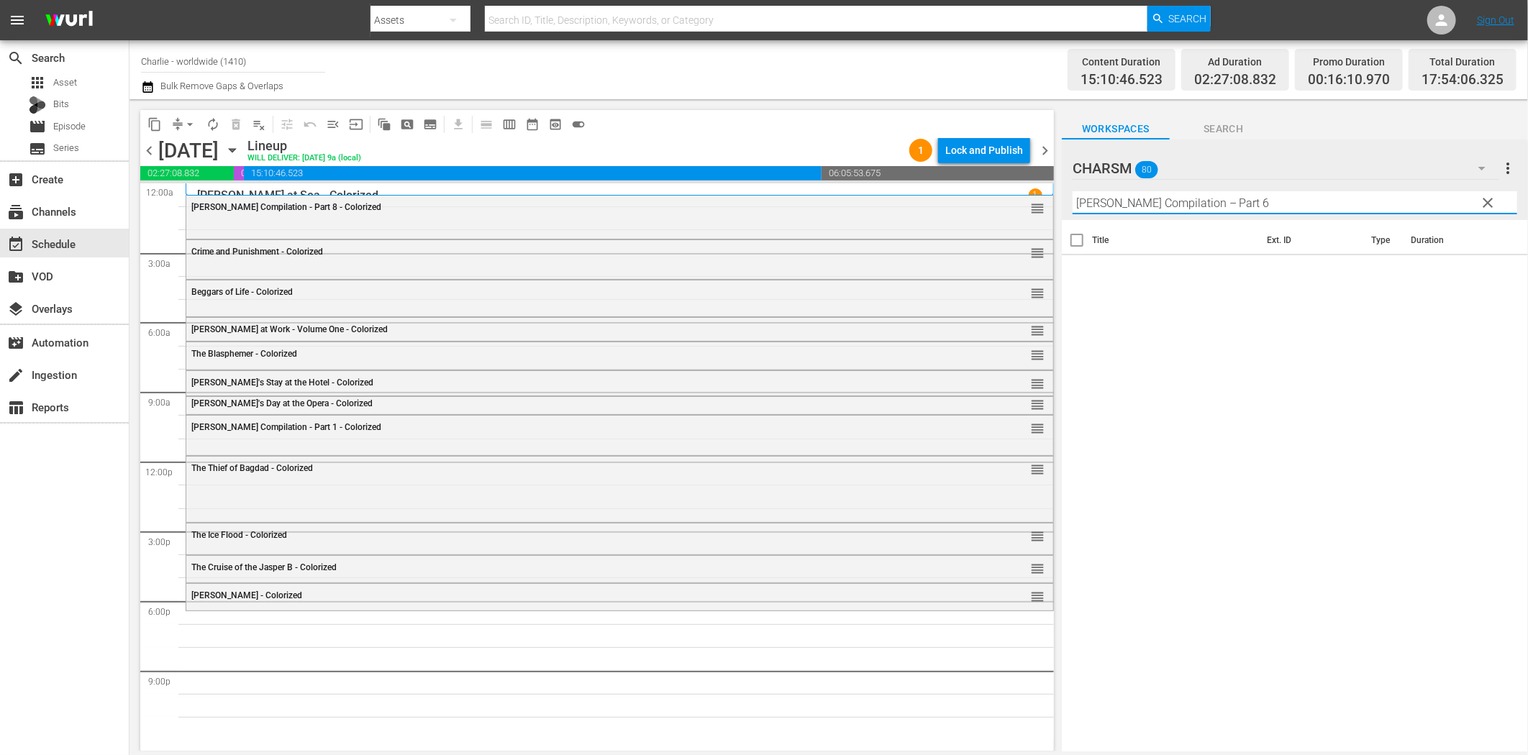
drag, startPoint x: 1221, startPoint y: 199, endPoint x: 1350, endPoint y: 188, distance: 129.3
click at [1350, 188] on div "Filter by Title Buster Keaton Compilation – Part 6" at bounding box center [1295, 203] width 445 height 35
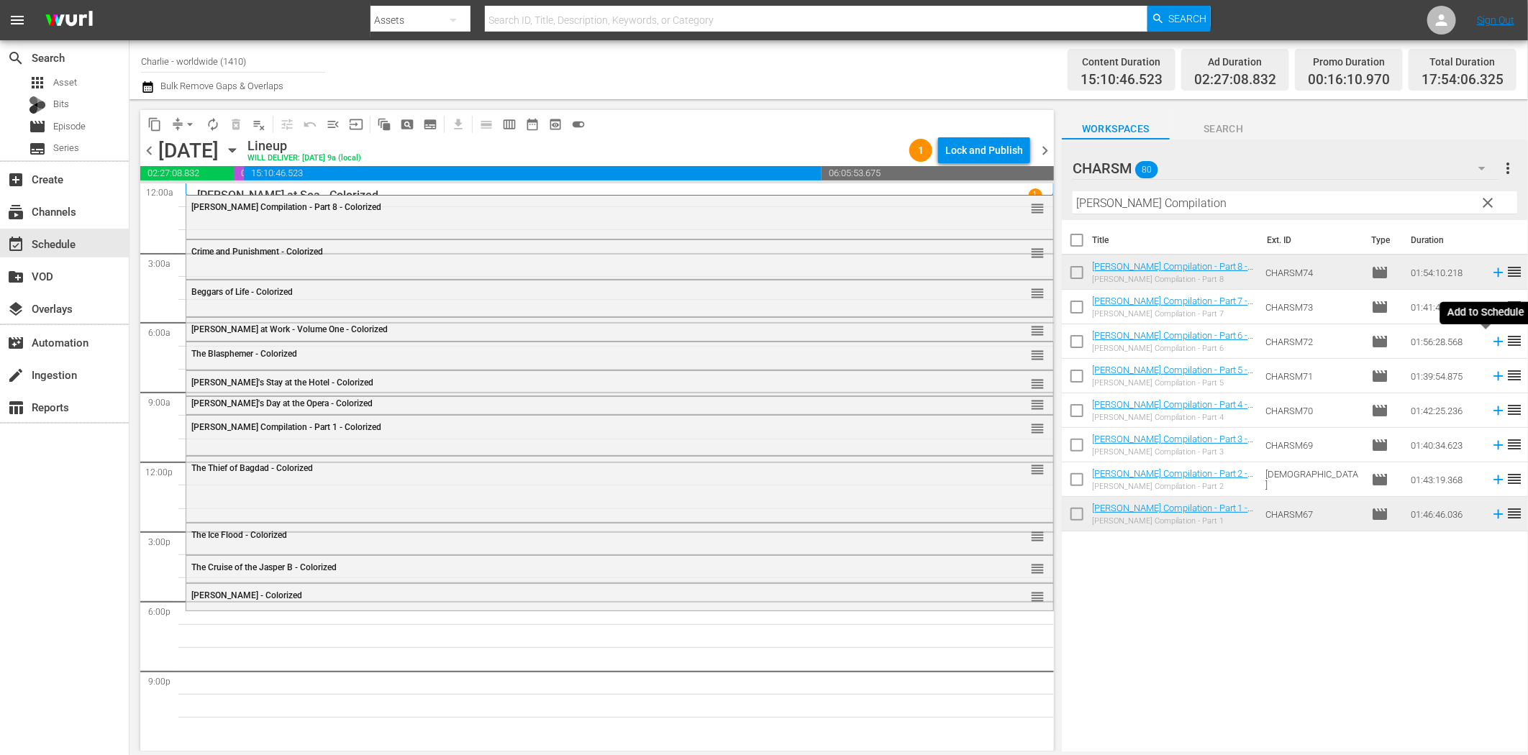
click at [1491, 341] on icon at bounding box center [1499, 342] width 16 height 16
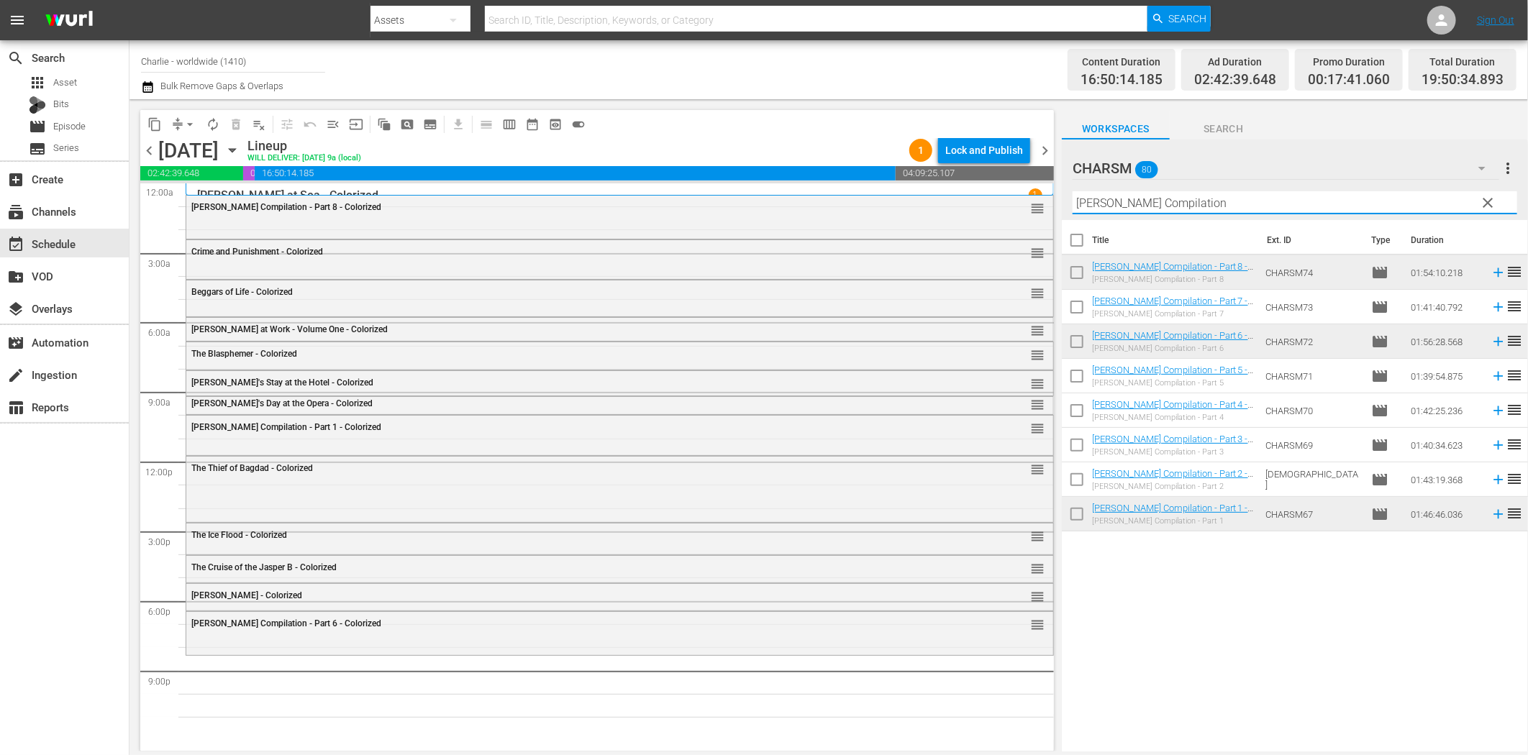
click at [1130, 202] on input "Buster Keaton Compilation" at bounding box center [1295, 202] width 445 height 23
paste input "Alice in Wonderland"
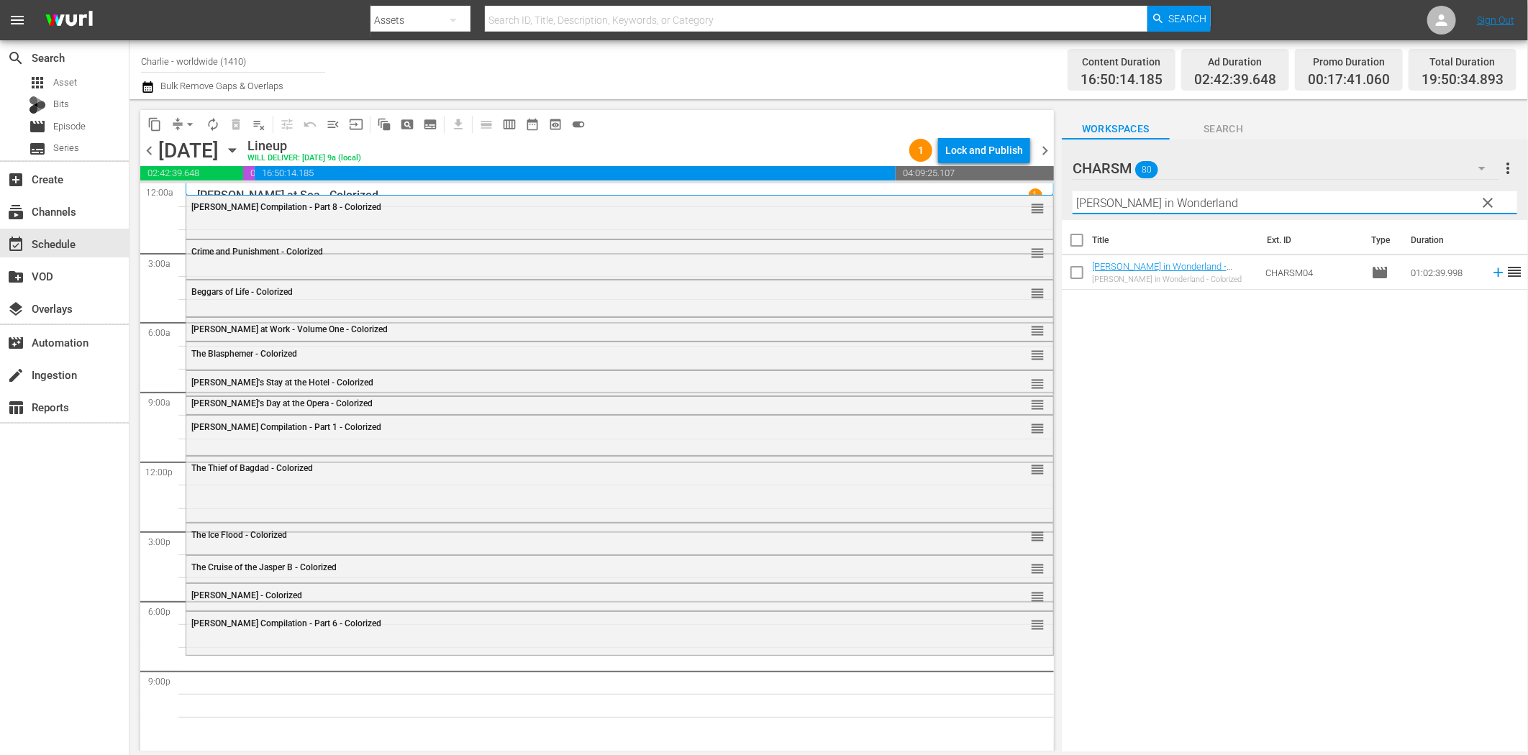
click at [1491, 276] on icon at bounding box center [1499, 273] width 16 height 16
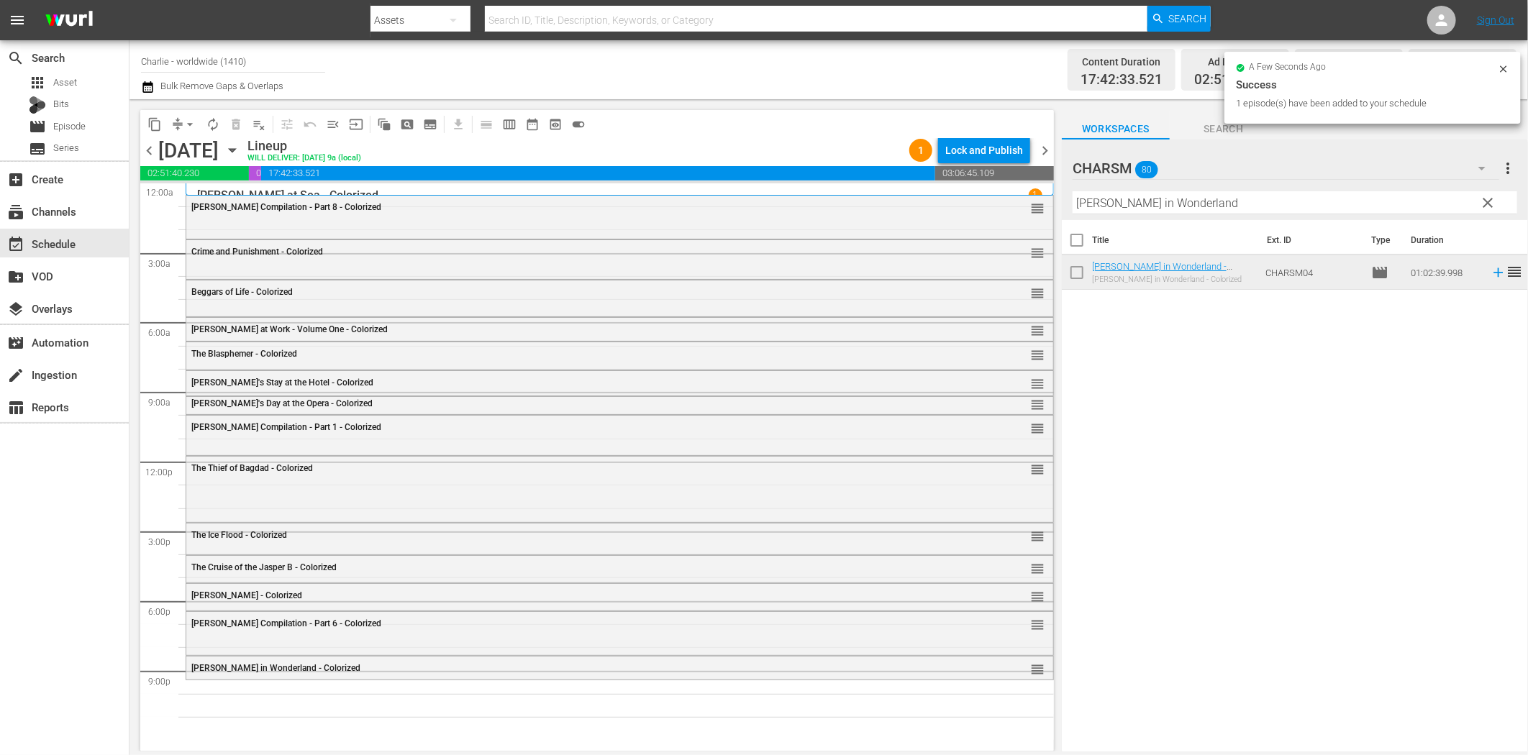
click at [1139, 200] on input "Alice in Wonderland" at bounding box center [1295, 202] width 445 height 23
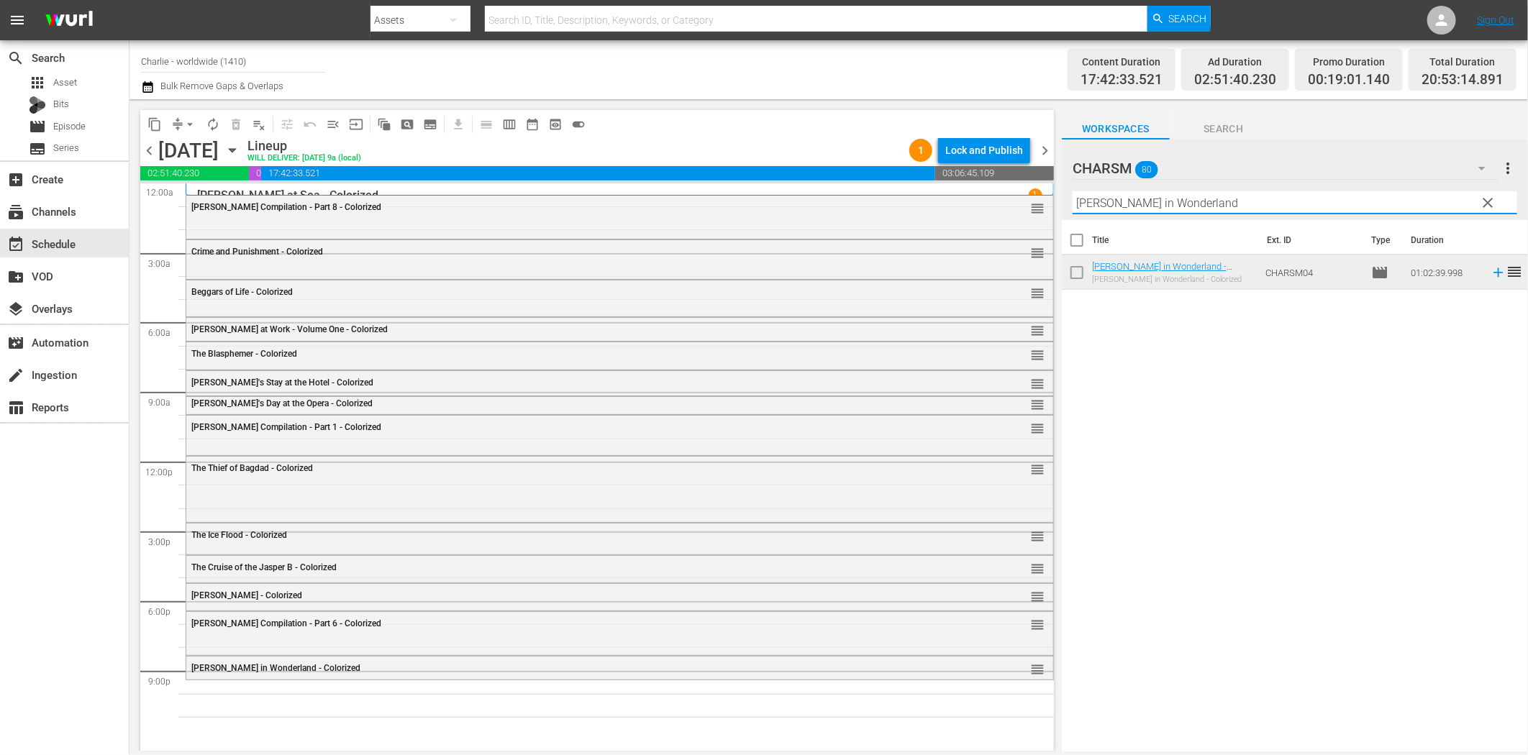
paste input "Hungarian Rhapsody"
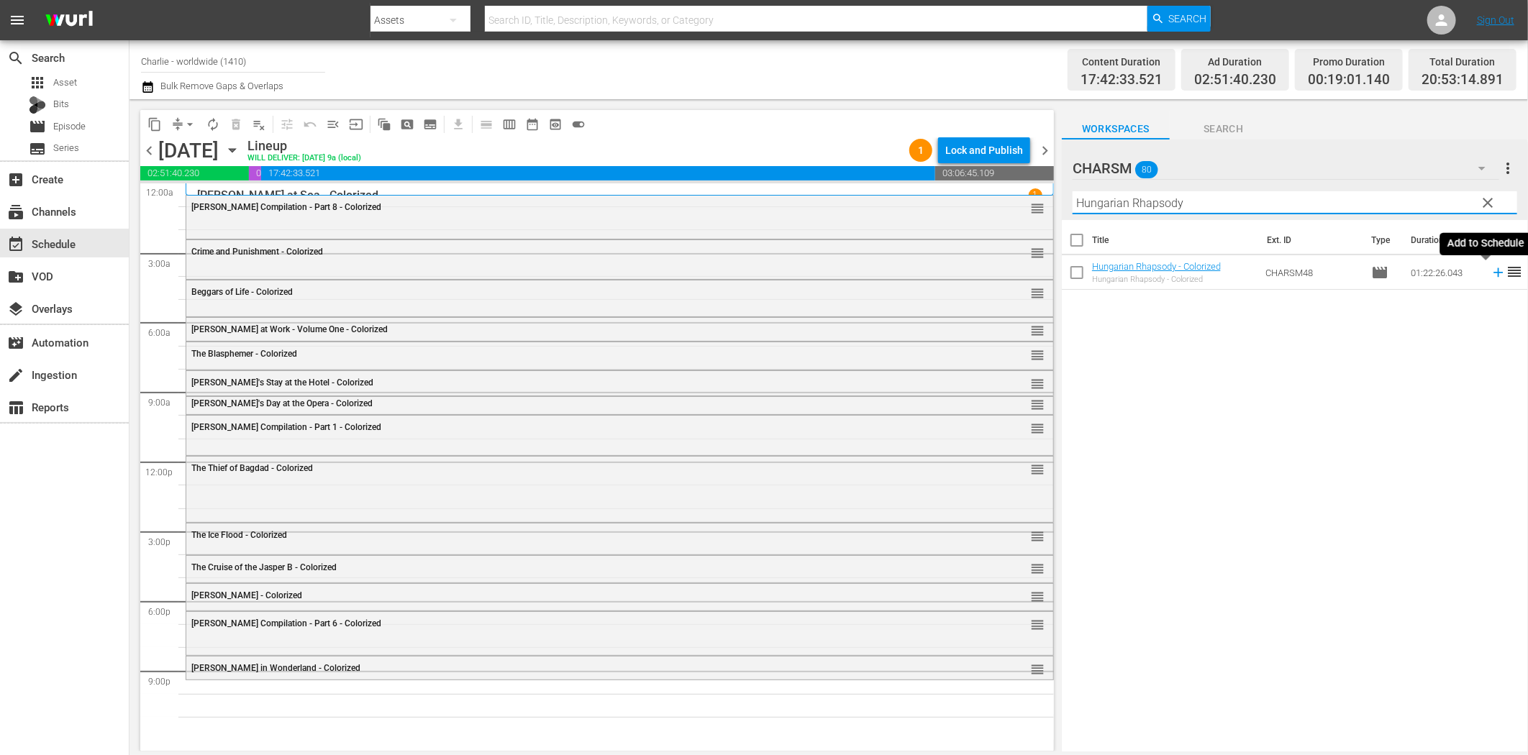
click at [1491, 271] on icon at bounding box center [1499, 273] width 16 height 16
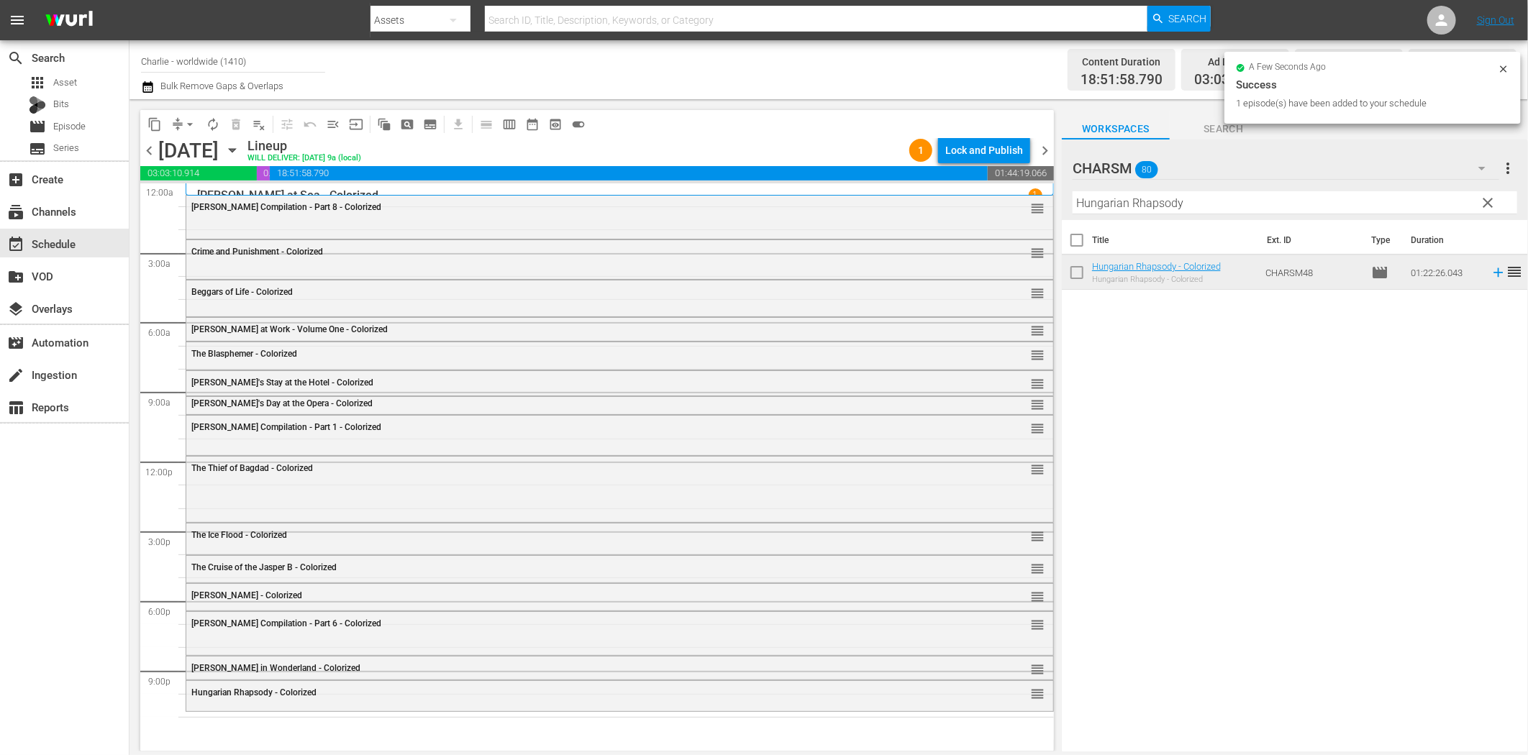
click at [1212, 198] on input "Hungarian Rhapsody" at bounding box center [1295, 202] width 445 height 23
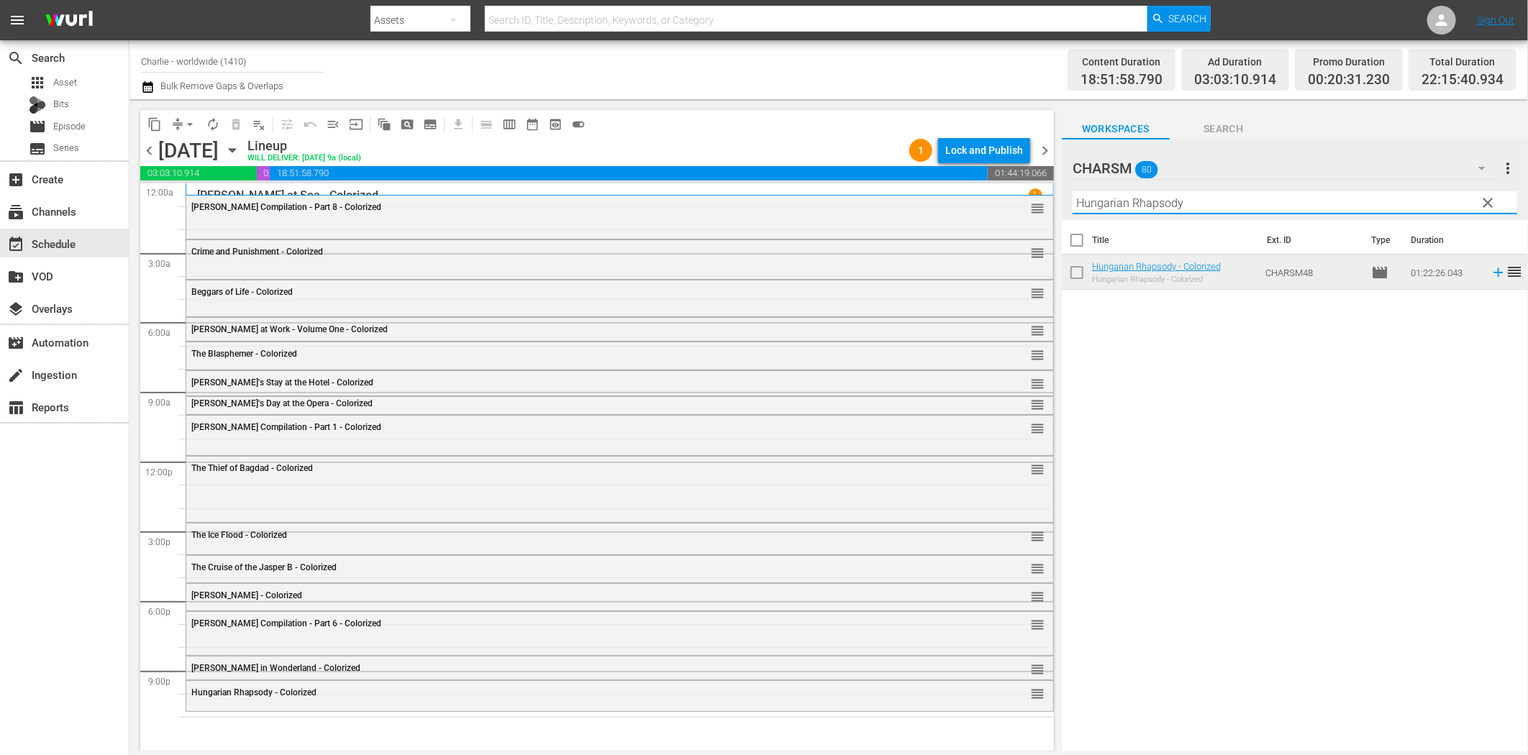
paste input "Isn't Life Wonderful"
click at [1491, 276] on icon at bounding box center [1499, 273] width 16 height 16
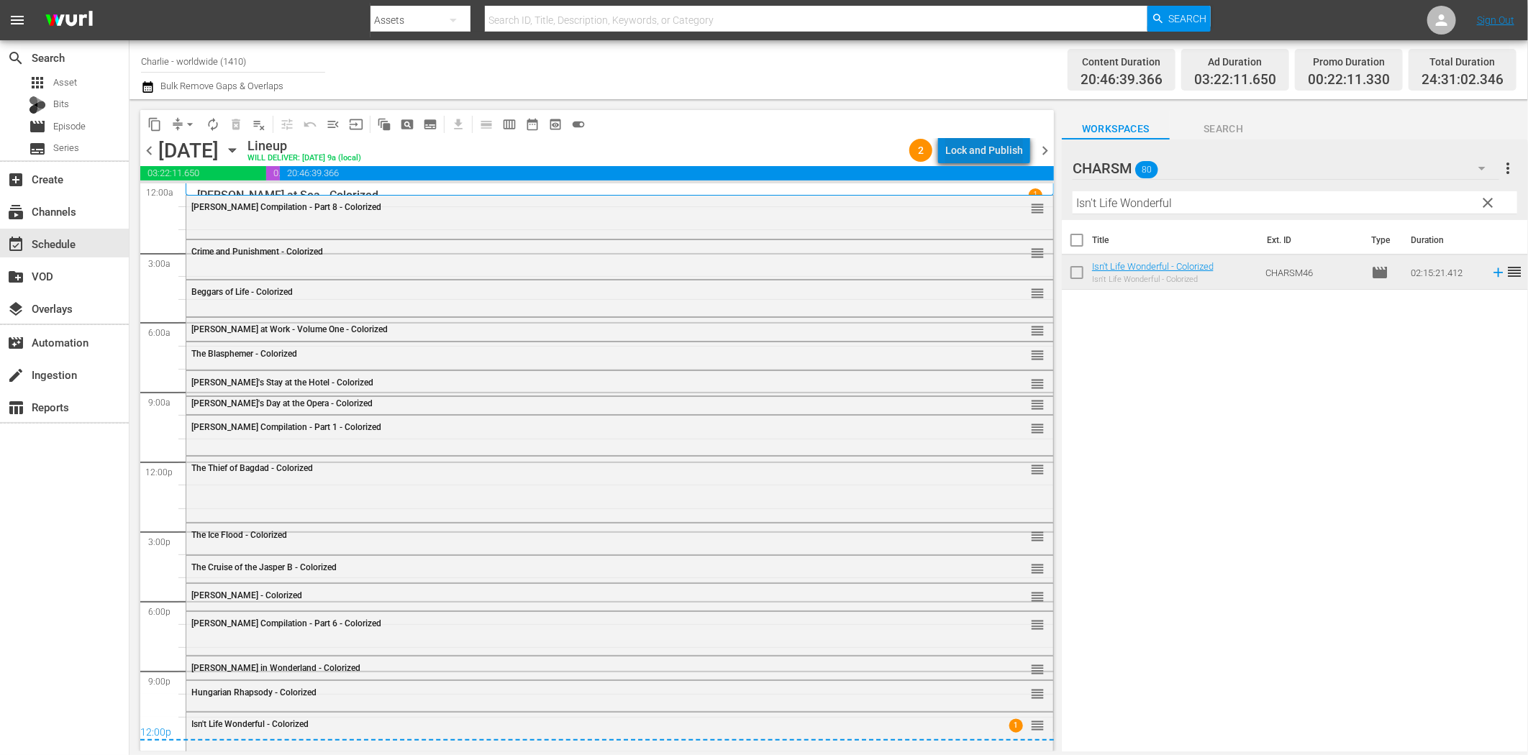
click at [991, 147] on div "Lock and Publish" at bounding box center [984, 150] width 78 height 26
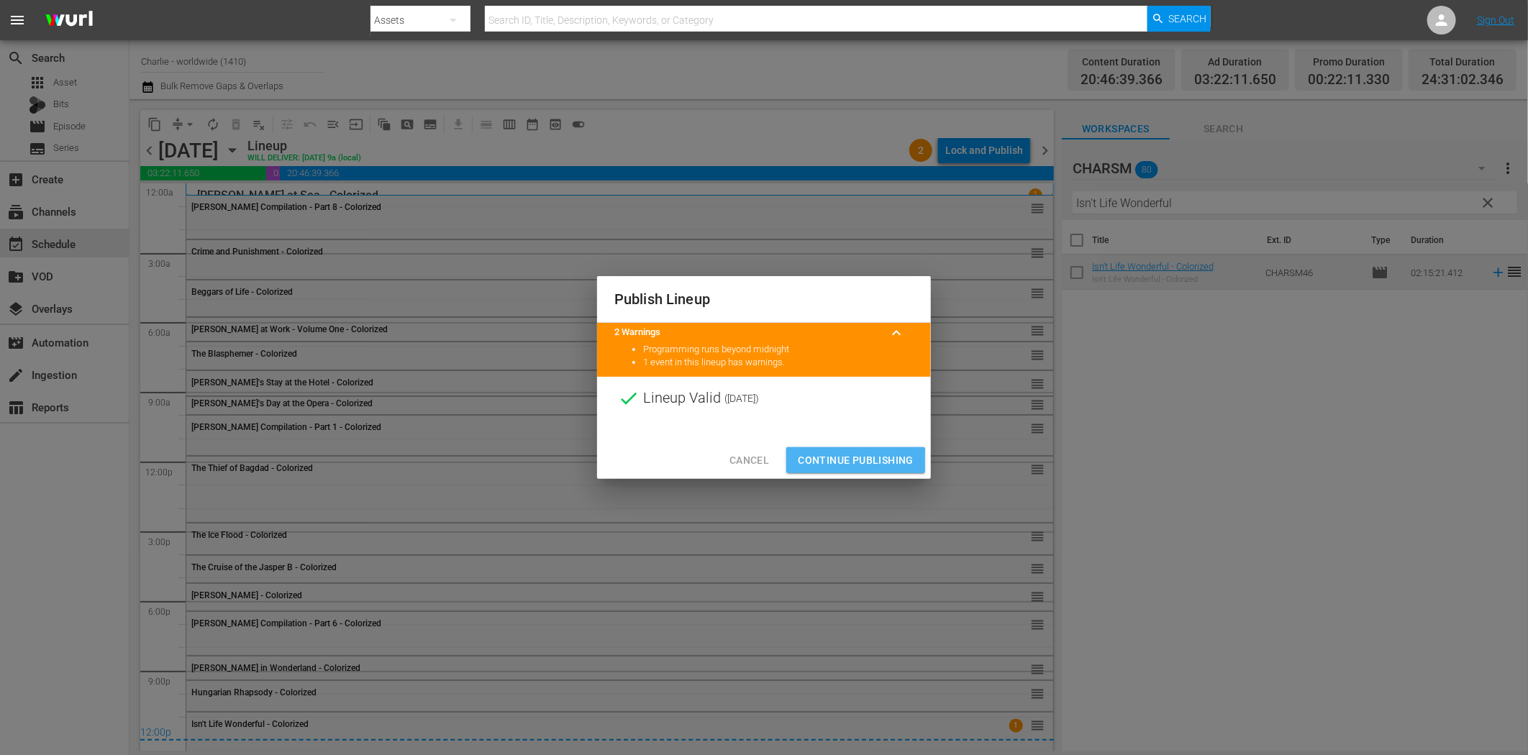
click at [825, 468] on span "Continue Publishing" at bounding box center [856, 461] width 116 height 18
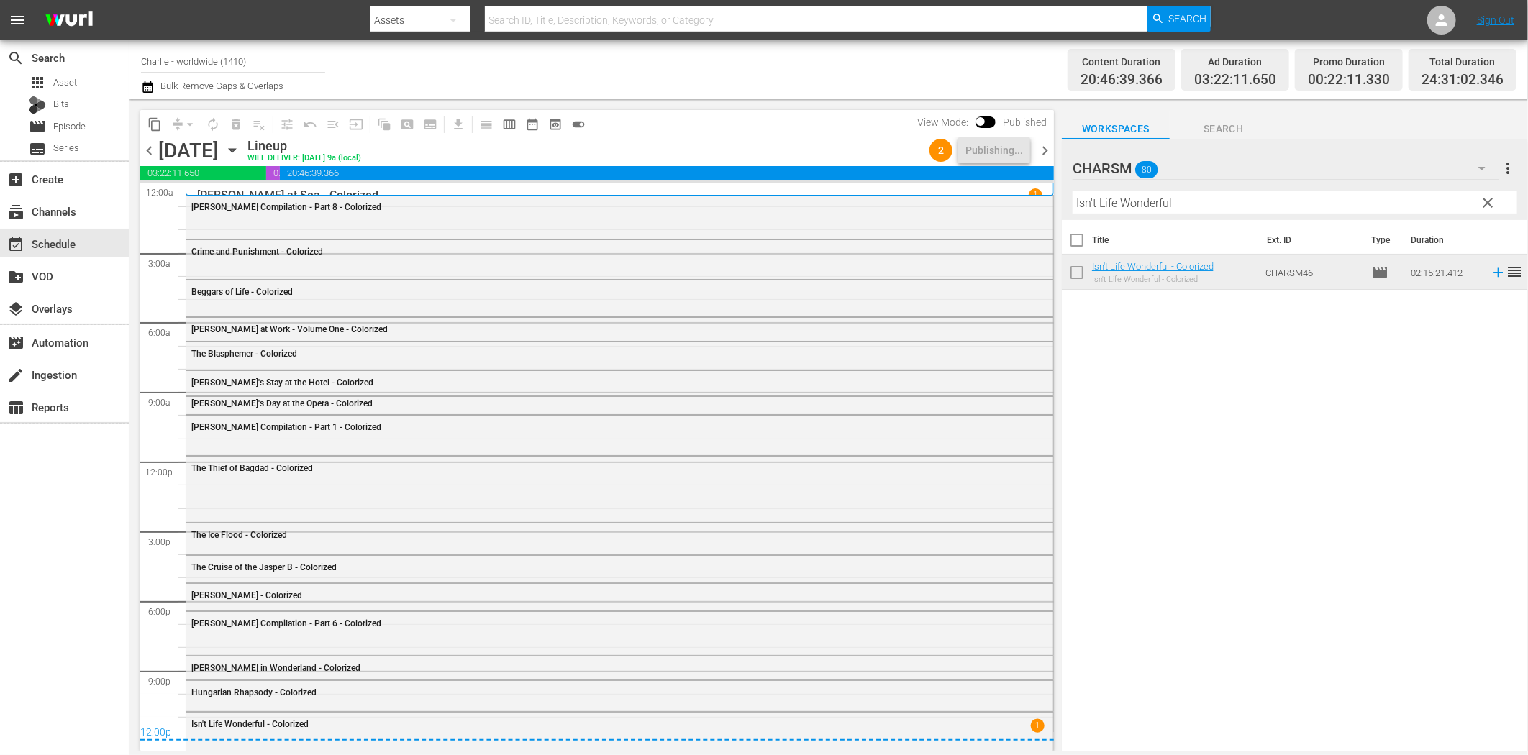
click at [1045, 152] on span "chevron_right" at bounding box center [1045, 151] width 18 height 18
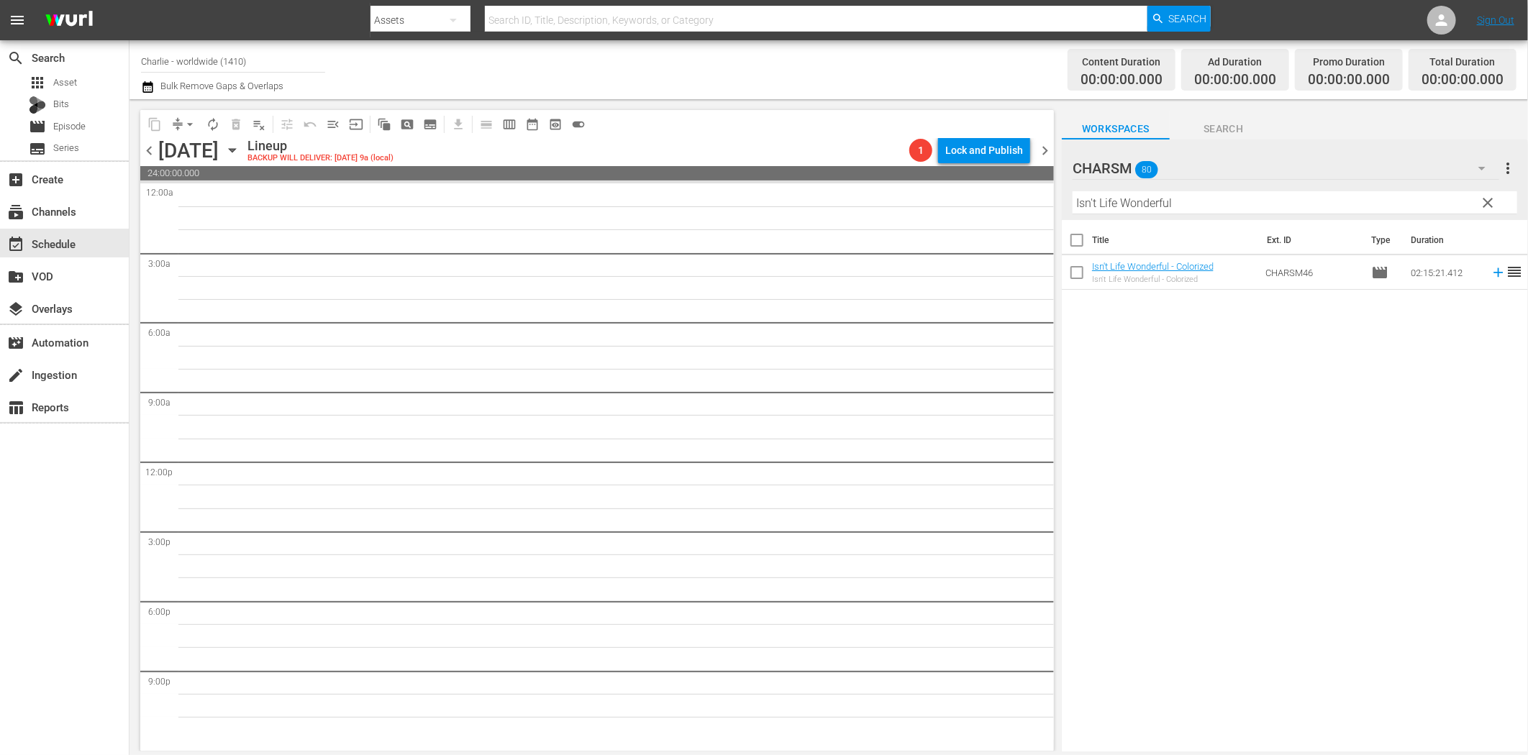
click at [1145, 199] on input "Isn't Life Wonderful" at bounding box center [1295, 202] width 445 height 23
paste
click at [1491, 274] on icon at bounding box center [1499, 273] width 16 height 16
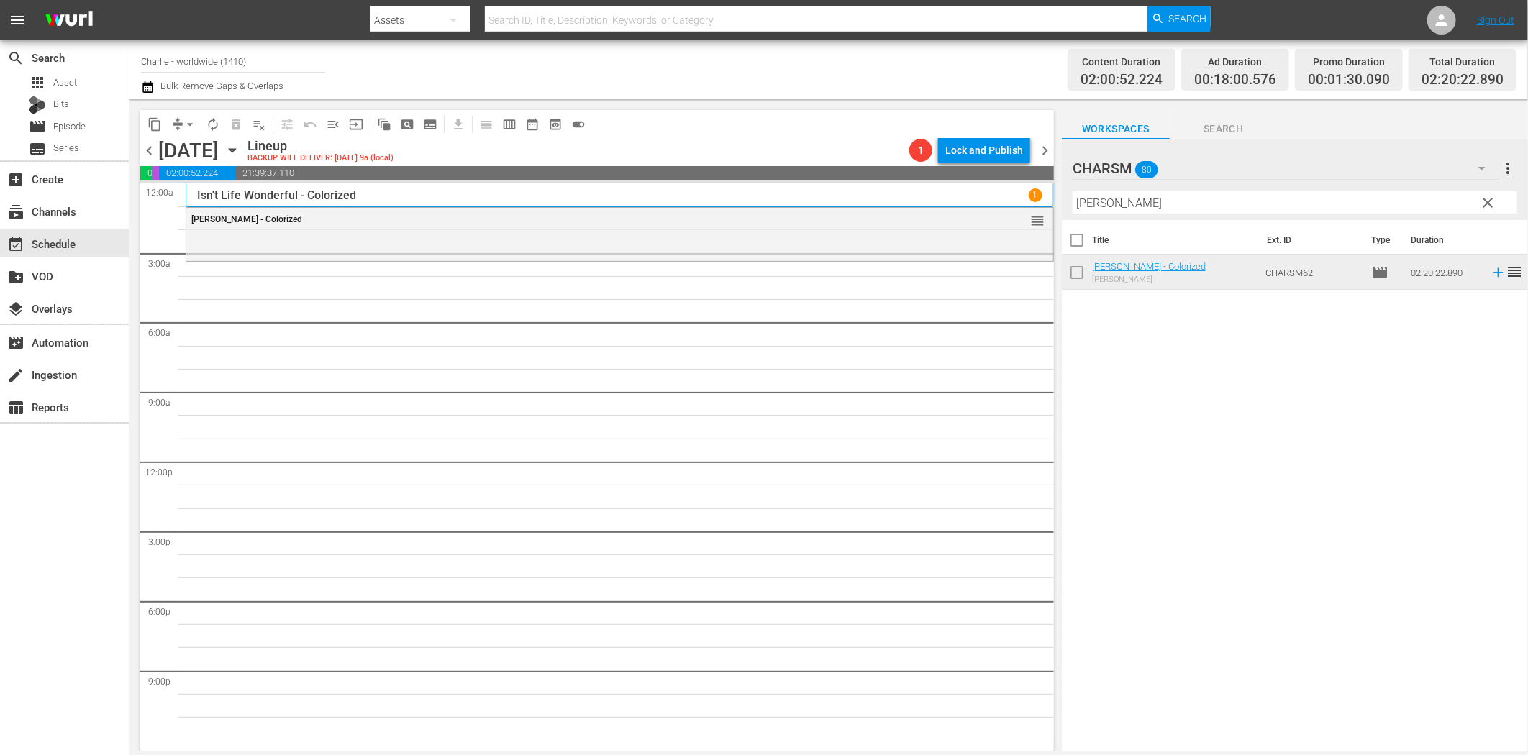
click at [1177, 198] on input "[PERSON_NAME]" at bounding box center [1295, 202] width 445 height 23
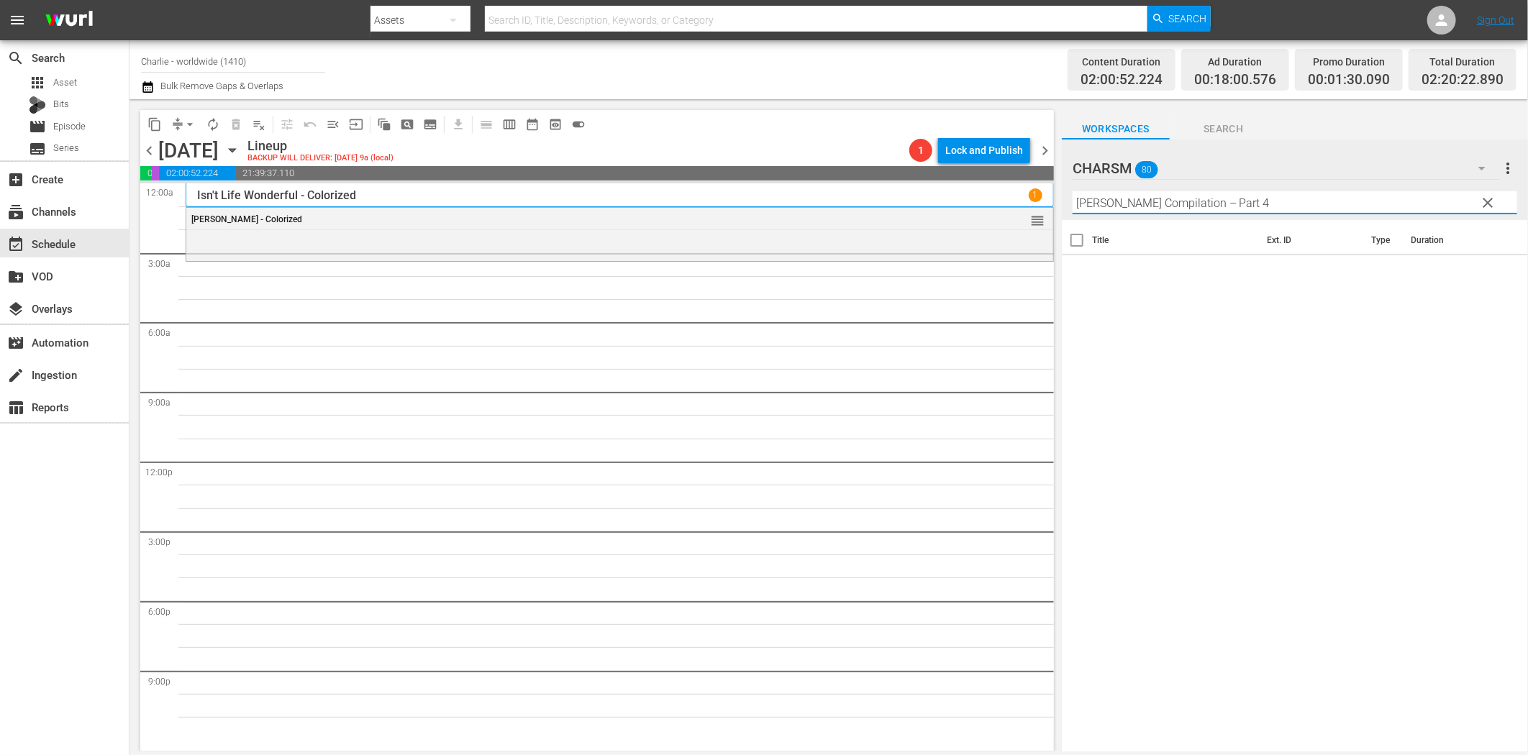
drag, startPoint x: 1217, startPoint y: 203, endPoint x: 1340, endPoint y: 194, distance: 122.6
click at [1324, 191] on input "Buster Keaton Compilation – Part 4" at bounding box center [1295, 202] width 445 height 23
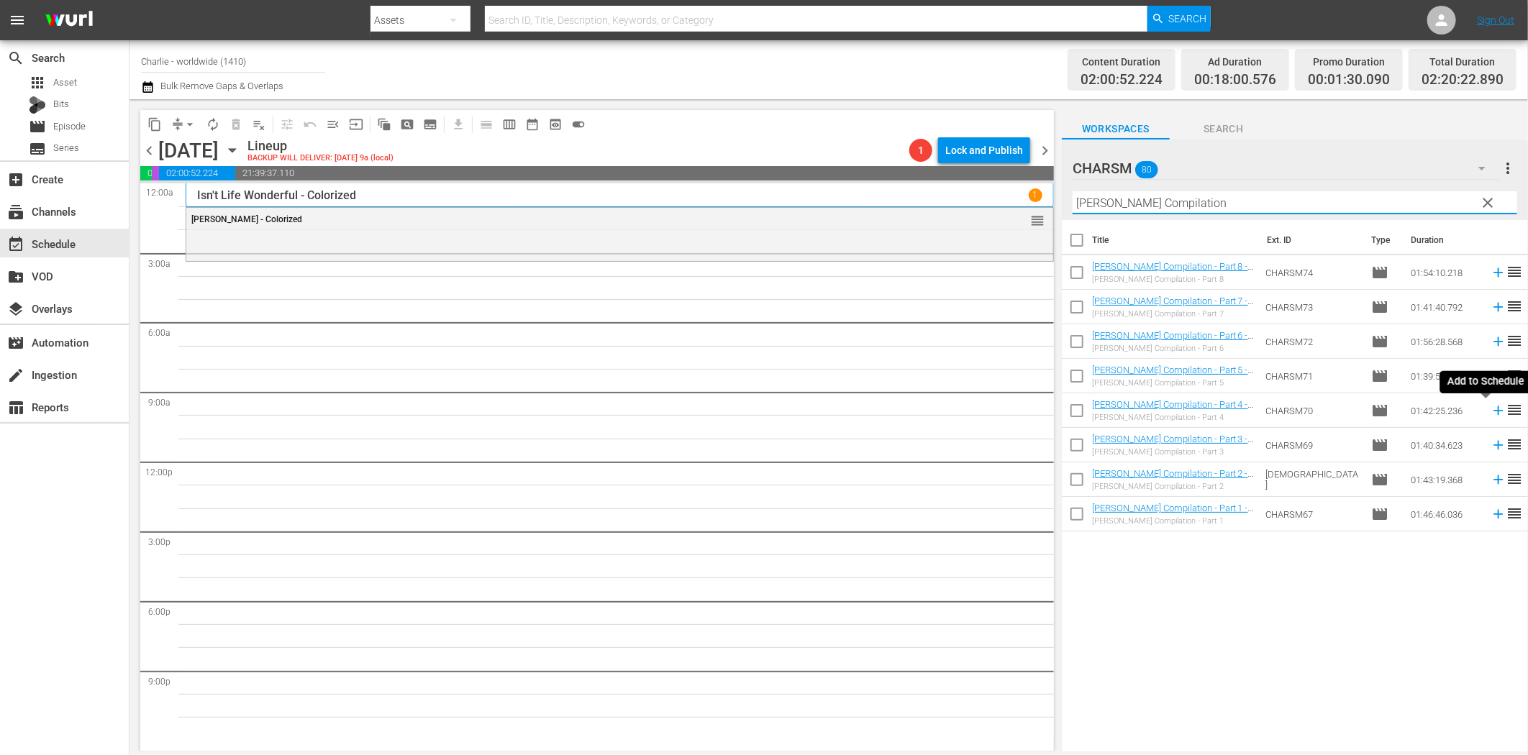
click at [1494, 414] on icon at bounding box center [1498, 411] width 9 height 9
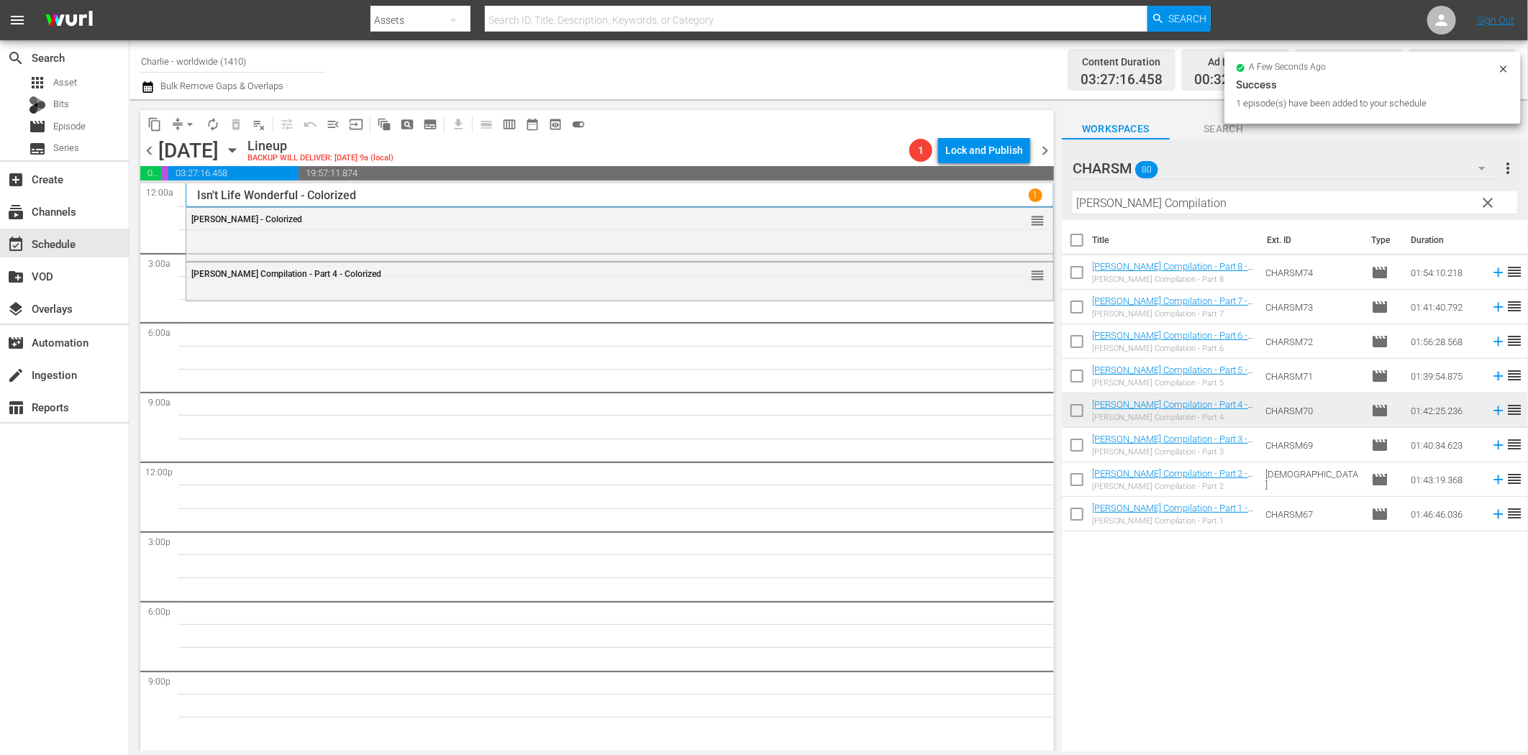
click at [1200, 196] on input "Buster Keaton Compilation" at bounding box center [1295, 202] width 445 height 23
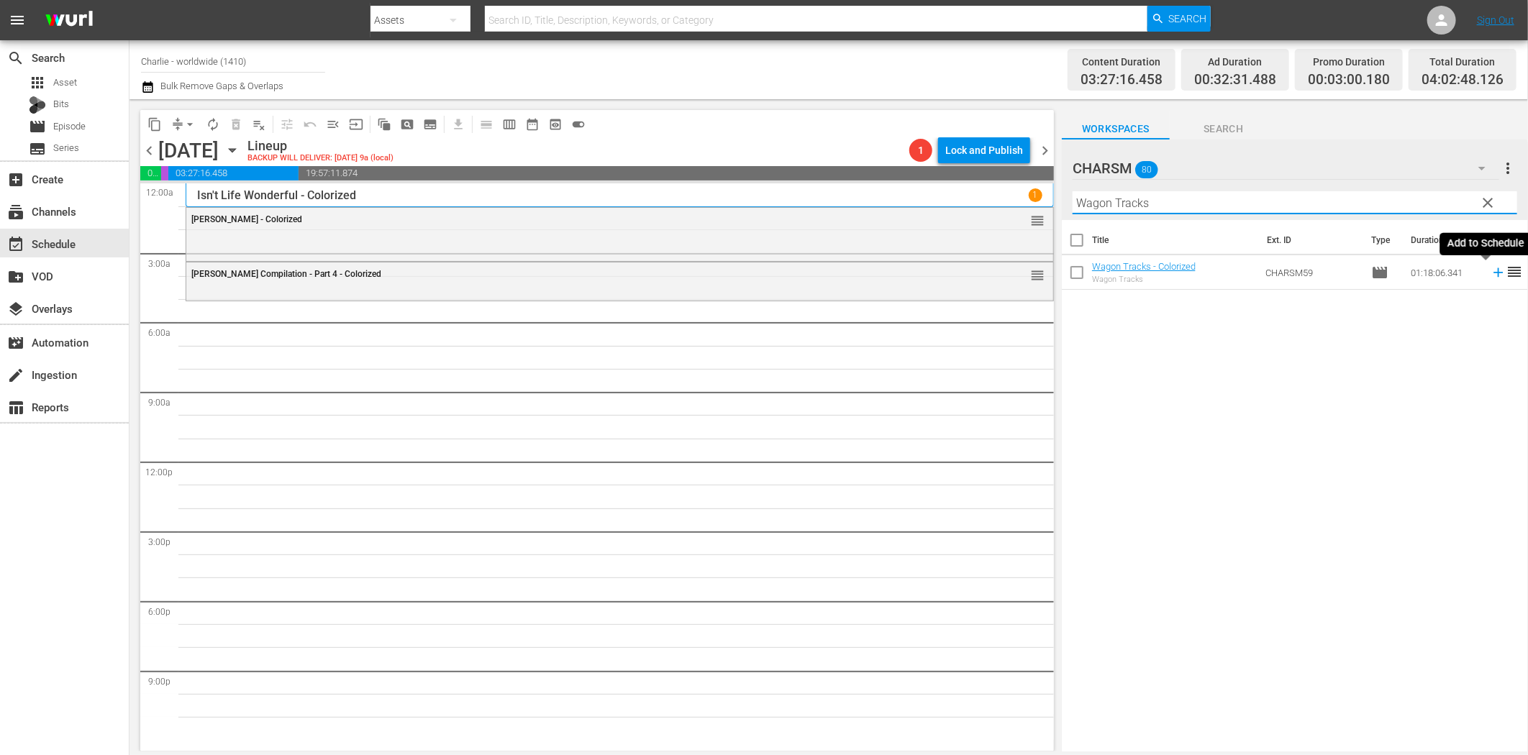
click at [1494, 273] on icon at bounding box center [1498, 272] width 9 height 9
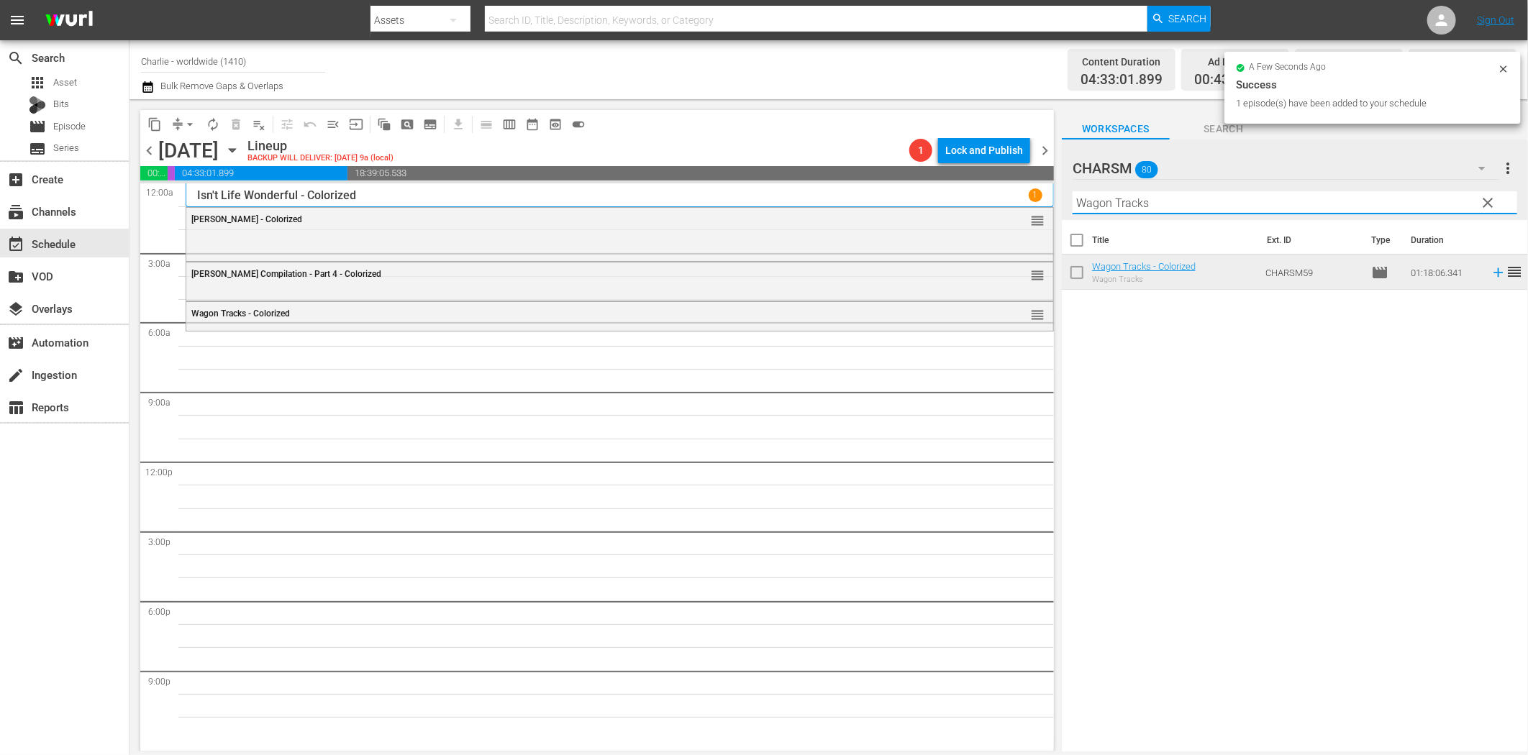
click at [1138, 201] on input "Wagon Tracks" at bounding box center [1295, 202] width 445 height 23
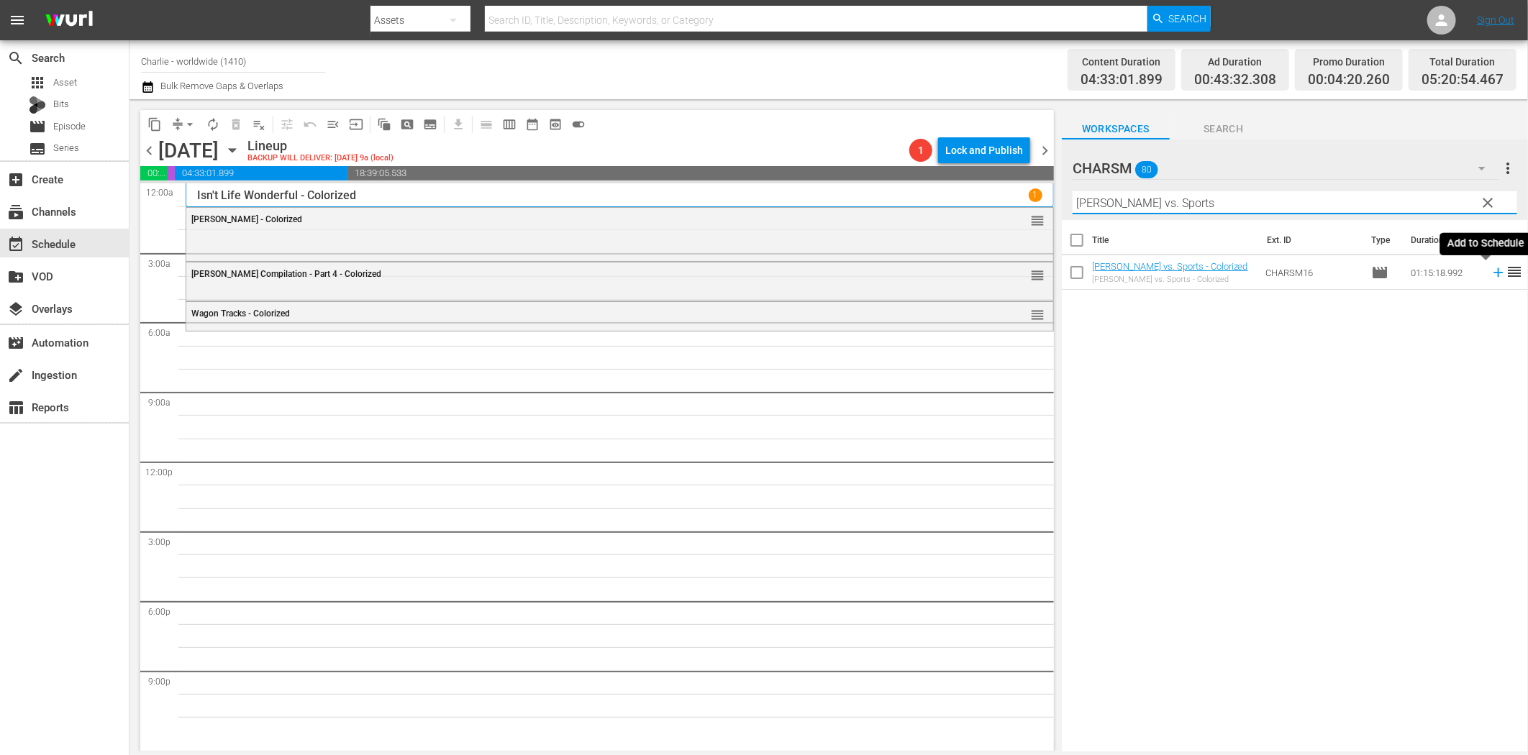
click at [1491, 268] on icon at bounding box center [1499, 273] width 16 height 16
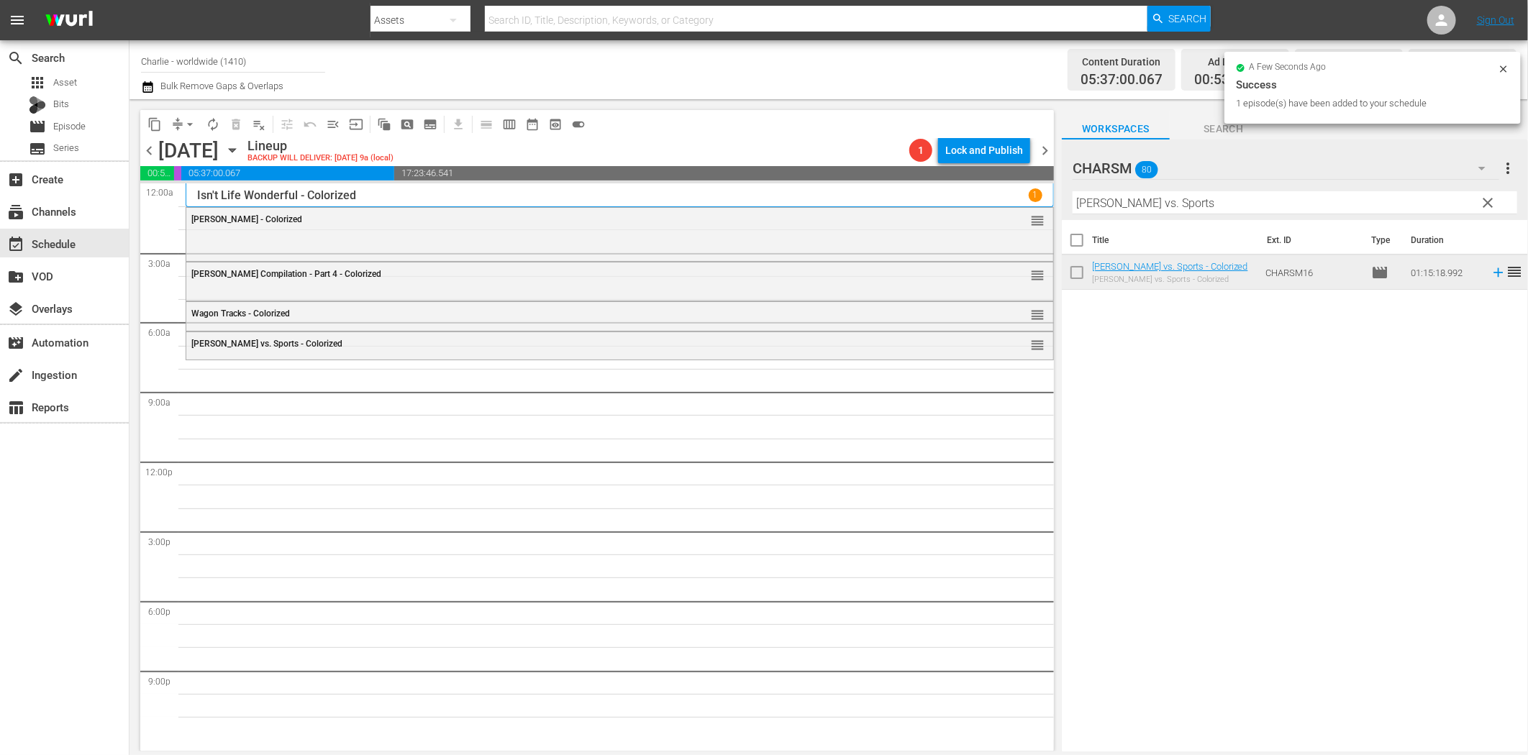
click at [1156, 206] on input "Charlie vs. Sports" at bounding box center [1295, 202] width 445 height 23
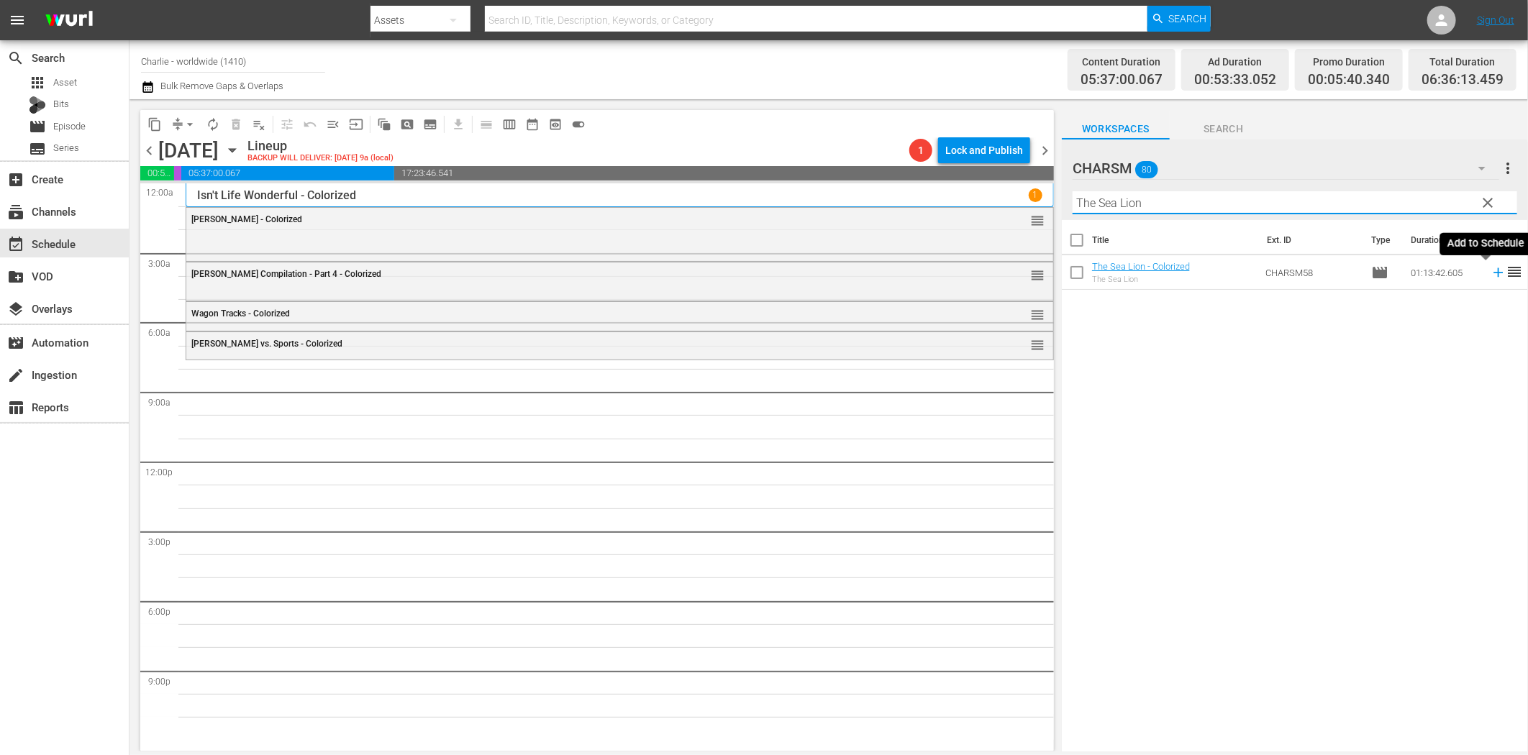
click at [1491, 276] on icon at bounding box center [1499, 273] width 16 height 16
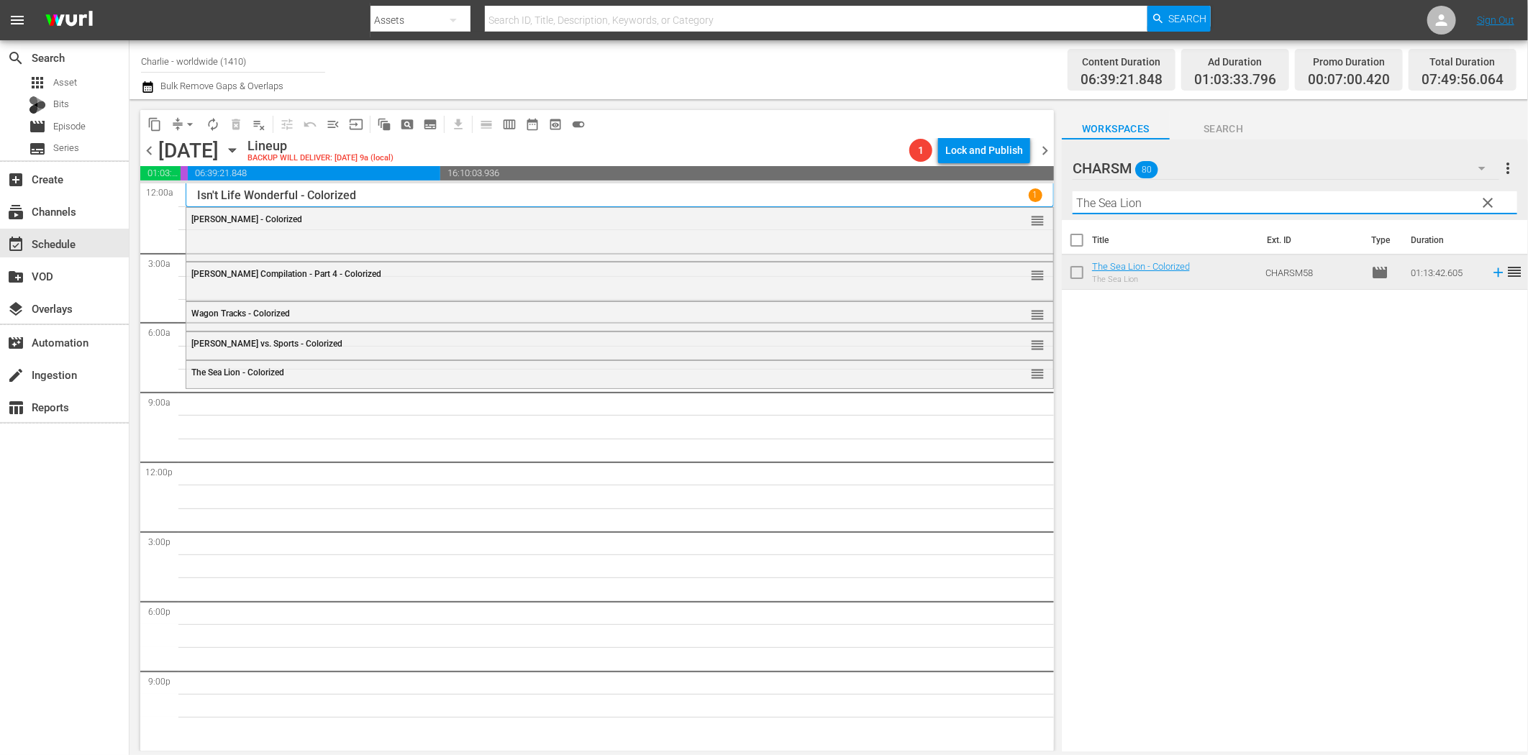
click at [1239, 204] on input "The Sea Lion" at bounding box center [1295, 202] width 445 height 23
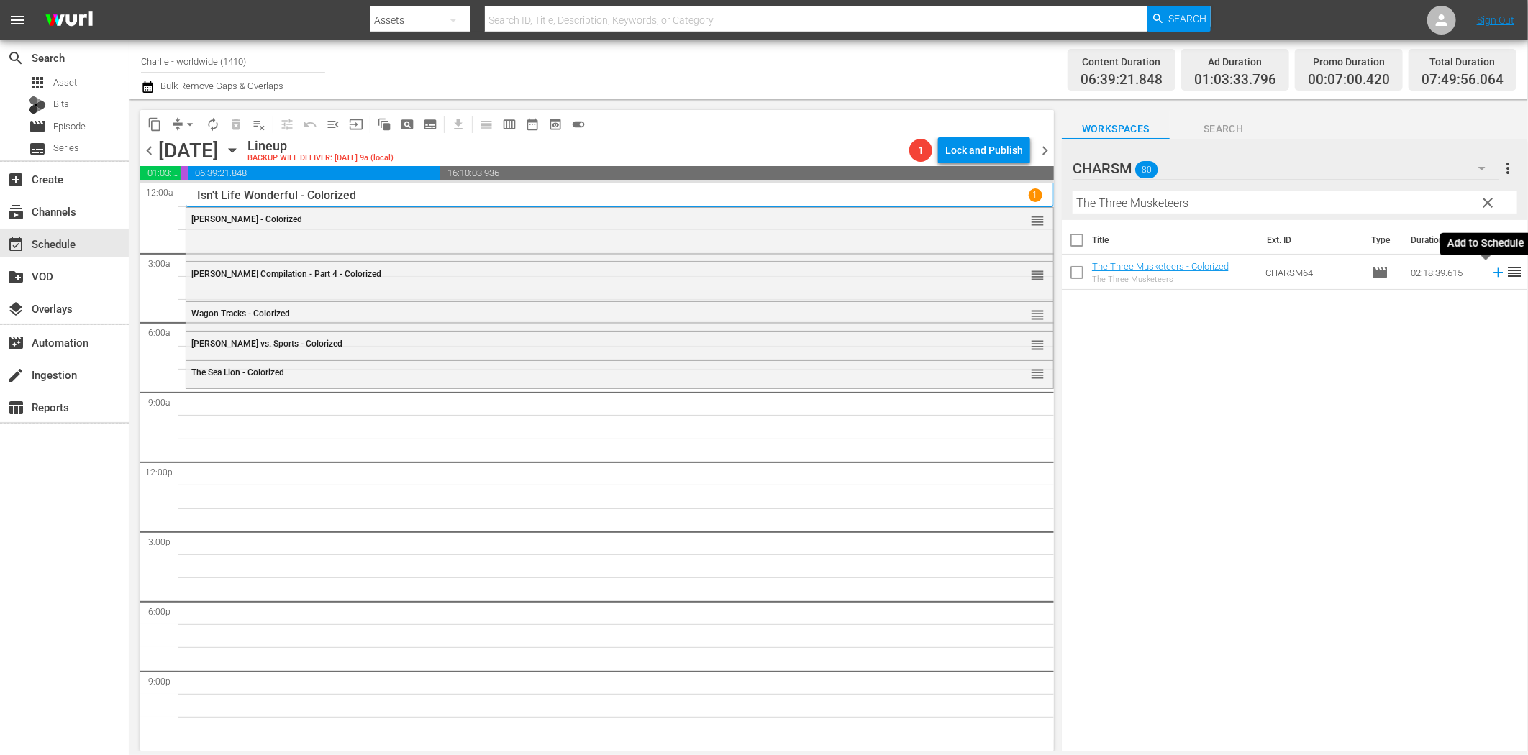
drag, startPoint x: 1484, startPoint y: 272, endPoint x: 1417, endPoint y: 276, distance: 67.0
click at [1494, 272] on icon at bounding box center [1498, 272] width 9 height 9
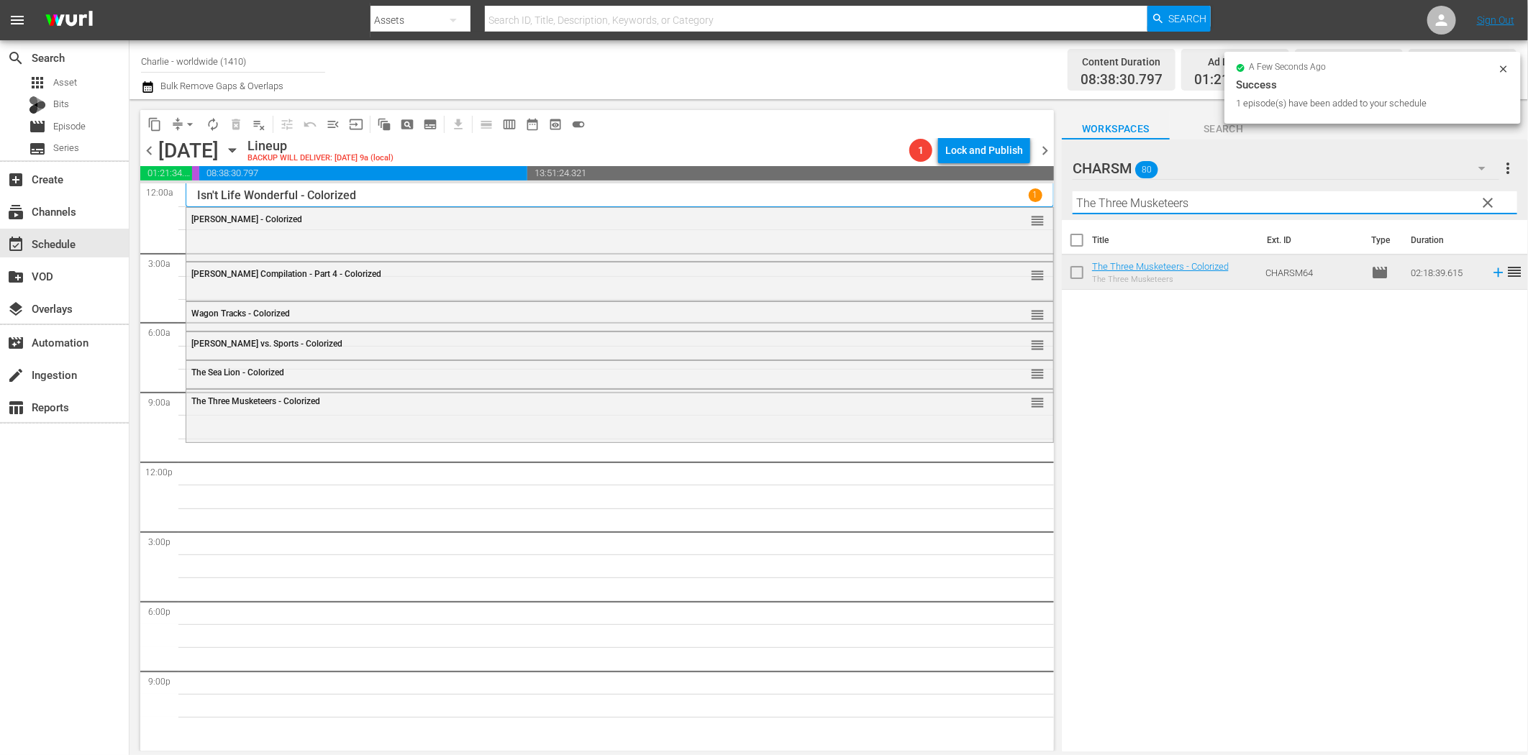
click at [1146, 204] on input "The Three Musketeers" at bounding box center [1295, 202] width 445 height 23
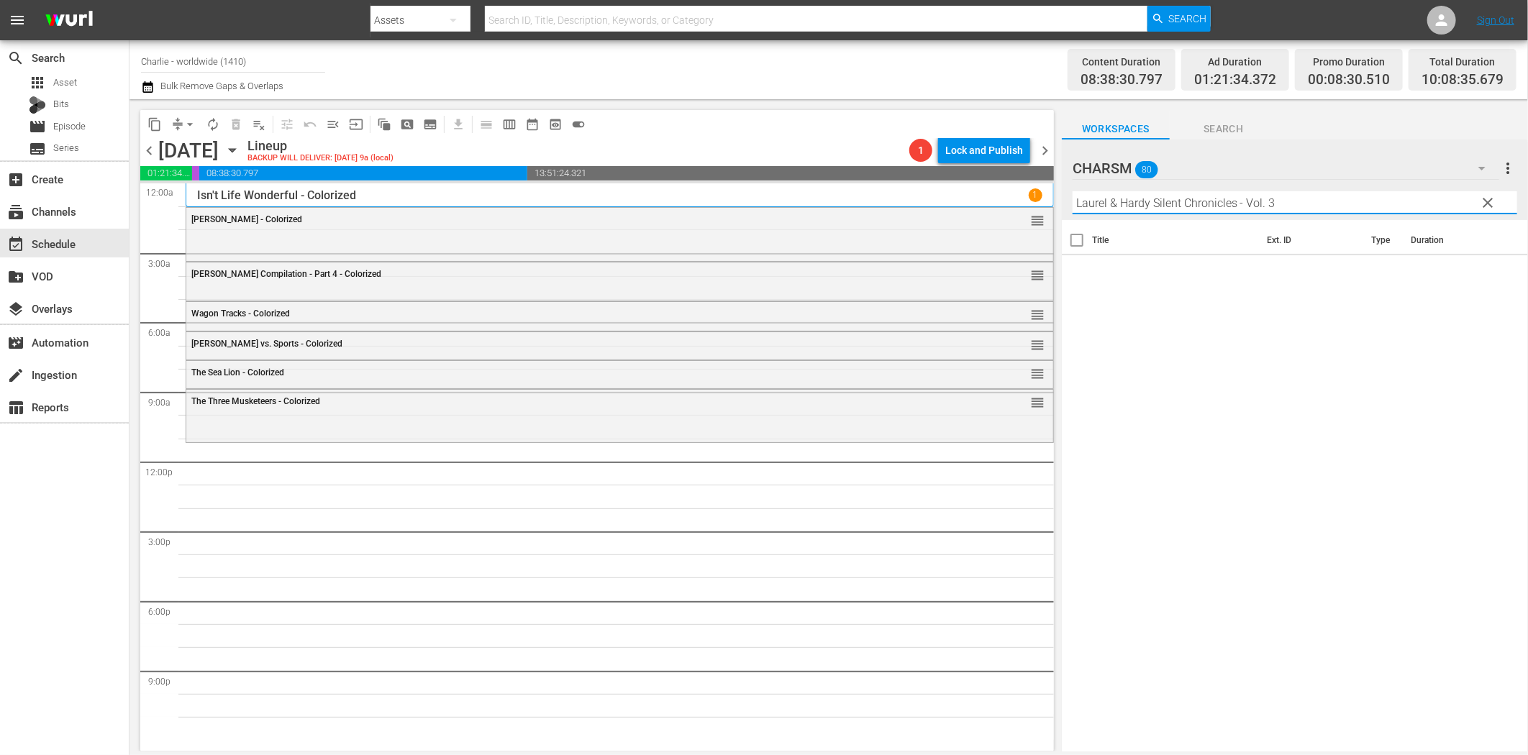
drag, startPoint x: 1235, startPoint y: 199, endPoint x: 1377, endPoint y: 214, distance: 143.3
click at [1348, 205] on input "Laurel & Hardy Silent Chronicles - Vol. 3" at bounding box center [1295, 202] width 445 height 23
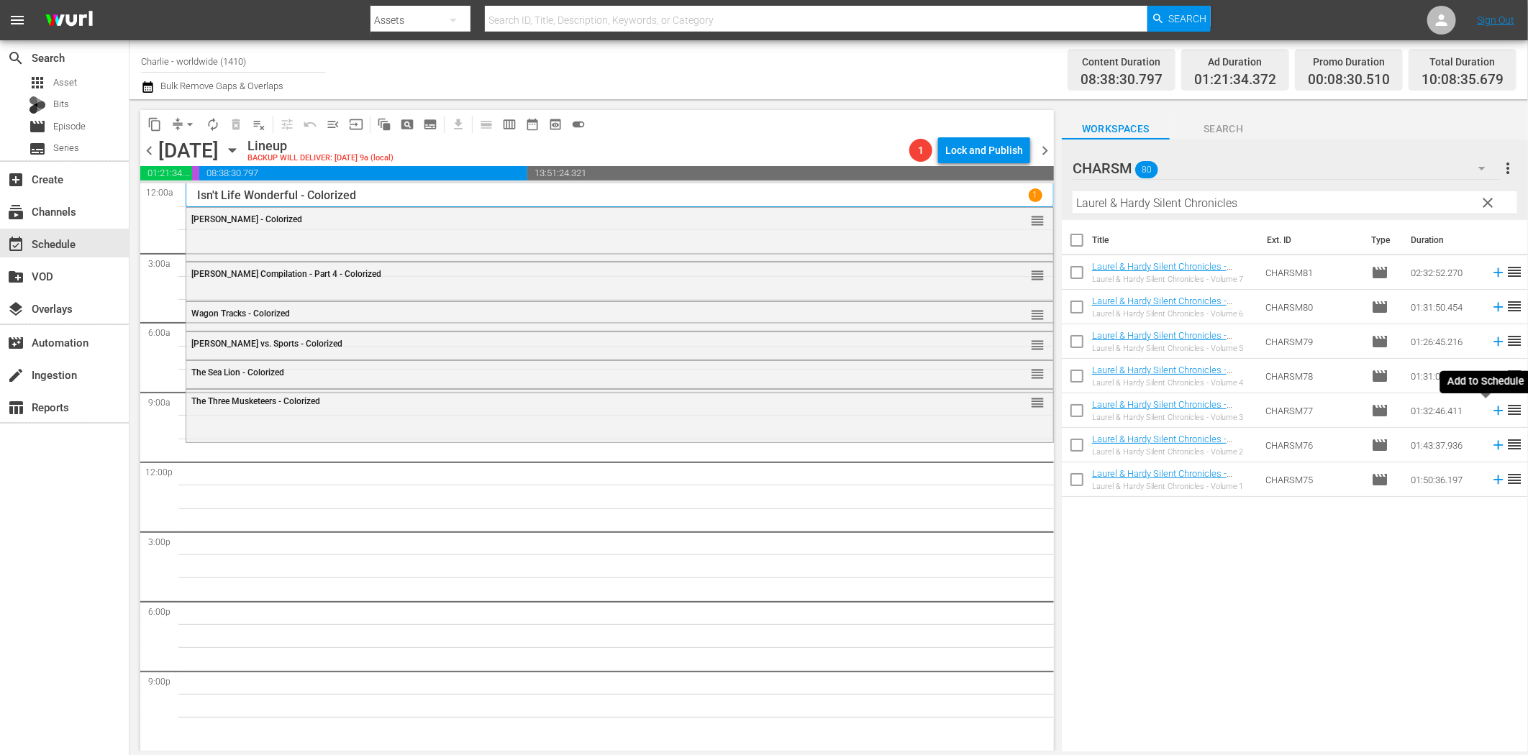
click at [1494, 412] on icon at bounding box center [1498, 411] width 9 height 9
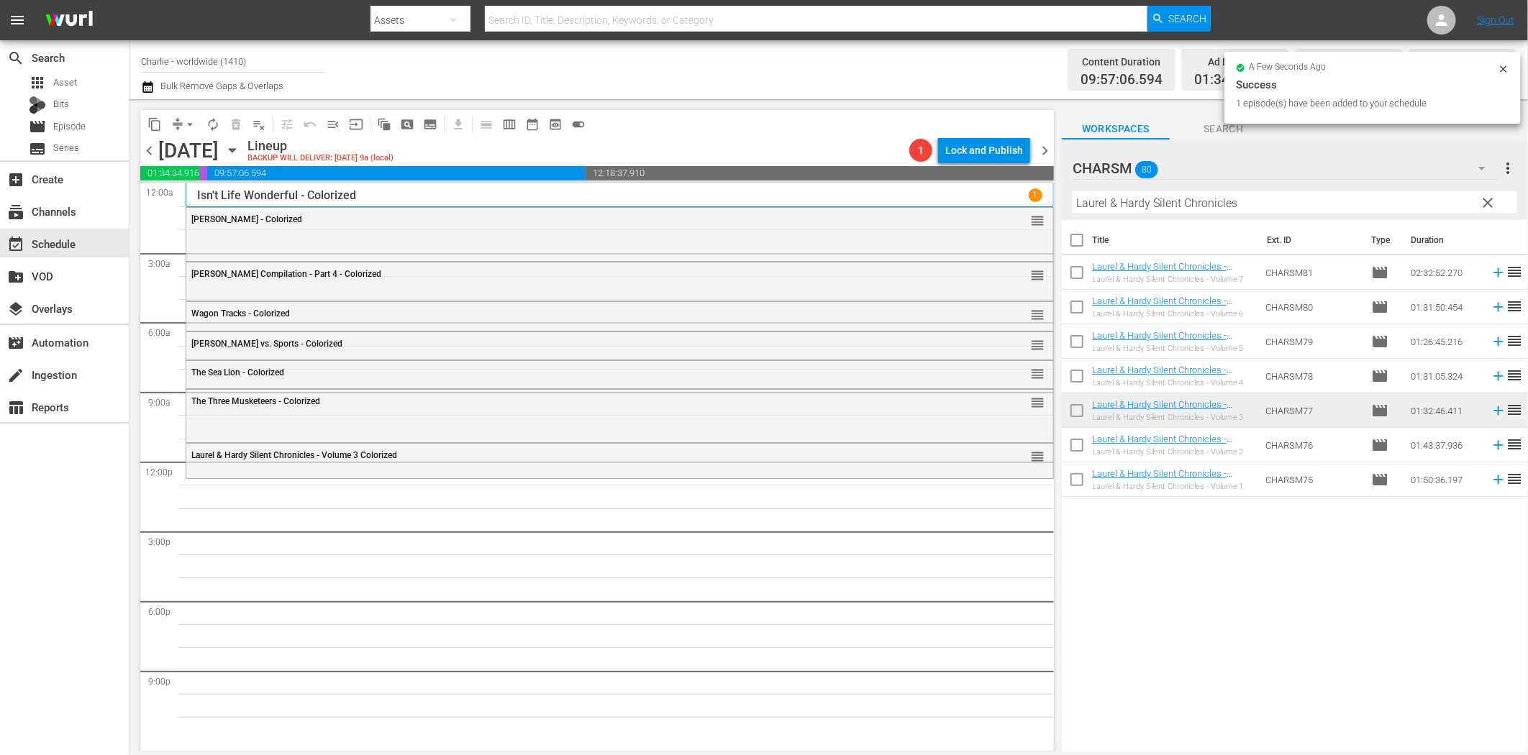
click at [1257, 192] on input "Laurel & Hardy Silent Chronicles" at bounding box center [1295, 202] width 445 height 23
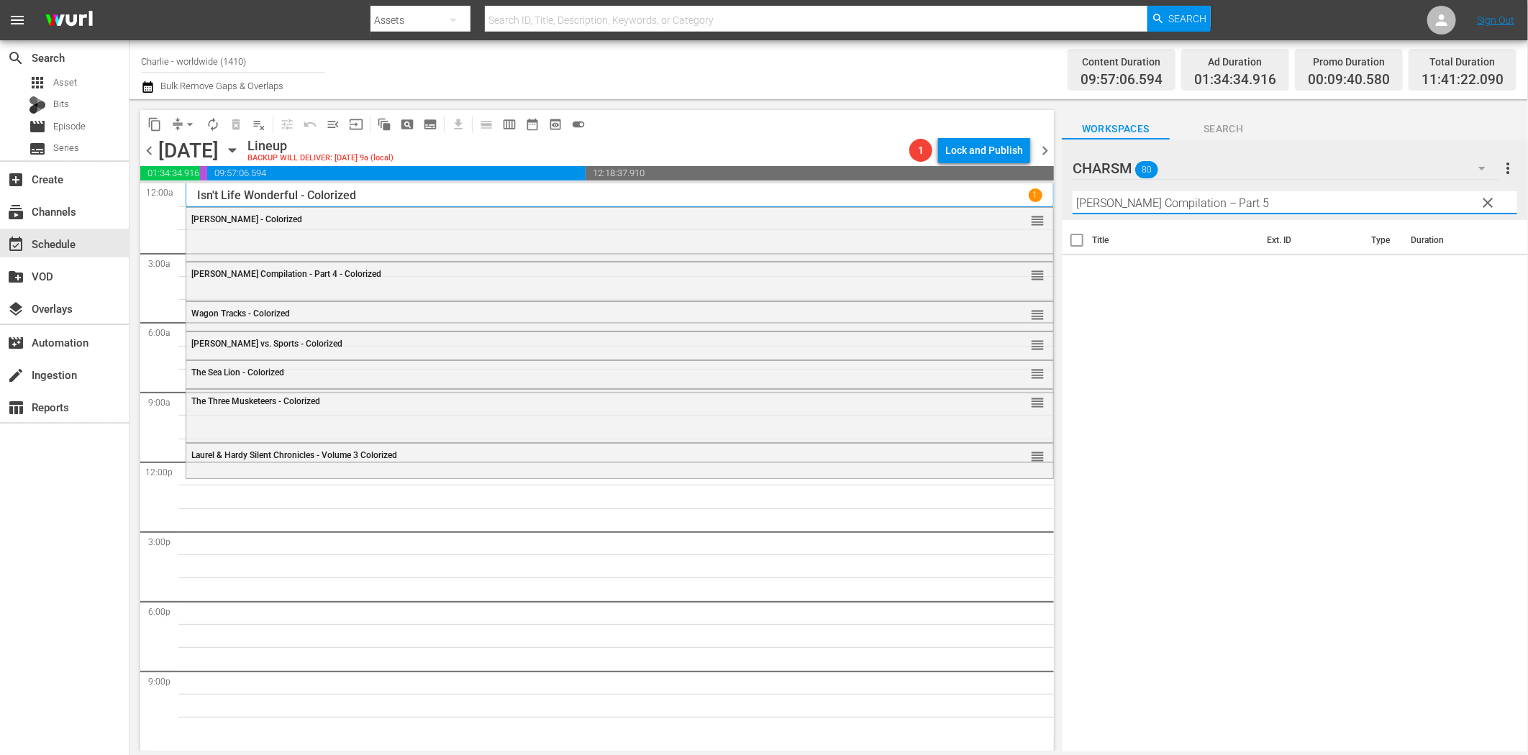
drag, startPoint x: 1218, startPoint y: 201, endPoint x: 1379, endPoint y: 209, distance: 160.6
click at [1342, 206] on input "Buster Keaton Compilation – Part 5" at bounding box center [1295, 202] width 445 height 23
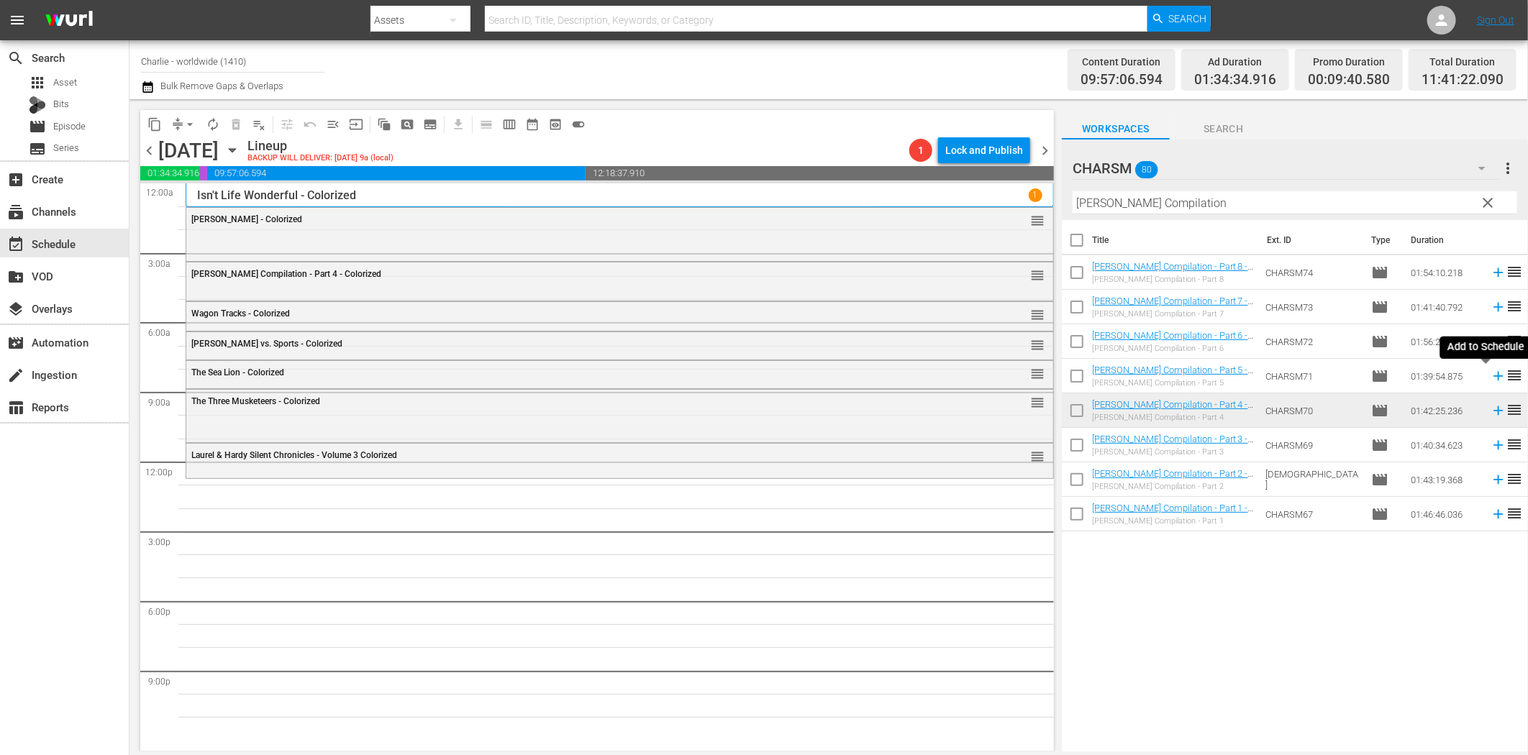
click at [1491, 380] on icon at bounding box center [1499, 376] width 16 height 16
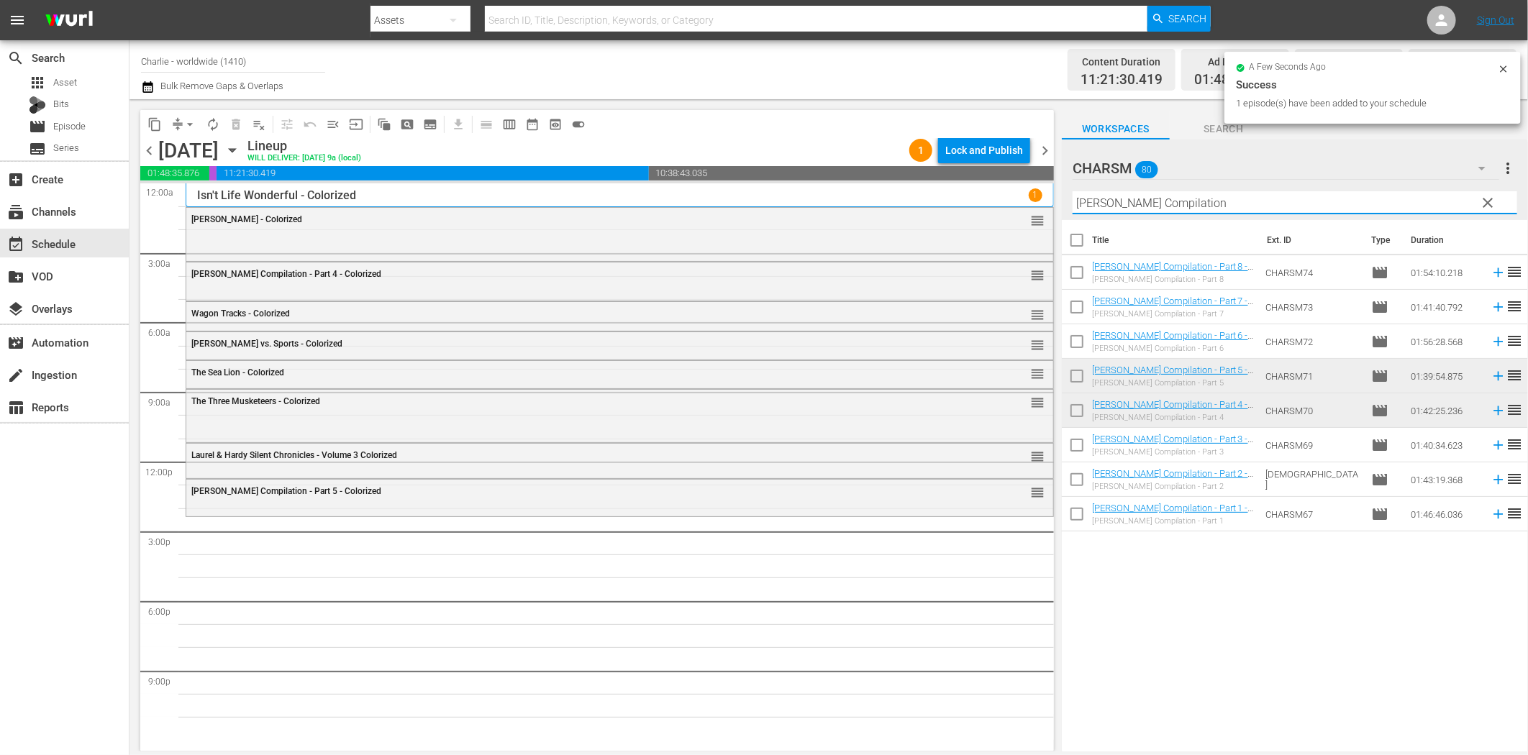
click at [1282, 201] on input "Buster Keaton Compilation" at bounding box center [1295, 202] width 445 height 23
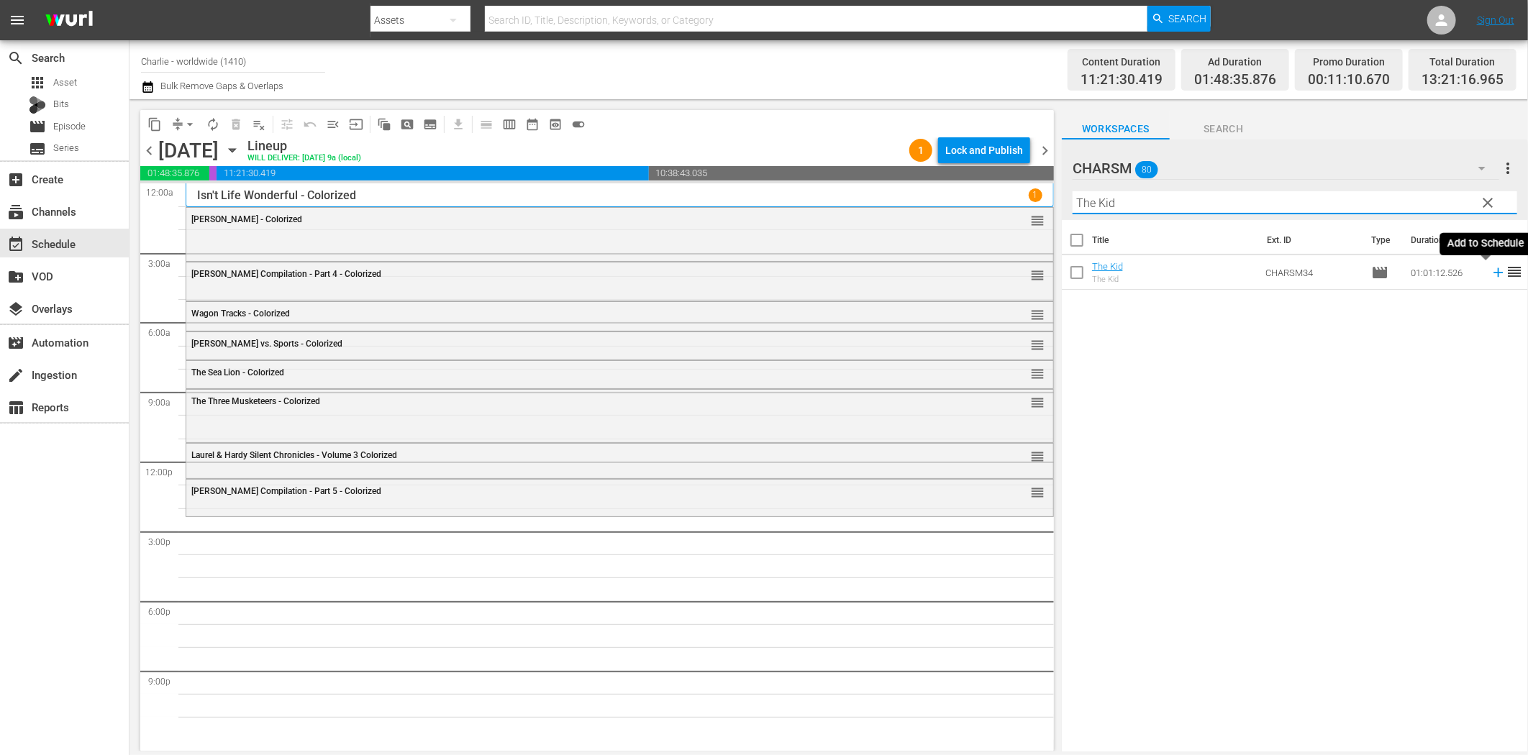
click at [1491, 274] on icon at bounding box center [1499, 273] width 16 height 16
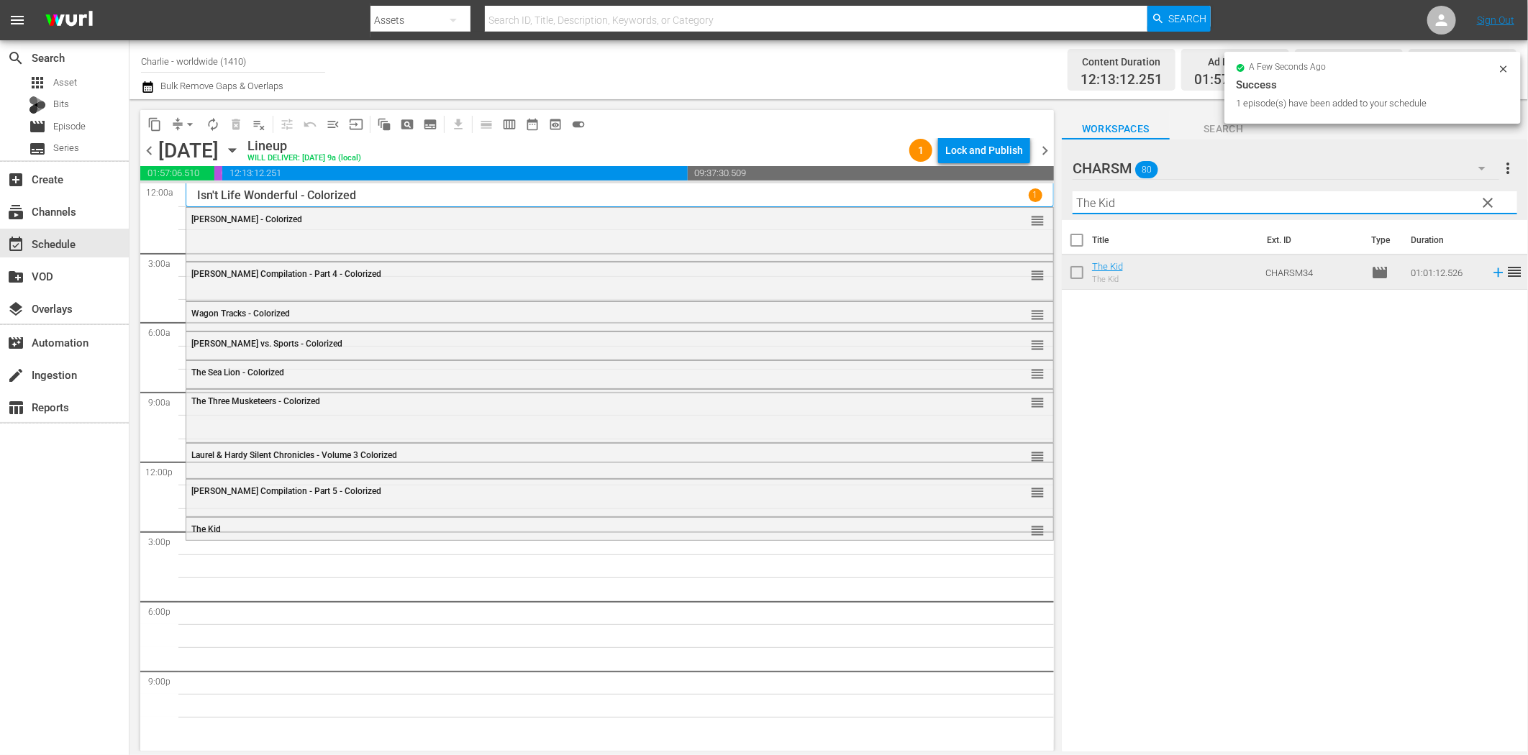
click at [1220, 204] on input "The Kid" at bounding box center [1295, 202] width 445 height 23
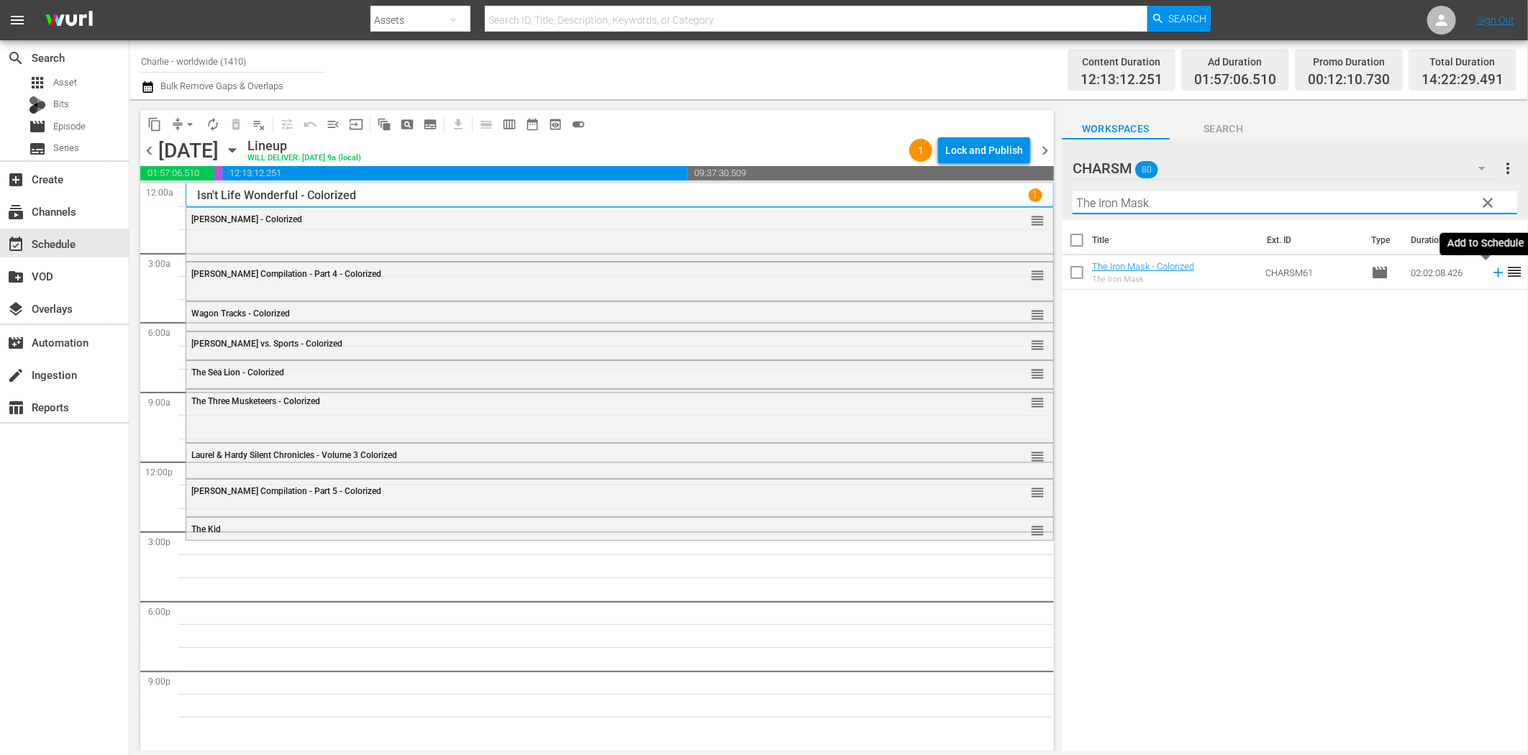
click at [1491, 276] on icon at bounding box center [1499, 273] width 16 height 16
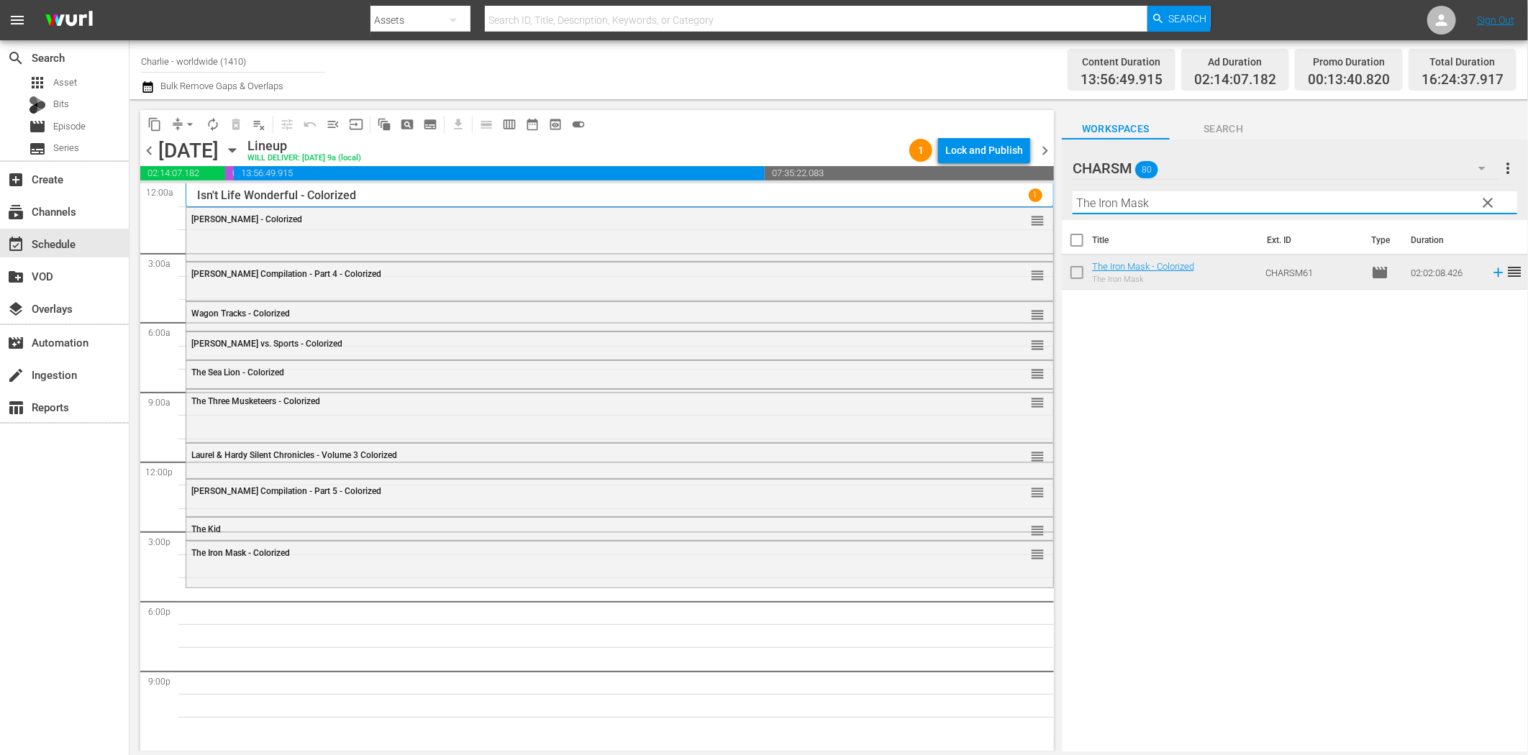
click at [1219, 203] on input "The Iron Mask" at bounding box center [1295, 202] width 445 height 23
drag, startPoint x: 1240, startPoint y: 202, endPoint x: 1396, endPoint y: 194, distance: 156.3
click at [1386, 194] on input "Laurel & Hardy Silent Chronicles - Vol. 4" at bounding box center [1295, 202] width 445 height 23
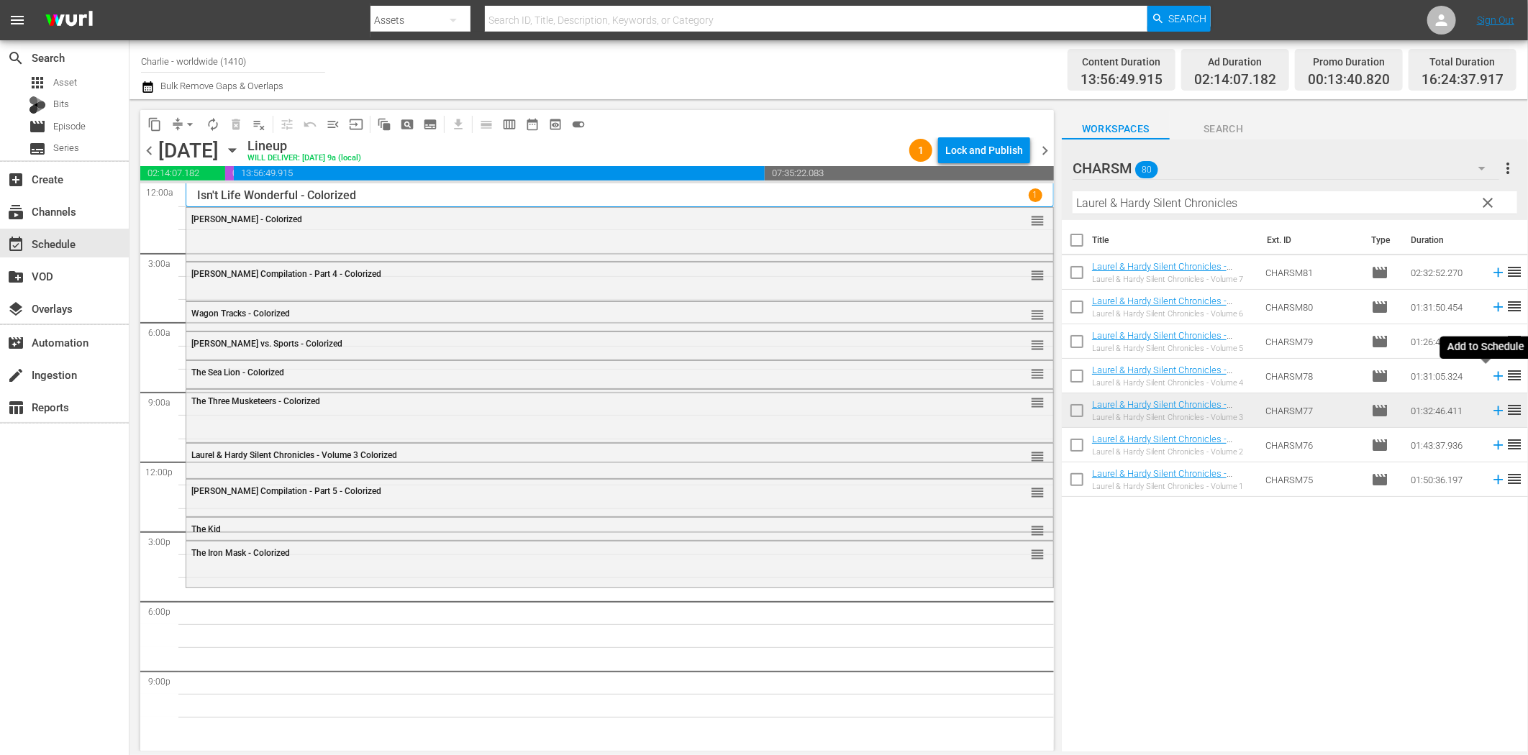
click at [1491, 378] on icon at bounding box center [1499, 376] width 16 height 16
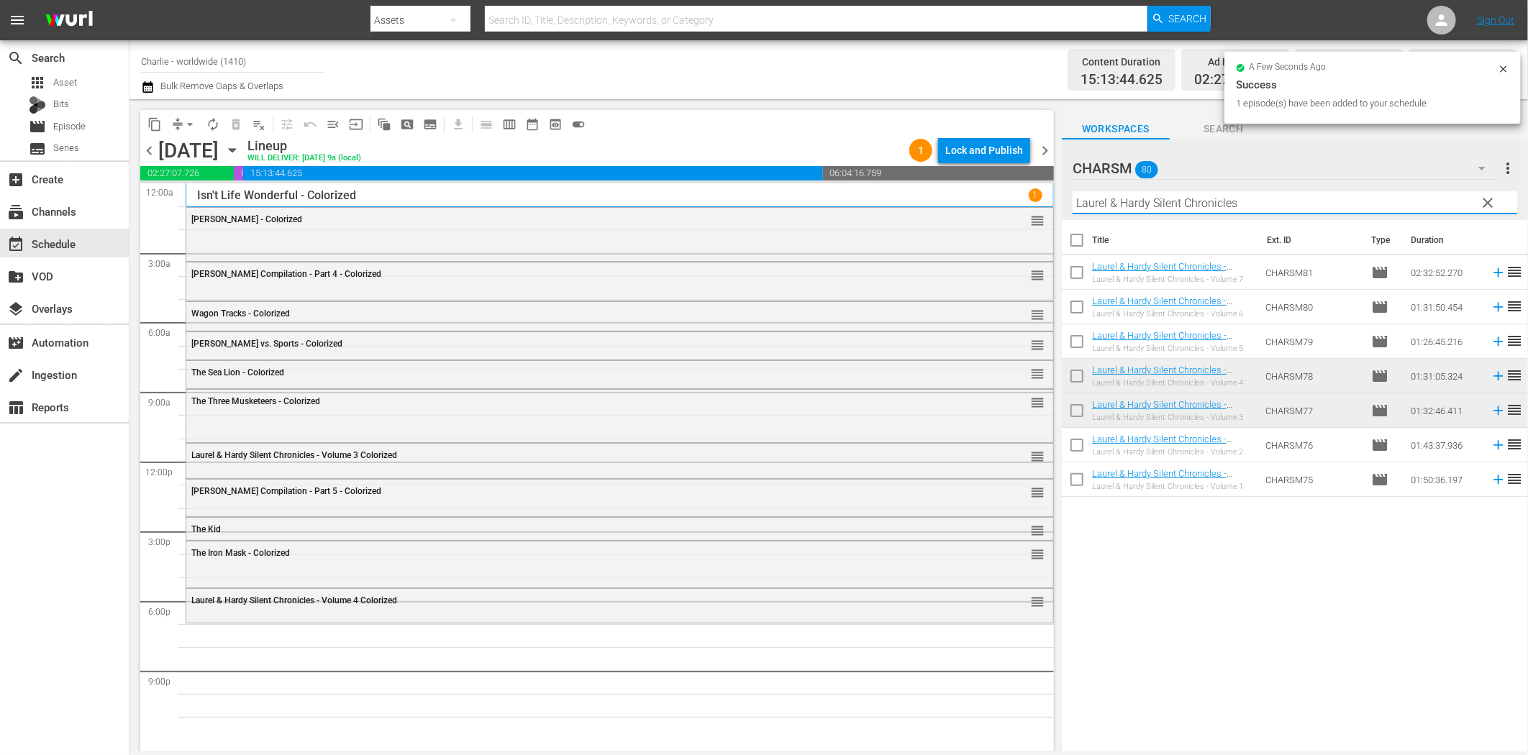
click at [1154, 198] on input "Laurel & Hardy Silent Chronicles" at bounding box center [1295, 202] width 445 height 23
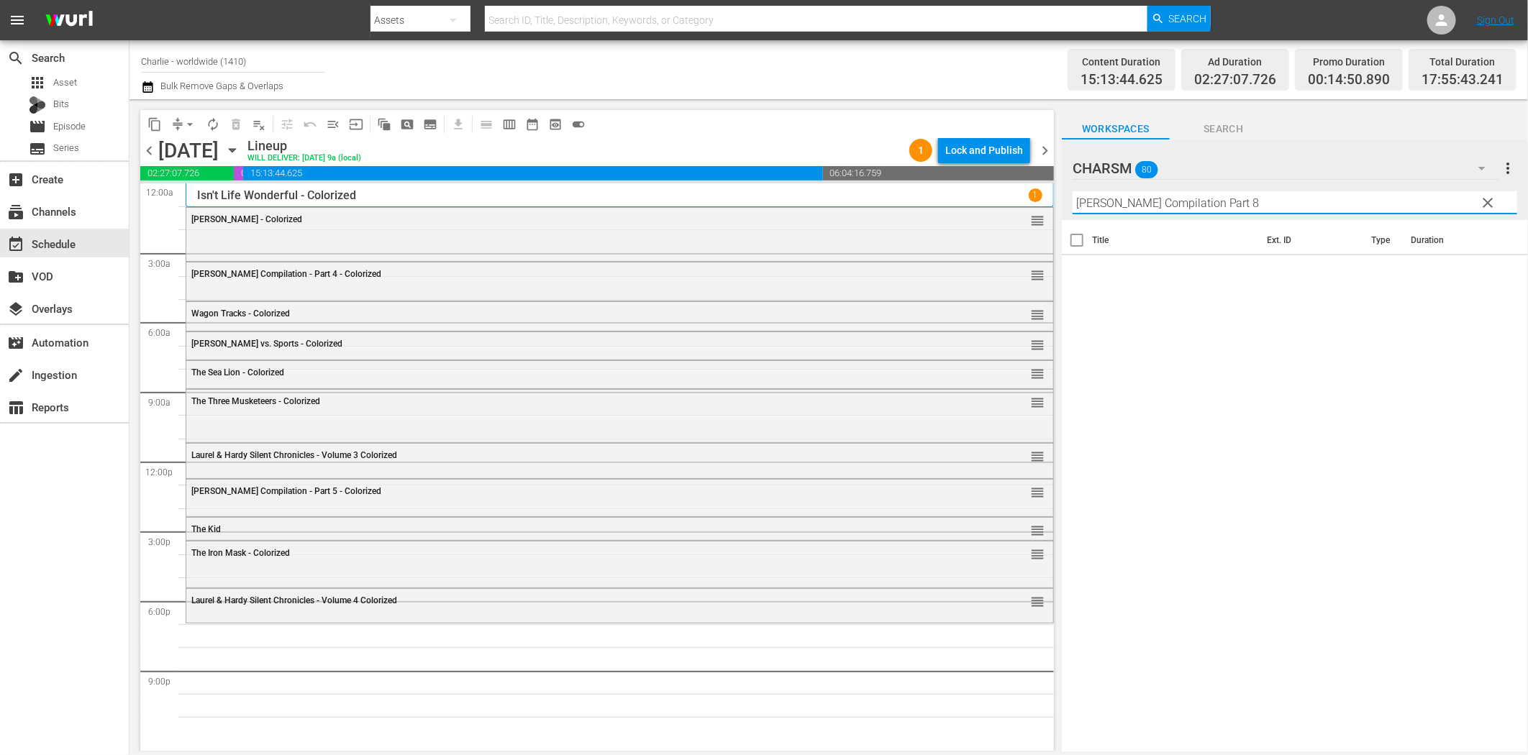
drag, startPoint x: 1209, startPoint y: 194, endPoint x: 1409, endPoint y: 227, distance: 202.7
click at [1383, 217] on div "Filter by Title Buster Keaton Compilation Part 8" at bounding box center [1295, 203] width 445 height 35
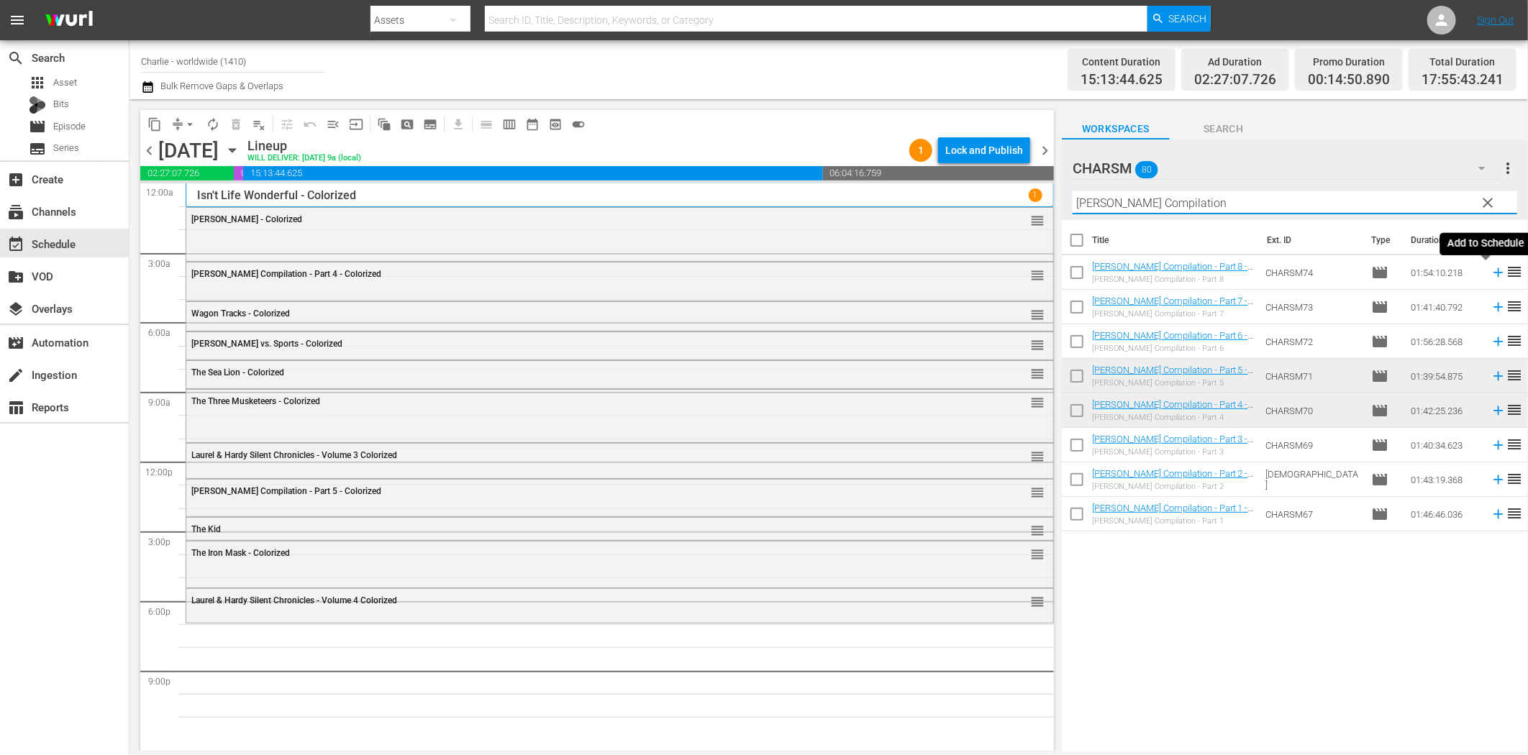
click at [1491, 274] on icon at bounding box center [1499, 273] width 16 height 16
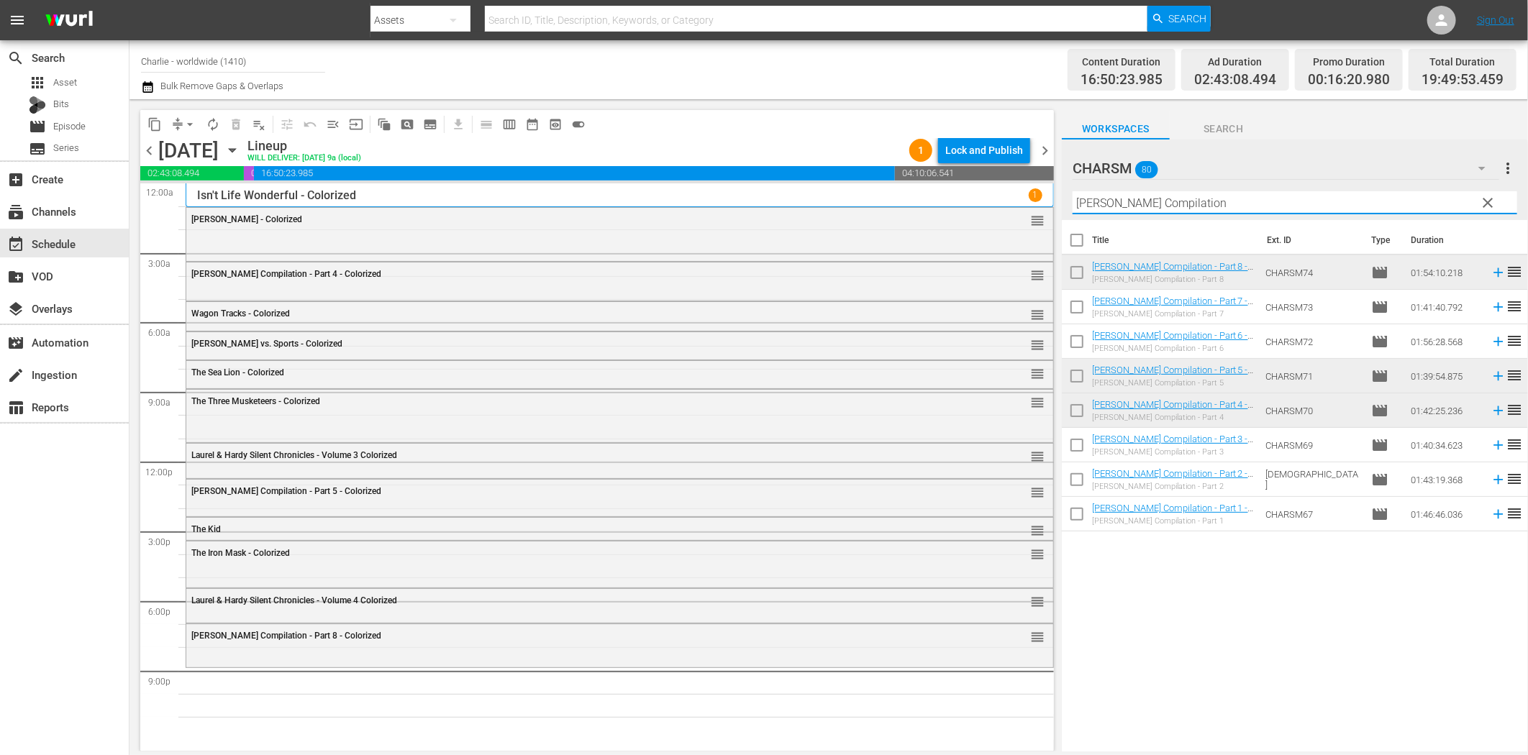
click at [1281, 207] on input "Buster Keaton Compilation" at bounding box center [1295, 202] width 445 height 23
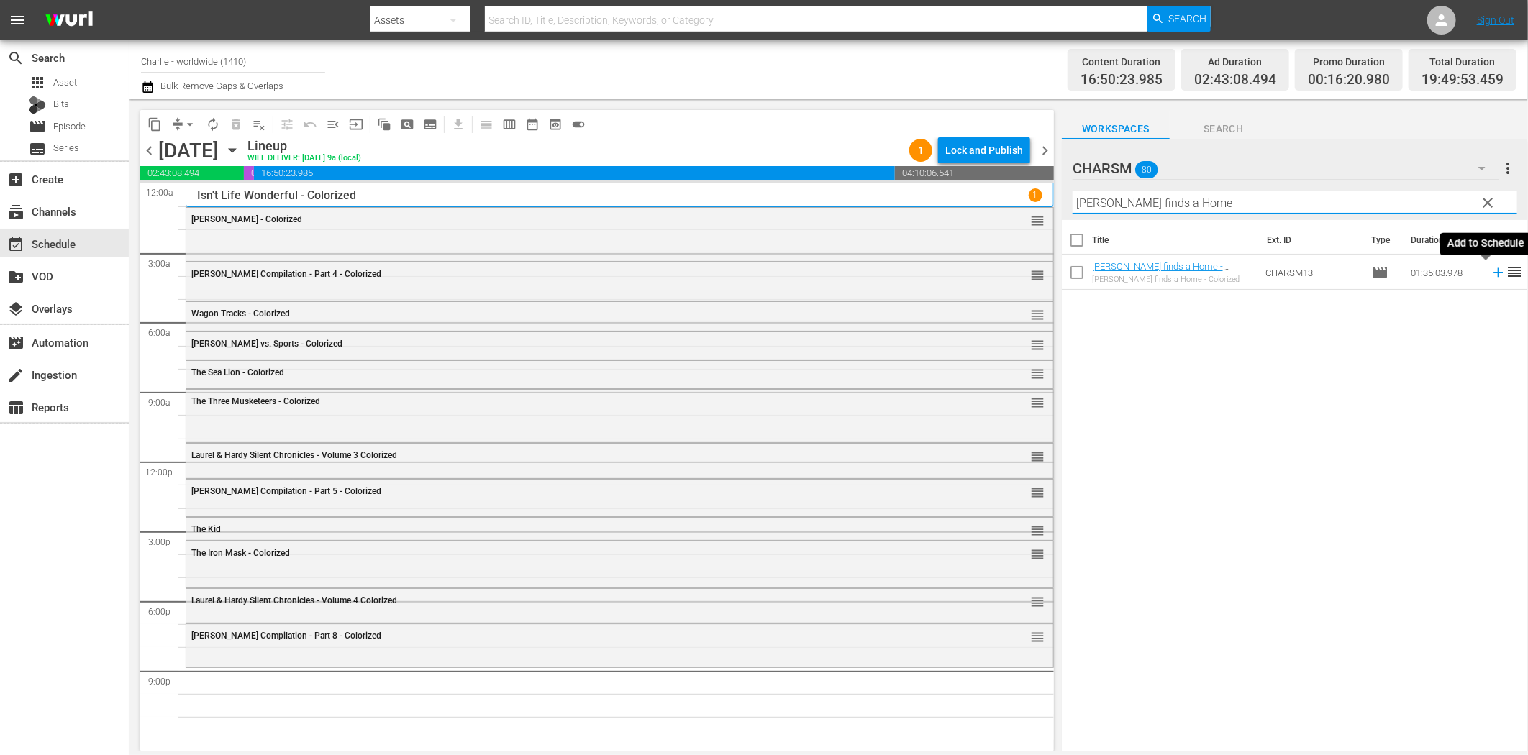
click at [1491, 271] on icon at bounding box center [1499, 273] width 16 height 16
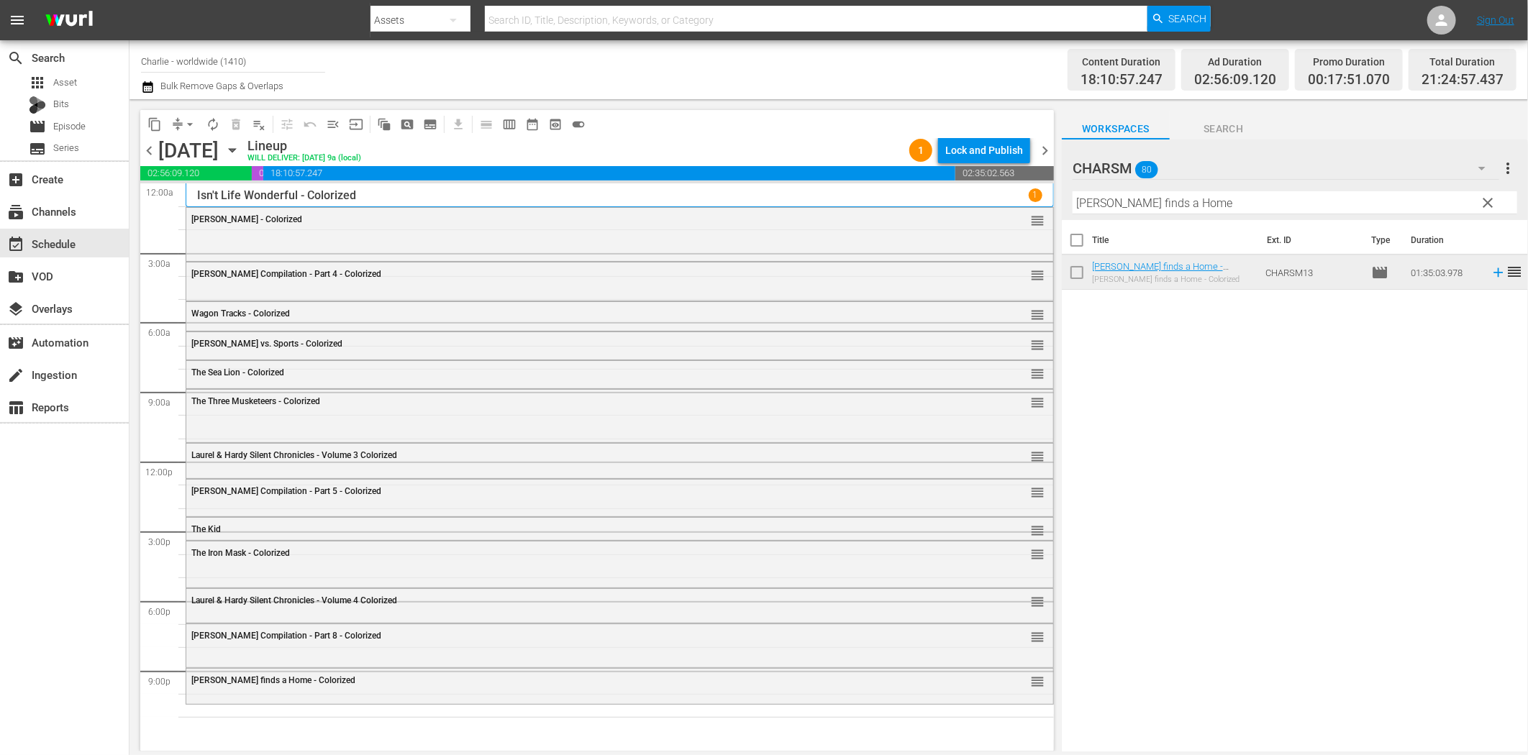
click at [1164, 204] on input "Charlie finds a Home" at bounding box center [1295, 202] width 445 height 23
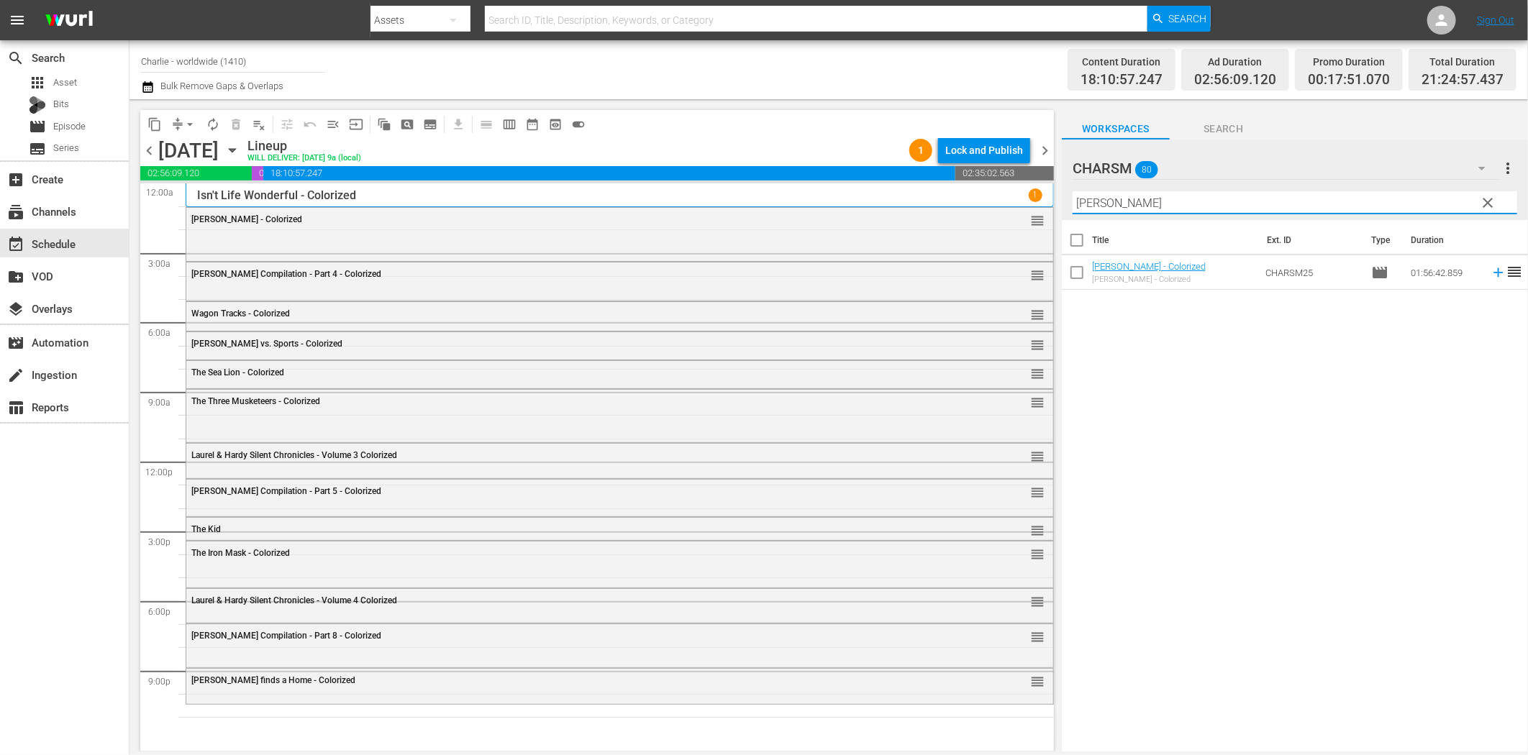
type input "Peter Pan"
click at [1491, 274] on icon at bounding box center [1499, 273] width 16 height 16
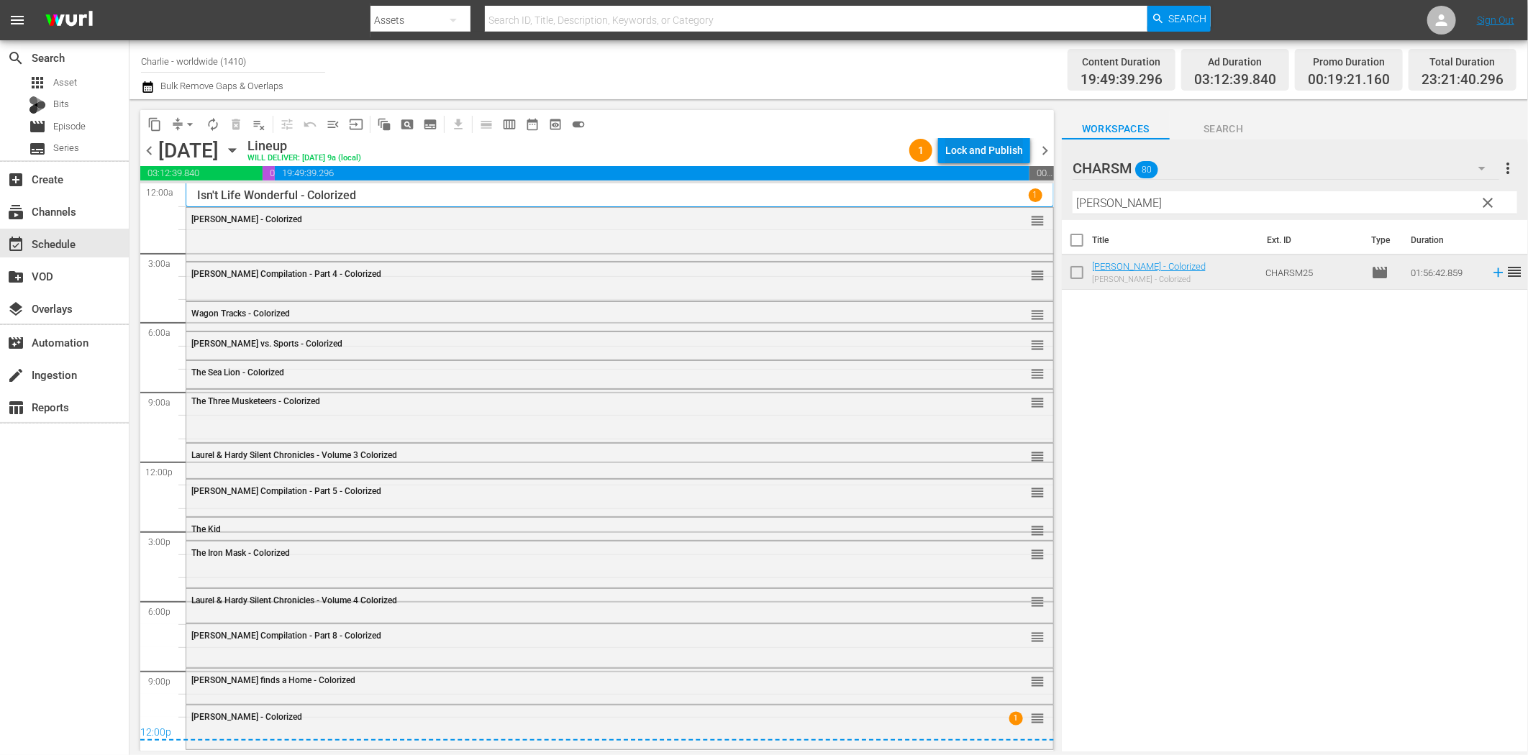
click at [1010, 153] on div "Lock and Publish" at bounding box center [984, 150] width 78 height 26
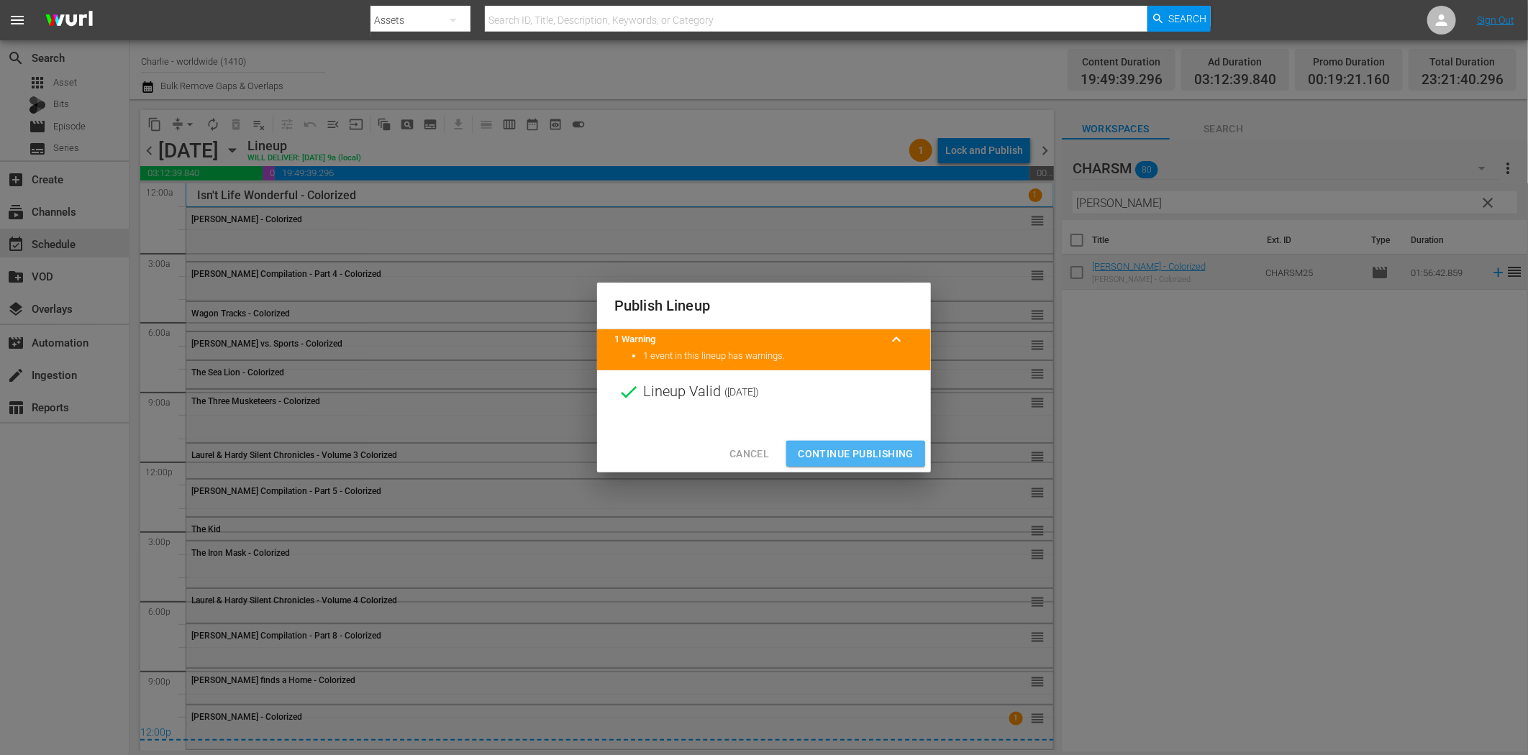
click at [850, 447] on span "Continue Publishing" at bounding box center [856, 454] width 116 height 18
